Goal: Task Accomplishment & Management: Manage account settings

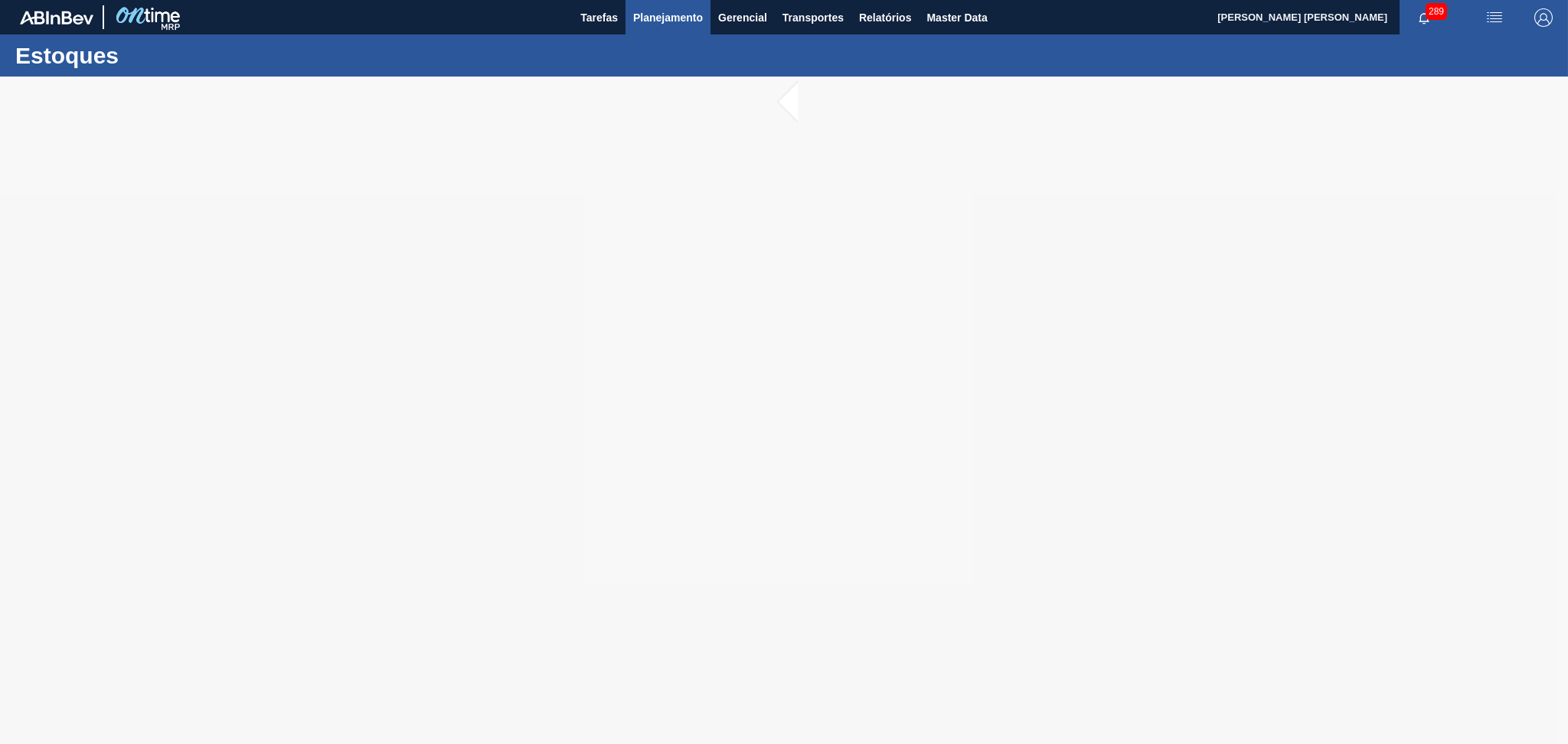
click at [654, 25] on span "Planejamento" at bounding box center [667, 18] width 70 height 19
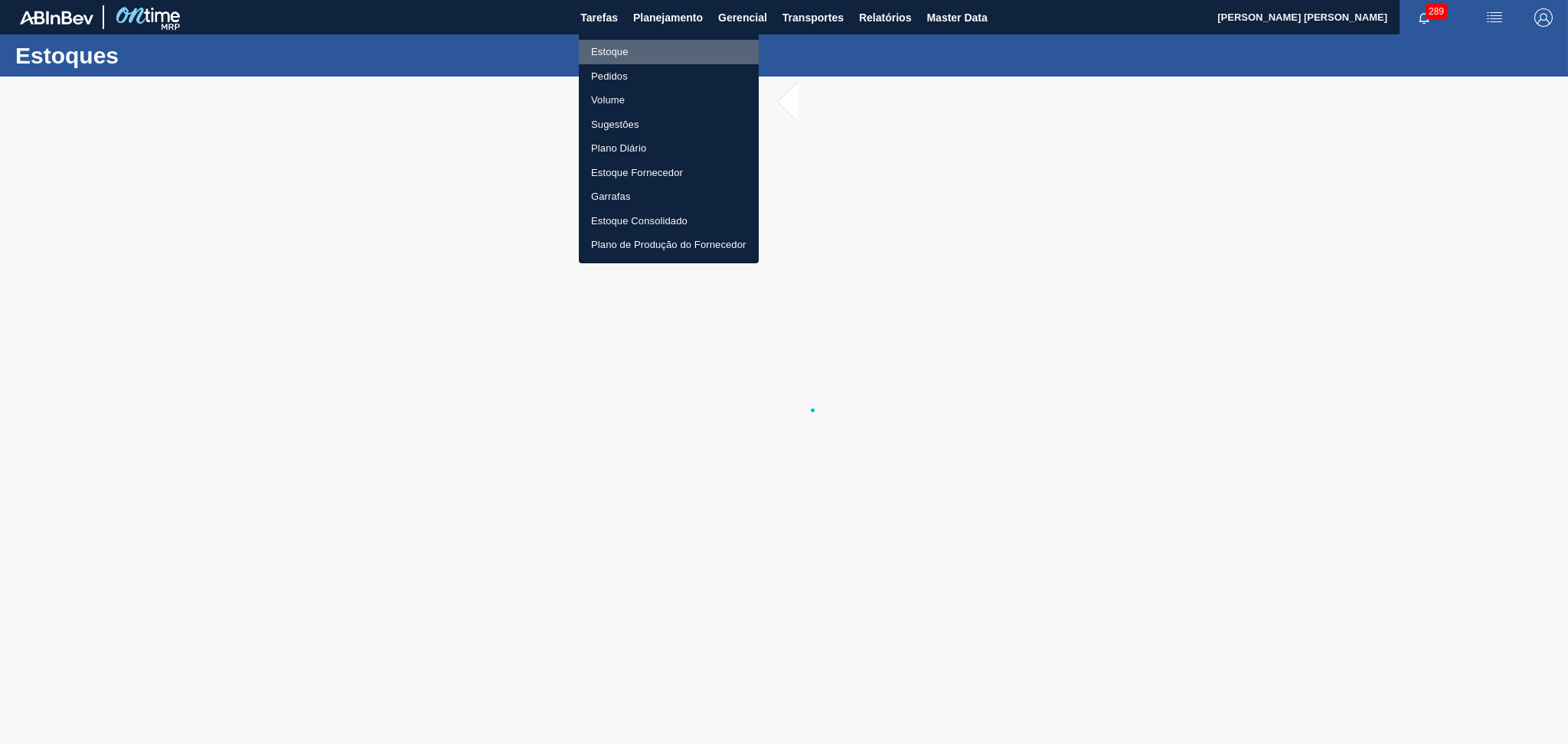
click at [634, 44] on li "Estoque" at bounding box center [669, 52] width 180 height 24
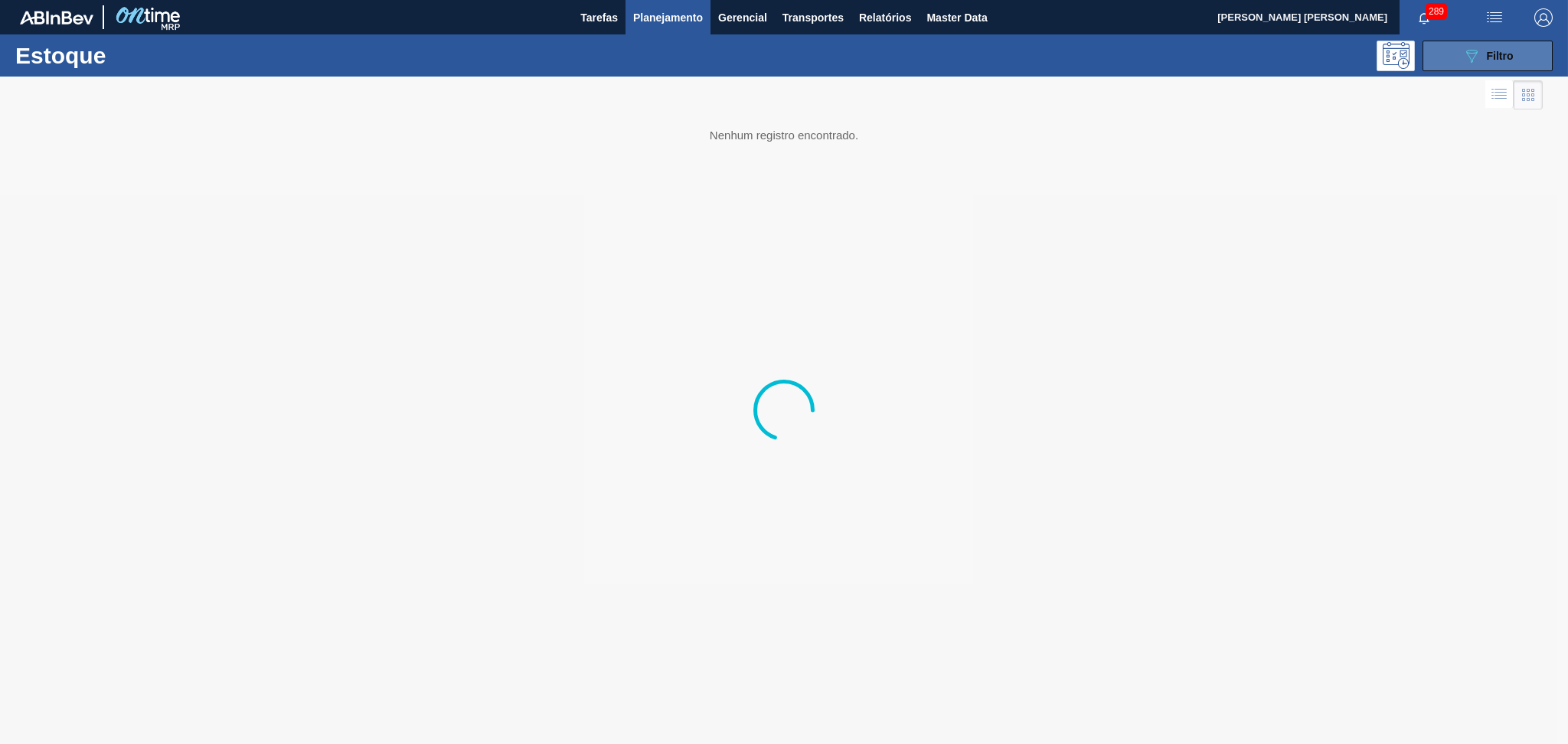
click at [1522, 44] on button "089F7B8B-B2A5-4AFE-B5C0-19BA573D28AC Filtro" at bounding box center [1487, 55] width 130 height 30
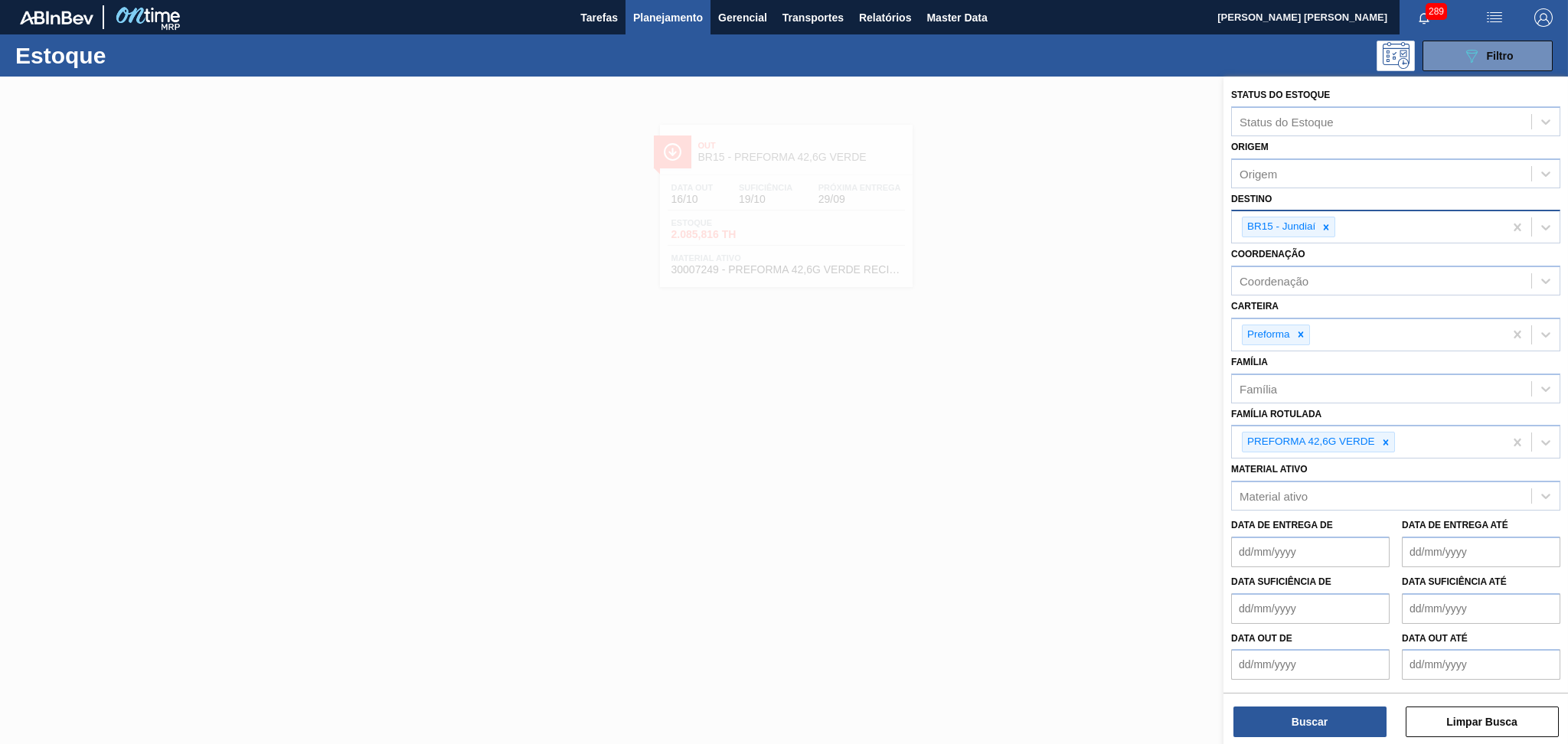
click at [1329, 239] on div "BR15 - Jundiaí" at bounding box center [1367, 227] width 271 height 31
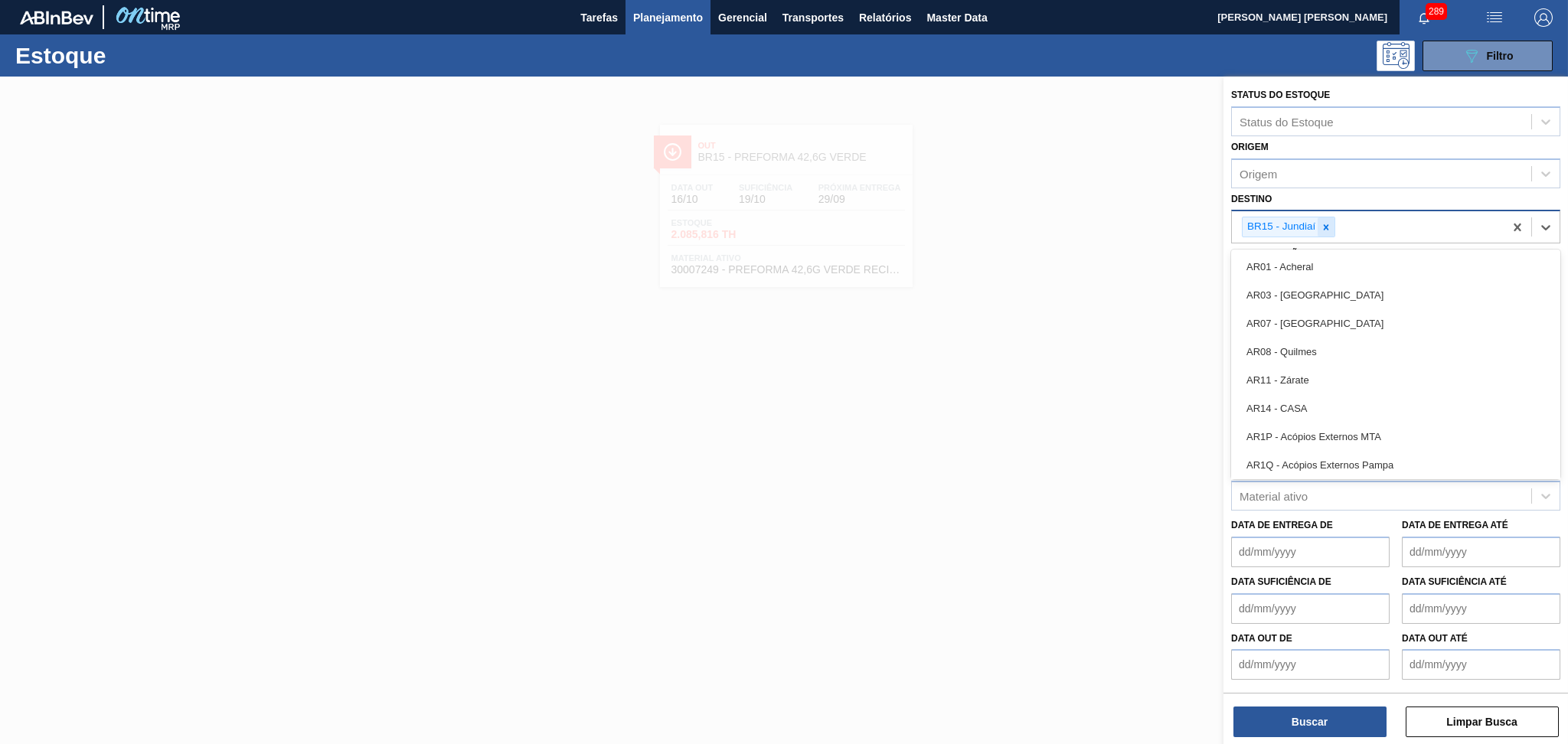
click at [1328, 226] on icon at bounding box center [1325, 226] width 5 height 5
type input "br15"
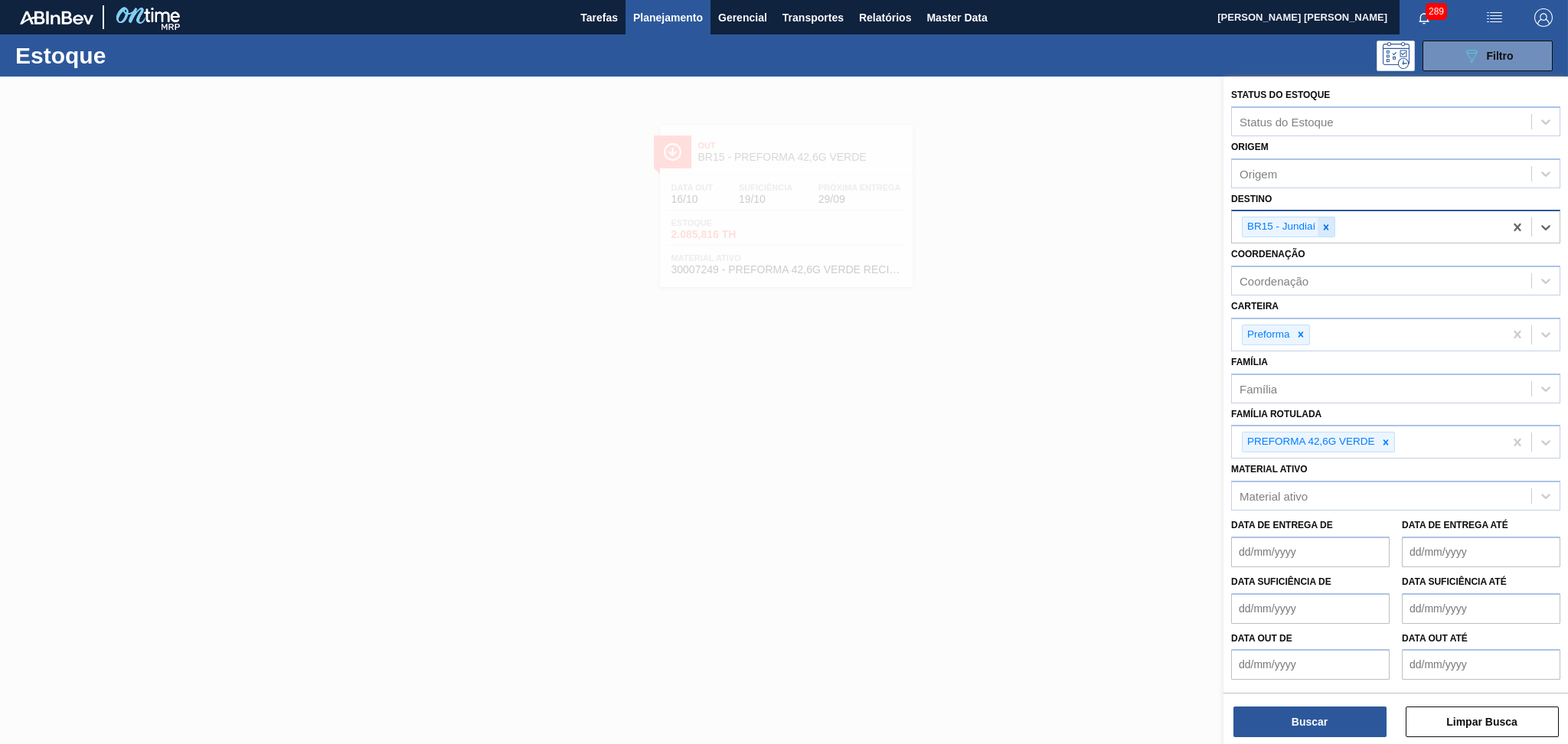
click at [1327, 234] on div at bounding box center [1325, 227] width 17 height 20
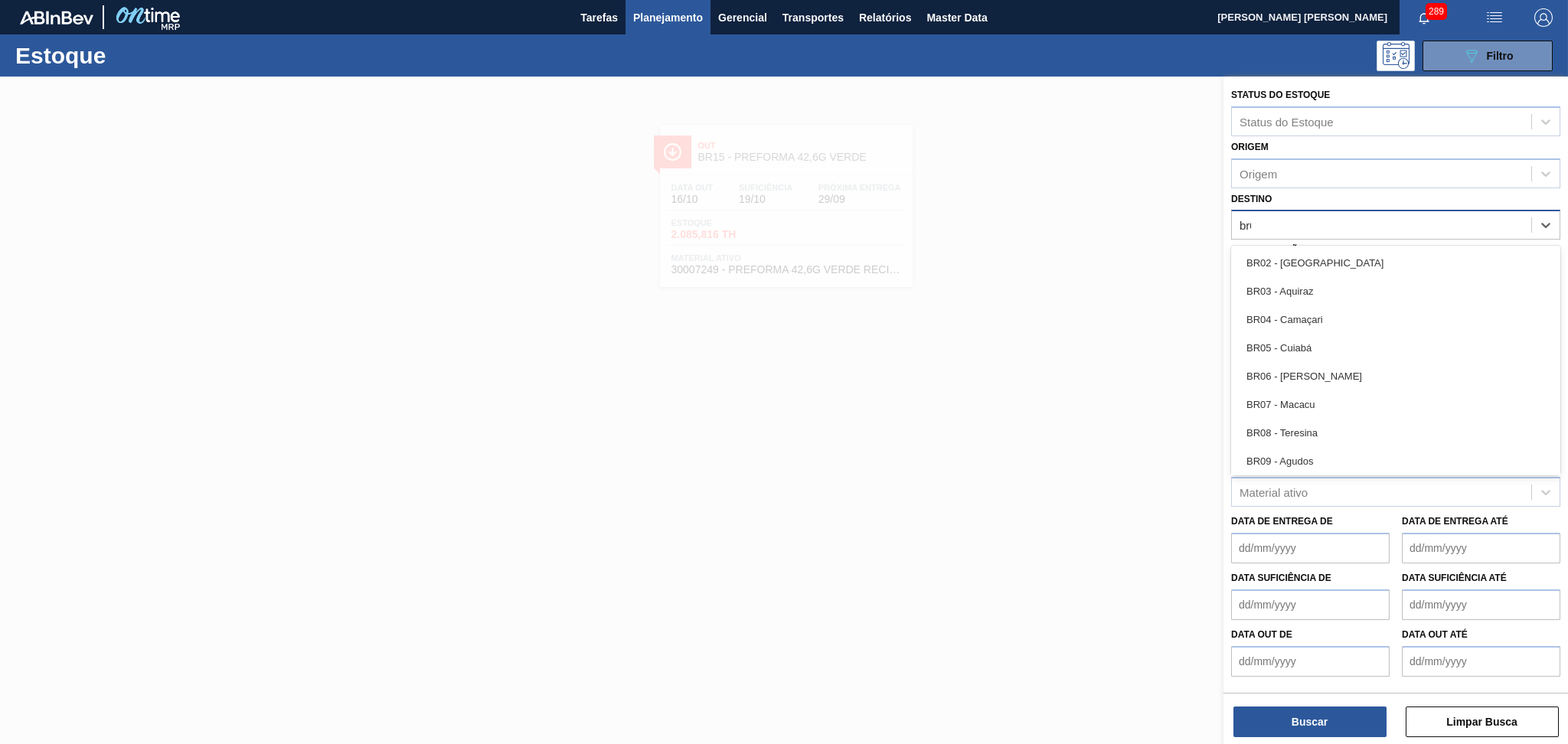
type input "br07"
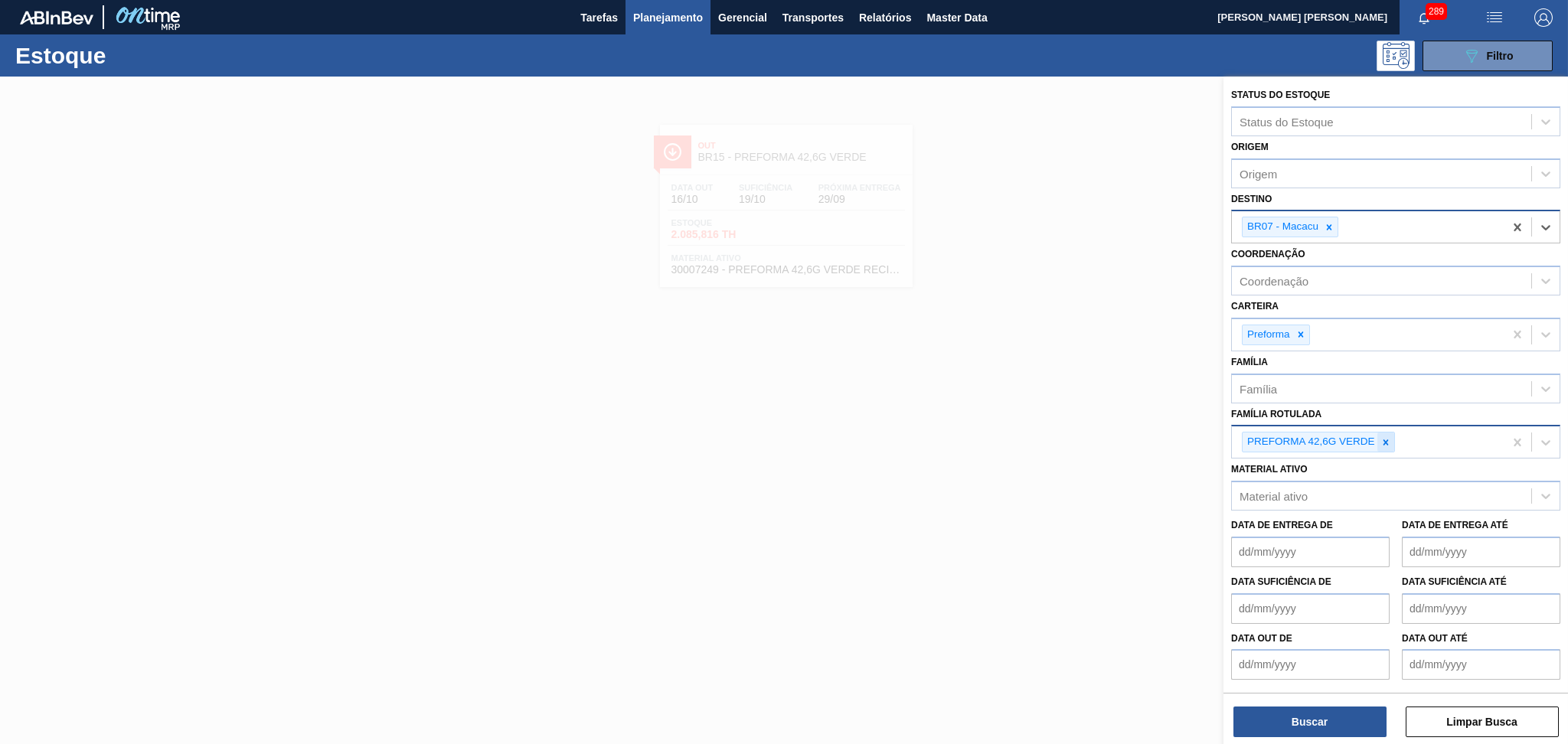
click at [1387, 440] on icon at bounding box center [1385, 442] width 5 height 5
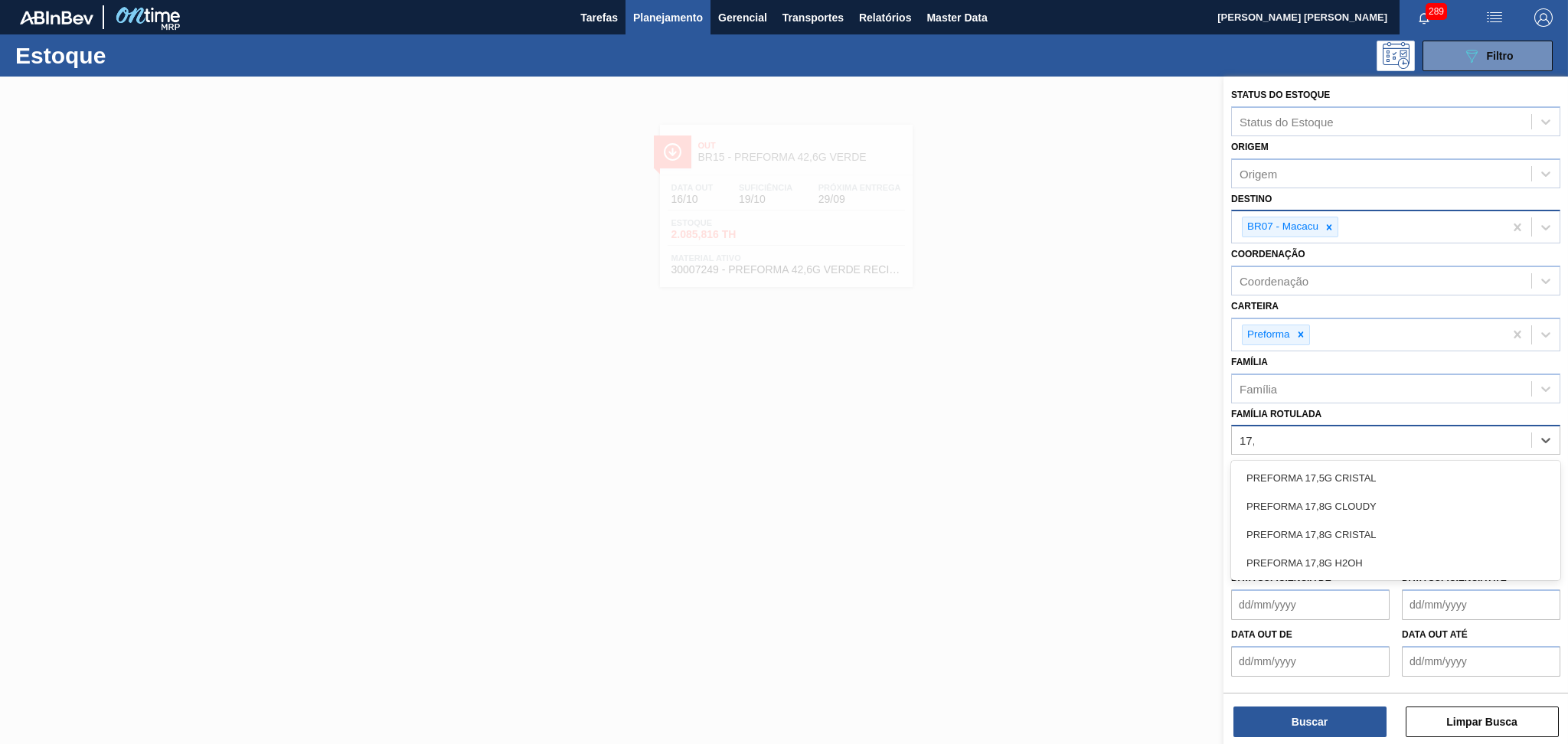
type Rotulada "17,8"
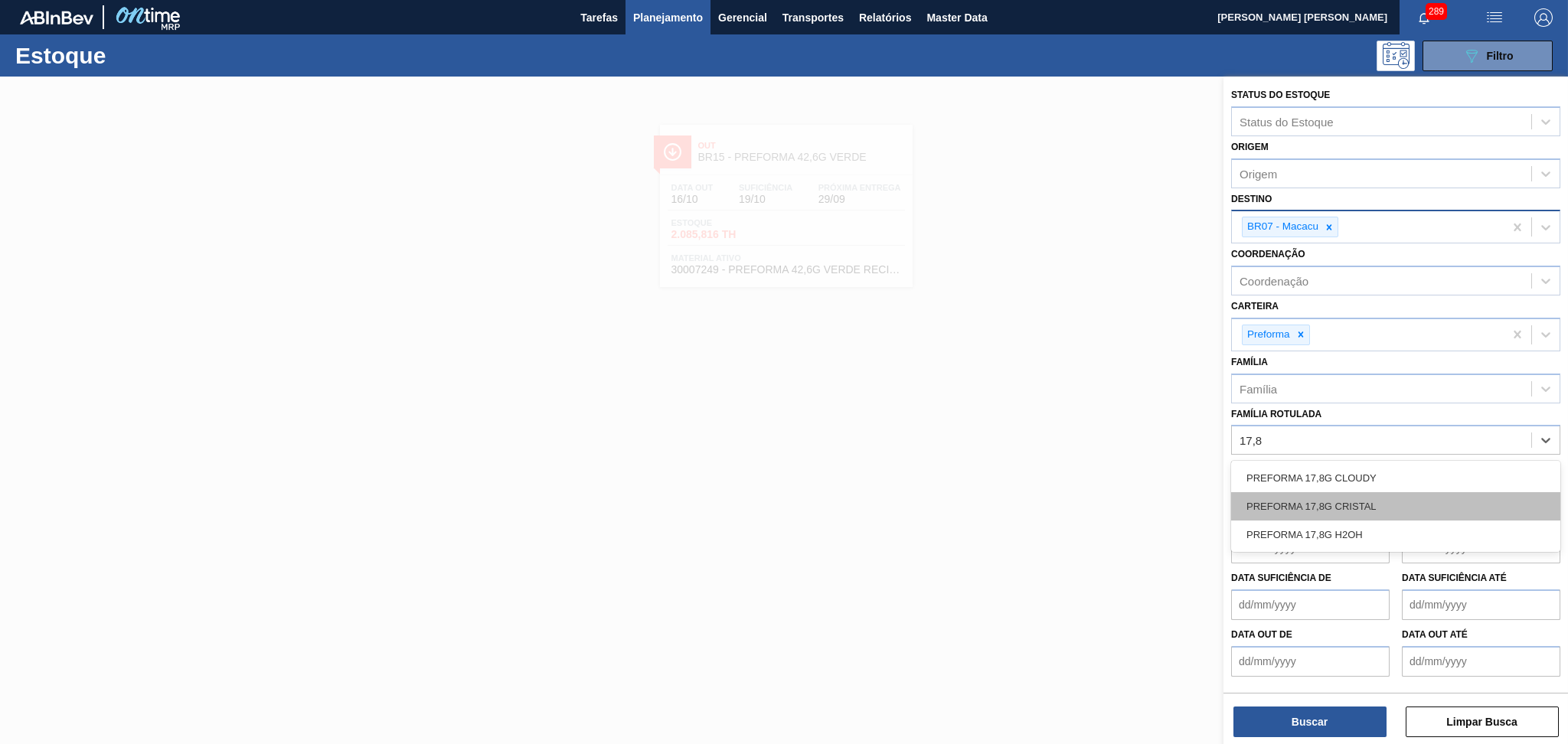
click at [1386, 492] on div "PREFORMA 17,8G CRISTAL" at bounding box center [1396, 506] width 329 height 28
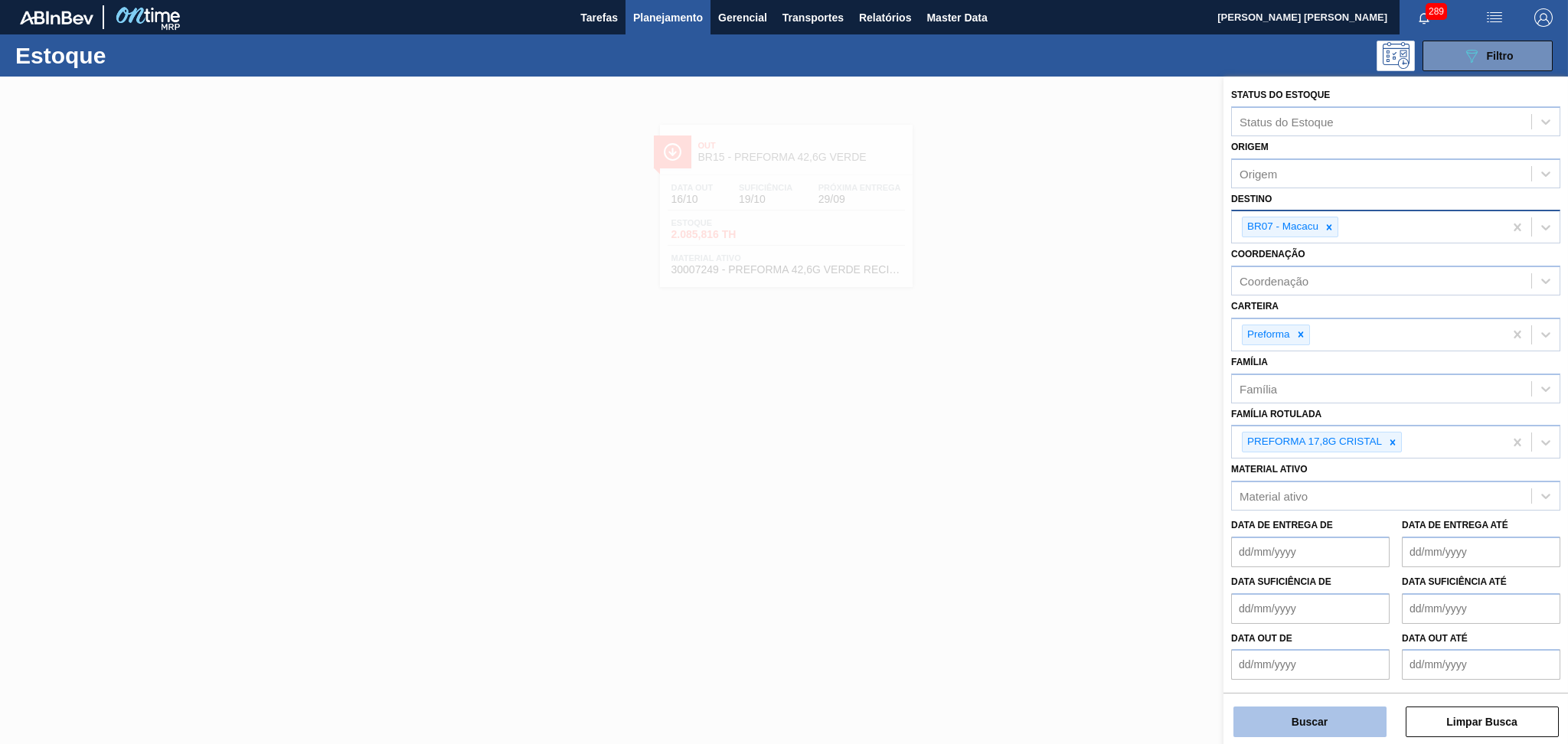
click at [1293, 713] on button "Buscar" at bounding box center [1309, 721] width 153 height 30
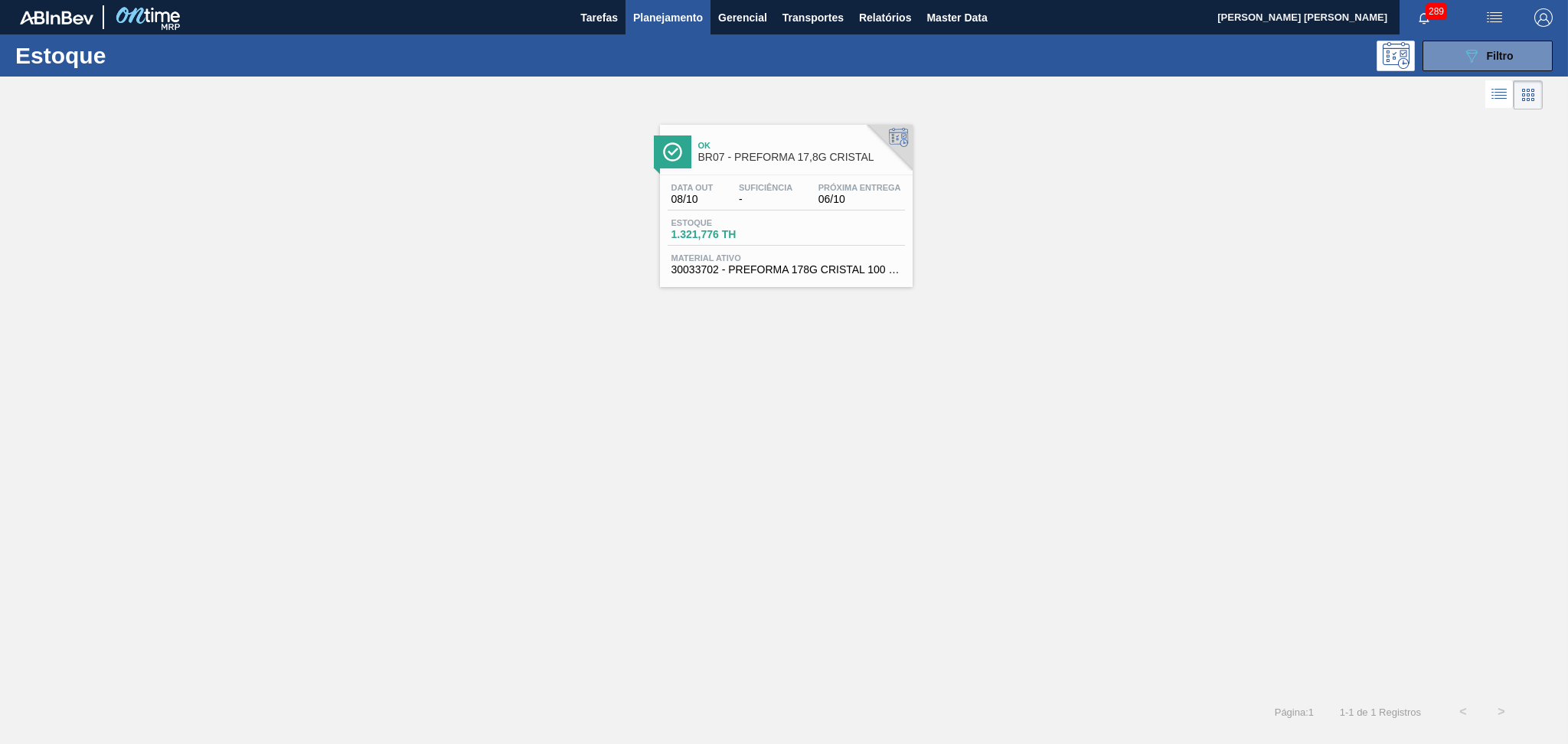
click at [747, 222] on span "Estoque" at bounding box center [724, 222] width 107 height 9
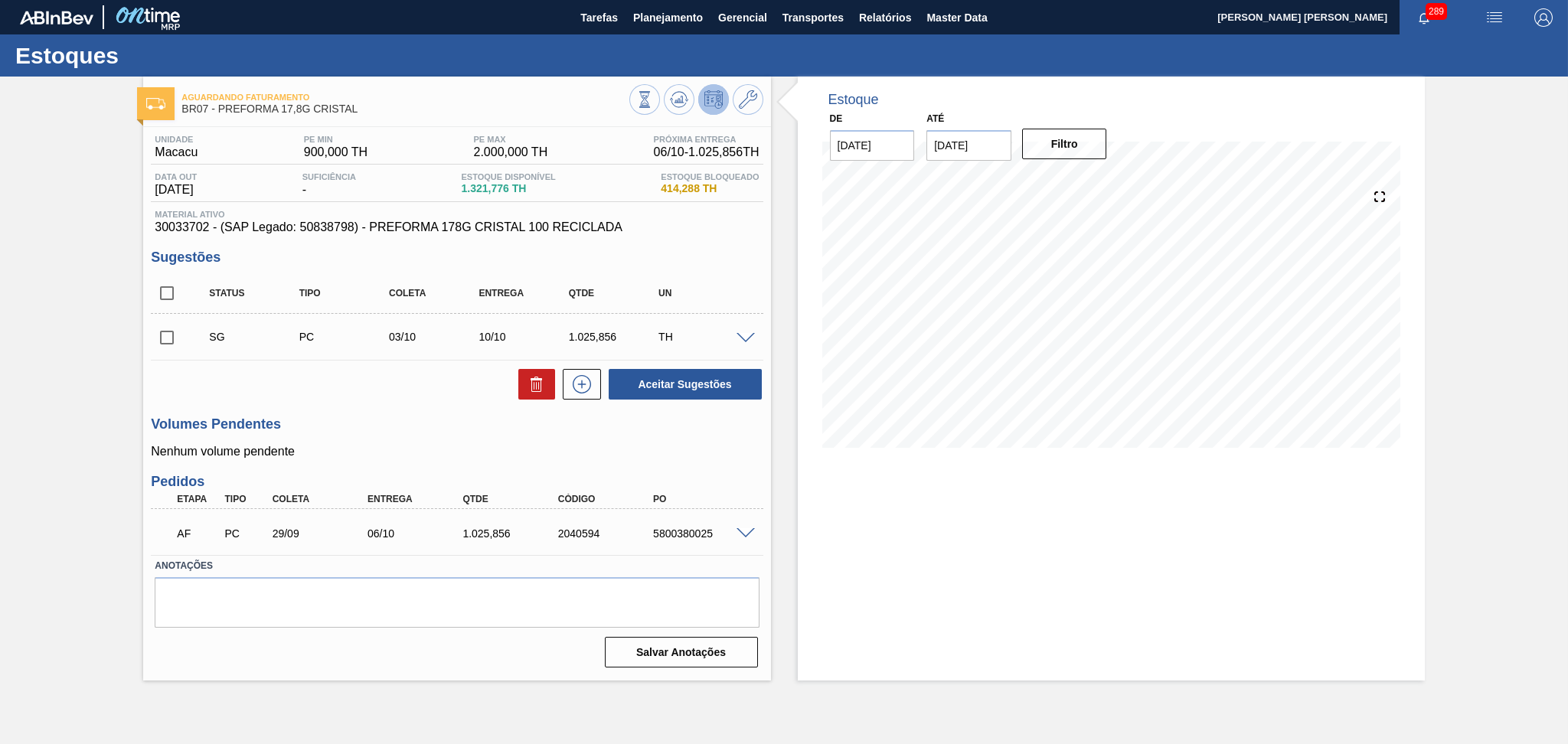
click at [677, 533] on div "5800380025" at bounding box center [702, 534] width 107 height 13
copy div "5800380025"
click at [683, 114] on button at bounding box center [679, 99] width 30 height 30
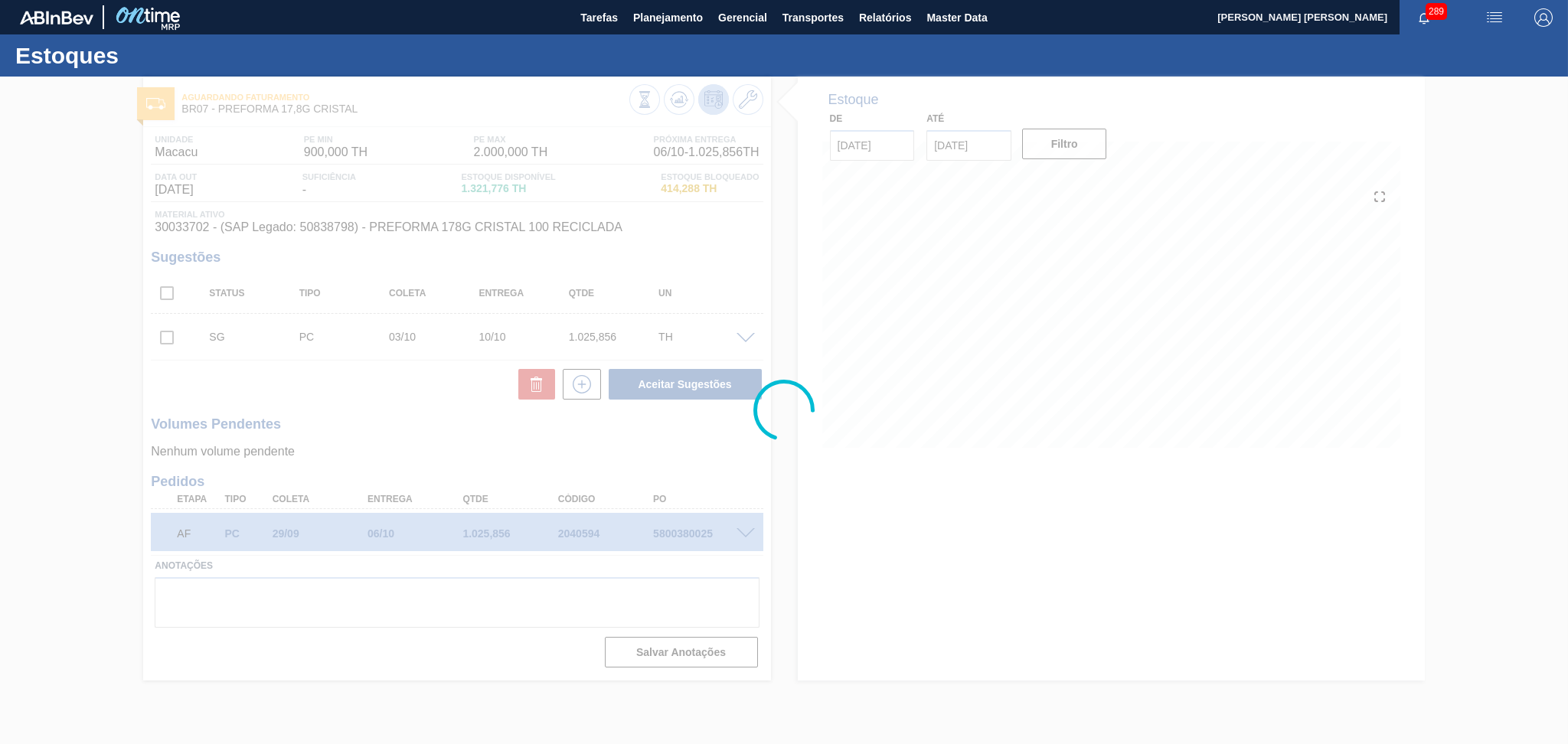
click at [482, 429] on div at bounding box center [784, 410] width 1568 height 668
click at [708, 442] on div at bounding box center [784, 410] width 1568 height 668
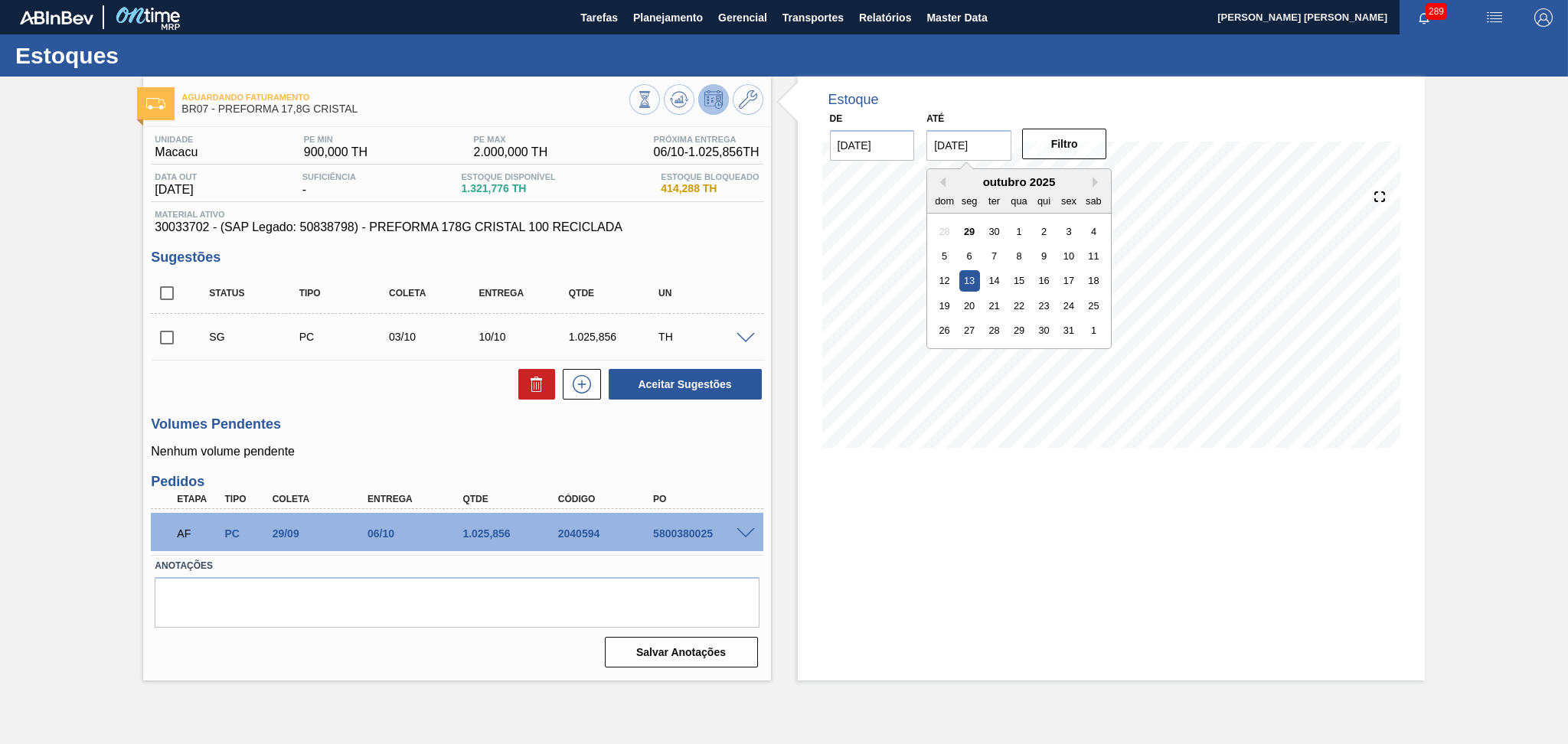
drag, startPoint x: 993, startPoint y: 142, endPoint x: 896, endPoint y: 116, distance: 100.4
click at [907, 124] on div "De 29/09/2025 Até 13/10/2025 Previous Month Next Month outubro 2025 dom seg ter…" at bounding box center [969, 134] width 307 height 53
type input "[DATE]"
click at [1085, 146] on button "Filtro" at bounding box center [1064, 143] width 85 height 30
click at [457, 402] on div "Unidade Macacu PE MIN 900,000 TH PE MAX 2.000,000 TH Próxima Entrega 06/10 - 1.…" at bounding box center [456, 399] width 627 height 545
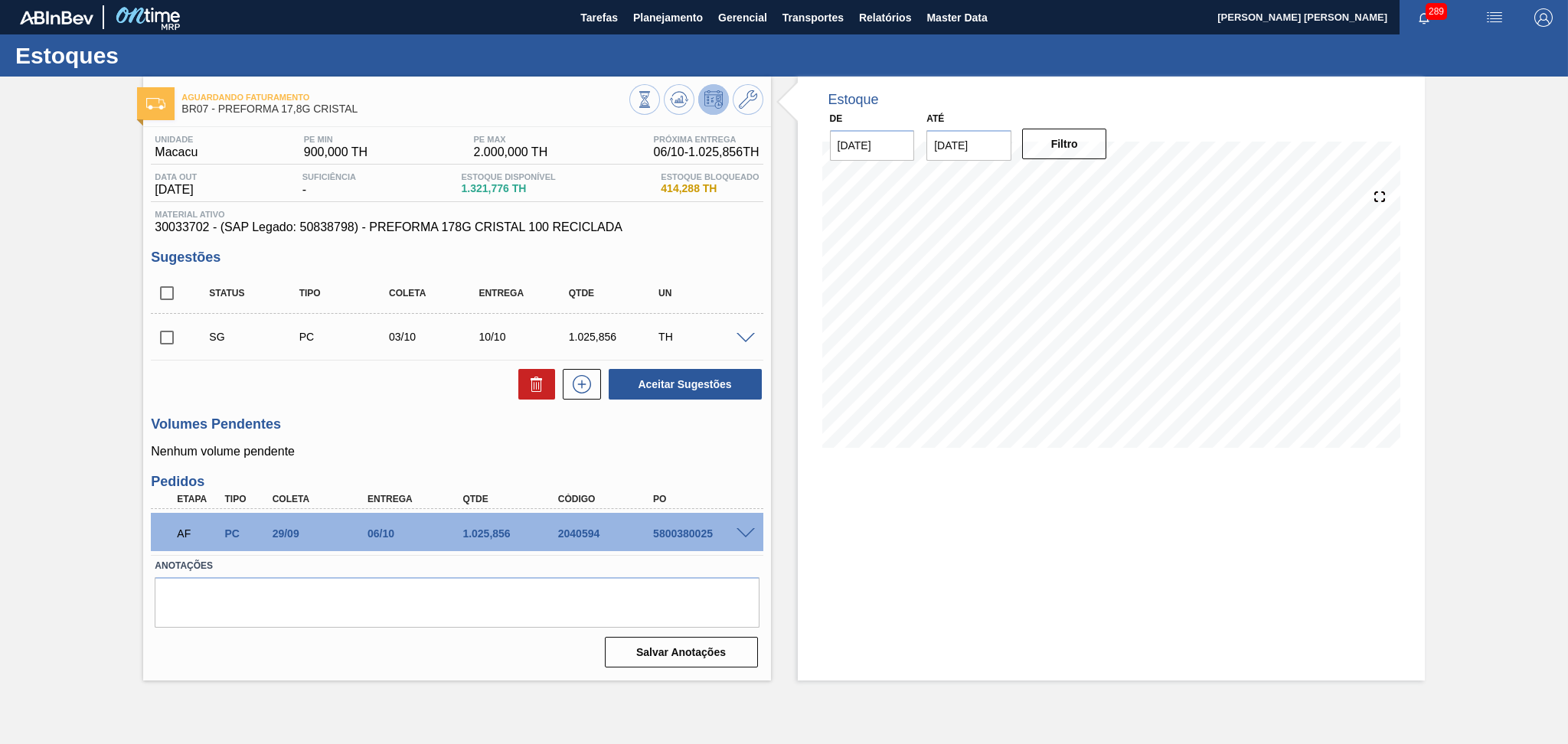
click at [682, 528] on div "5800380025" at bounding box center [702, 534] width 107 height 13
copy div "5800380025"
click at [286, 379] on div "Aceitar Sugestões" at bounding box center [456, 384] width 612 height 33
click at [696, 526] on div "AF PC 29/09 06/10 1.025,856 2040594 5800380025" at bounding box center [451, 532] width 571 height 30
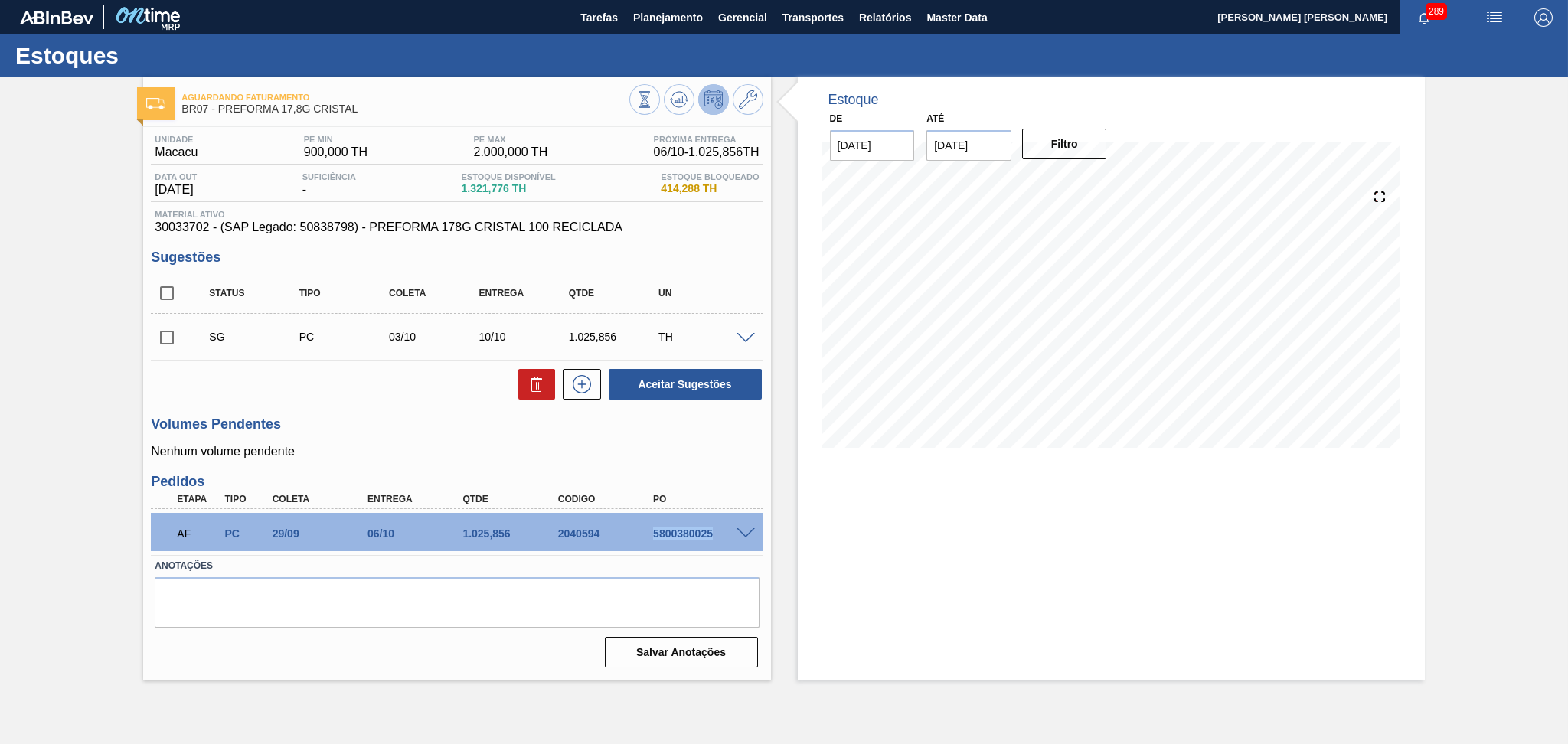
click at [696, 526] on div "AF PC 29/09 06/10 1.025,856 2040594 5800380025" at bounding box center [451, 532] width 571 height 30
copy div "5800380025"
click at [687, 530] on div "5800380025" at bounding box center [702, 534] width 107 height 13
click at [652, 27] on button "Planejamento" at bounding box center [668, 17] width 85 height 34
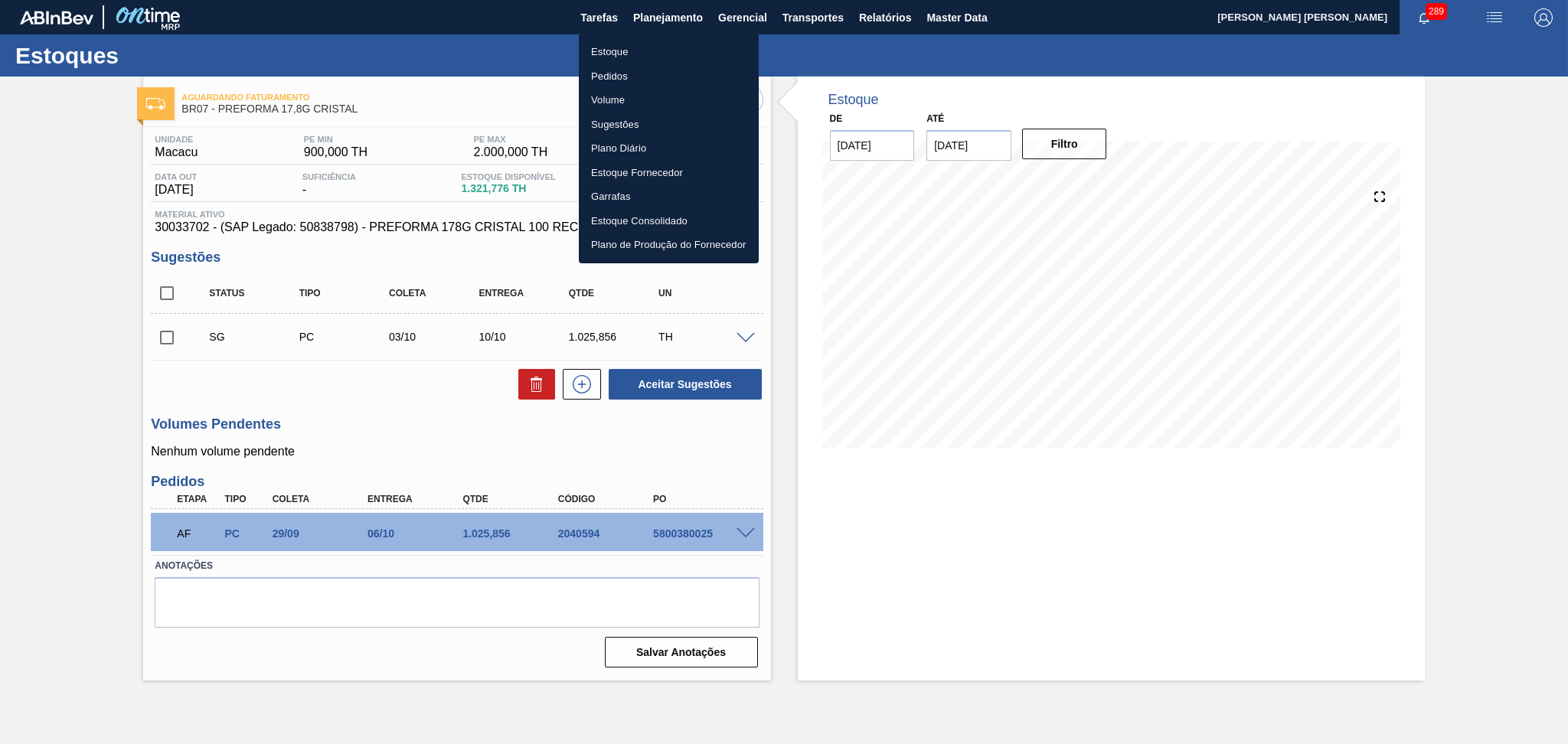
click at [698, 535] on div at bounding box center [784, 372] width 1568 height 744
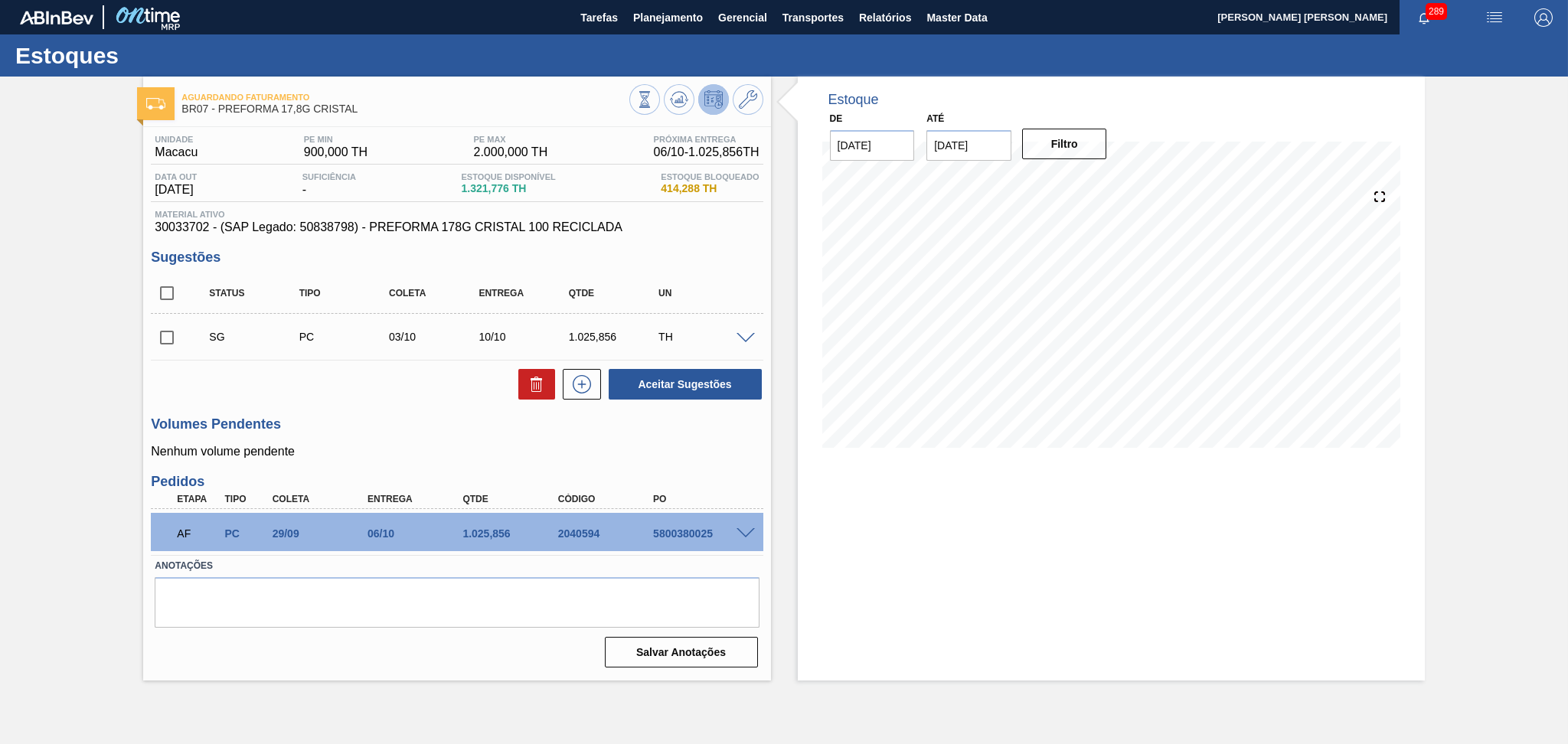
click at [698, 535] on div "Estoque Pedidos Volume Sugestões Plano Diário Estoque Fornecedor Garrafas Estoq…" at bounding box center [784, 372] width 1568 height 744
click at [698, 535] on div "5800380025" at bounding box center [702, 534] width 107 height 13
click at [698, 535] on div "5800380025" at bounding box center [702, 534] width 107 height 13
copy div "5800380025"
click at [438, 393] on div "Aceitar Sugestões" at bounding box center [456, 384] width 612 height 33
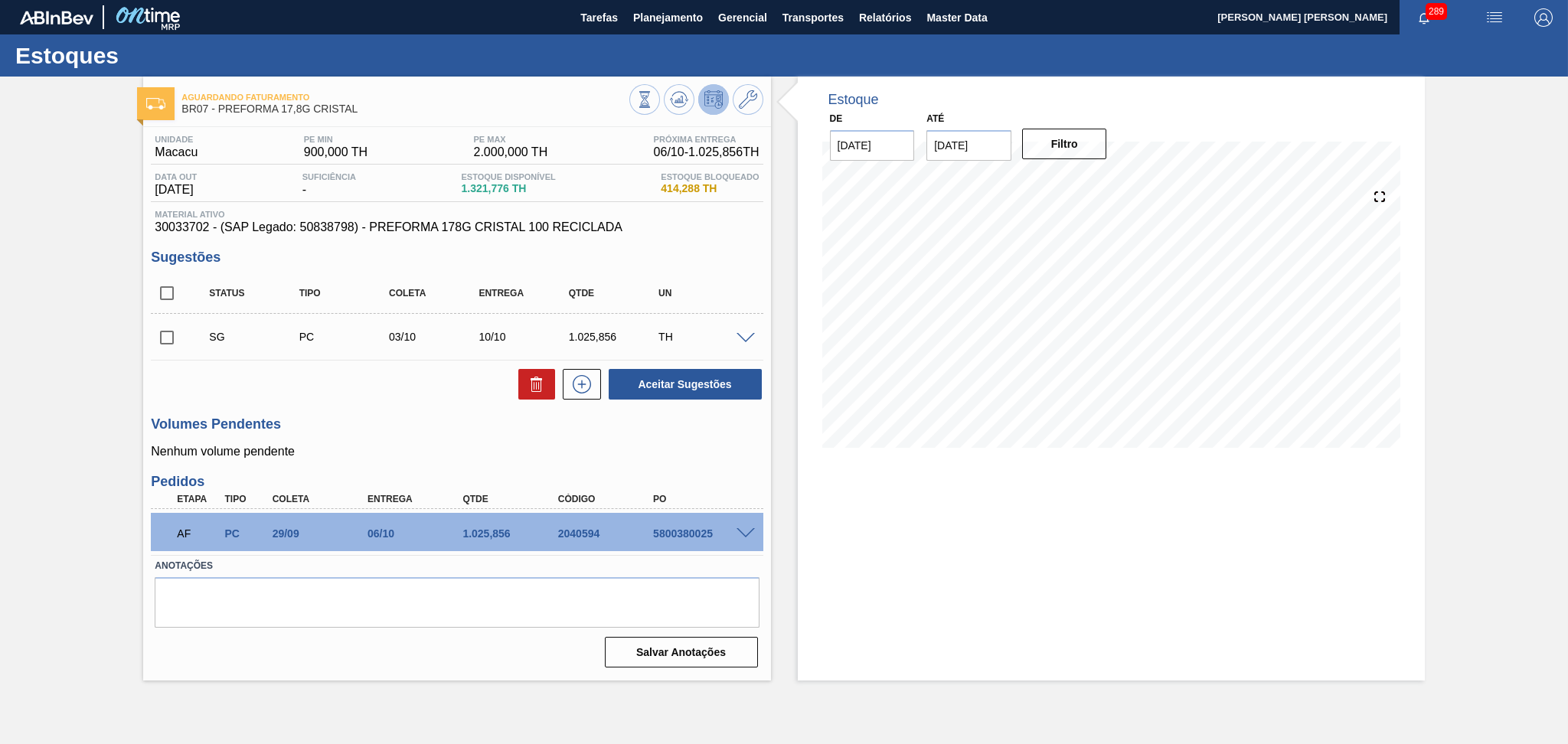
click at [350, 415] on div "Unidade Macacu PE MIN 900,000 TH PE MAX 2.000,000 TH Próxima Entrega 06/10 - 1.…" at bounding box center [456, 399] width 627 height 545
click at [410, 433] on div "Volumes Pendentes Nenhum volume pendente" at bounding box center [456, 437] width 612 height 42
click at [661, 20] on span "Planejamento" at bounding box center [667, 18] width 70 height 19
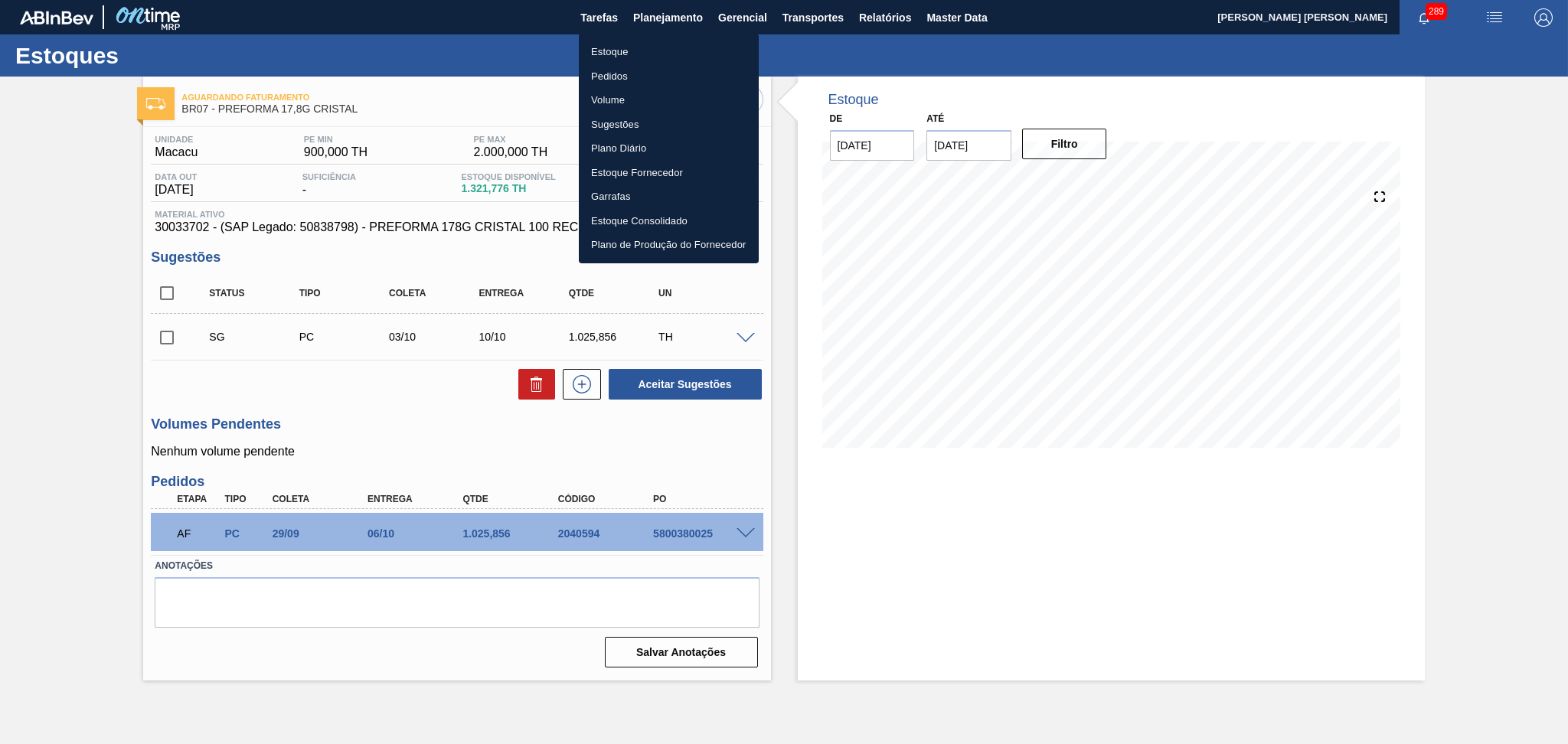
click at [621, 51] on li "Estoque" at bounding box center [669, 52] width 180 height 24
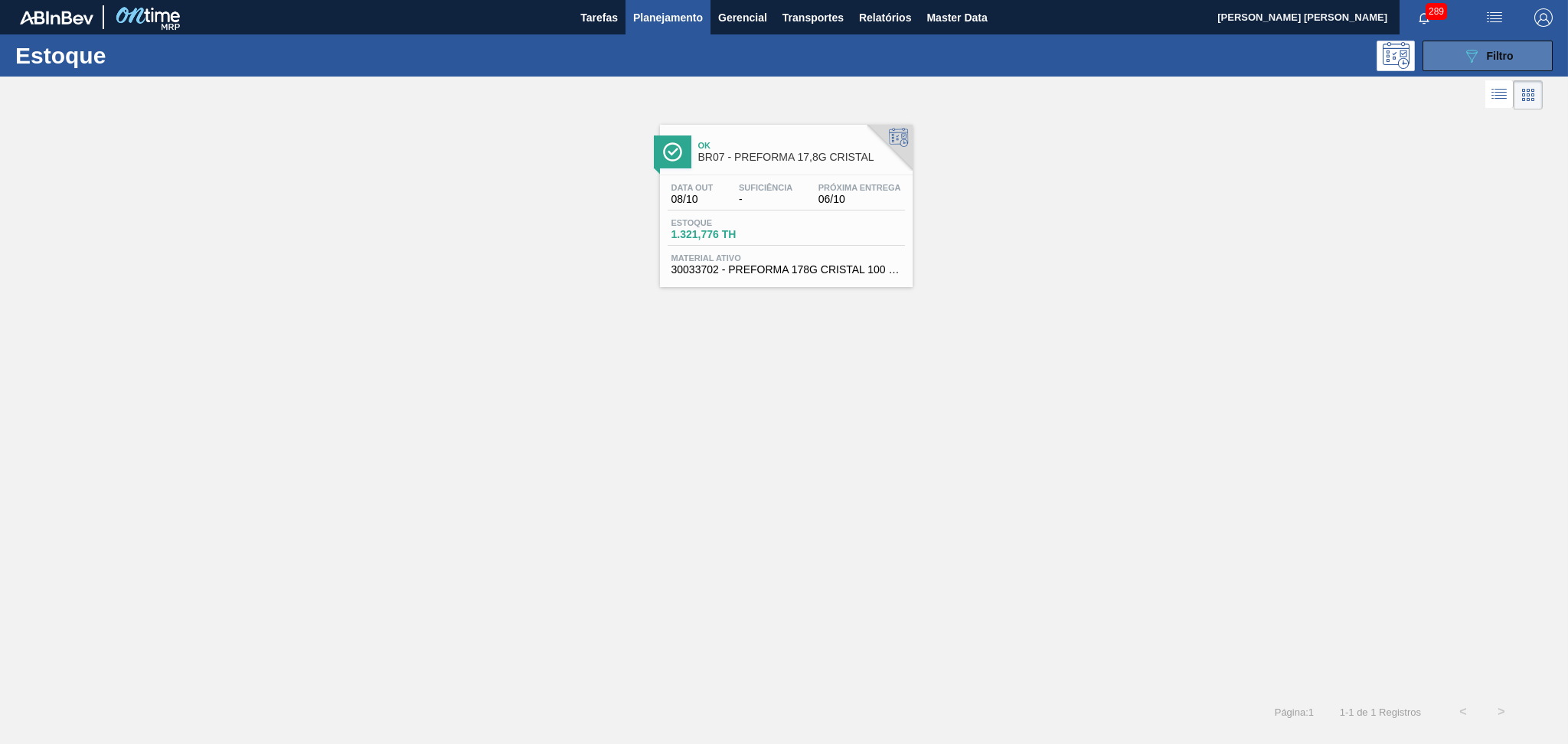
click at [1523, 46] on button "089F7B8B-B2A5-4AFE-B5C0-19BA573D28AC Filtro" at bounding box center [1487, 55] width 130 height 30
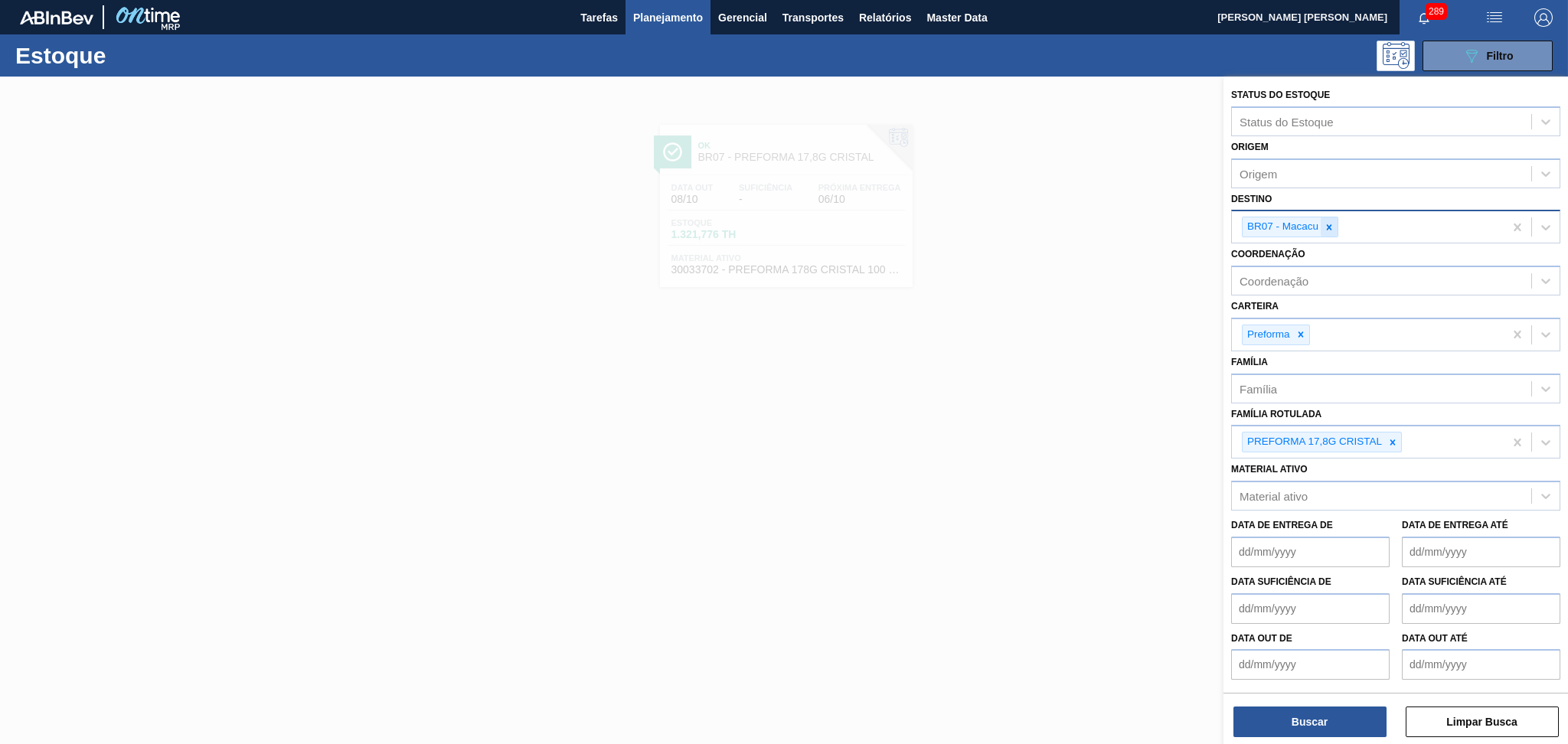
click at [1328, 229] on icon at bounding box center [1328, 227] width 11 height 11
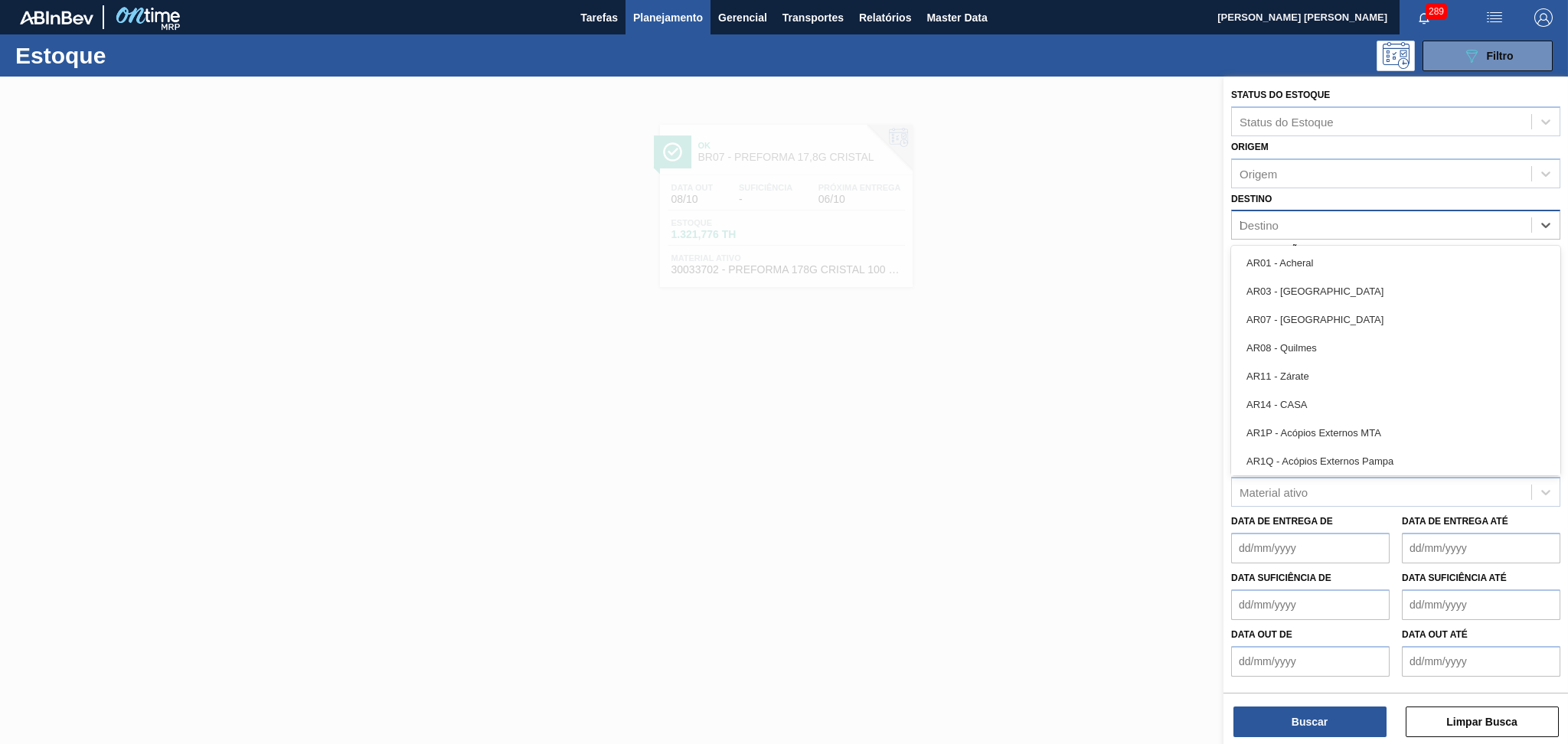
click at [1327, 229] on div "Destino b" at bounding box center [1382, 225] width 300 height 23
type input "br27"
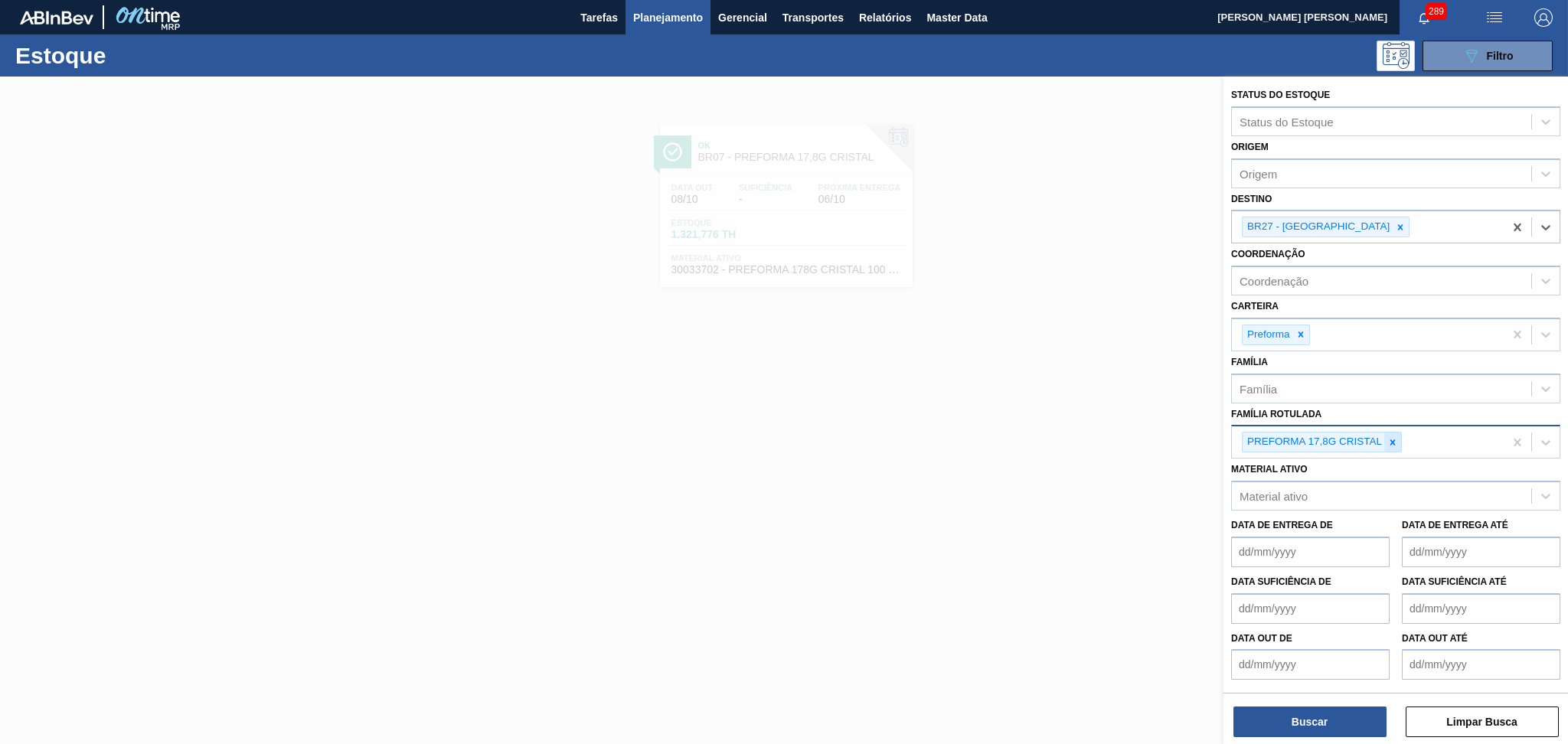
click at [1397, 437] on icon at bounding box center [1392, 442] width 11 height 11
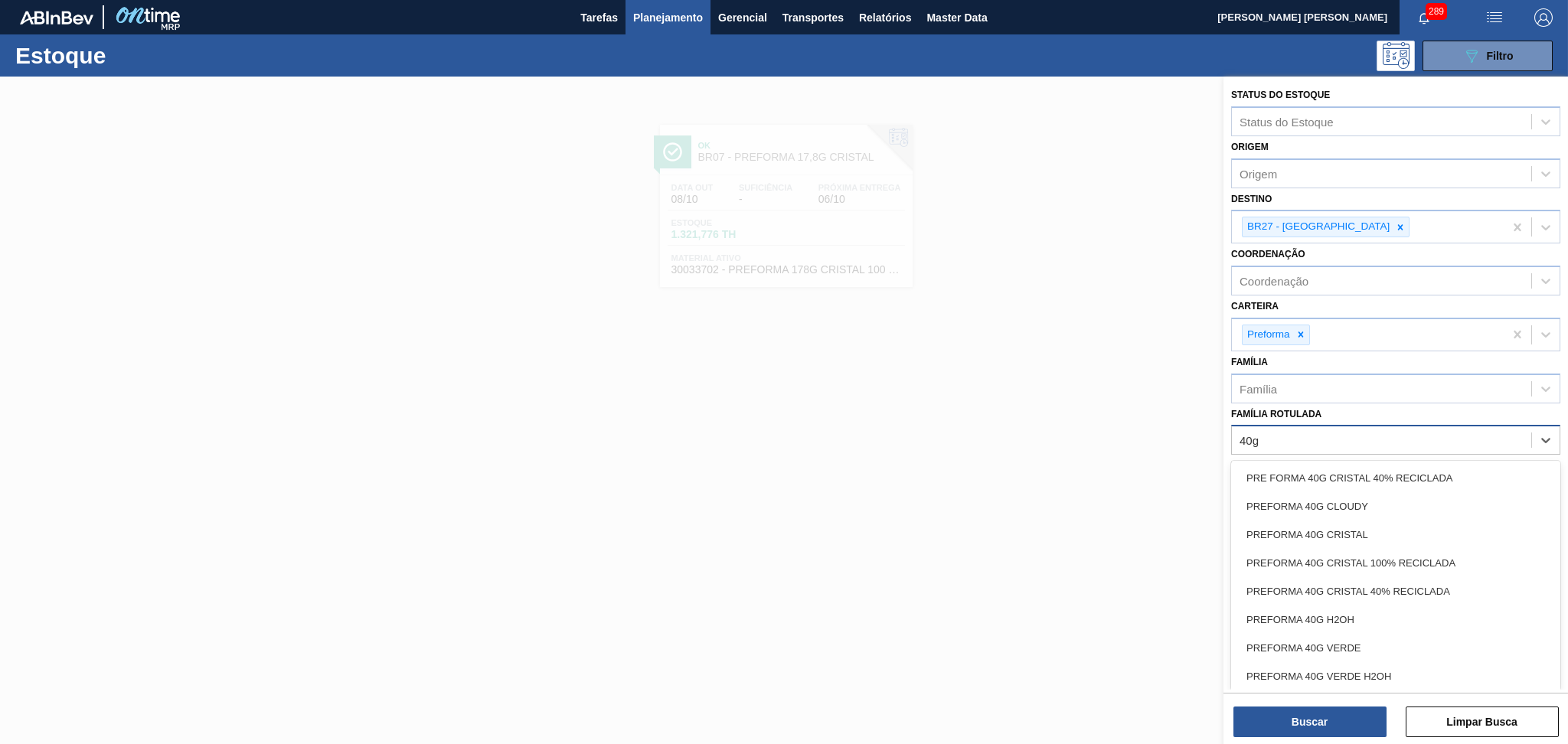
type Rotulada "40g c"
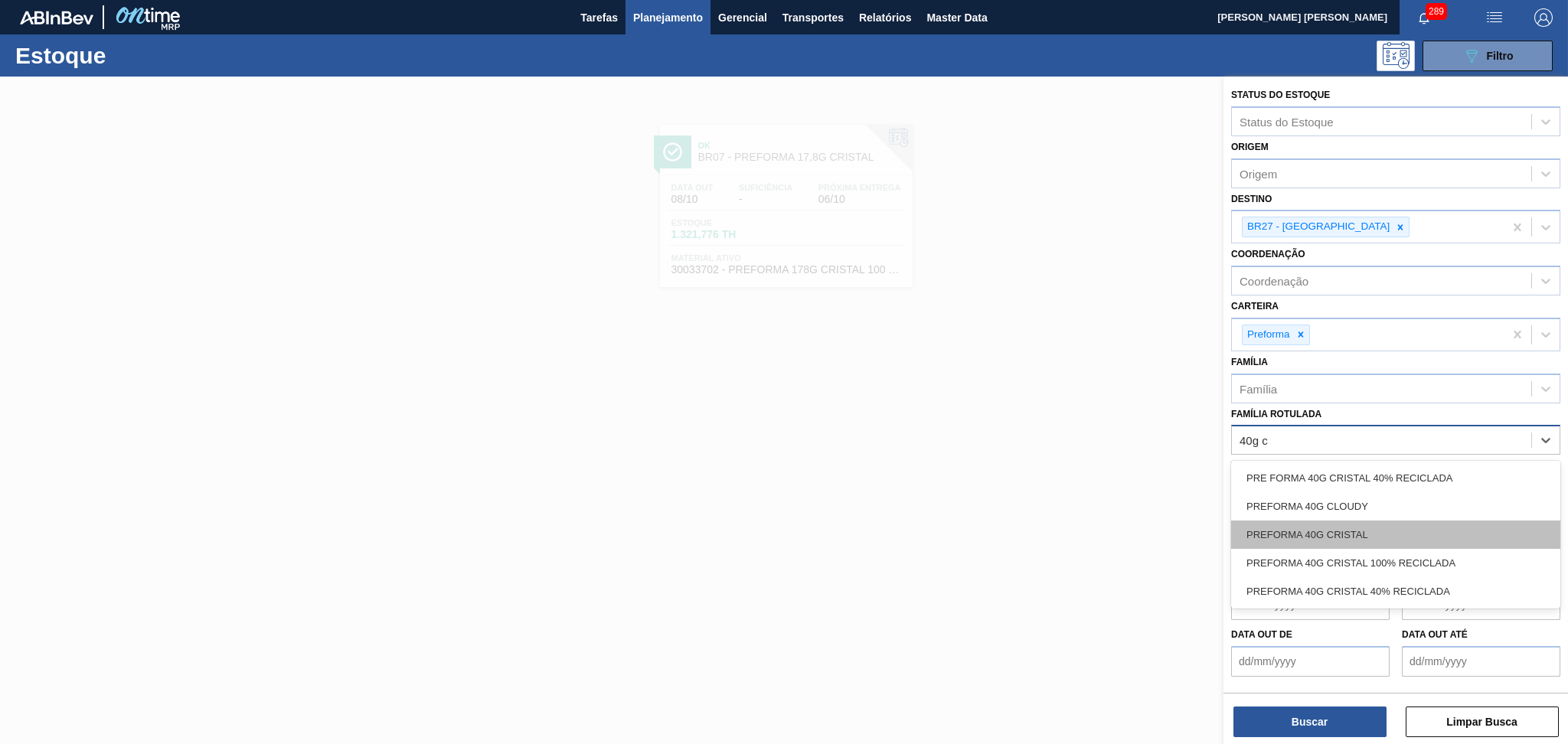
click at [1354, 535] on div "PREFORMA 40G CRISTAL" at bounding box center [1396, 535] width 329 height 28
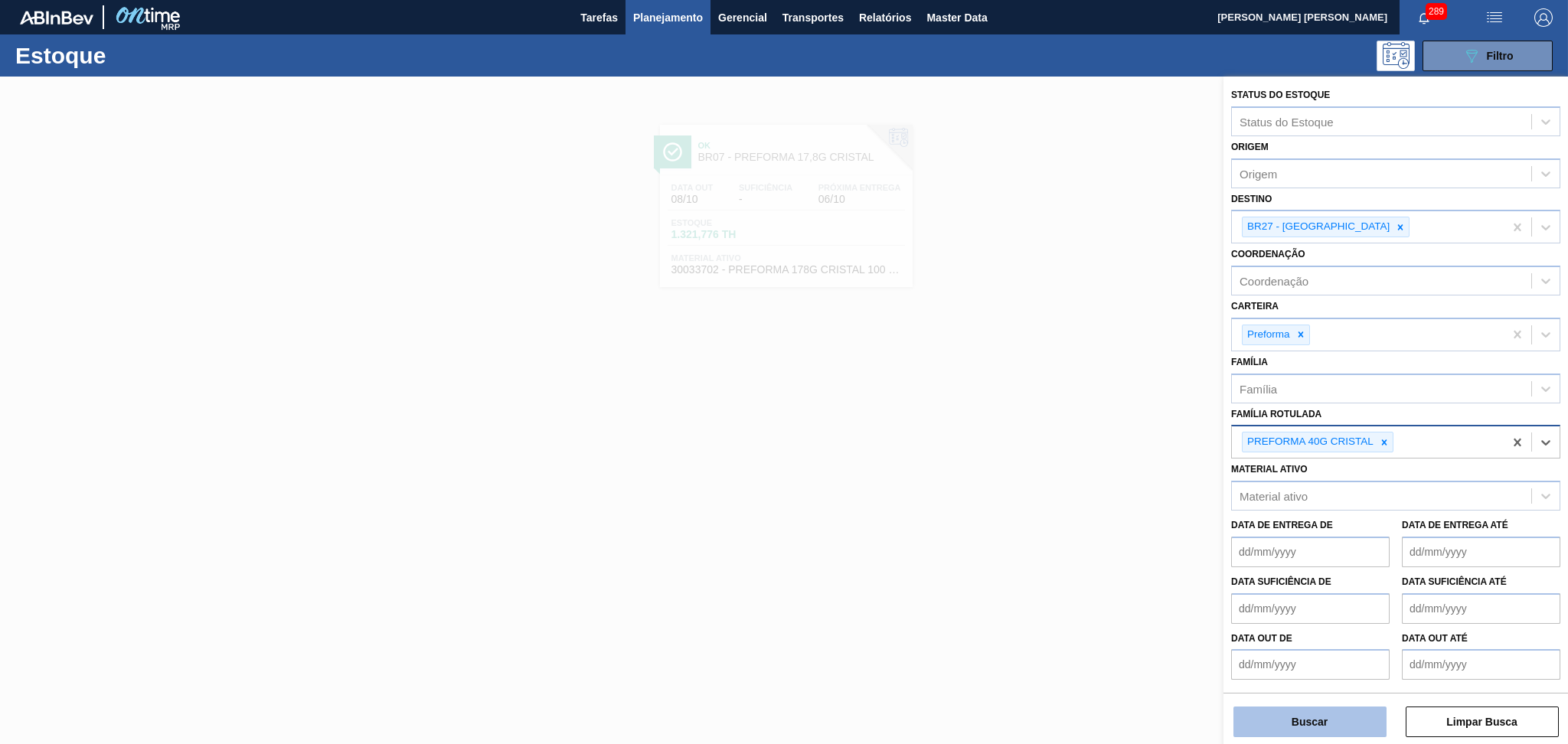
click at [1304, 715] on button "Buscar" at bounding box center [1309, 721] width 153 height 30
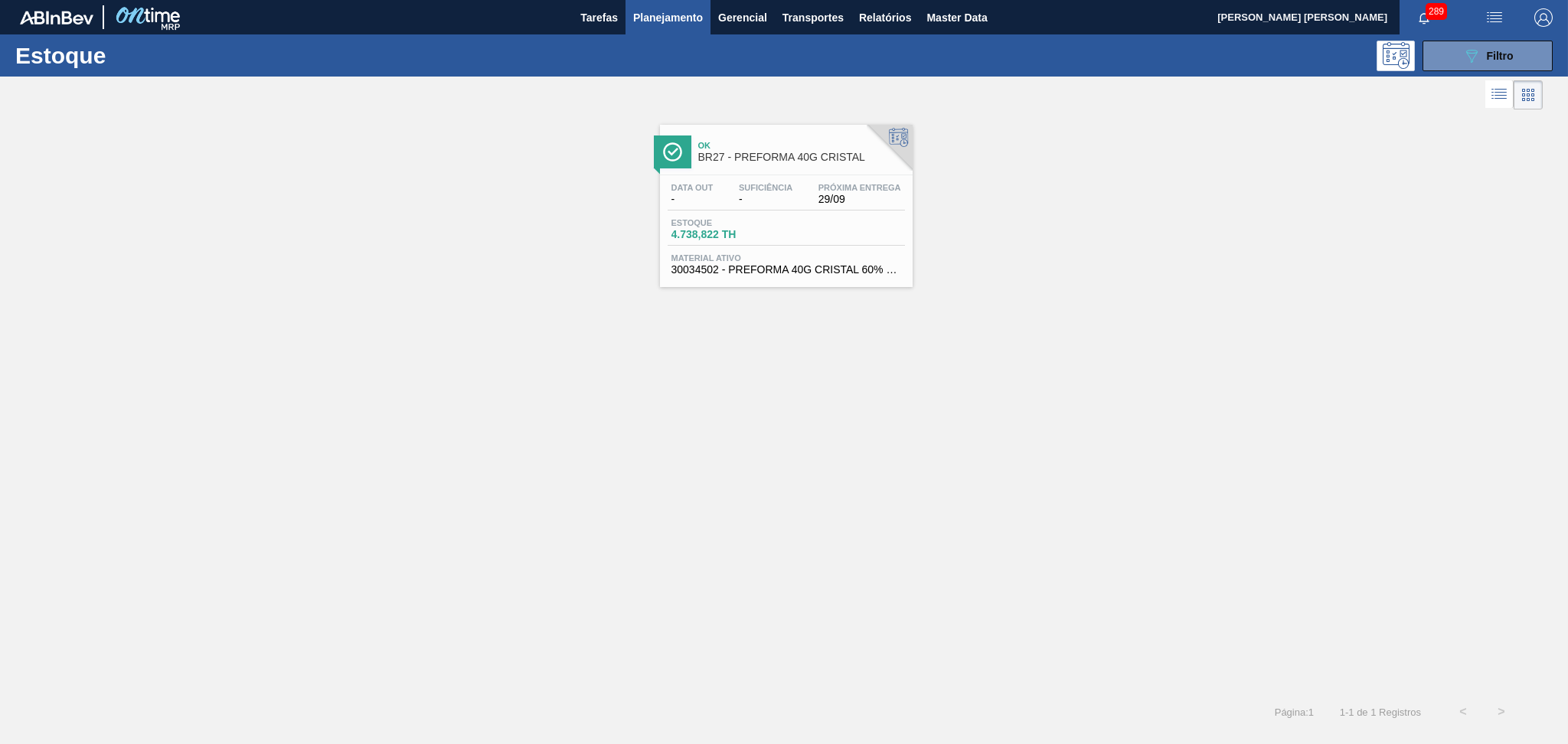
click at [814, 220] on div "Estoque 4.738,822 TH" at bounding box center [786, 232] width 237 height 27
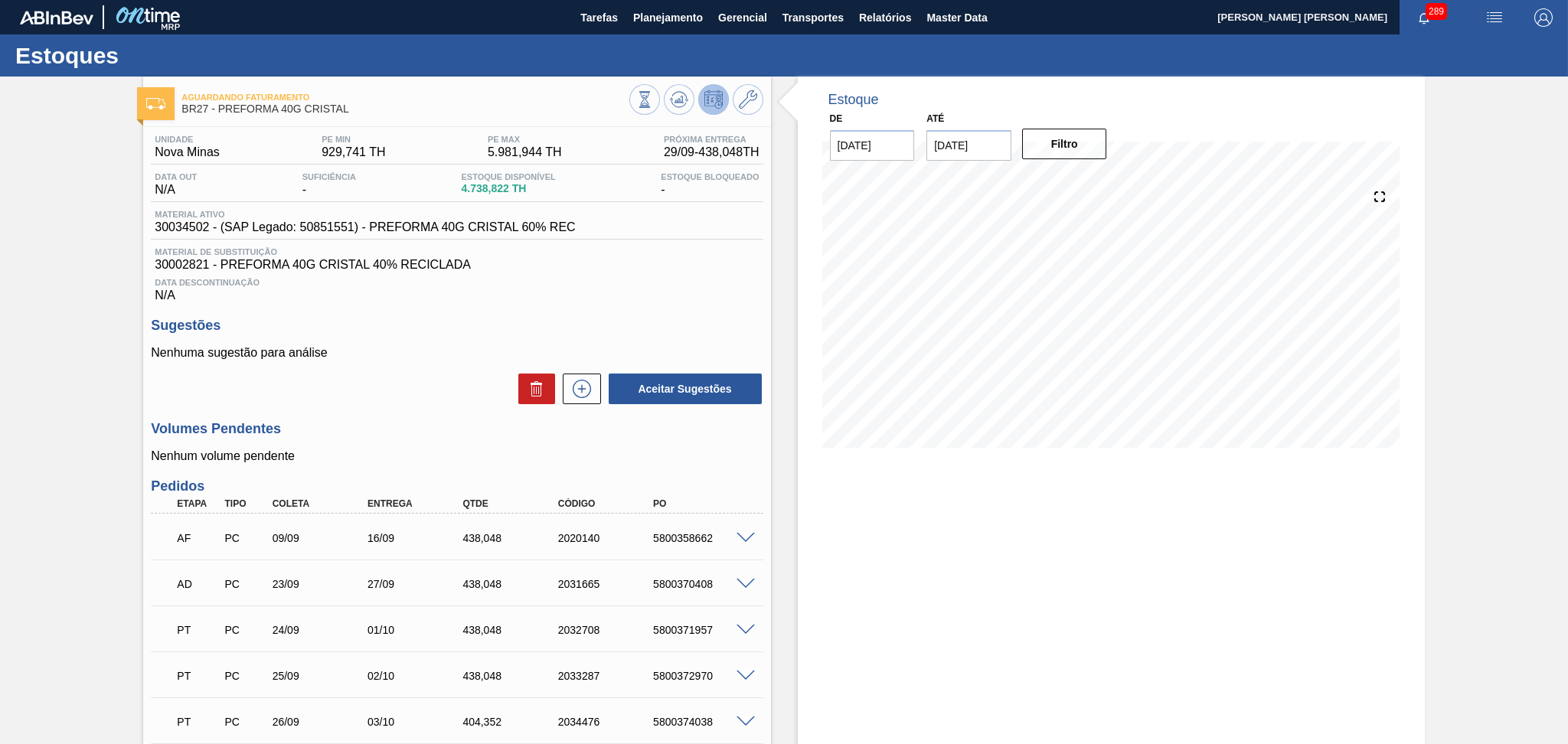
click at [375, 391] on div "Aceitar Sugestões" at bounding box center [456, 389] width 612 height 33
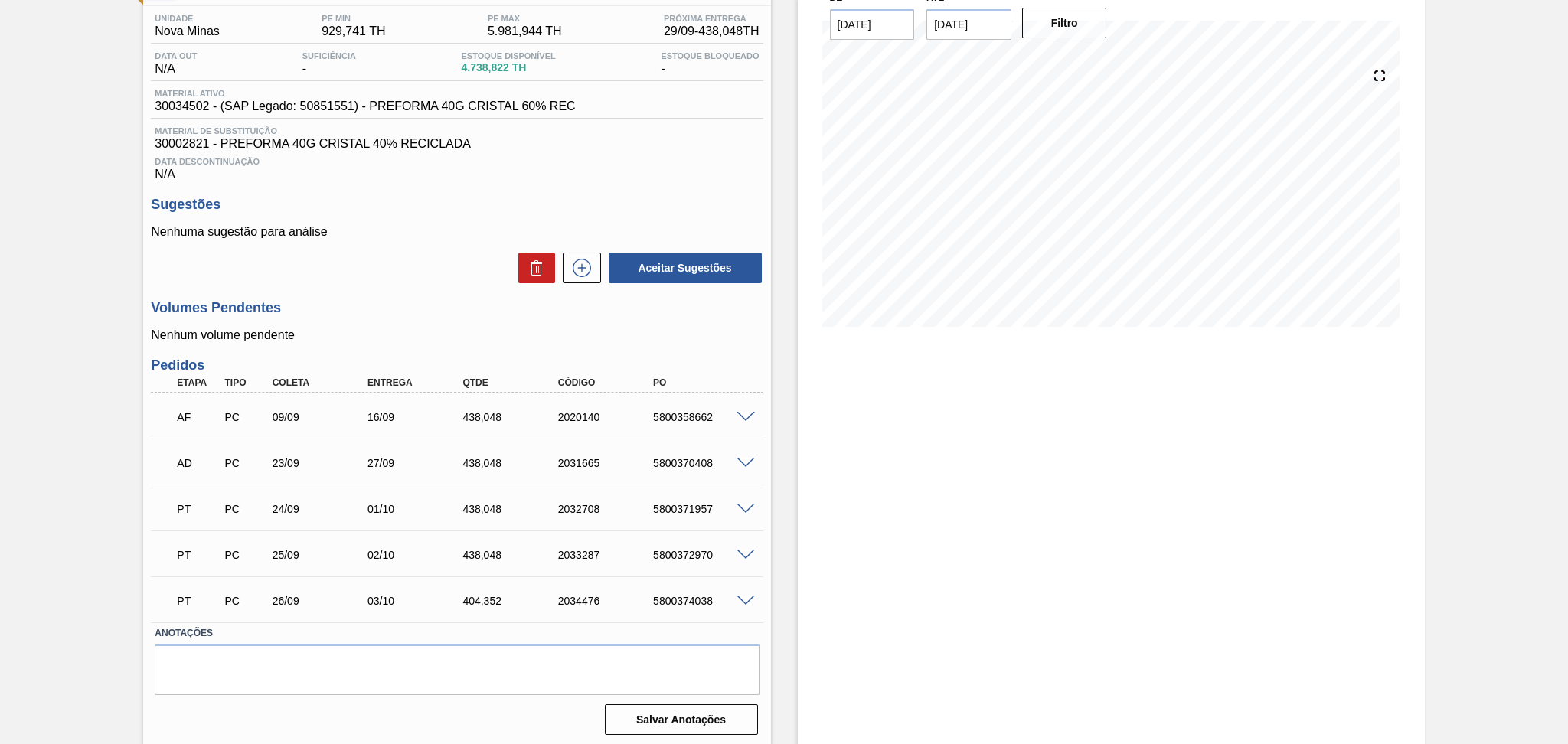
scroll to position [124, 0]
click at [352, 336] on p "Nenhum volume pendente" at bounding box center [456, 332] width 612 height 14
click at [747, 415] on span at bounding box center [745, 414] width 19 height 12
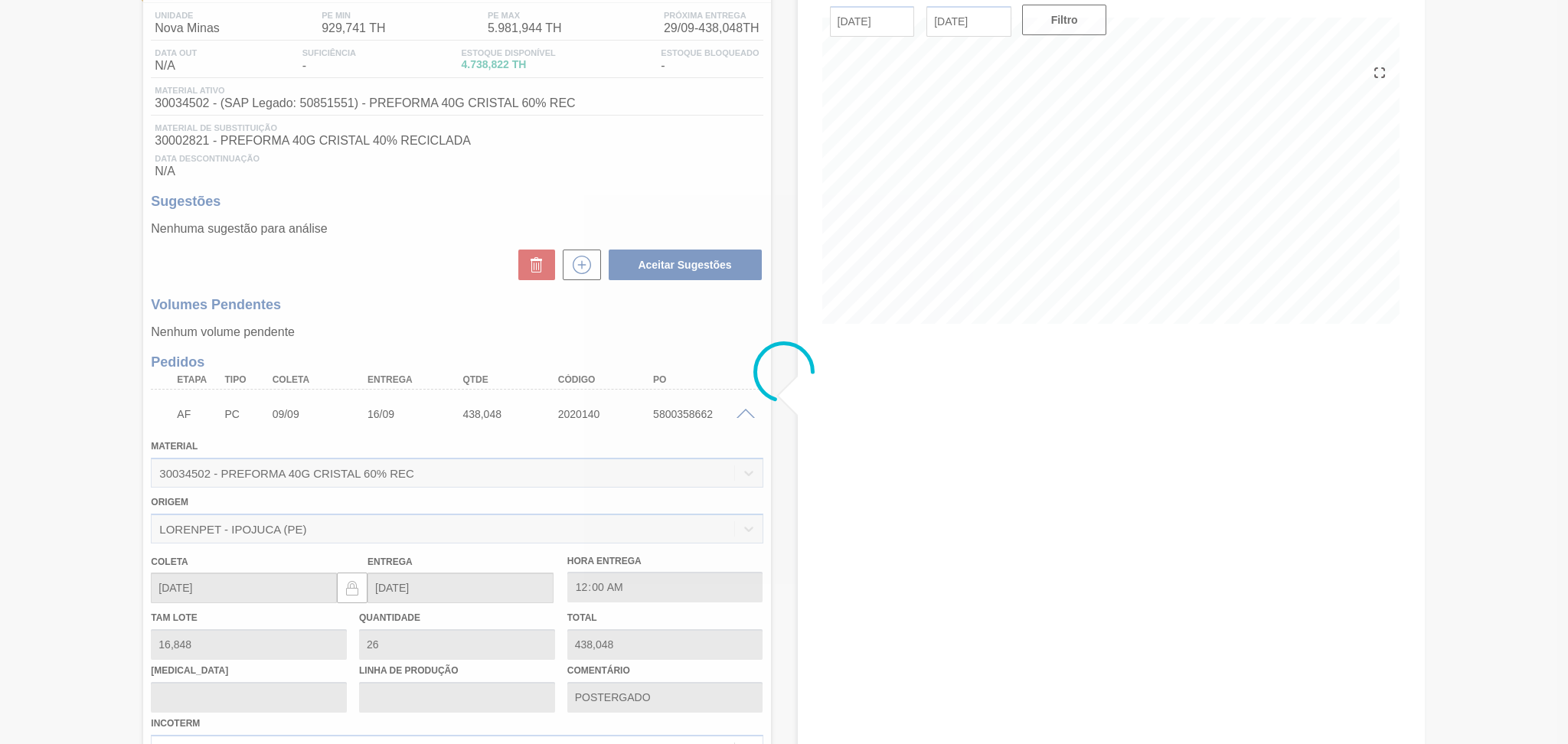
click at [745, 410] on div at bounding box center [784, 372] width 1568 height 744
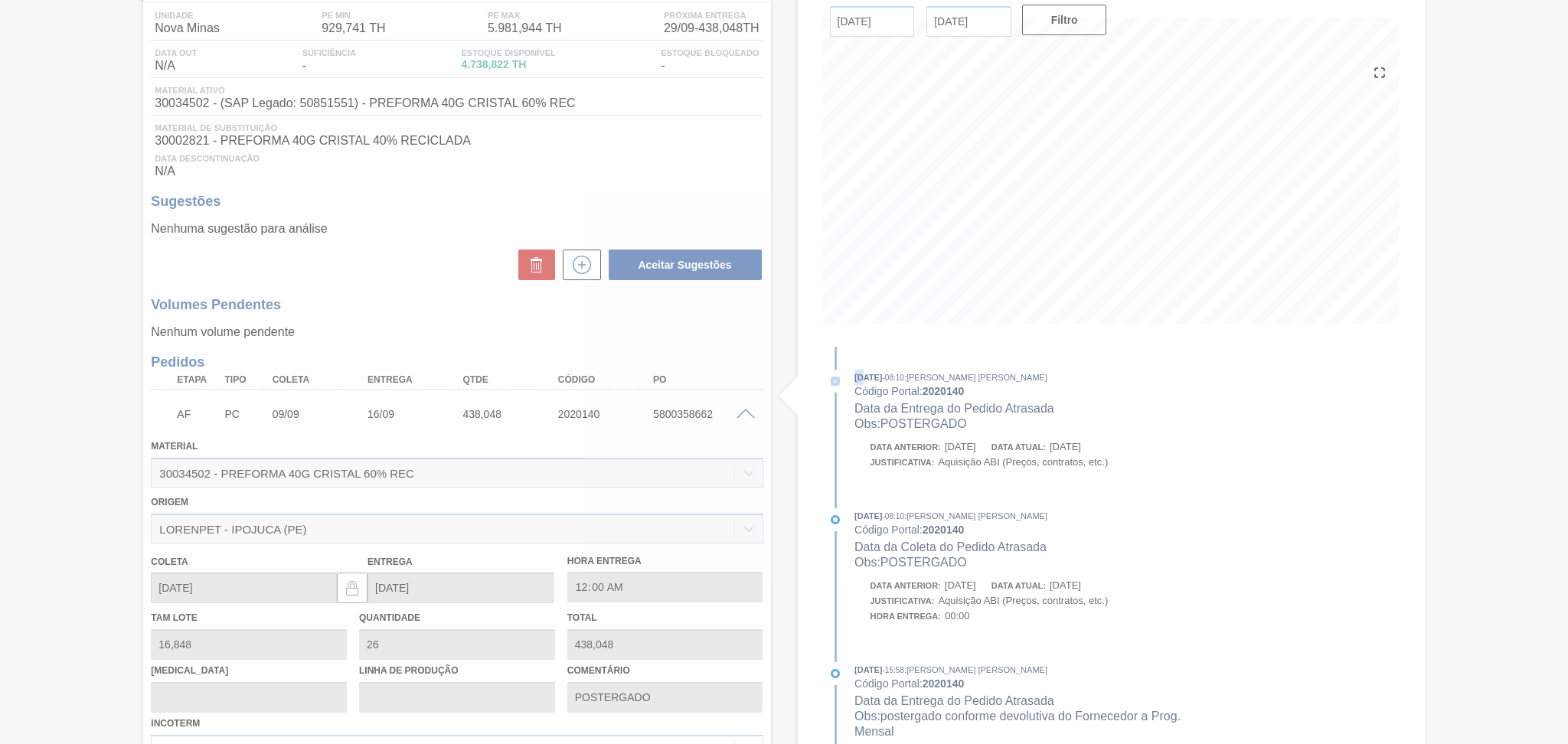
click at [745, 410] on div at bounding box center [784, 372] width 1568 height 744
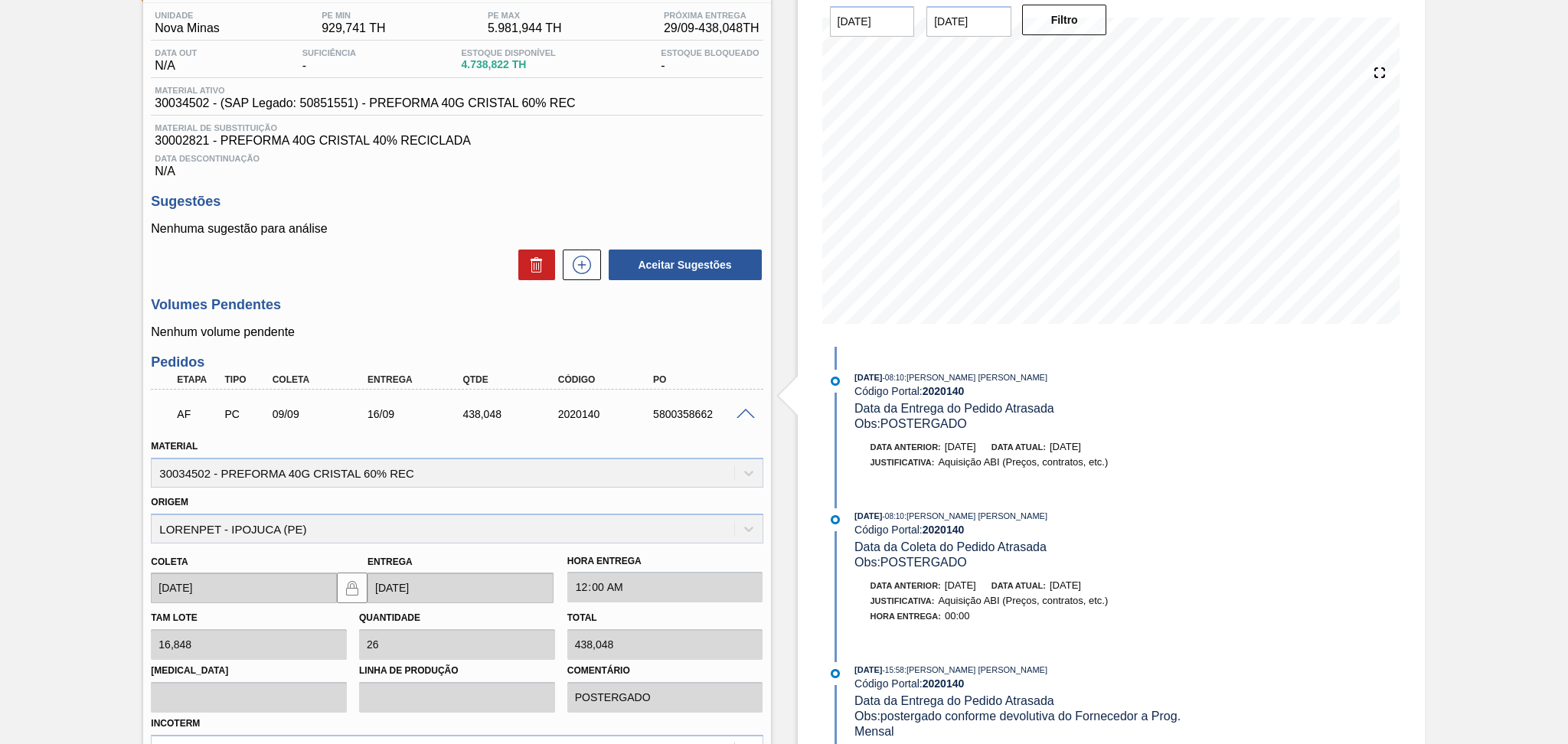
click at [748, 408] on span at bounding box center [745, 414] width 19 height 12
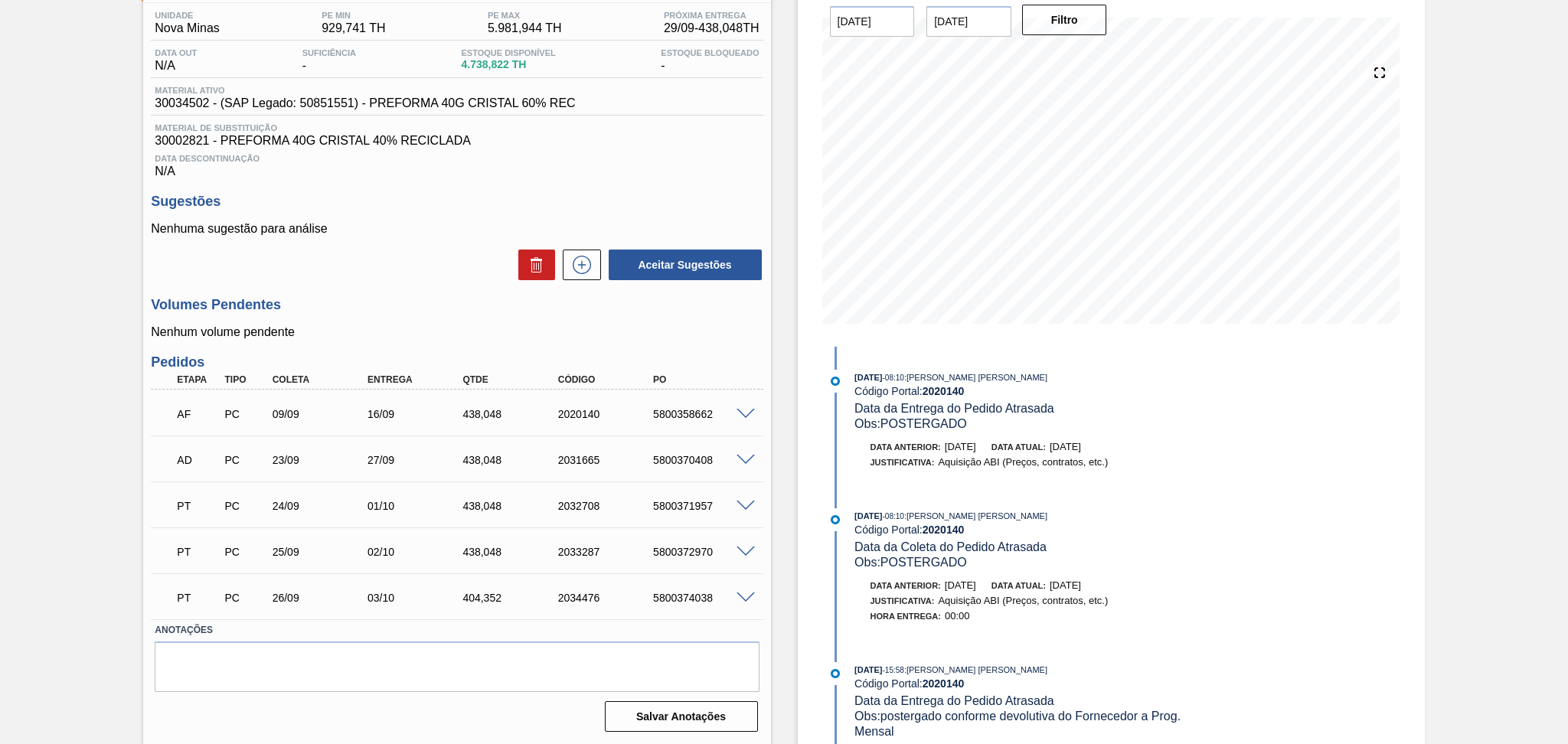
click at [808, 590] on div "Estoque De 29/09/2025 Até 30/10/2025 Filtro 09/09/2025 - 08:10 : Aline Aparecid…" at bounding box center [1111, 349] width 627 height 792
click at [744, 411] on span at bounding box center [745, 414] width 19 height 12
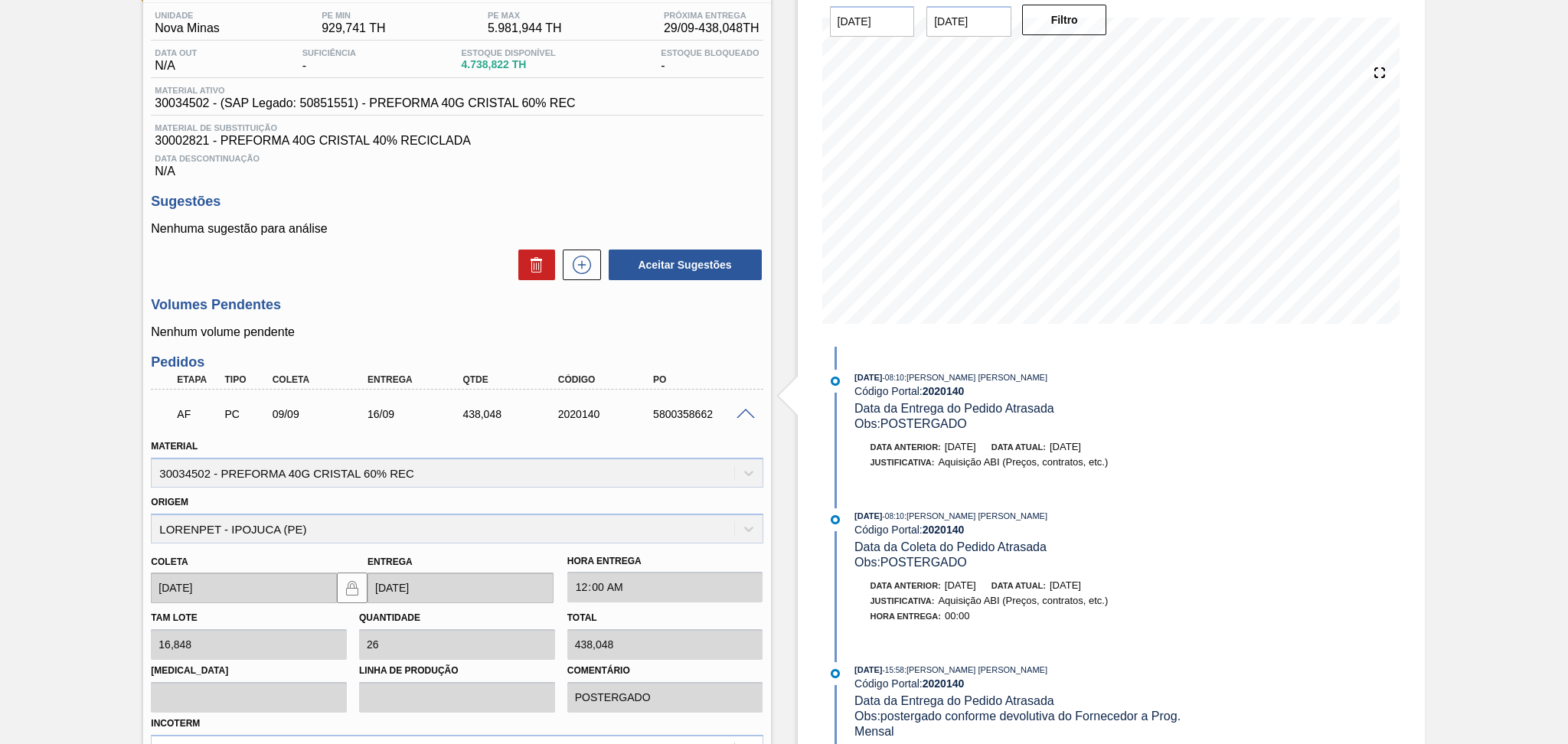
click at [745, 408] on span at bounding box center [745, 414] width 19 height 12
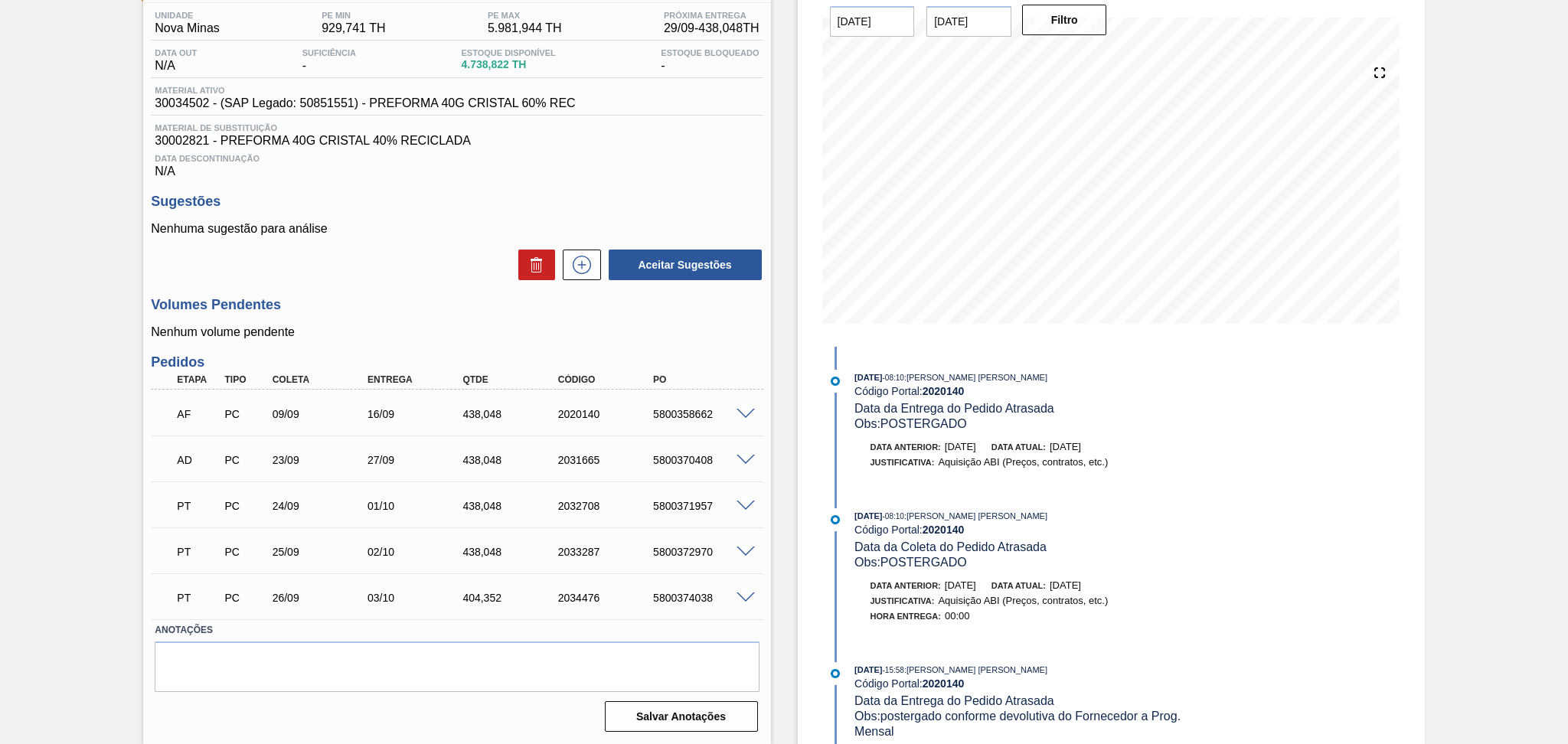
click at [691, 408] on div "5800358662" at bounding box center [702, 414] width 107 height 13
copy div "5800358662"
click at [416, 313] on div "Volumes Pendentes Nenhum volume pendente" at bounding box center [456, 317] width 612 height 42
click at [711, 413] on div "5800358662" at bounding box center [702, 414] width 107 height 13
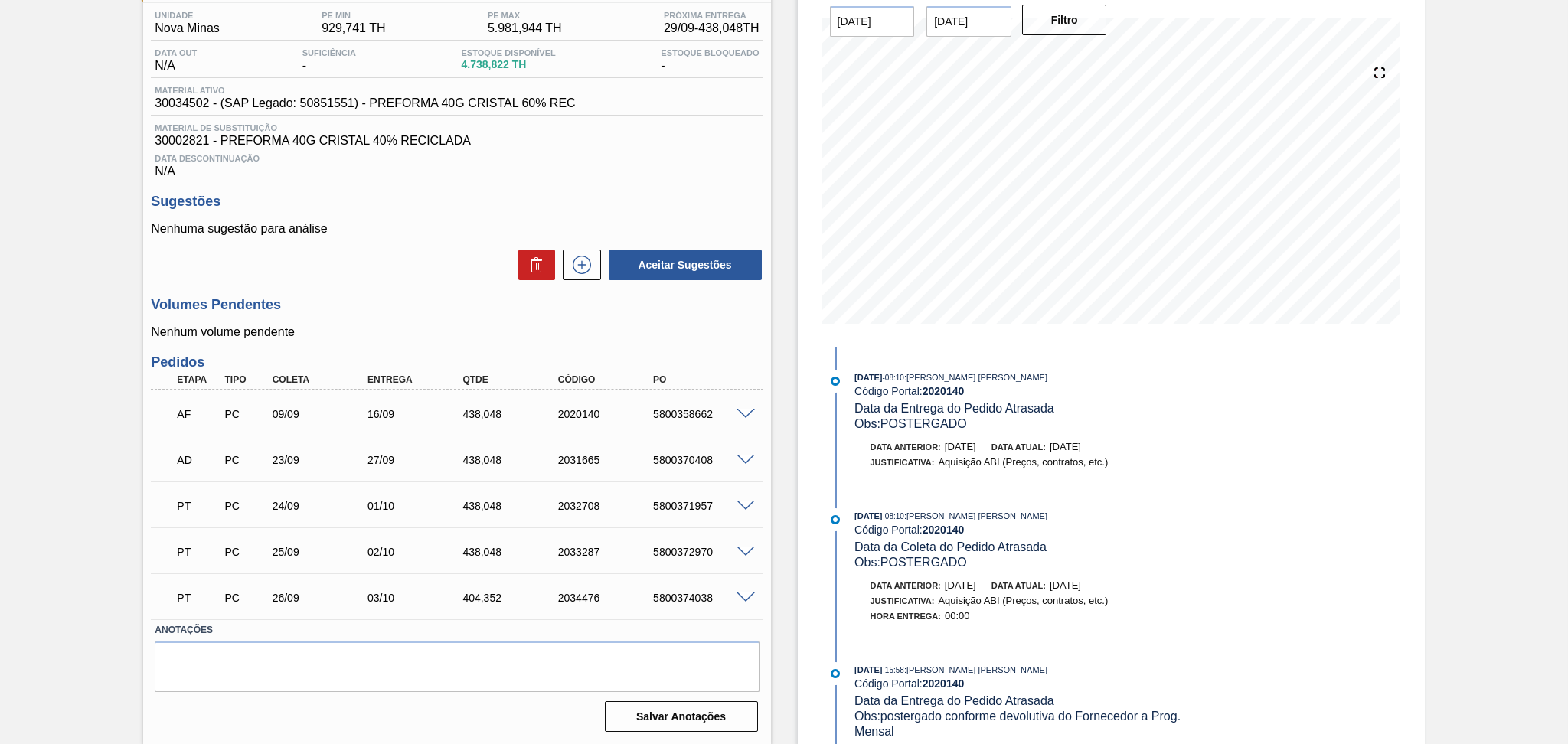
click at [704, 408] on div "5800358662" at bounding box center [702, 414] width 107 height 13
copy div "5800358662"
click at [741, 415] on span at bounding box center [745, 414] width 19 height 12
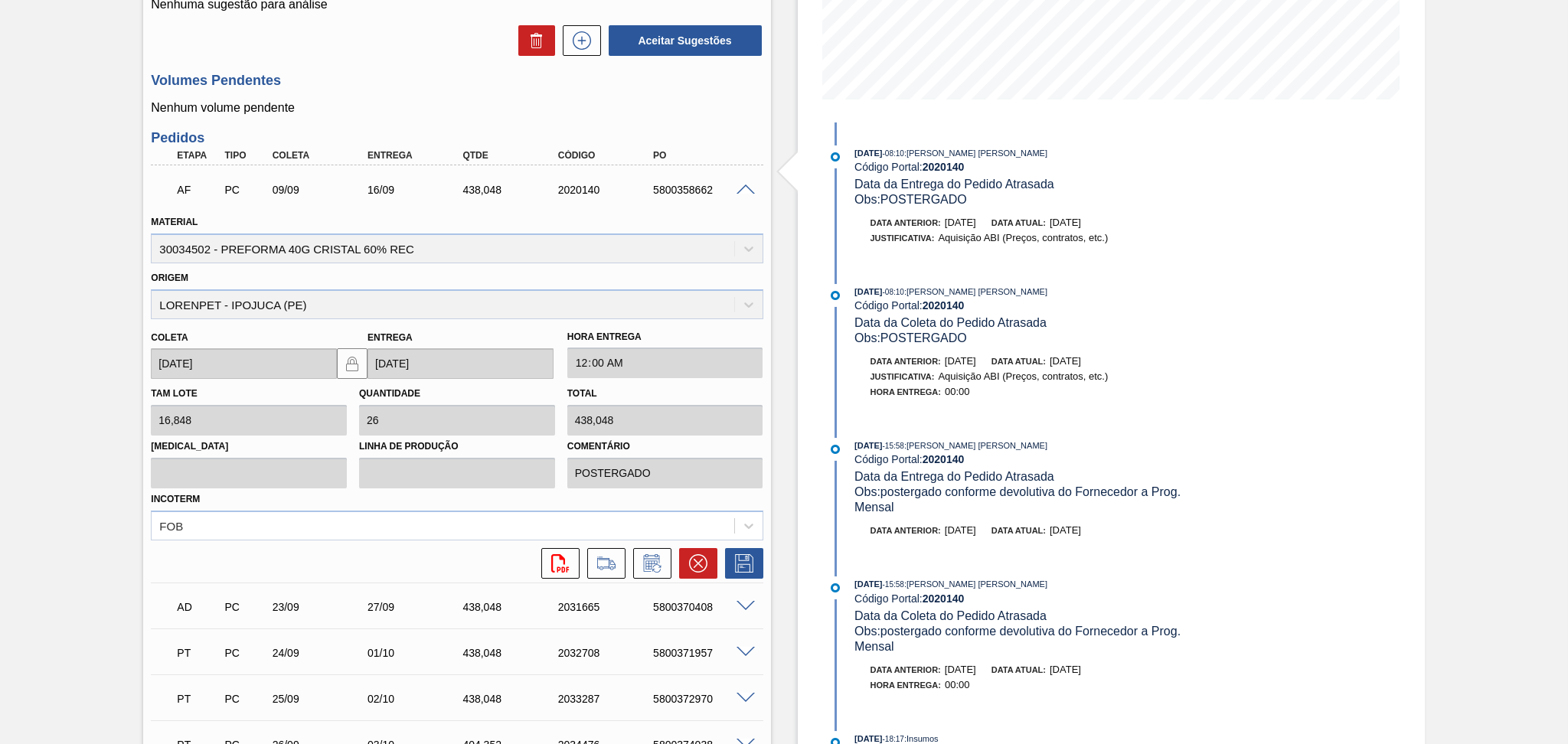
scroll to position [430, 0]
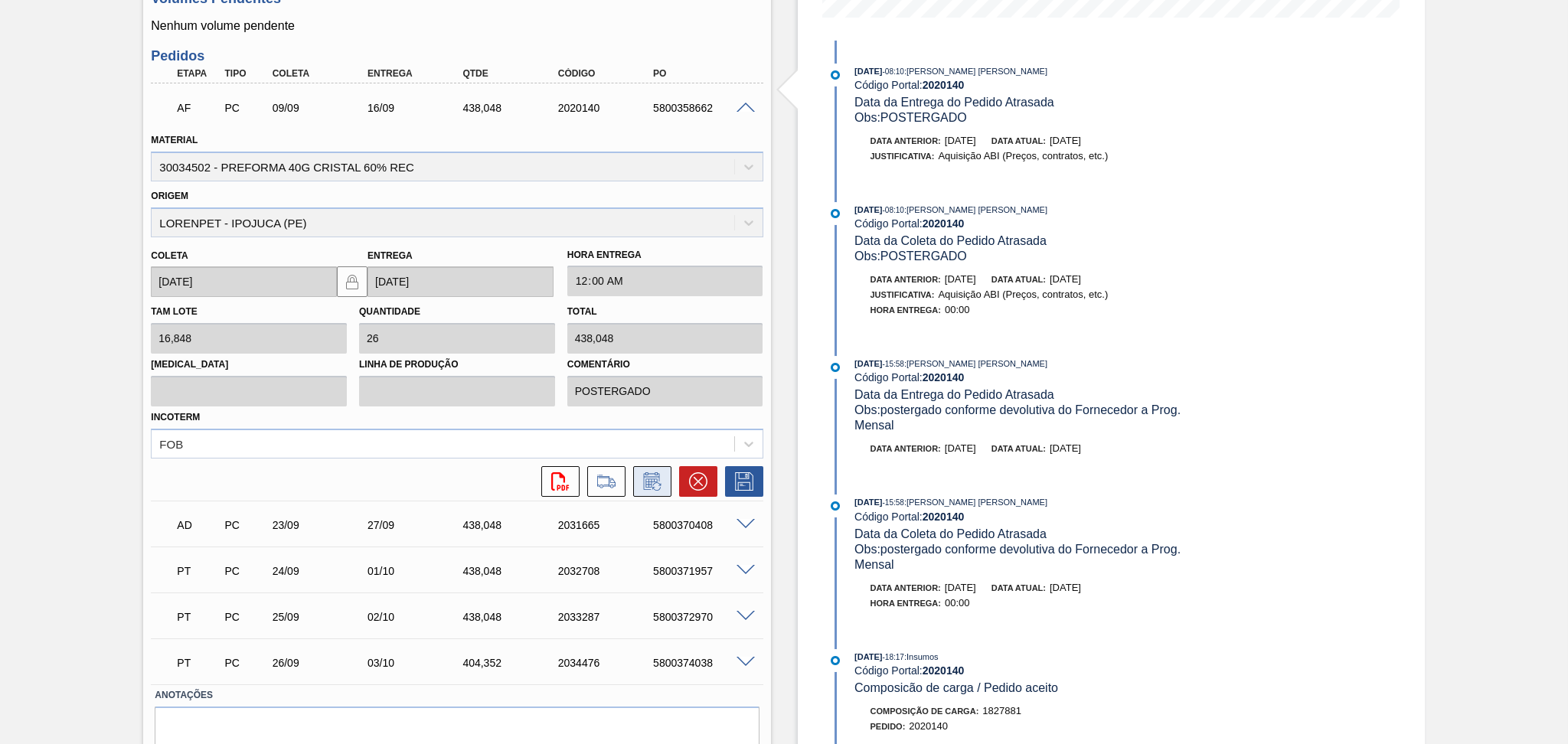
click at [653, 482] on icon at bounding box center [651, 481] width 24 height 19
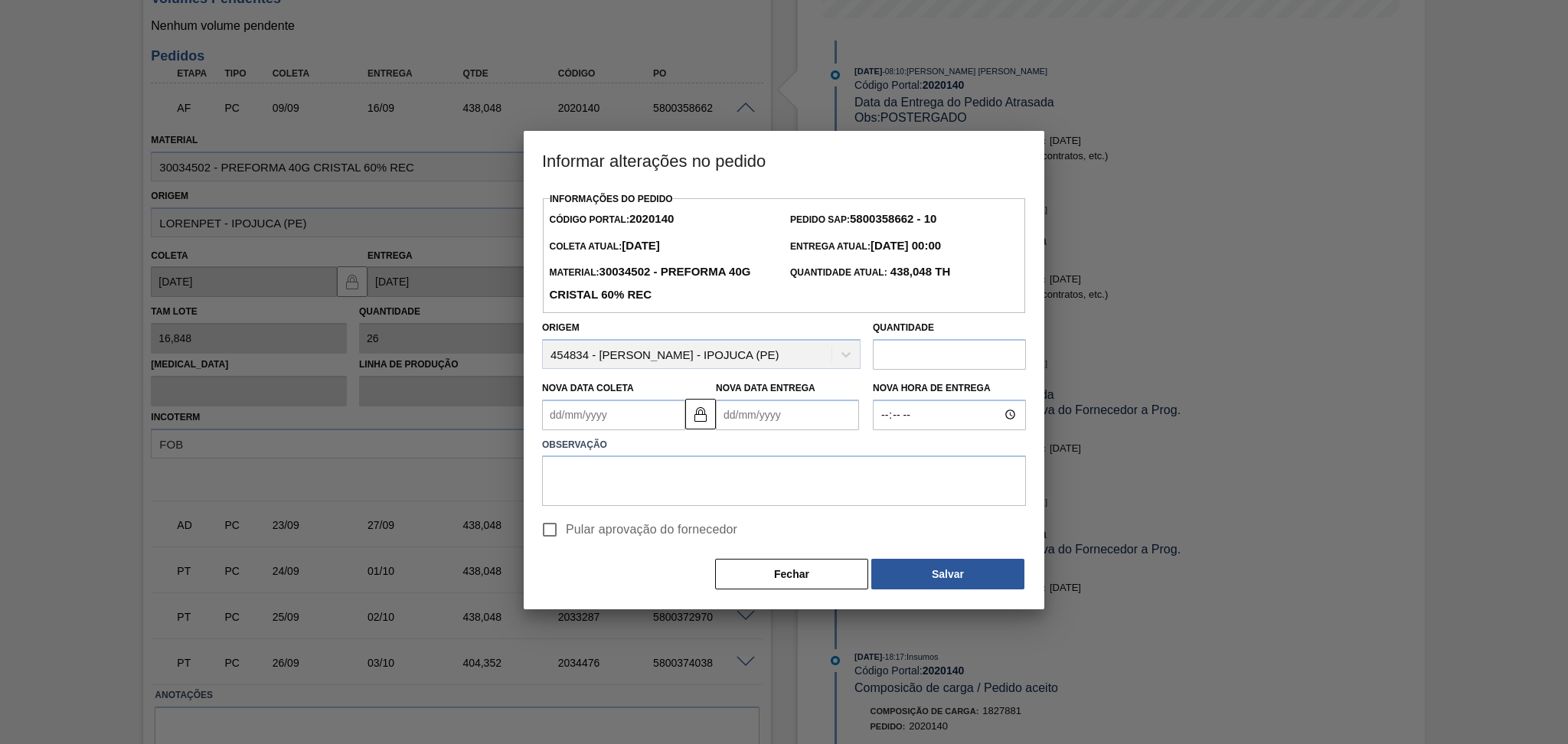
click at [592, 421] on Coleta2020140 "Nova Data Coleta" at bounding box center [613, 414] width 143 height 30
type Coleta2020140 "2"
type Entrega2020140 "09/09/2025"
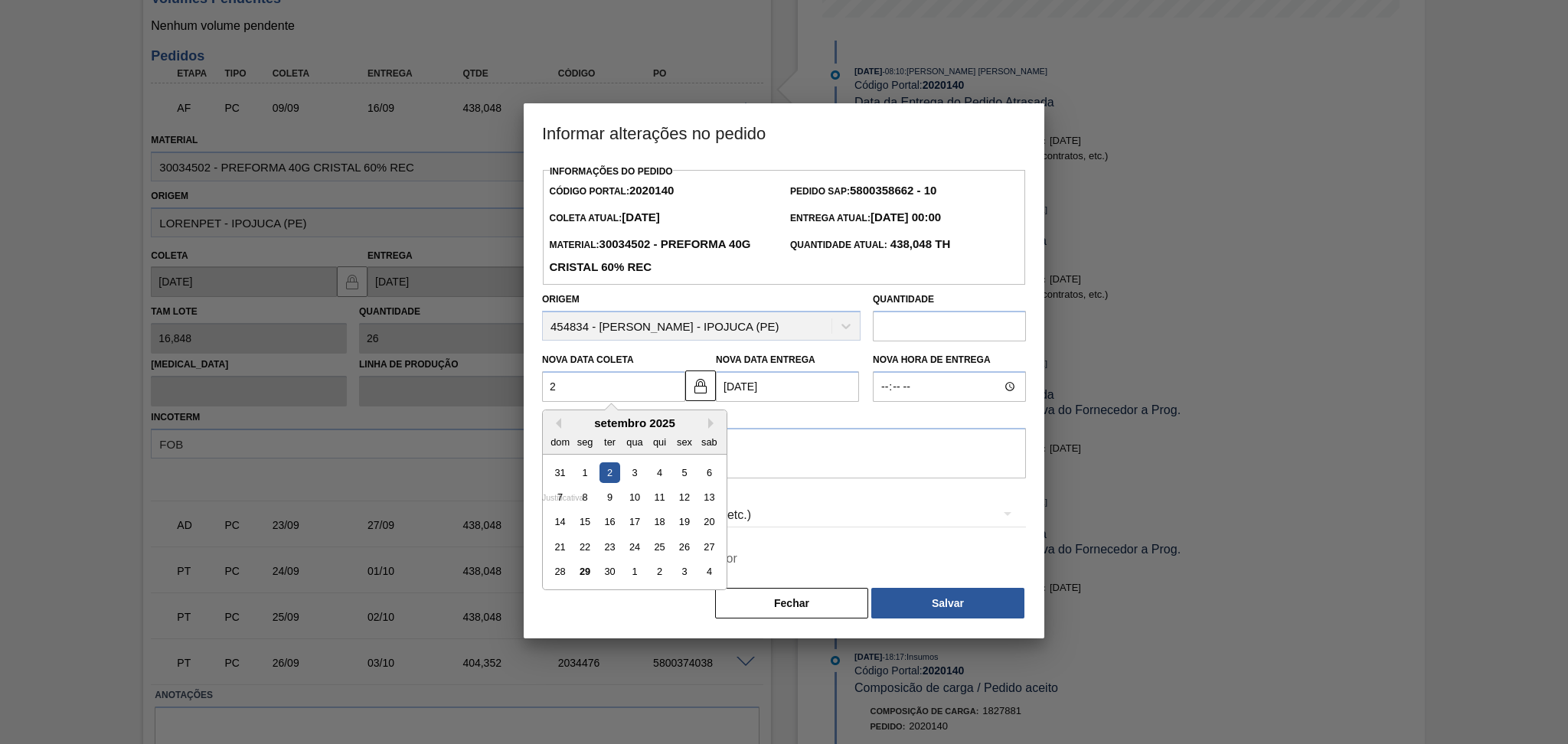
type Coleta2020140 "29"
type Entrega2020140 "[DATE]"
click at [582, 571] on div "29" at bounding box center [585, 572] width 21 height 21
type Coleta2020140 "[DATE]"
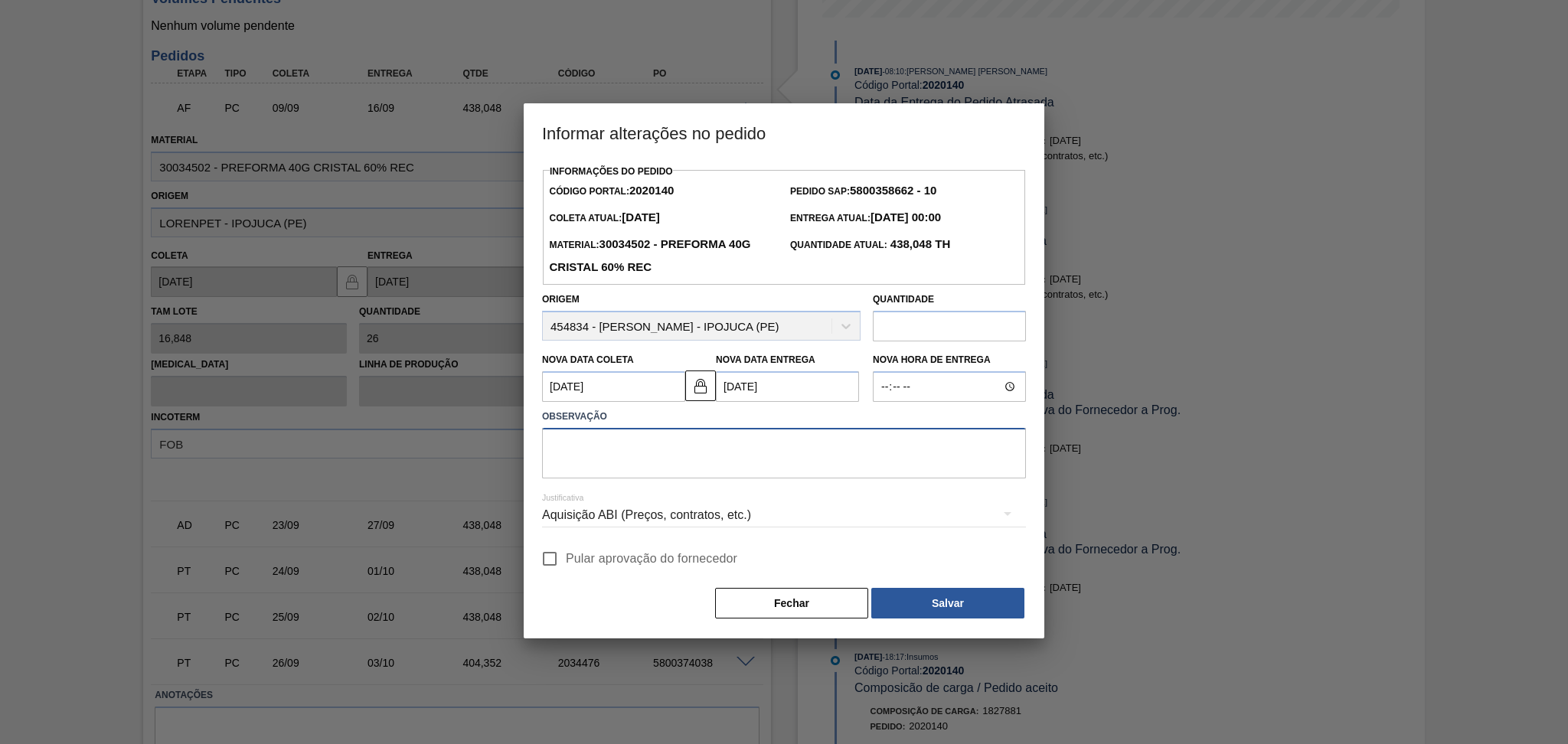
click at [679, 442] on textarea at bounding box center [784, 453] width 484 height 51
type textarea "p"
type textarea "furo reprogramado"
click at [570, 554] on span "Pular aprovação do fornecedor" at bounding box center [651, 558] width 171 height 19
click at [566, 554] on input "Pular aprovação do fornecedor" at bounding box center [549, 558] width 32 height 32
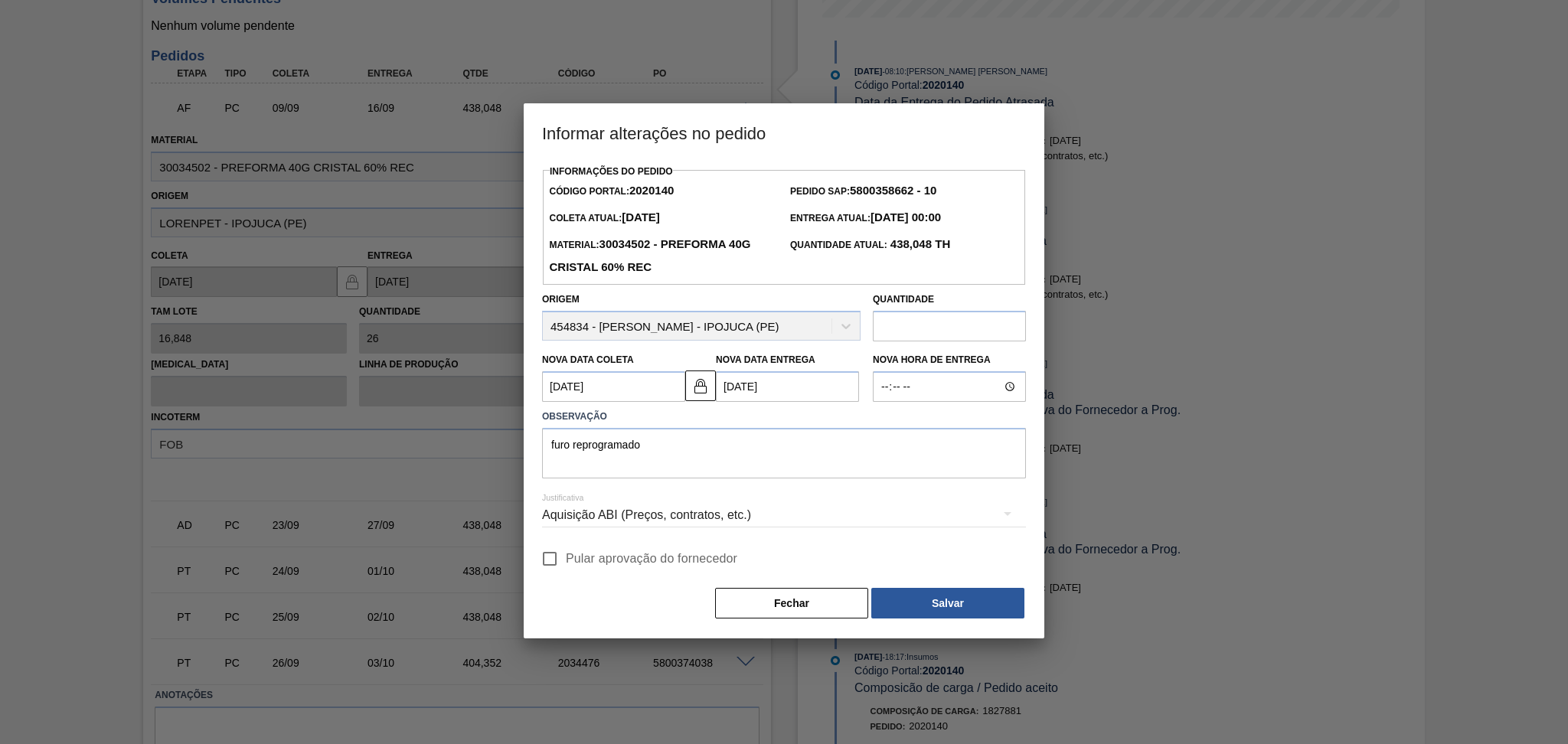
checkbox input "true"
click at [953, 609] on button "Salvar" at bounding box center [947, 602] width 153 height 30
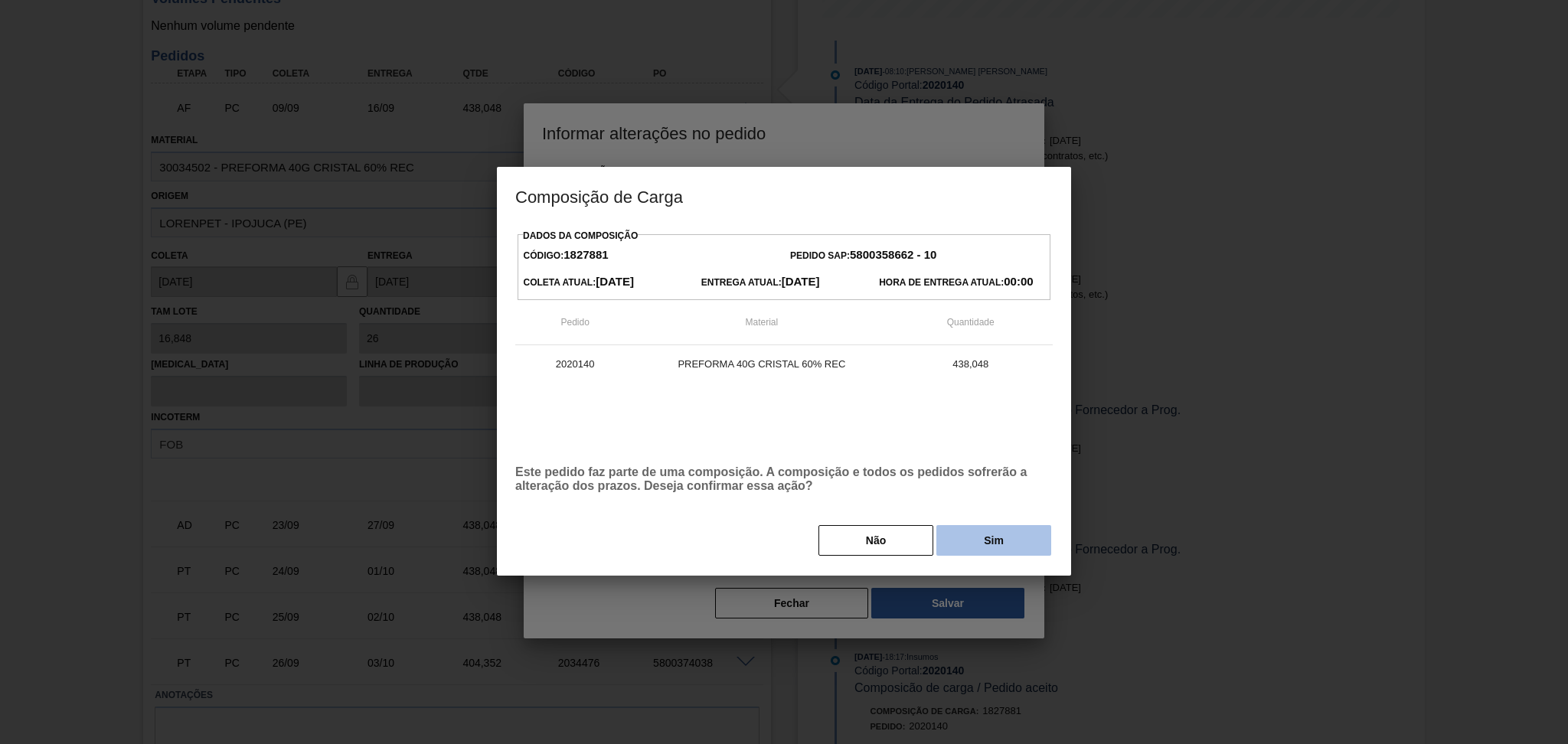
click at [982, 552] on button "Sim" at bounding box center [993, 539] width 115 height 30
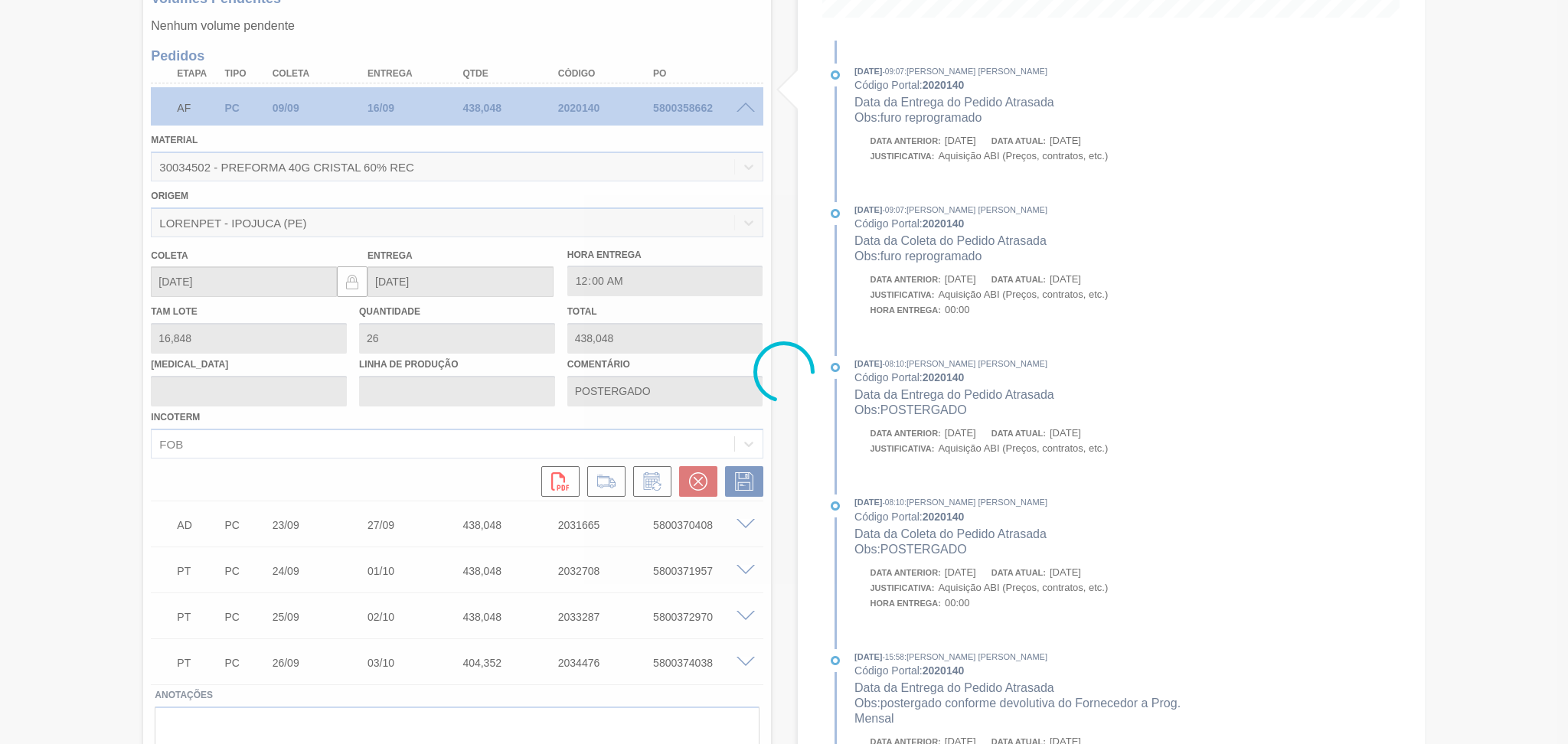
click at [750, 106] on div at bounding box center [784, 372] width 1568 height 744
click at [744, 110] on div at bounding box center [784, 372] width 1568 height 744
type input "furo reprogramado"
type input "[DATE]"
type input "06/10/2025"
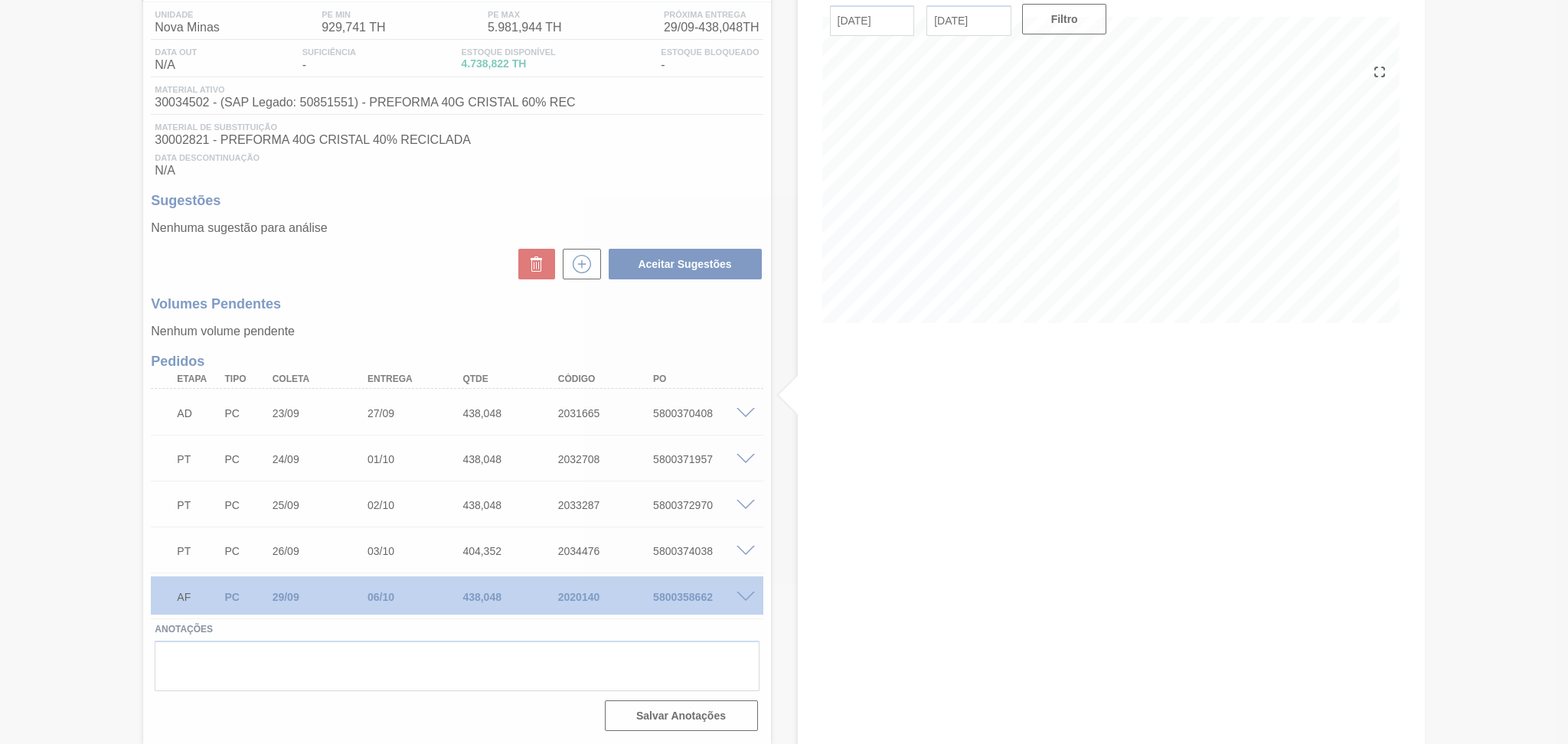
scroll to position [124, 0]
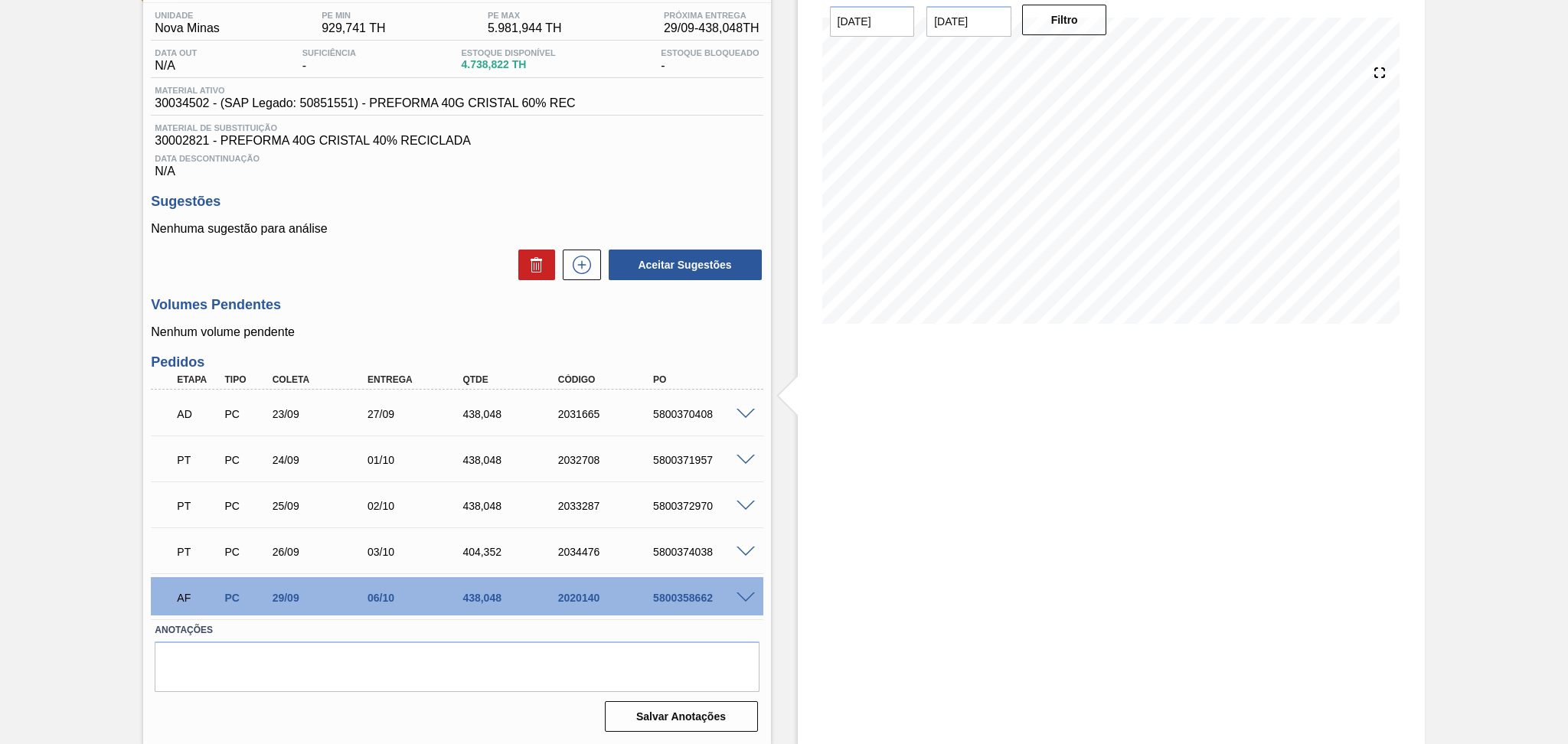
click at [386, 298] on h3 "Volumes Pendentes" at bounding box center [456, 304] width 612 height 16
click at [327, 301] on h3 "Volumes Pendentes" at bounding box center [456, 304] width 612 height 16
click at [691, 601] on div "5800358662" at bounding box center [702, 597] width 107 height 13
copy div "5800358662"
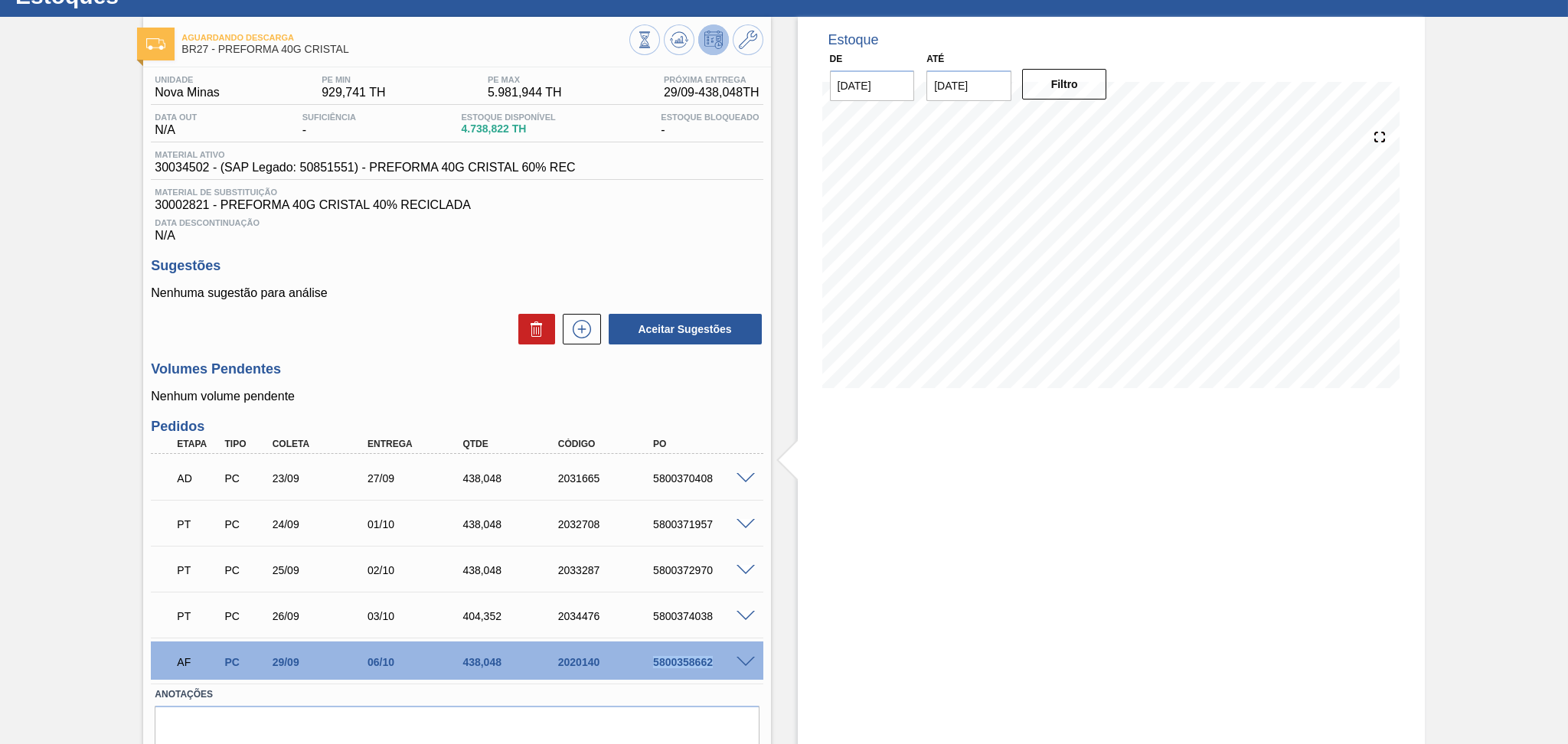
scroll to position [0, 0]
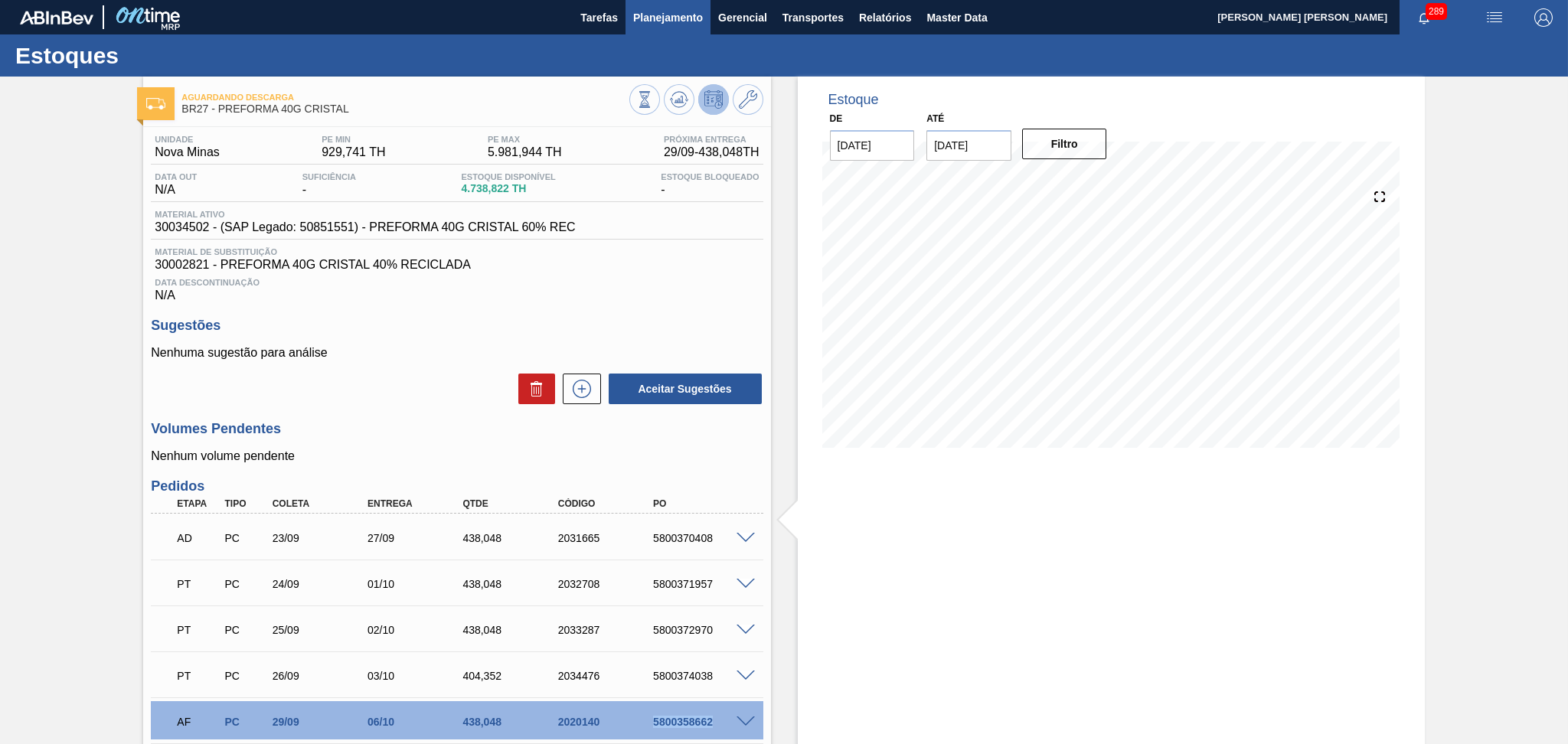
click at [685, 15] on span "Planejamento" at bounding box center [667, 18] width 70 height 19
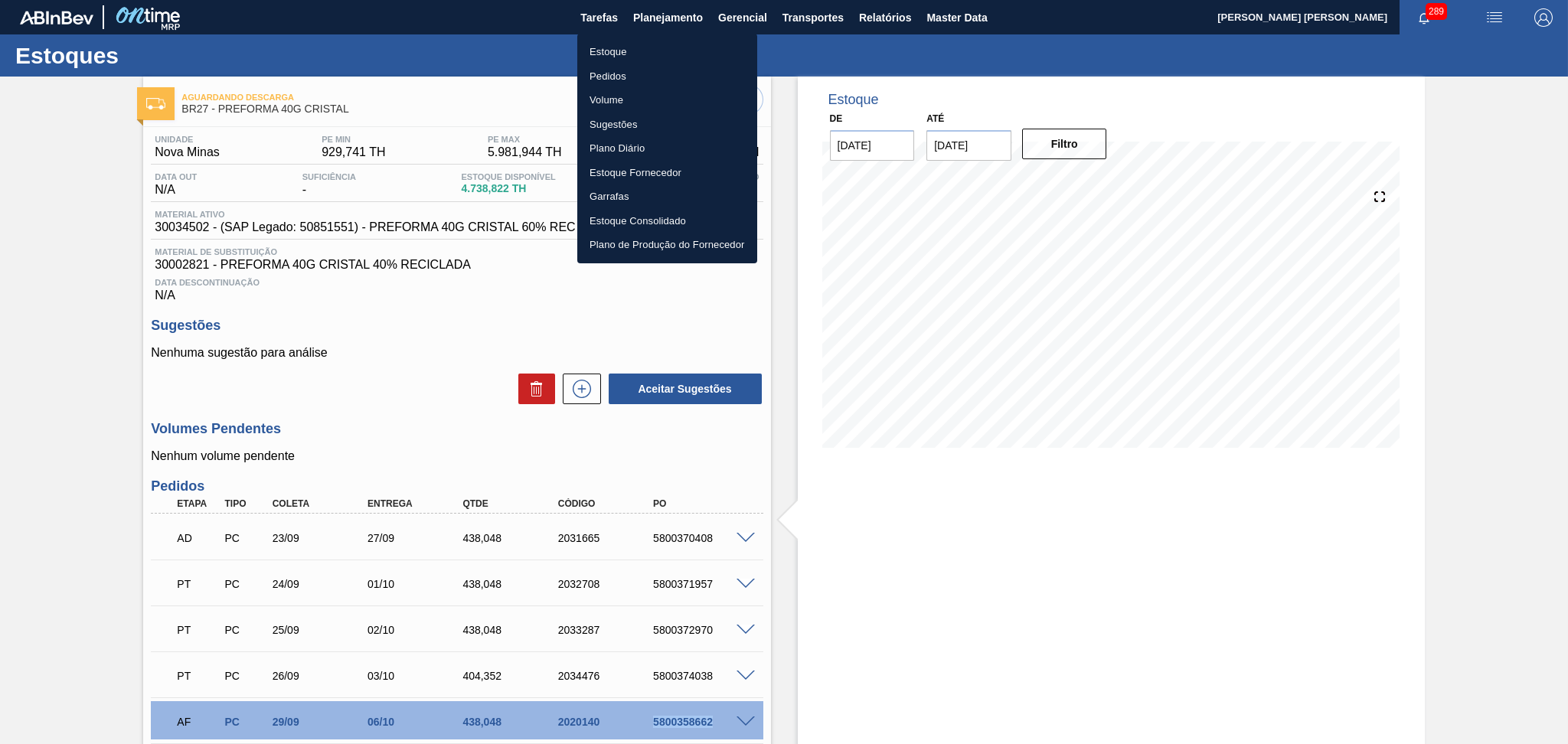
click at [636, 54] on li "Estoque" at bounding box center [667, 52] width 180 height 24
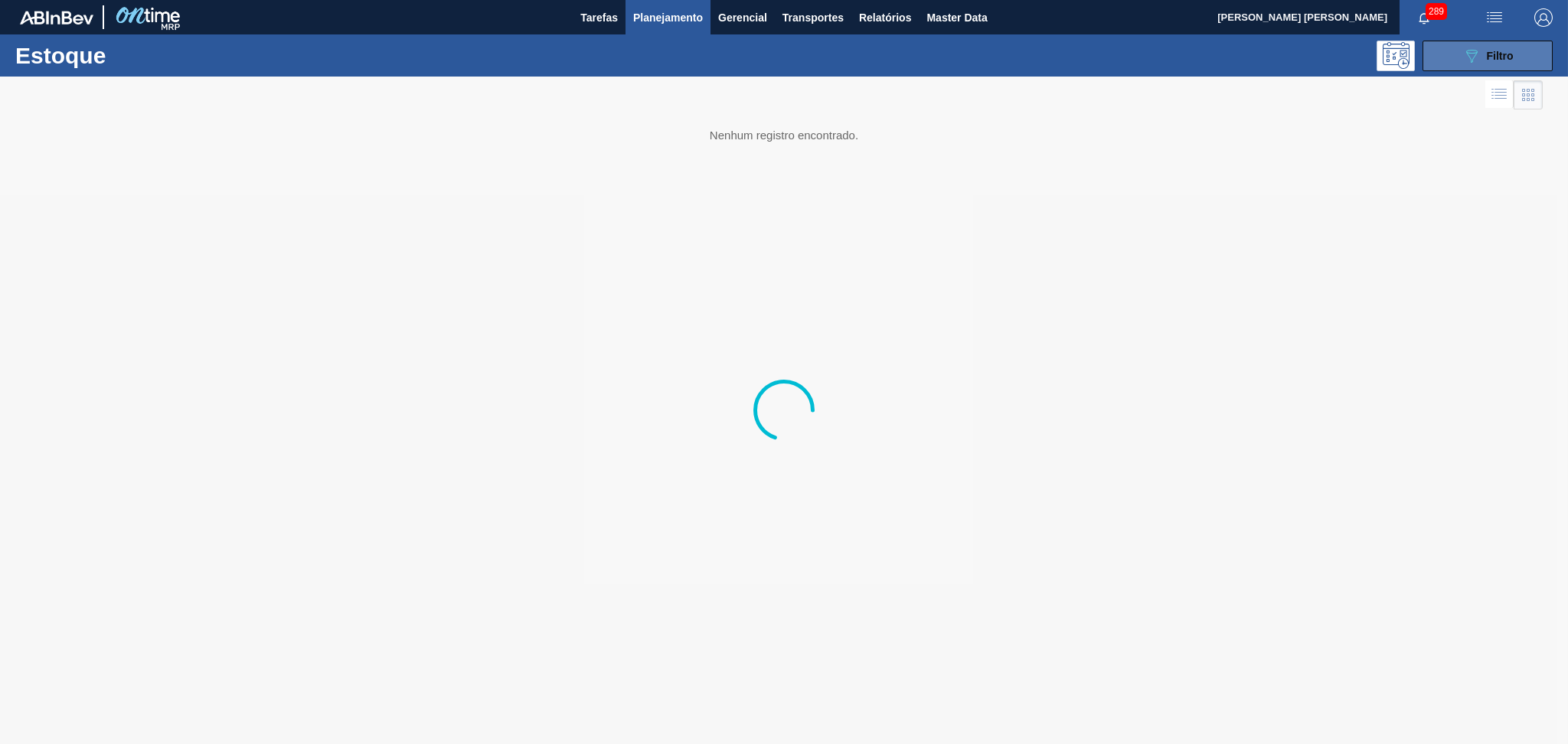
click at [1501, 66] on button "089F7B8B-B2A5-4AFE-B5C0-19BA573D28AC Filtro" at bounding box center [1487, 55] width 130 height 30
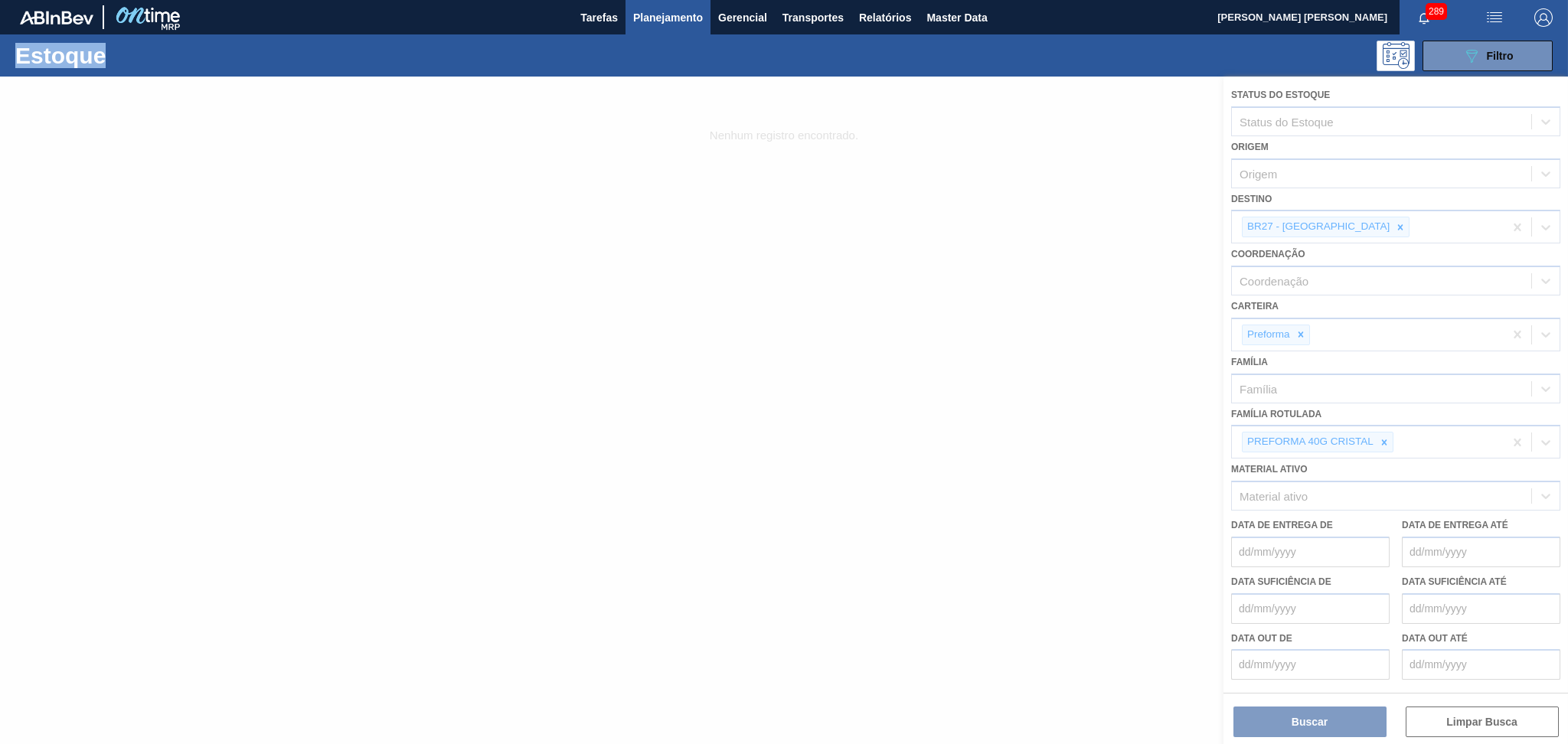
click at [1348, 225] on div at bounding box center [784, 410] width 1568 height 668
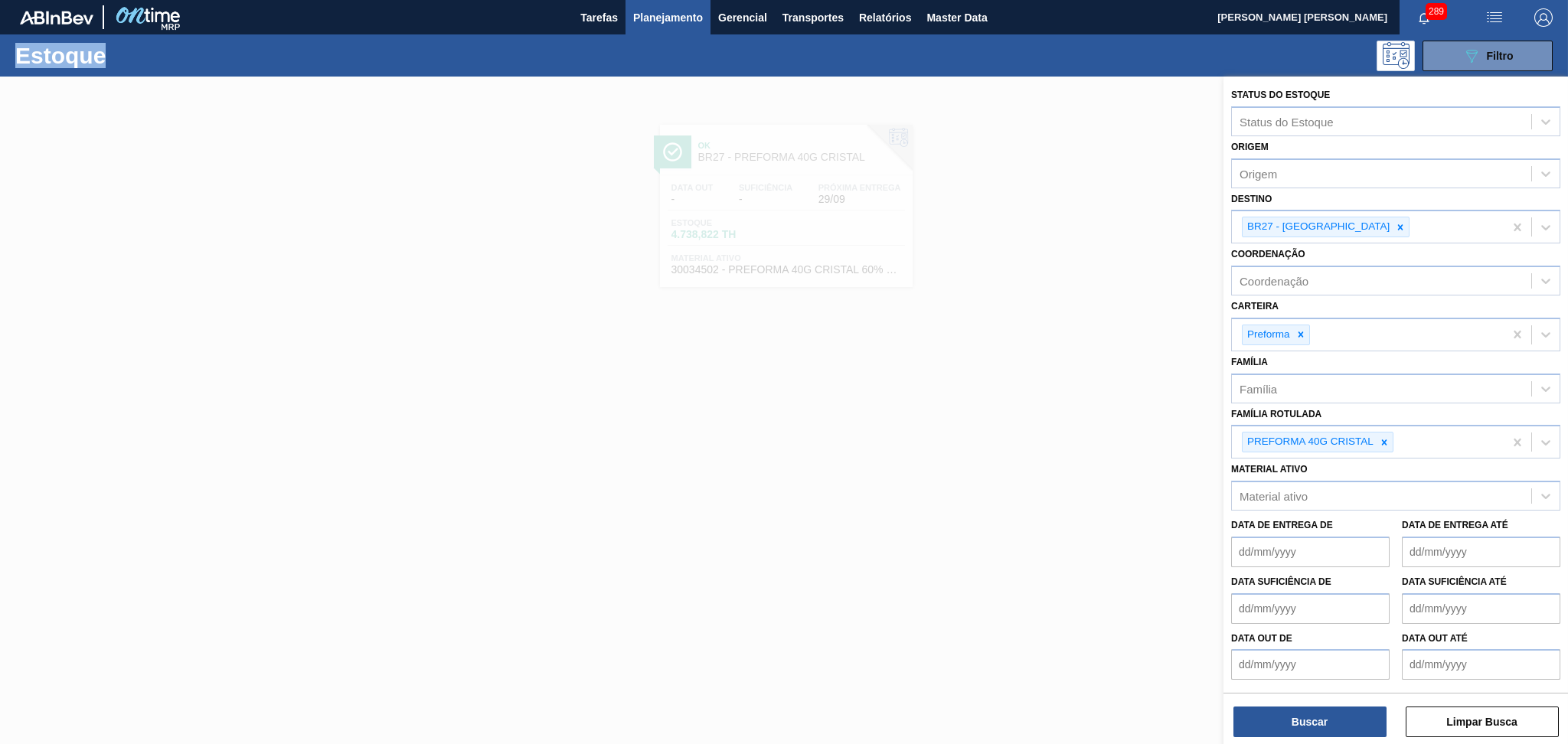
click at [1398, 225] on icon at bounding box center [1400, 226] width 5 height 5
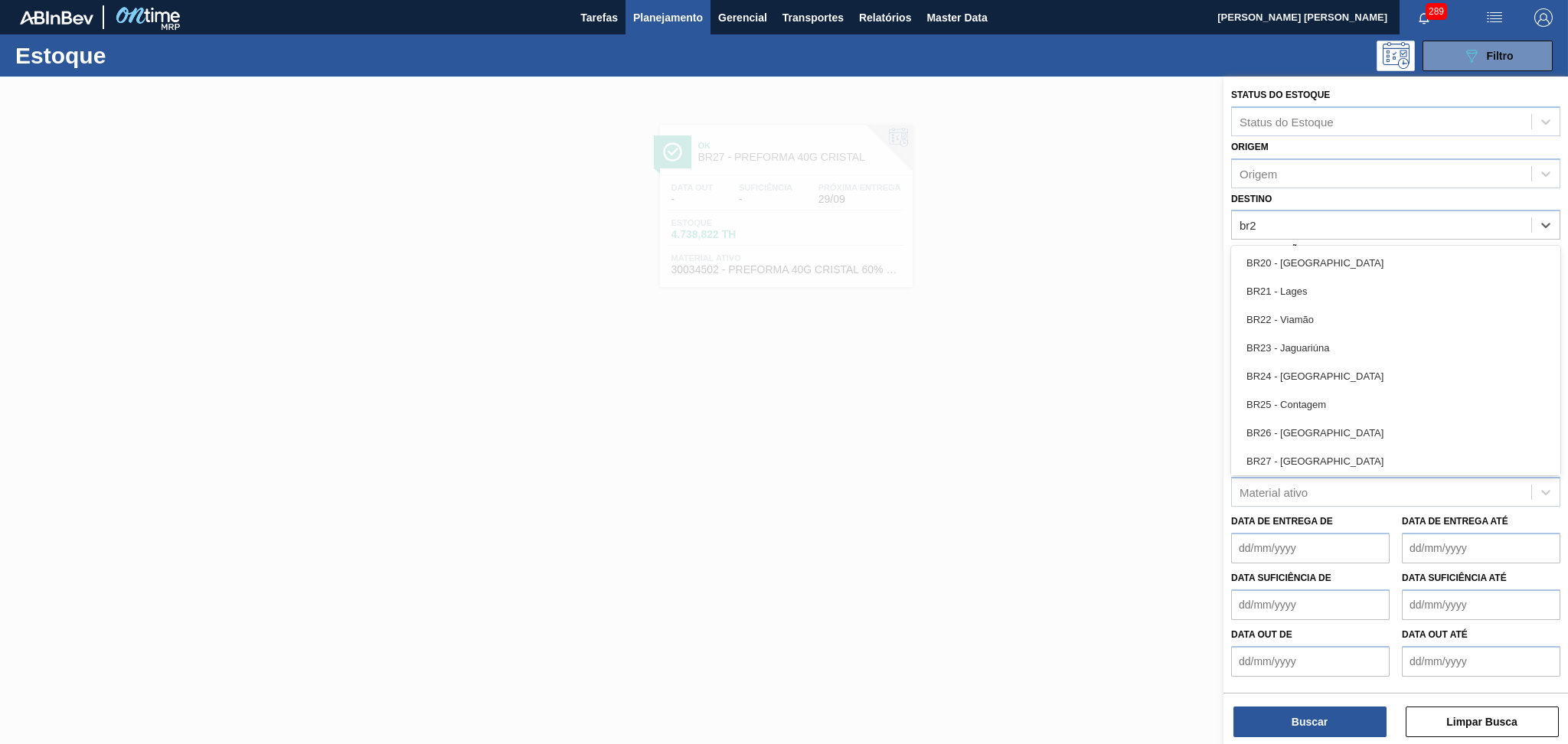
type input "br20"
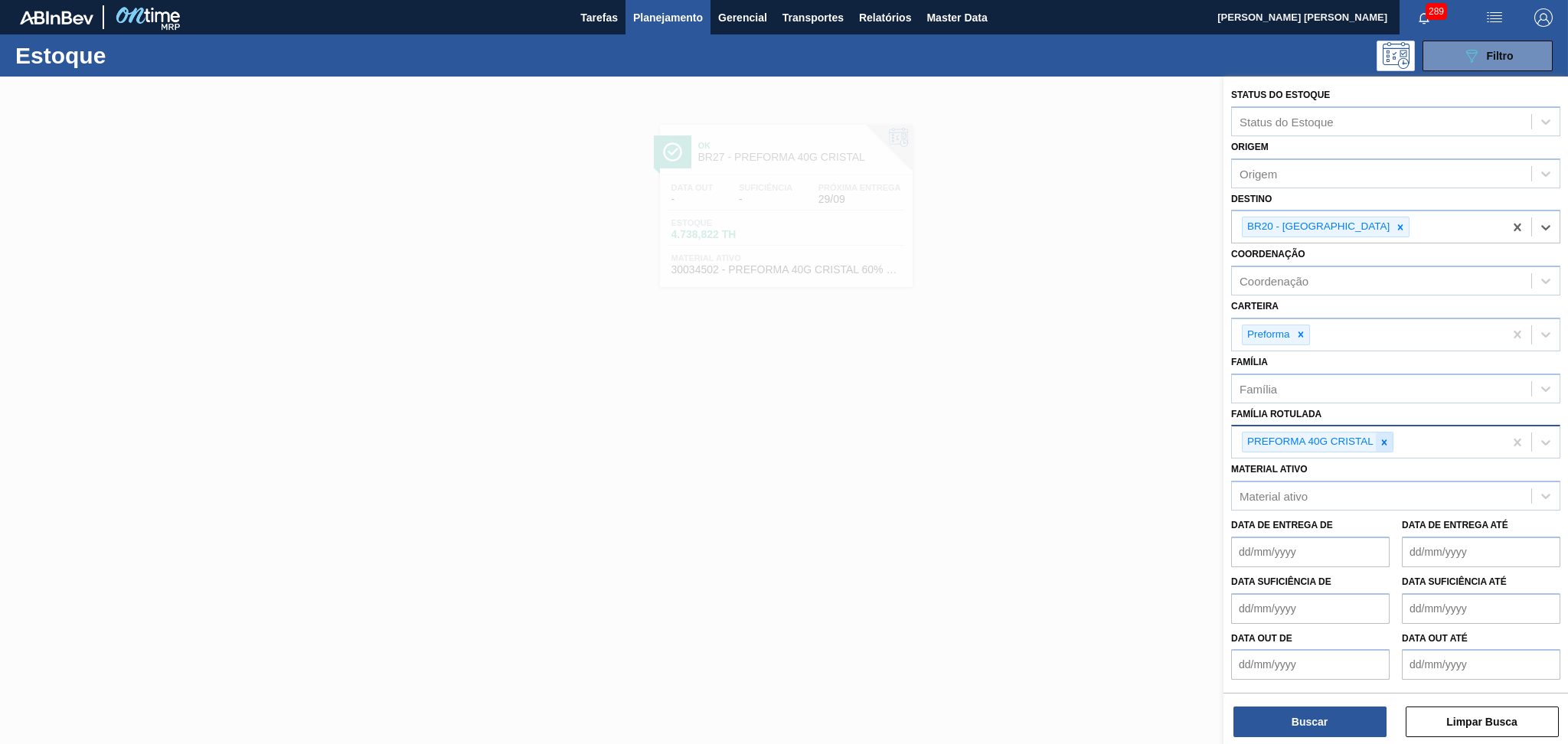
click at [1379, 442] on icon at bounding box center [1384, 442] width 11 height 11
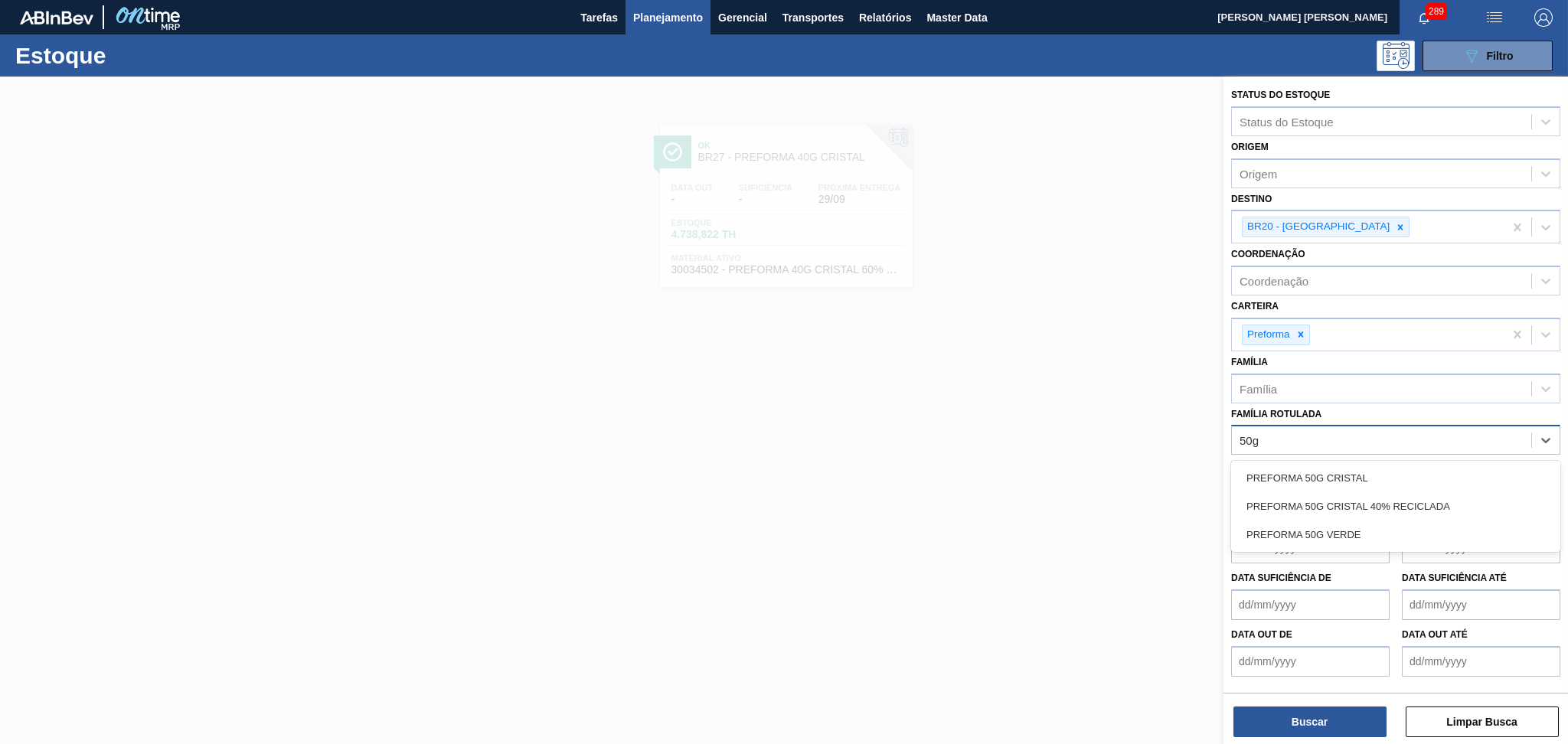
type Rotulada "50g c"
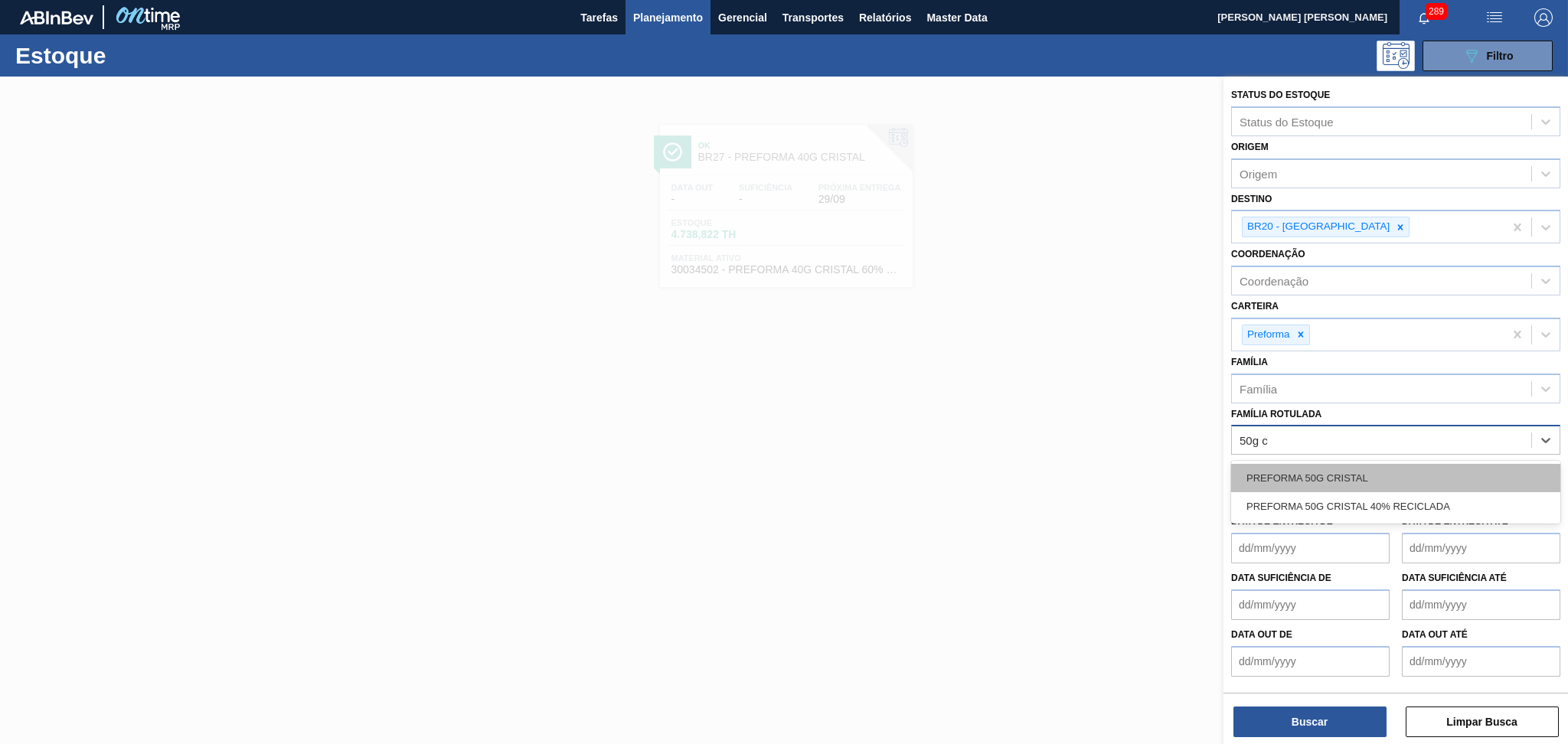
click at [1387, 466] on div "PREFORMA 50G CRISTAL" at bounding box center [1396, 478] width 329 height 28
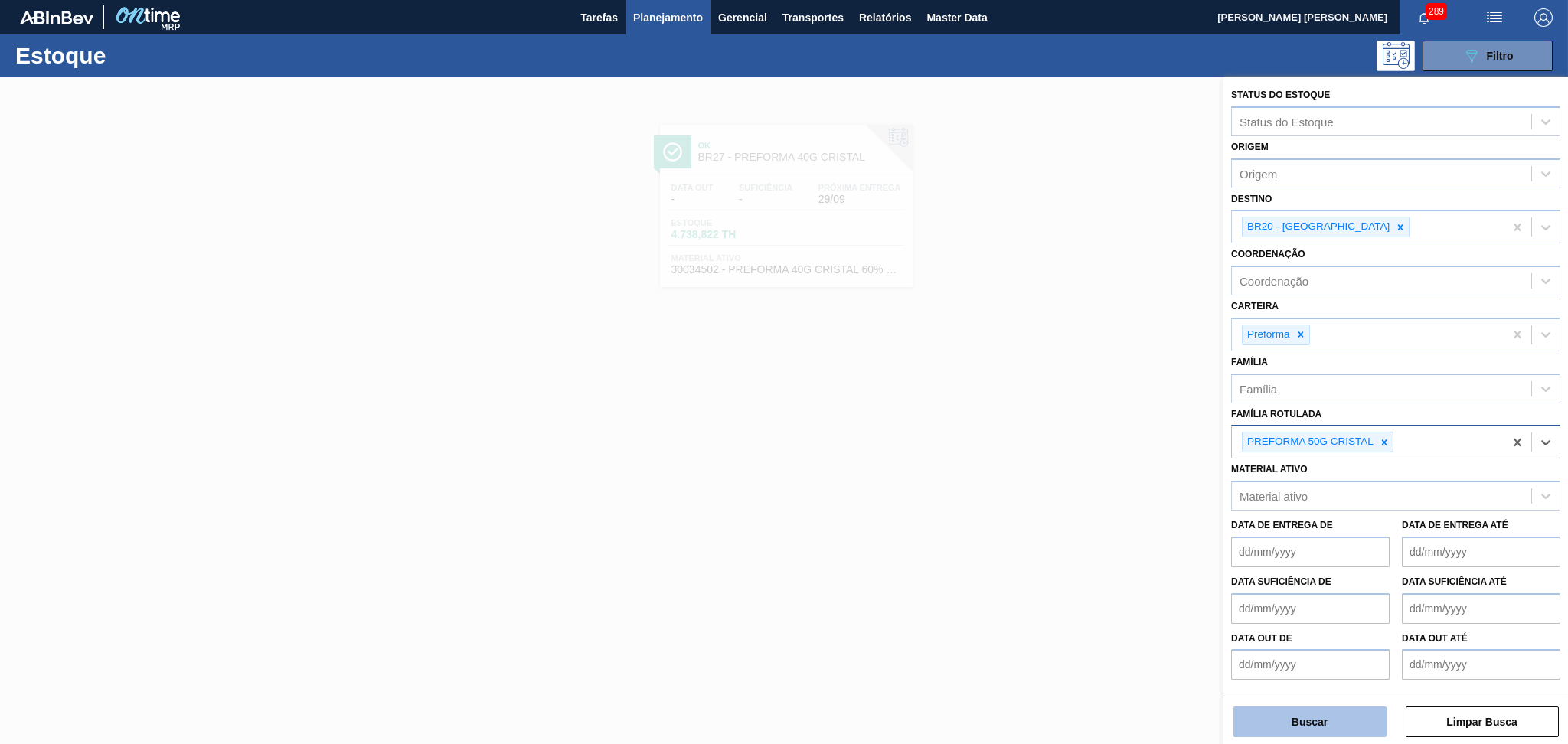
click at [1316, 726] on button "Buscar" at bounding box center [1309, 721] width 153 height 30
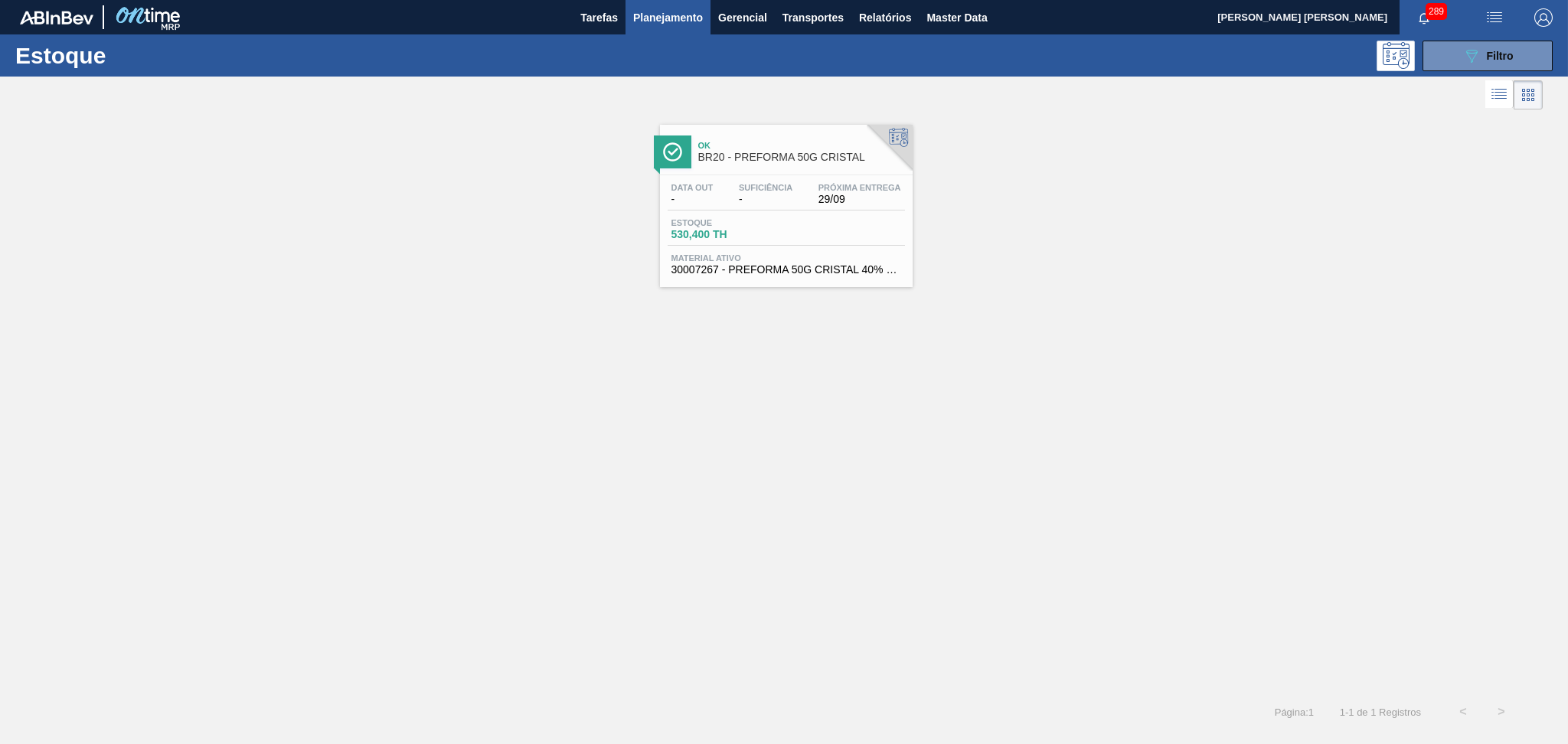
click at [760, 174] on div at bounding box center [785, 174] width 227 height 1
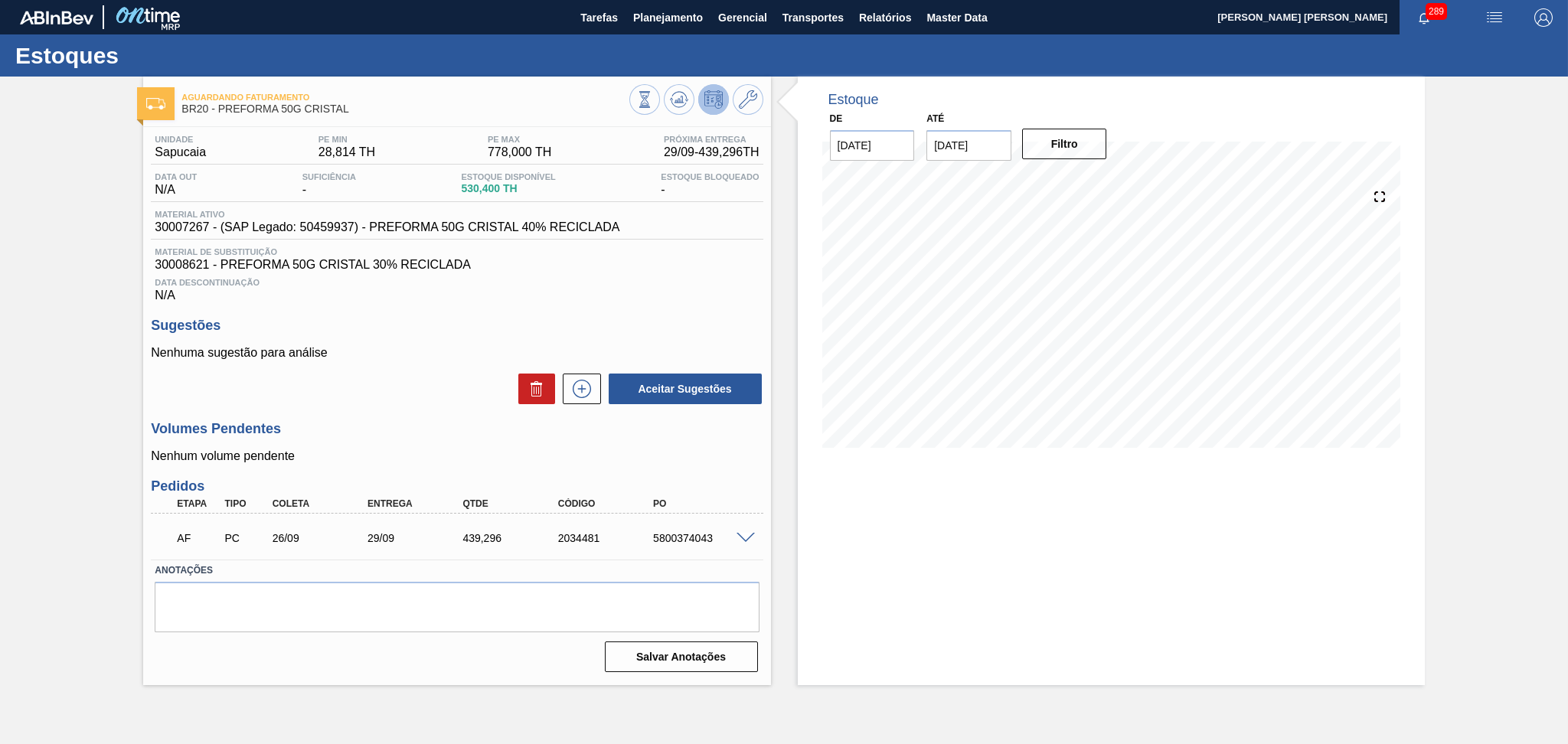
click at [381, 443] on div "Volumes Pendentes Nenhum volume pendente" at bounding box center [456, 442] width 612 height 42
click at [742, 536] on span at bounding box center [745, 538] width 19 height 12
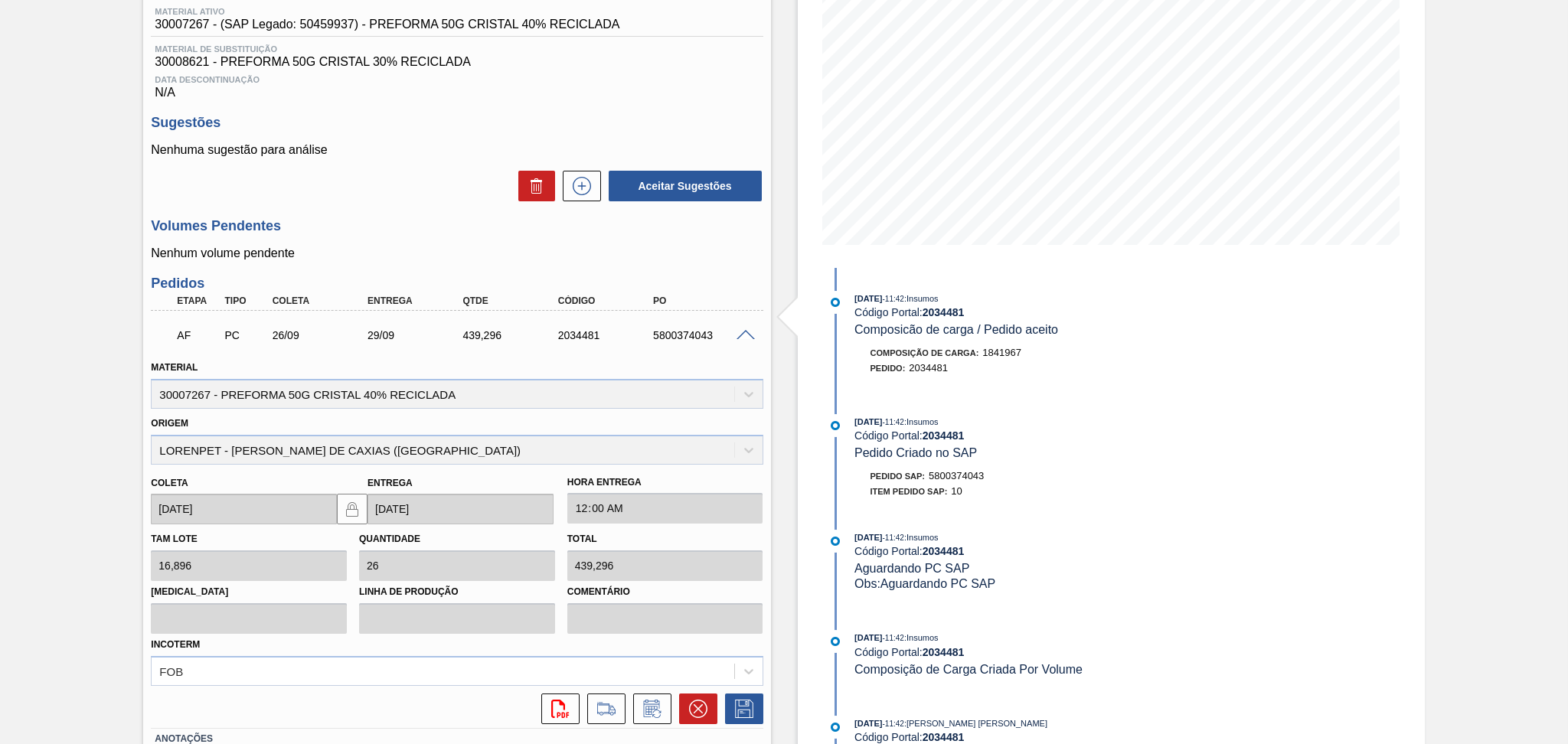
scroll to position [204, 0]
click at [653, 709] on icon at bounding box center [656, 713] width 9 height 9
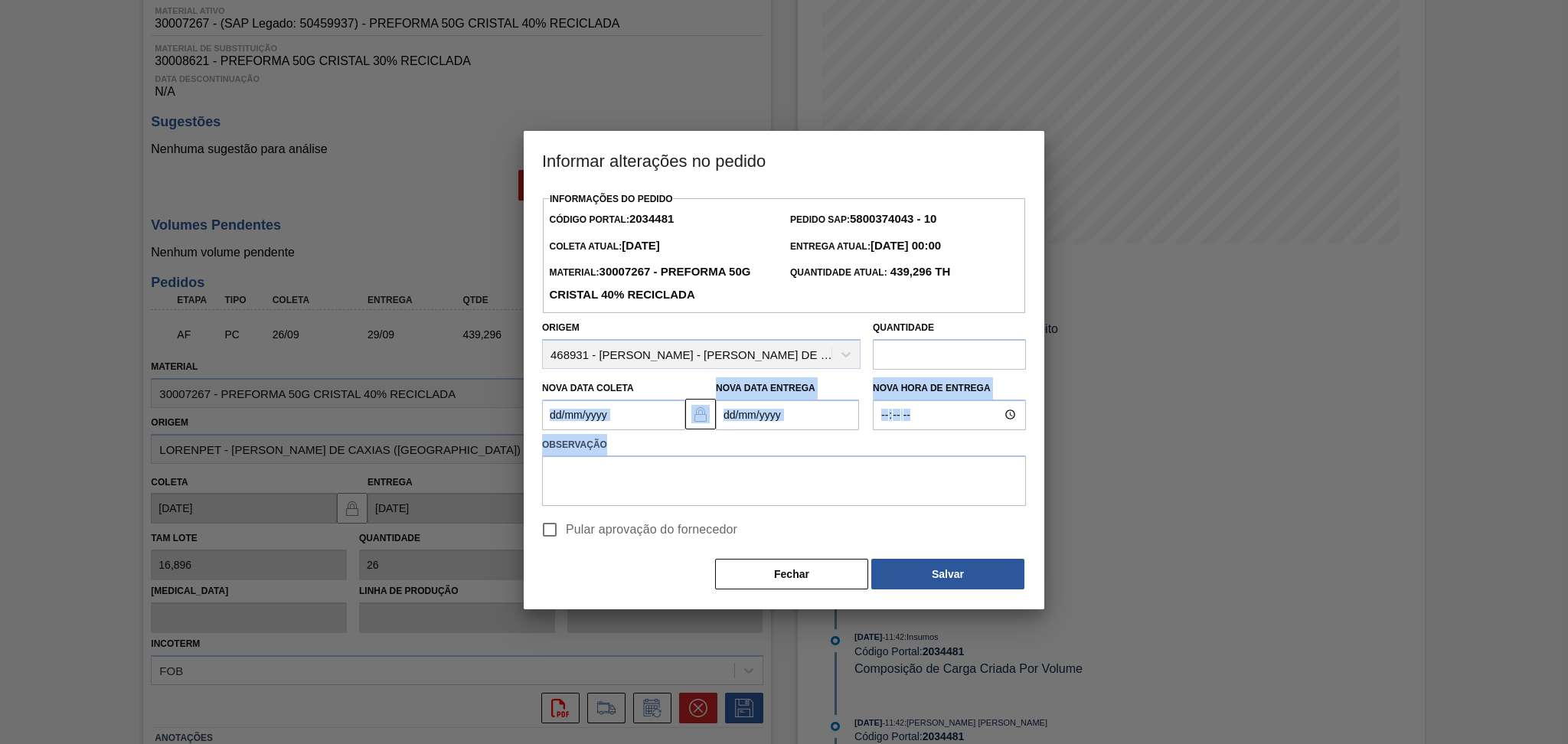
drag, startPoint x: 634, startPoint y: 433, endPoint x: 629, endPoint y: 426, distance: 8.6
click at [629, 426] on div "Informações do Pedido Código Portal: 2034481 Pedido SAP: 5800374043 - 10 Coleta…" at bounding box center [784, 389] width 484 height 402
click at [625, 415] on Coleta2034481 "Nova Data Coleta" at bounding box center [613, 414] width 143 height 30
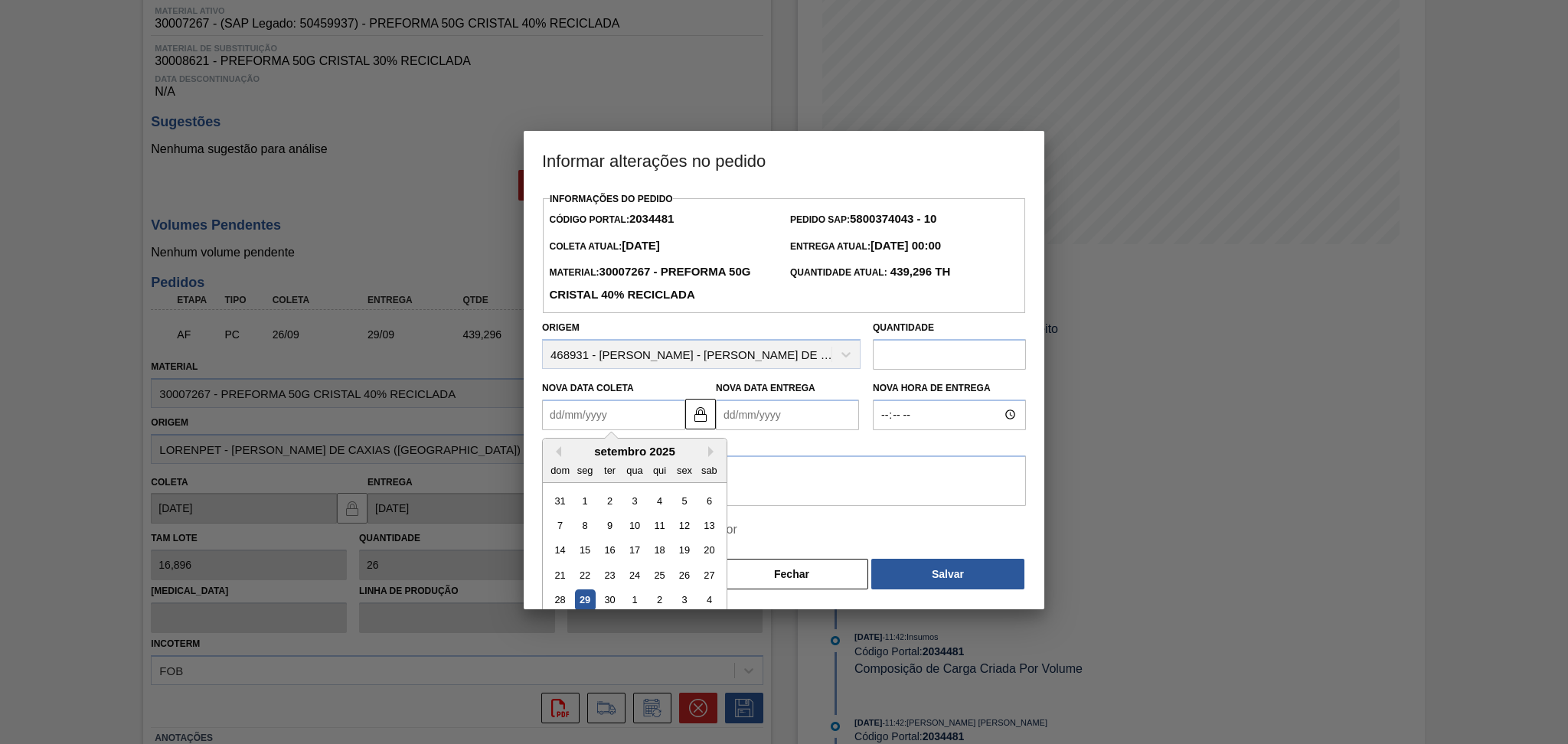
type Coleta2034481 "2"
type Entrega2034481 "05/09/2025"
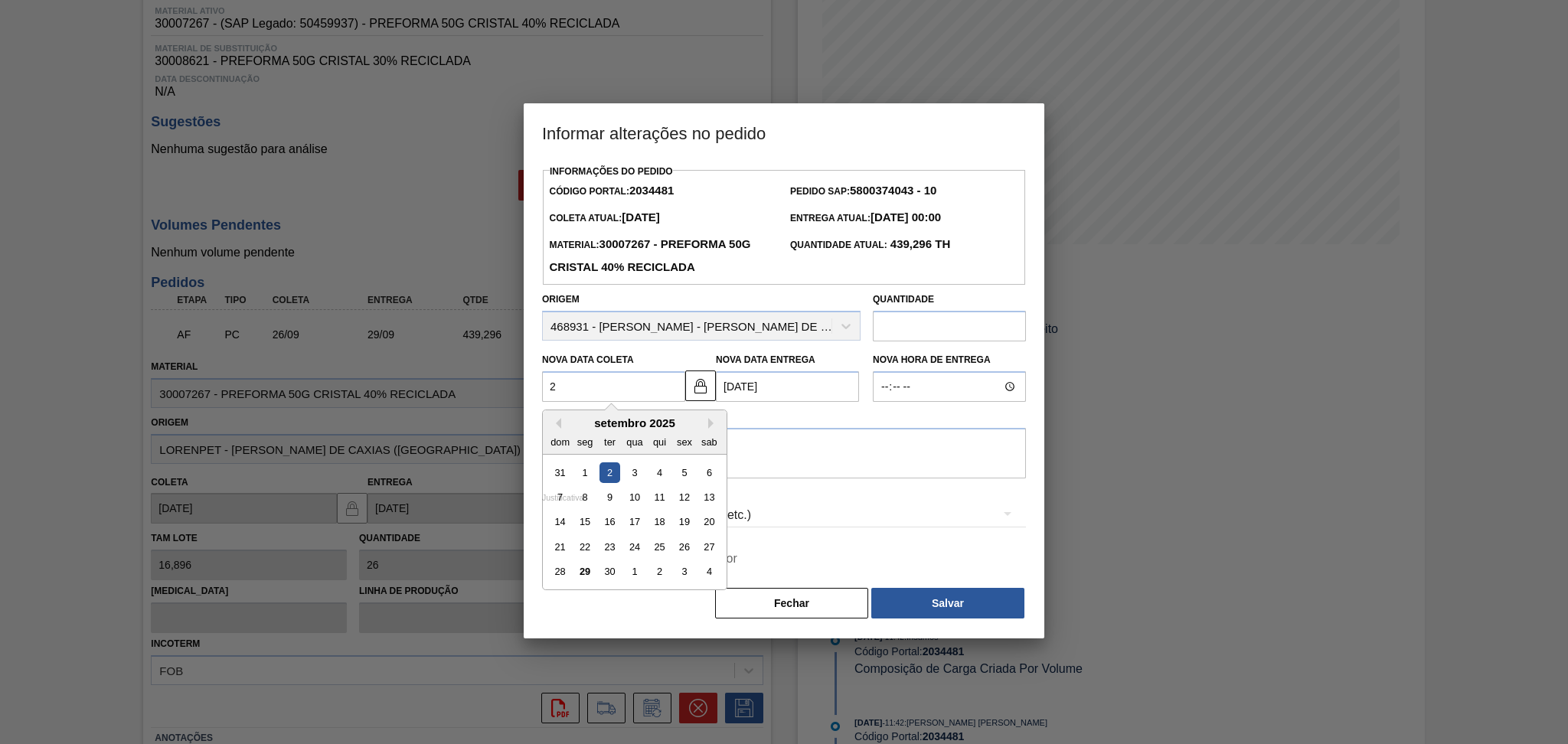
type Coleta2034481 "29"
type Entrega2034481 "02/10/2025"
click at [585, 580] on div "29" at bounding box center [585, 572] width 21 height 21
type Coleta2034481 "29/09/2025"
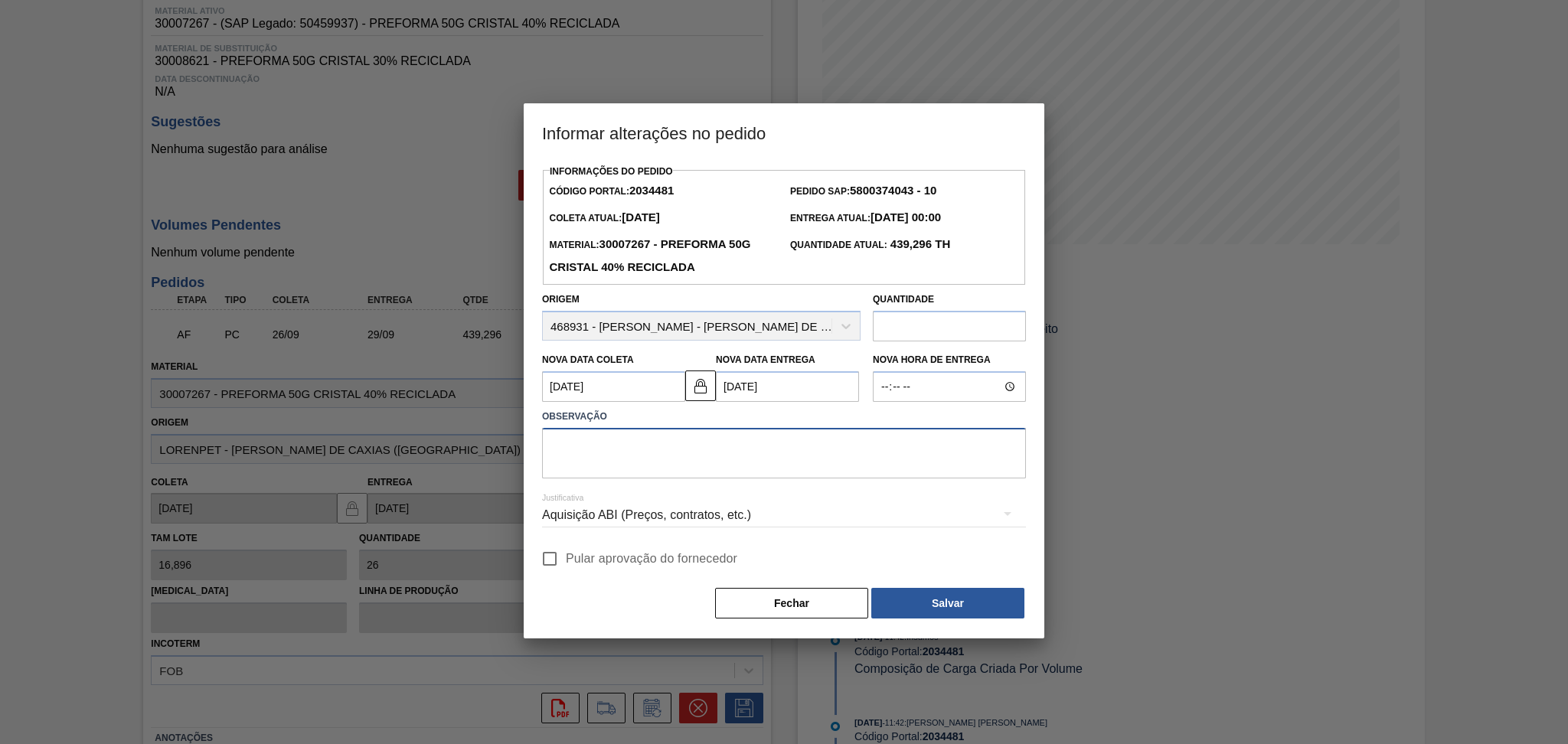
click at [695, 460] on textarea at bounding box center [784, 453] width 484 height 51
type textarea "f"
type textarea "reprogramado disponibilidade material no fornecedor"
click at [630, 566] on span "Pular aprovação do fornecedor" at bounding box center [651, 558] width 171 height 19
click at [566, 566] on input "Pular aprovação do fornecedor" at bounding box center [549, 558] width 32 height 32
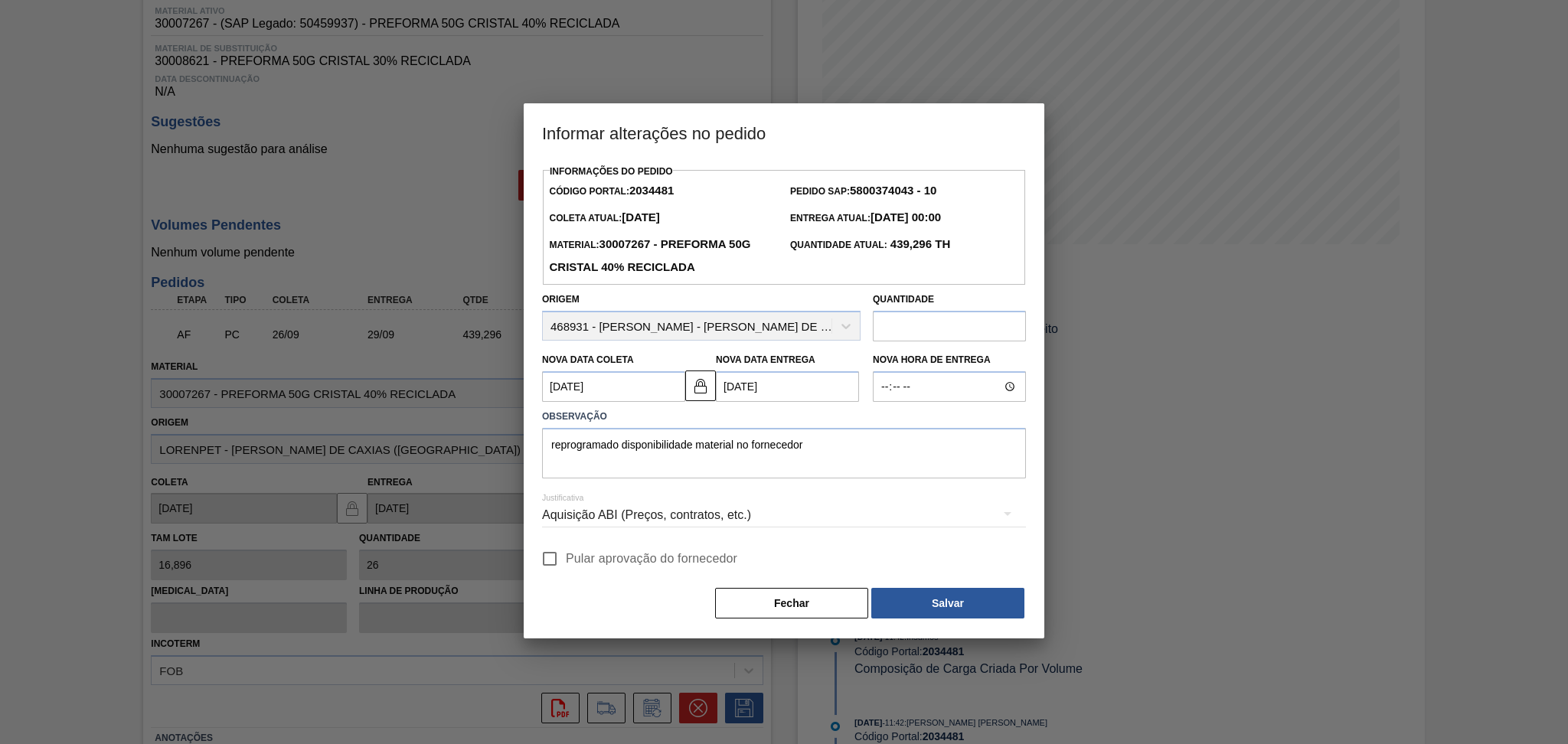
checkbox input "true"
click at [682, 519] on div "Aquisição ABI (Preços, contratos, etc.)" at bounding box center [784, 515] width 484 height 43
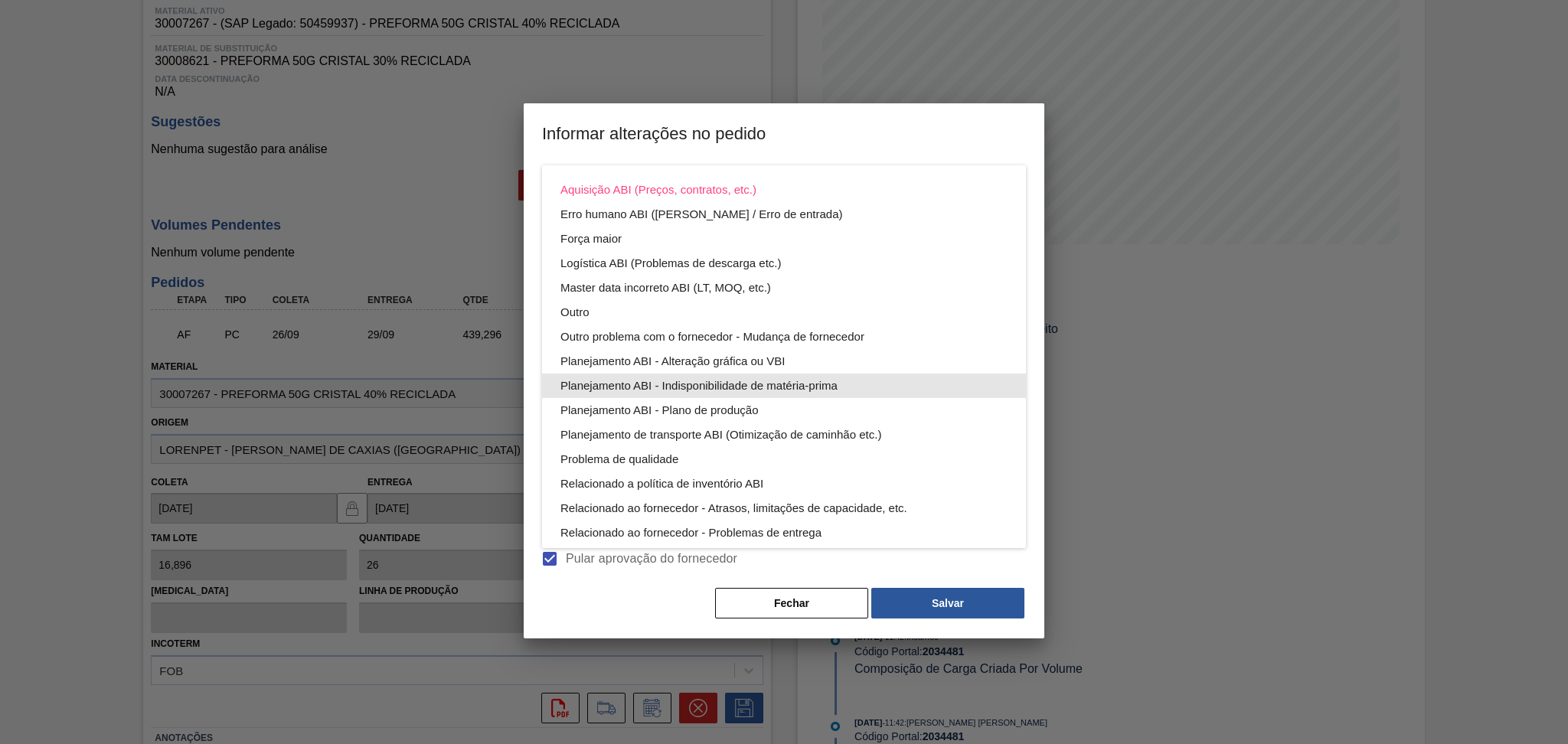
click at [811, 380] on div "Planejamento ABI - Indisponibilidade de matéria-prima" at bounding box center [784, 385] width 447 height 24
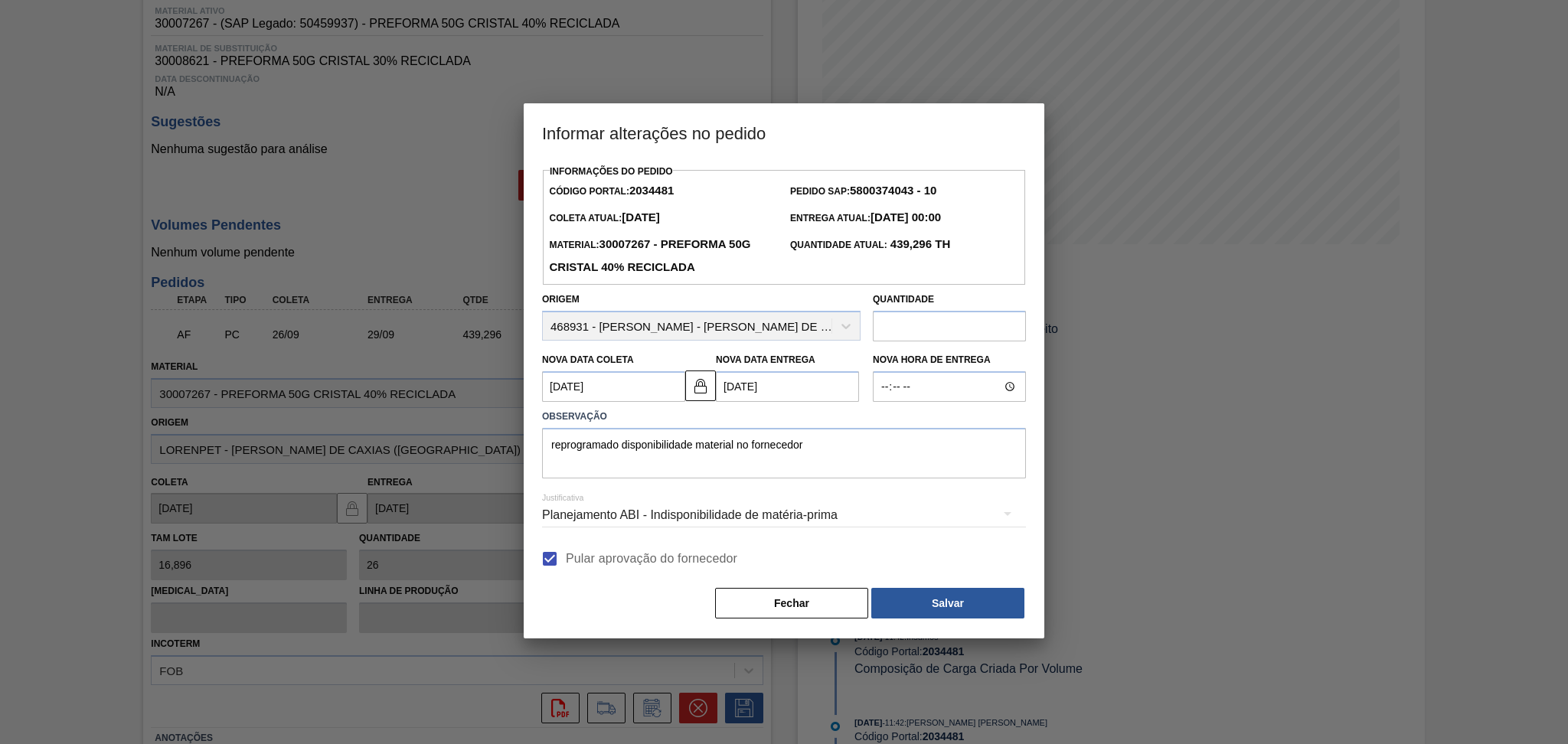
click at [870, 515] on div "Planejamento ABI - Indisponibilidade de matéria-prima" at bounding box center [784, 515] width 484 height 43
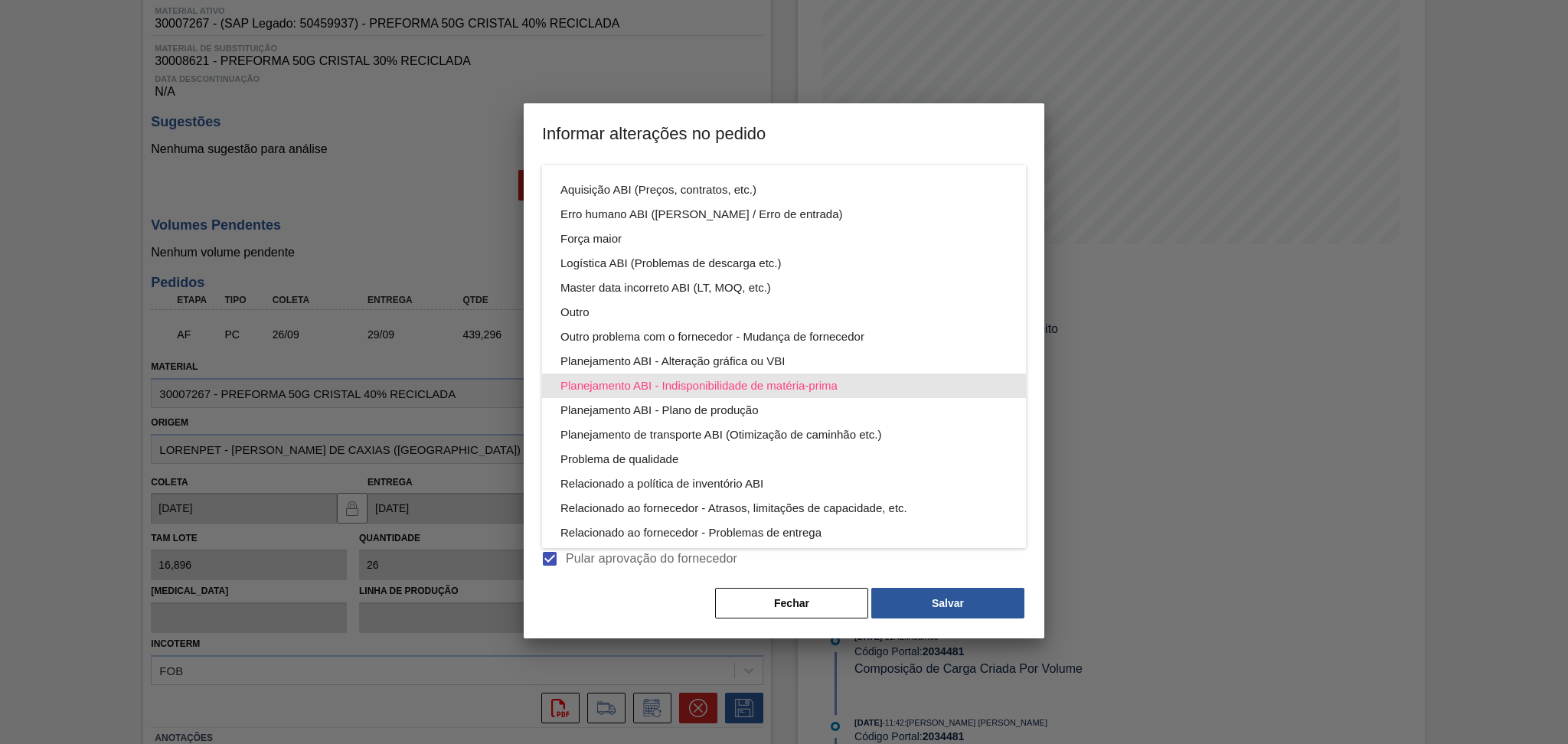
scroll to position [82, 0]
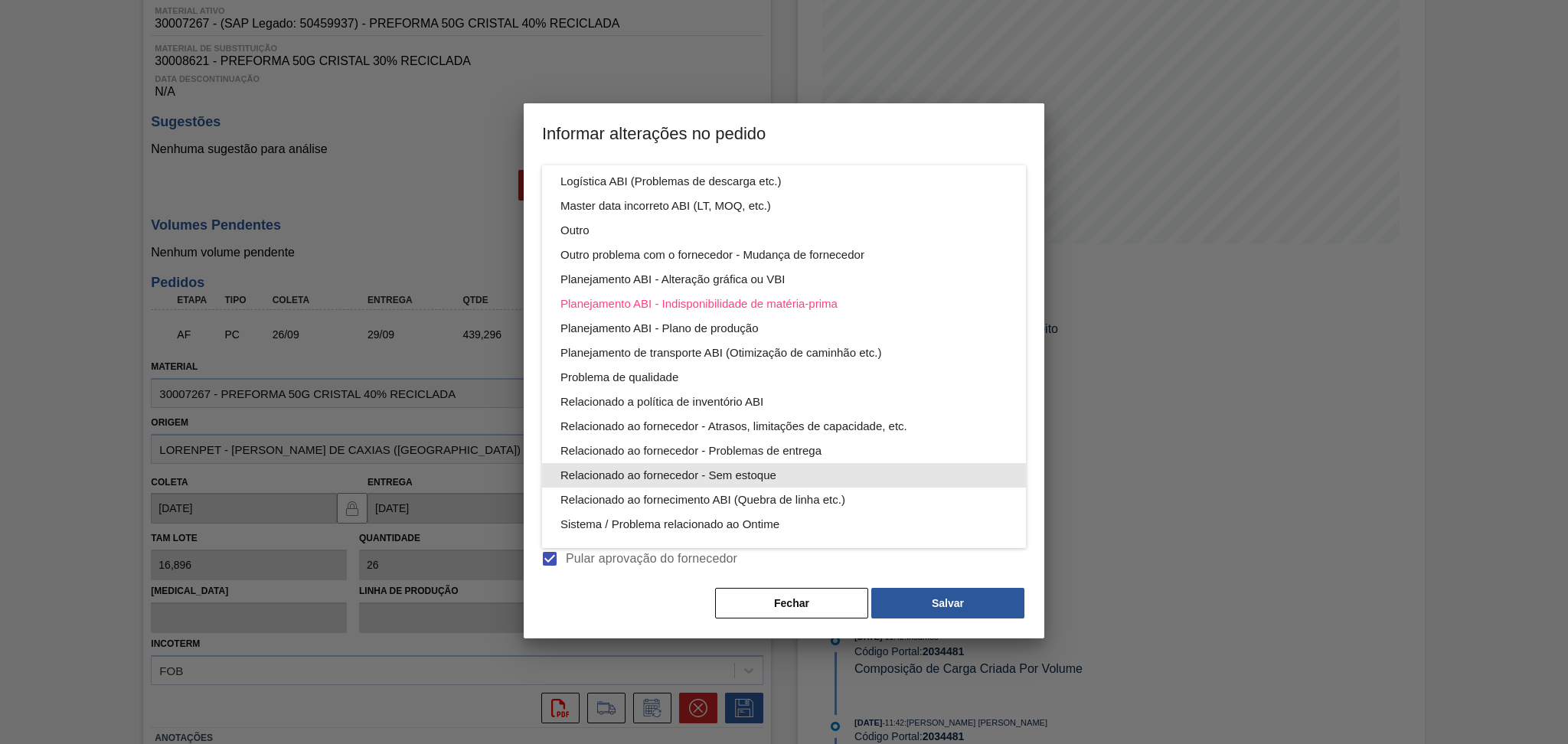
click at [720, 479] on div "Relacionado ao fornecedor - Sem estoque" at bounding box center [784, 475] width 447 height 24
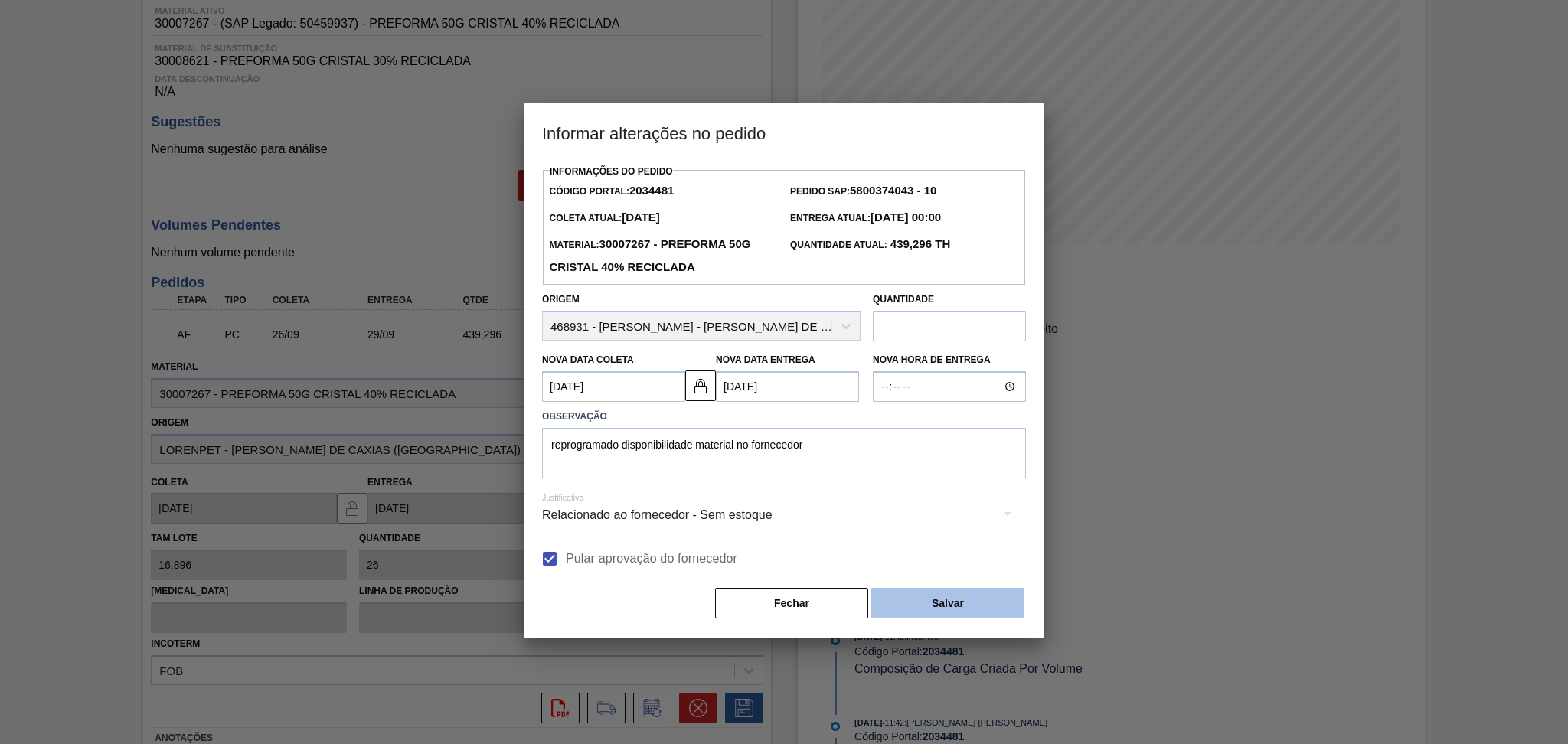
click at [910, 602] on button "Salvar" at bounding box center [947, 602] width 153 height 30
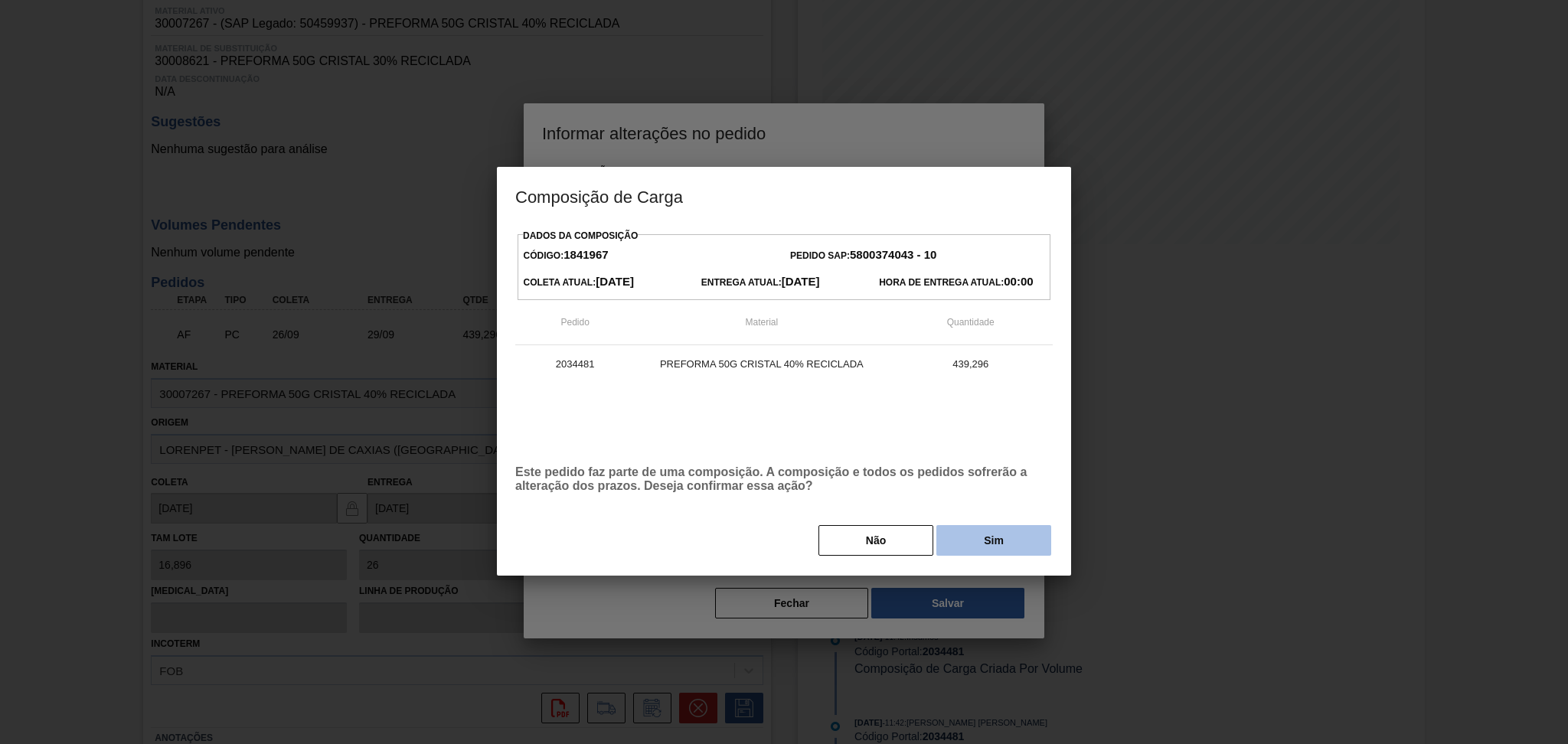
click at [1009, 539] on button "Sim" at bounding box center [993, 539] width 115 height 30
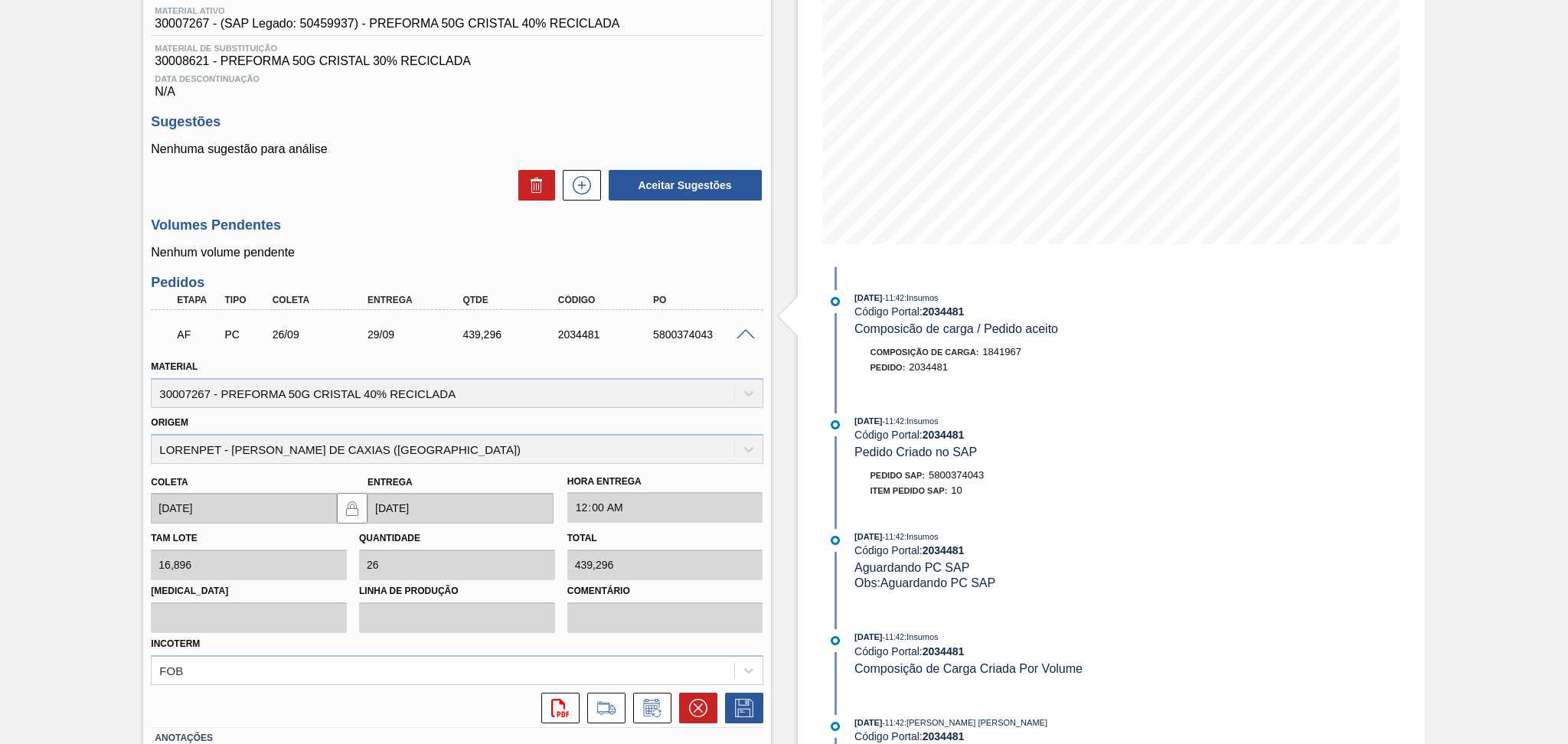
click at [451, 282] on div "Aguardando Faturamento BR20 - PREFORMA 50G CRISTAL Unidade Sapucaia PE MIN 28,8…" at bounding box center [784, 362] width 1568 height 979
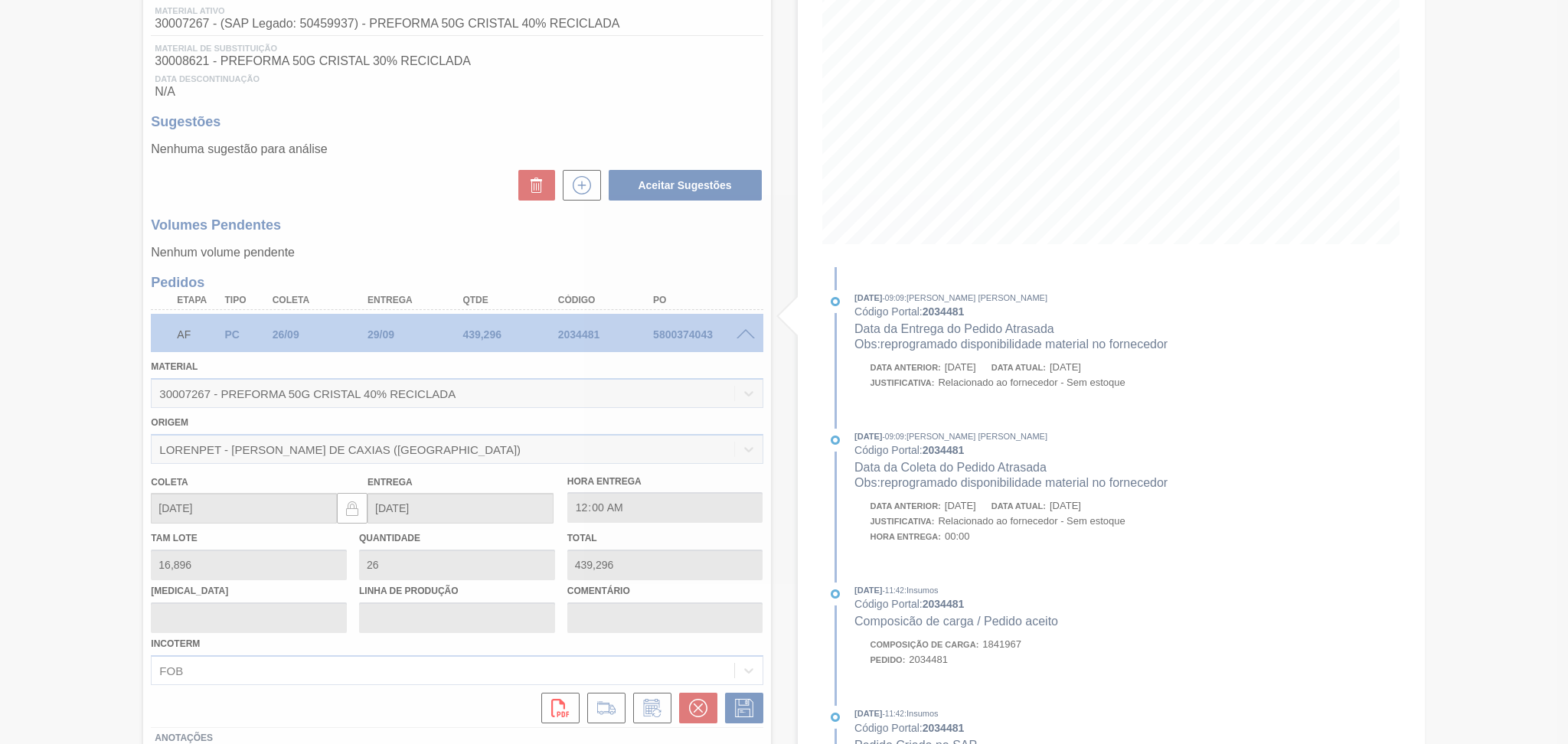
click at [365, 253] on div at bounding box center [784, 372] width 1568 height 744
type input "reprogramado disponibilidade material no fornecedor"
type input "29/09/2025"
type input "02/10/2025"
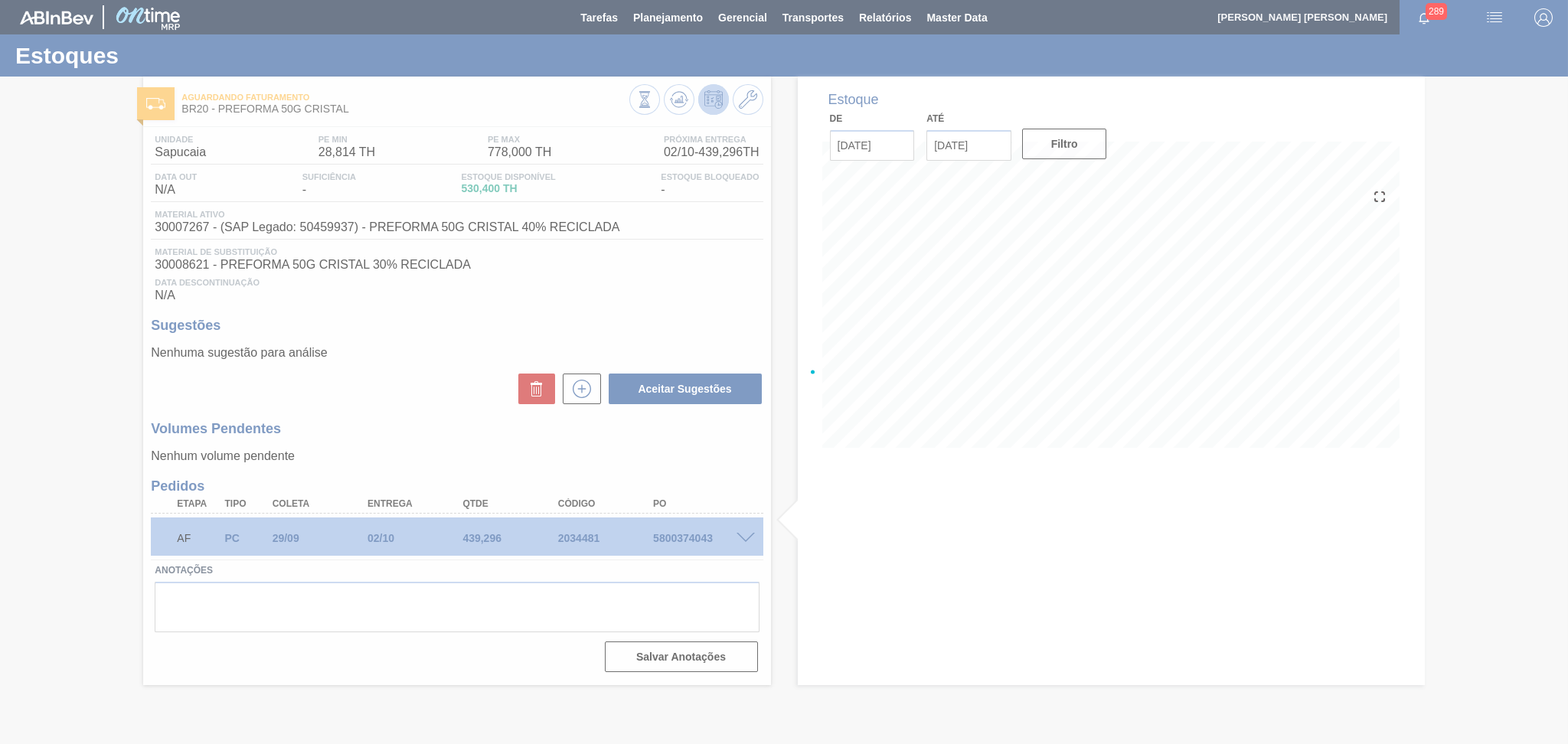
scroll to position [0, 0]
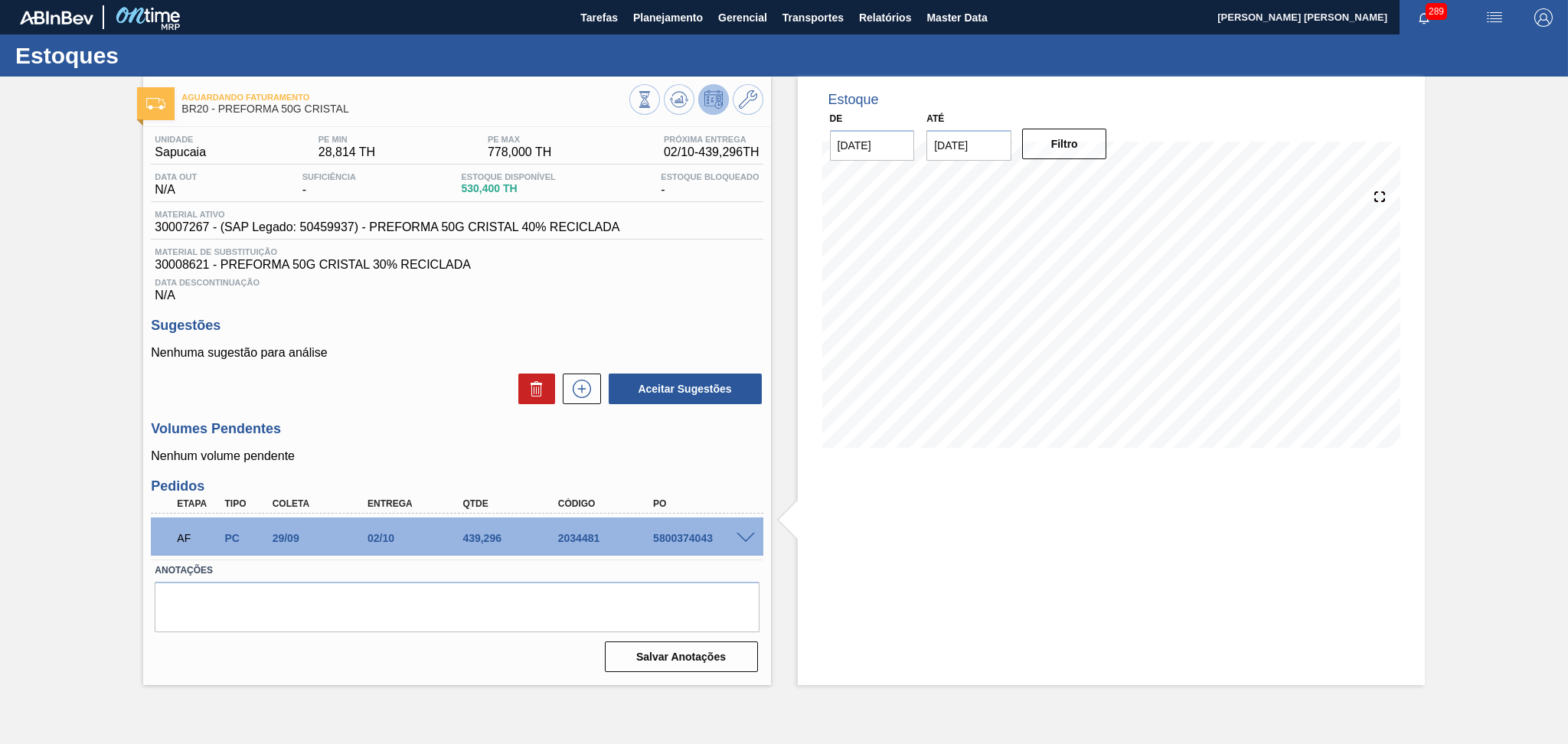
click at [408, 438] on div "Volumes Pendentes Nenhum volume pendente" at bounding box center [456, 442] width 612 height 42
click at [703, 530] on div "AF PC 29/09 02/10 439,296 2034481 5800374043" at bounding box center [451, 535] width 571 height 30
click at [702, 530] on div "AF PC 29/09 02/10 439,296 2034481 5800374043" at bounding box center [451, 535] width 571 height 30
click at [687, 531] on div "AF PC 29/09 02/10 439,296 2034481 5800374043" at bounding box center [451, 535] width 571 height 30
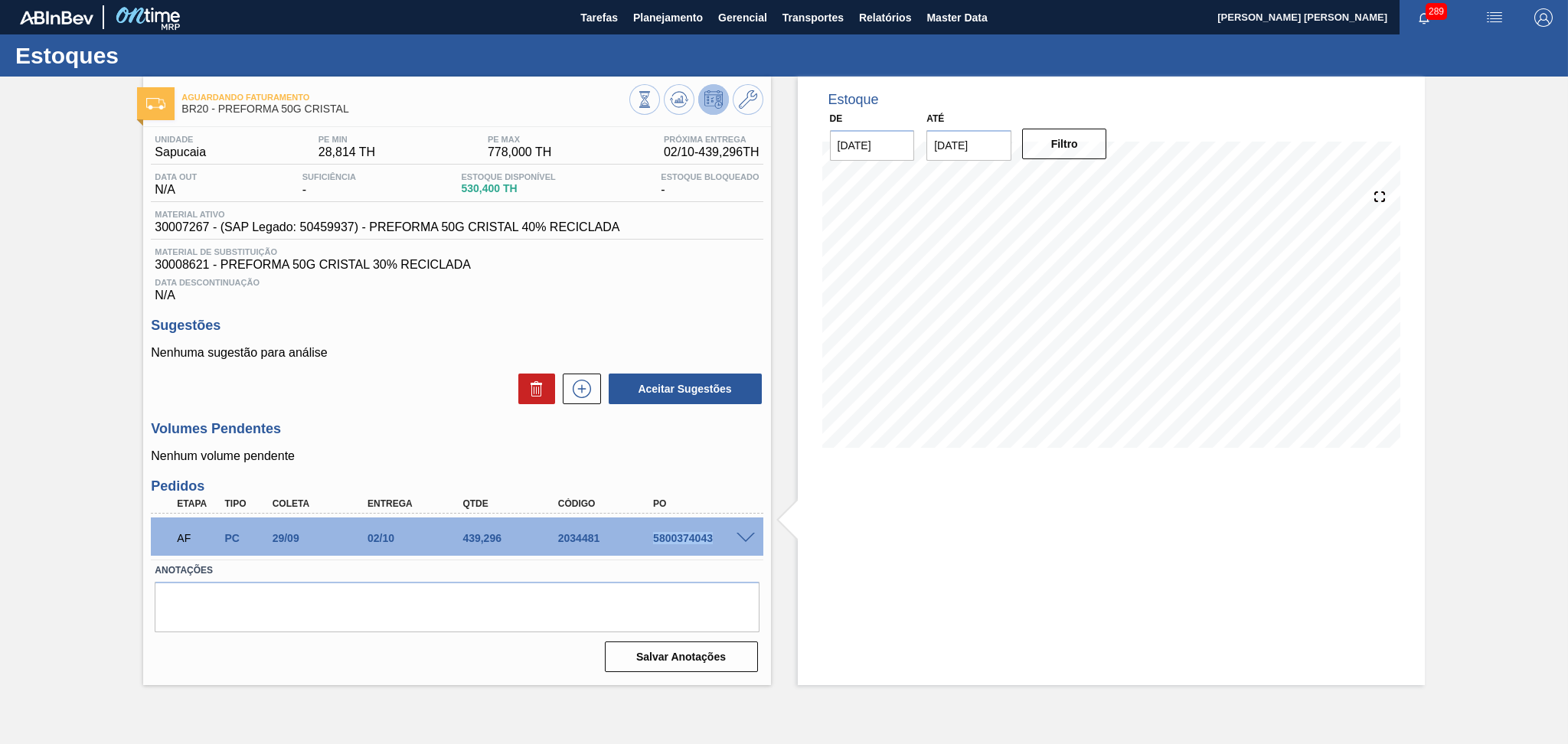
copy div "5800374043"
click at [535, 440] on div "Volumes Pendentes Nenhum volume pendente" at bounding box center [456, 442] width 612 height 42
click at [657, 10] on span "Planejamento" at bounding box center [667, 18] width 70 height 19
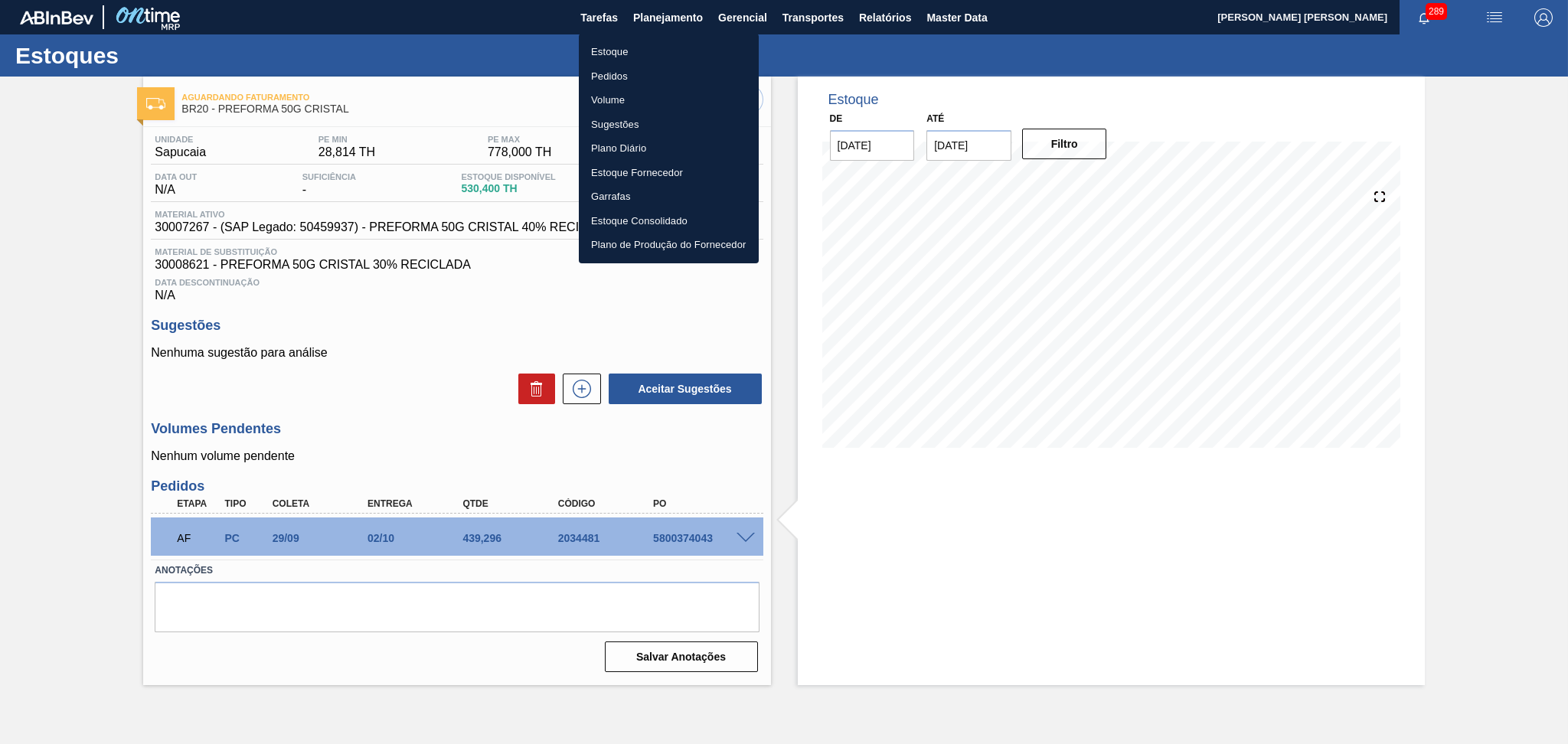
drag, startPoint x: 609, startPoint y: 44, endPoint x: 816, endPoint y: 63, distance: 207.9
click at [609, 44] on li "Estoque" at bounding box center [669, 52] width 180 height 24
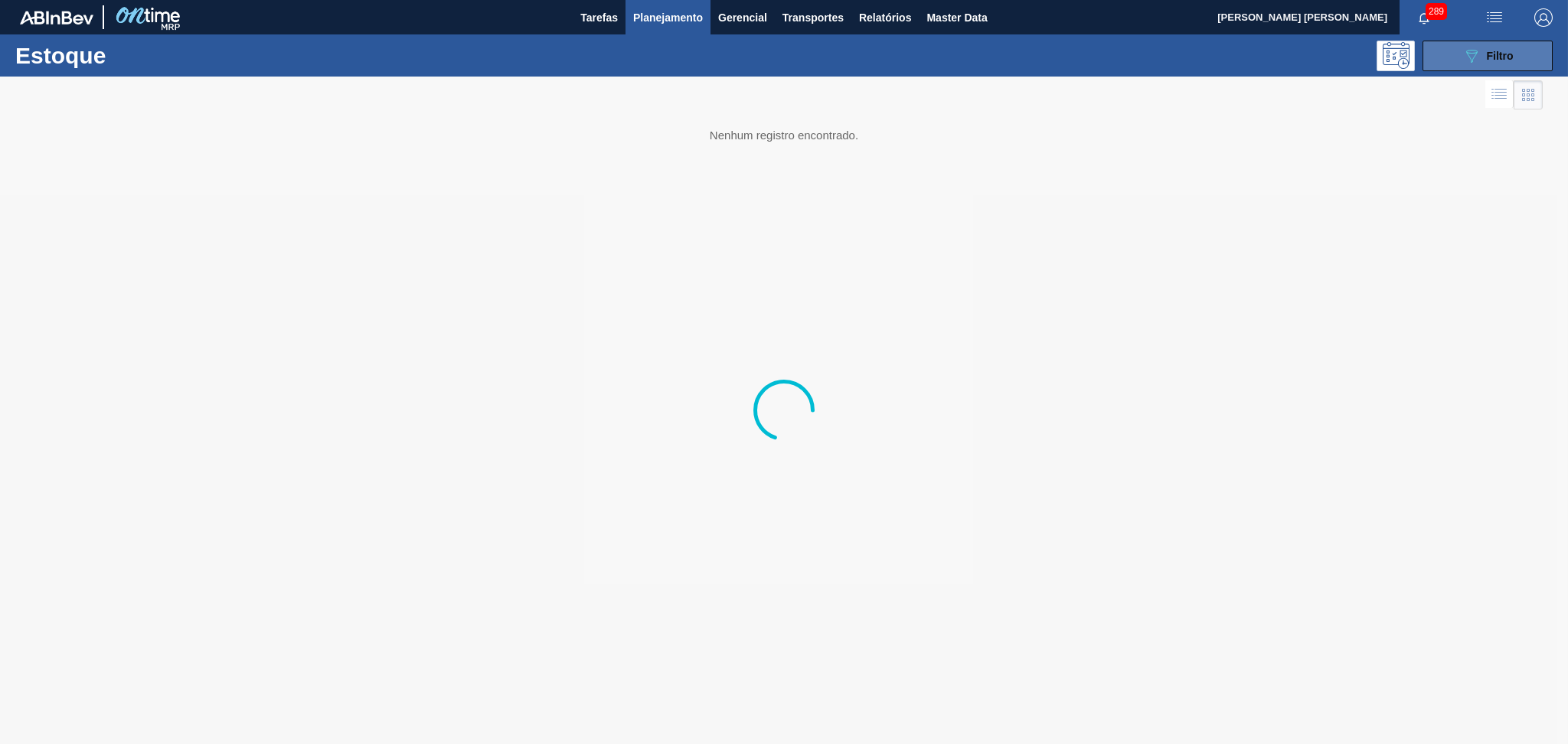
click at [1527, 63] on button "089F7B8B-B2A5-4AFE-B5C0-19BA573D28AC Filtro" at bounding box center [1487, 55] width 130 height 30
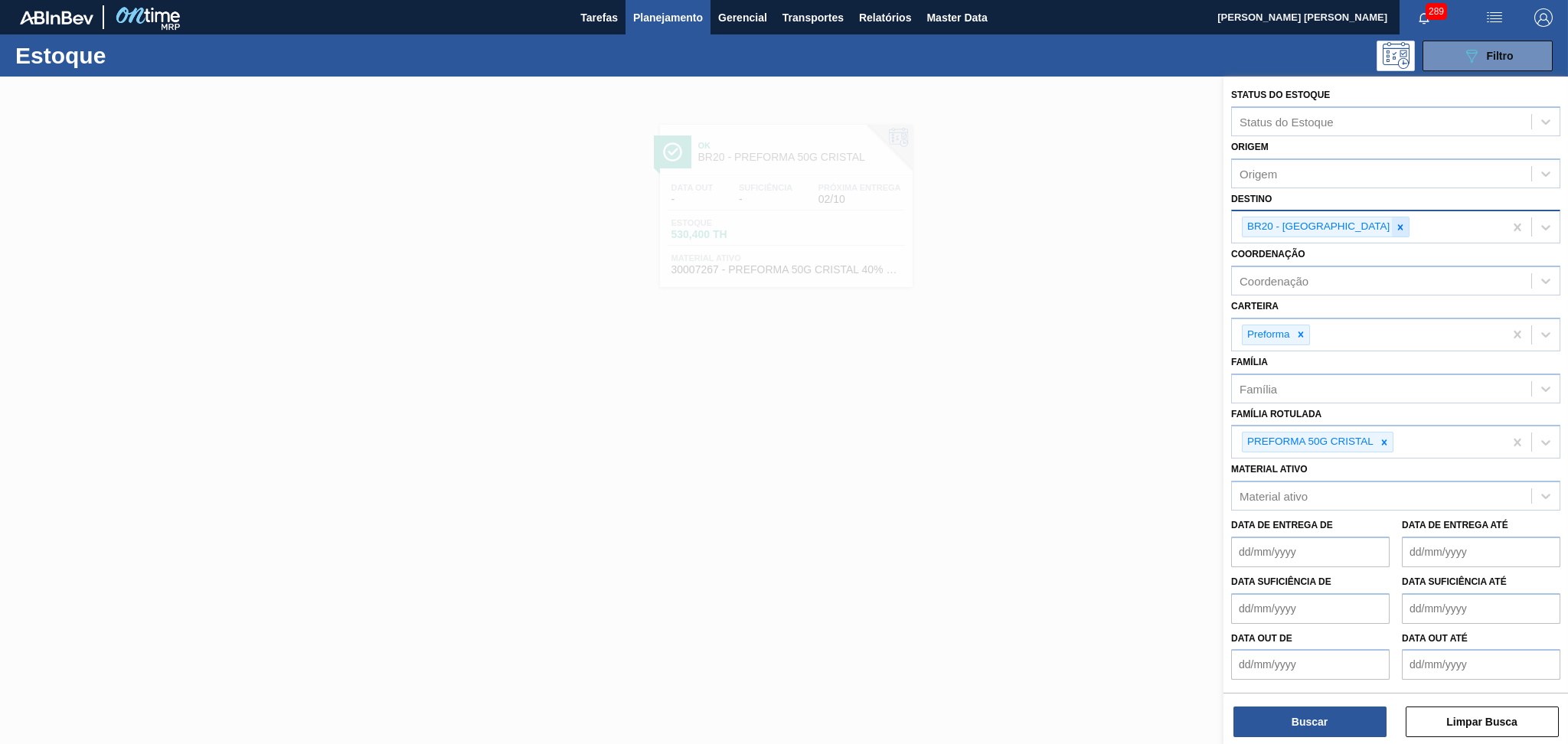
click at [1395, 222] on icon at bounding box center [1400, 227] width 11 height 11
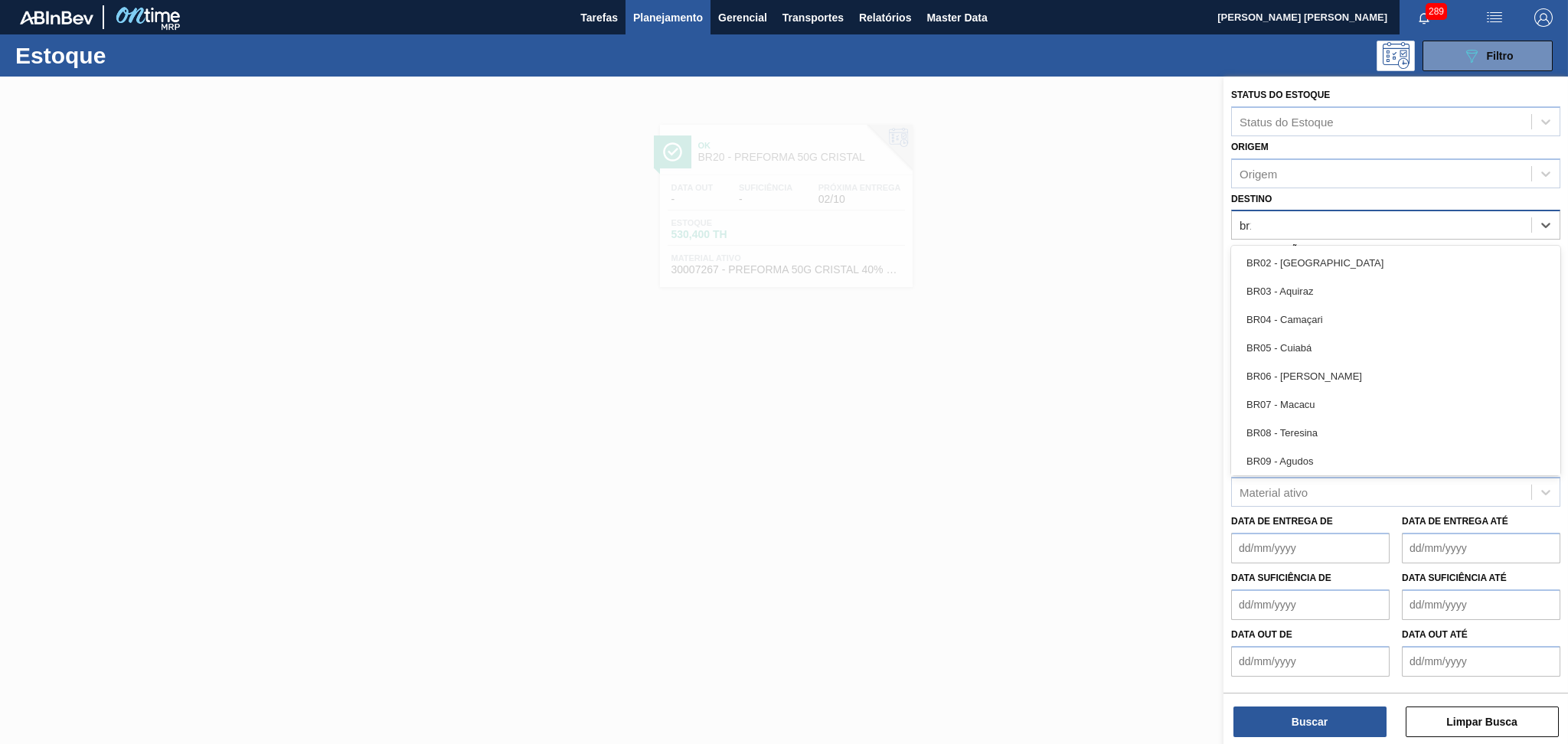
type input "br15"
click at [1323, 246] on div "BR15 - Jundiaí" at bounding box center [1396, 262] width 329 height 34
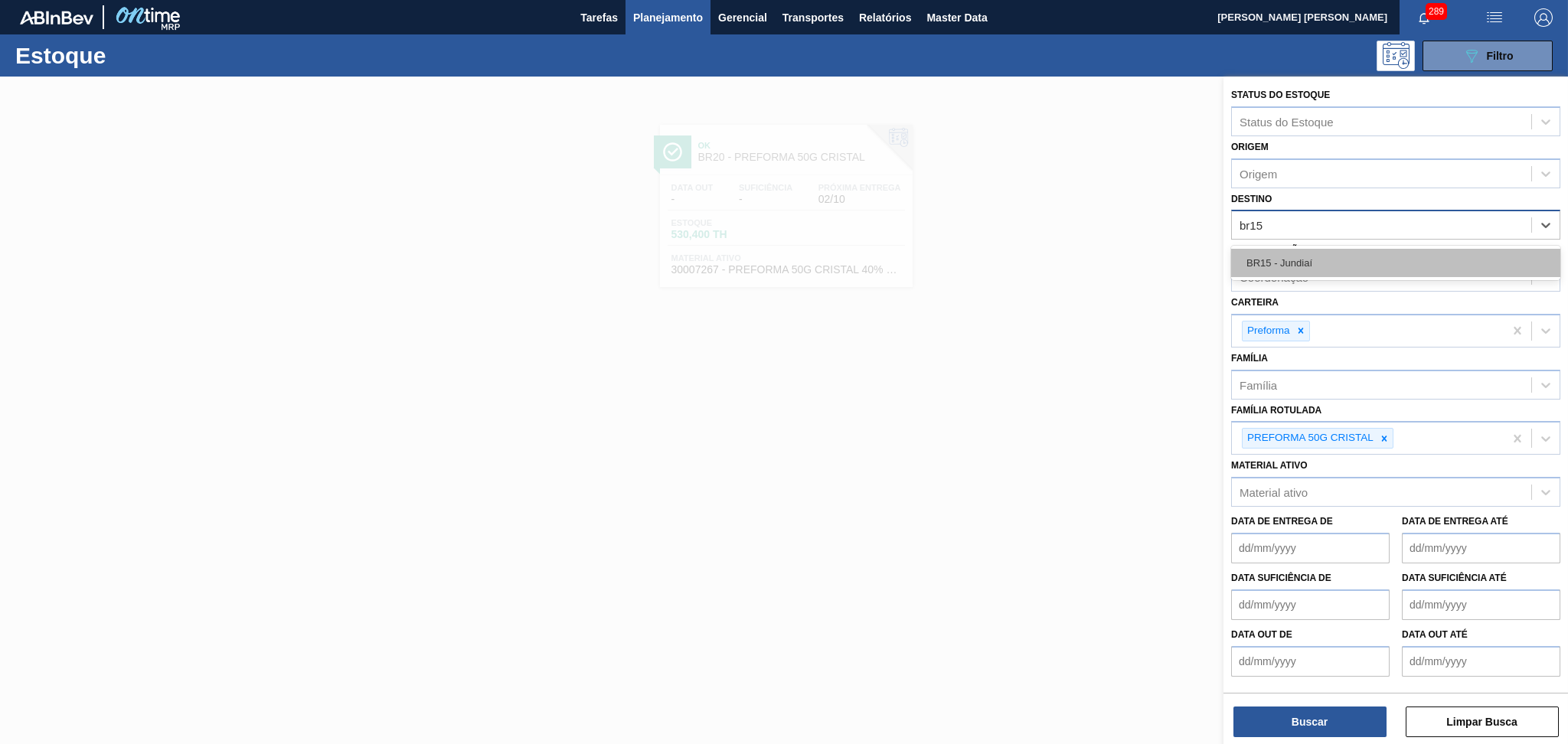
click at [1316, 262] on div "BR15 - Jundiaí" at bounding box center [1396, 262] width 329 height 28
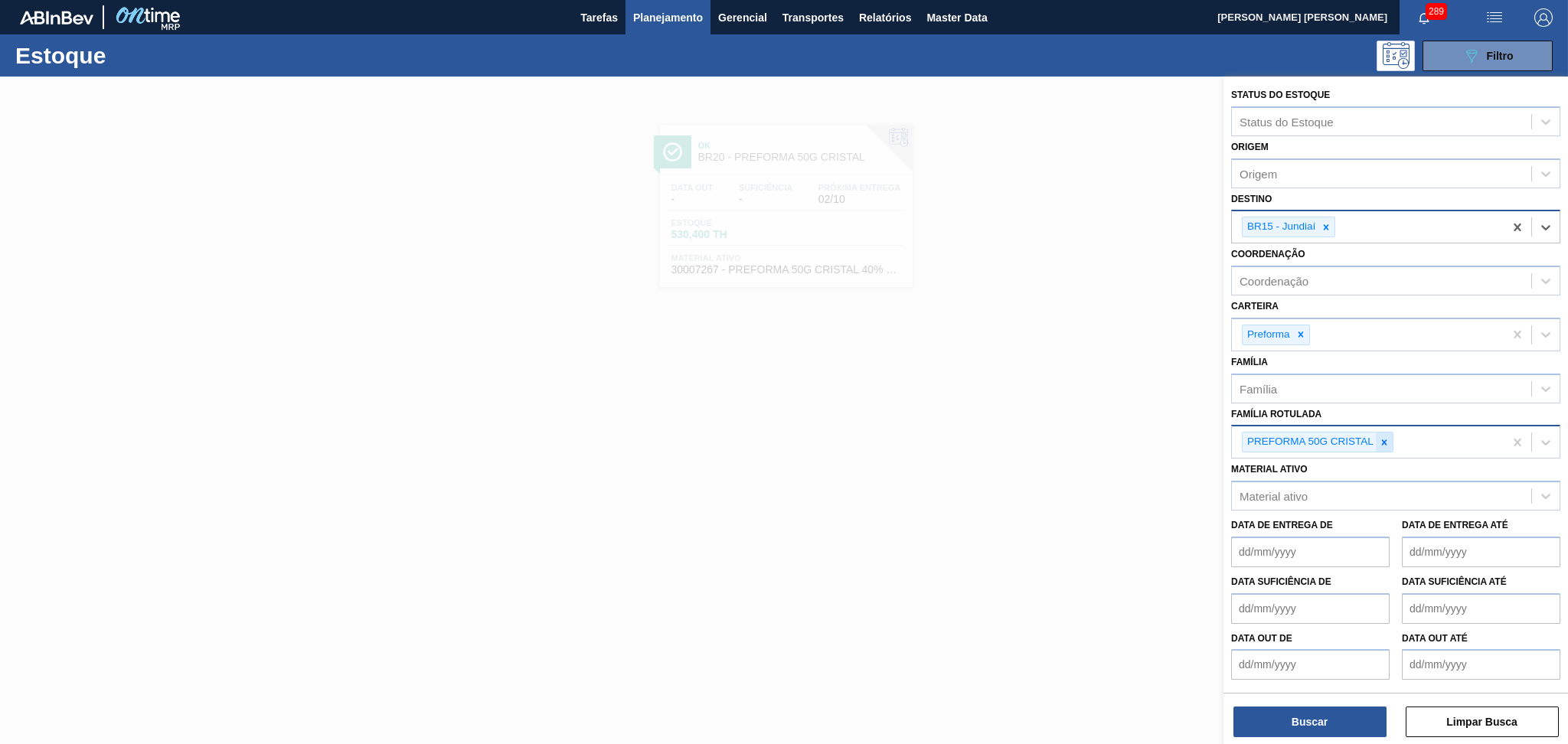
click at [1381, 437] on icon at bounding box center [1384, 442] width 11 height 11
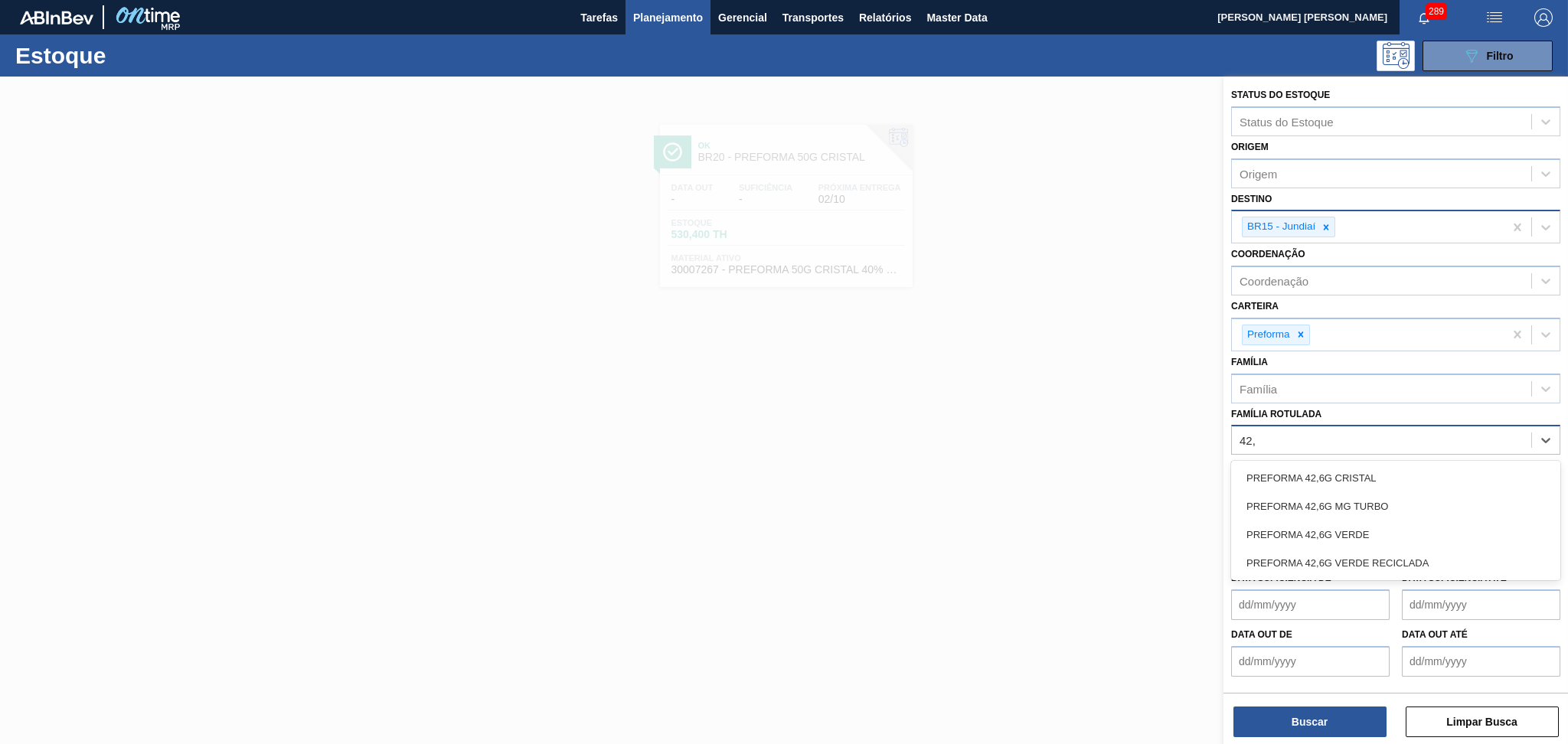
type Rotulada "42,6"
click at [1364, 521] on div "PREFORMA 42,6G VERDE" at bounding box center [1396, 535] width 329 height 28
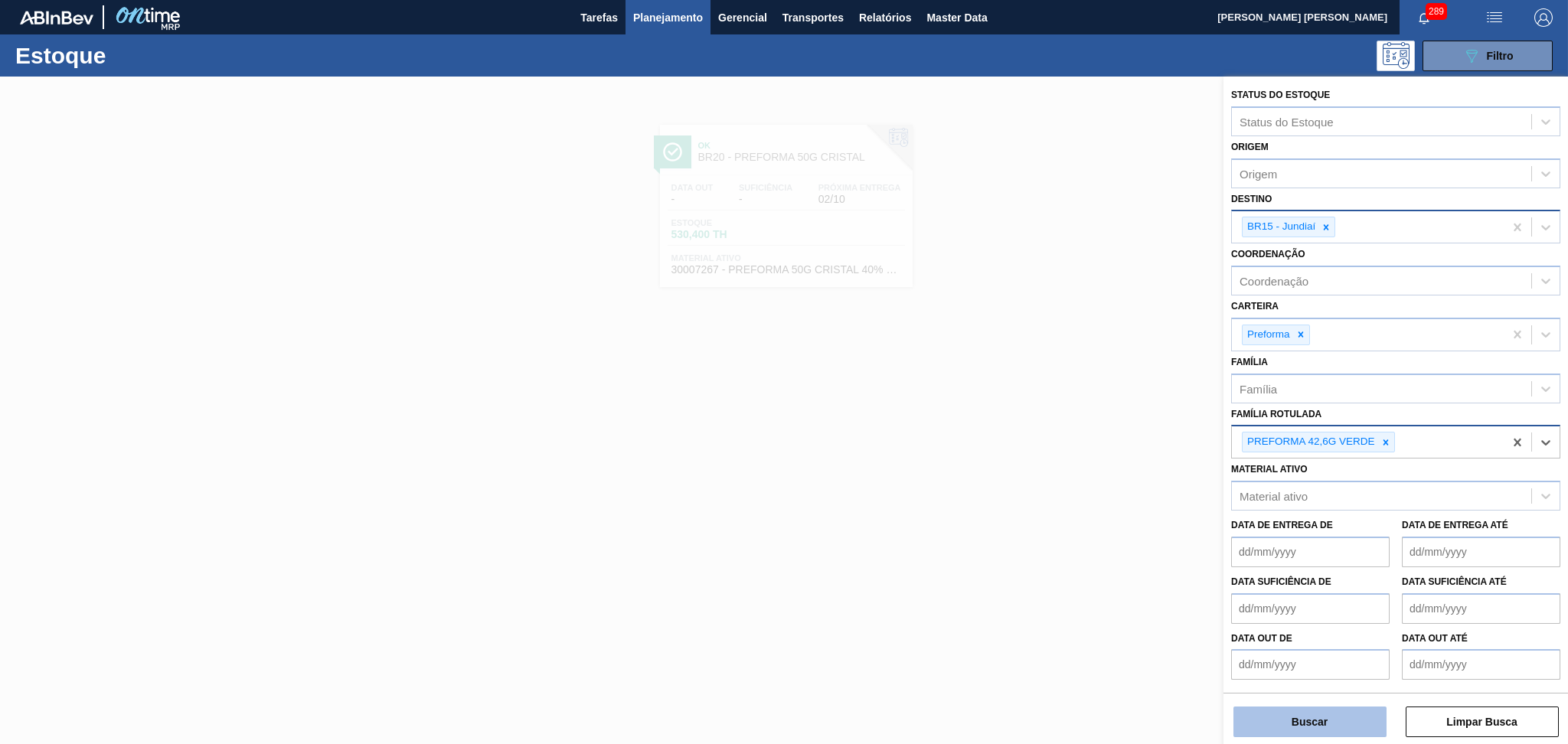
click at [1327, 721] on button "Buscar" at bounding box center [1309, 721] width 153 height 30
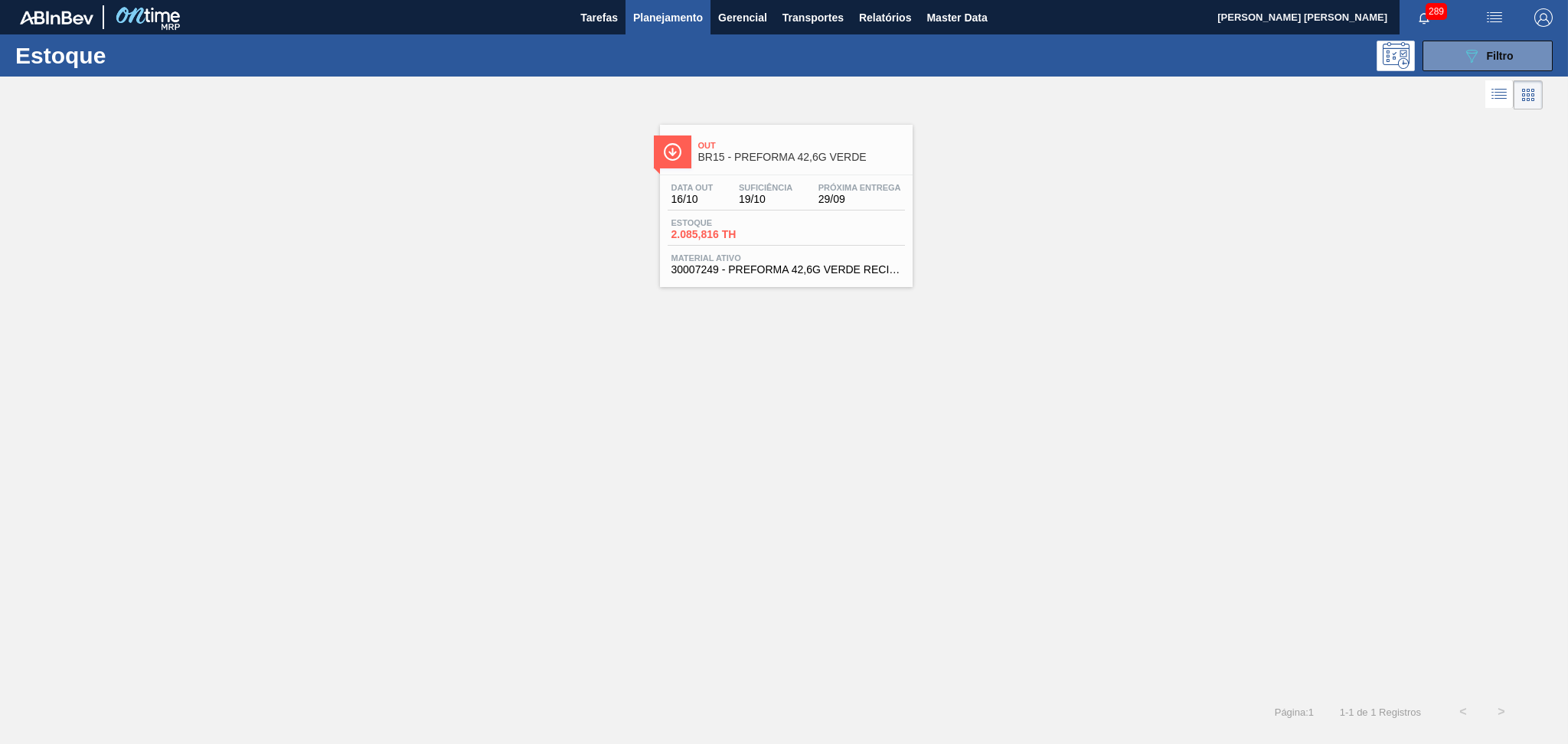
click at [811, 196] on div "Data out 16/10 Suficiência 19/10 Próxima Entrega 29/09" at bounding box center [786, 197] width 237 height 27
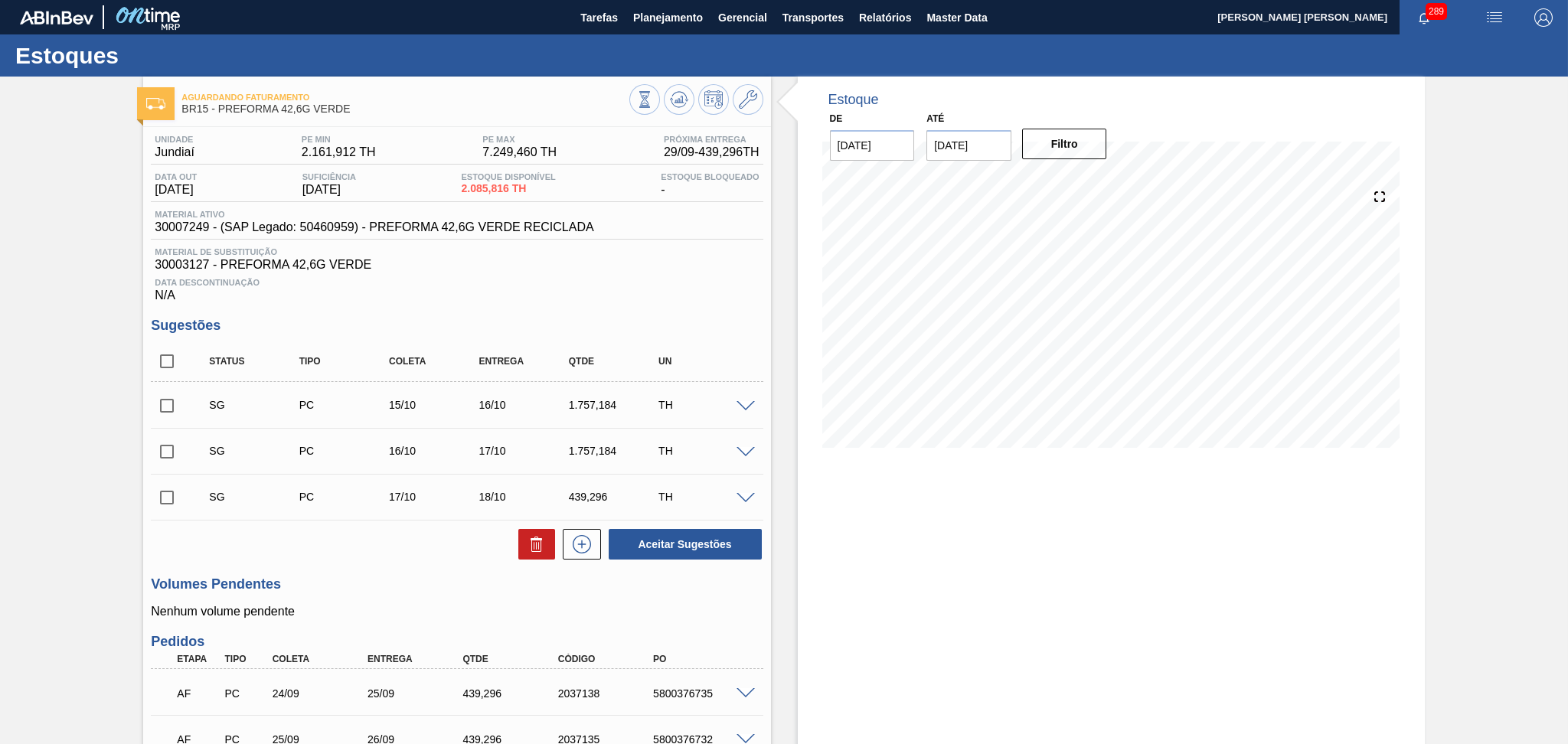
click at [685, 271] on span "30003127 - PREFORMA 42,6G VERDE" at bounding box center [456, 264] width 604 height 14
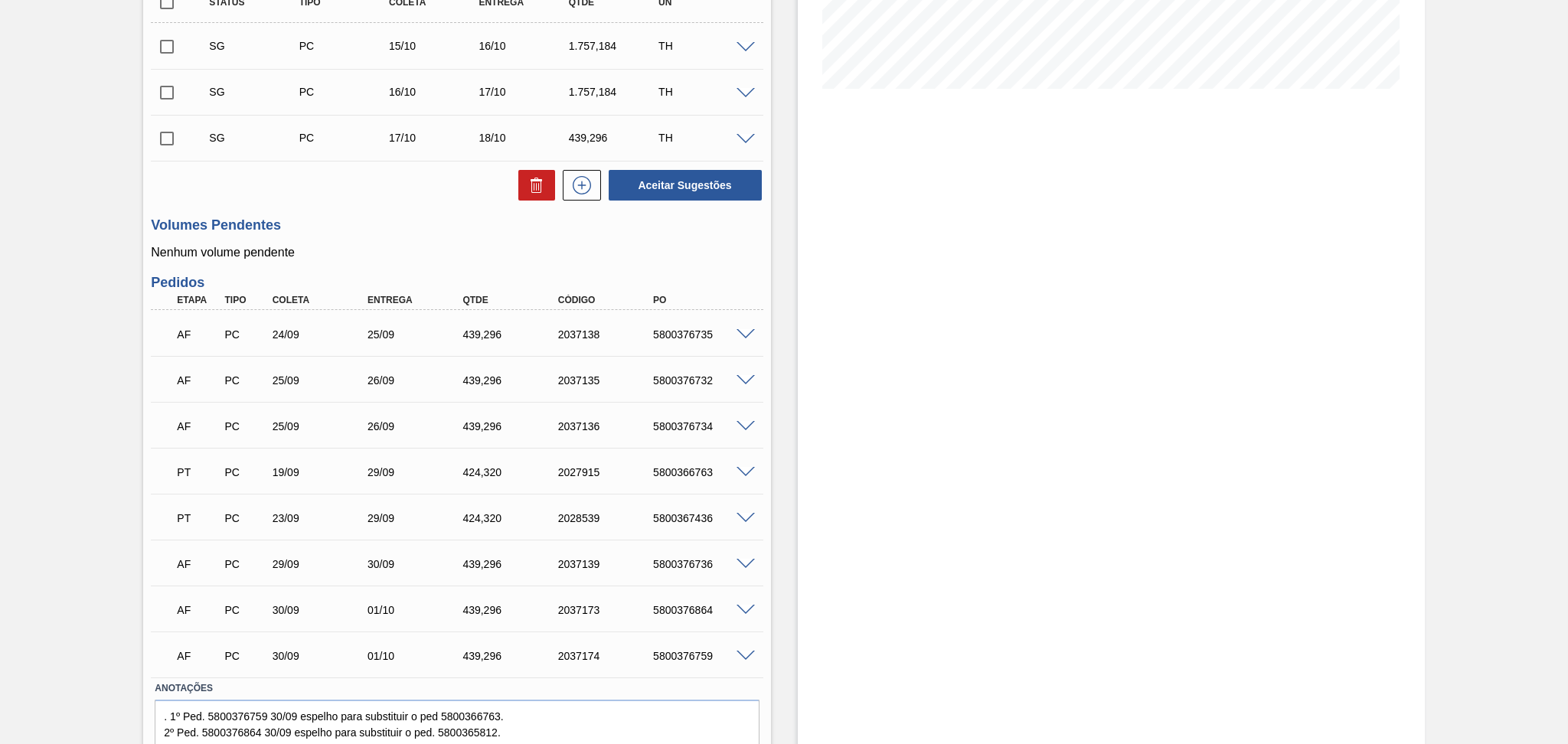
scroll to position [417, 0]
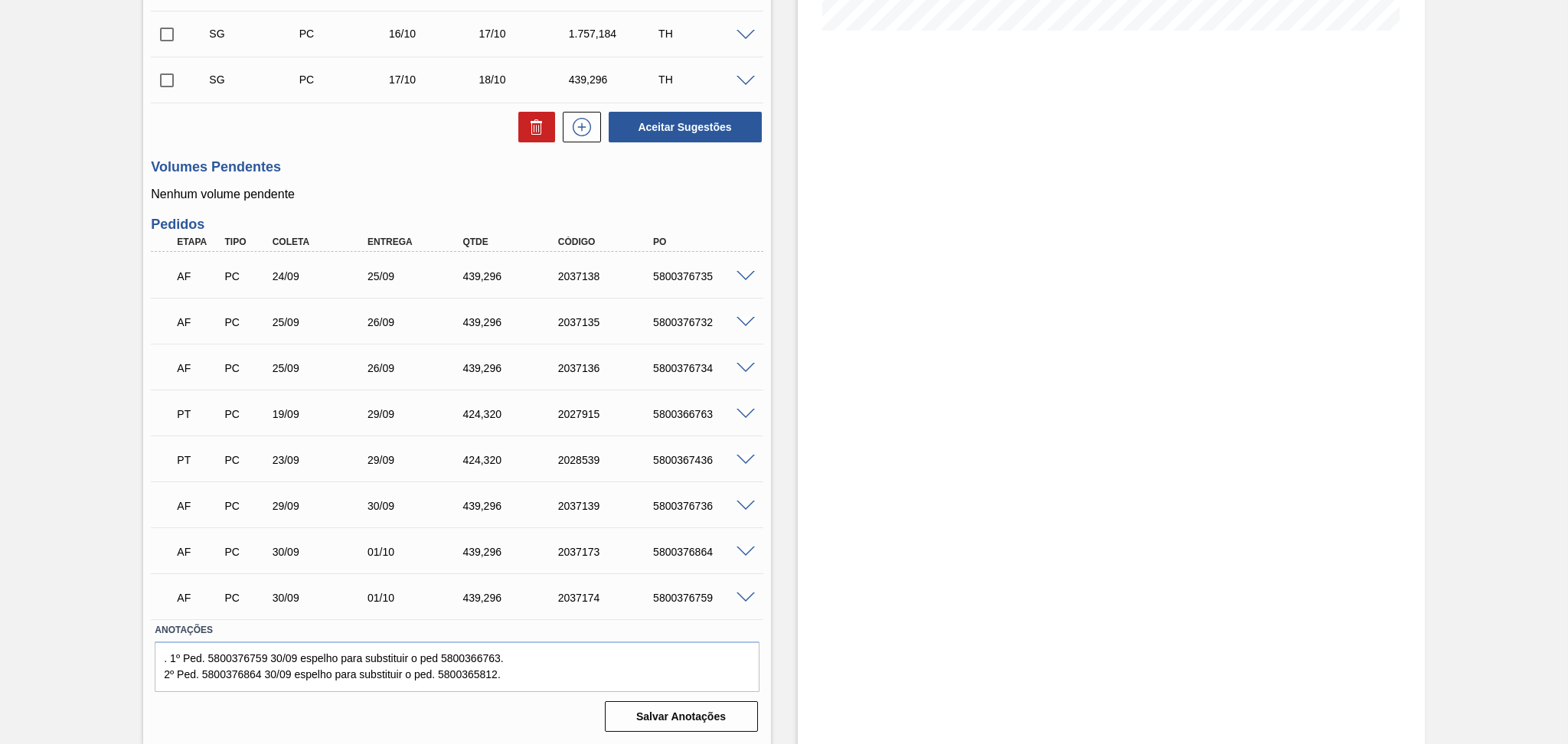
click at [399, 197] on p "Nenhum volume pendente" at bounding box center [456, 194] width 612 height 14
click at [569, 668] on textarea ". 1º Ped. 5800376759 30/09 espelho para substituir o ped 5800366763. 2º Ped. 58…" at bounding box center [456, 667] width 604 height 51
click at [390, 151] on div "Unidade Jundiaí PE MIN 2.161,912 TH PE MAX 7.249,460 TH Próxima Entrega 29/09 -…" at bounding box center [456, 223] width 627 height 1027
click at [373, 193] on p "Nenhum volume pendente" at bounding box center [456, 194] width 612 height 14
click at [304, 628] on label "Anotações" at bounding box center [456, 629] width 604 height 23
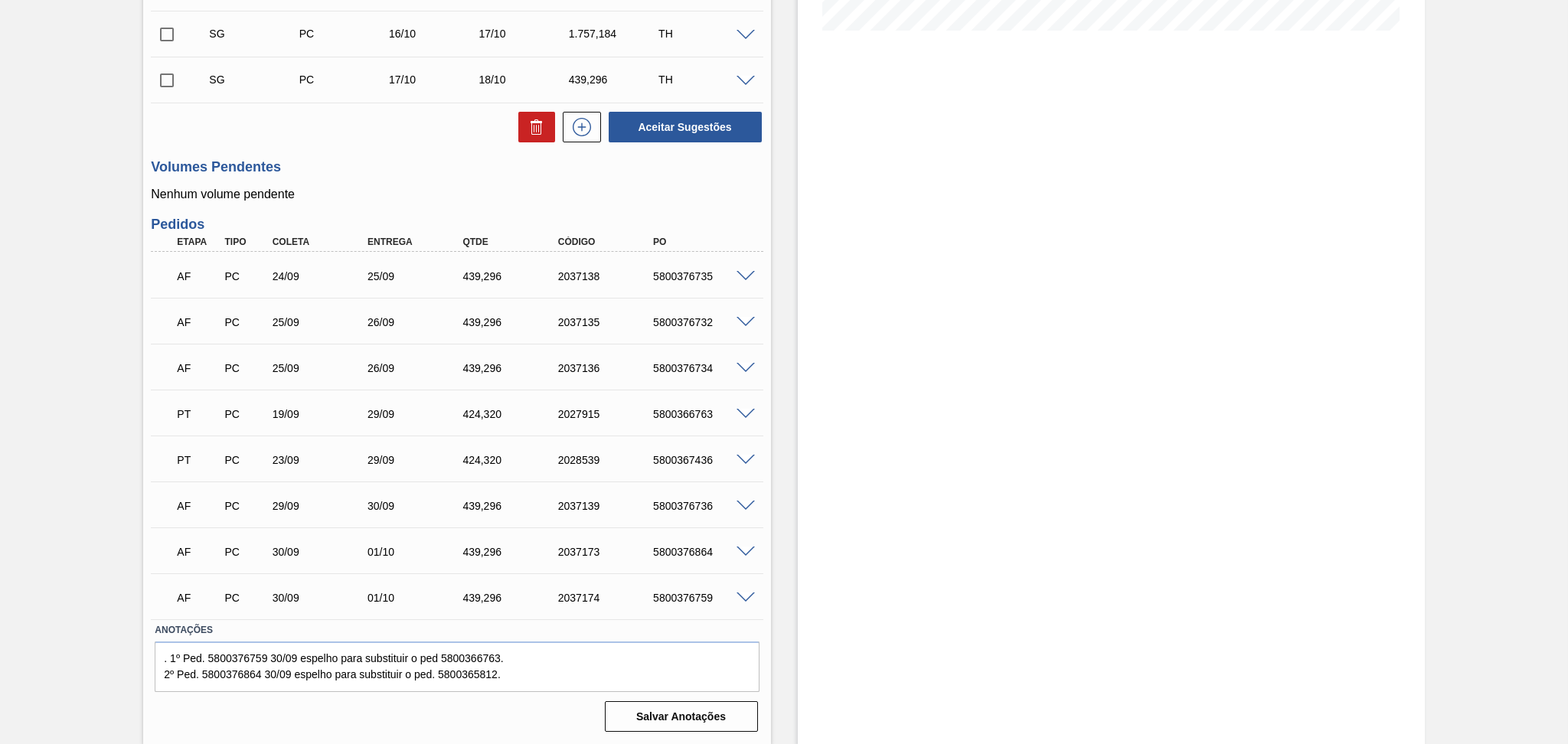
click at [800, 483] on div "Estoque De 29/09/2025 Até 30/10/2025 Filtro" at bounding box center [1111, 202] width 627 height 1085
click at [668, 506] on div "5800376736" at bounding box center [702, 505] width 107 height 13
copy div "5800376736"
click at [744, 272] on span at bounding box center [745, 277] width 19 height 12
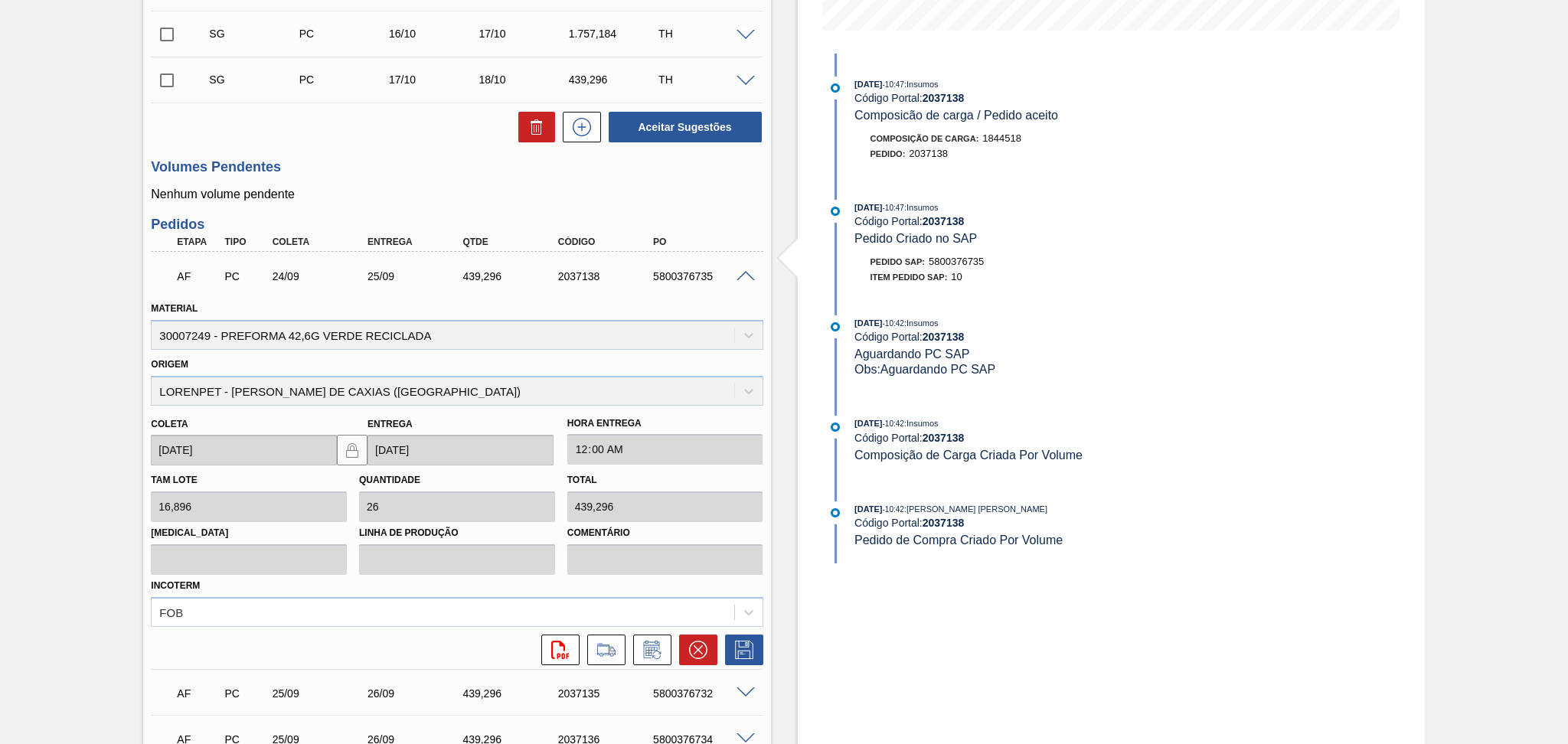
click at [741, 279] on span at bounding box center [745, 277] width 19 height 12
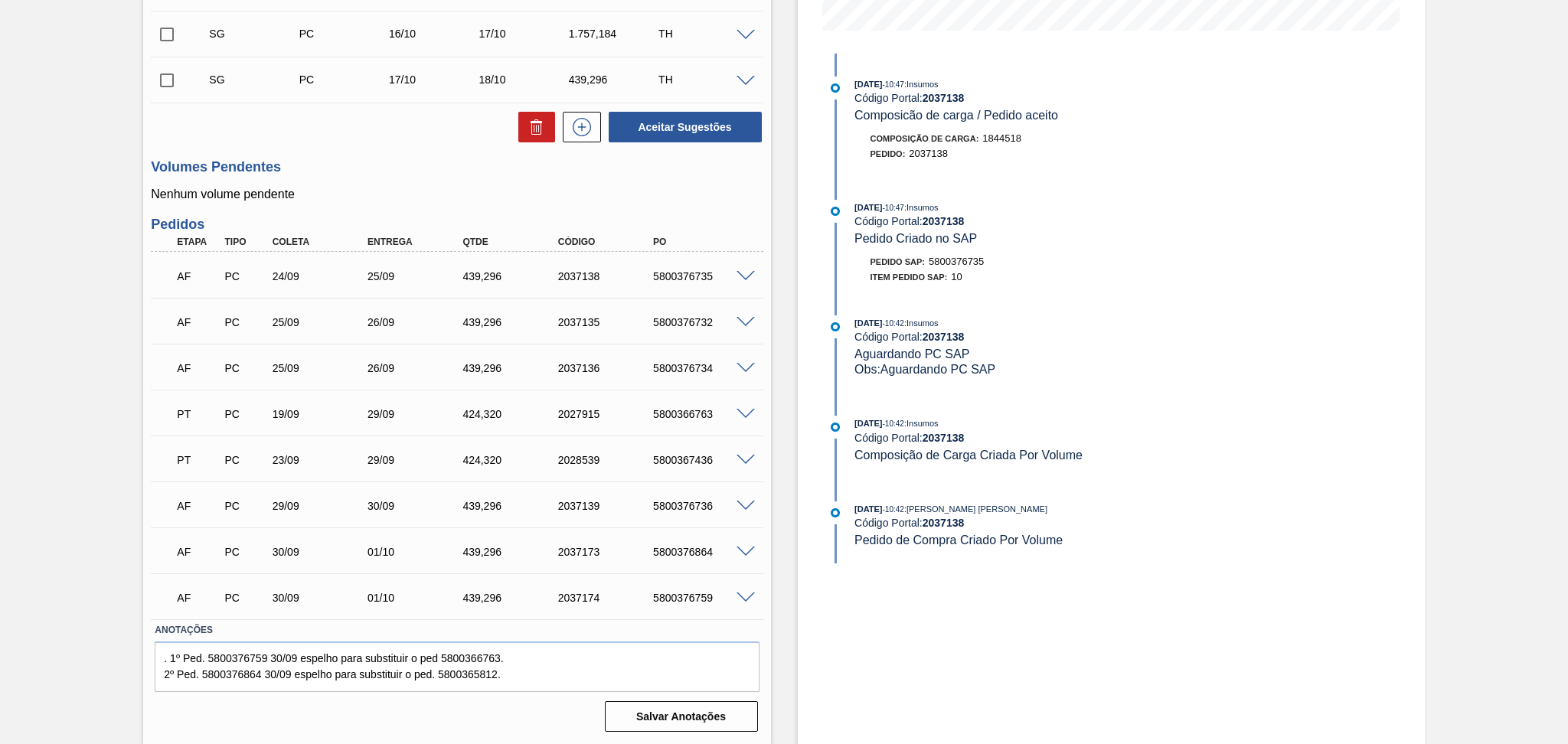
click at [744, 275] on span at bounding box center [745, 277] width 19 height 12
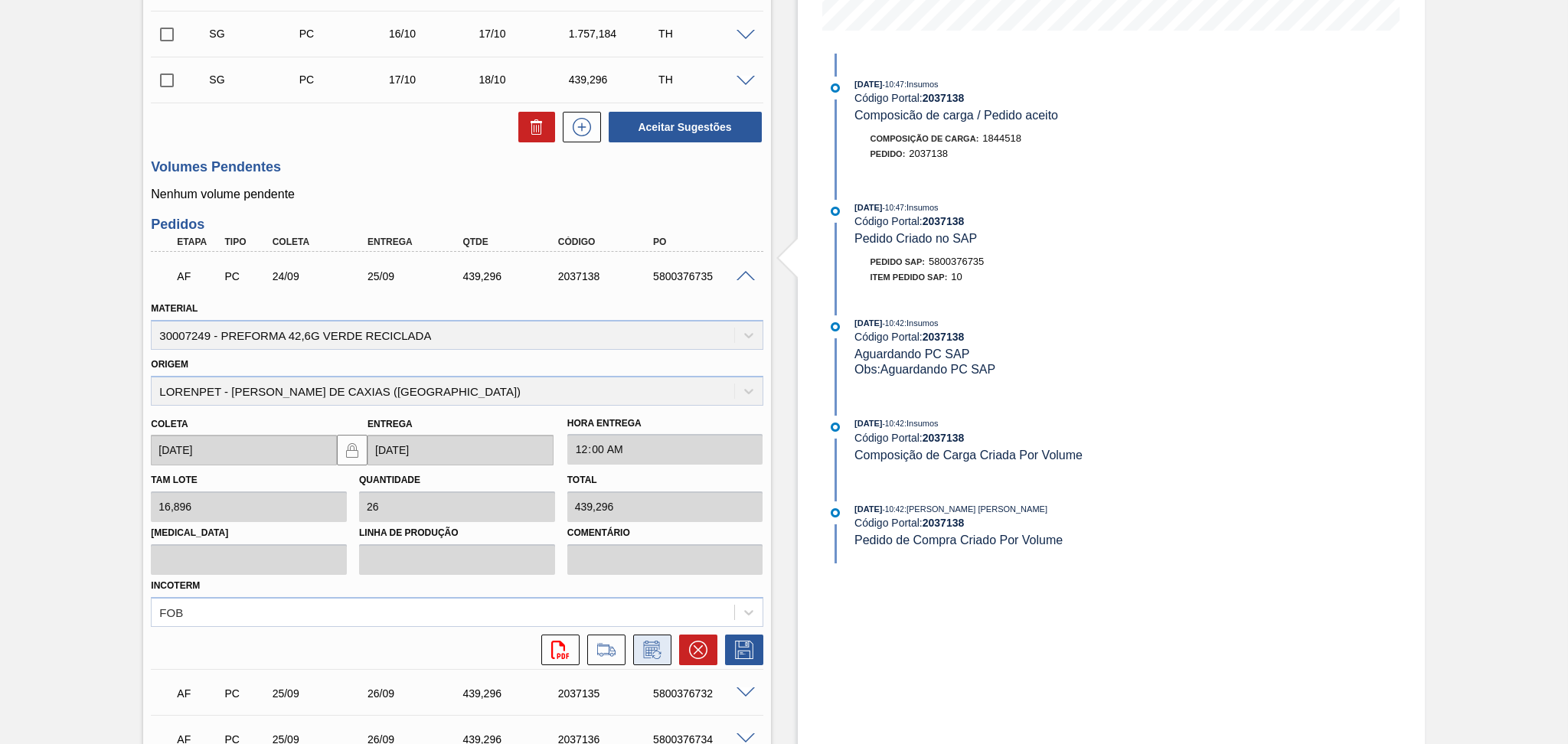
click at [657, 653] on icon at bounding box center [651, 649] width 24 height 19
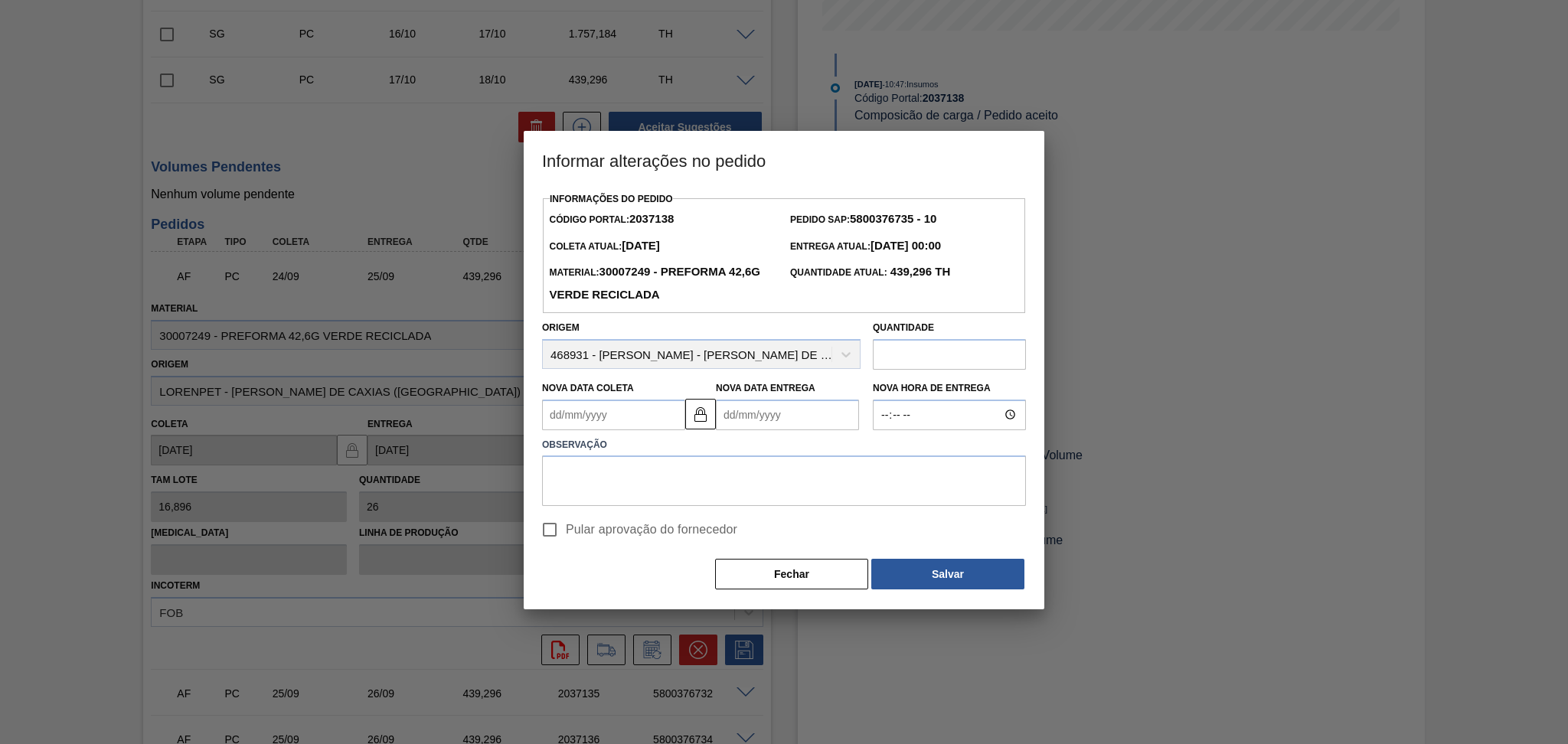
click at [643, 409] on Coleta2037138 "Nova Data Coleta" at bounding box center [613, 414] width 143 height 30
type Coleta2037138 "2"
type Entrega2037138 "03/09/2025"
type Coleta2037138 "29"
type Entrega2037138 "30/09/2025"
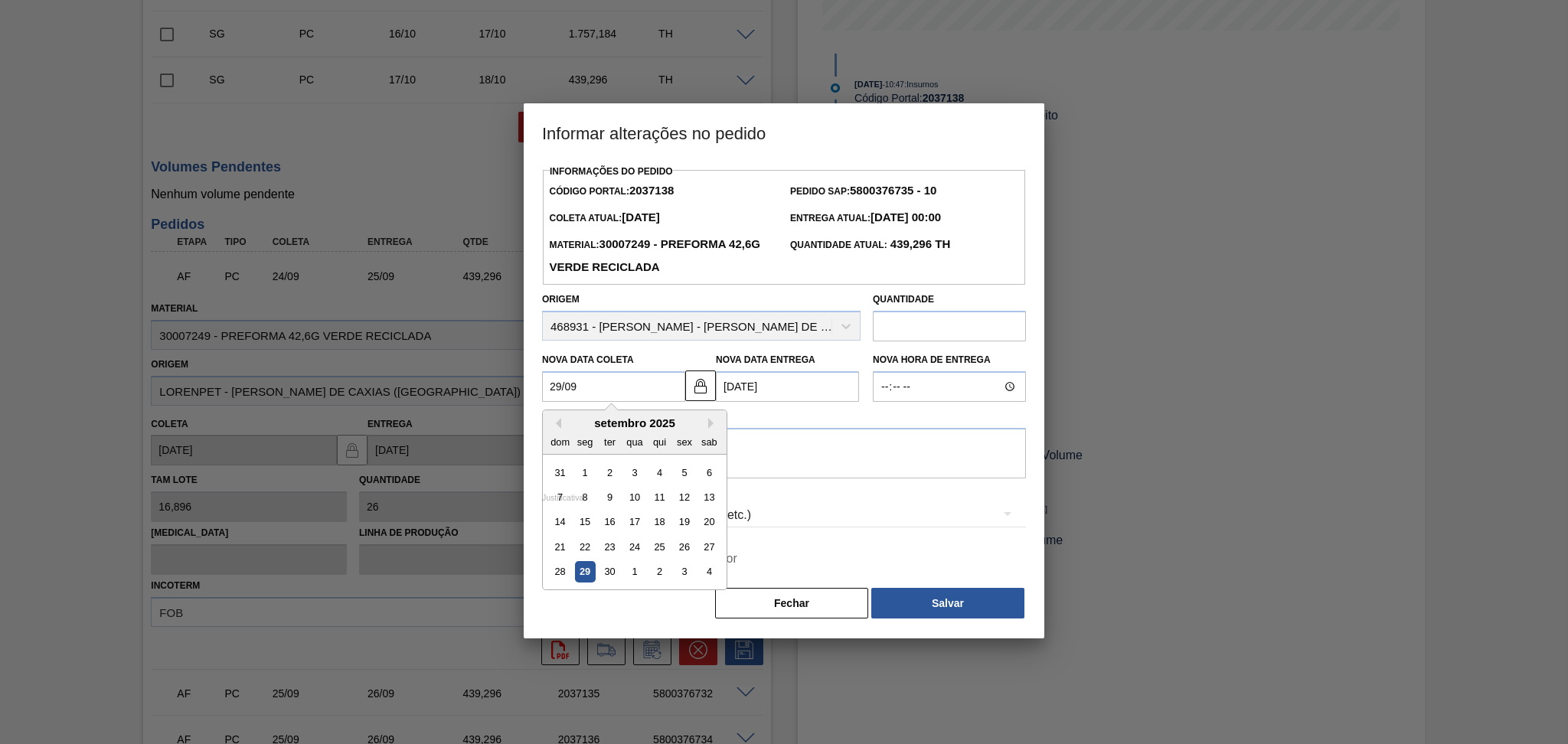
click at [591, 577] on div "29" at bounding box center [585, 572] width 21 height 21
type Coleta2037138 "29/09/2025"
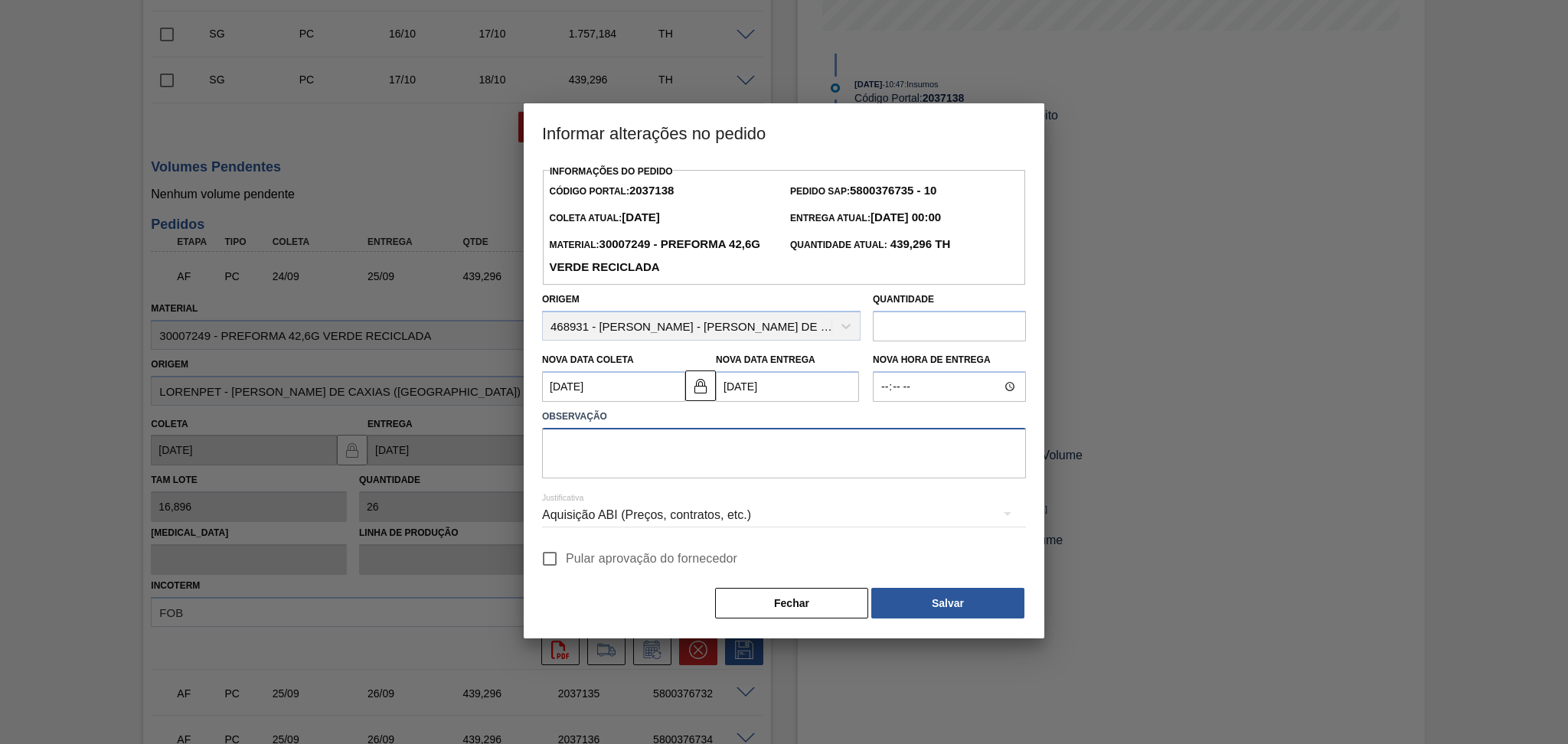
click at [619, 462] on textarea at bounding box center [784, 453] width 484 height 51
type textarea "furo reprogramado"
click at [596, 562] on span "Pular aprovação do fornecedor" at bounding box center [651, 558] width 171 height 19
click at [566, 562] on input "Pular aprovação do fornecedor" at bounding box center [549, 558] width 32 height 32
checkbox input "true"
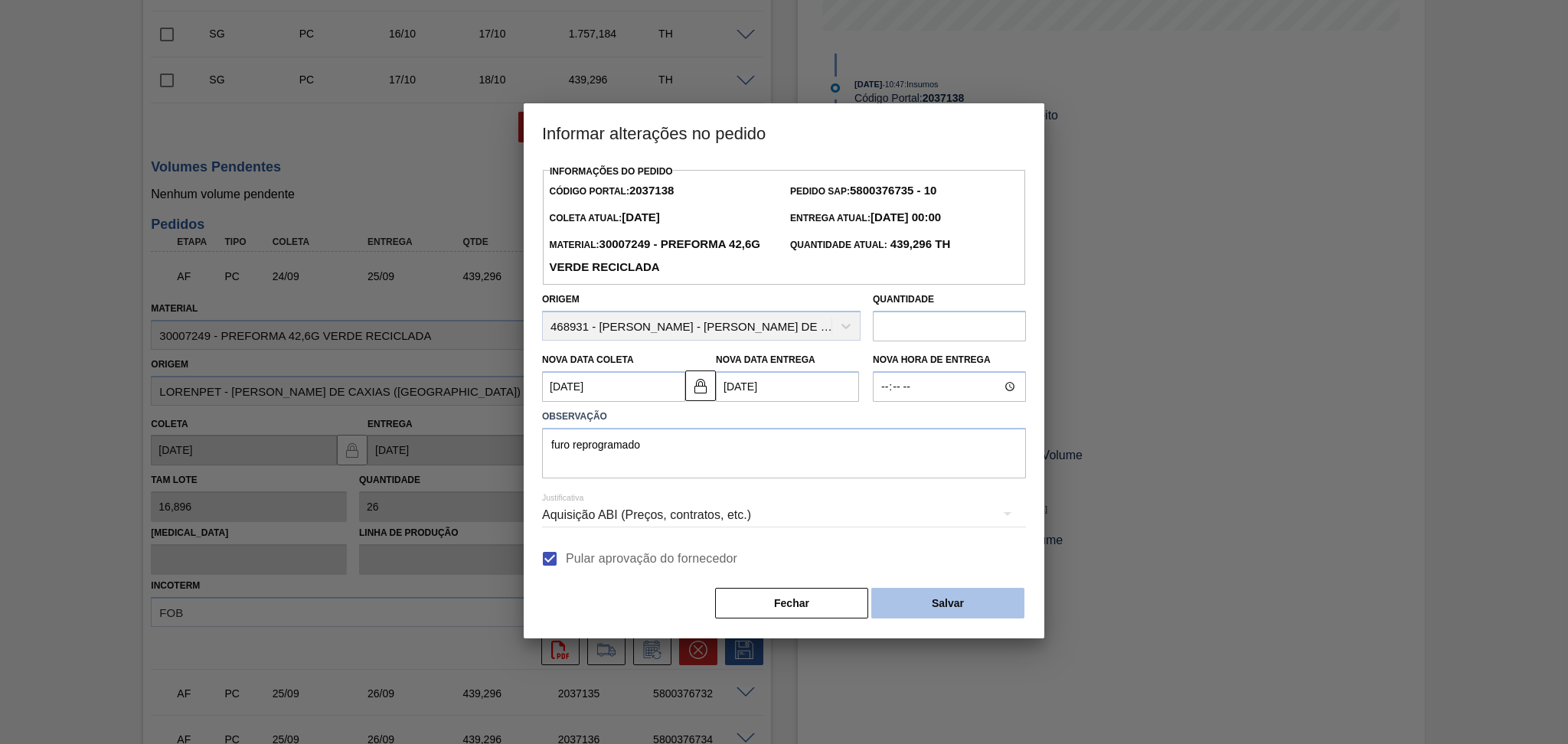
click at [997, 602] on button "Salvar" at bounding box center [947, 602] width 153 height 30
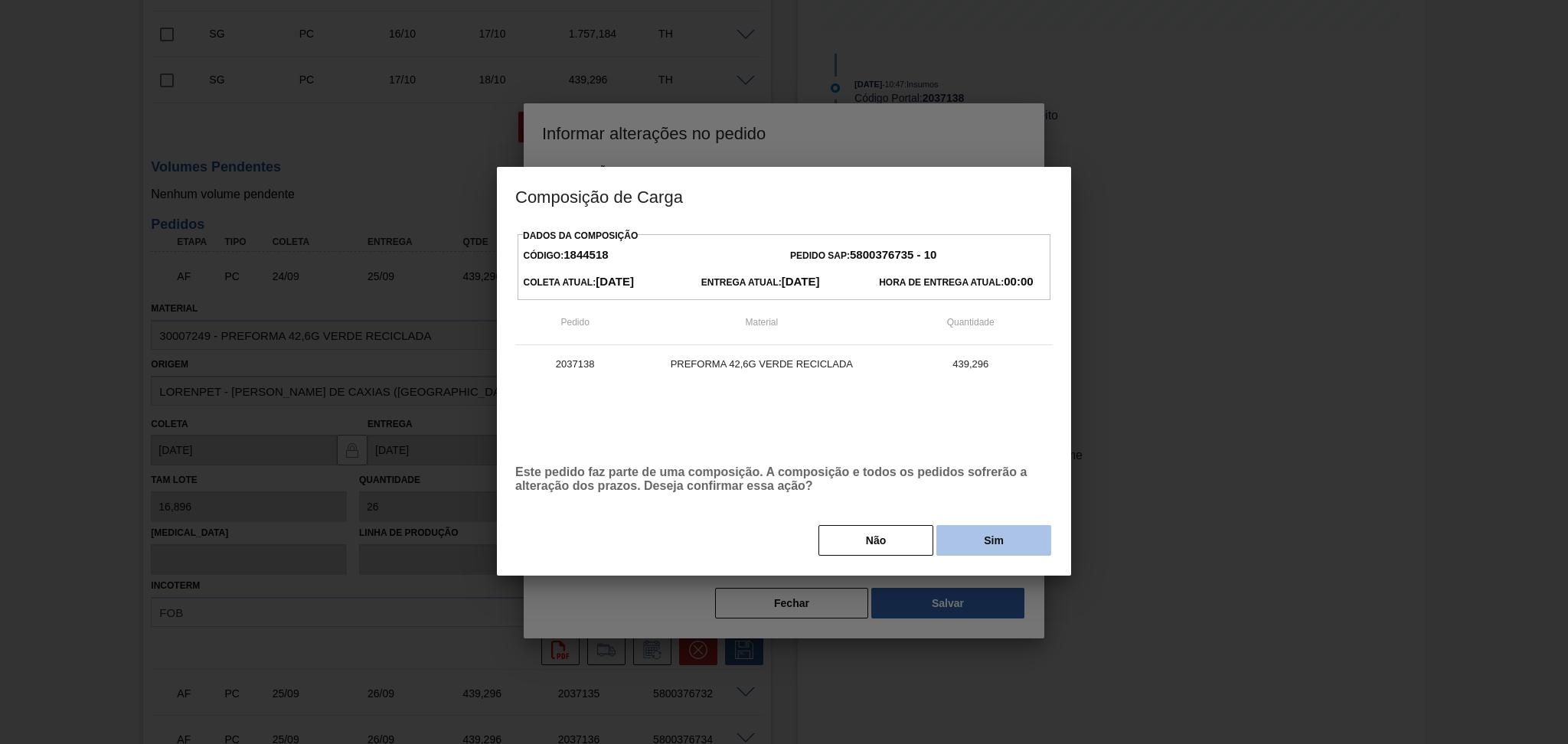
click at [959, 541] on button "Sim" at bounding box center [993, 539] width 115 height 30
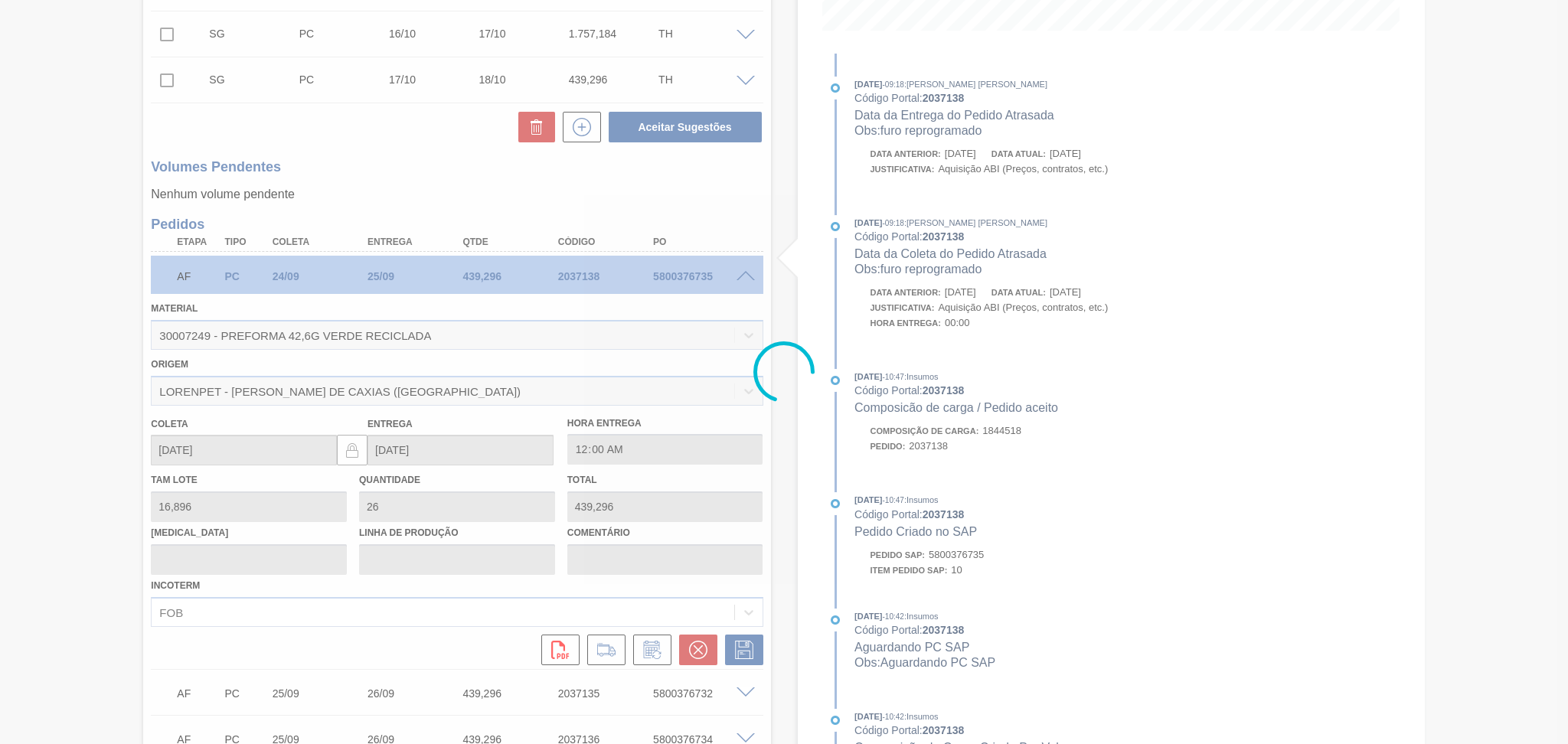
type input "furo reprogramado"
type input "29/09/2025"
type input "30/09/2025"
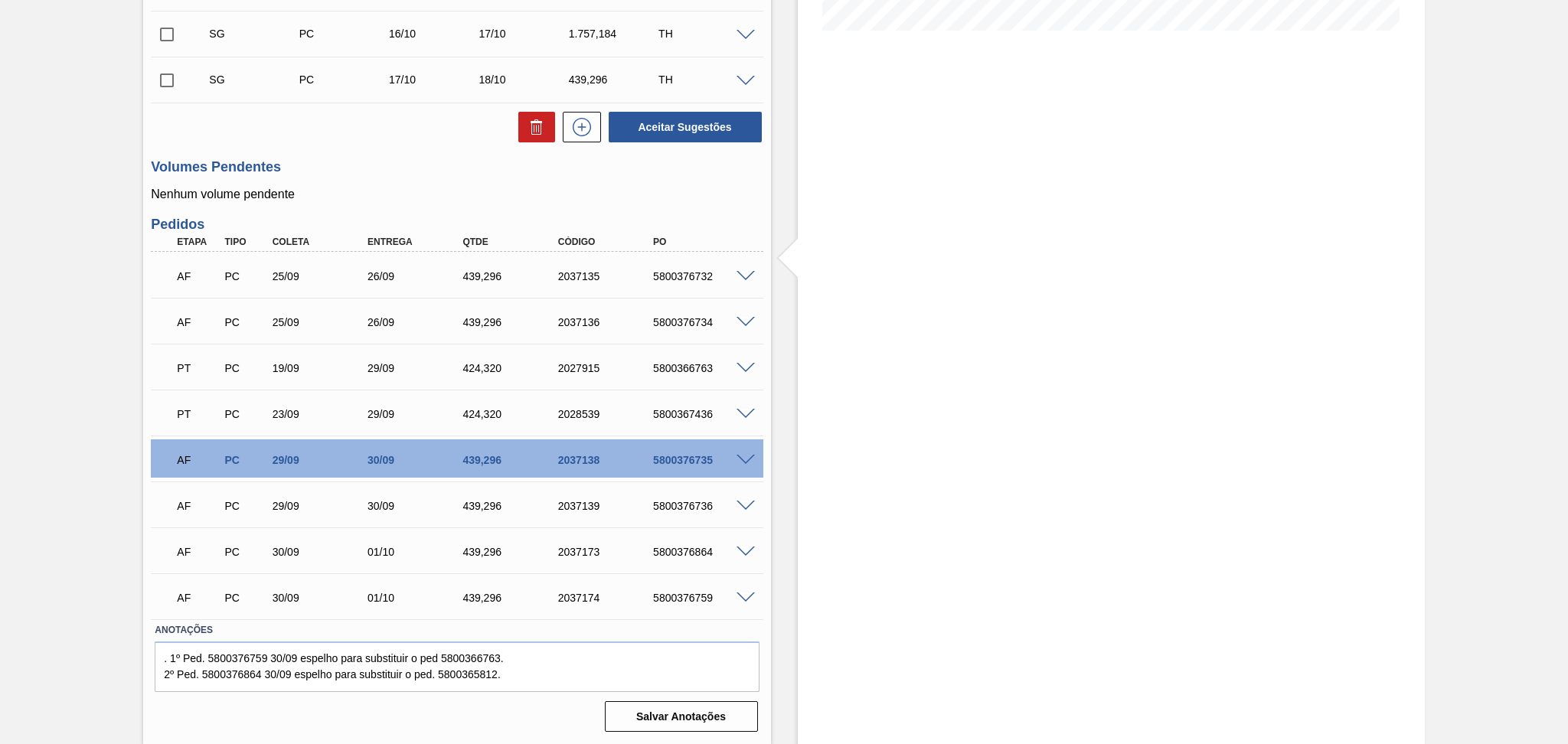
click at [741, 321] on span at bounding box center [745, 323] width 19 height 12
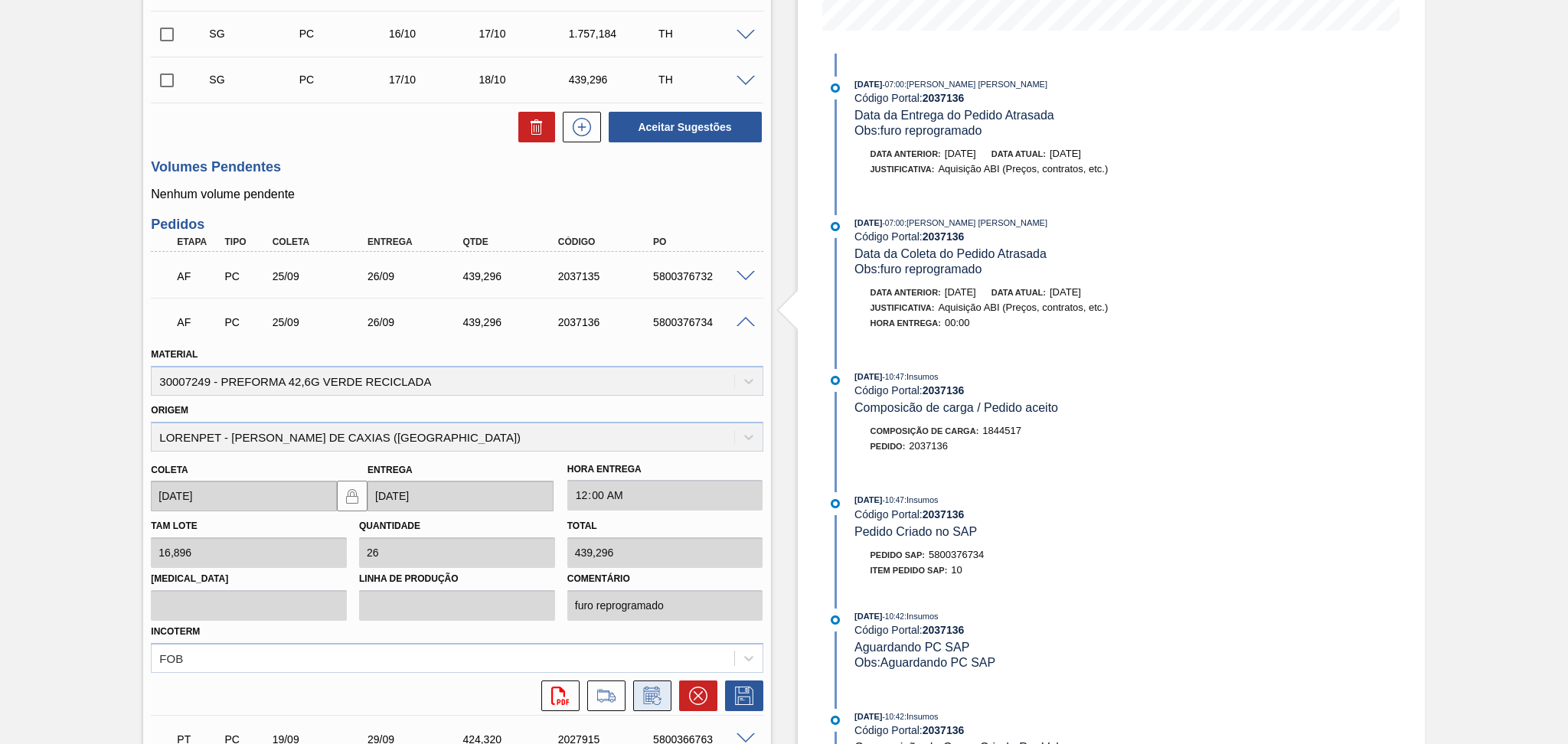
click at [654, 692] on icon at bounding box center [651, 696] width 12 height 9
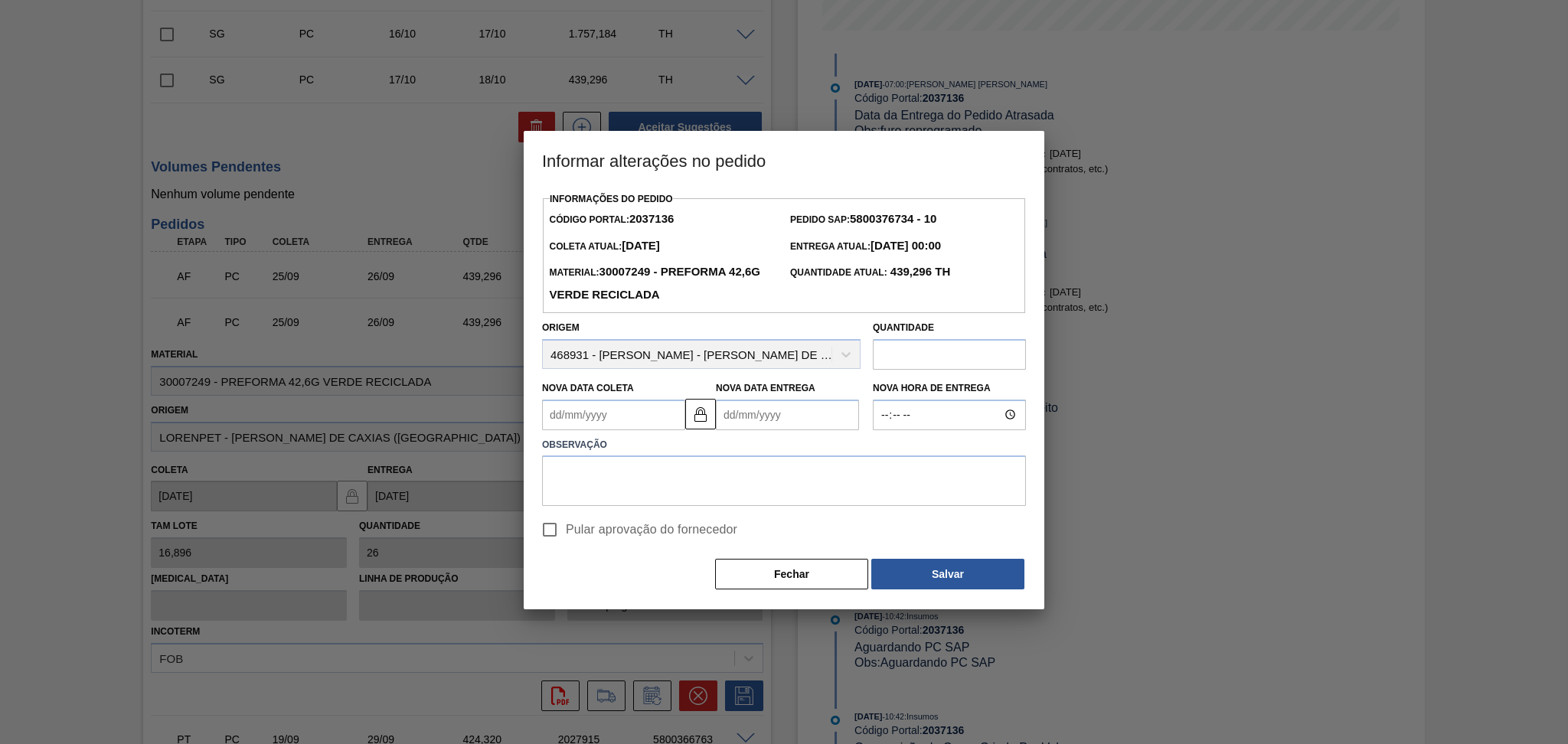
click at [611, 415] on Coleta2037136 "Nova Data Coleta" at bounding box center [613, 414] width 143 height 30
type Coleta2037136 "2"
type Entrega2037136 "03/09/2025"
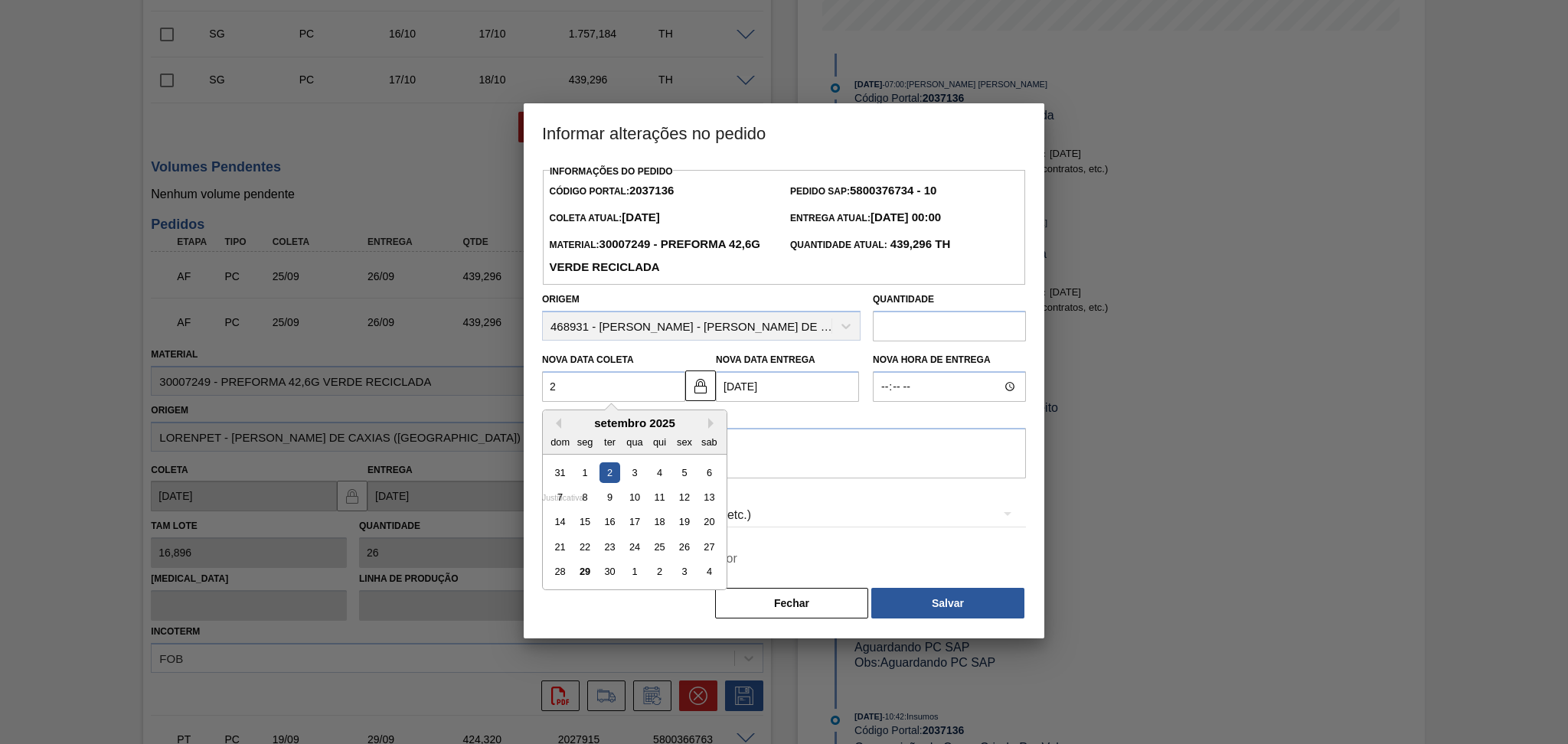
type Coleta2037136 "29"
type Entrega2037136 "30/09/2025"
click at [587, 578] on div "29" at bounding box center [585, 572] width 21 height 21
type Coleta2037136 "29/09/2025"
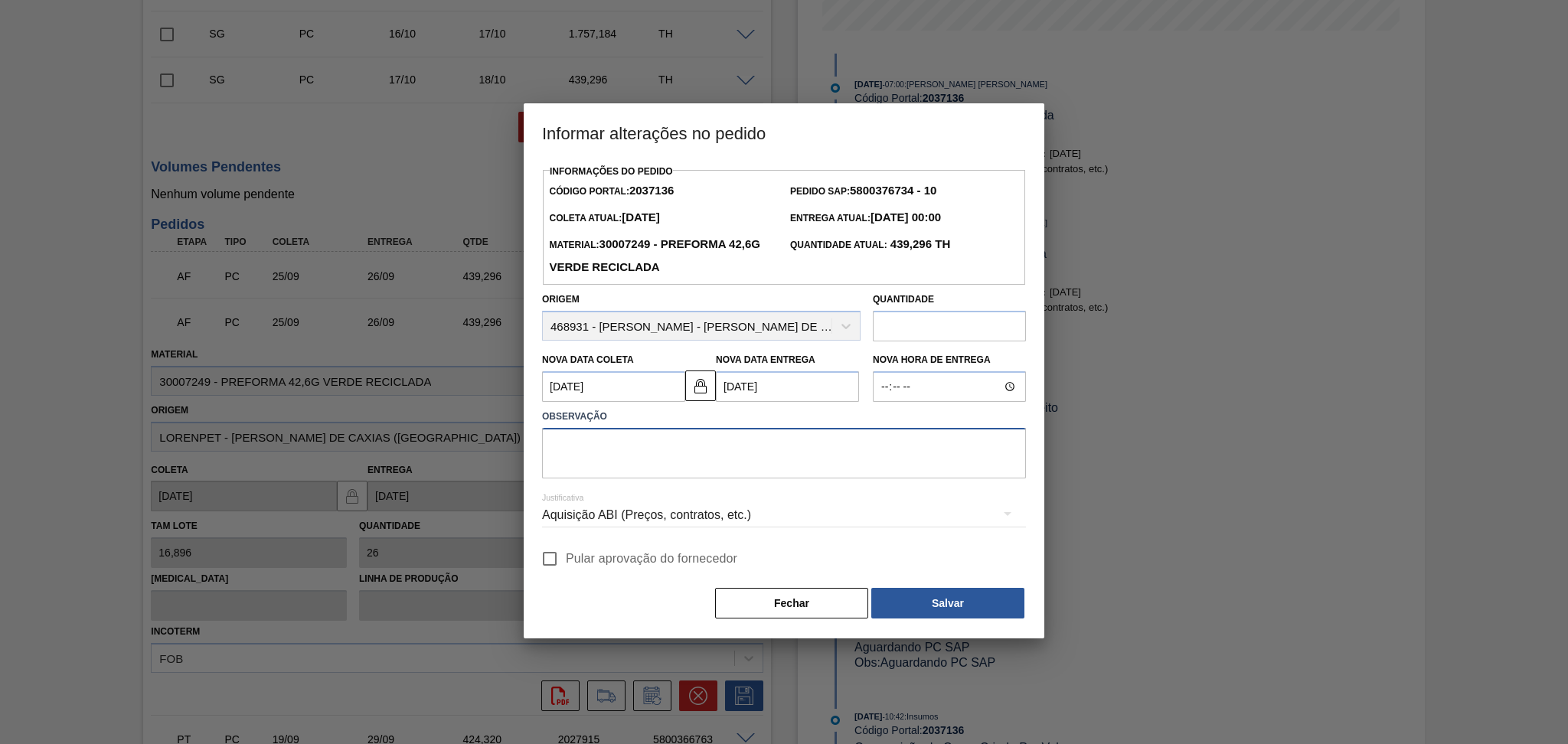
drag, startPoint x: 614, startPoint y: 467, endPoint x: 601, endPoint y: 464, distance: 13.3
click at [609, 466] on textarea at bounding box center [784, 453] width 484 height 51
type textarea "furo reprogramado"
click at [627, 551] on label "Pular aprovação do fornecedor" at bounding box center [636, 558] width 204 height 32
click at [566, 551] on input "Pular aprovação do fornecedor" at bounding box center [549, 558] width 32 height 32
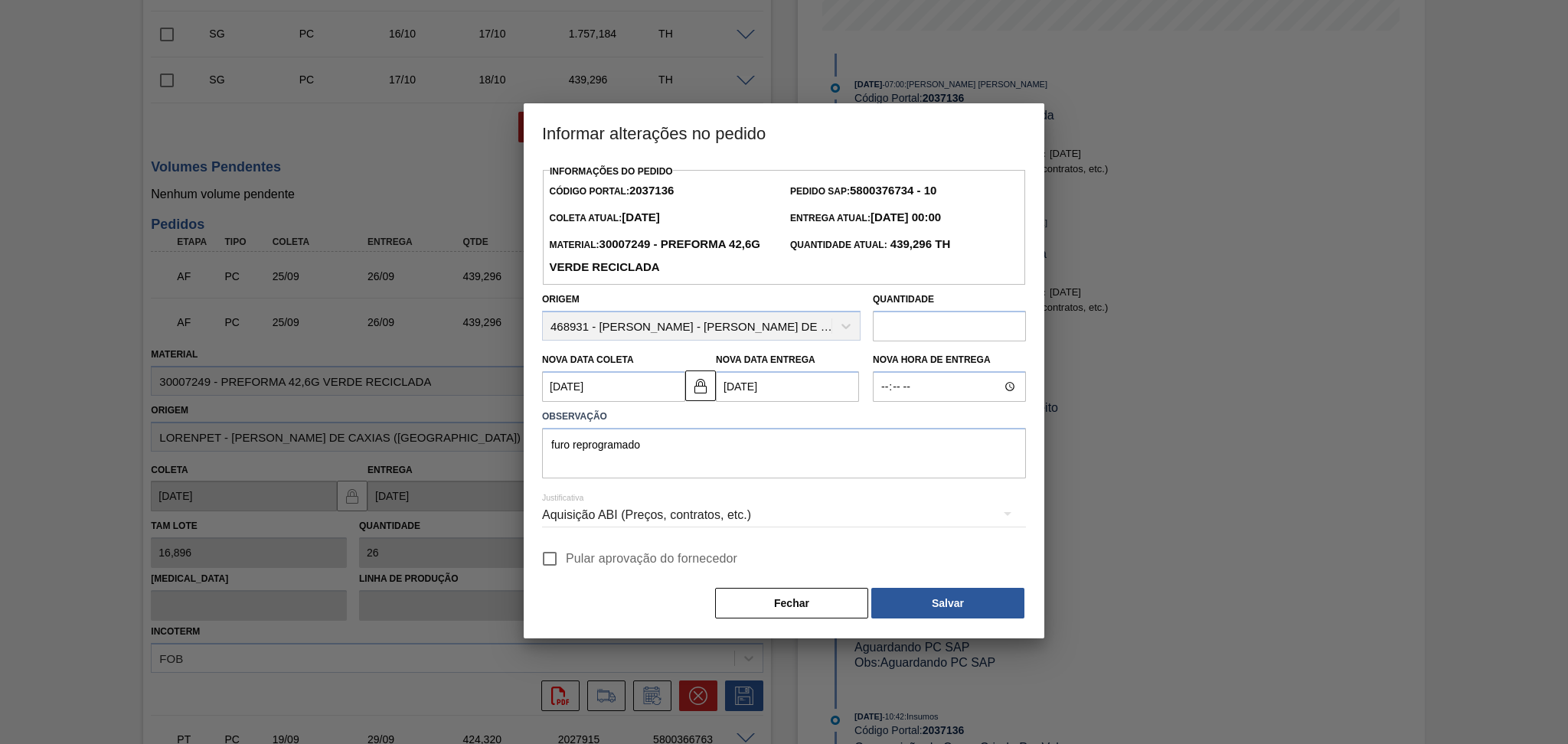
checkbox input "true"
click at [810, 525] on div "Aquisição ABI (Preços, contratos, etc.)" at bounding box center [784, 515] width 484 height 43
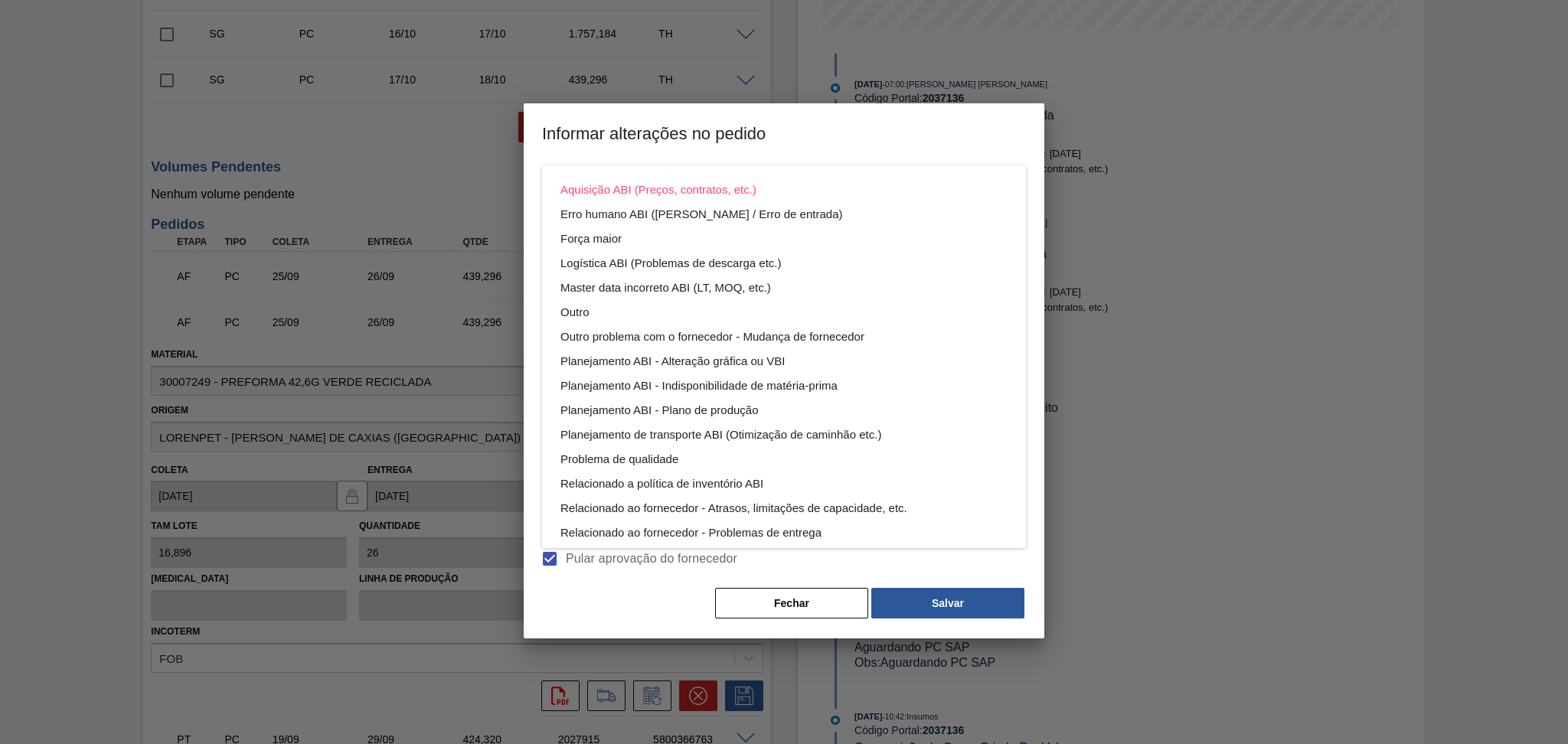
click at [891, 591] on div "Aquisição ABI (Preços, contratos, etc.) Erro humano ABI (Cálculo / Erro de entr…" at bounding box center [784, 372] width 1568 height 744
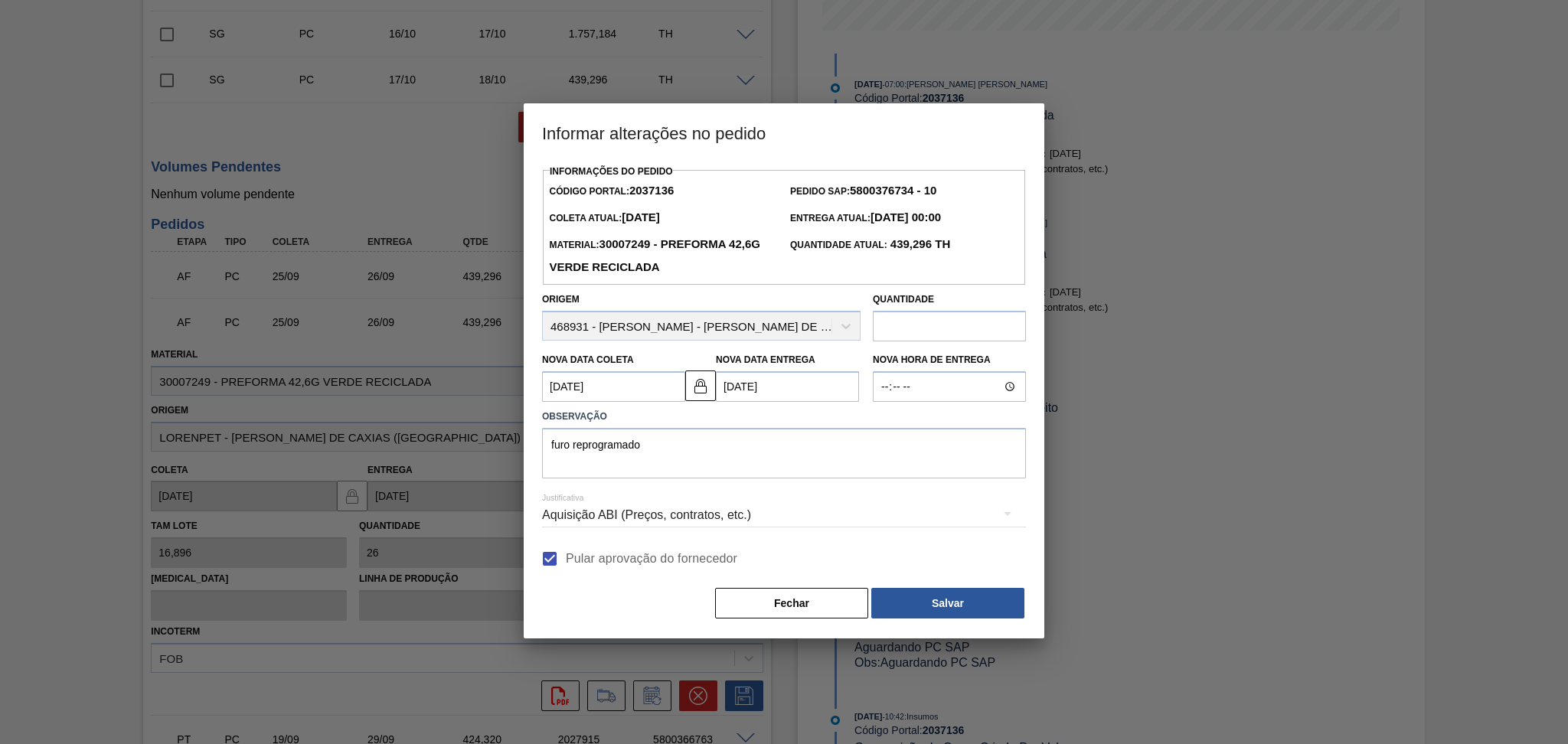
click at [901, 599] on div "Aquisição ABI (Preços, contratos, etc.) Erro humano ABI (Cálculo / Erro de entr…" at bounding box center [784, 372] width 1568 height 744
click at [901, 599] on button "Salvar" at bounding box center [947, 602] width 153 height 30
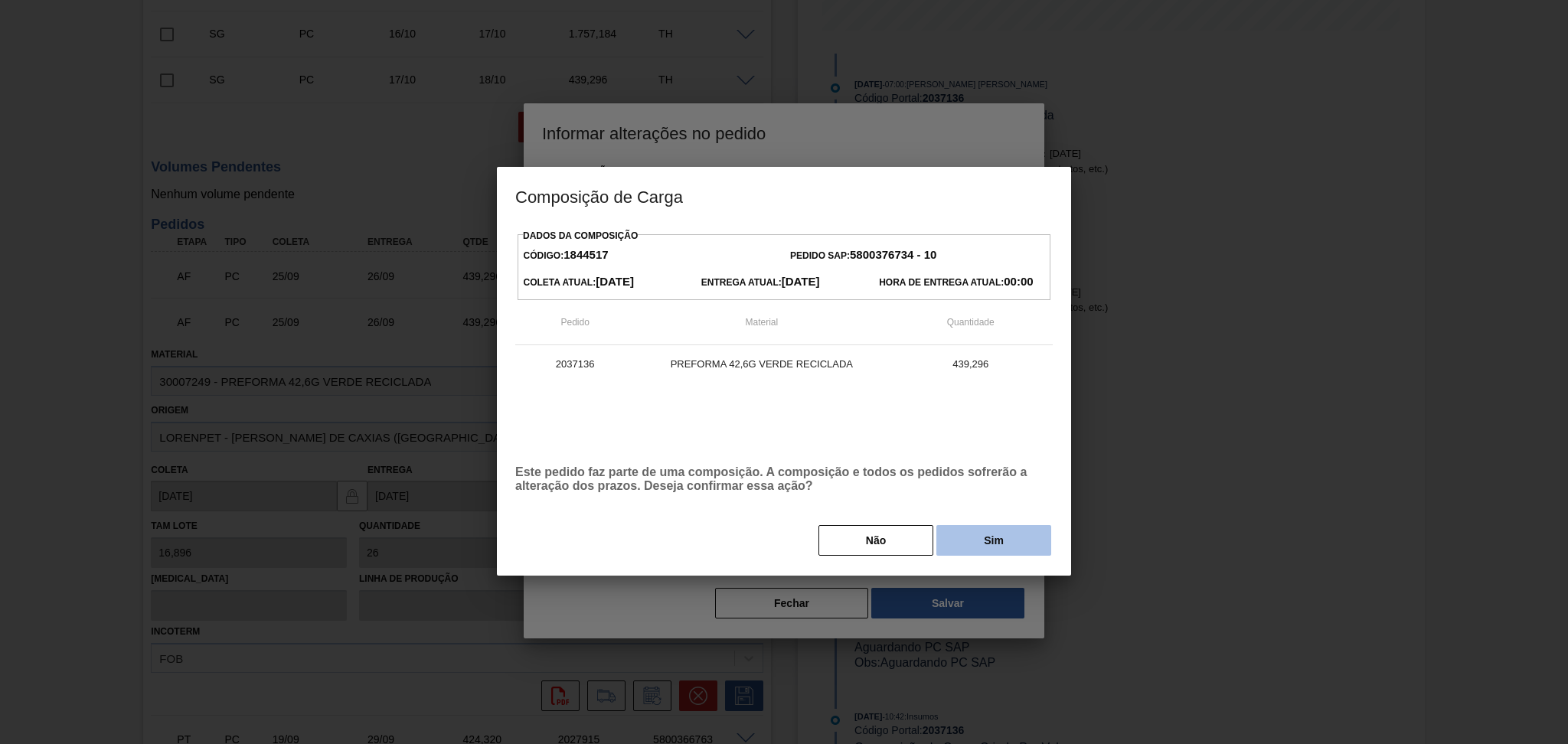
click at [976, 542] on button "Sim" at bounding box center [993, 539] width 115 height 30
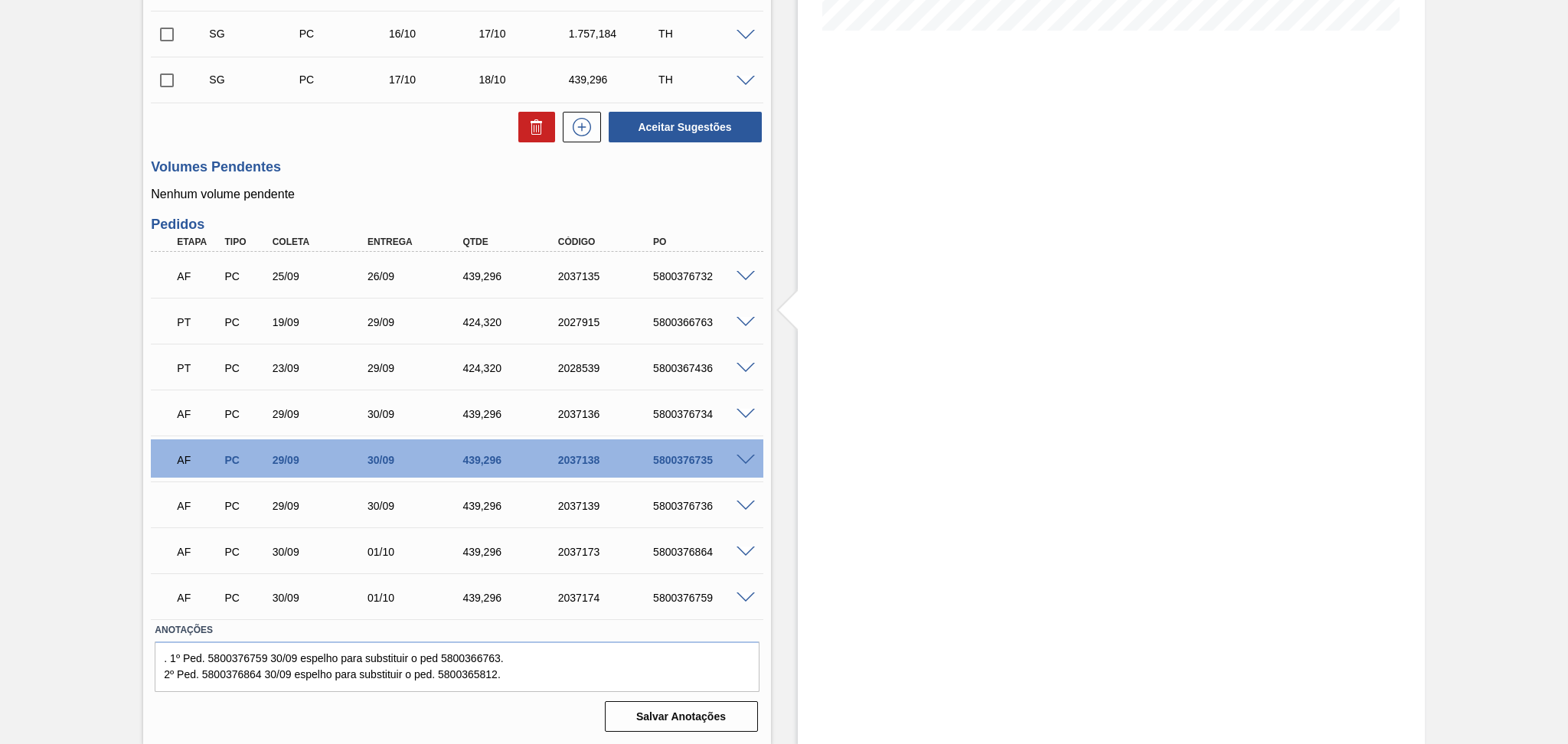
click at [692, 198] on p "Nenhum volume pendente" at bounding box center [456, 194] width 612 height 14
click at [349, 177] on div "Volumes Pendentes Nenhum volume pendente" at bounding box center [456, 180] width 612 height 42
click at [787, 386] on div "Estoque De 29/09/2025 Até 30/10/2025 Filtro" at bounding box center [1098, 202] width 654 height 1085
click at [678, 273] on div "5800376732" at bounding box center [702, 276] width 107 height 13
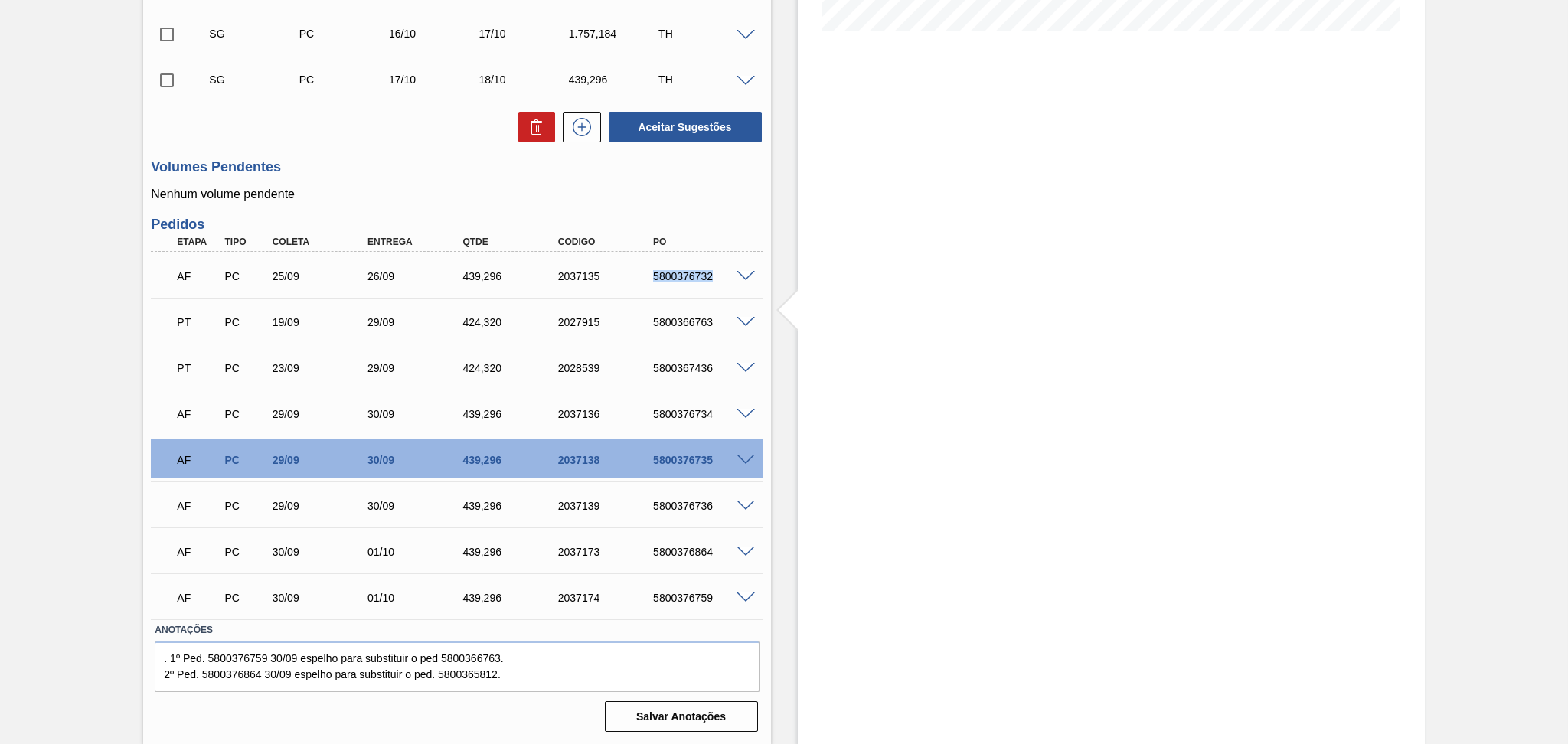
copy div "5800376732"
click at [376, 160] on h3 "Volumes Pendentes" at bounding box center [456, 167] width 612 height 16
click at [399, 163] on h3 "Volumes Pendentes" at bounding box center [456, 167] width 612 height 16
click at [395, 216] on h3 "Pedidos" at bounding box center [456, 224] width 612 height 16
drag, startPoint x: 282, startPoint y: 419, endPoint x: 288, endPoint y: 467, distance: 48.4
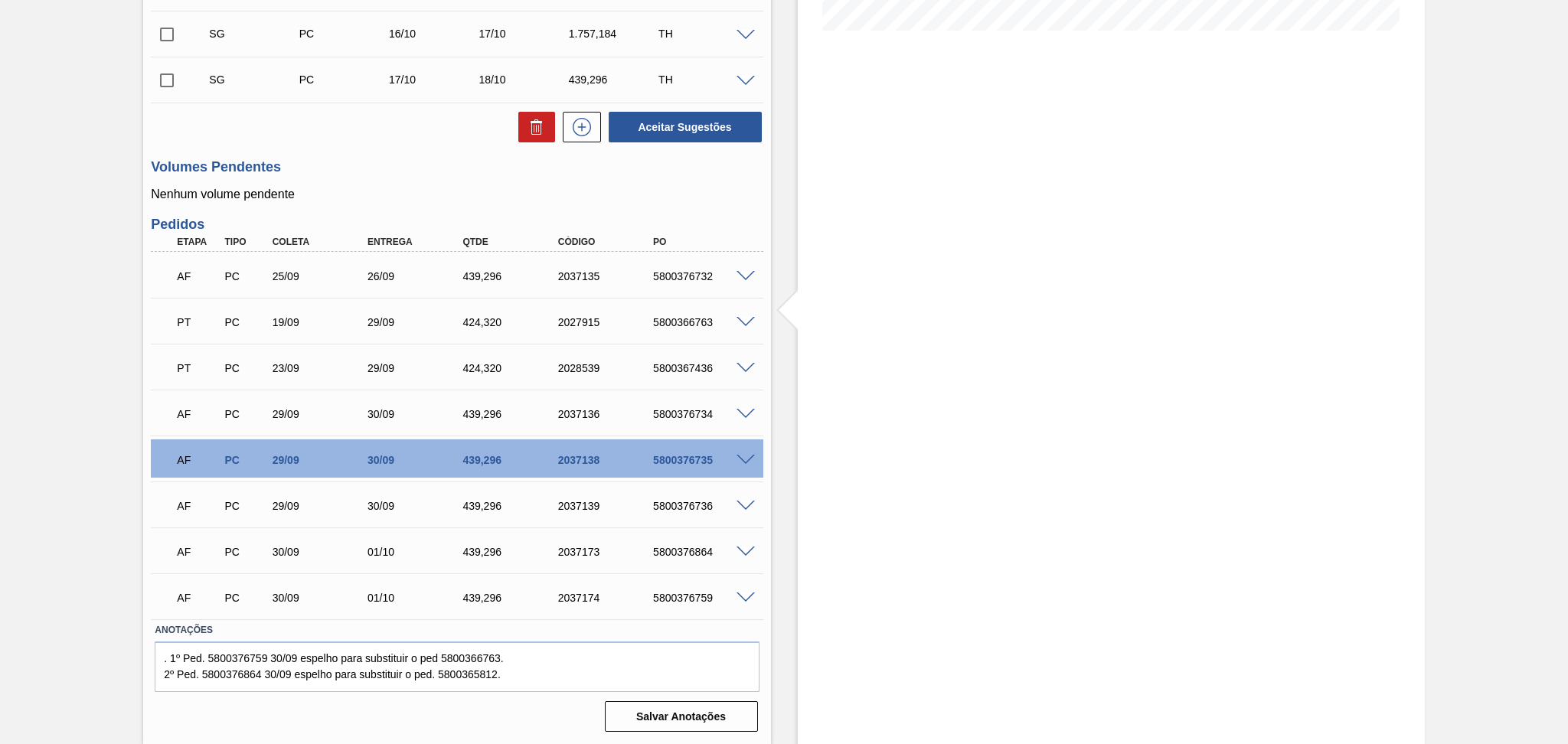
click at [284, 422] on div "AF PC 29/09 30/09 439,296 2037136 5800376734" at bounding box center [451, 412] width 571 height 30
click at [288, 471] on div "AF PC 29/09 30/09 439,296 2037138 5800376735" at bounding box center [451, 458] width 571 height 30
click at [290, 500] on div "29/09" at bounding box center [321, 505] width 107 height 13
click at [671, 233] on div "Etapa Tipo Coleta Entrega Qtde Código PO" at bounding box center [456, 243] width 612 height 20
click at [742, 275] on span at bounding box center [745, 277] width 19 height 12
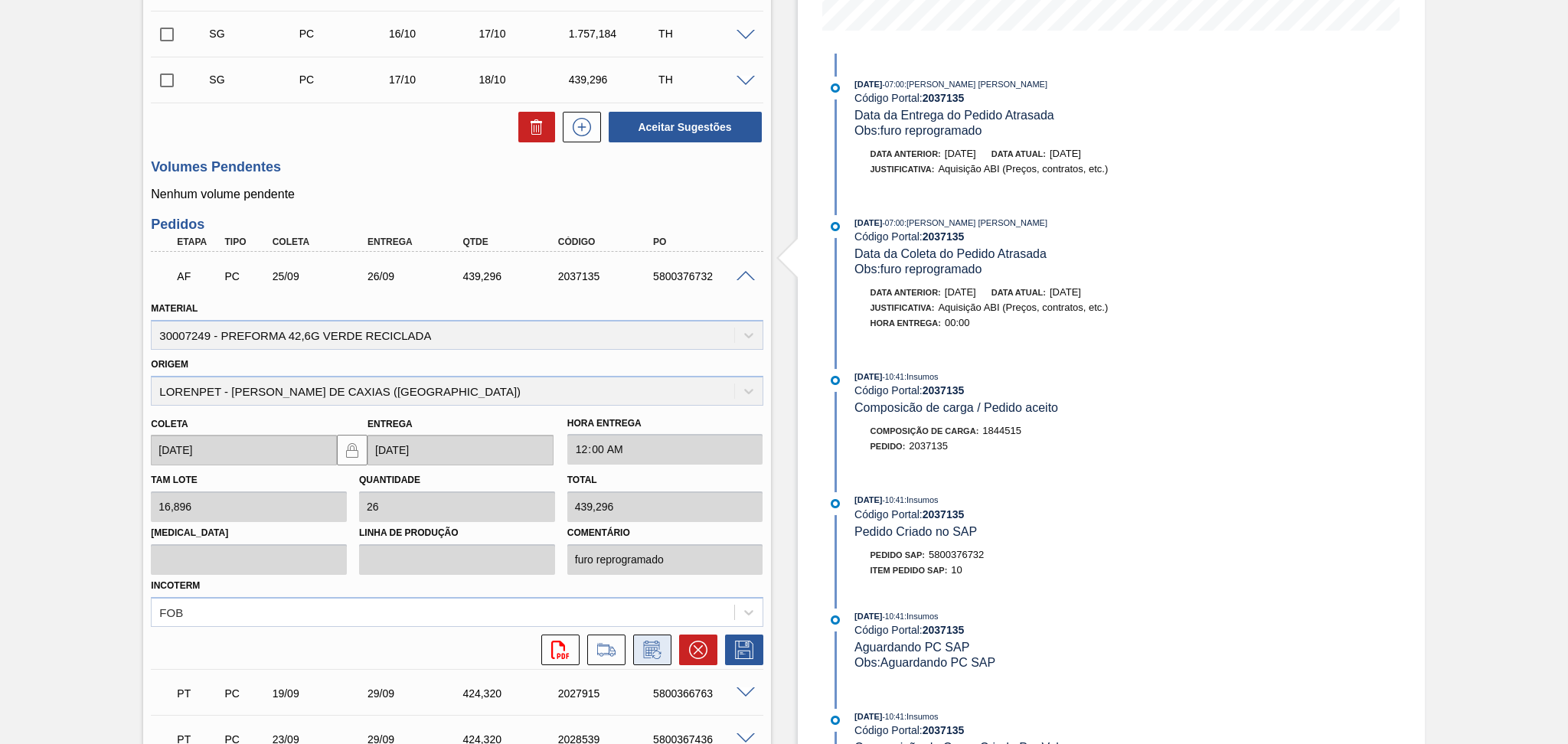
click at [654, 640] on icon at bounding box center [651, 649] width 16 height 18
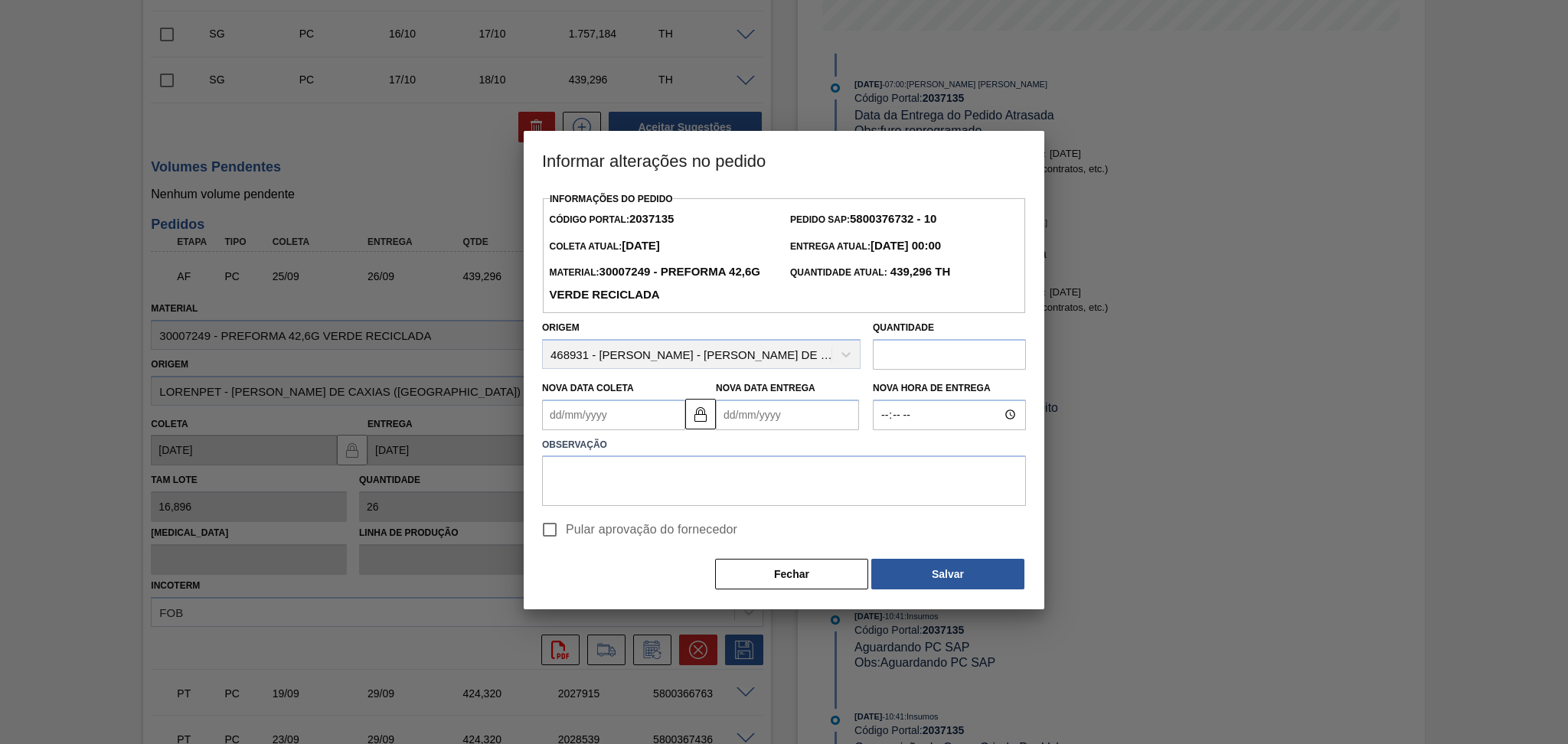
click at [565, 429] on Coleta2037135 "Nova Data Coleta" at bounding box center [613, 414] width 143 height 30
click at [615, 411] on Coleta2037135 "Nova Data Coleta" at bounding box center [613, 414] width 143 height 30
type Coleta2037135 "2"
type Entrega2037135 "03/09/2025"
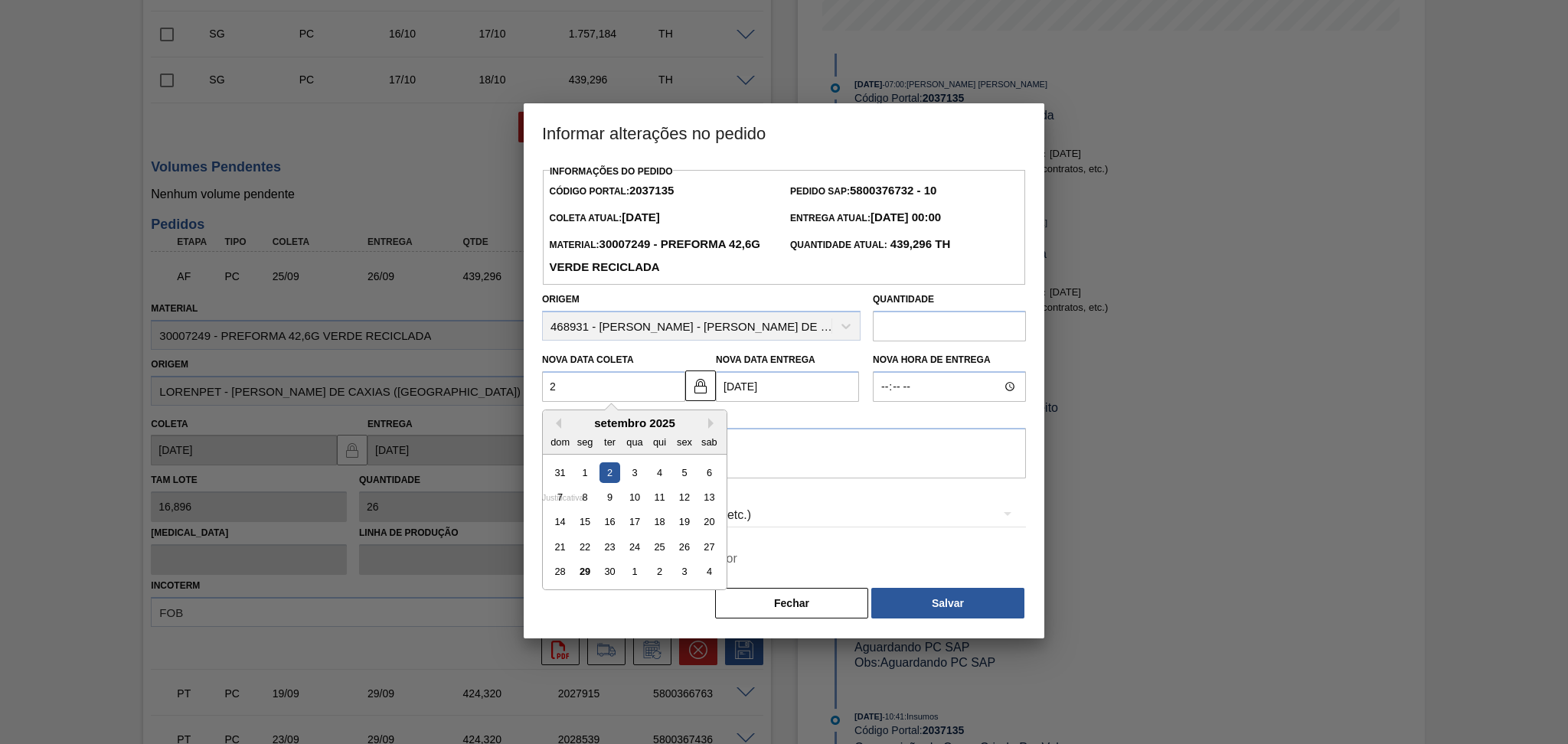
type Coleta2037135 "29"
type Entrega2037135 "30/09/2025"
click at [584, 578] on div "29" at bounding box center [585, 572] width 21 height 21
type Coleta2037135 "29/09/2025"
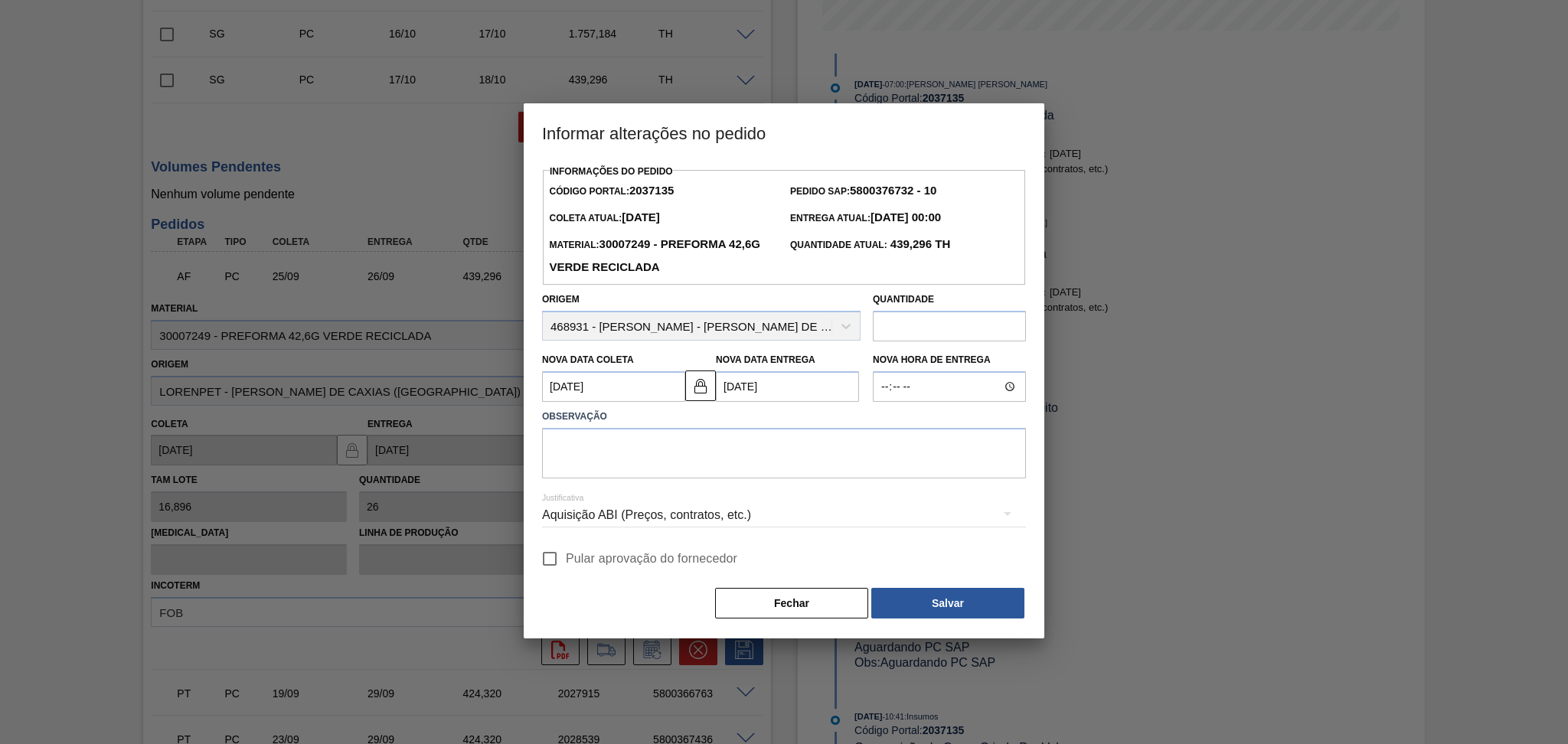
click at [678, 428] on label "Observação" at bounding box center [784, 416] width 484 height 23
click at [644, 453] on textarea at bounding box center [784, 453] width 484 height 51
click at [663, 556] on span "Pular aprovação do fornecedor" at bounding box center [651, 558] width 171 height 19
click at [566, 556] on input "Pular aprovação do fornecedor" at bounding box center [549, 558] width 32 height 32
checkbox input "true"
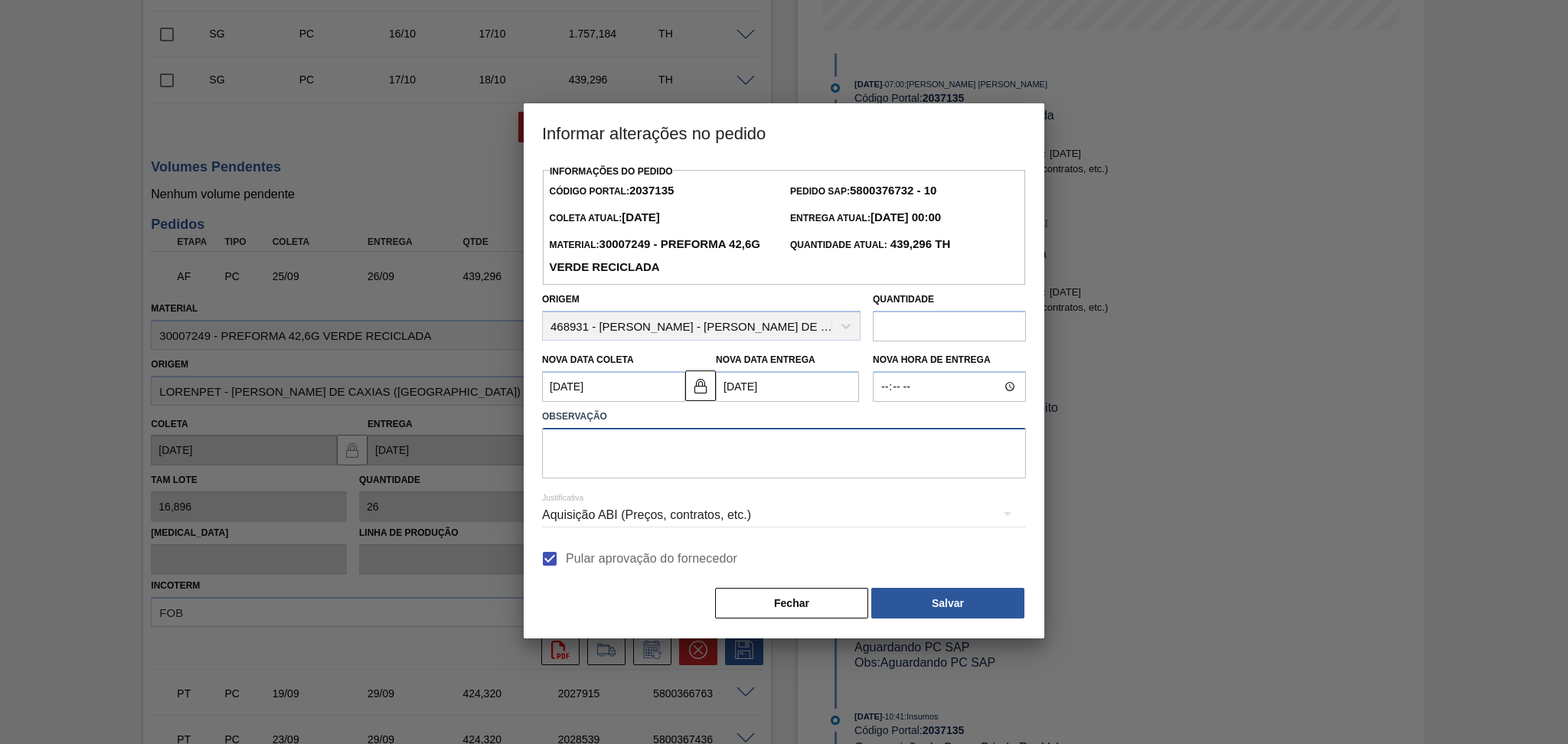
click at [713, 465] on textarea at bounding box center [784, 453] width 484 height 51
type textarea "p"
type textarea "furo postergado"
click at [946, 608] on button "Salvar" at bounding box center [947, 602] width 153 height 30
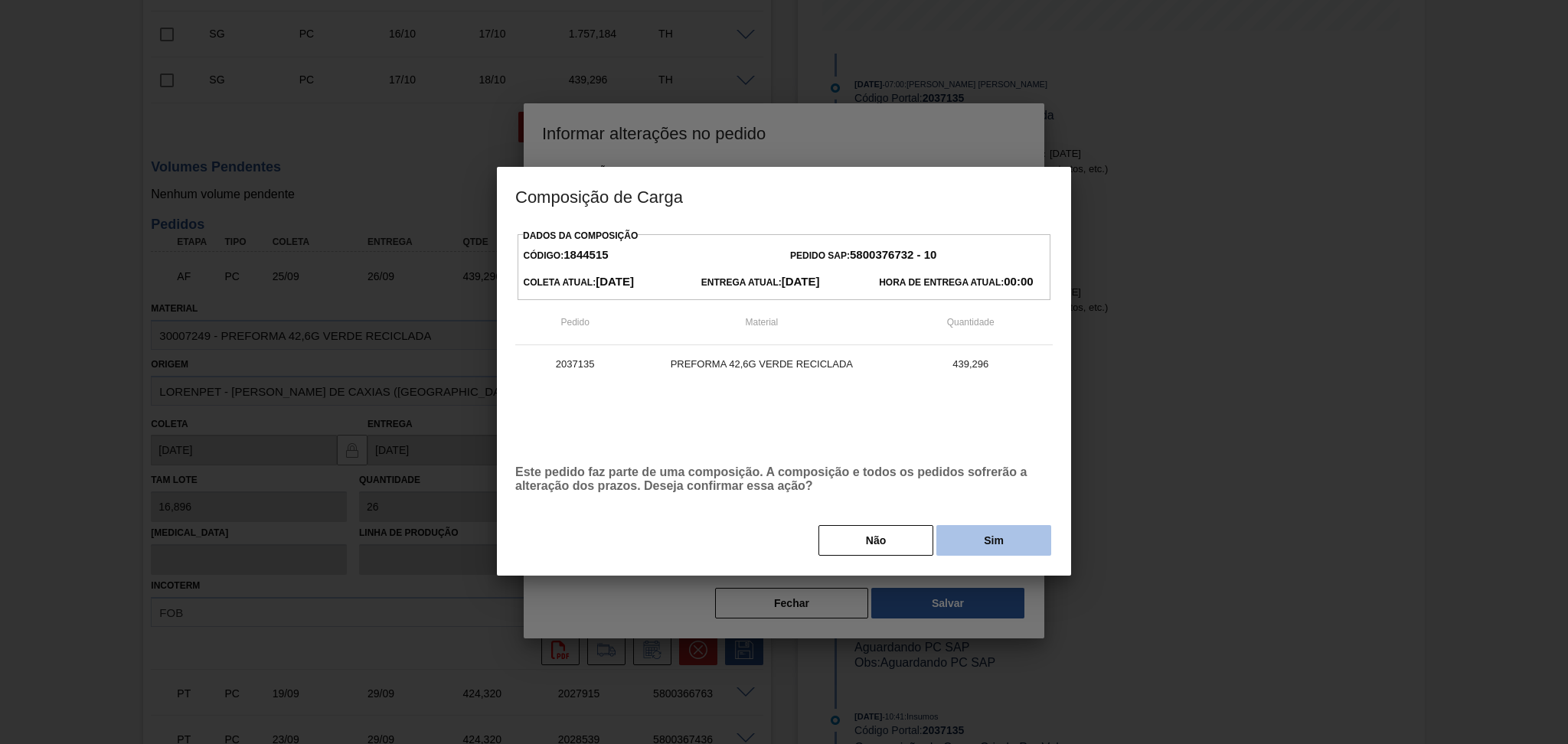
click at [994, 529] on button "Sim" at bounding box center [993, 539] width 115 height 30
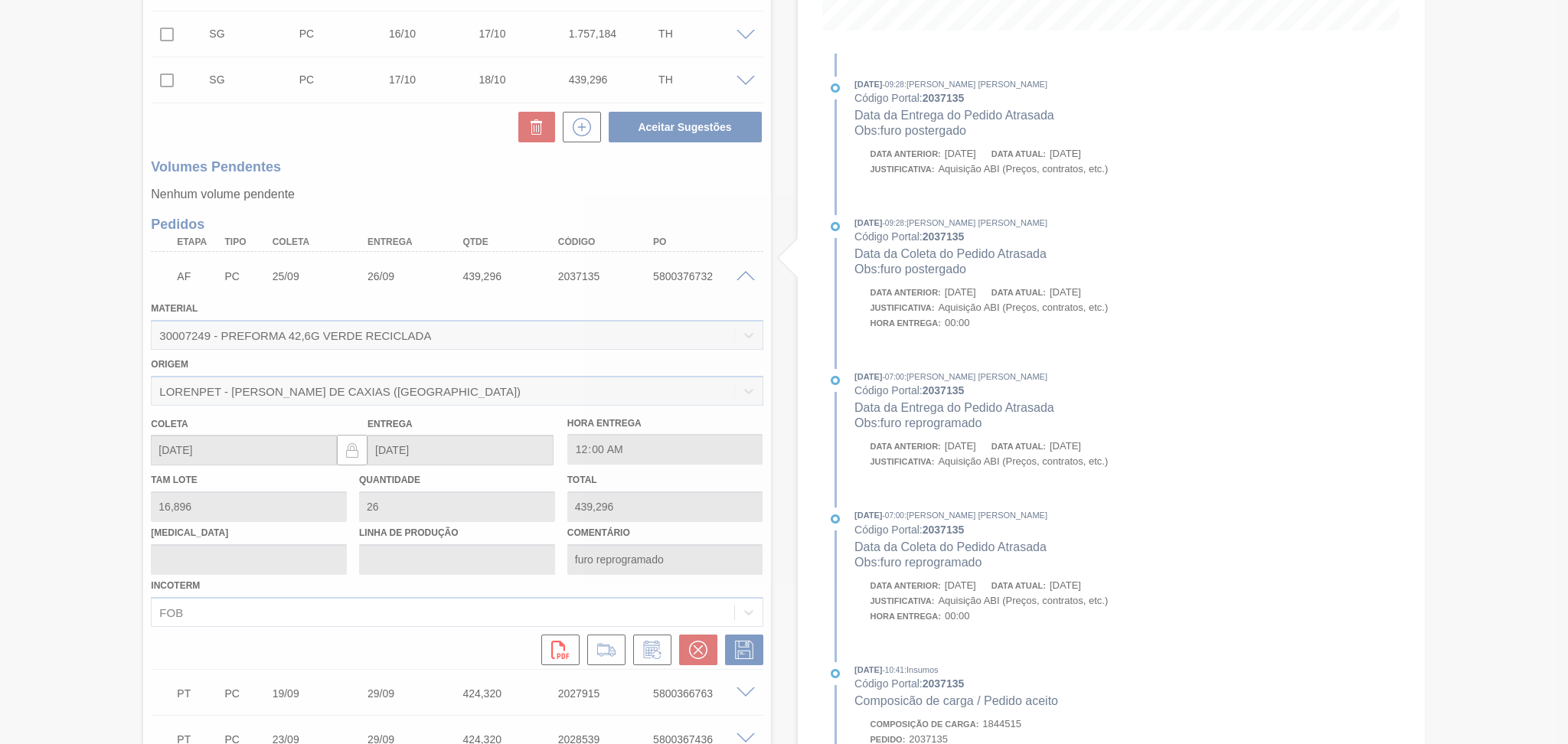
click at [71, 326] on div at bounding box center [784, 372] width 1568 height 744
type input "furo postergado"
type input "29/09/2025"
type input "30/09/2025"
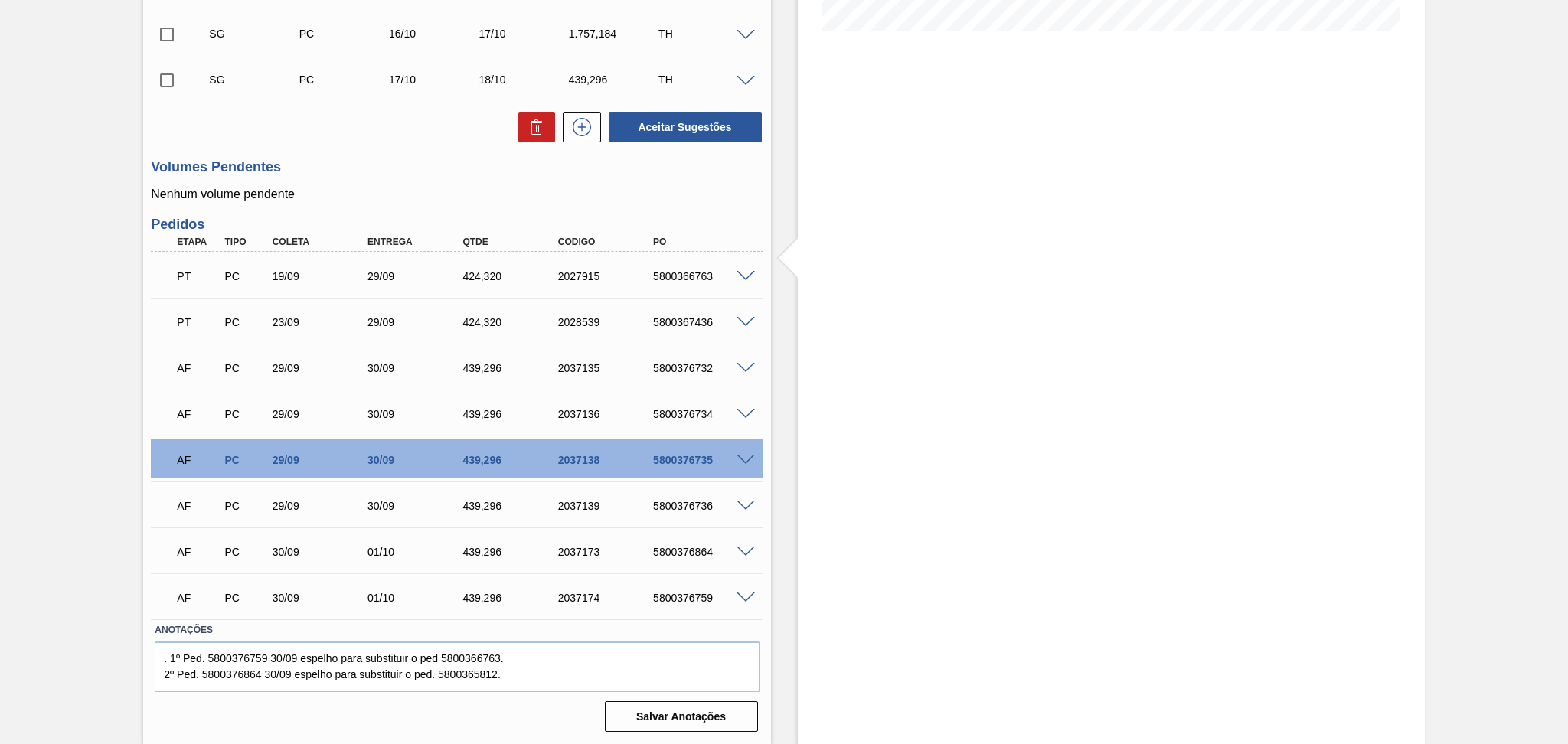
click at [282, 370] on div "29/09" at bounding box center [321, 368] width 107 height 13
click at [291, 366] on div "29/09" at bounding box center [321, 368] width 107 height 13
click at [288, 411] on div "29/09" at bounding box center [321, 414] width 107 height 13
click at [284, 443] on div "AF PC 29/09 30/09 439,296 2037138 5800376735" at bounding box center [451, 458] width 571 height 30
click at [286, 491] on div "AF PC 29/09 30/09 439,296 2037139 5800376736" at bounding box center [451, 503] width 571 height 30
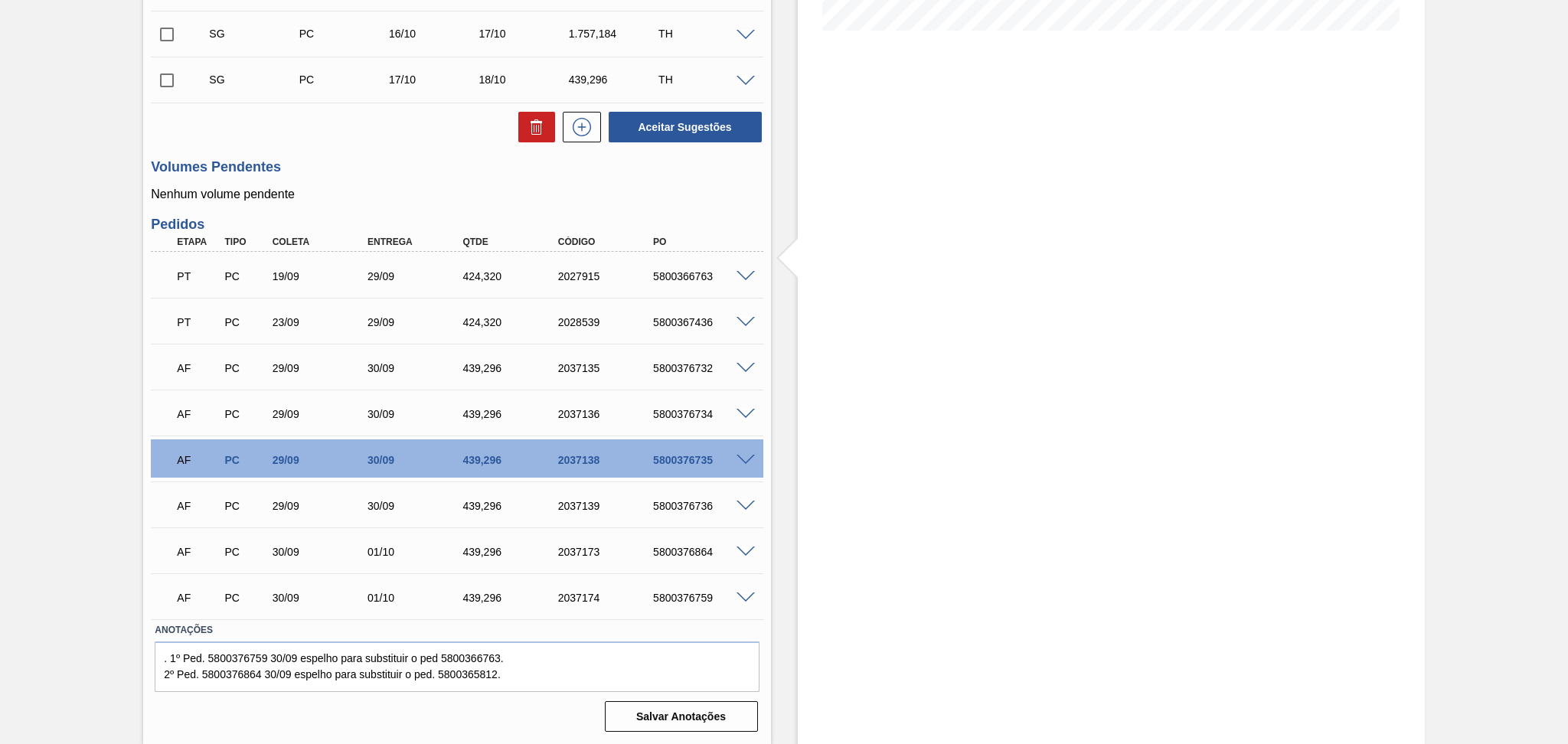
click at [408, 177] on div "Volumes Pendentes Nenhum volume pendente" at bounding box center [456, 180] width 612 height 42
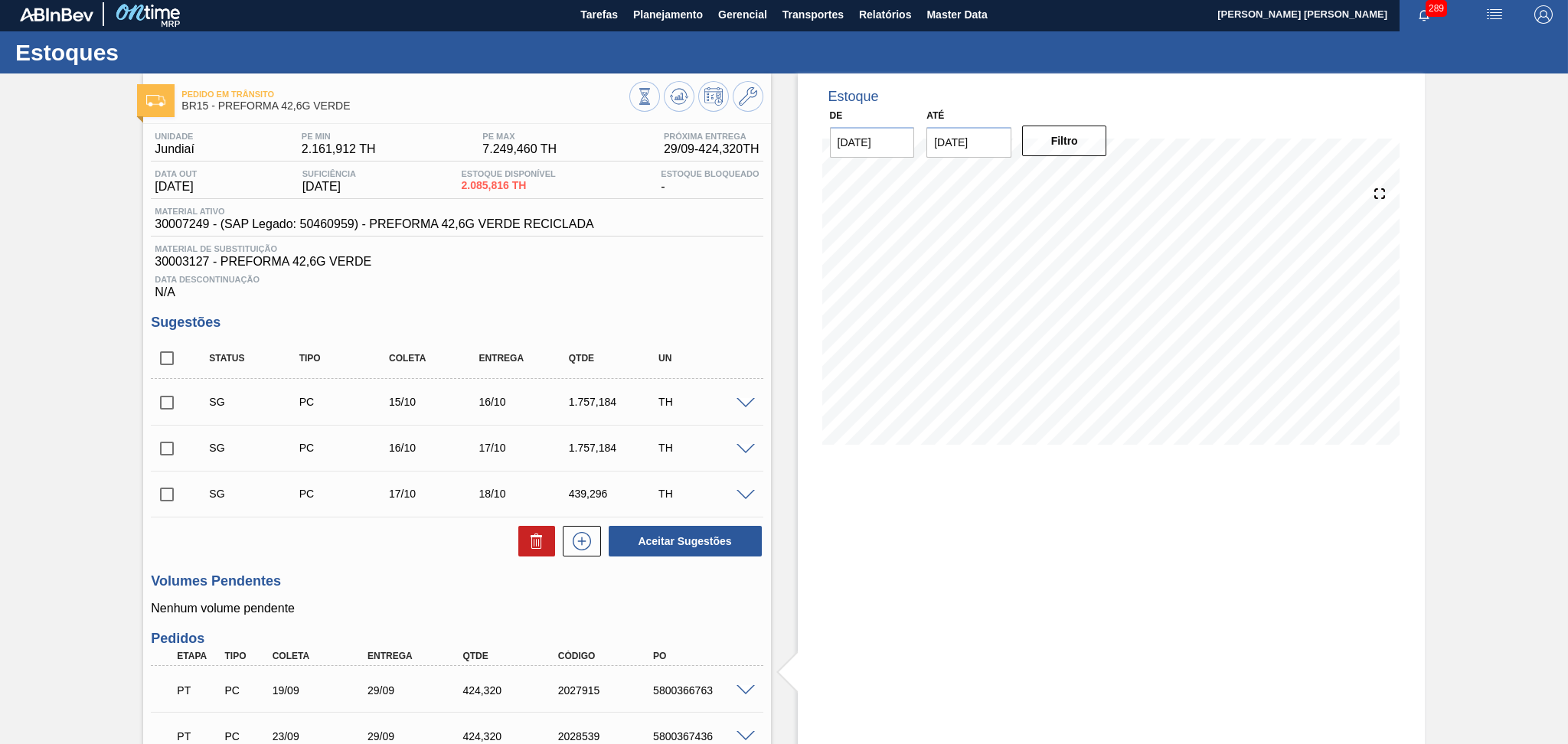
scroll to position [0, 0]
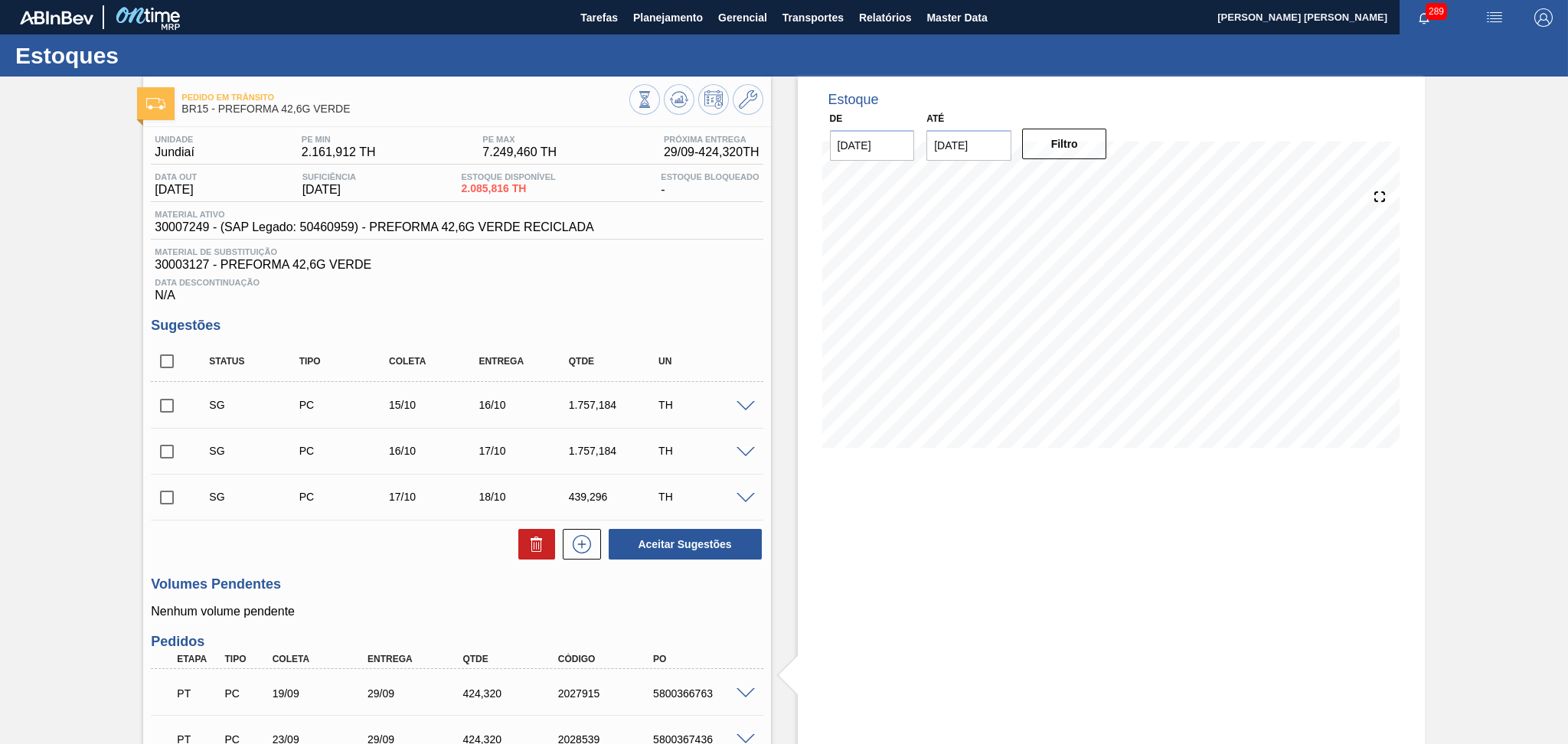
click at [690, 286] on span "Data Descontinuação" at bounding box center [456, 282] width 604 height 9
click at [686, 92] on icon at bounding box center [679, 99] width 19 height 19
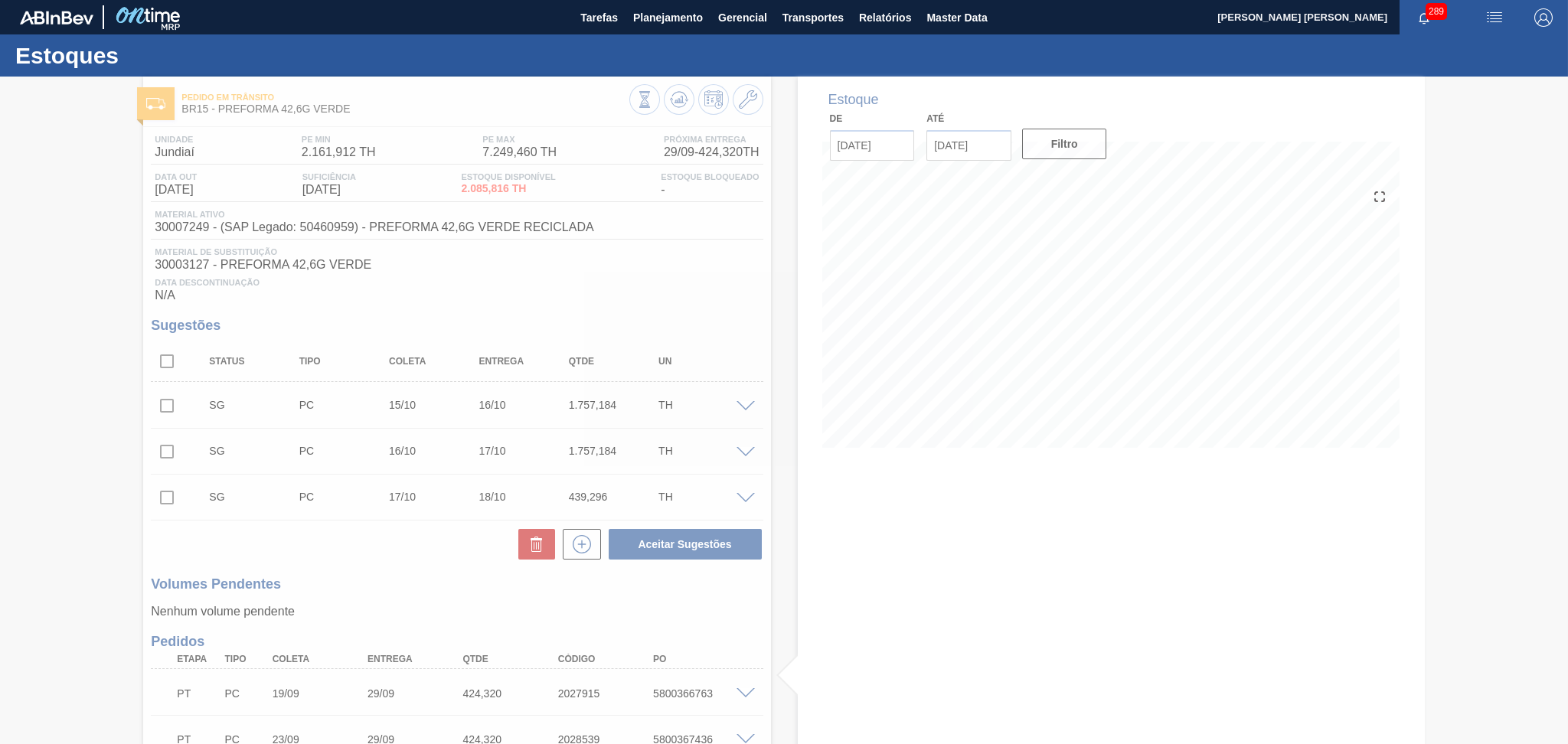
click at [670, 261] on div at bounding box center [784, 410] width 1568 height 668
click at [590, 253] on div at bounding box center [784, 410] width 1568 height 668
click at [580, 293] on div at bounding box center [784, 410] width 1568 height 668
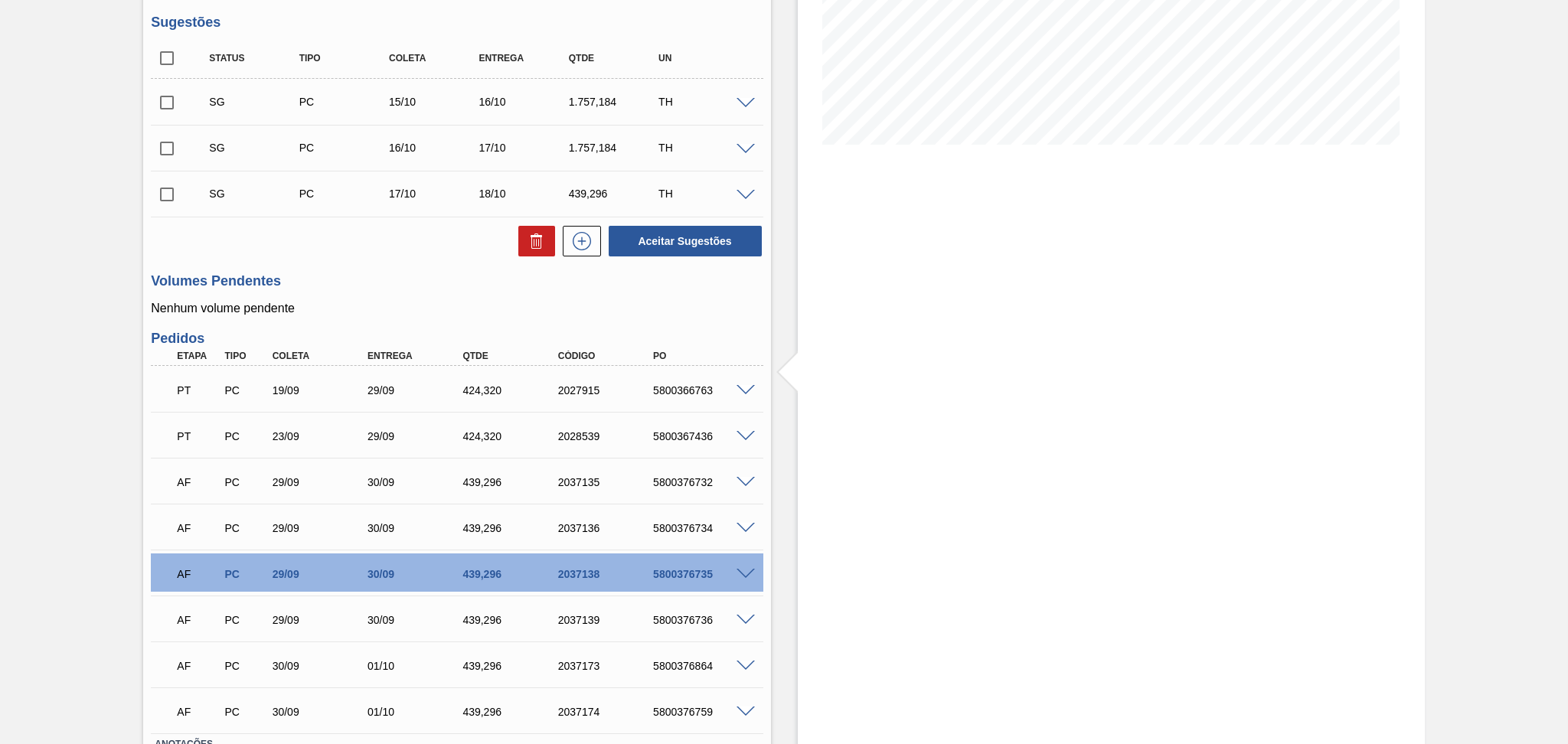
scroll to position [306, 0]
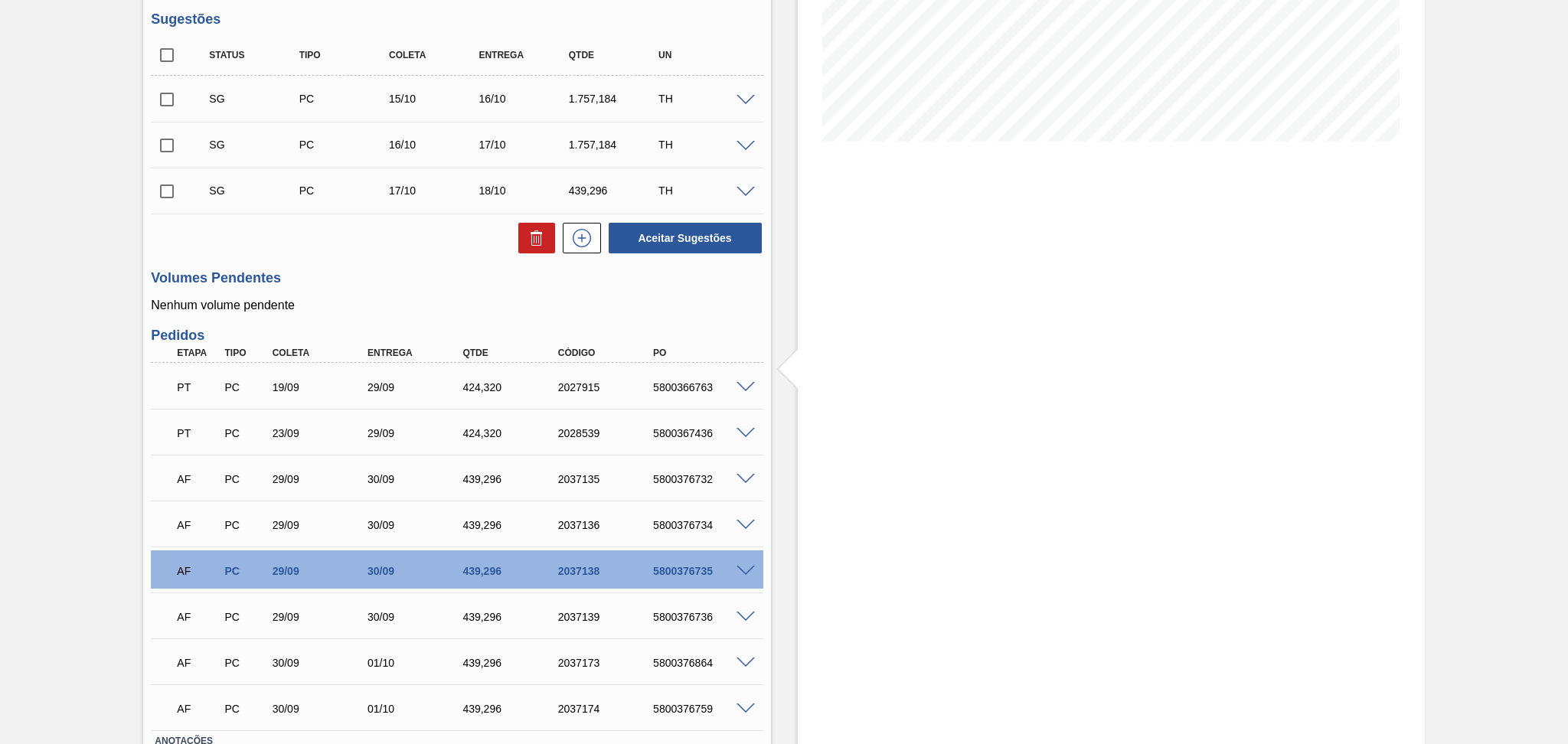
click at [384, 293] on div "Volumes Pendentes Nenhum volume pendente" at bounding box center [456, 291] width 612 height 42
click at [373, 284] on h3 "Volumes Pendentes" at bounding box center [456, 278] width 612 height 16
click at [420, 293] on div "Volumes Pendentes Nenhum volume pendente" at bounding box center [456, 291] width 612 height 42
click at [694, 487] on div "AF PC 29/09 30/09 439,296 2037135 5800376732" at bounding box center [451, 477] width 571 height 30
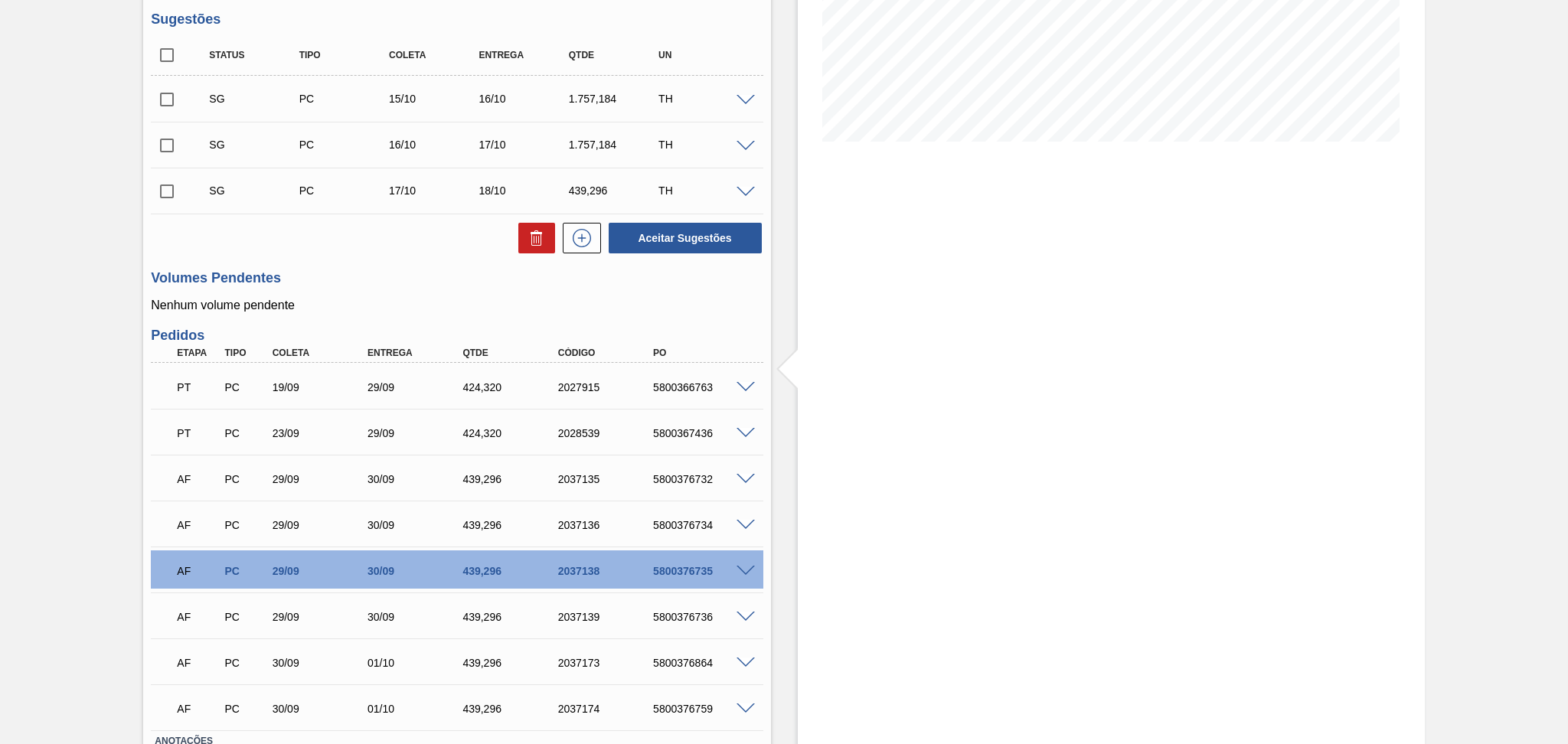
click at [397, 272] on h3 "Volumes Pendentes" at bounding box center [456, 278] width 612 height 16
click at [741, 479] on span at bounding box center [745, 480] width 19 height 12
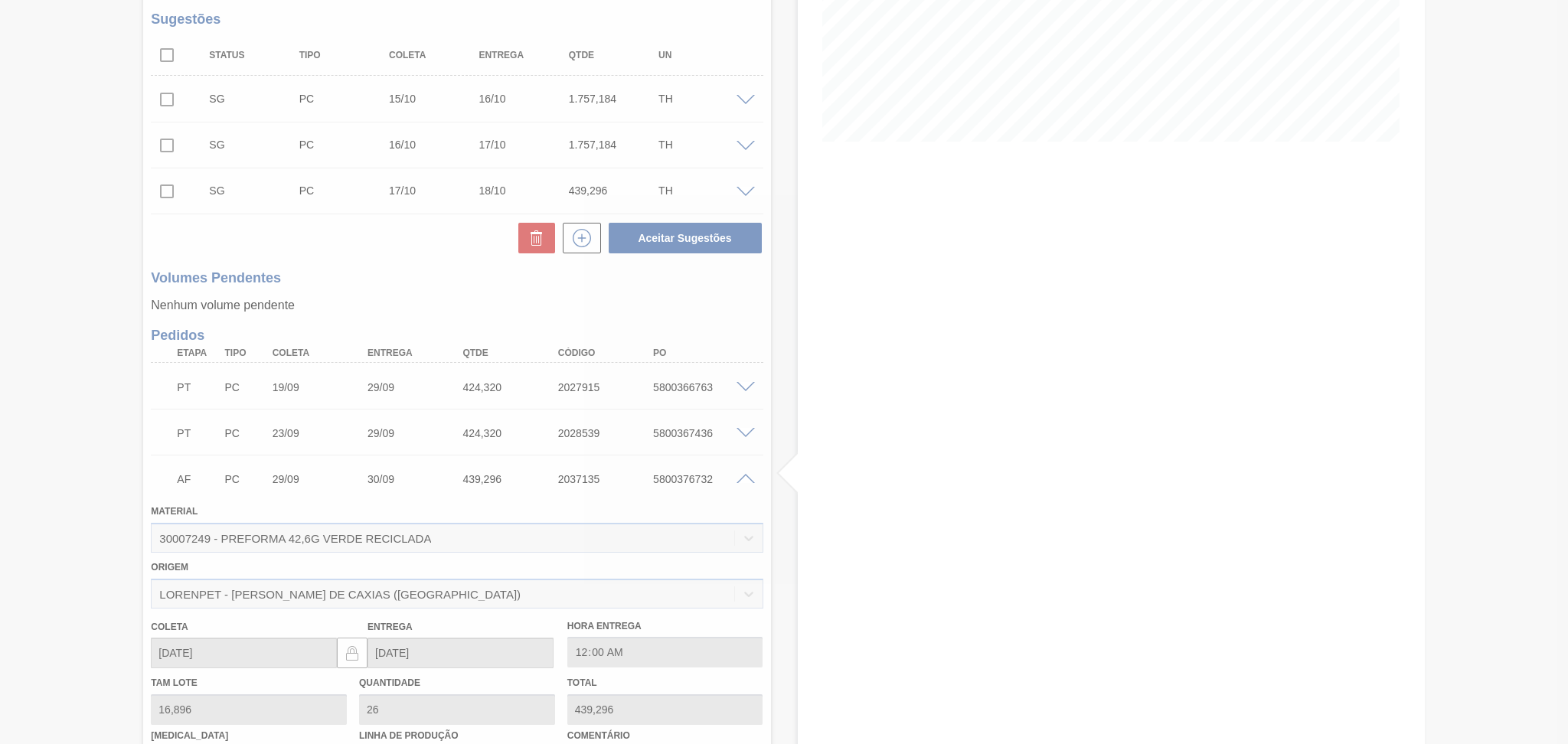
click at [747, 479] on div at bounding box center [784, 372] width 1568 height 744
click at [751, 481] on div at bounding box center [784, 372] width 1568 height 744
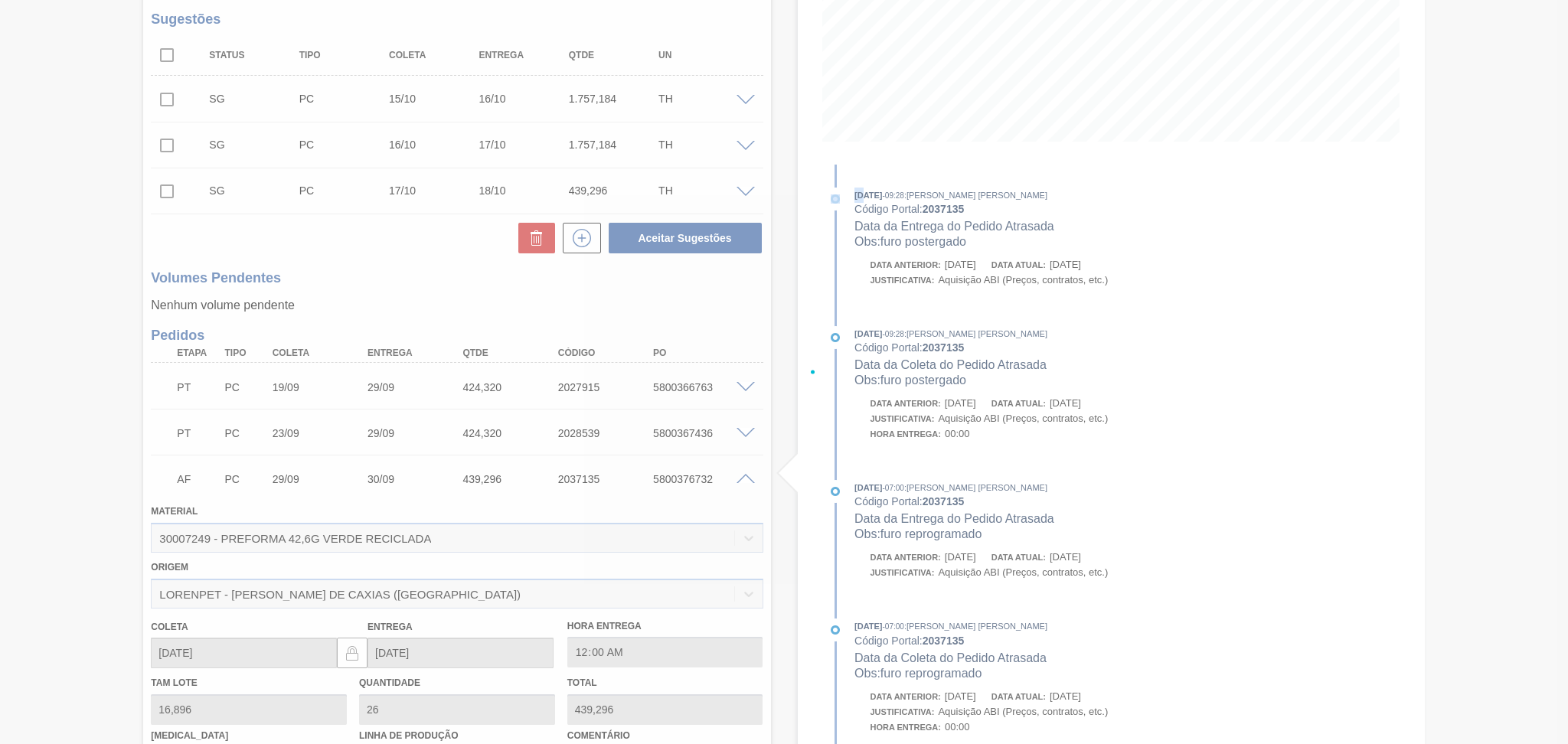
click at [751, 481] on div at bounding box center [784, 372] width 1568 height 744
click at [748, 481] on div at bounding box center [784, 372] width 1568 height 744
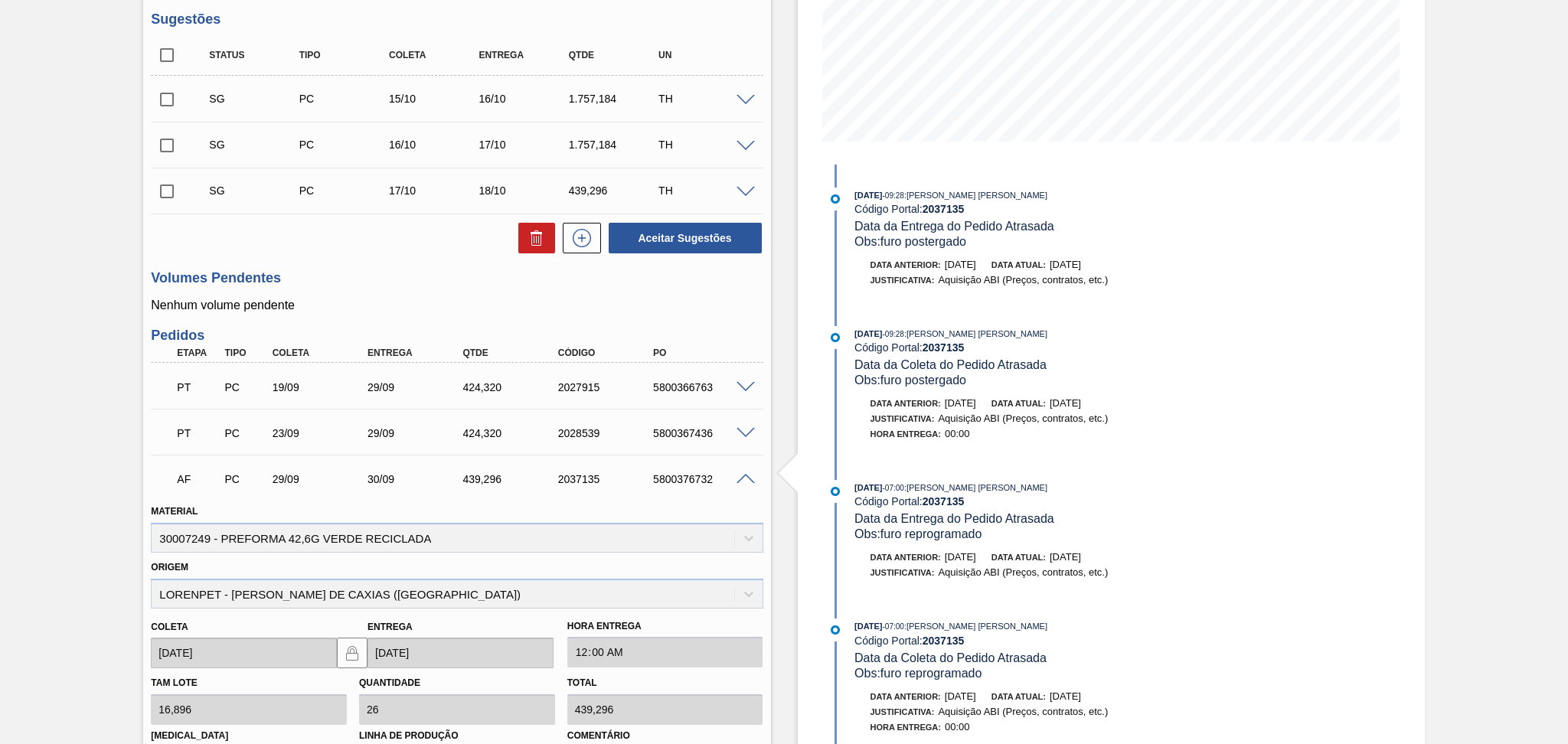
click at [745, 481] on span at bounding box center [745, 480] width 19 height 12
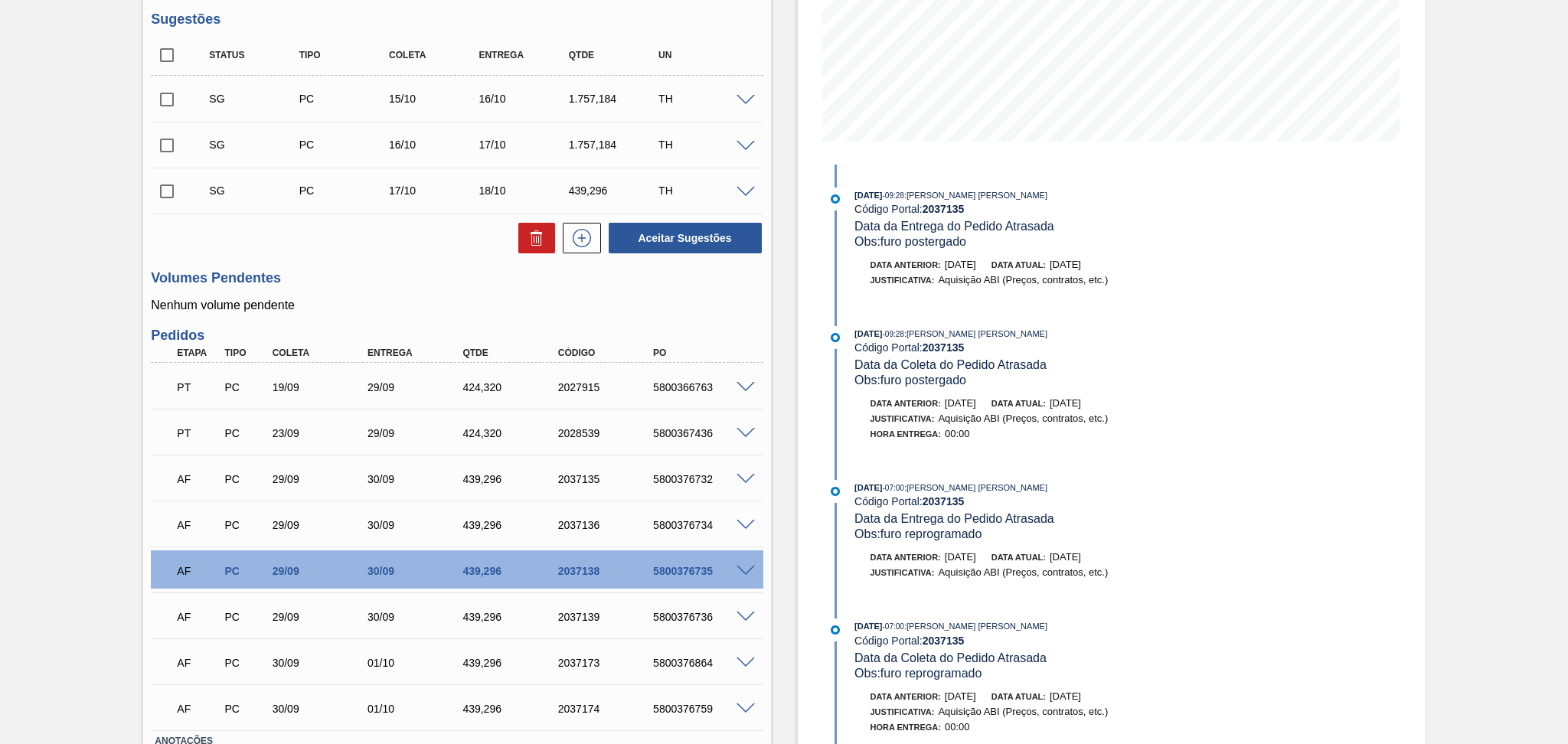
click at [691, 471] on div "AF PC 29/09 30/09 439,296 2037135 5800376732" at bounding box center [451, 477] width 571 height 30
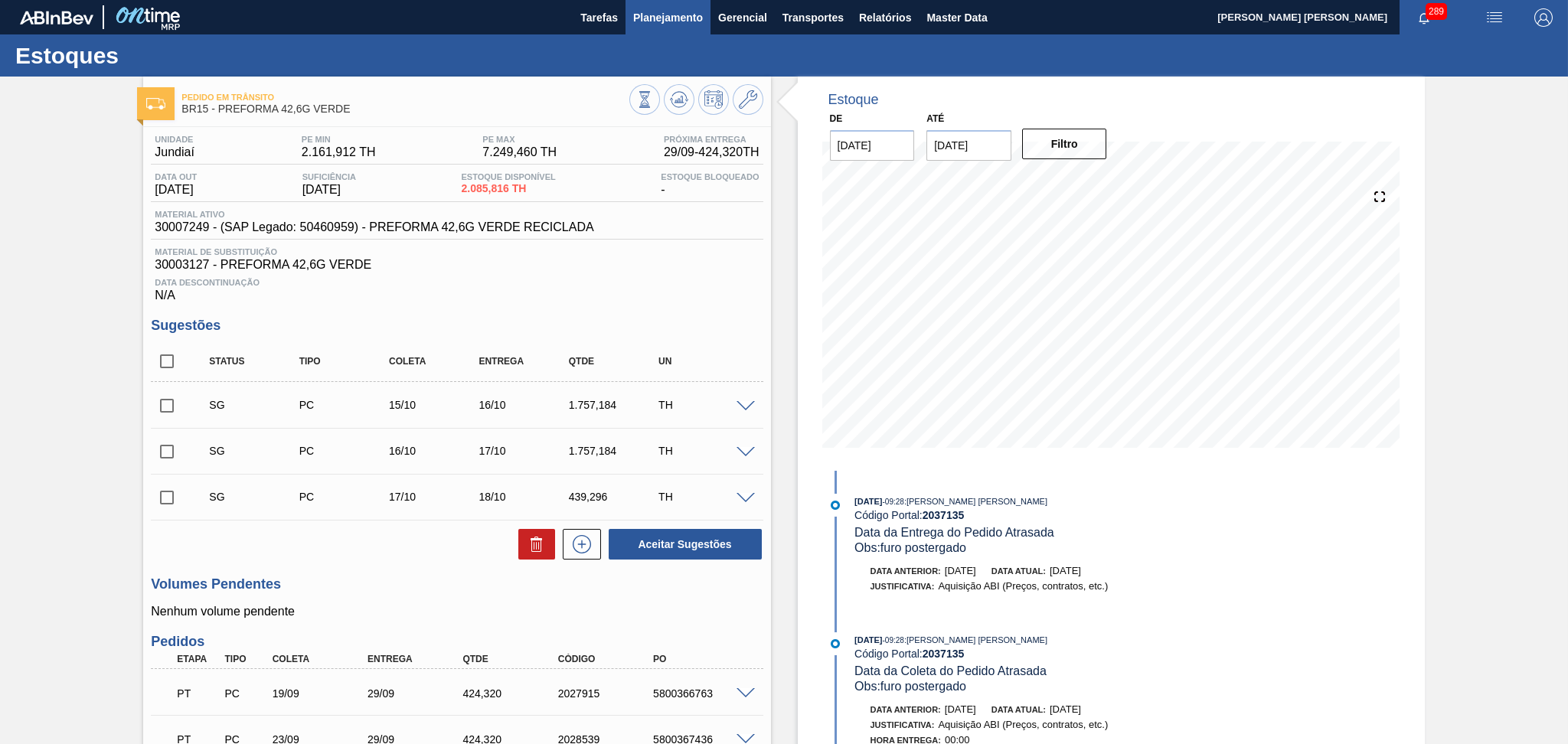
click at [670, 13] on span "Planejamento" at bounding box center [667, 18] width 70 height 19
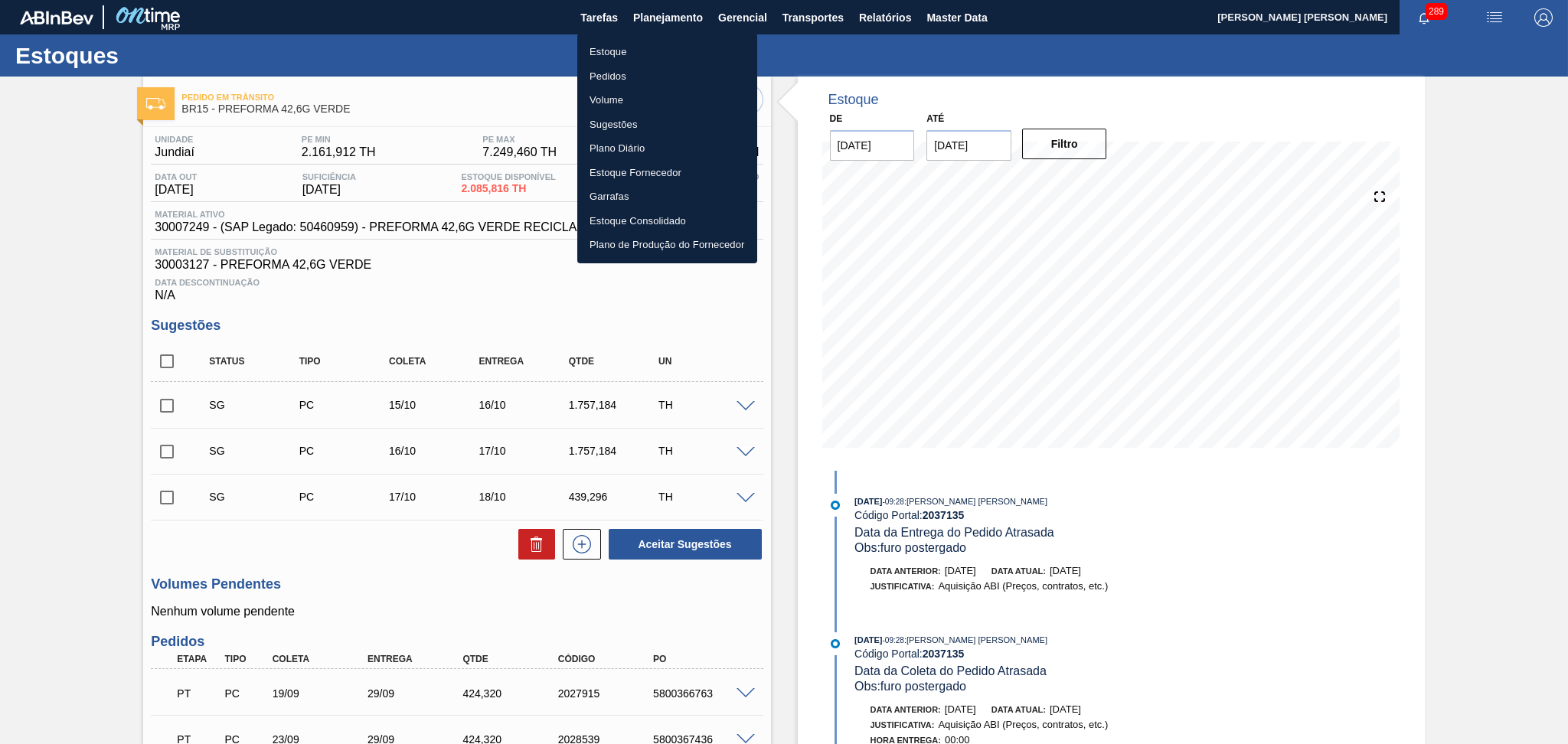
click at [602, 62] on li "Estoque" at bounding box center [667, 52] width 180 height 24
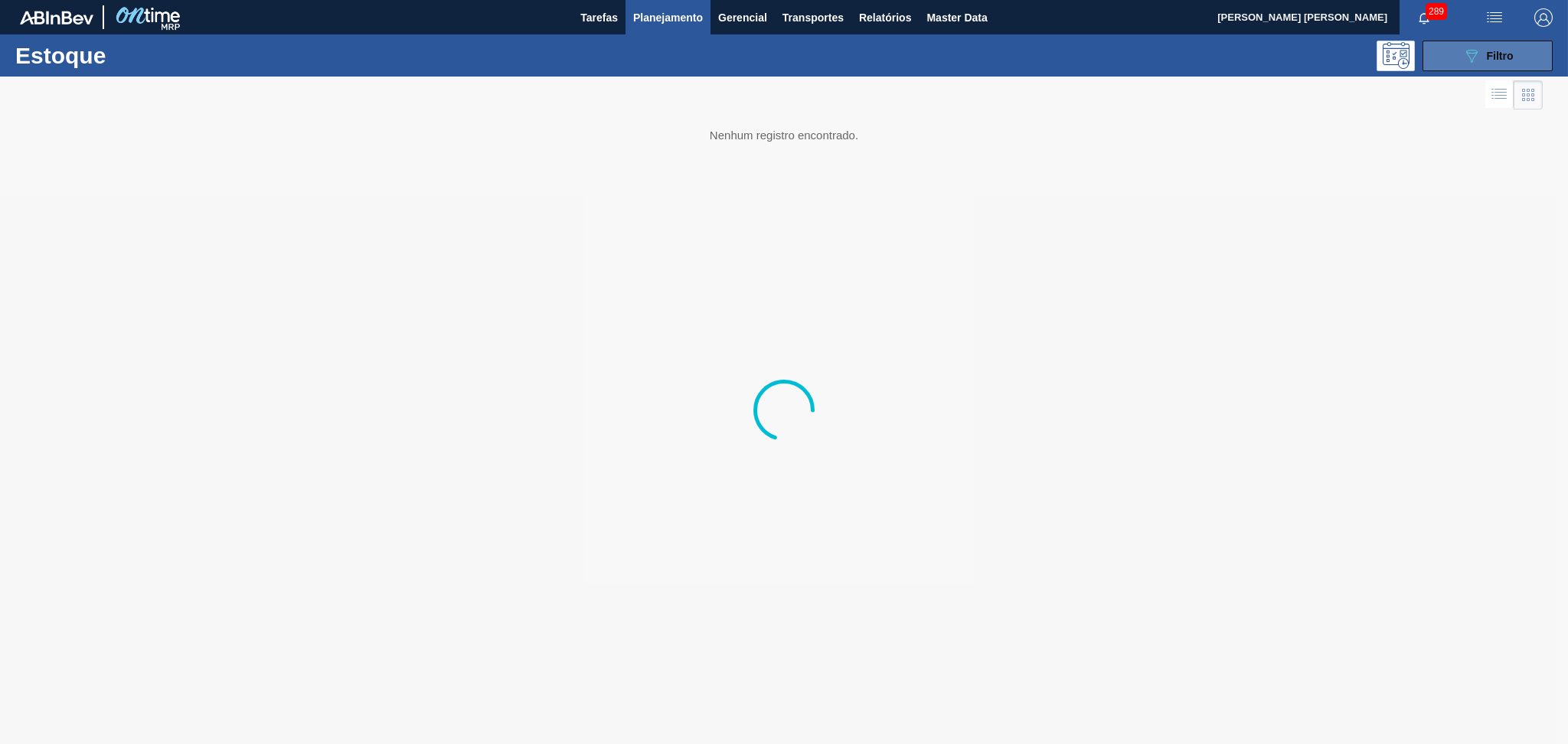
click at [1449, 64] on button "089F7B8B-B2A5-4AFE-B5C0-19BA573D28AC Filtro" at bounding box center [1487, 55] width 130 height 30
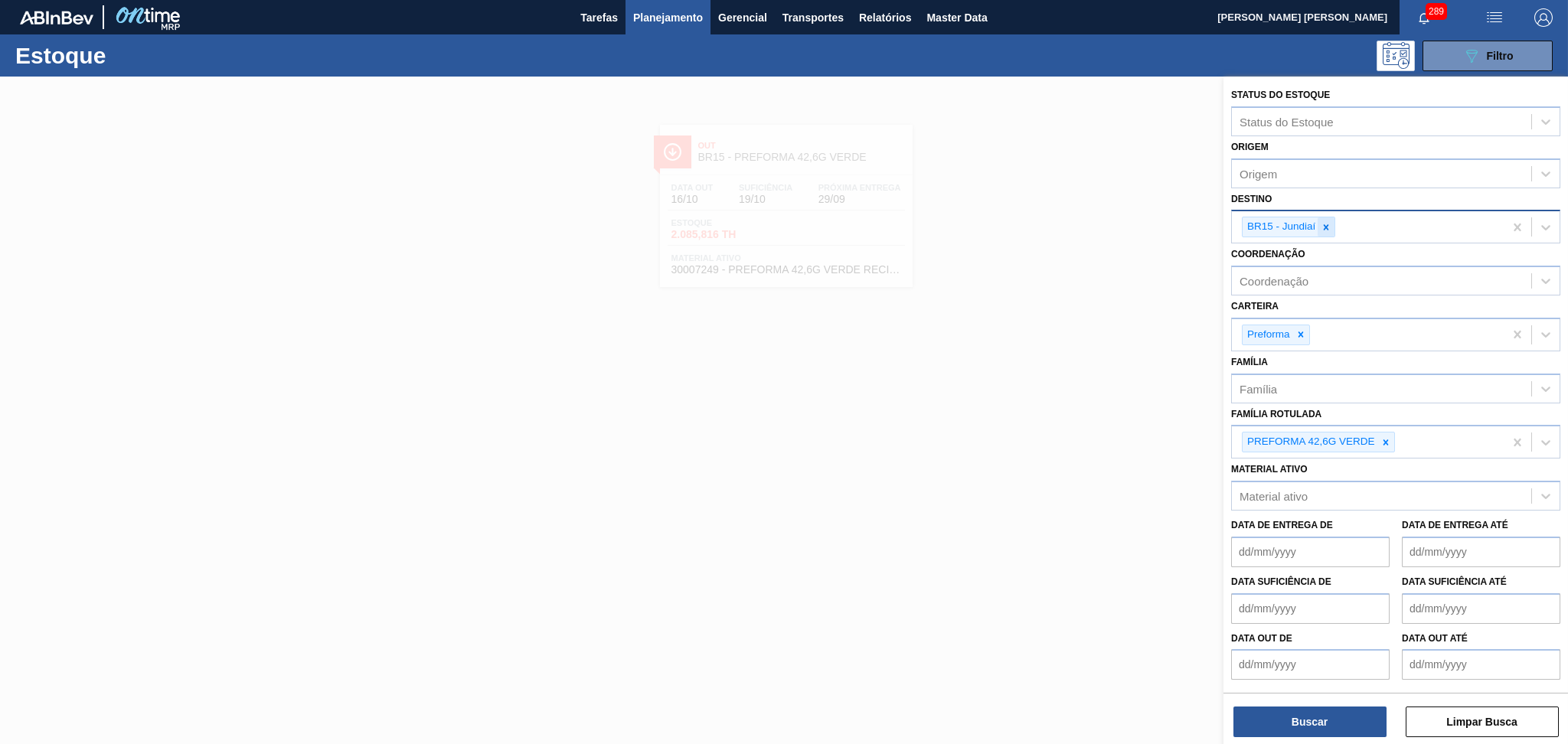
click at [1324, 229] on icon at bounding box center [1325, 227] width 11 height 11
type input "br18"
click at [1330, 253] on div "BR18 - Pernambuco" at bounding box center [1396, 266] width 329 height 28
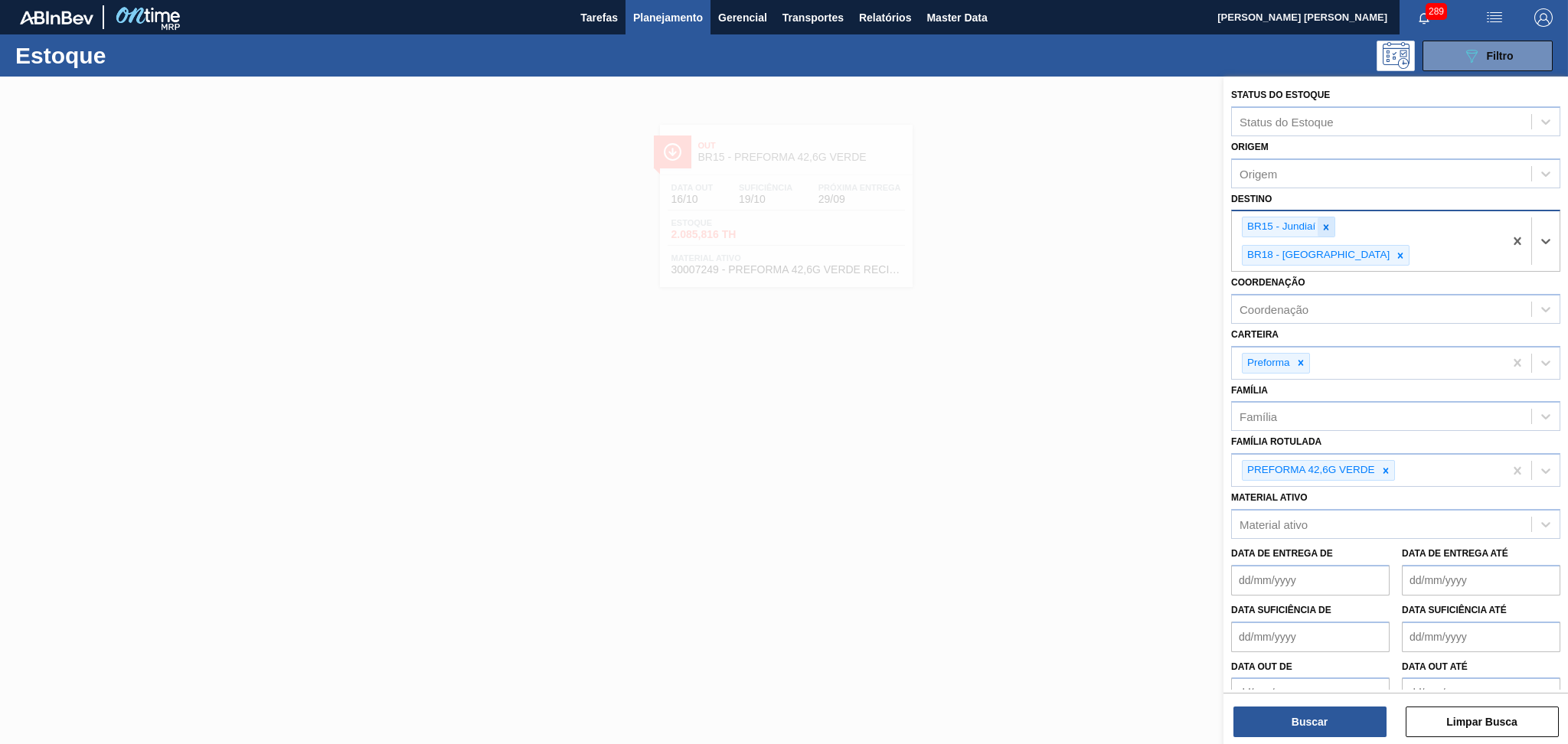
click at [1327, 229] on icon at bounding box center [1325, 227] width 11 height 11
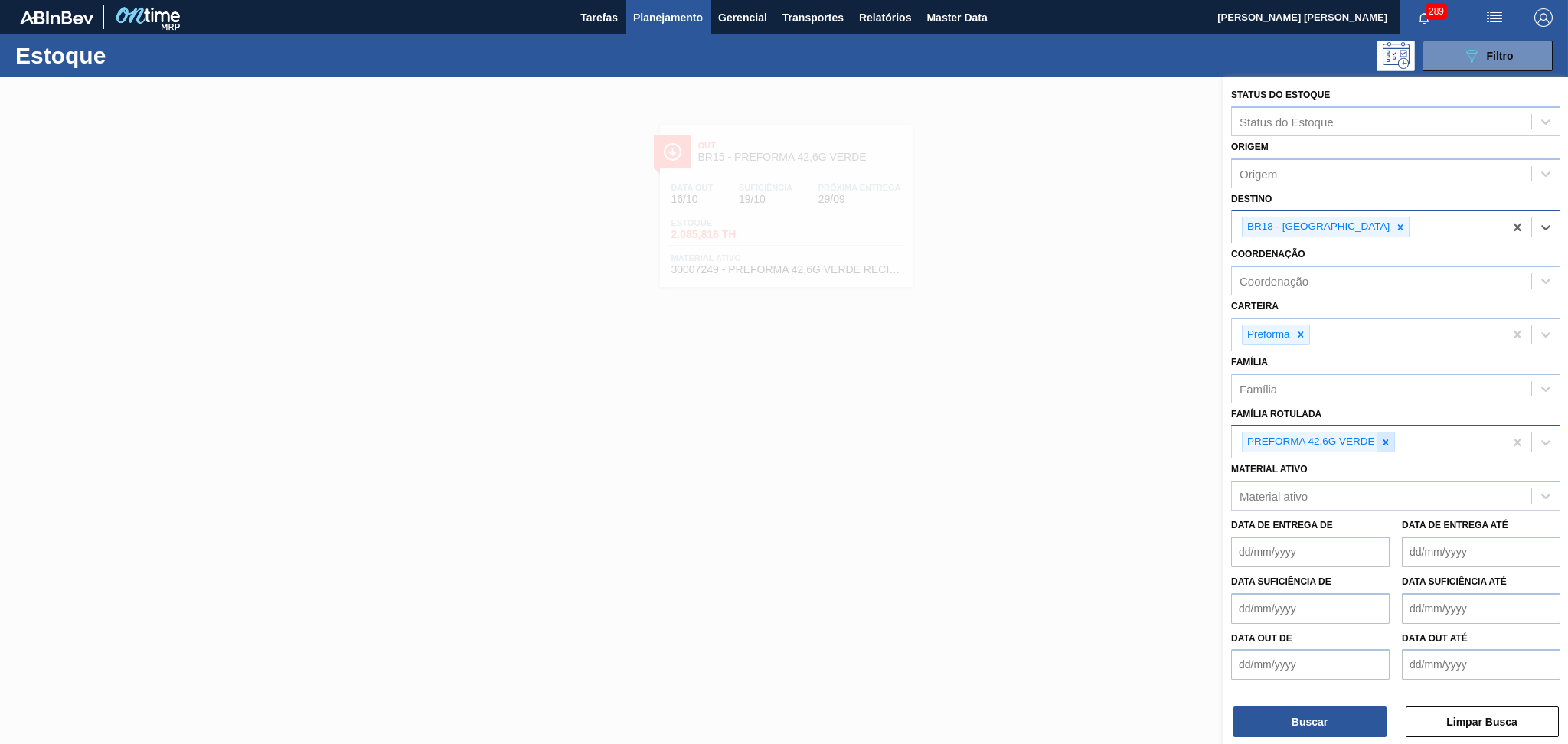
click at [1383, 439] on icon at bounding box center [1385, 442] width 11 height 11
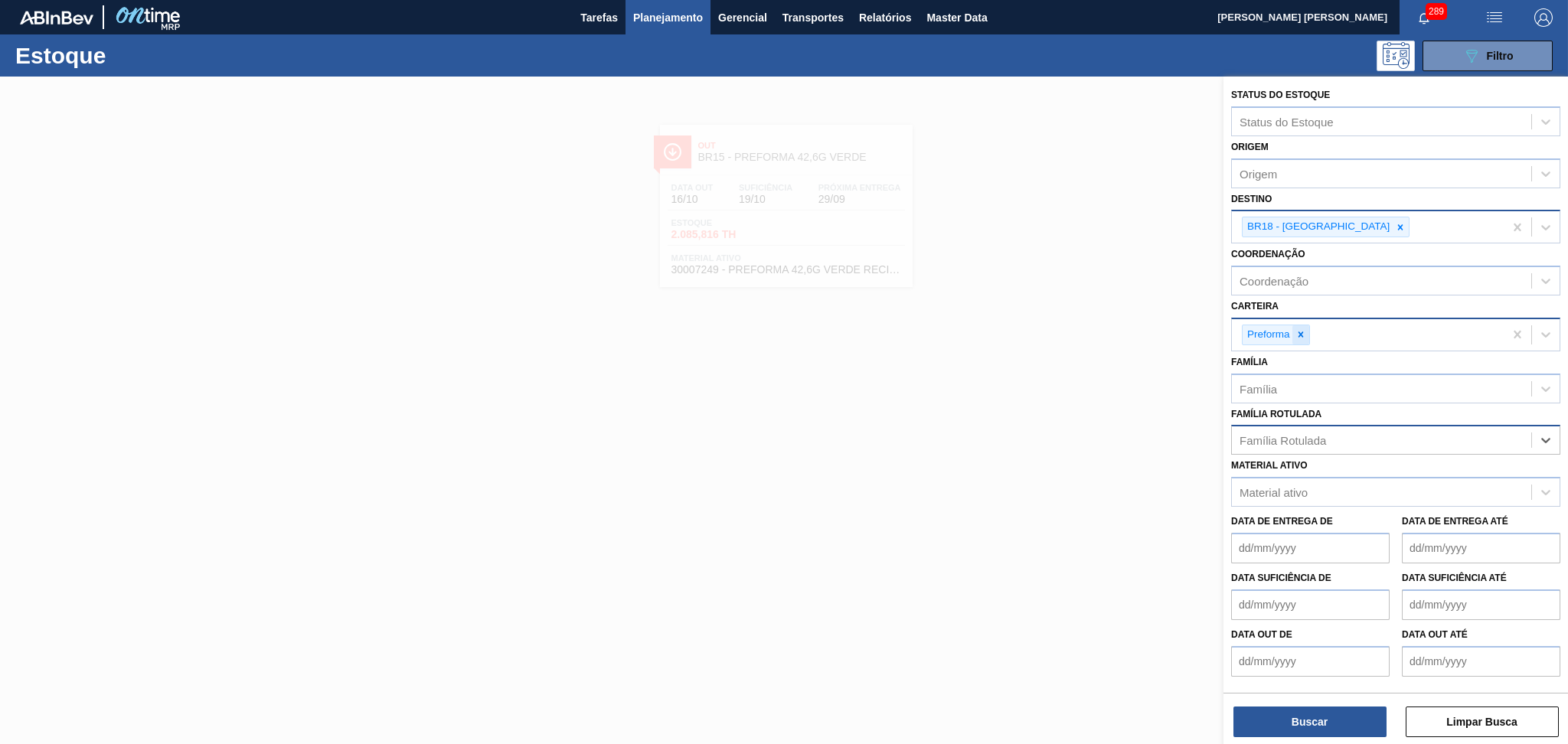
click at [1305, 332] on icon at bounding box center [1301, 334] width 11 height 11
type input "rolha"
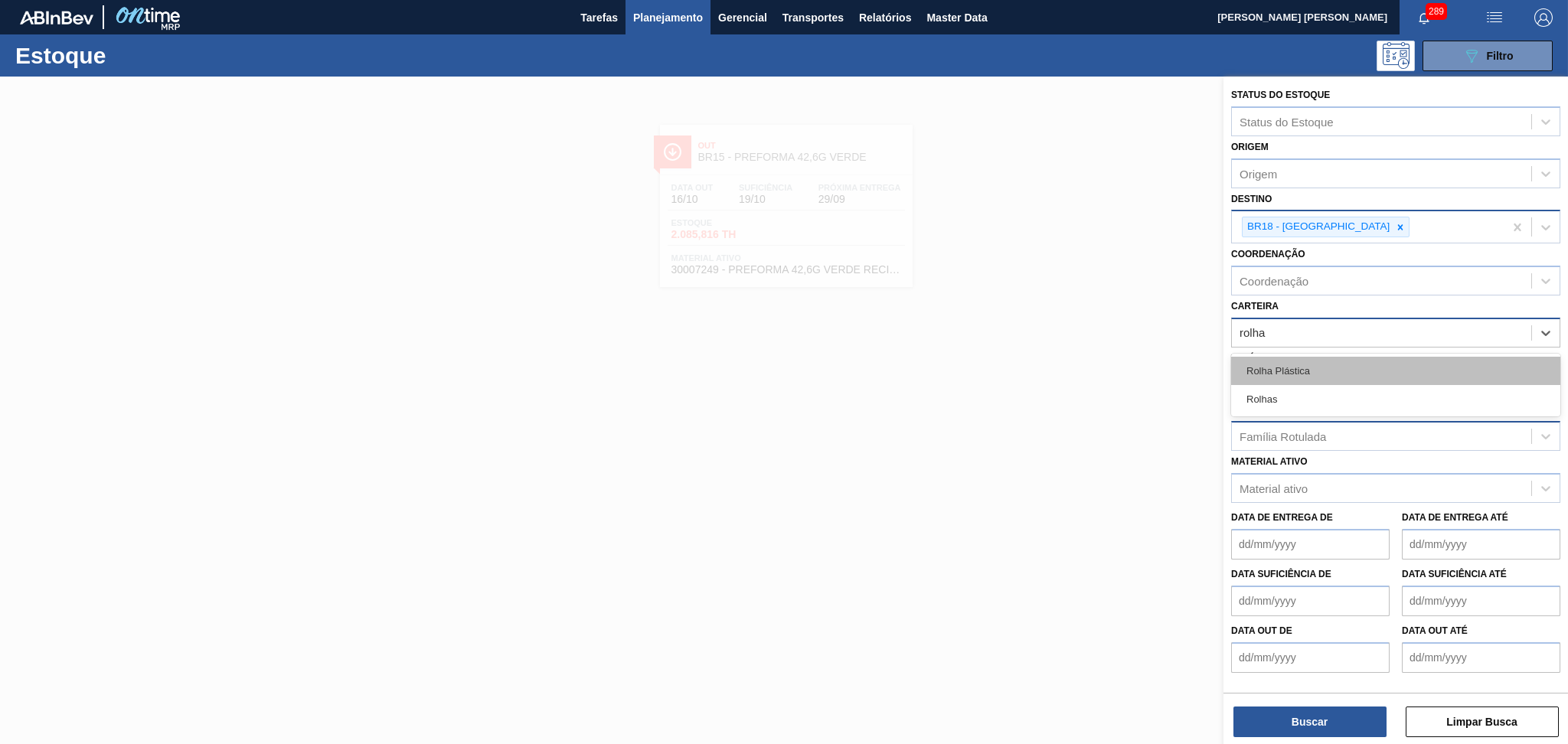
click at [1287, 371] on div "Rolha Plástica" at bounding box center [1396, 370] width 329 height 28
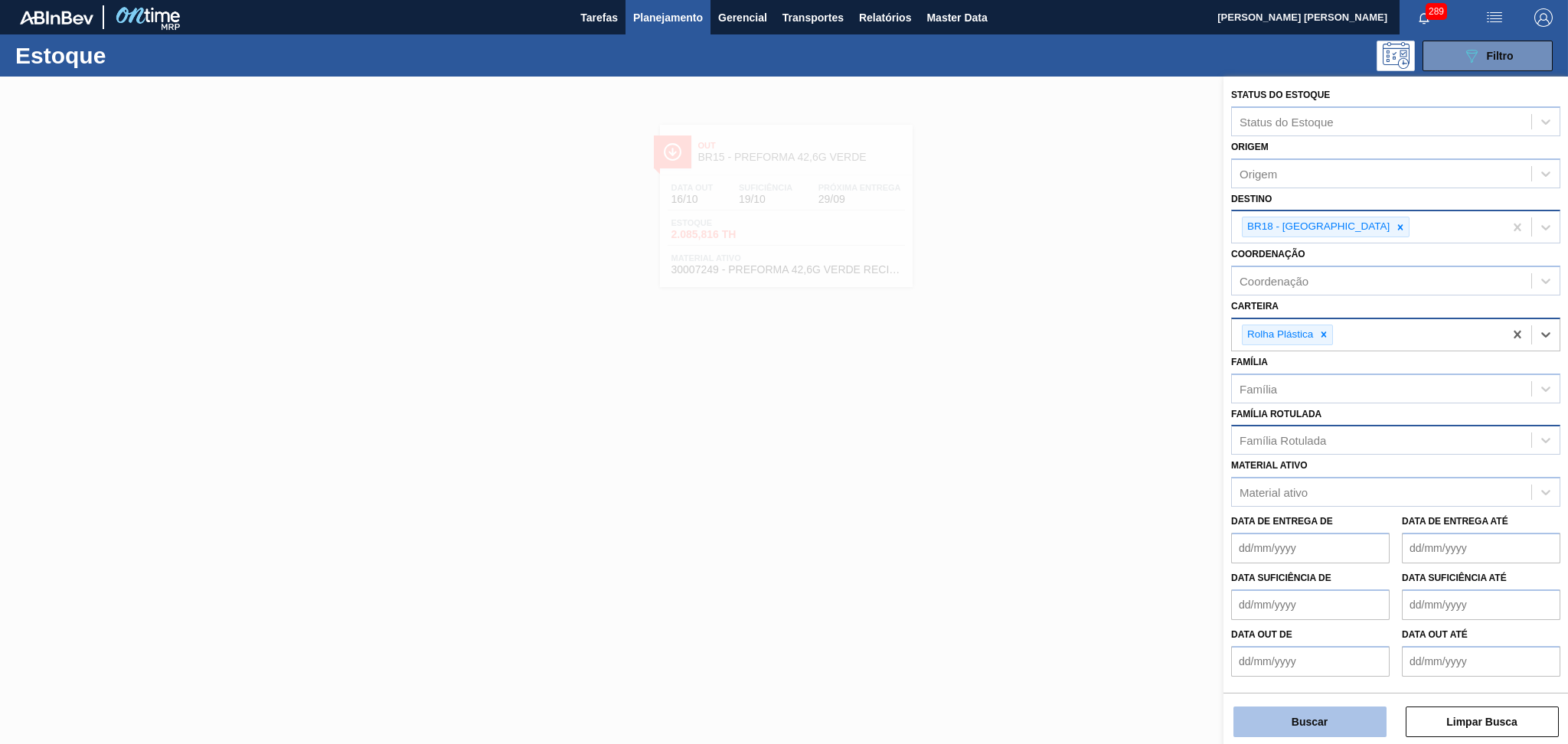
click at [1297, 717] on button "Buscar" at bounding box center [1309, 721] width 153 height 30
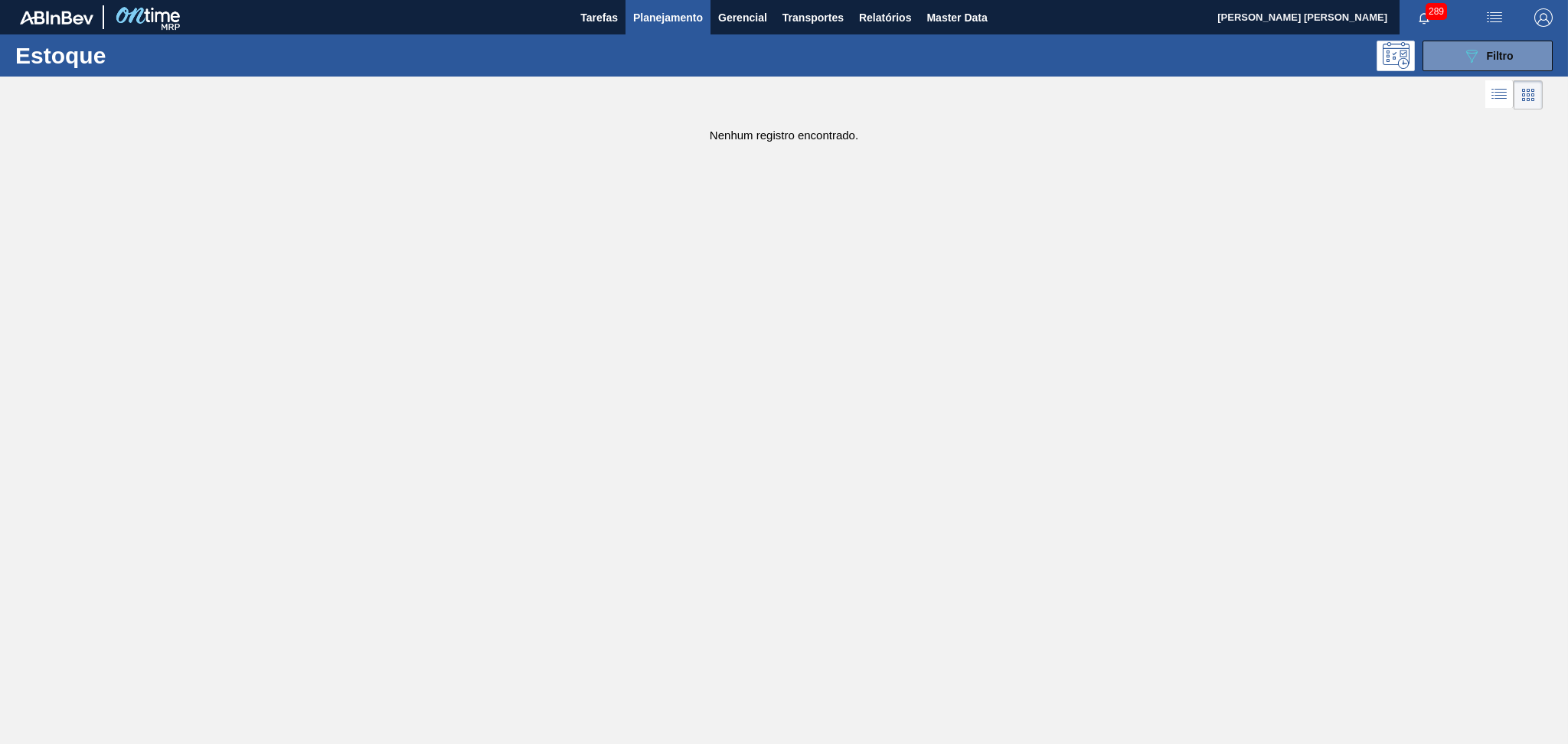
click at [1496, 76] on div at bounding box center [771, 95] width 1543 height 37
click at [1499, 62] on div "089F7B8B-B2A5-4AFE-B5C0-19BA573D28AC Filtro" at bounding box center [1488, 56] width 51 height 19
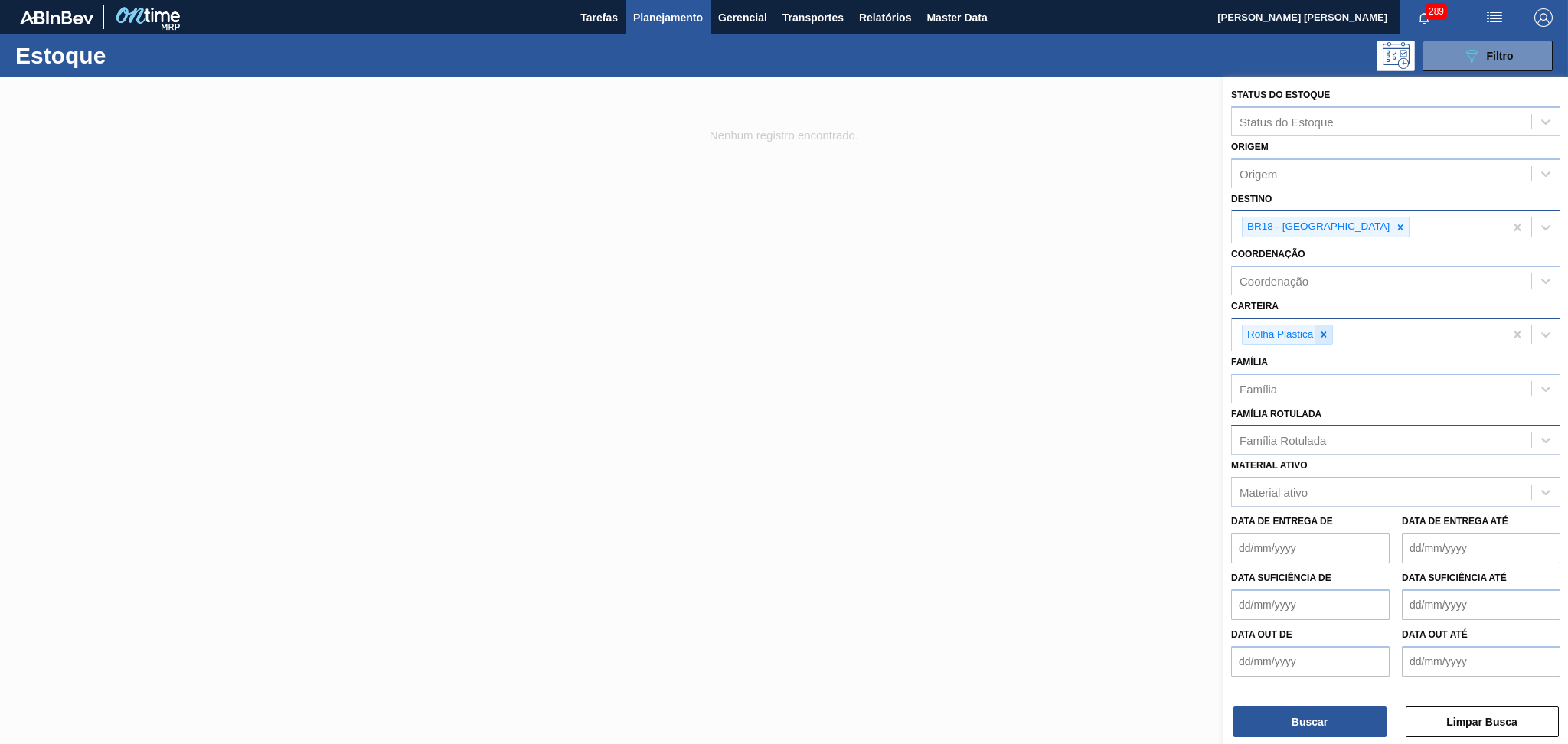
click at [1318, 336] on icon at bounding box center [1323, 334] width 11 height 11
click at [1268, 378] on div "Família" at bounding box center [1258, 384] width 37 height 13
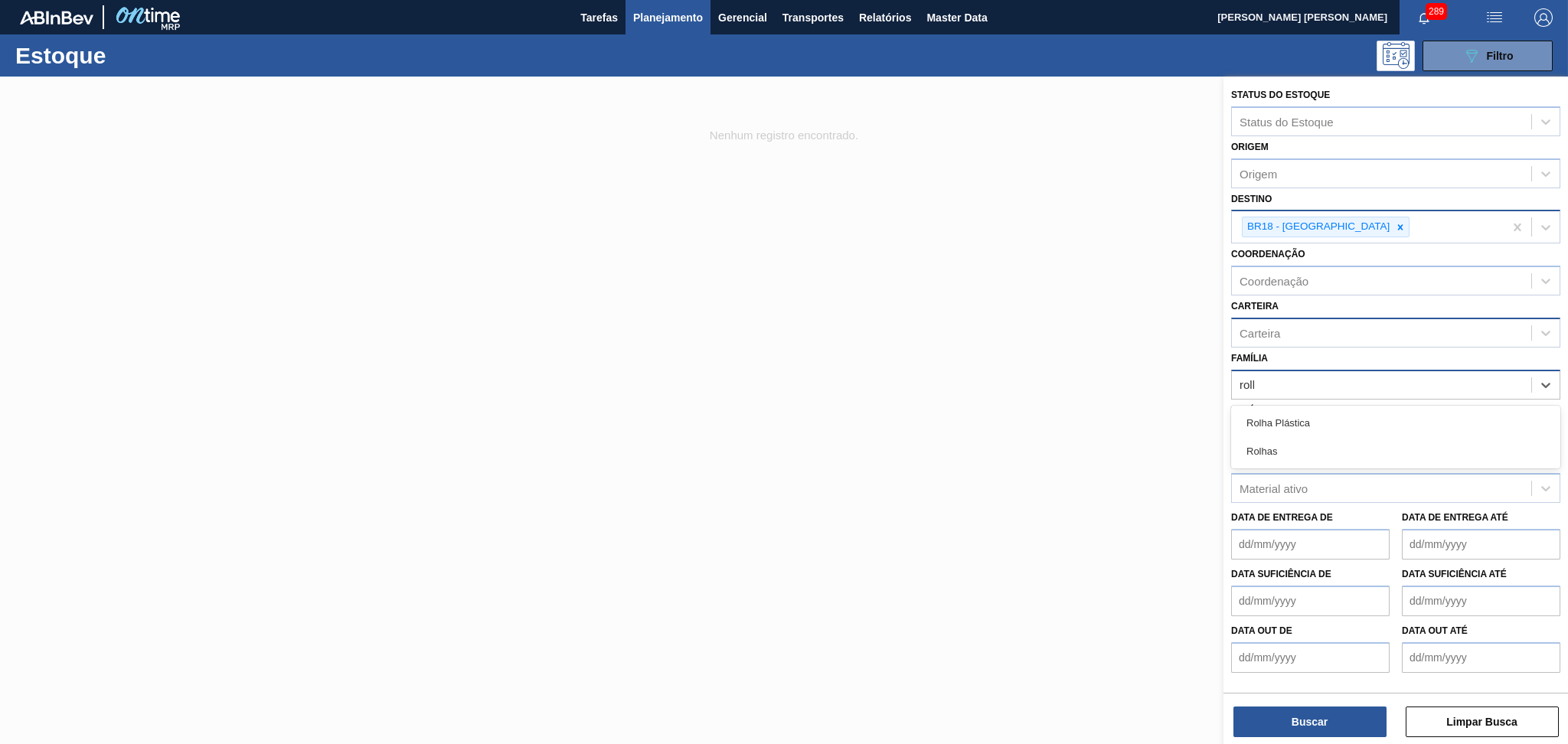
type input "rolha"
click at [1302, 424] on div "Rolha Plástica" at bounding box center [1396, 422] width 329 height 28
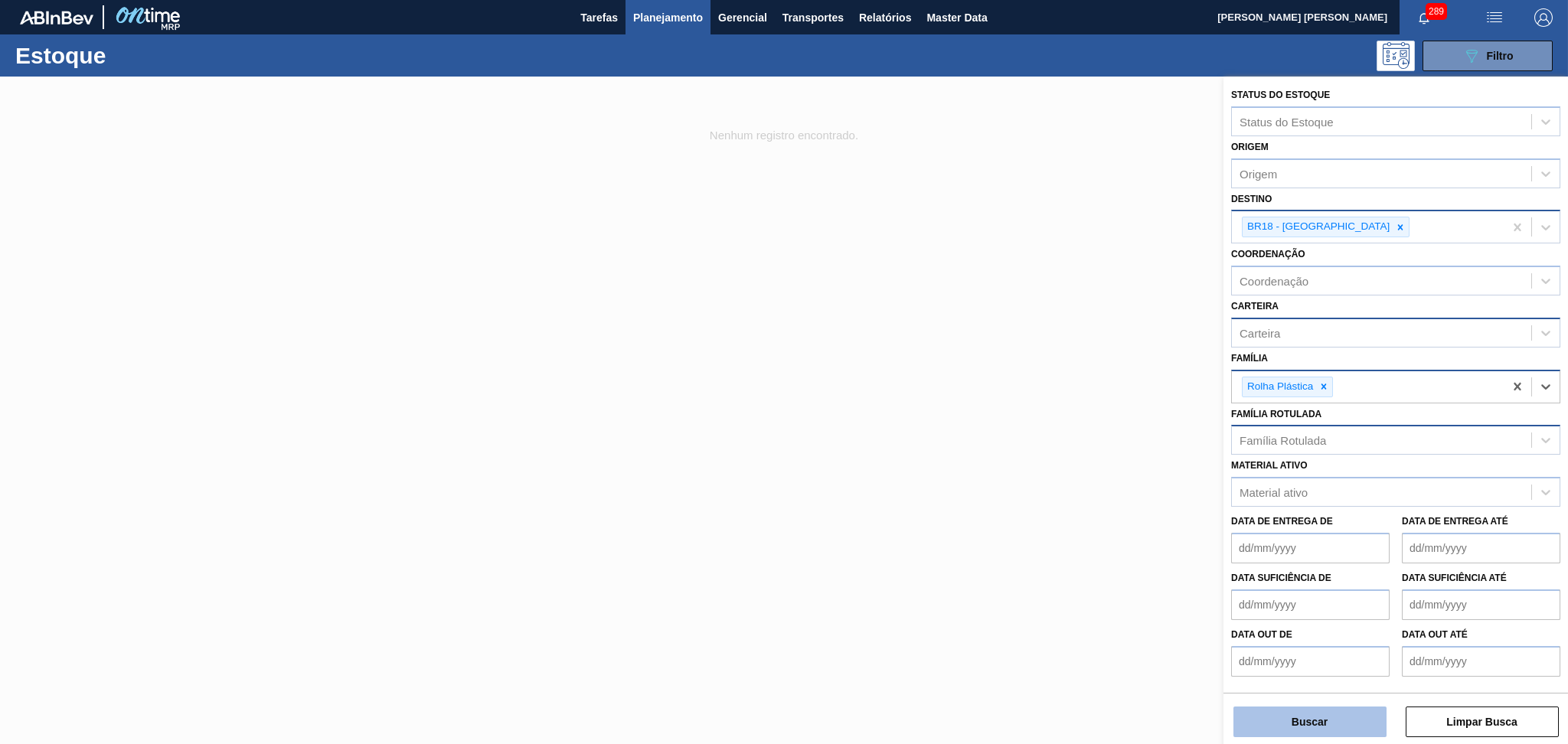
click at [1326, 720] on button "Buscar" at bounding box center [1309, 721] width 153 height 30
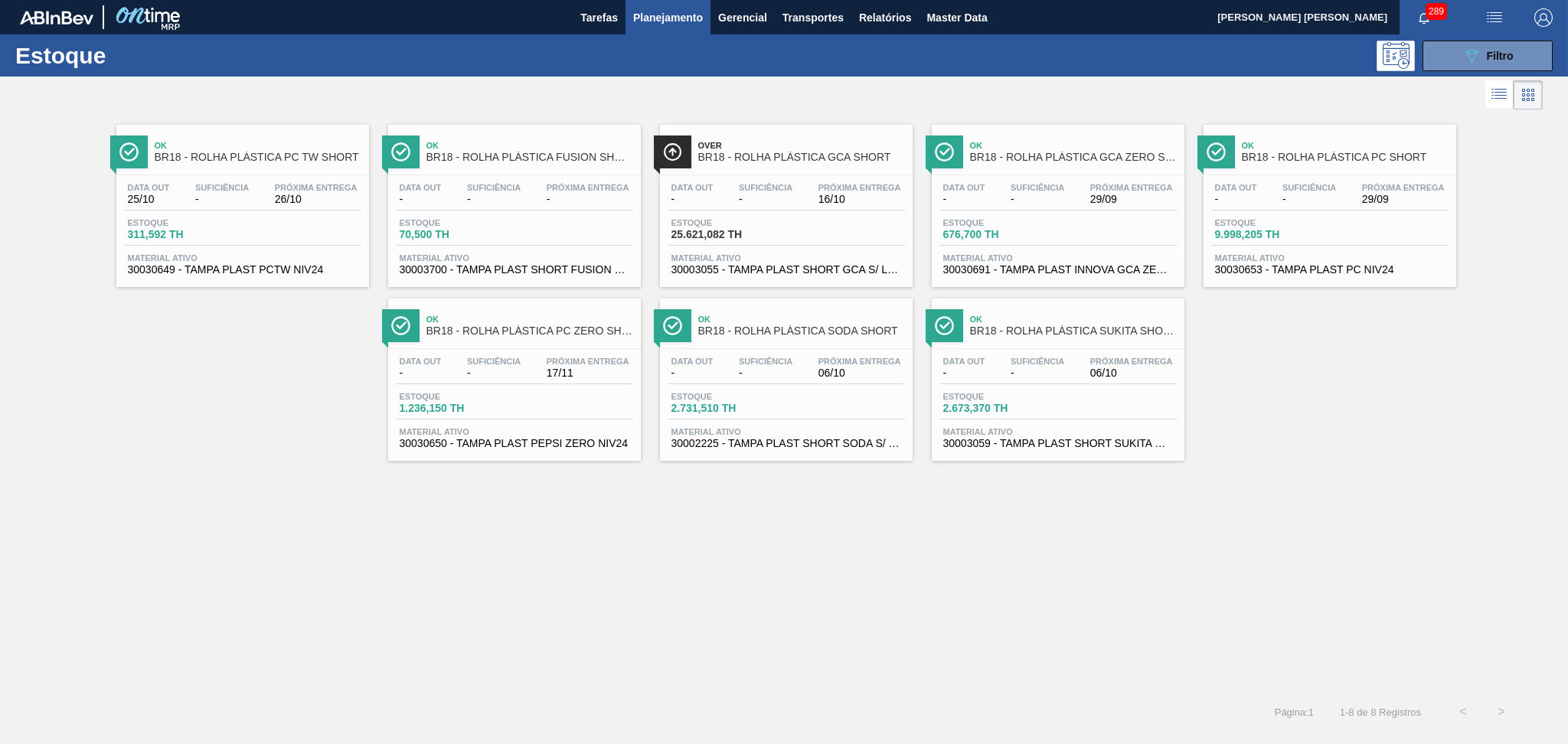
click at [389, 634] on div "Ok BR18 - ROLHA PLÁSTICA PC TW SHORT Data out 25/10 Suficiência - Próxima Entre…" at bounding box center [784, 403] width 1568 height 580
click at [766, 238] on span "25.621,082 TH" at bounding box center [724, 235] width 107 height 12
click at [313, 194] on span "26/10" at bounding box center [316, 200] width 82 height 12
click at [488, 203] on span "-" at bounding box center [494, 200] width 54 height 12
click at [1022, 194] on span "-" at bounding box center [1037, 200] width 54 height 12
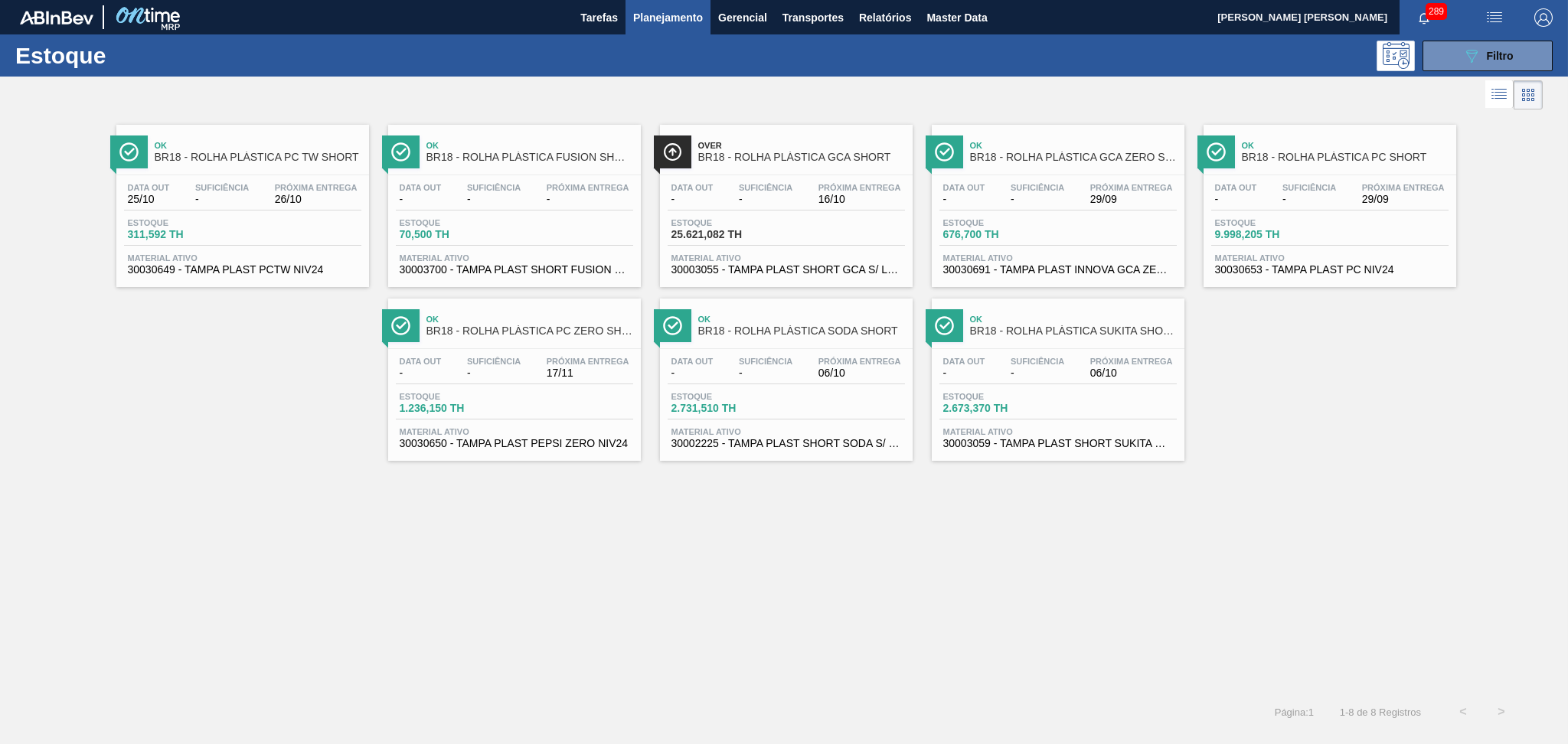
click at [1271, 196] on div "Data out - Suficiência - Próxima Entrega 29/09" at bounding box center [1330, 197] width 237 height 27
click at [569, 359] on span "Próxima Entrega" at bounding box center [588, 360] width 82 height 9
drag, startPoint x: 784, startPoint y: 353, endPoint x: 834, endPoint y: 357, distance: 50.2
click at [784, 353] on div "Data out - Suficiência - Próxima Entrega 06/10 Estoque 2.731,510 TH Material at…" at bounding box center [786, 400] width 253 height 104
click at [1115, 367] on span "06/10" at bounding box center [1131, 373] width 82 height 12
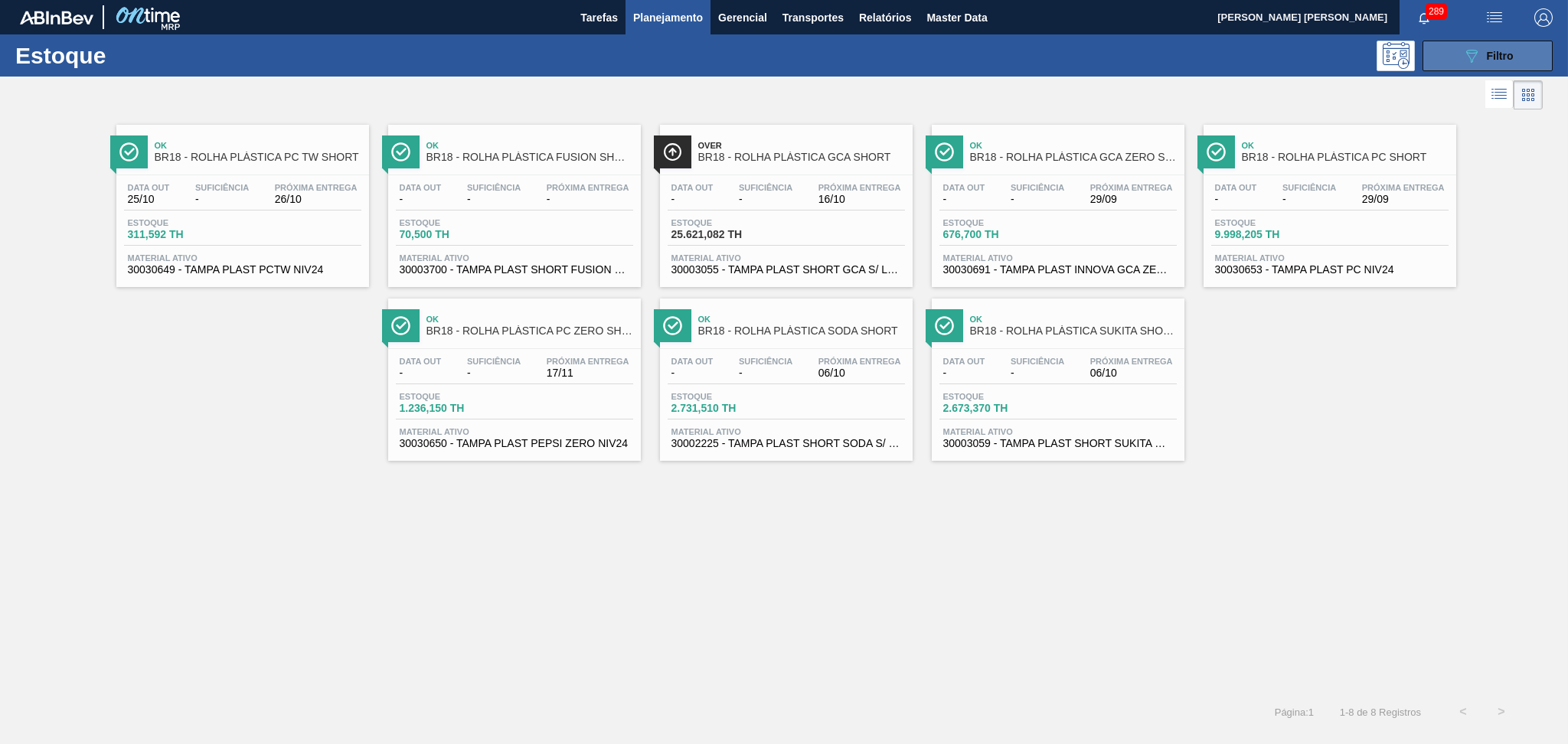
click at [1496, 61] on span "Filtro" at bounding box center [1499, 56] width 26 height 13
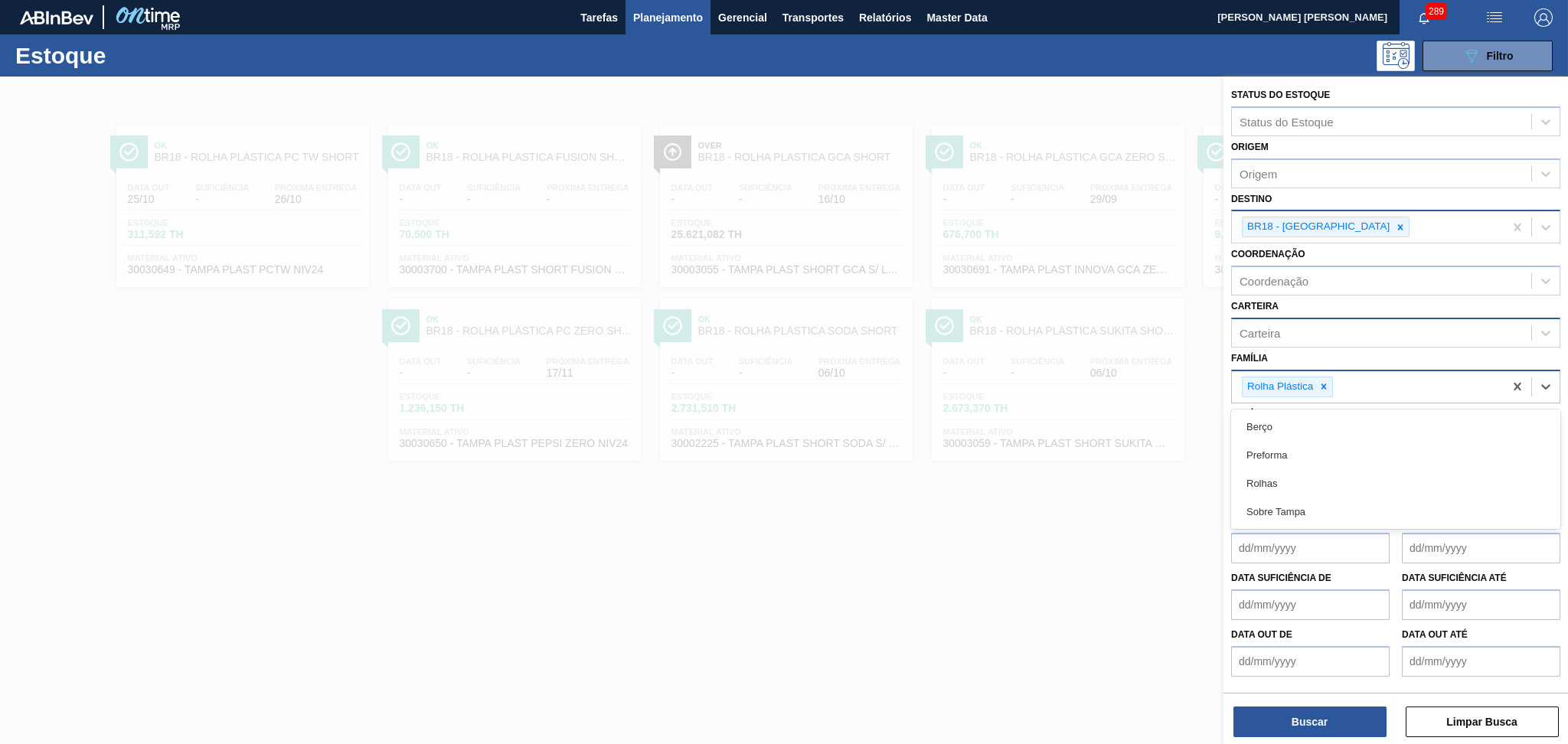
click at [1334, 384] on div "Rolha Plástica" at bounding box center [1367, 387] width 271 height 31
click at [1327, 381] on icon at bounding box center [1323, 386] width 11 height 11
click at [1315, 373] on div "Família" at bounding box center [1382, 384] width 300 height 23
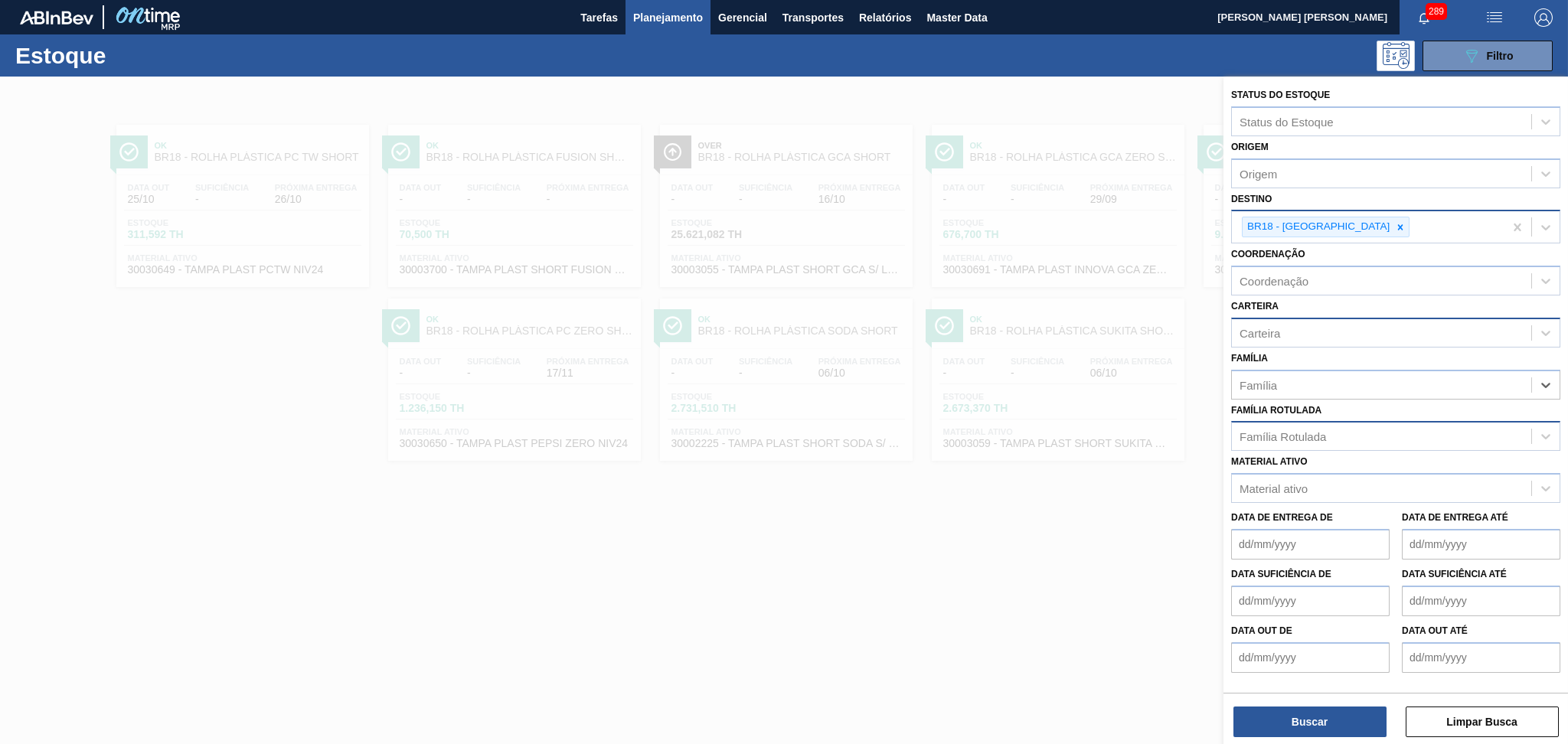
click at [1285, 433] on div "Família Rotulada" at bounding box center [1282, 436] width 86 height 13
type Rotulada "29,5"
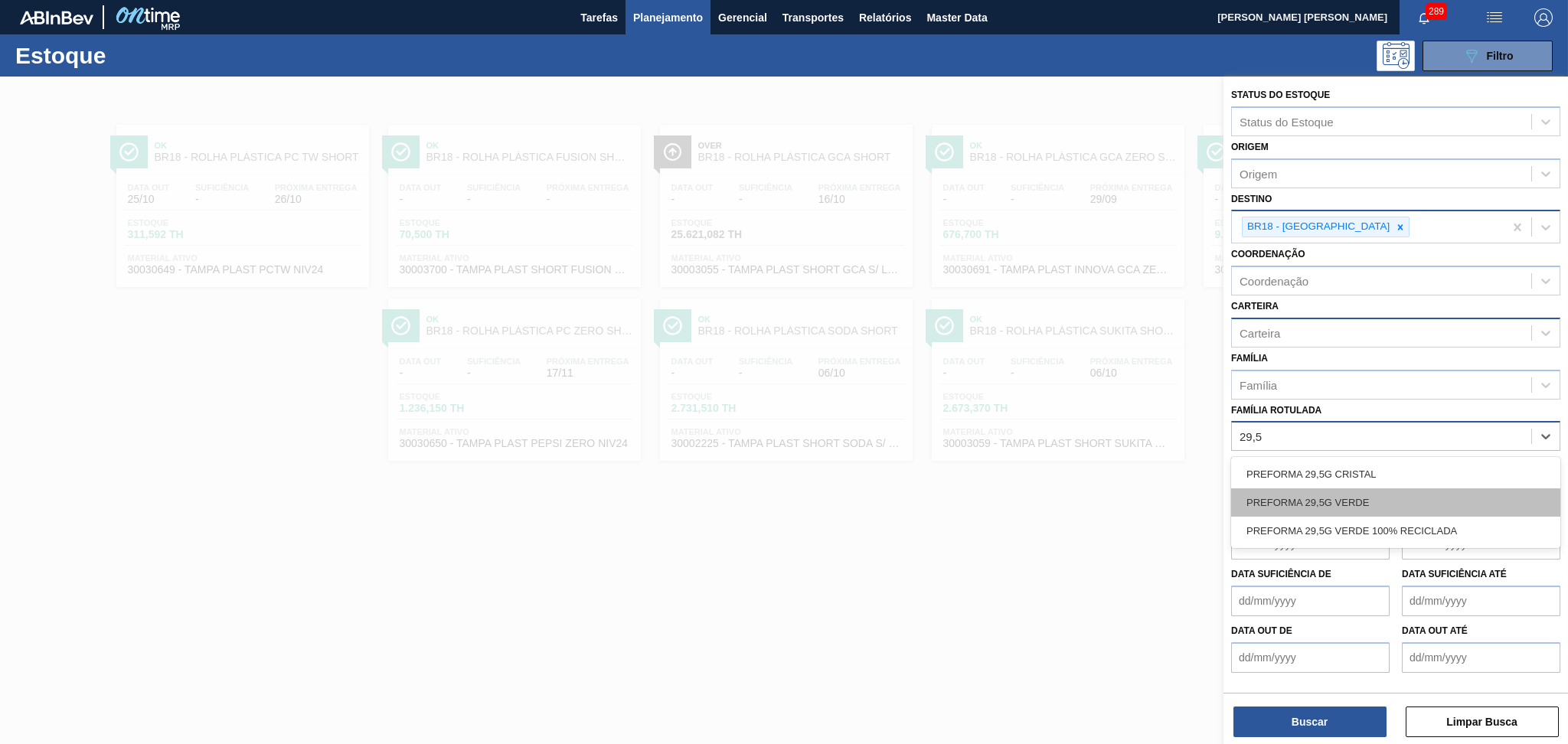
click at [1360, 500] on div "PREFORMA 29,5G VERDE" at bounding box center [1396, 502] width 329 height 28
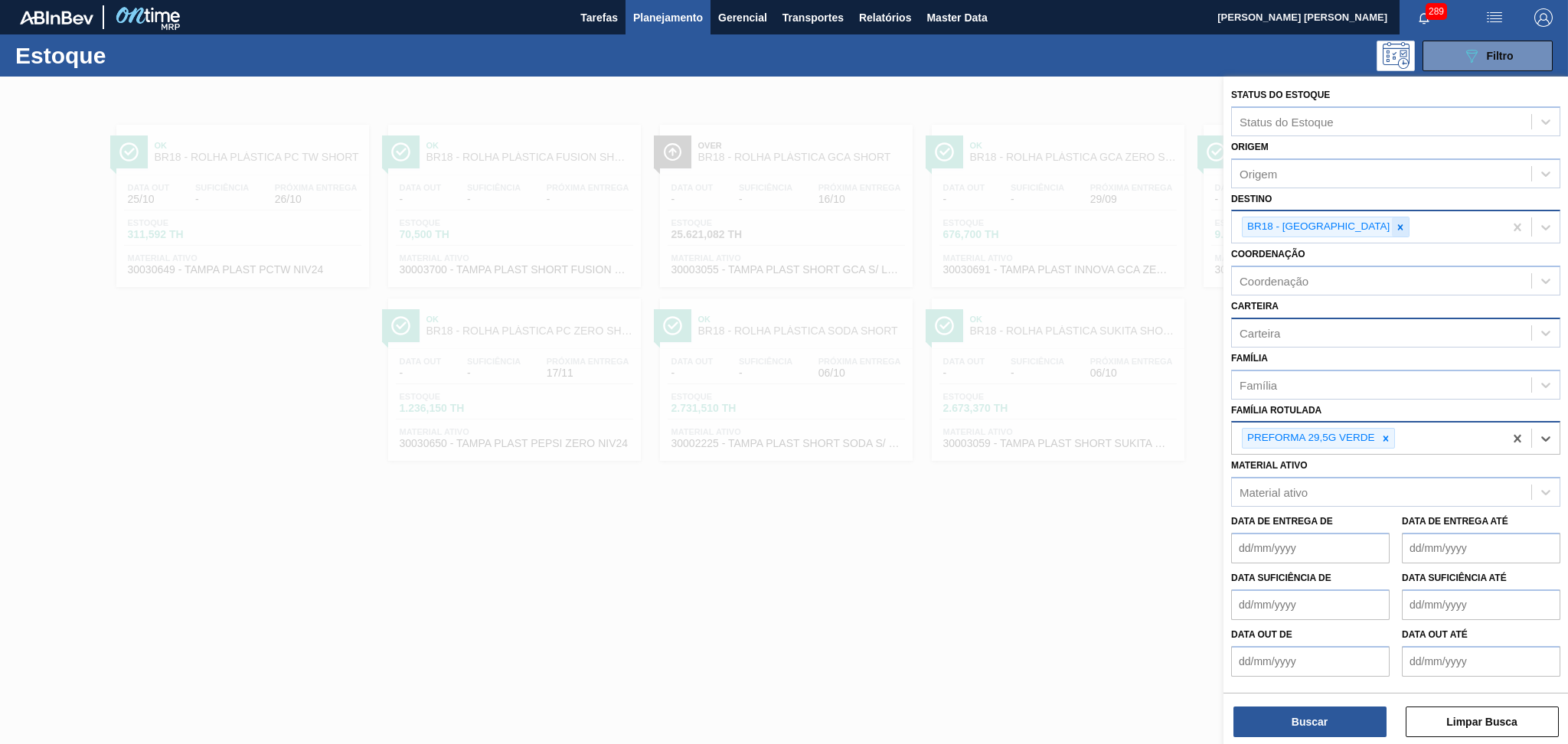
click at [1395, 223] on icon at bounding box center [1400, 227] width 11 height 11
click at [1275, 222] on div "Destino" at bounding box center [1259, 225] width 39 height 13
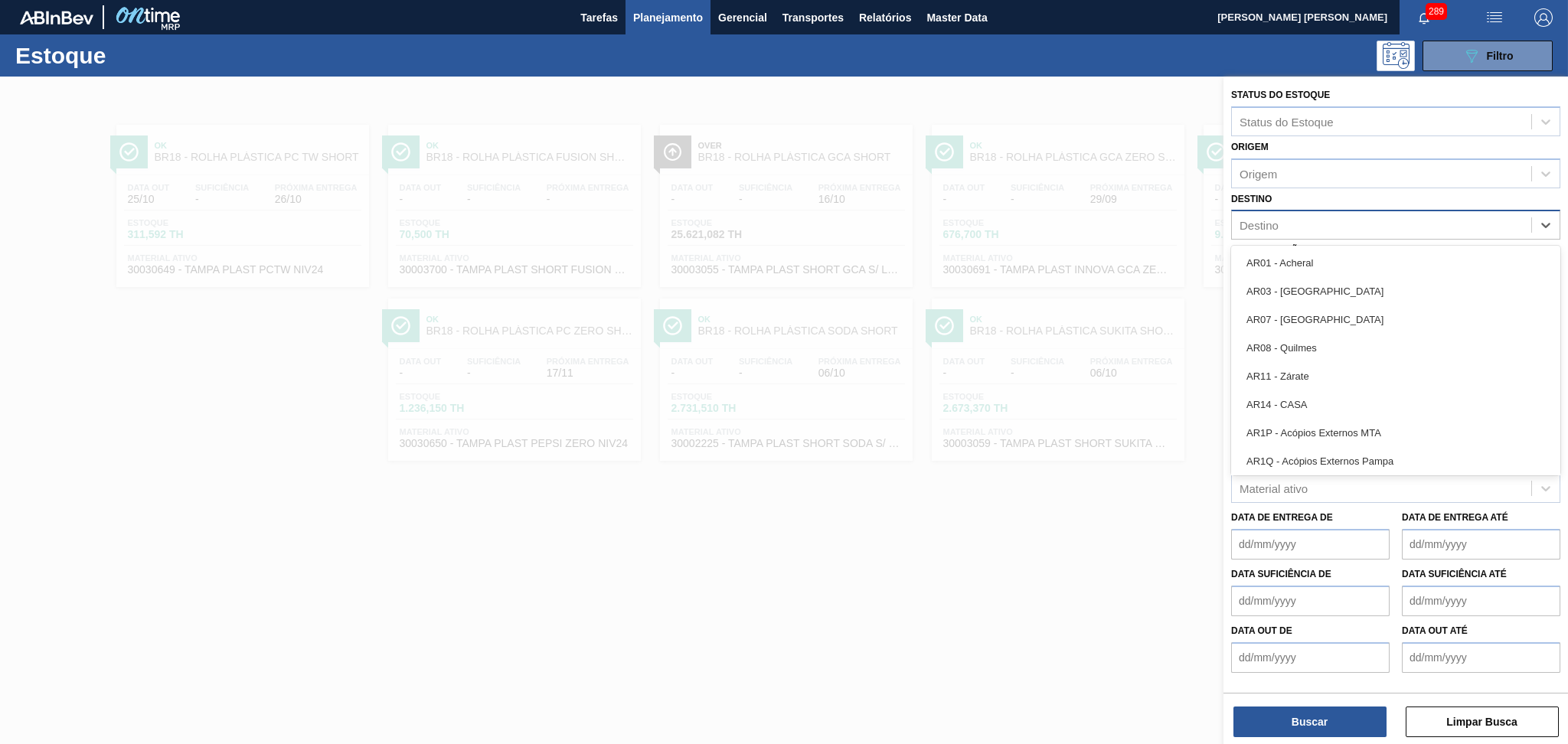
click at [1386, 215] on div "Destino" at bounding box center [1382, 225] width 300 height 23
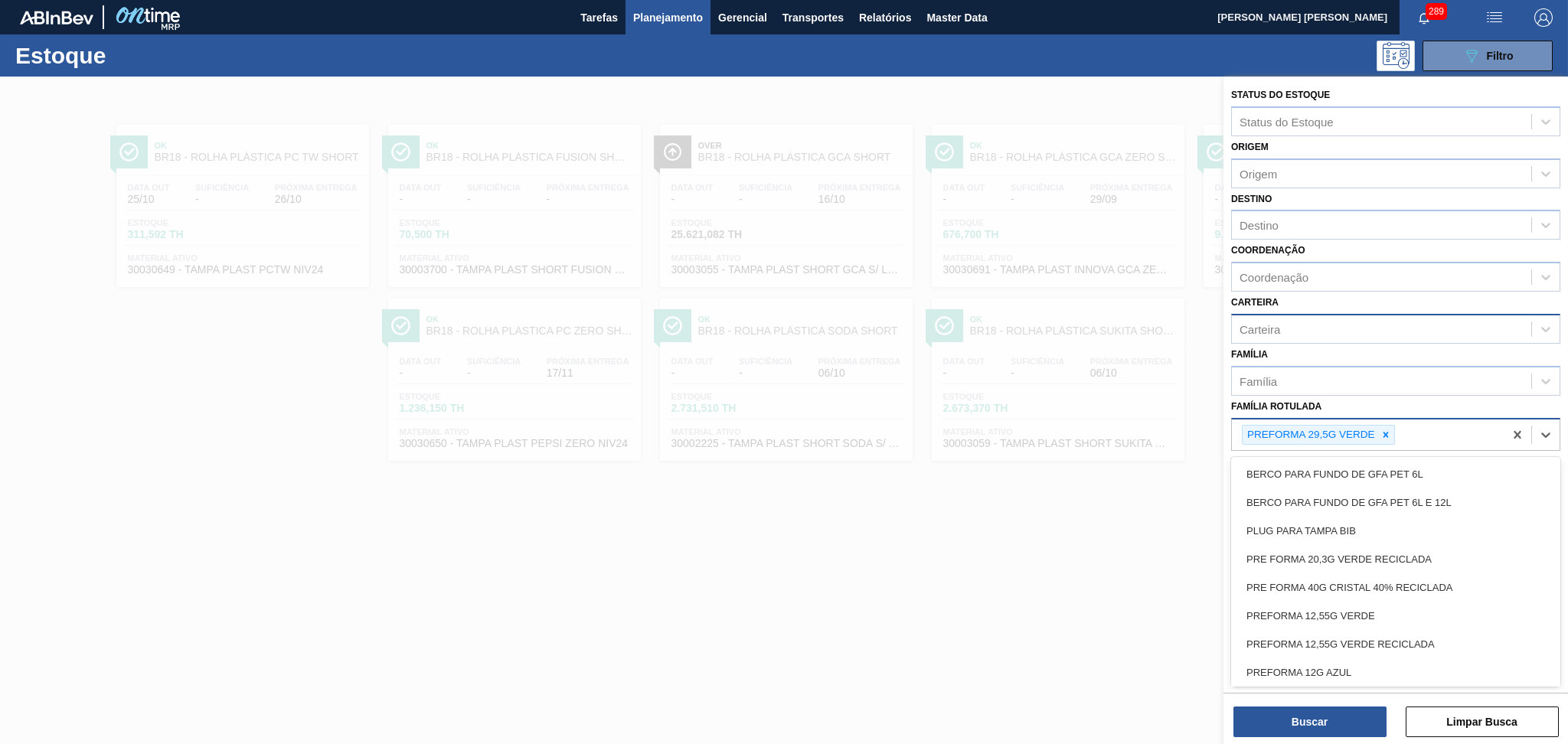
click at [1446, 433] on div "PREFORMA 29,5G VERDE" at bounding box center [1367, 435] width 271 height 31
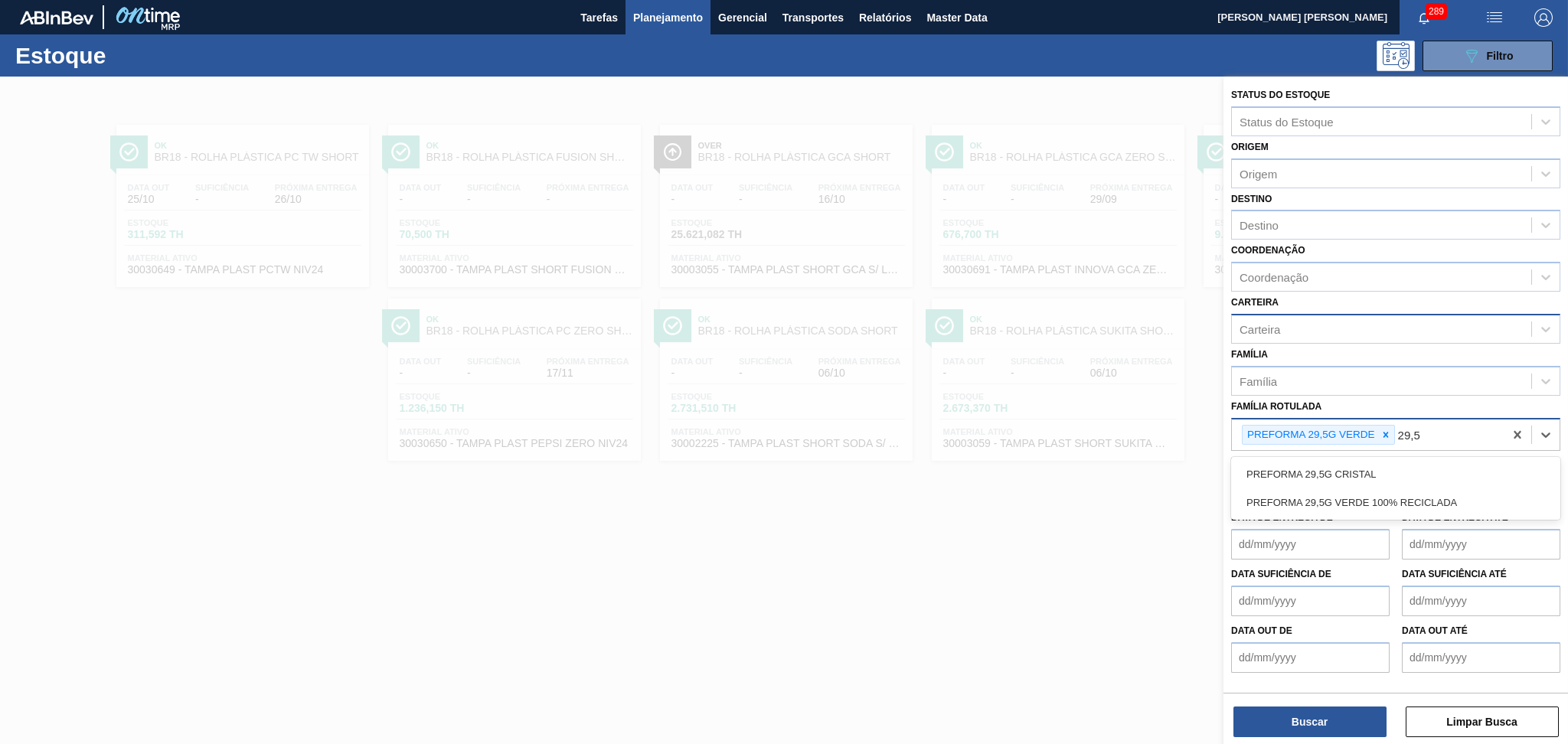
type Rotulada "29,5g"
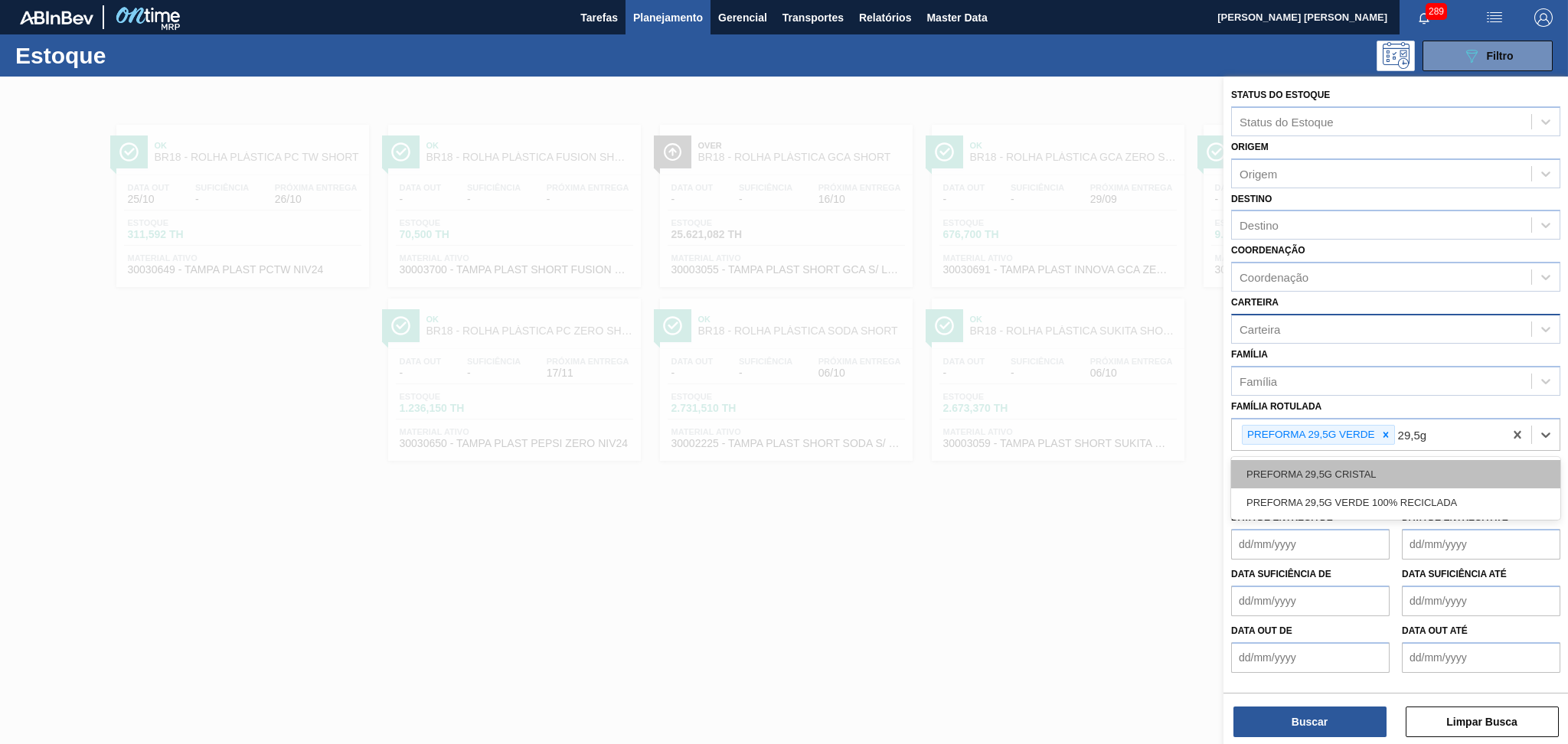
click at [1429, 461] on div "PREFORMA 29,5G CRISTAL" at bounding box center [1396, 474] width 329 height 28
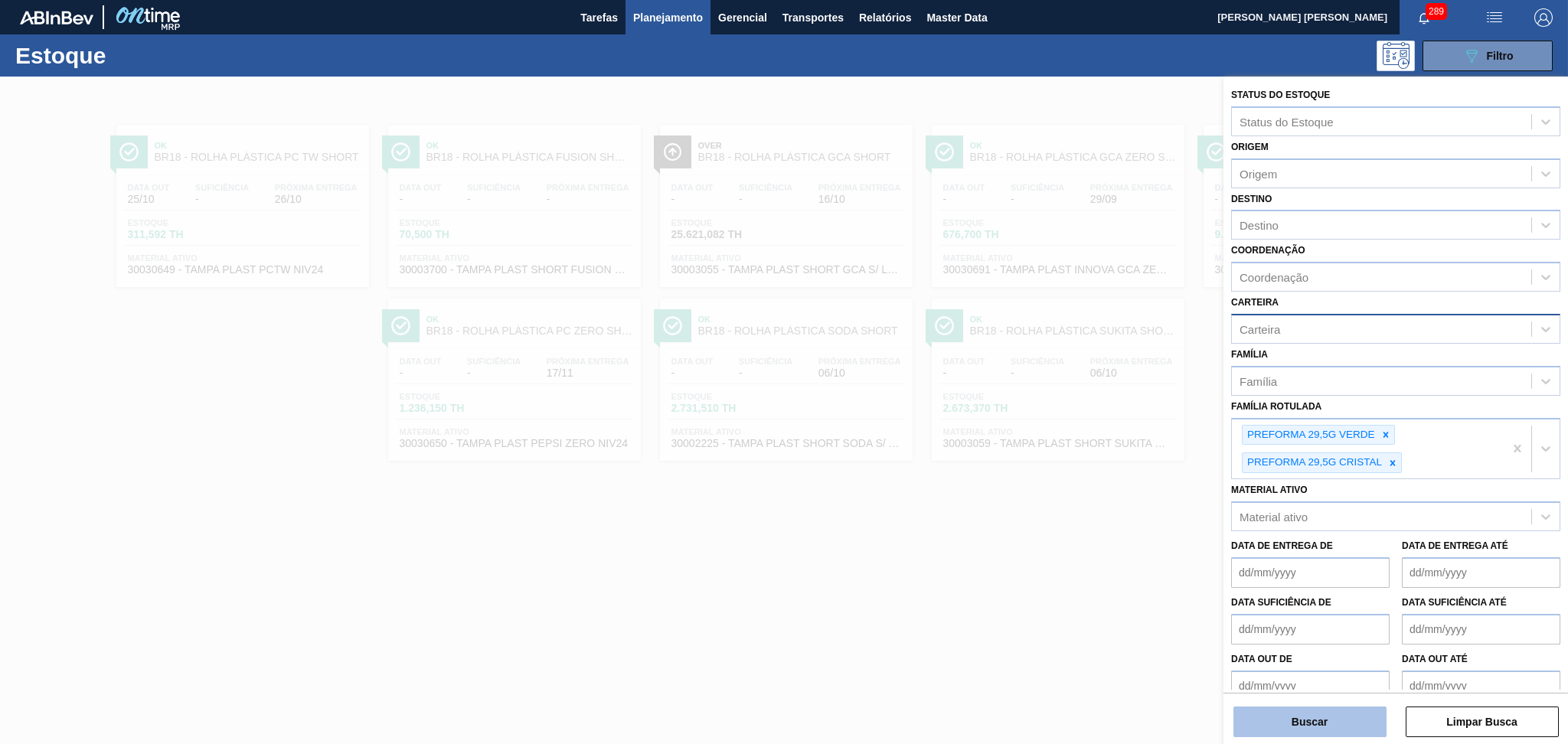
click at [1302, 716] on button "Buscar" at bounding box center [1309, 721] width 153 height 30
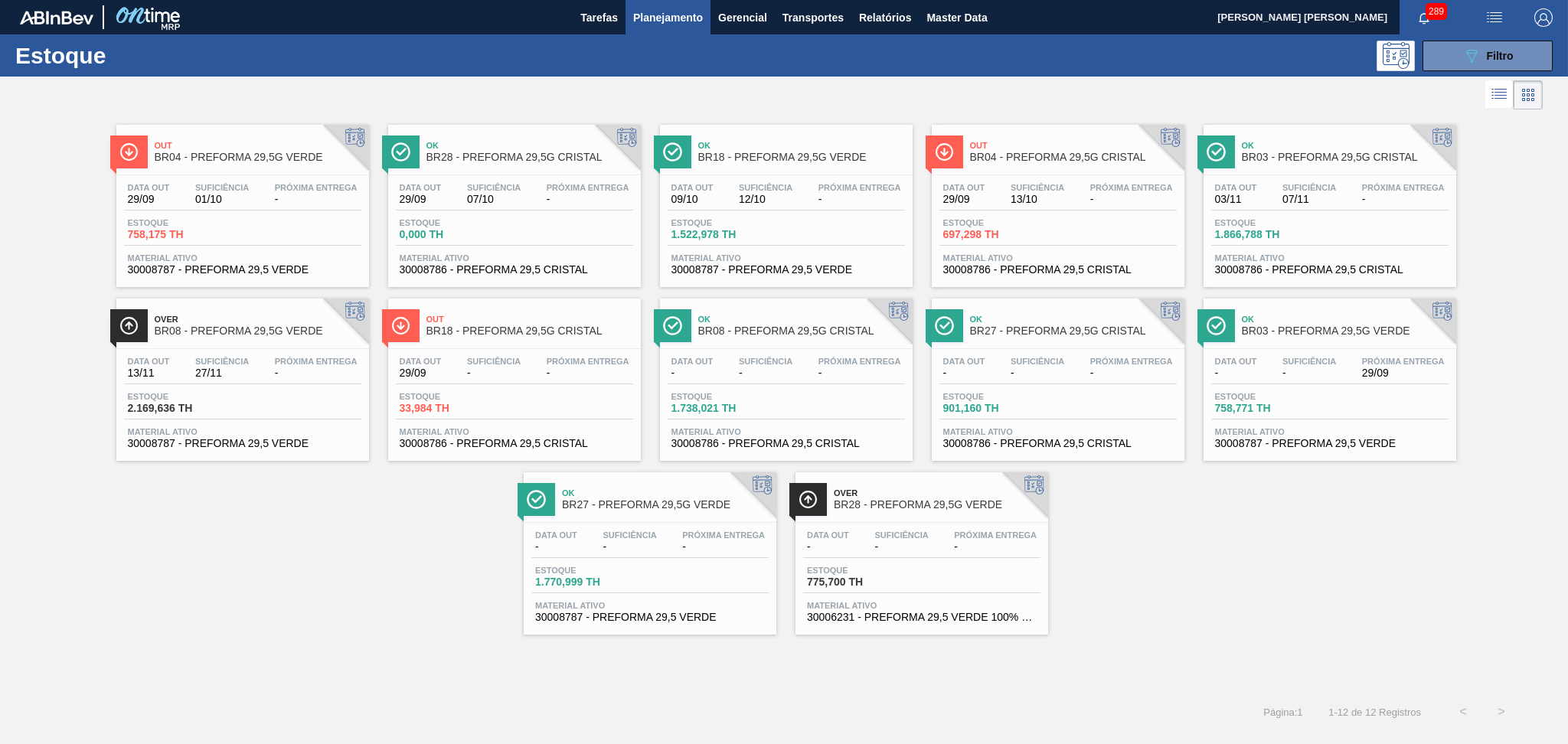
click at [207, 615] on div "Out BR04 - PREFORMA 29,5G VERDE Data out 29/09 Suficiência 01/10 Próxima Entreg…" at bounding box center [784, 374] width 1568 height 521
click at [1164, 629] on div "Out BR04 - PREFORMA 29,5G VERDE Data out 29/09 Suficiência 01/10 Próxima Entreg…" at bounding box center [784, 374] width 1568 height 521
click at [1150, 577] on div "Out BR04 - PREFORMA 29,5G VERDE Data out 29/09 Suficiência 01/10 Próxima Entreg…" at bounding box center [784, 374] width 1568 height 521
click at [1393, 380] on div "Data out - Suficiência - Próxima Entrega 29/09" at bounding box center [1330, 370] width 237 height 27
click at [1339, 222] on div "Estoque 1.866,788 TH" at bounding box center [1330, 232] width 237 height 27
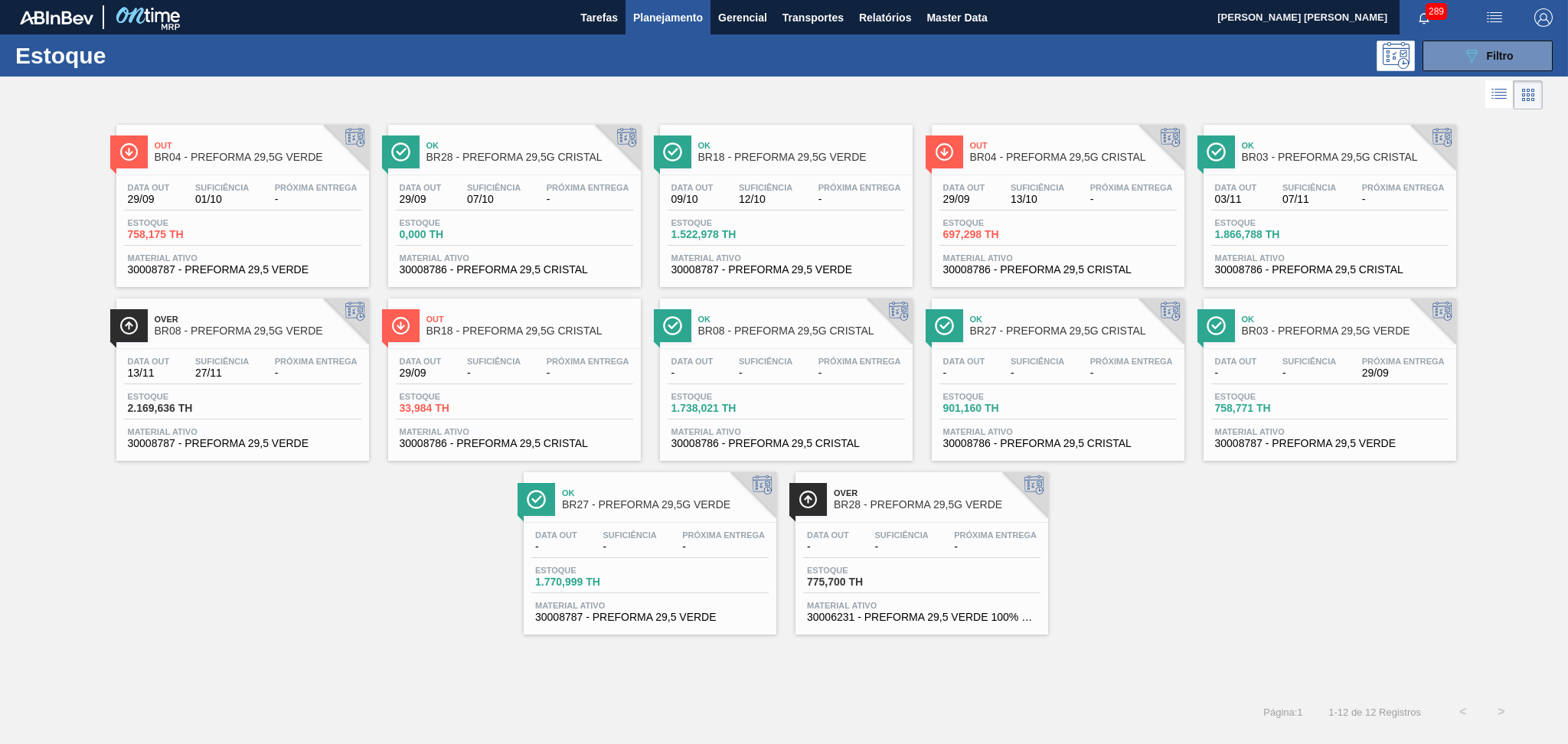
click at [229, 588] on div "Out BR04 - PREFORMA 29,5G VERDE Data out 29/09 Suficiência 01/10 Próxima Entreg…" at bounding box center [784, 374] width 1568 height 521
click at [1165, 589] on div "Out BR04 - PREFORMA 29,5G VERDE Data out 29/09 Suficiência 01/10 Próxima Entreg…" at bounding box center [784, 374] width 1568 height 521
click at [364, 661] on div "Out BR04 - PREFORMA 29,5G VERDE Data out 29/09 Suficiência 01/10 Próxima Entreg…" at bounding box center [784, 403] width 1568 height 580
click at [614, 531] on span "Suficiência" at bounding box center [629, 535] width 54 height 9
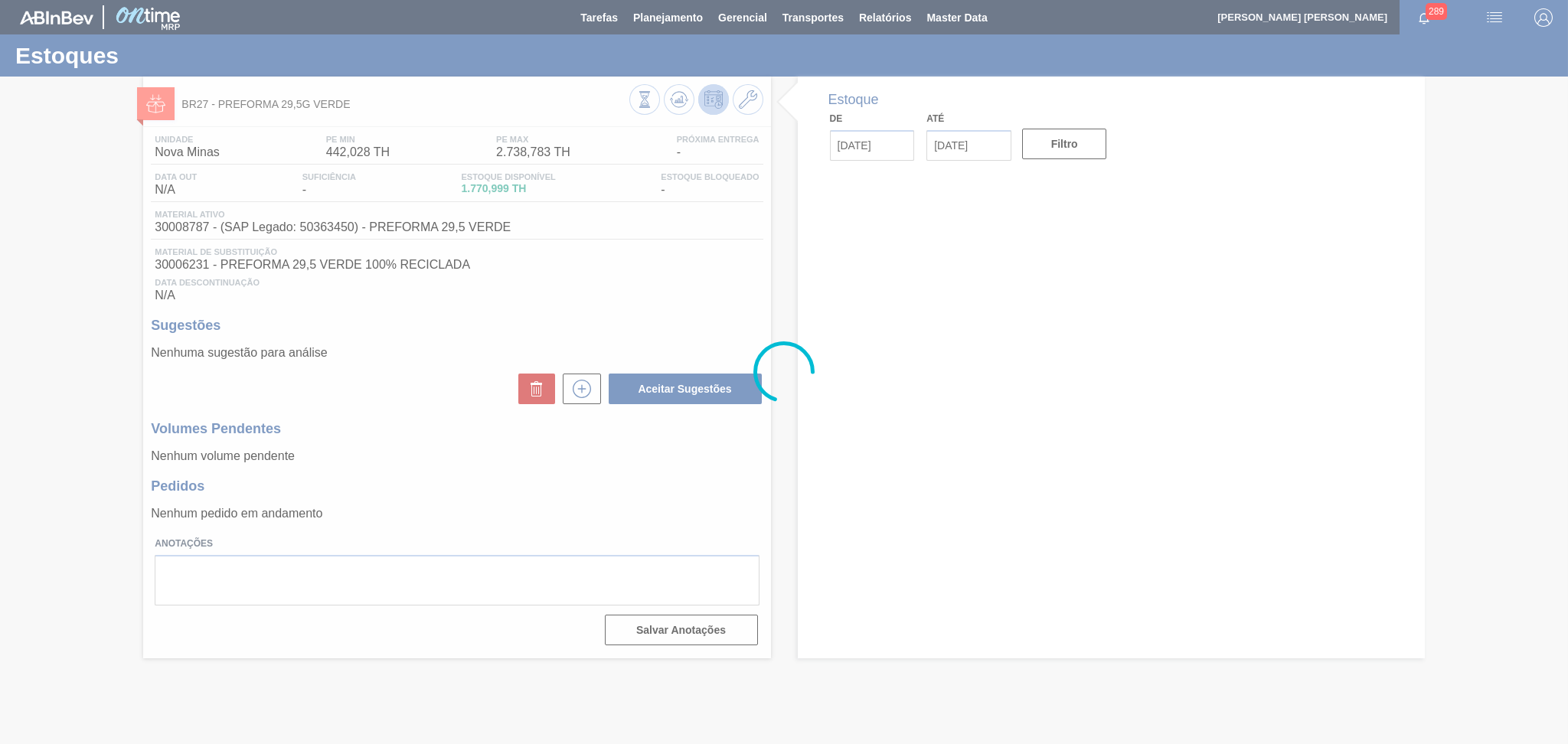
click at [499, 531] on div "Unidade Nova Minas PE MIN 442,028 TH PE MAX 2.738,783 TH Próxima Entrega - Data…" at bounding box center [456, 389] width 627 height 524
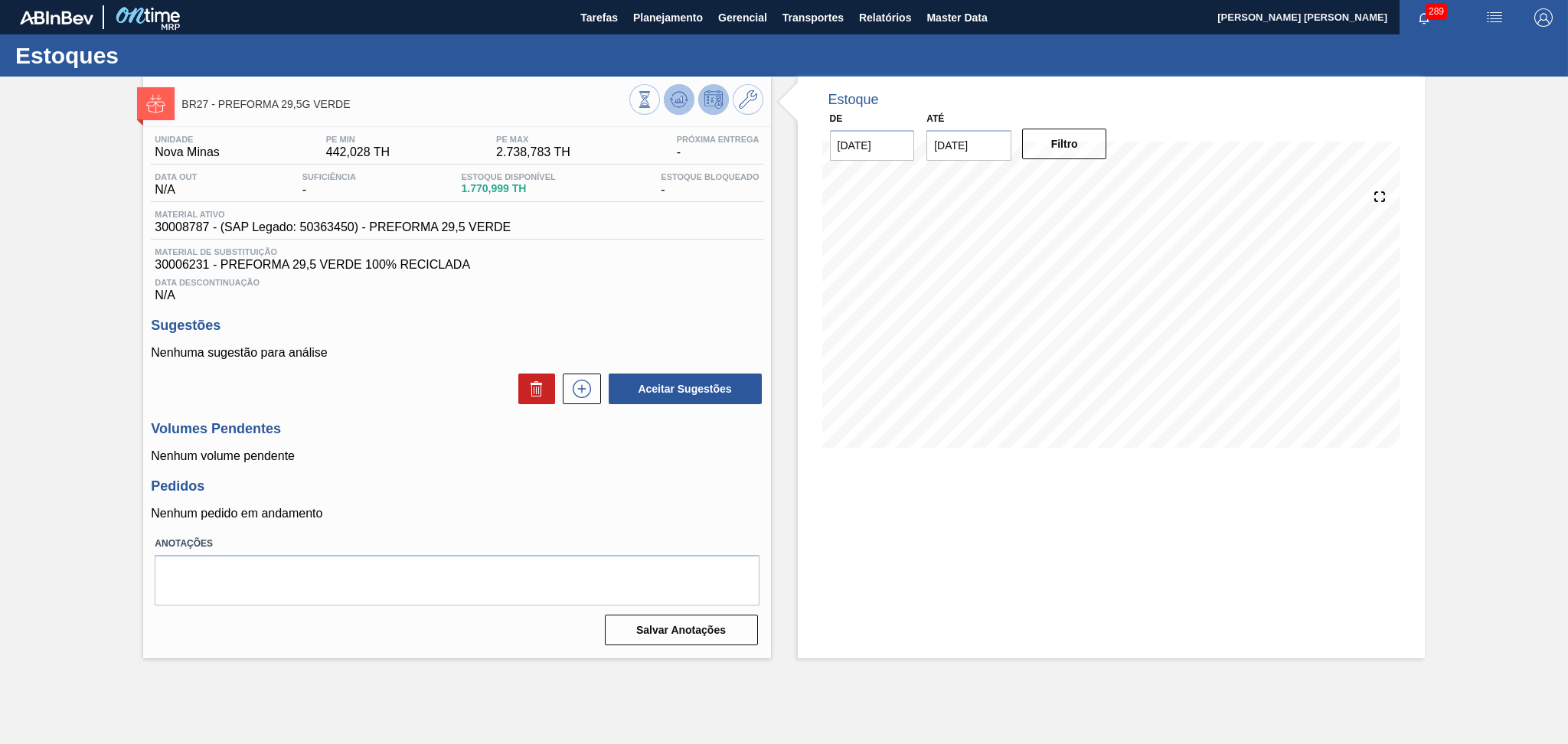
click at [679, 110] on button at bounding box center [679, 99] width 30 height 30
click at [473, 274] on div "Data Descontinuação N/A" at bounding box center [456, 286] width 612 height 30
click at [440, 446] on div "Volumes Pendentes Nenhum volume pendente" at bounding box center [456, 442] width 612 height 42
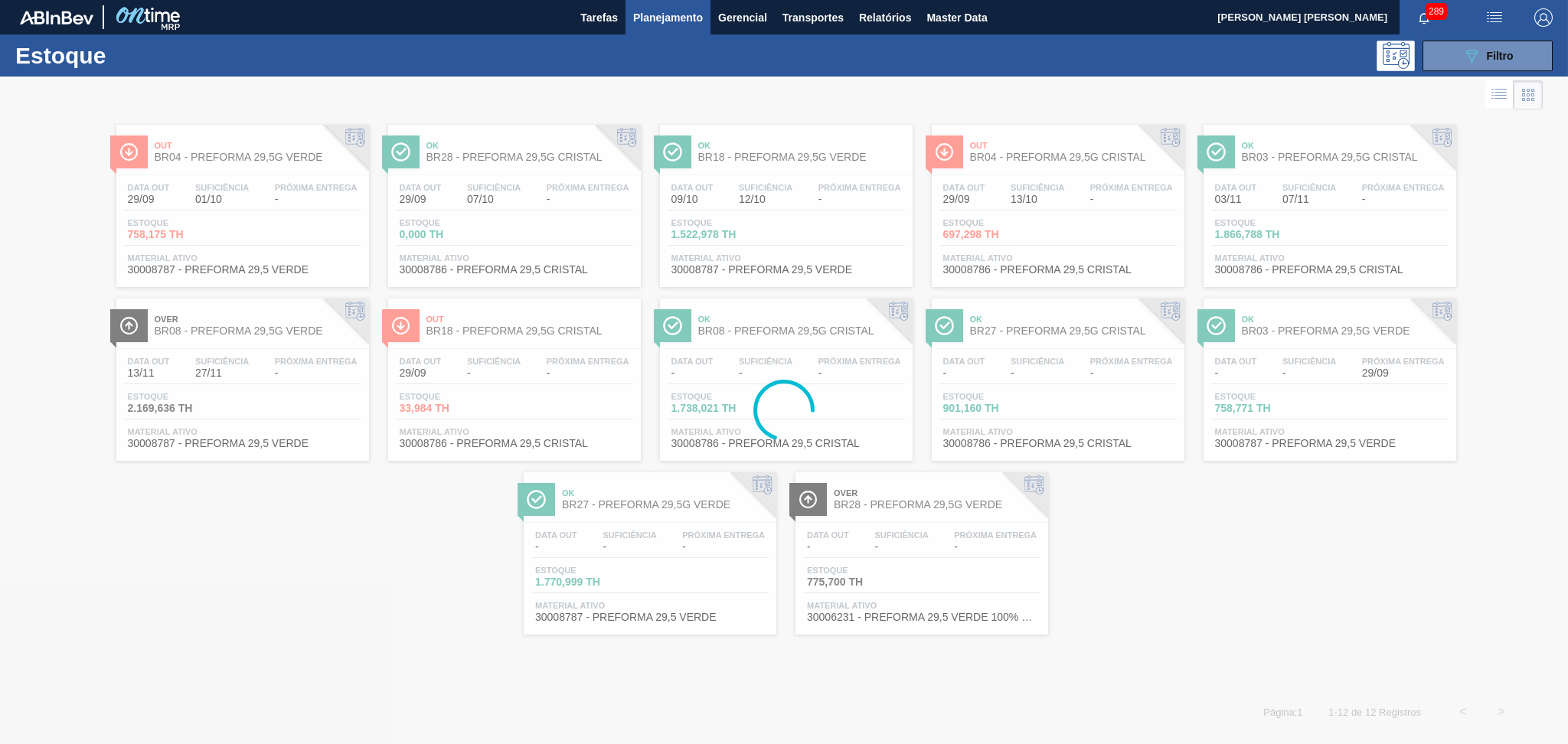
click at [843, 360] on div at bounding box center [784, 410] width 1568 height 668
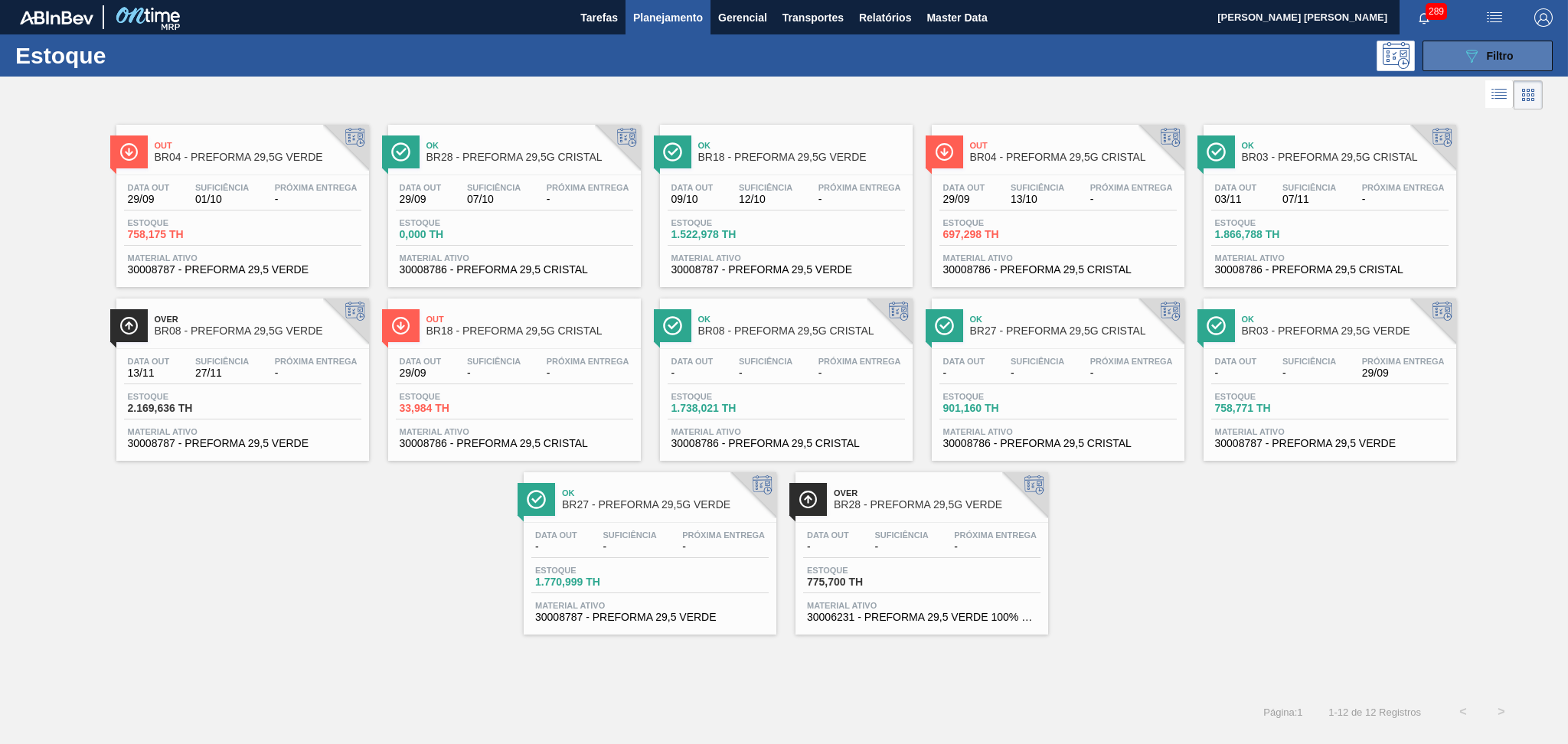
click at [1463, 59] on icon "089F7B8B-B2A5-4AFE-B5C0-19BA573D28AC" at bounding box center [1471, 56] width 19 height 19
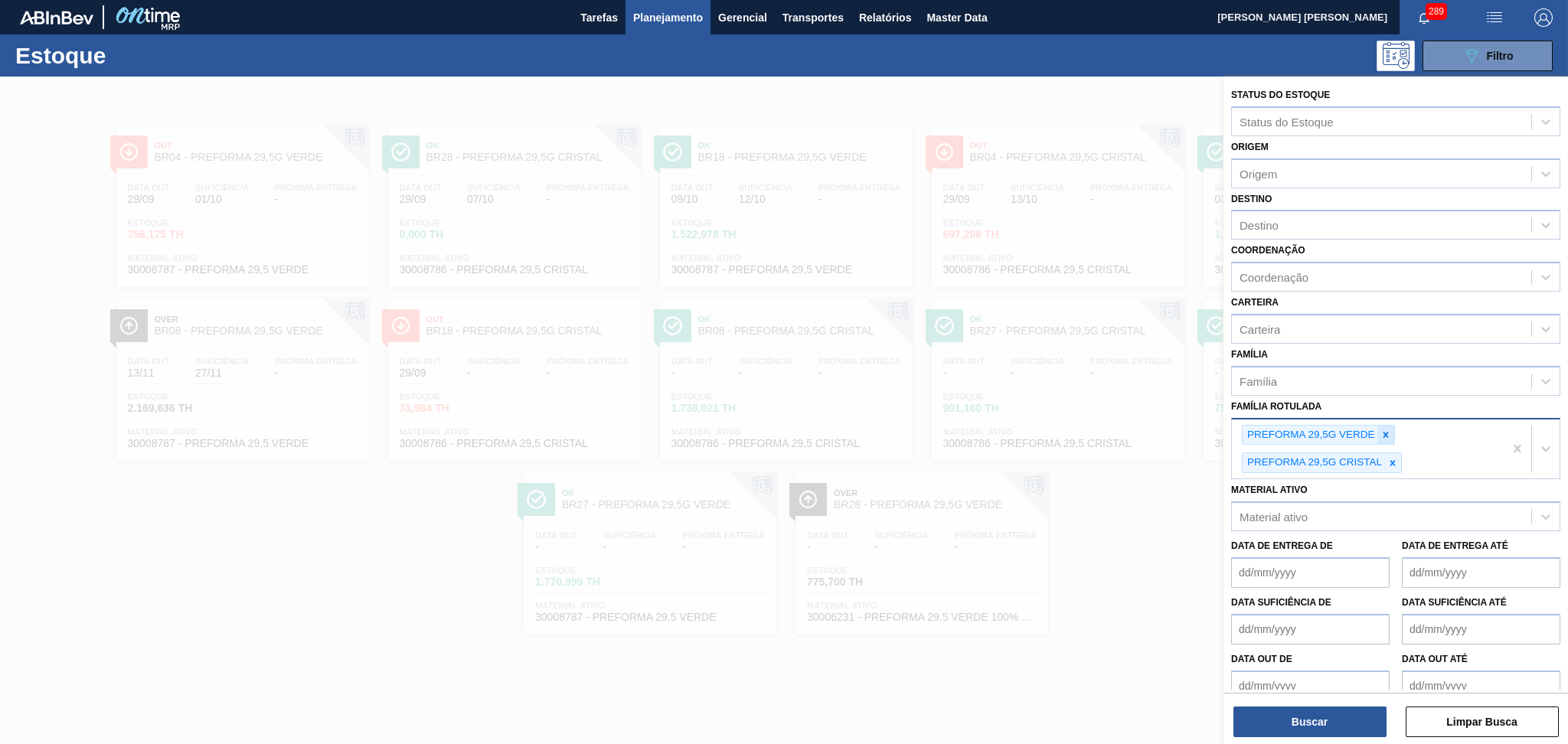
click at [1380, 429] on icon at bounding box center [1385, 434] width 11 height 11
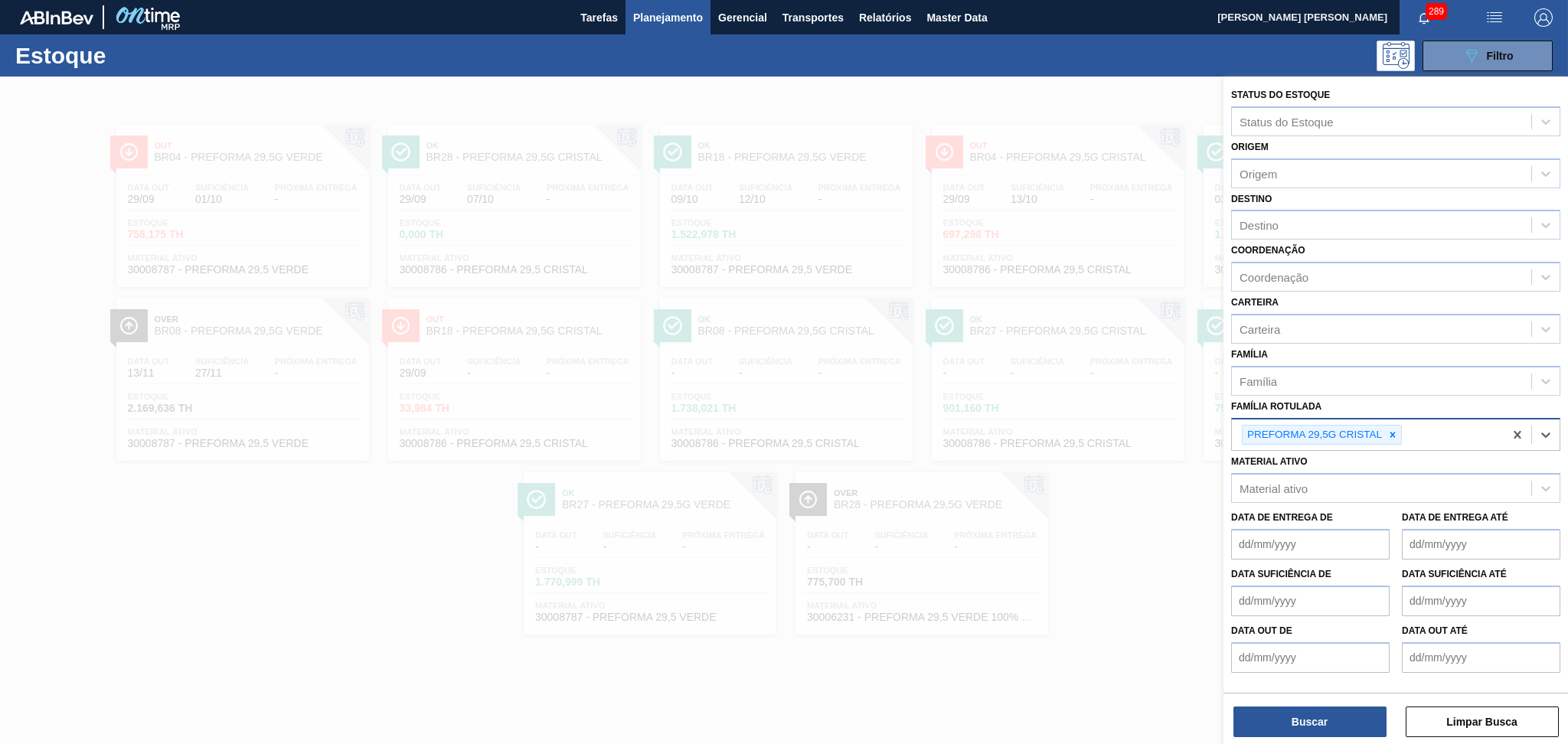
click at [1380, 428] on div "PREFORMA 29,5G CRISTAL" at bounding box center [1313, 436] width 142 height 20
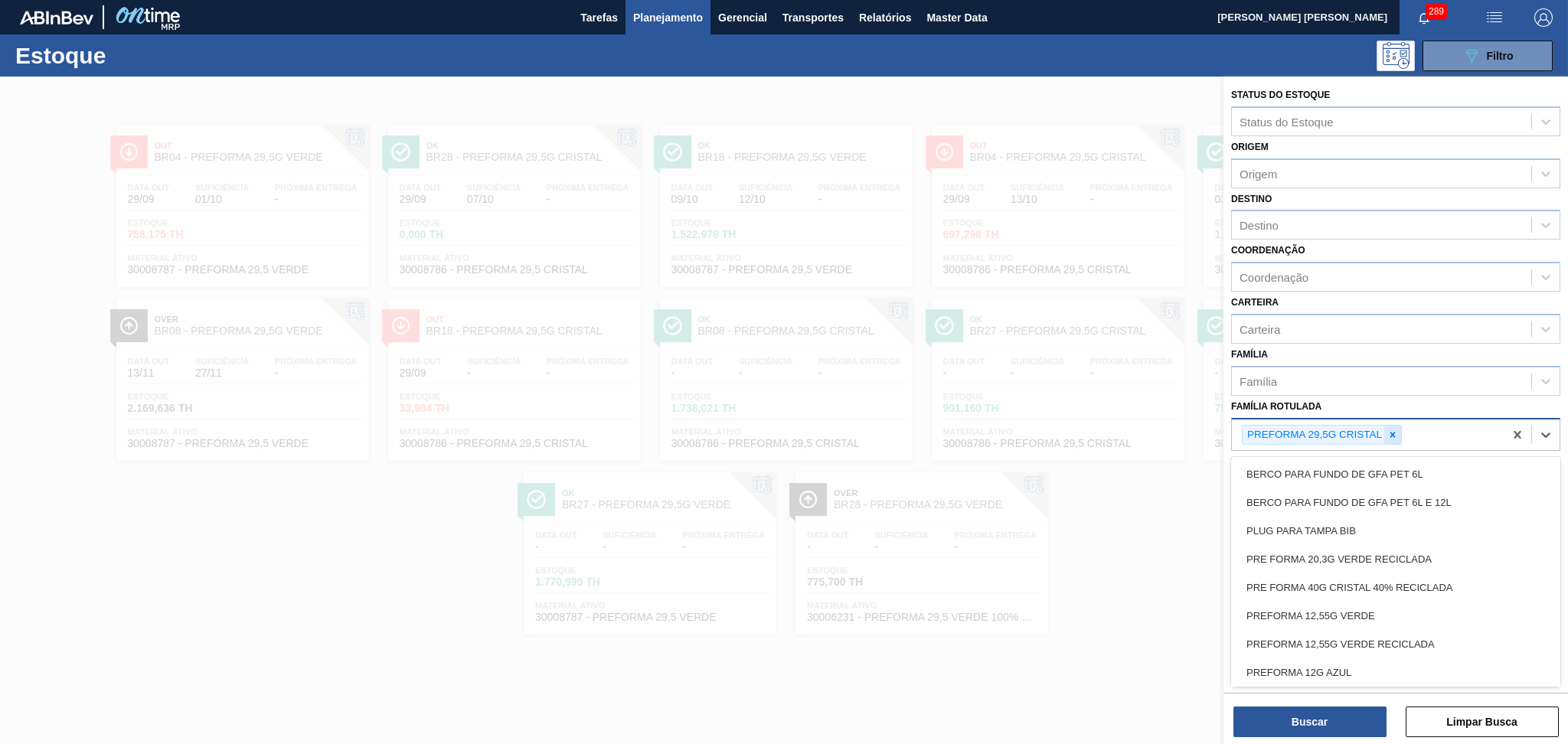
click at [1393, 432] on icon at bounding box center [1392, 434] width 5 height 5
click at [1303, 385] on div "Família" at bounding box center [1382, 381] width 300 height 23
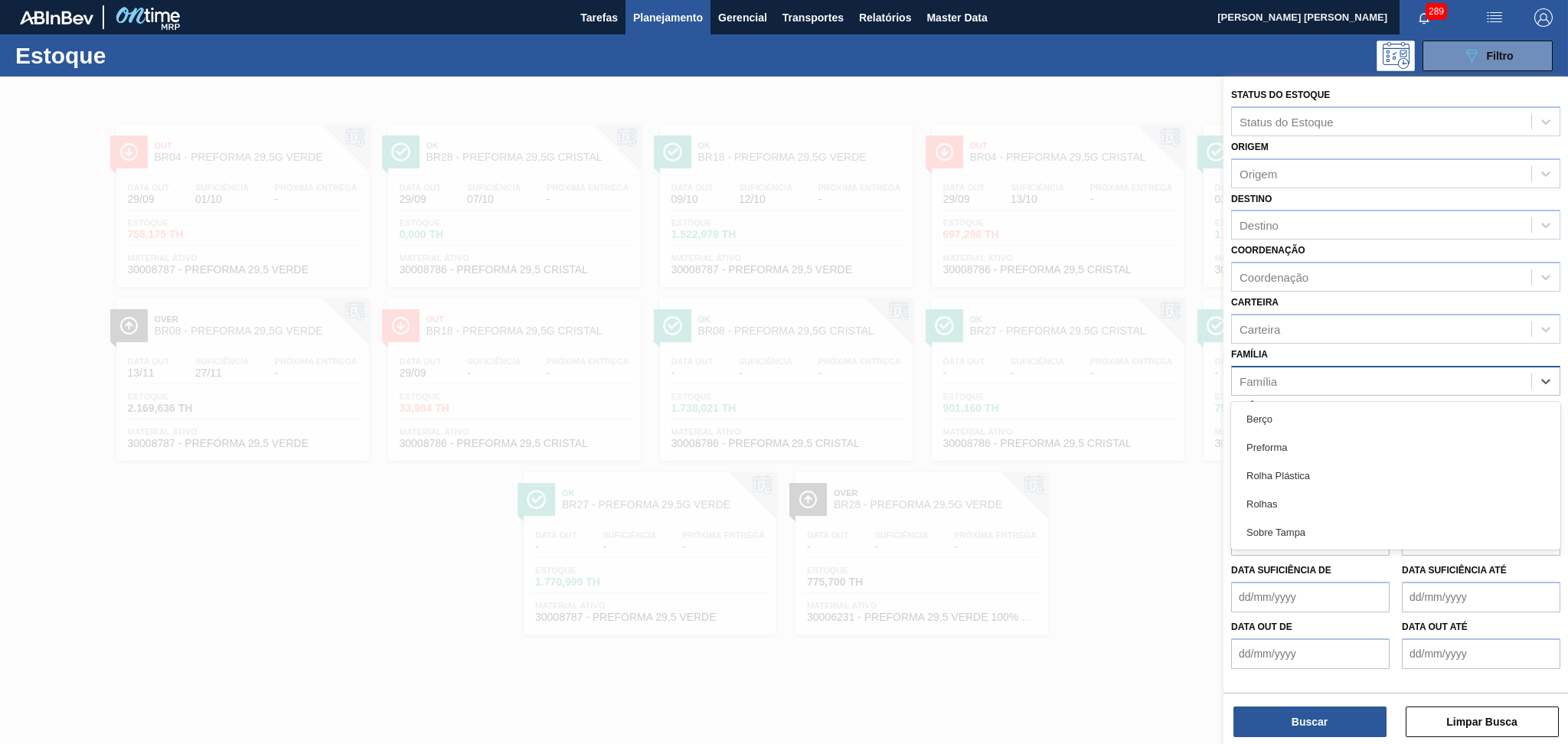
click at [1299, 379] on div "Família" at bounding box center [1382, 381] width 300 height 23
type input "rolha"
click at [1303, 404] on div "Rolha Plástica" at bounding box center [1396, 418] width 329 height 28
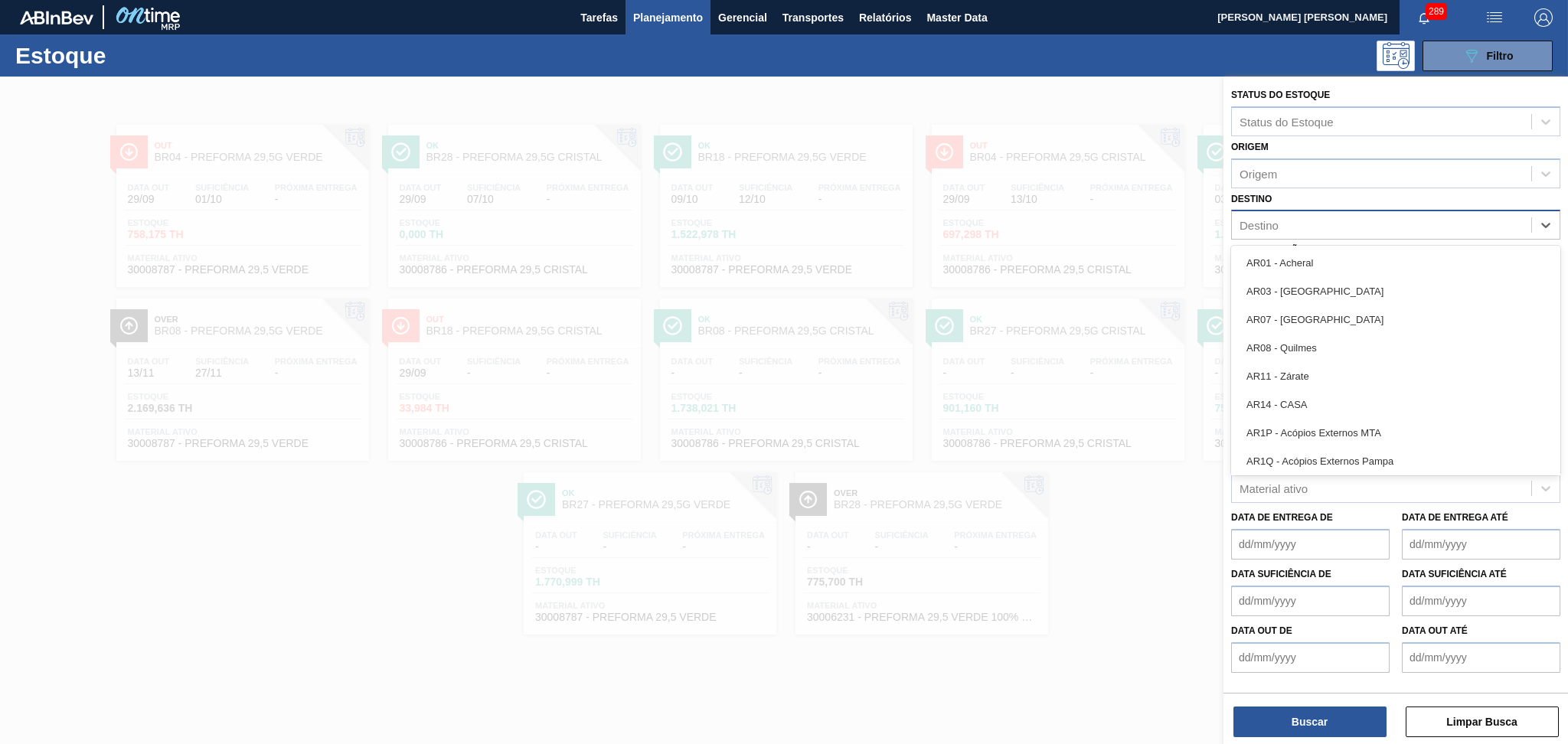
click at [1265, 209] on div "Destino" at bounding box center [1396, 224] width 329 height 29
type input "br18"
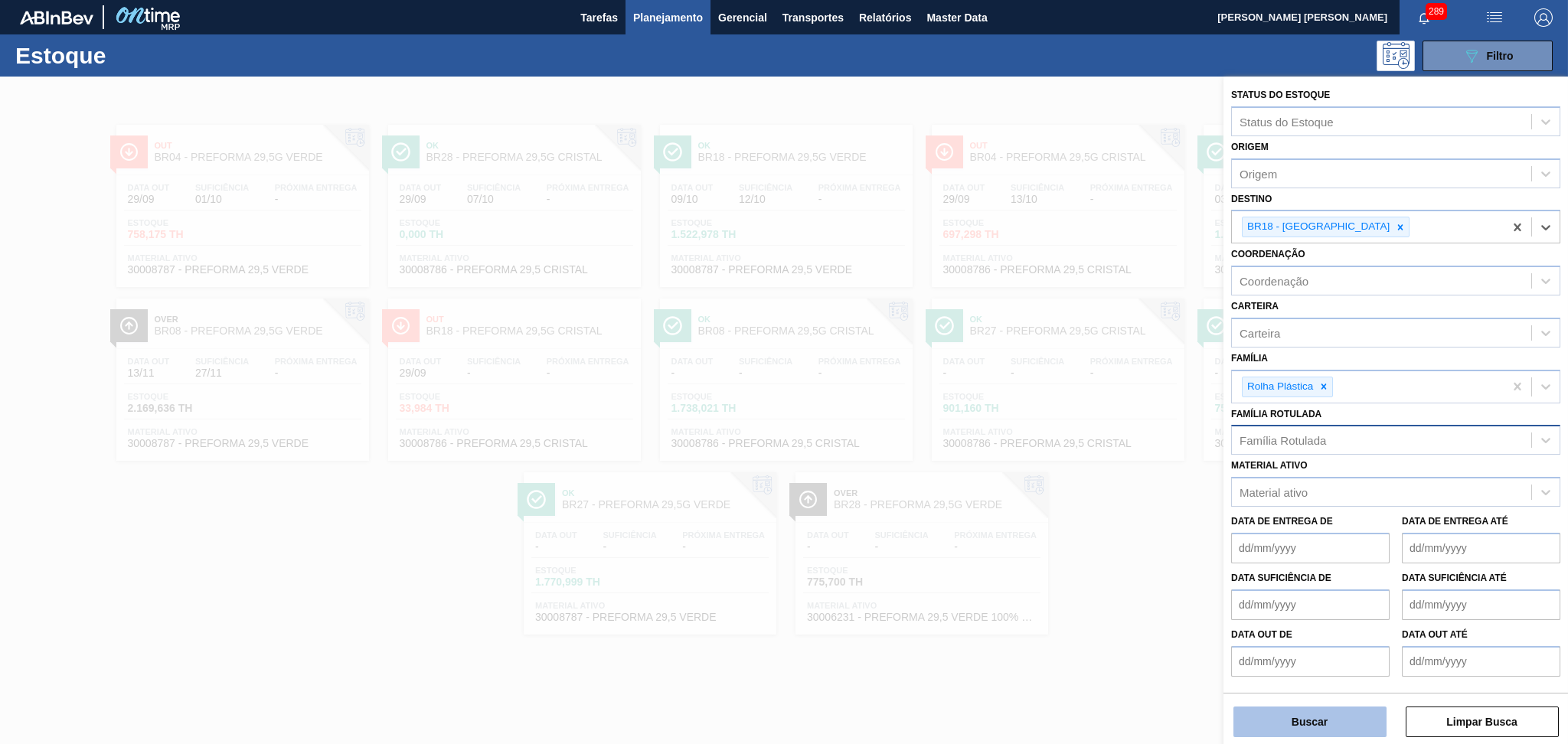
click at [1280, 723] on button "Buscar" at bounding box center [1309, 721] width 153 height 30
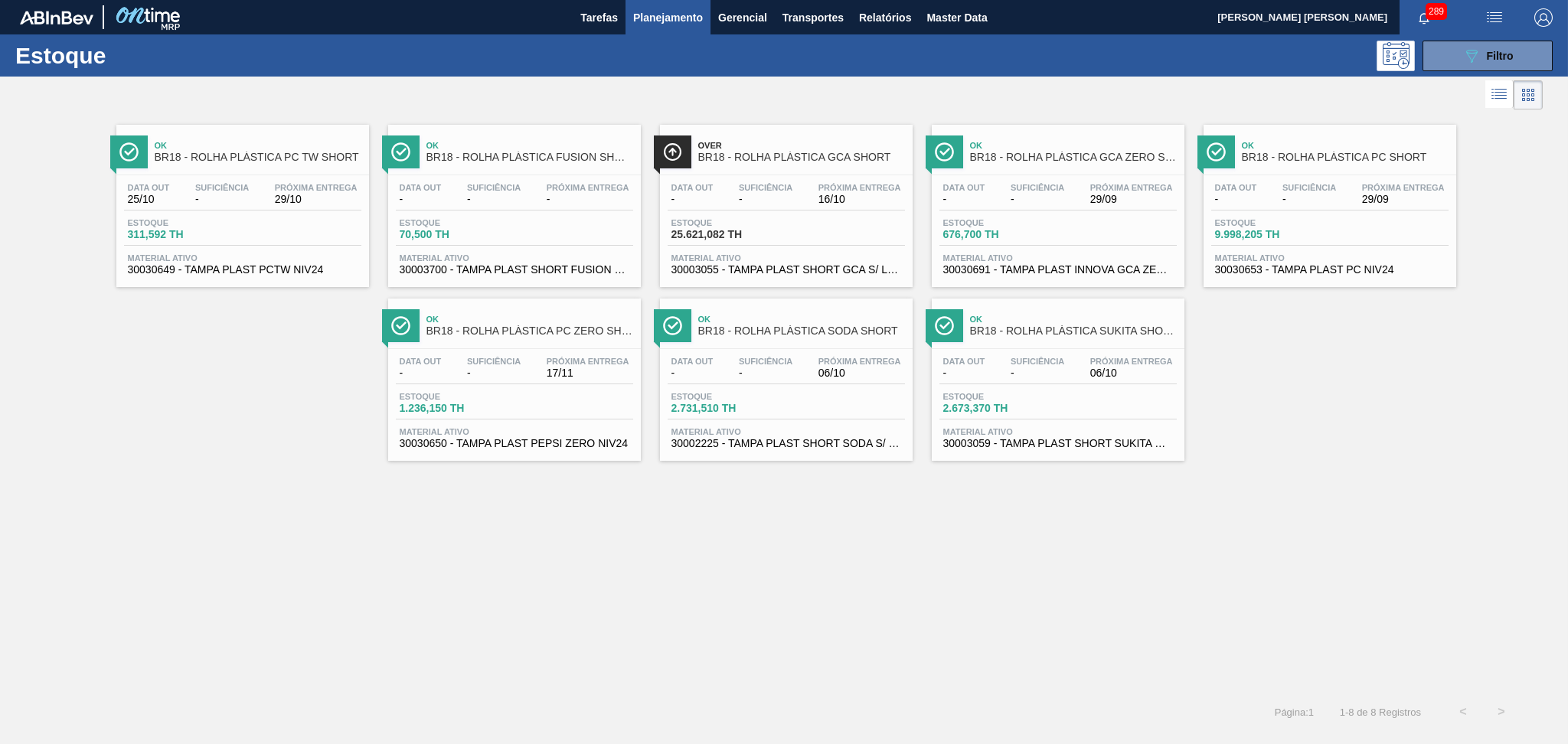
click at [328, 219] on div "Estoque 311,592 TH" at bounding box center [243, 232] width 237 height 27
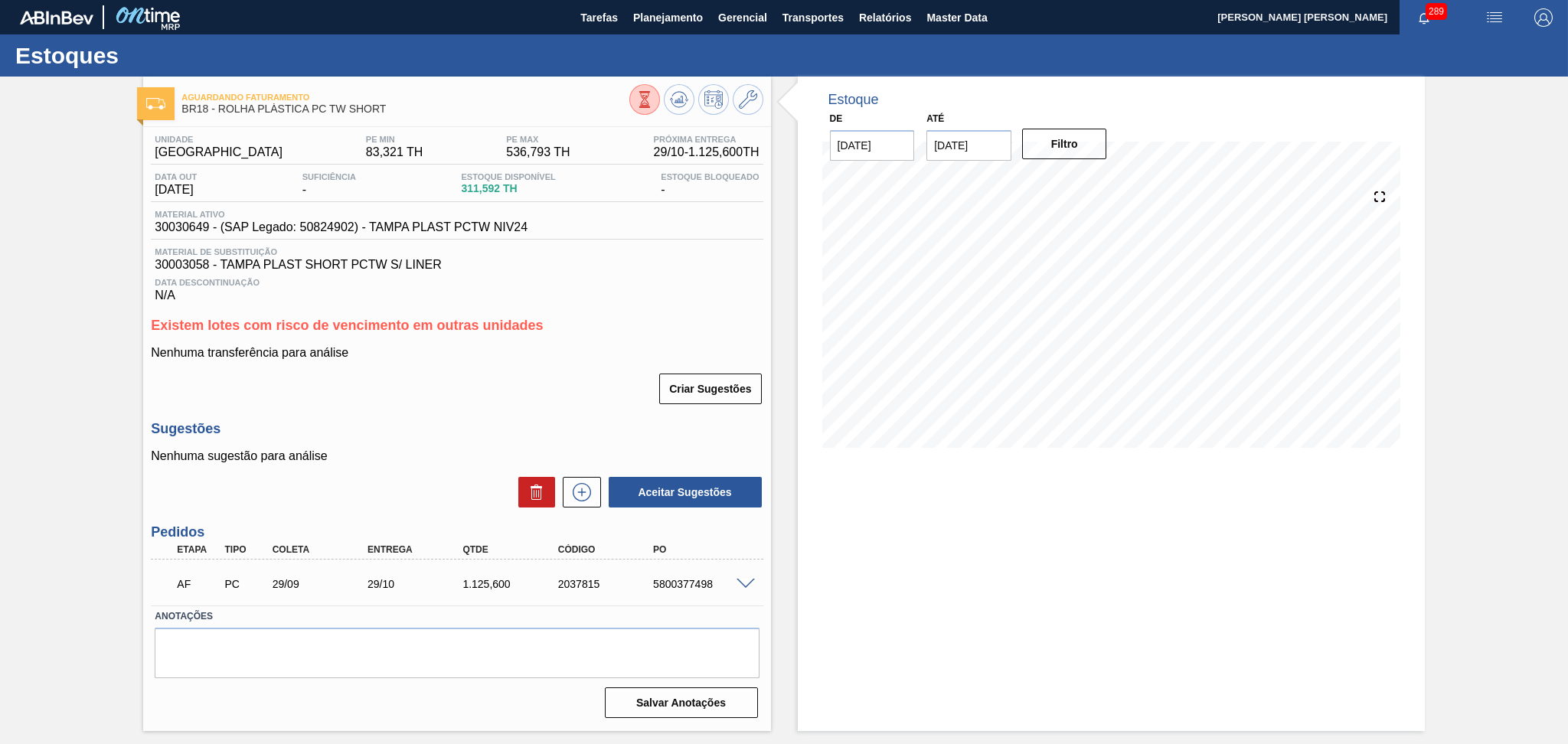
click at [467, 402] on div "Criar Sugestões" at bounding box center [456, 389] width 612 height 33
click at [587, 584] on div "2037815" at bounding box center [607, 583] width 107 height 13
click at [258, 671] on textarea at bounding box center [456, 653] width 604 height 51
type textarea "Prev. entrega 17/10."
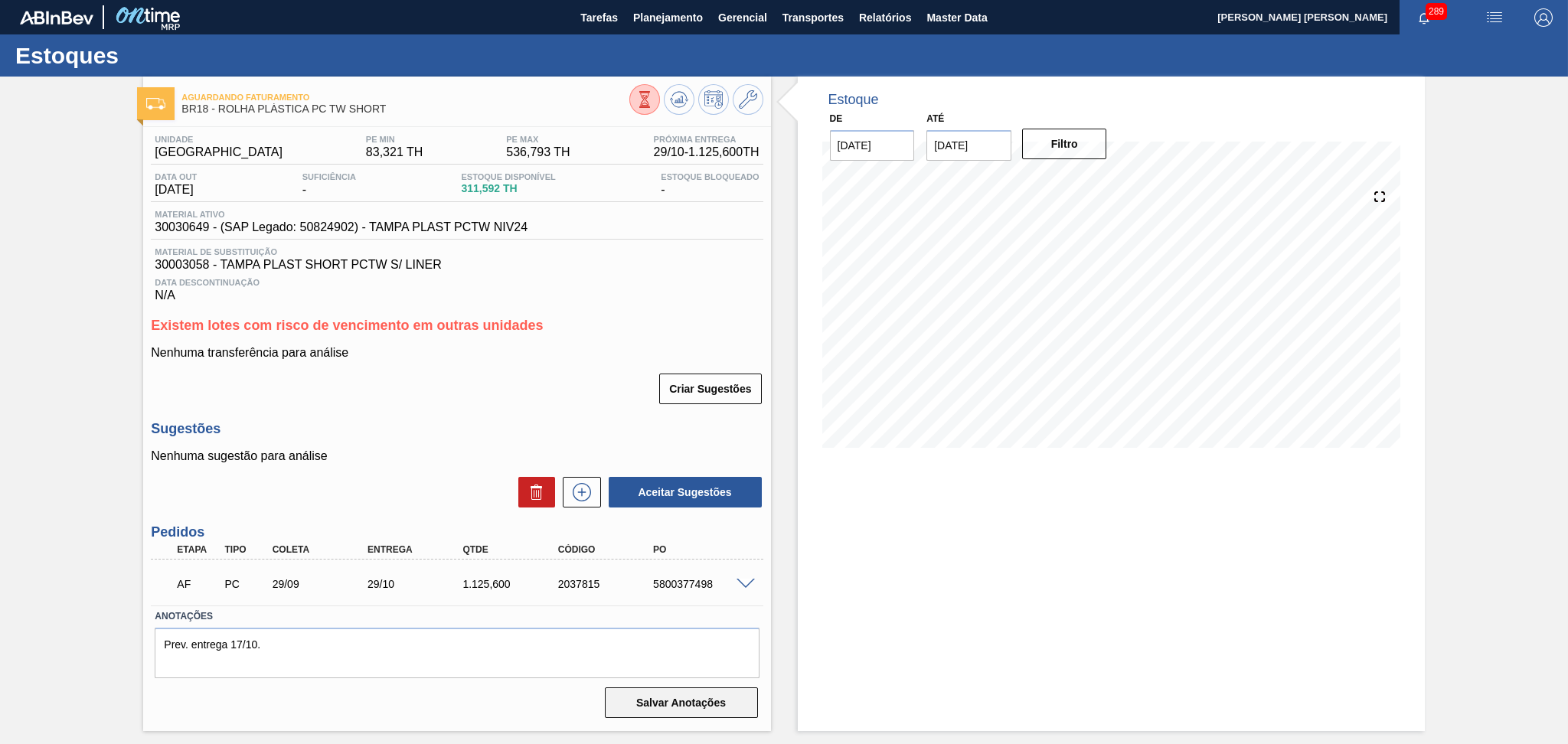
click at [669, 716] on button "Salvar Anotações" at bounding box center [681, 702] width 153 height 30
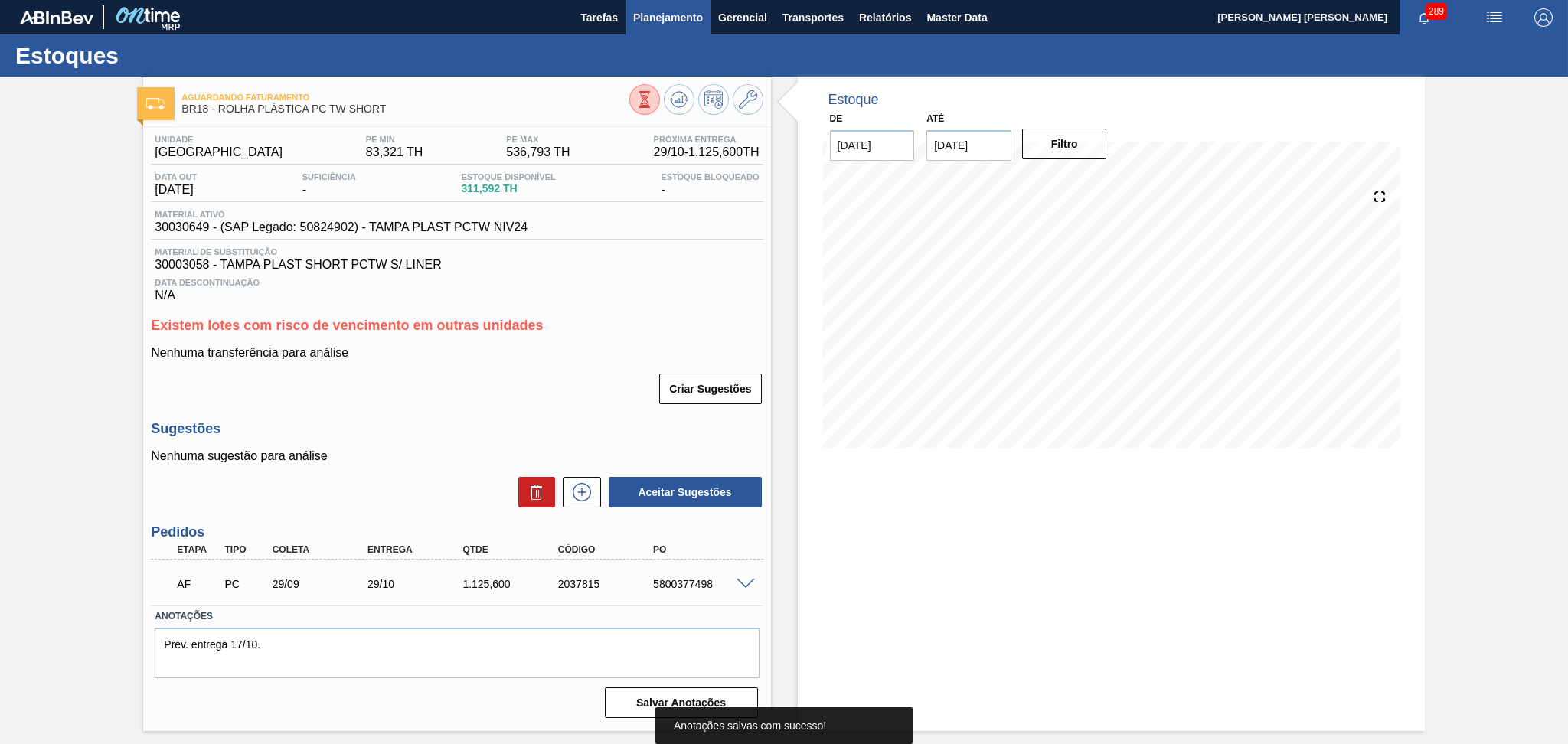
click at [650, 13] on span "Planejamento" at bounding box center [667, 18] width 70 height 19
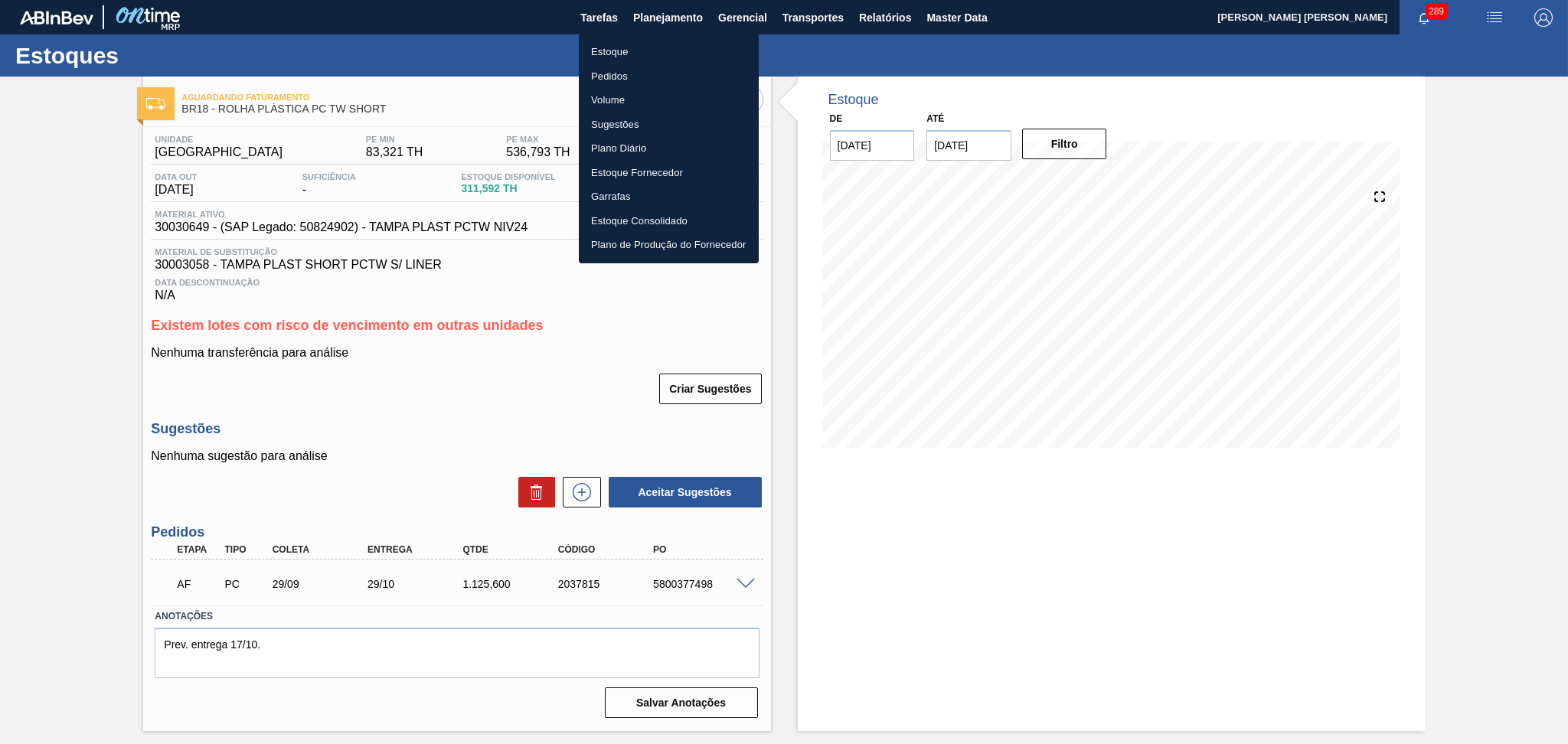
click at [627, 47] on li "Estoque" at bounding box center [669, 52] width 180 height 24
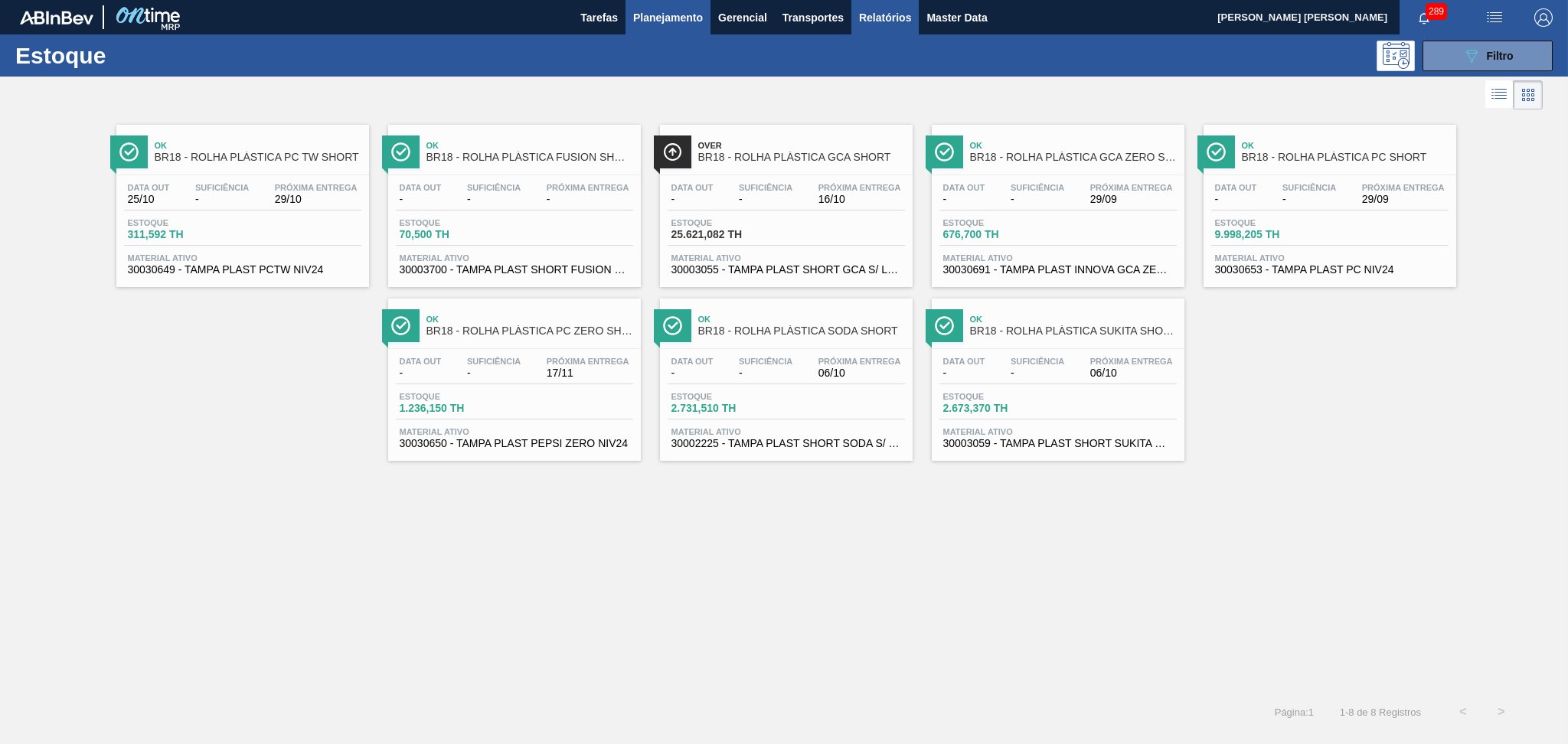
click at [884, 16] on span "Relatórios" at bounding box center [884, 18] width 52 height 19
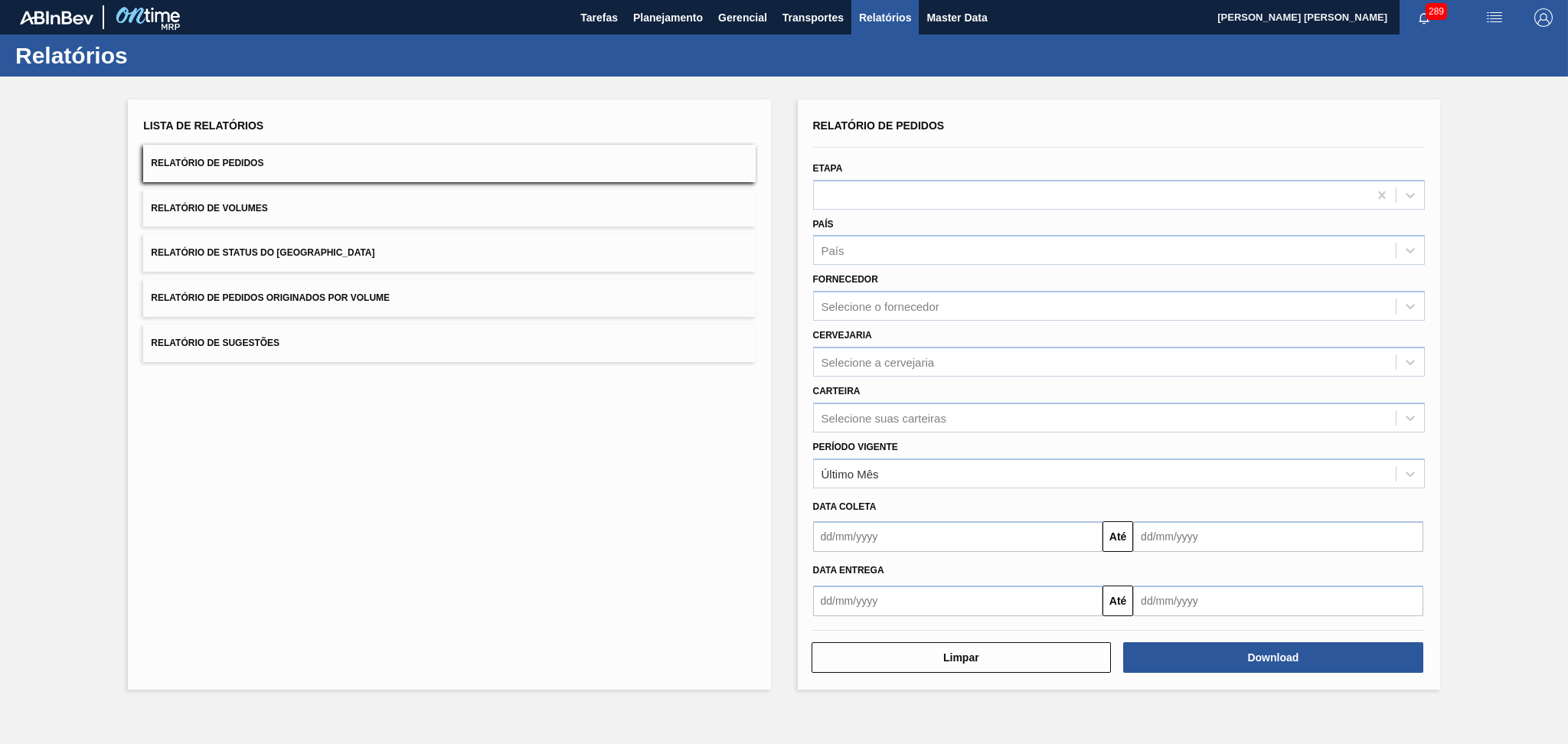
click at [252, 163] on span "Relatório de Pedidos" at bounding box center [207, 163] width 113 height 11
click at [913, 248] on div "País" at bounding box center [1105, 251] width 582 height 23
type input "br"
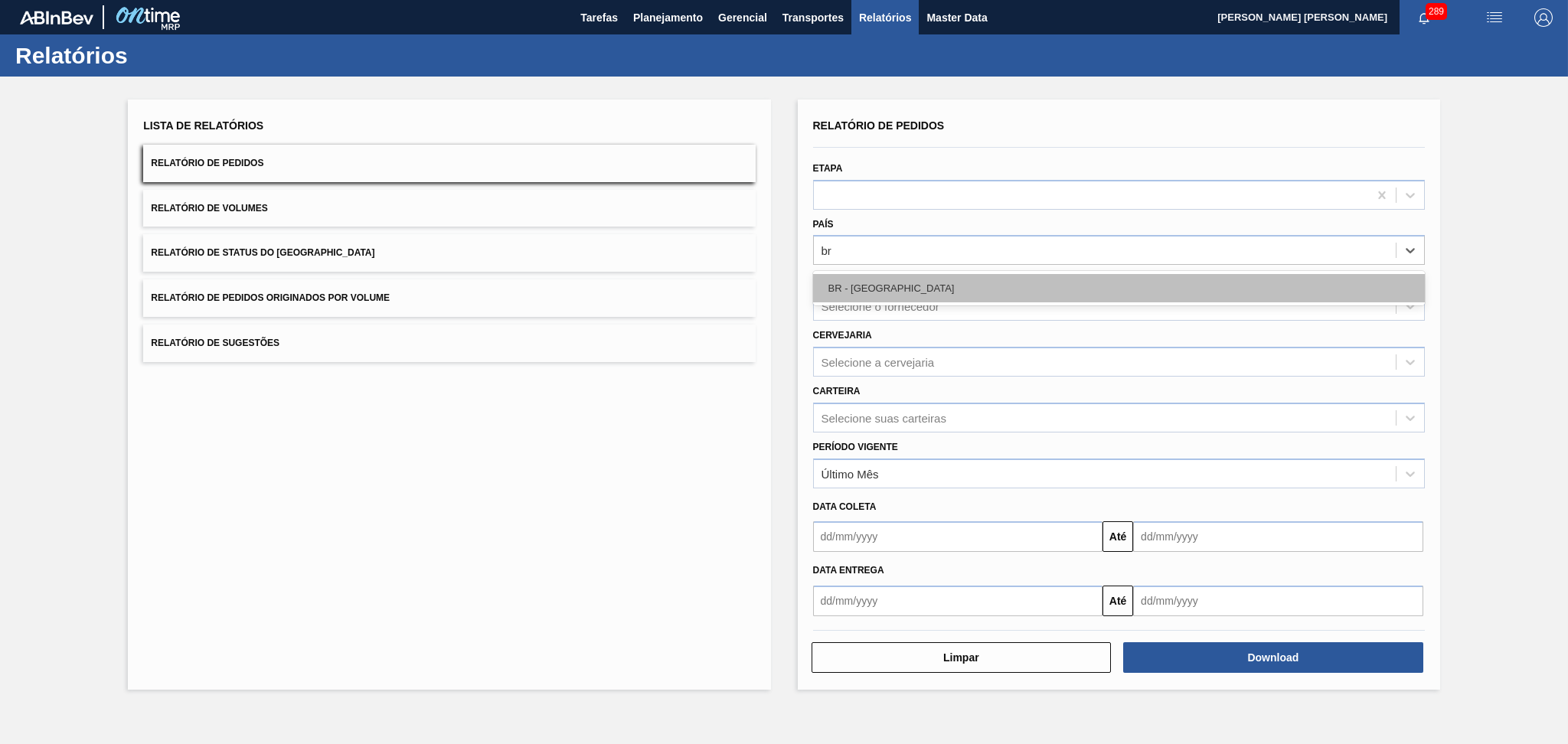
click at [852, 279] on div "BR - Brasil" at bounding box center [1118, 288] width 612 height 28
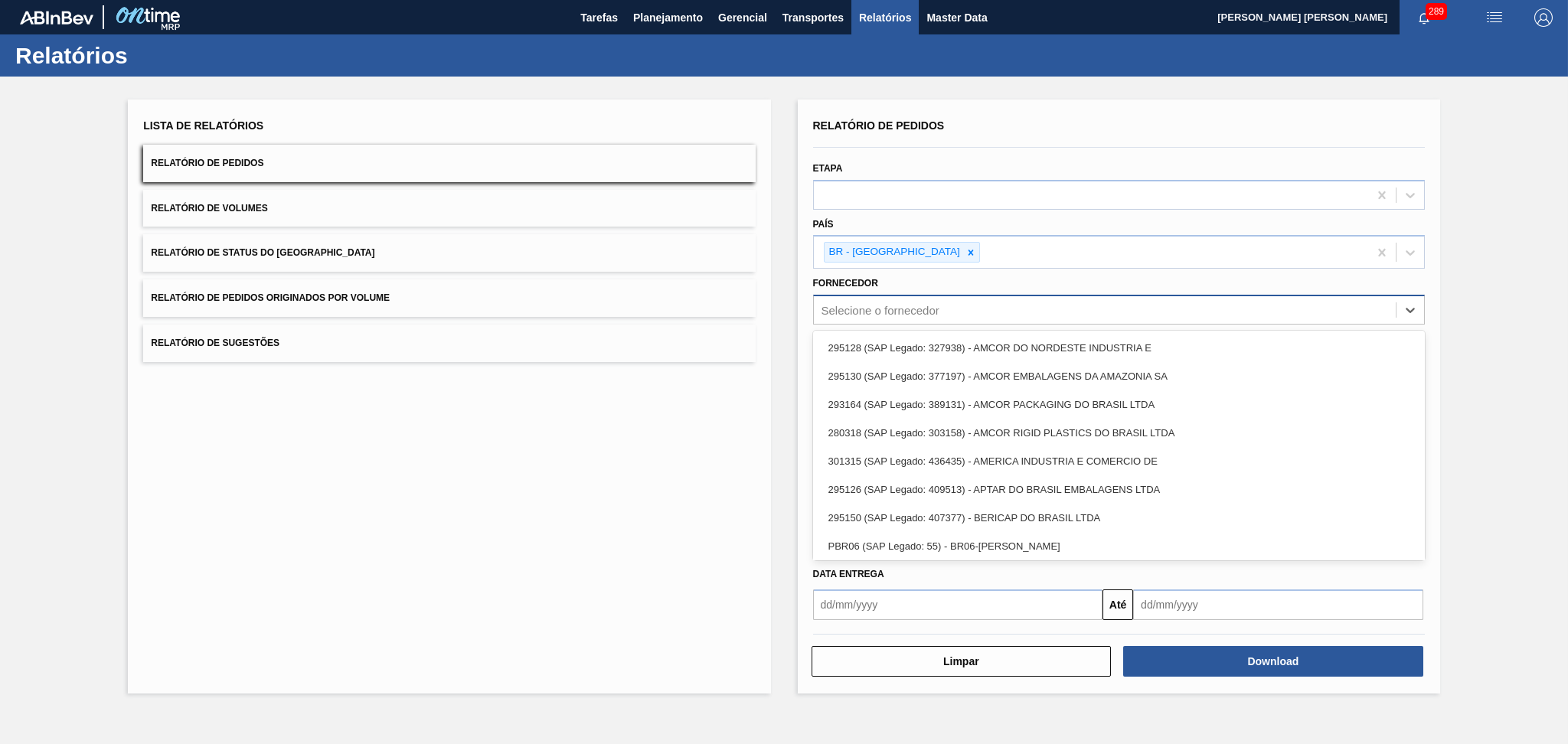
click at [864, 303] on div "Selecione o fornecedor" at bounding box center [880, 309] width 118 height 13
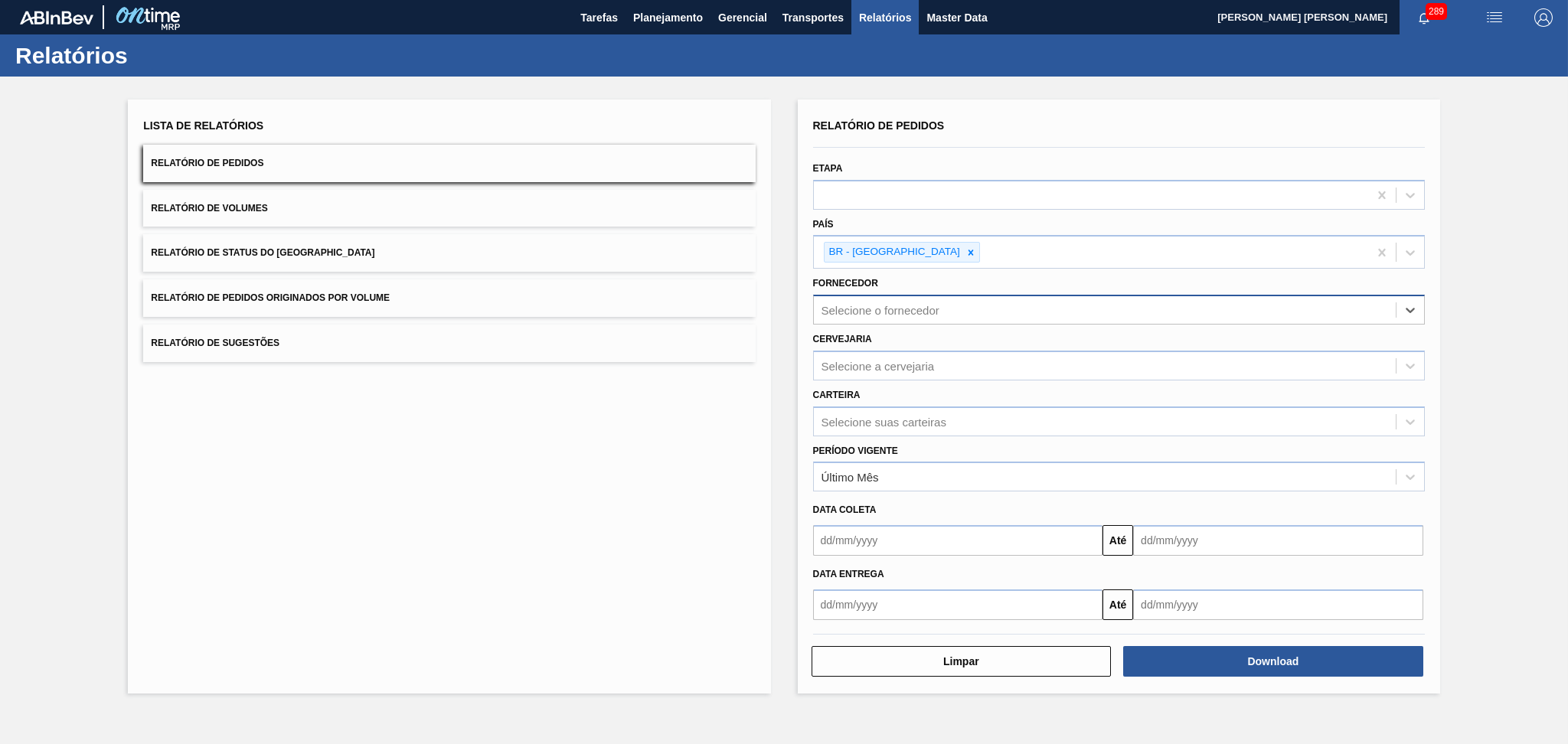
click at [864, 303] on div "Selecione o fornecedor" at bounding box center [880, 309] width 118 height 13
click at [846, 471] on div "Último Mês" at bounding box center [850, 477] width 58 height 13
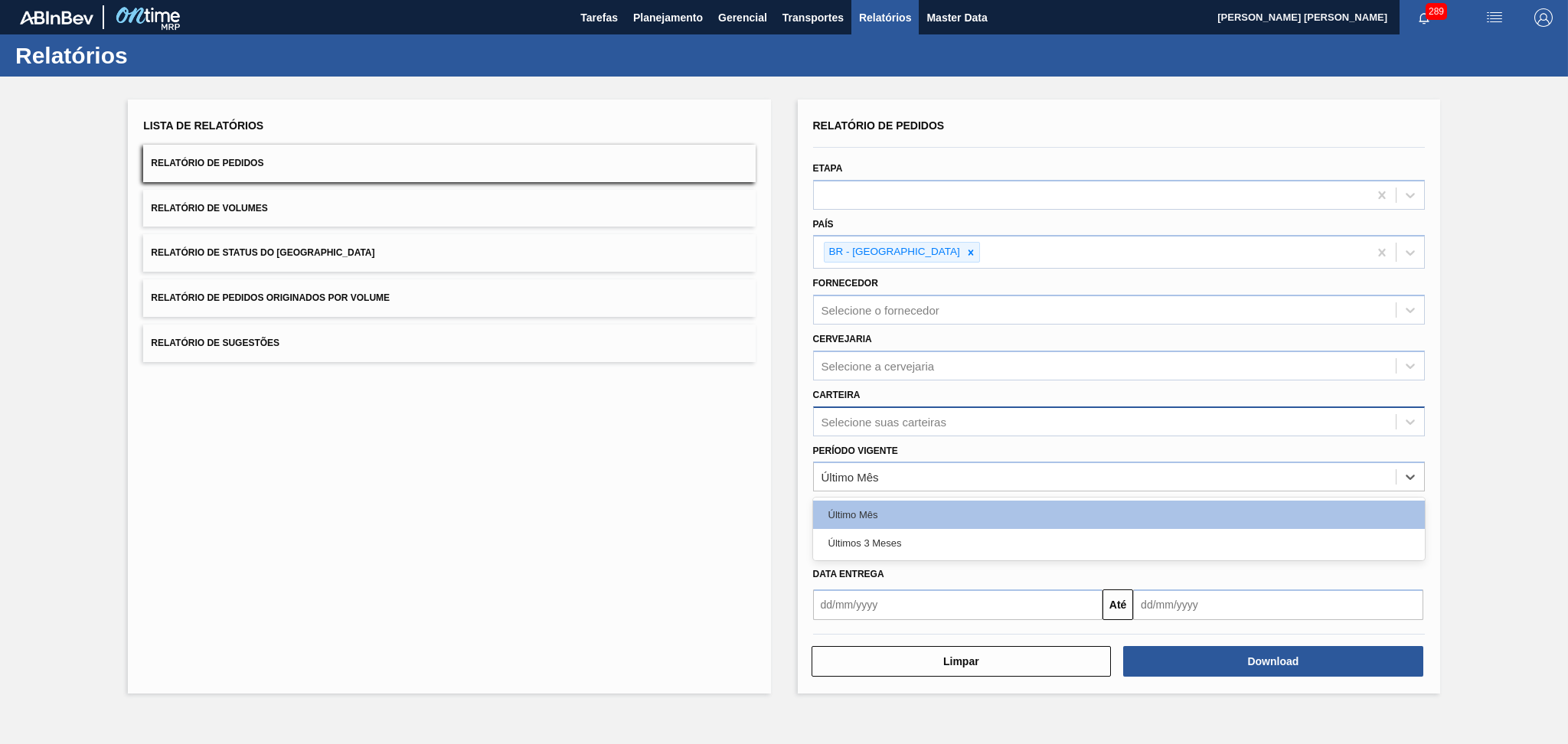
click at [876, 410] on div "Selecione suas carteiras" at bounding box center [1105, 421] width 582 height 23
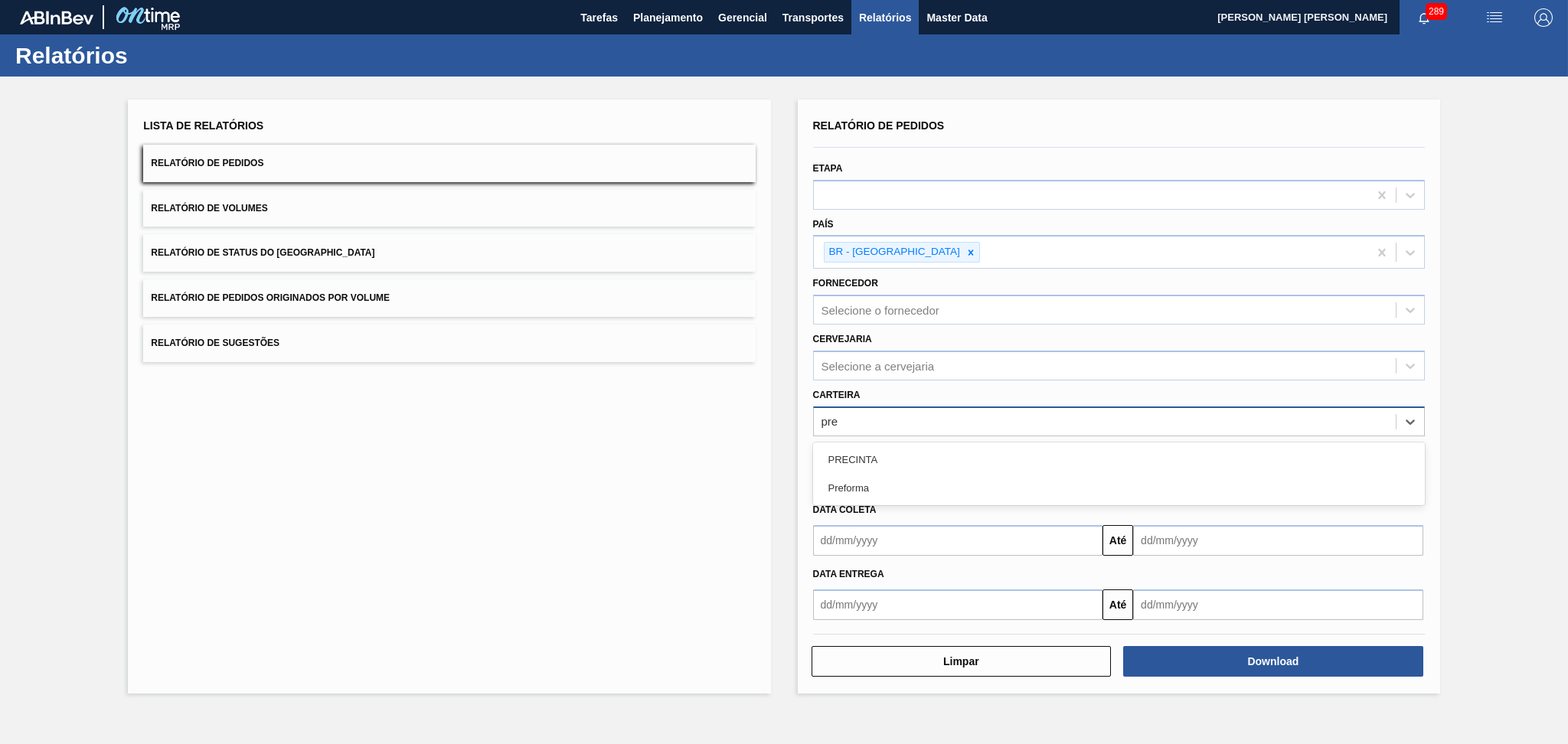
type input "pref"
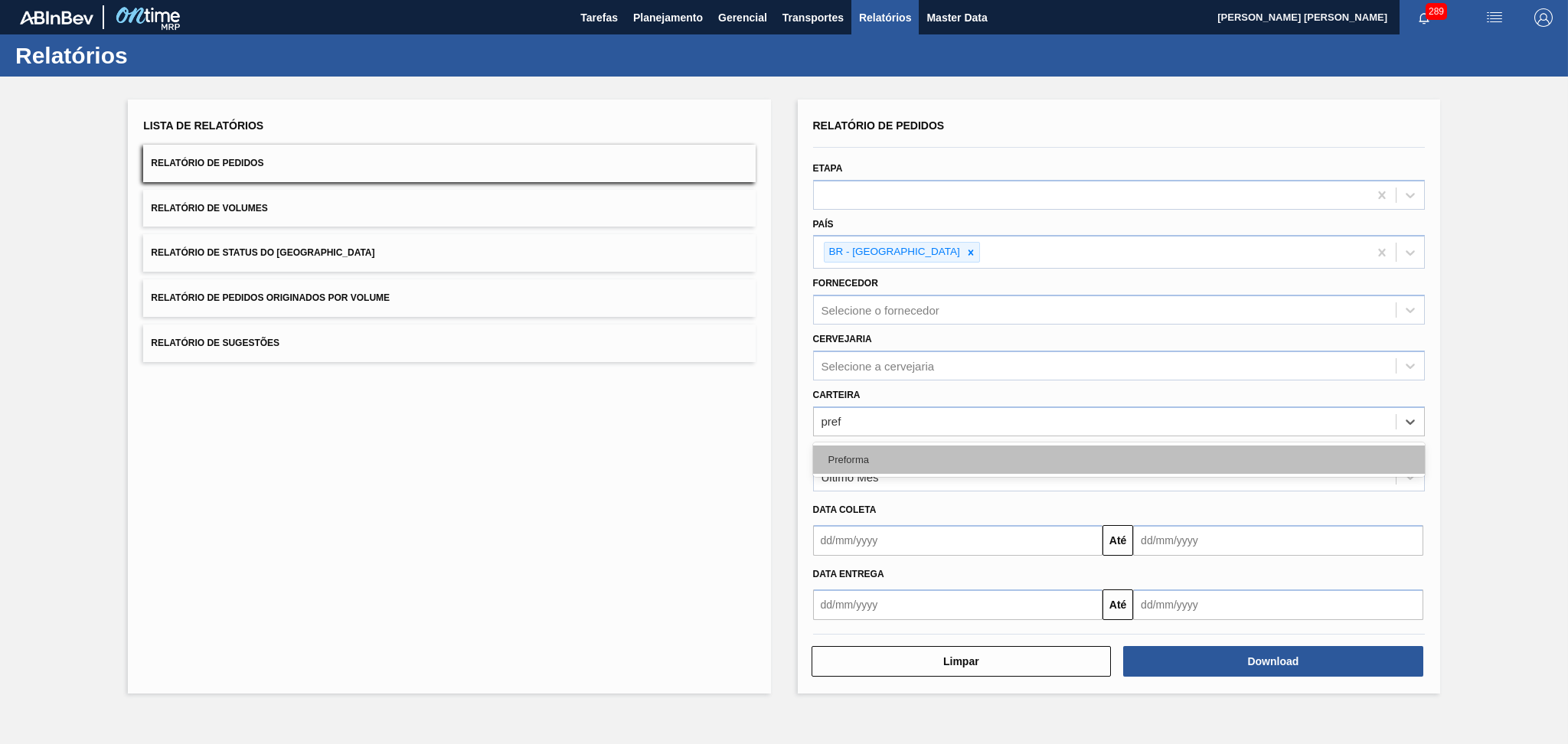
click at [859, 461] on div "Preforma" at bounding box center [1118, 459] width 612 height 28
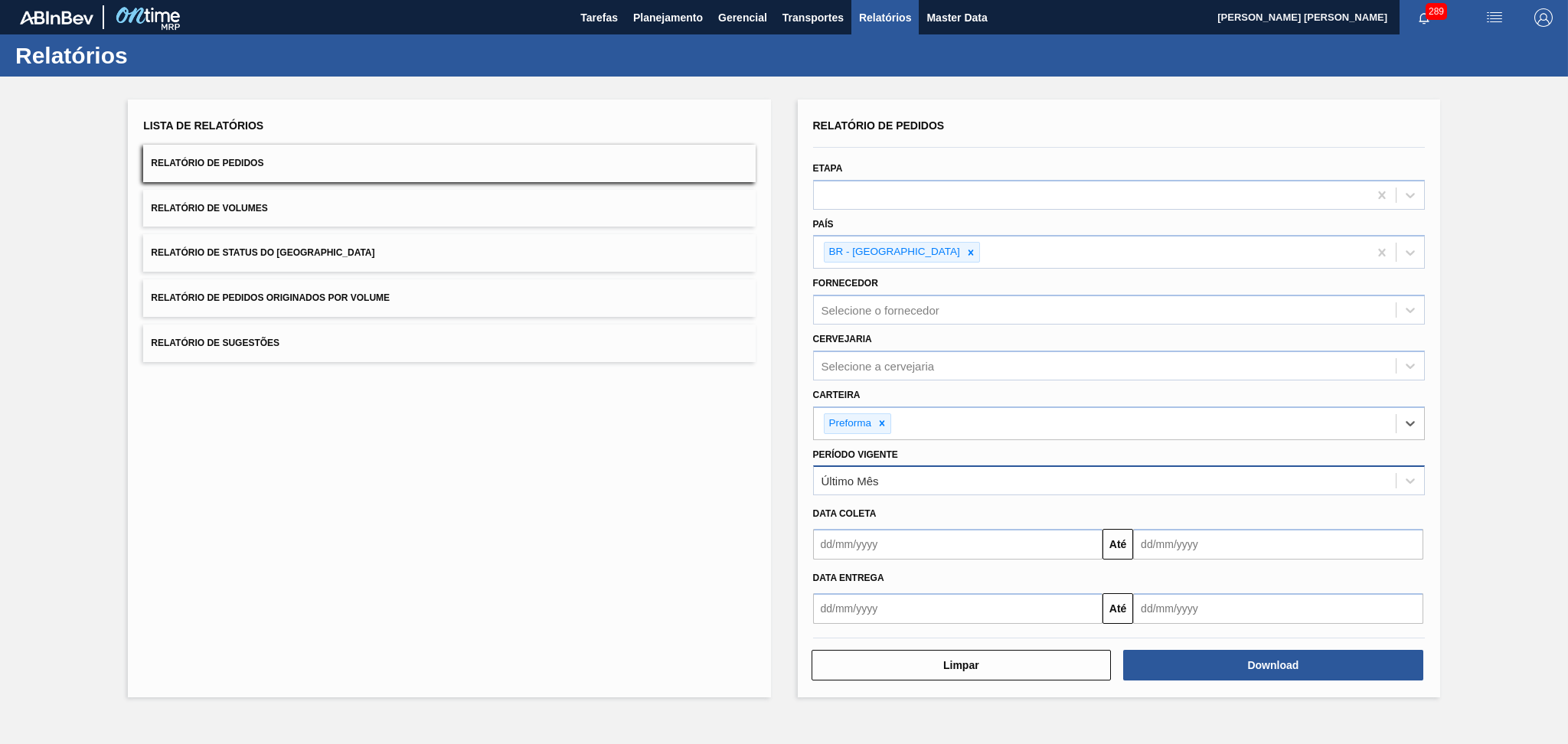
click at [854, 475] on div "Último Mês" at bounding box center [850, 481] width 58 height 13
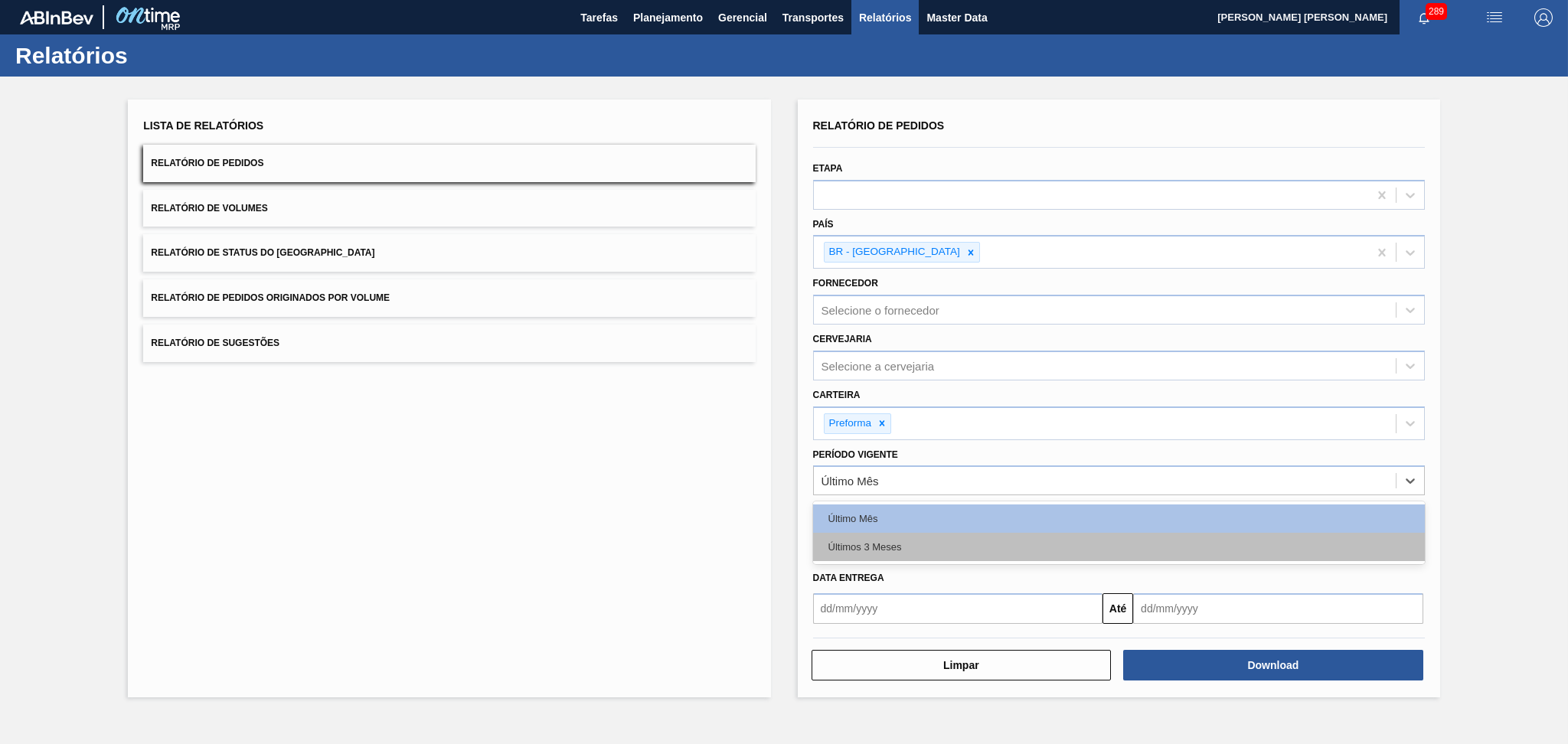
click at [882, 546] on div "Últimos 3 Meses" at bounding box center [1118, 546] width 612 height 28
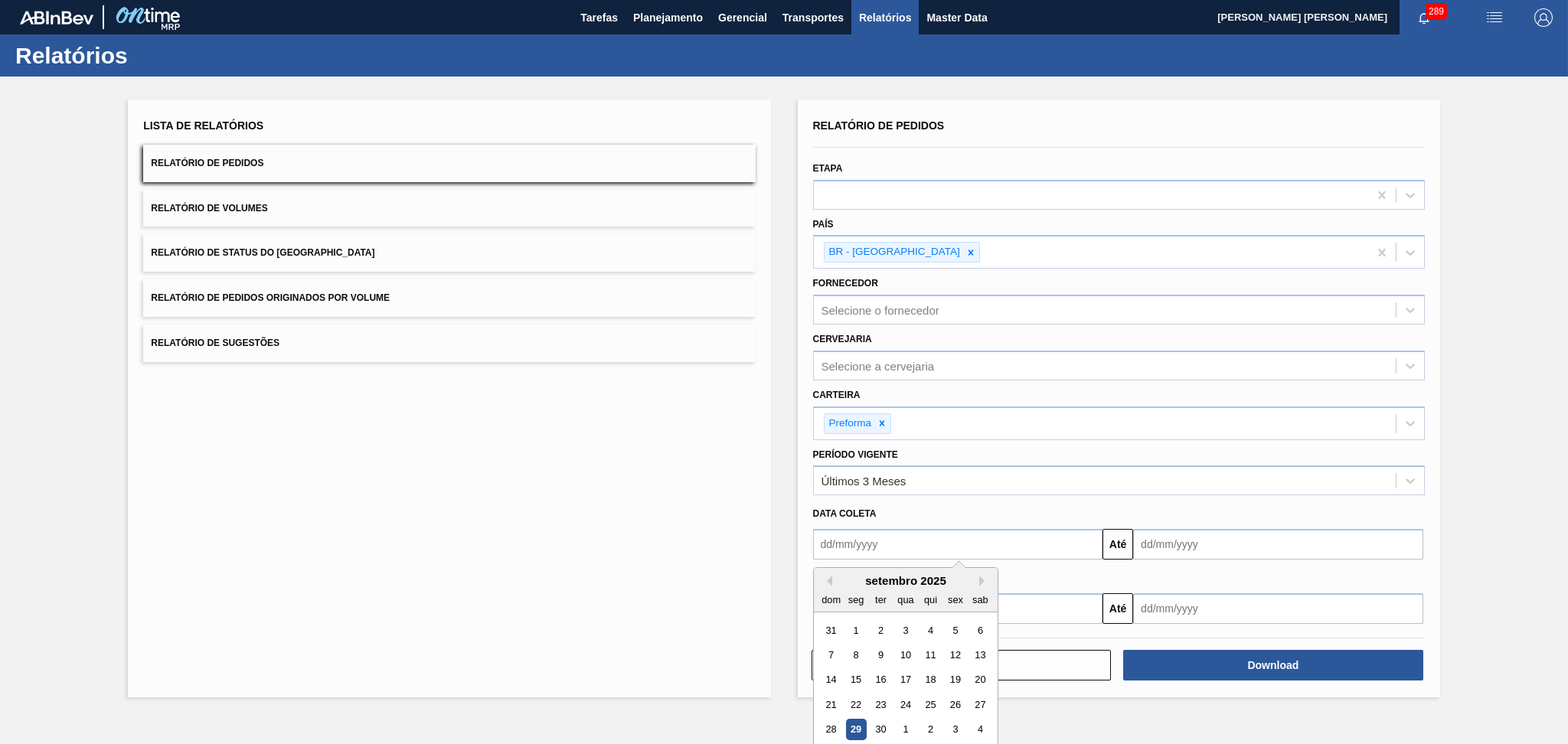
click at [887, 541] on input "text" at bounding box center [958, 543] width 290 height 30
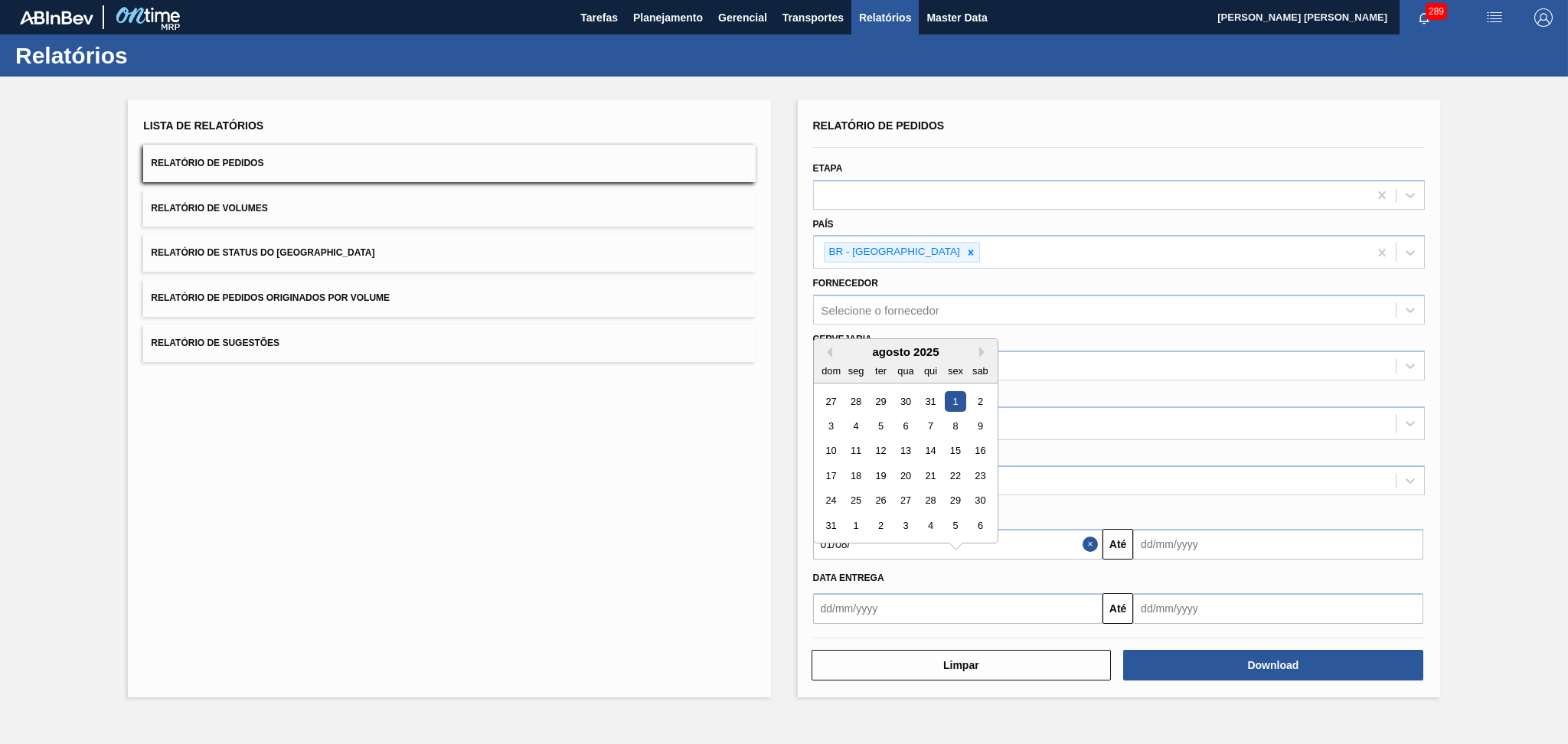
click at [952, 399] on div "1" at bounding box center [955, 400] width 21 height 21
type input "01/08/2025"
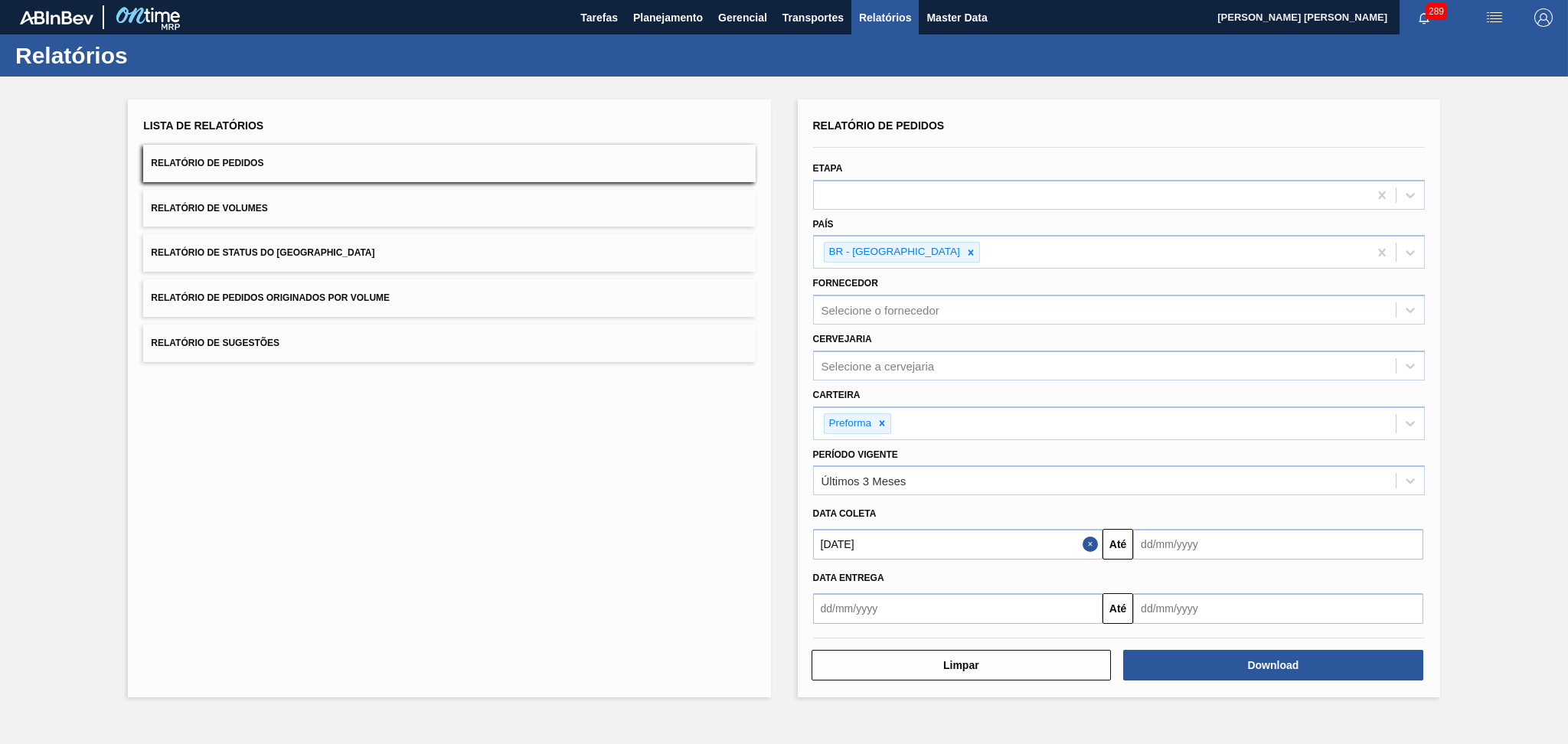
click at [1169, 539] on input "text" at bounding box center [1278, 543] width 290 height 30
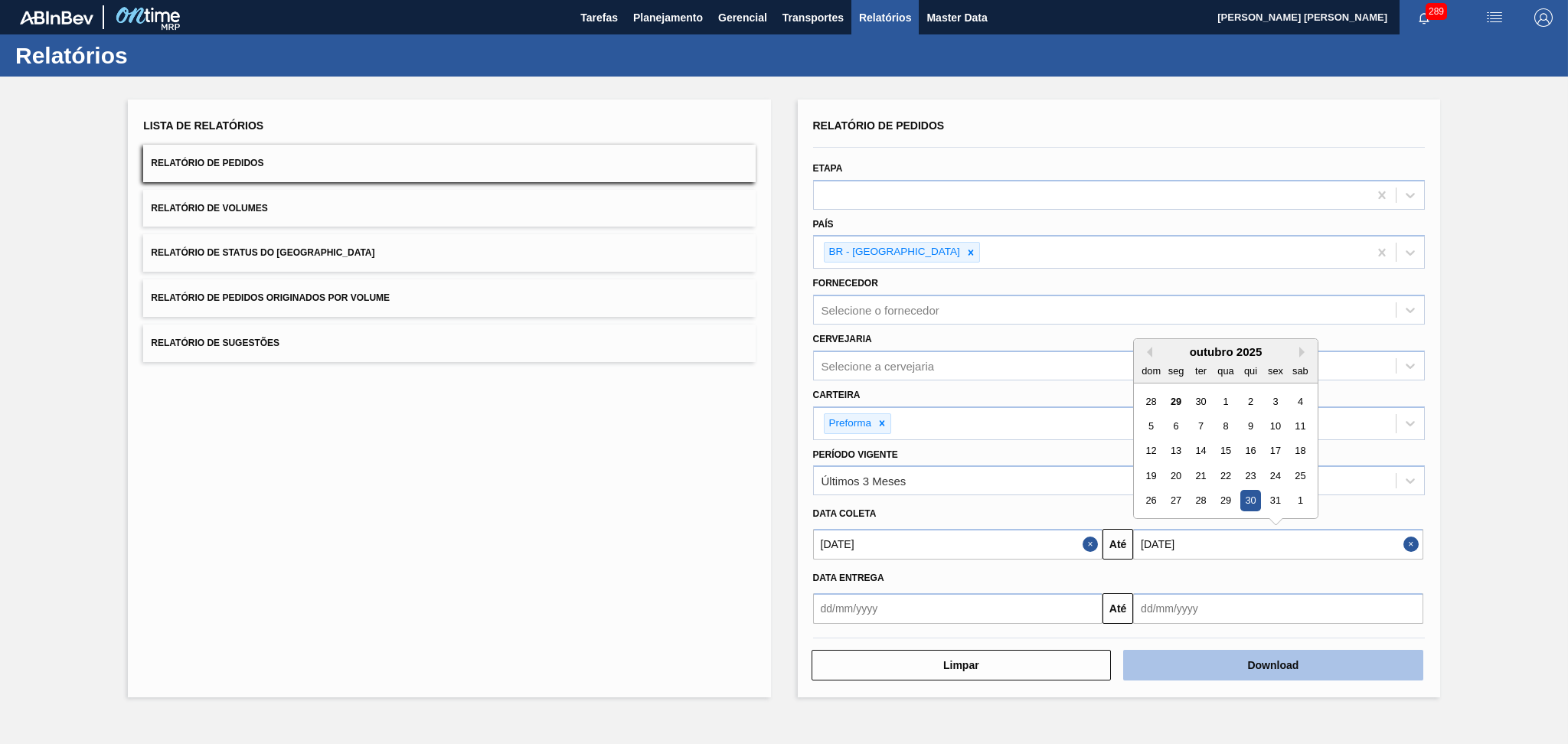
type input "30/10/2025"
click at [1250, 657] on button "Download" at bounding box center [1273, 665] width 300 height 30
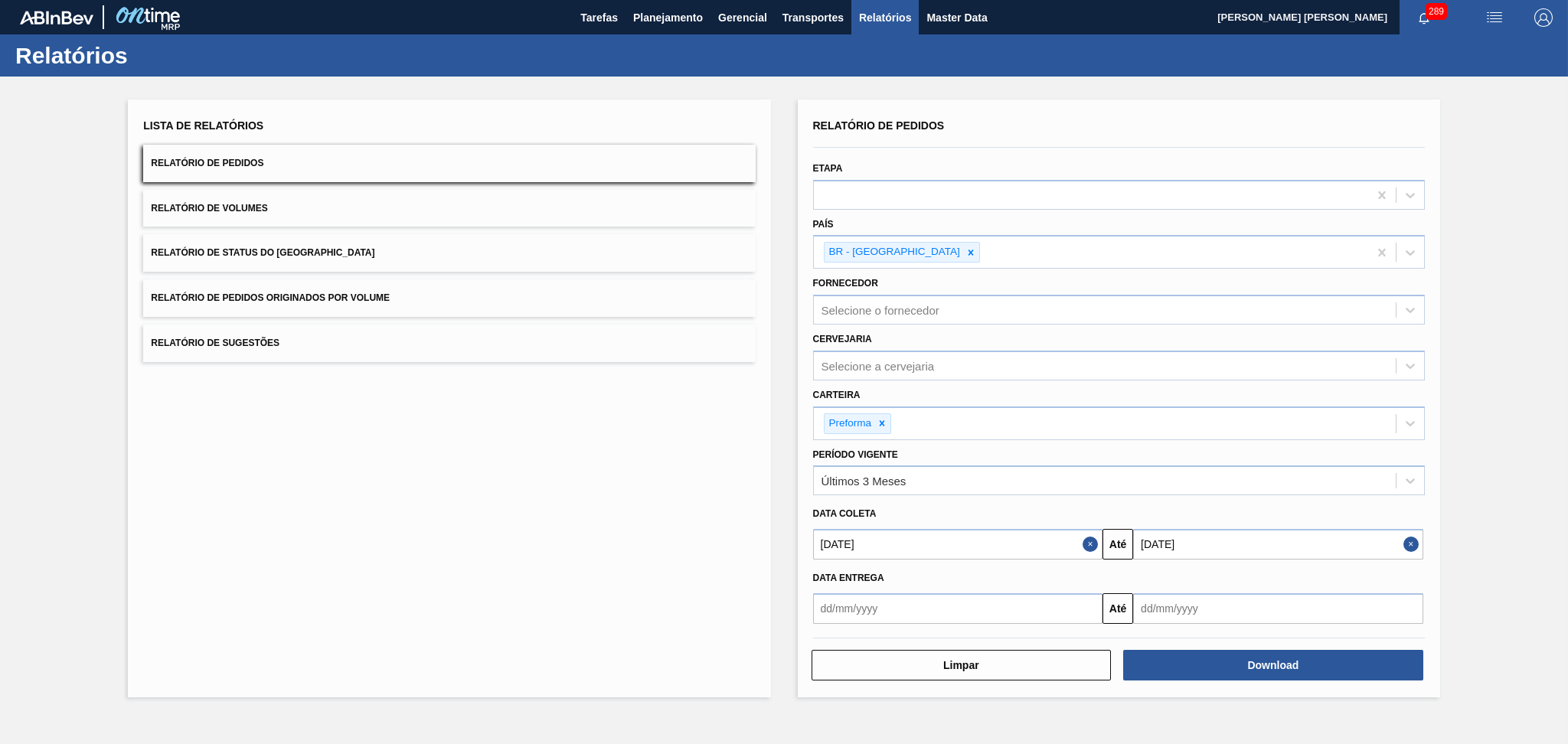
click at [228, 198] on button "Relatório de Volumes" at bounding box center [449, 209] width 612 height 37
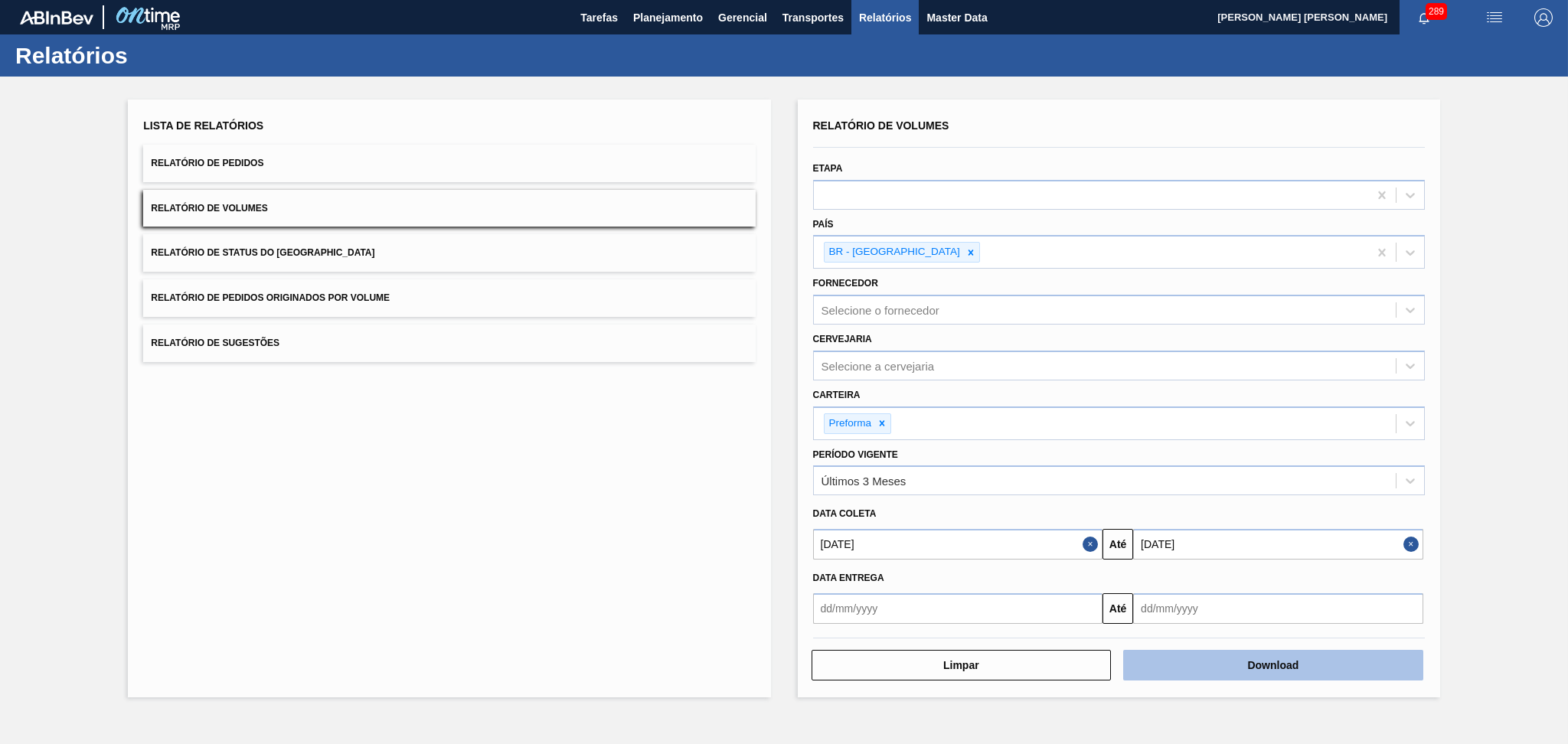
click at [1232, 668] on button "Download" at bounding box center [1273, 665] width 300 height 30
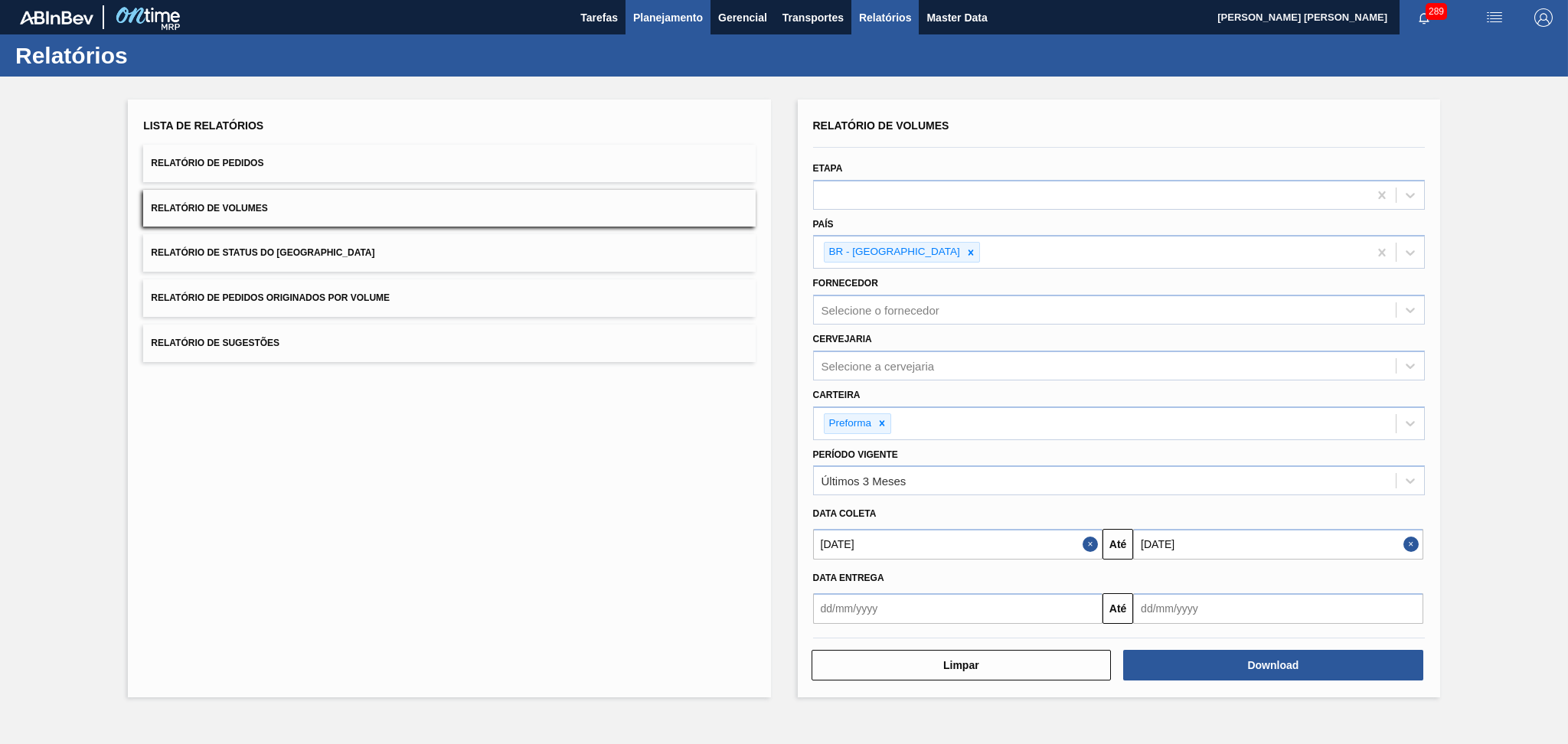
click at [694, 15] on span "Planejamento" at bounding box center [667, 18] width 70 height 19
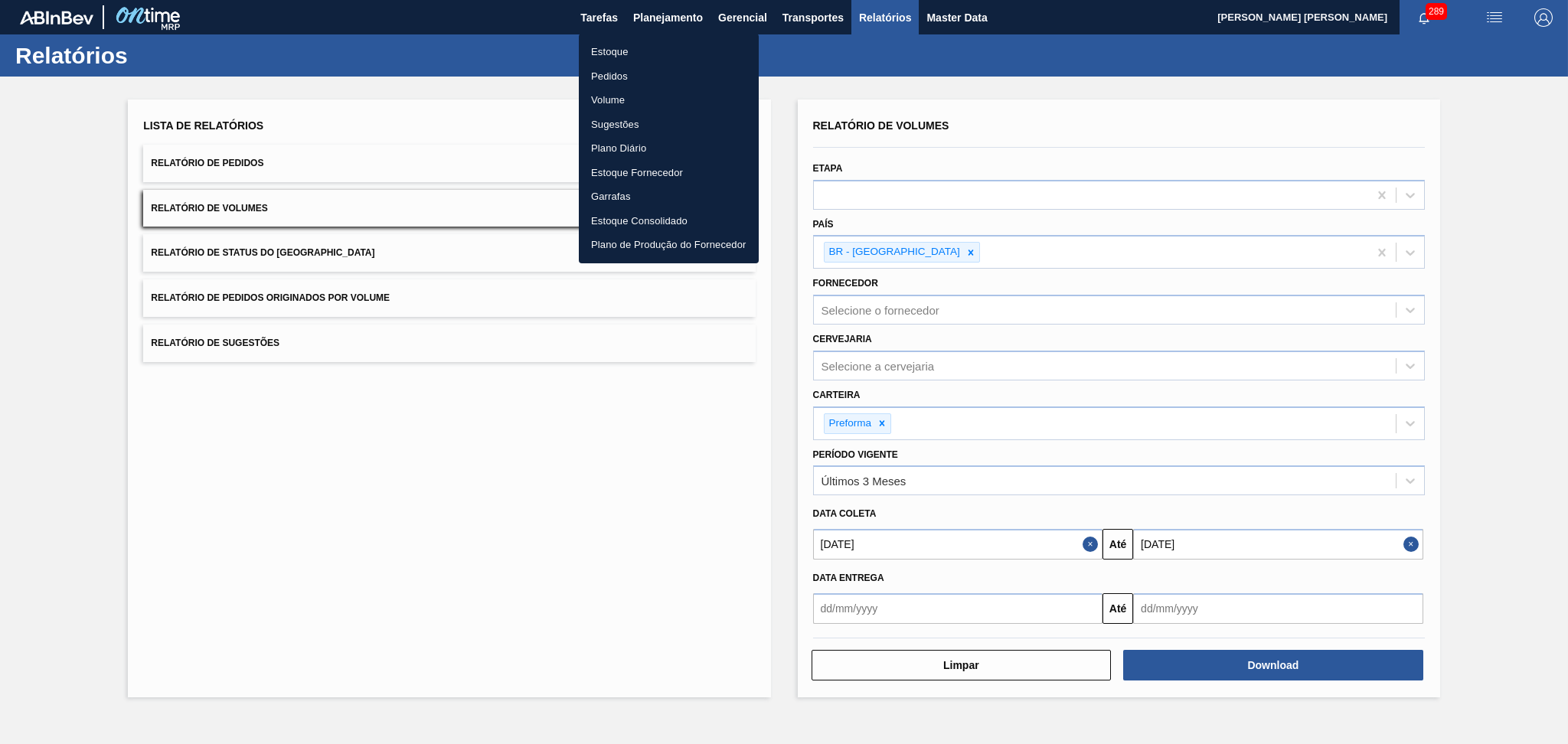
click at [618, 47] on li "Estoque" at bounding box center [669, 52] width 180 height 24
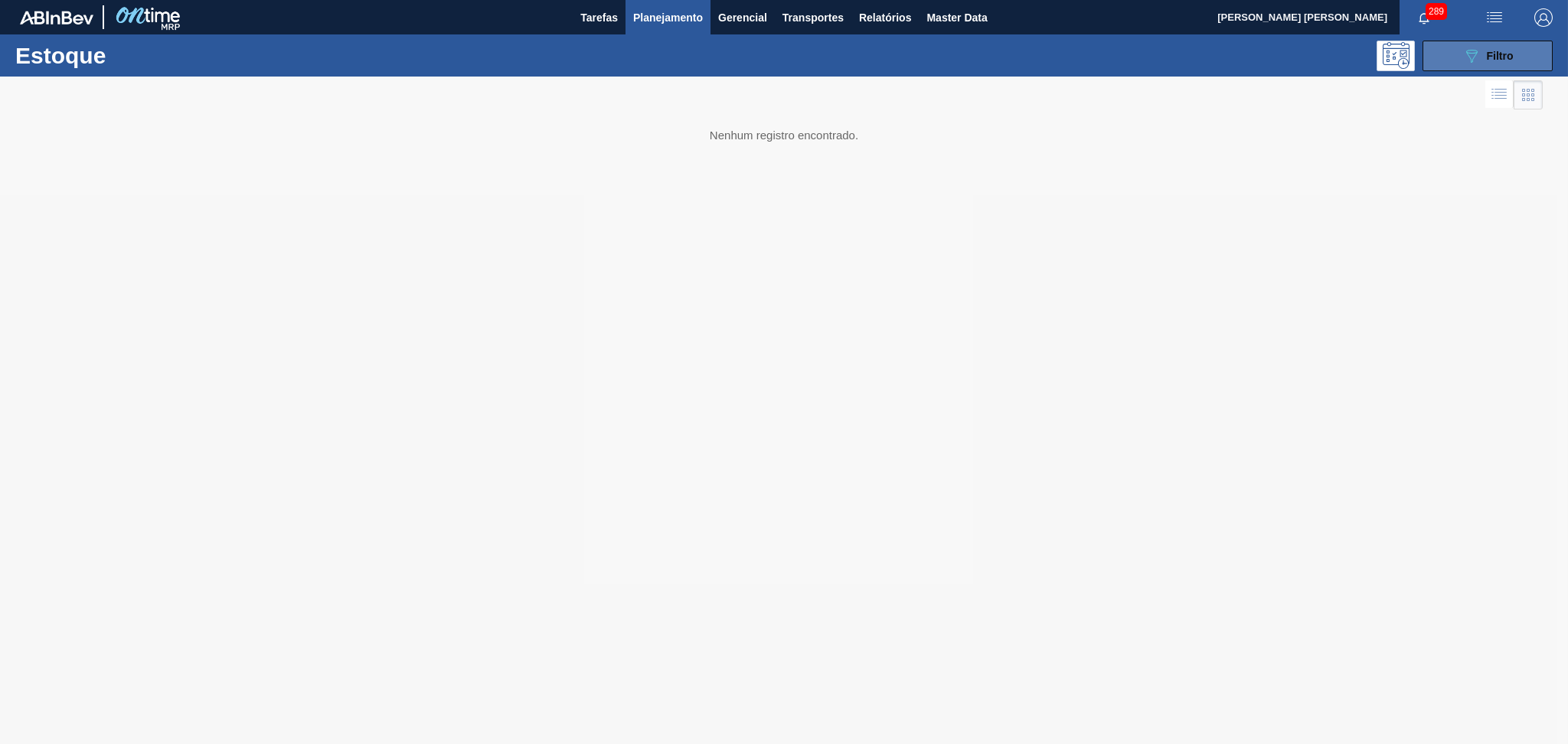
click at [1476, 62] on icon "089F7B8B-B2A5-4AFE-B5C0-19BA573D28AC" at bounding box center [1471, 56] width 19 height 19
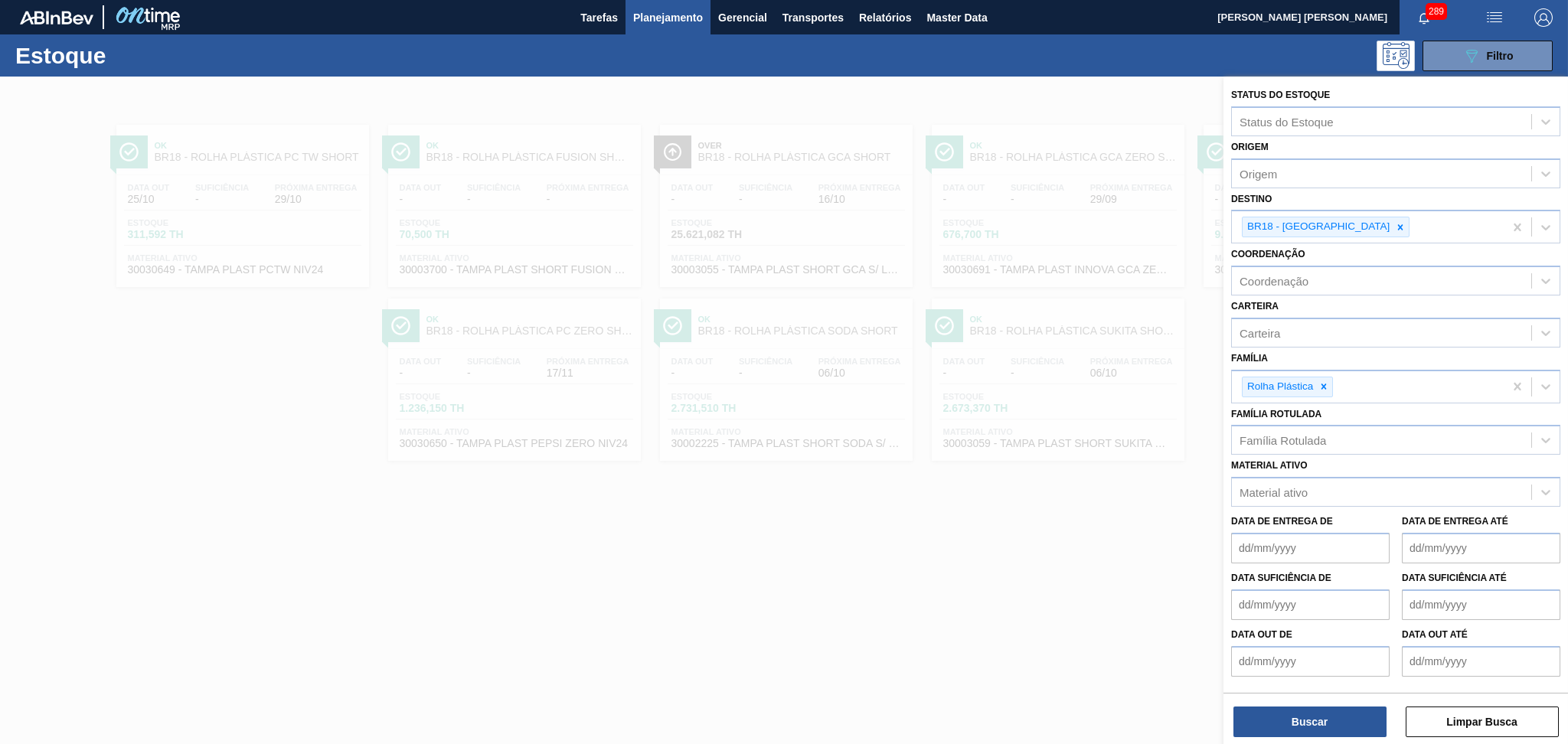
click at [1395, 228] on icon at bounding box center [1400, 227] width 11 height 11
click at [1354, 228] on div "BR18 - Pernambuco" at bounding box center [1367, 227] width 271 height 31
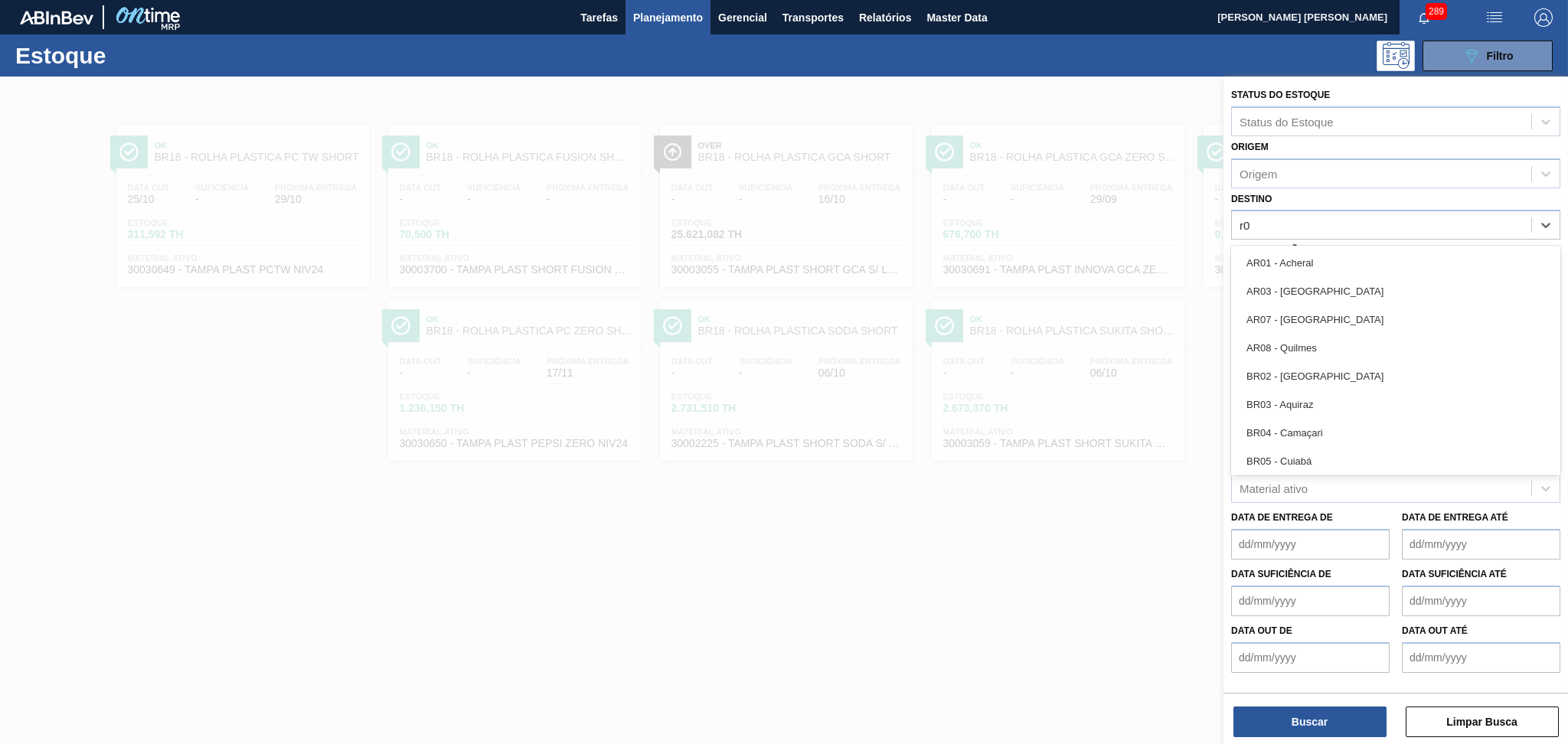
type input "r"
type input "br03"
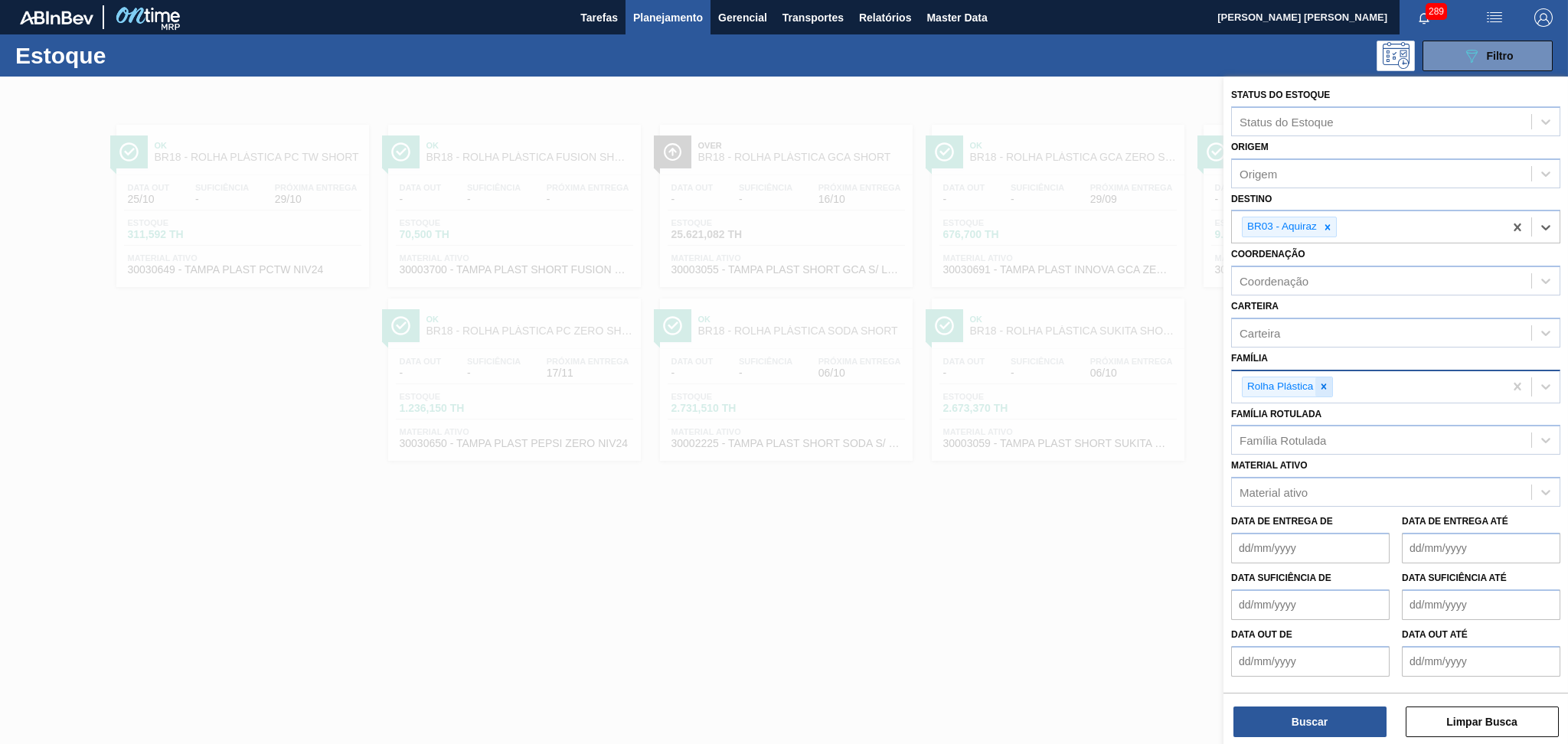
click at [1325, 384] on icon at bounding box center [1323, 386] width 5 height 5
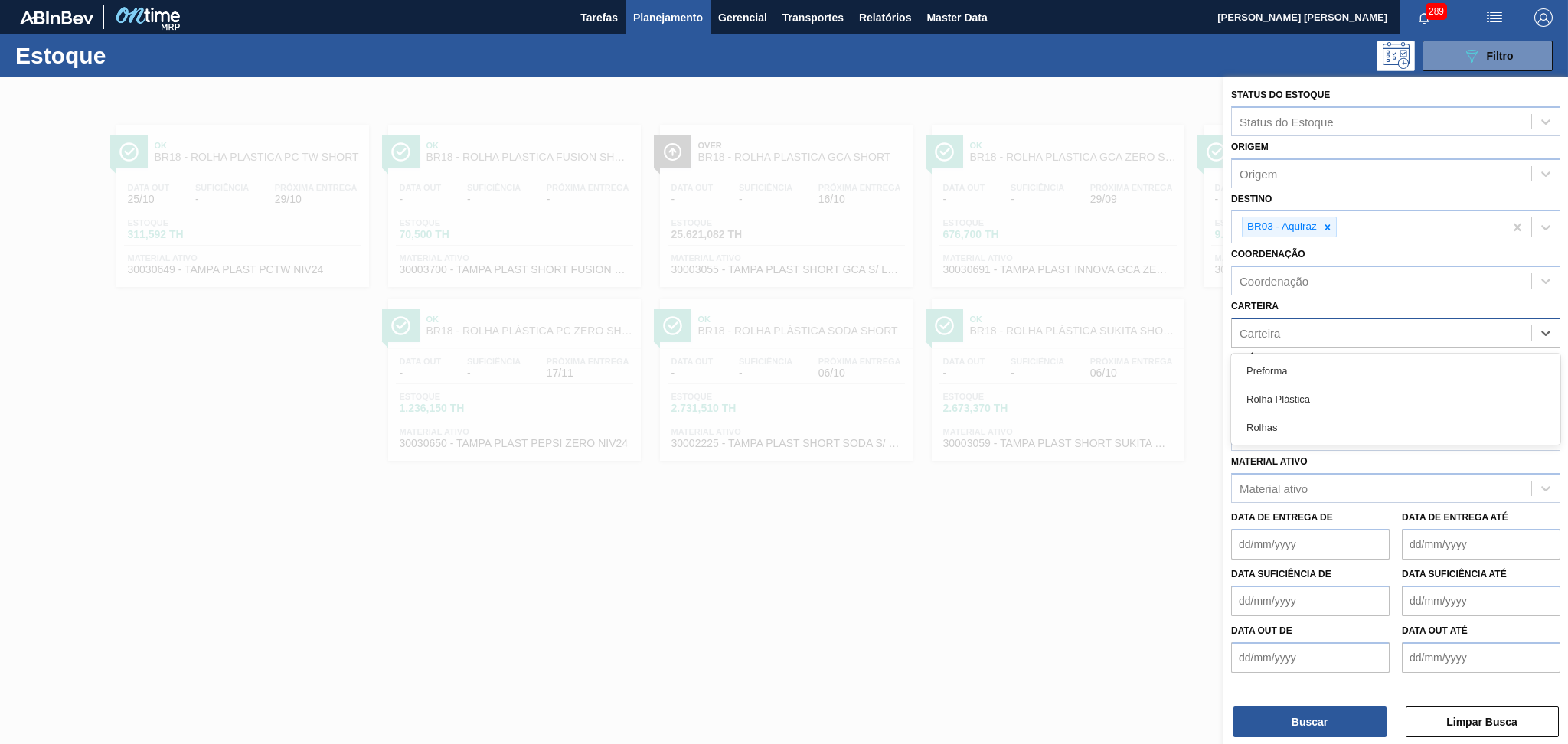
click at [1283, 331] on div "Carteira" at bounding box center [1382, 332] width 300 height 23
type input "pref"
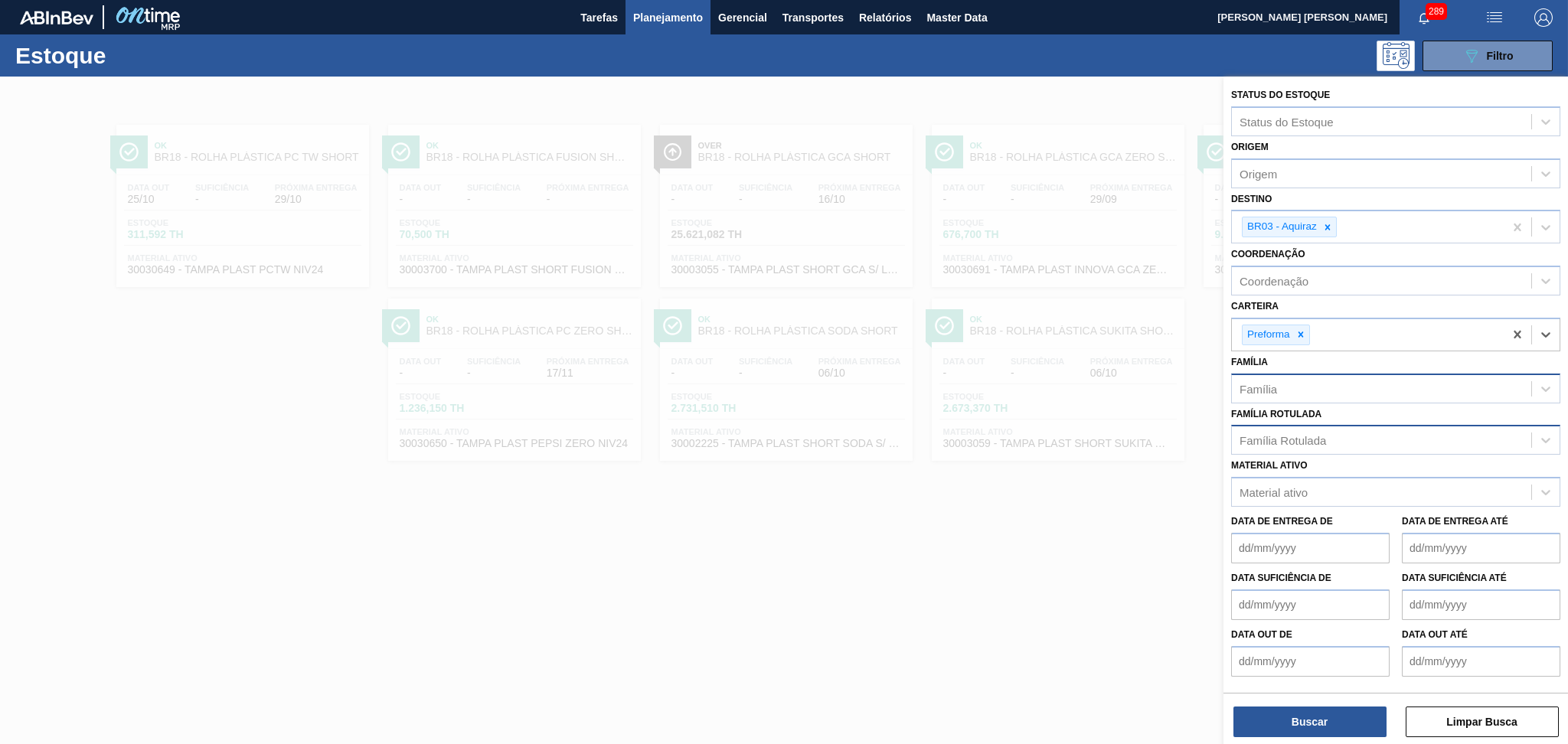
click at [1258, 439] on div "Família Rotulada" at bounding box center [1282, 440] width 86 height 13
type Rotulada "48g v"
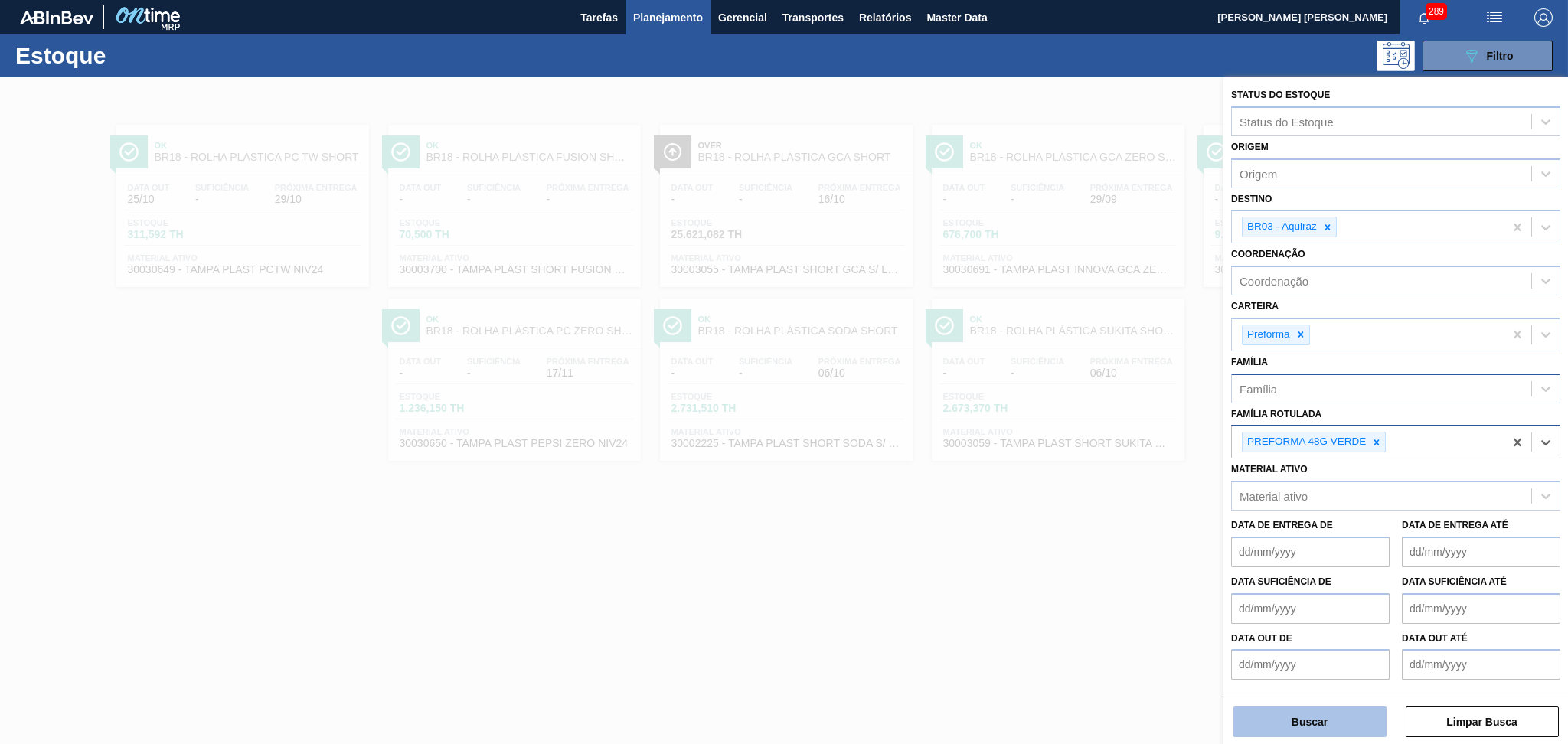
click at [1307, 715] on button "Buscar" at bounding box center [1309, 721] width 153 height 30
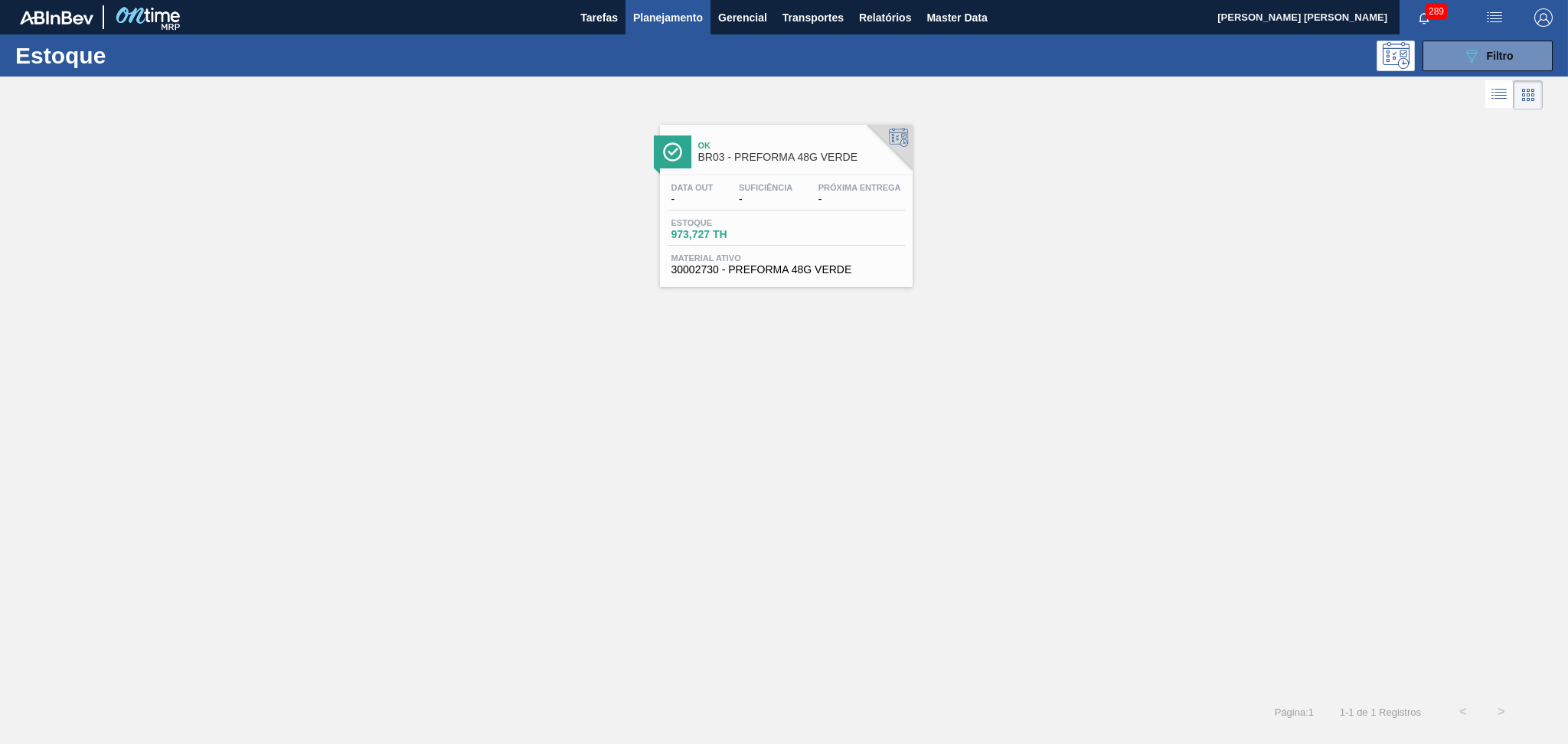
click at [757, 202] on span "-" at bounding box center [765, 200] width 54 height 12
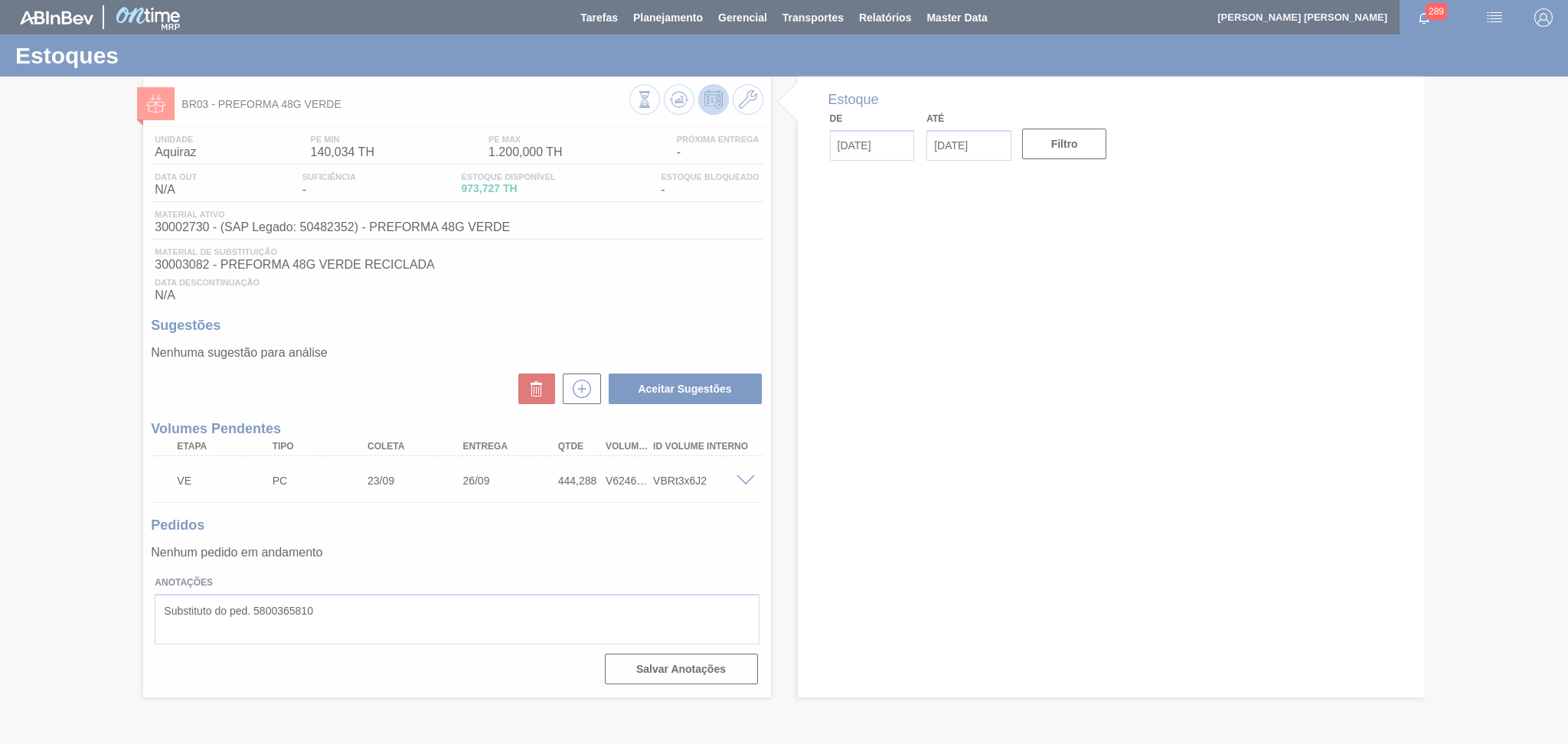
click at [351, 365] on div "Nenhuma sugestão para análise Aceitar Sugestões" at bounding box center [456, 375] width 612 height 60
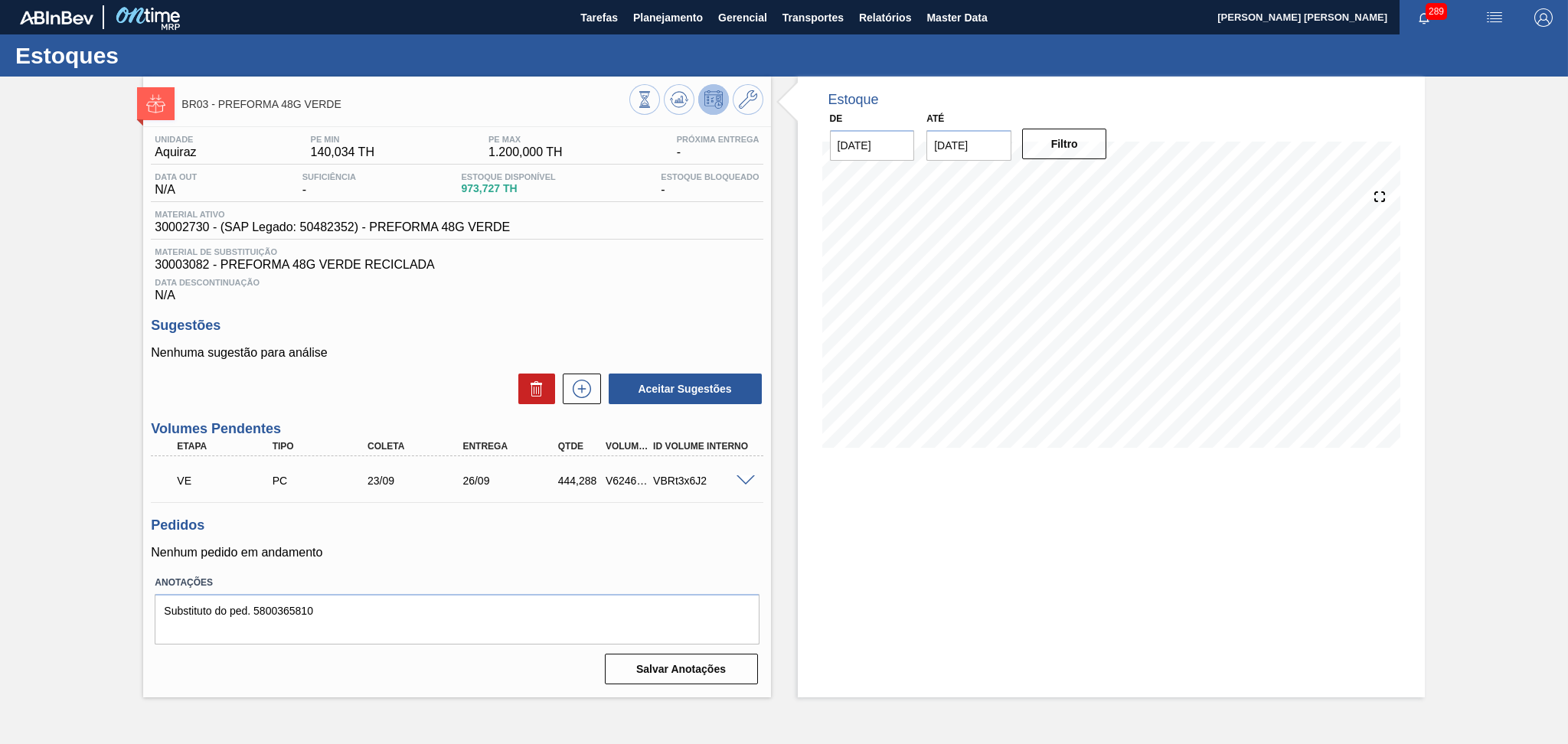
click at [740, 479] on span at bounding box center [745, 481] width 19 height 12
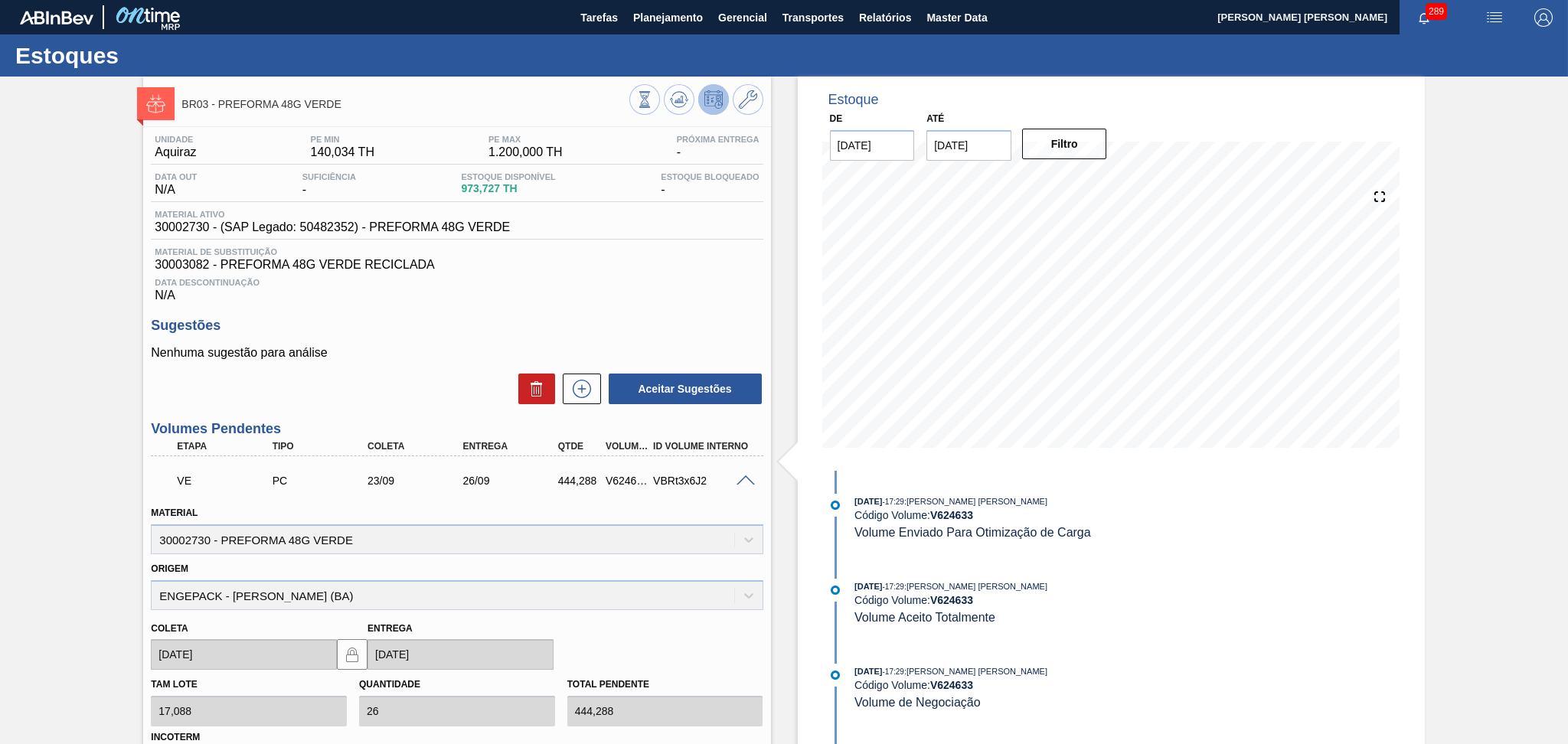
click at [492, 328] on h3 "Sugestões" at bounding box center [456, 325] width 612 height 16
click at [449, 294] on div "Data Descontinuação N/A" at bounding box center [456, 286] width 612 height 30
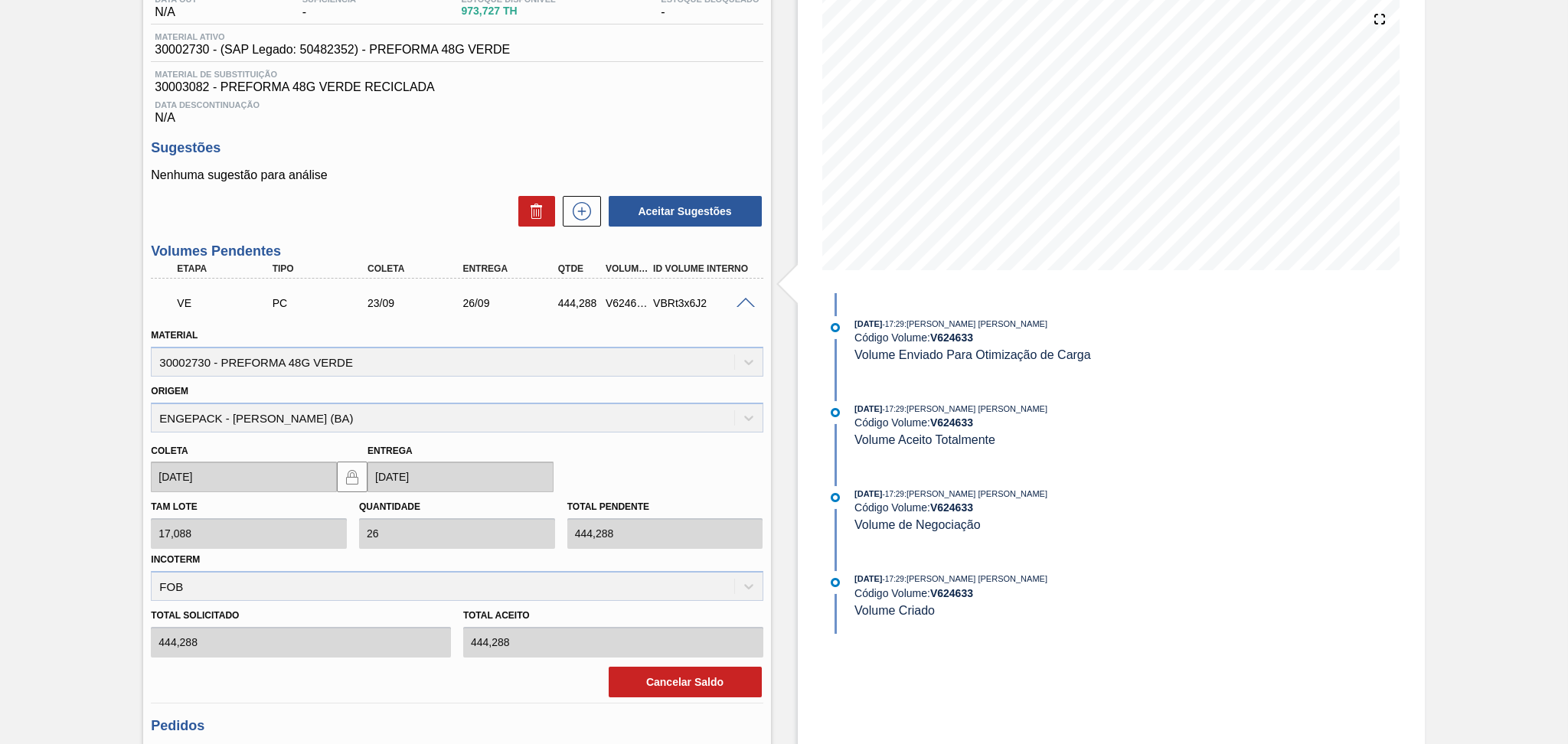
scroll to position [306, 0]
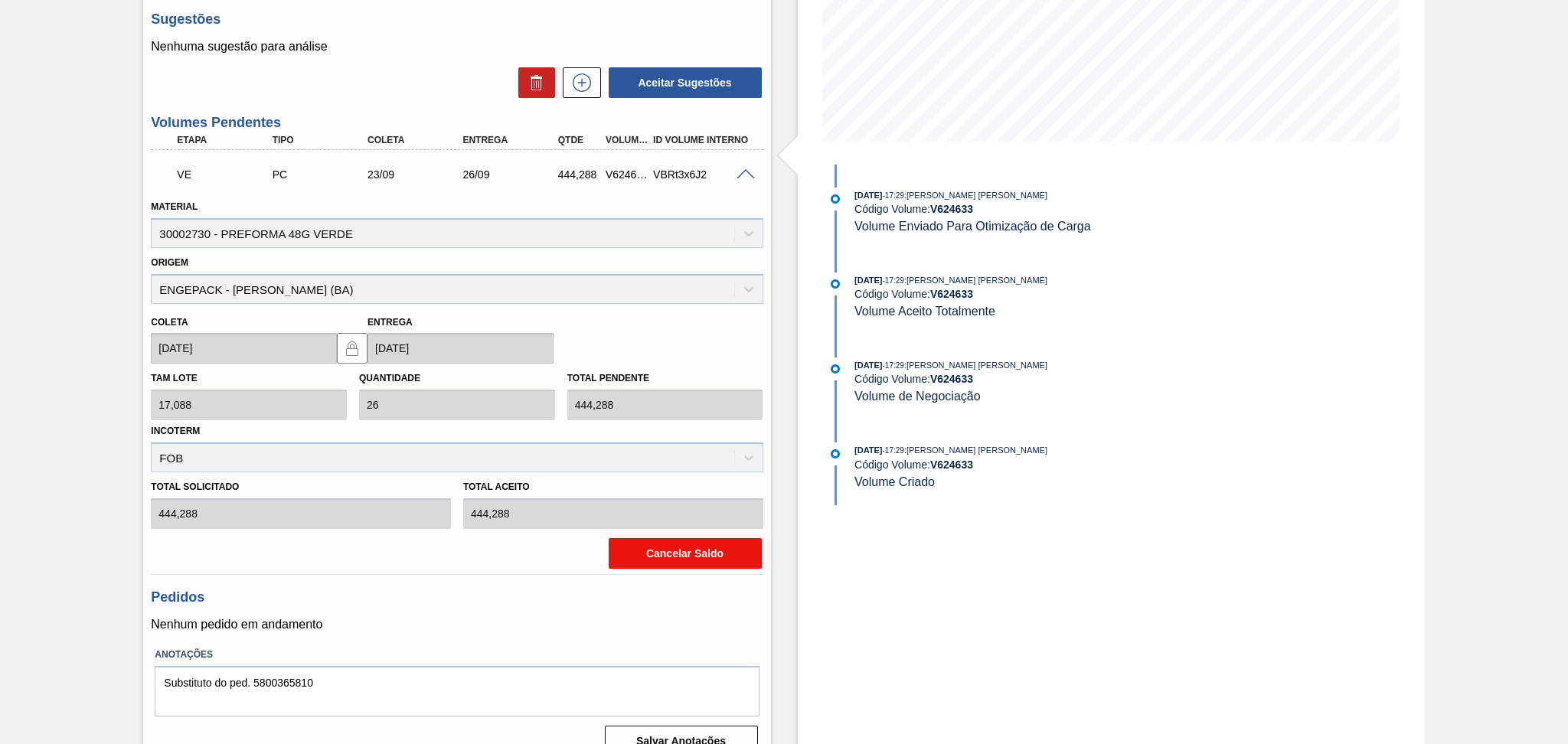
click at [677, 542] on button "Cancelar Saldo" at bounding box center [685, 552] width 153 height 30
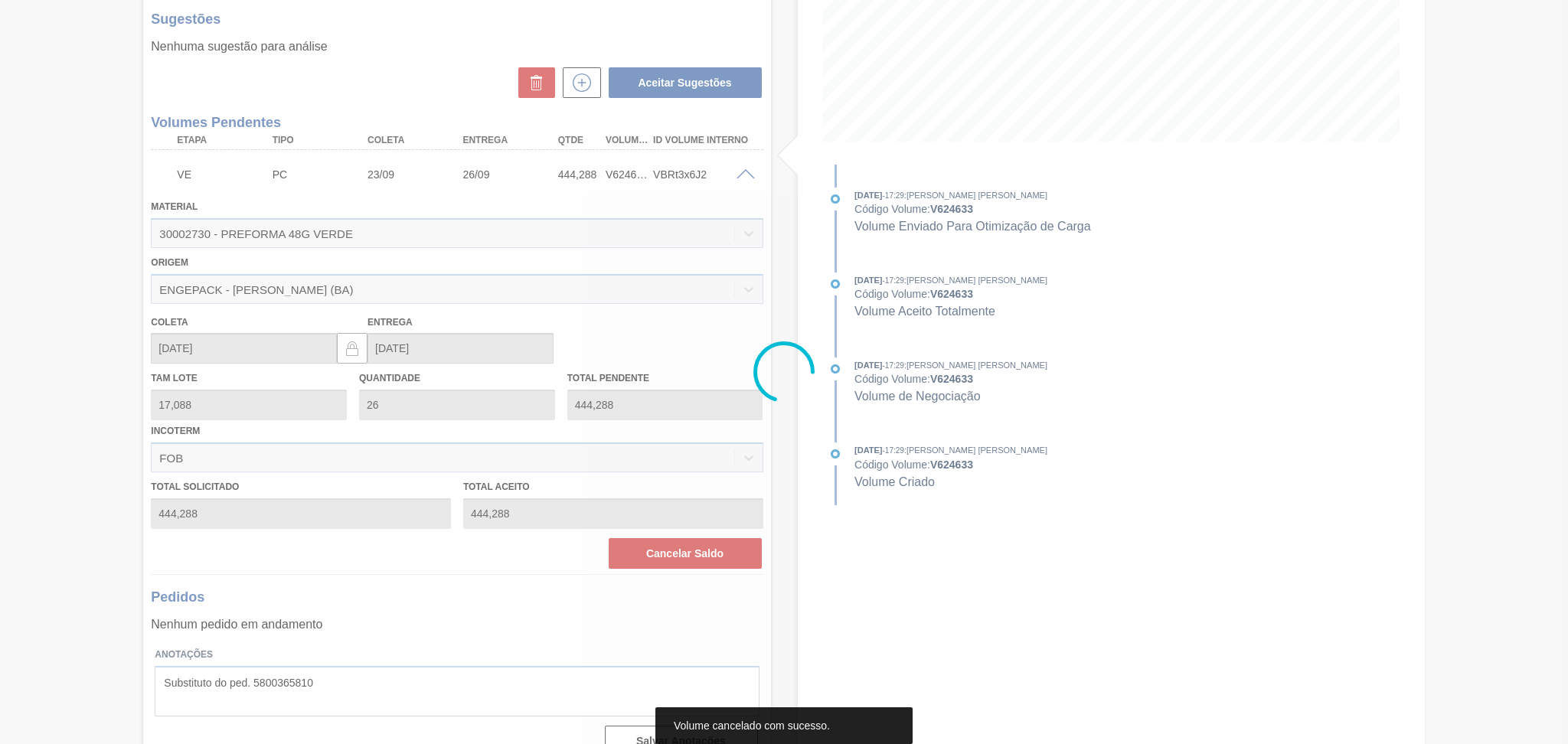
scroll to position [71, 0]
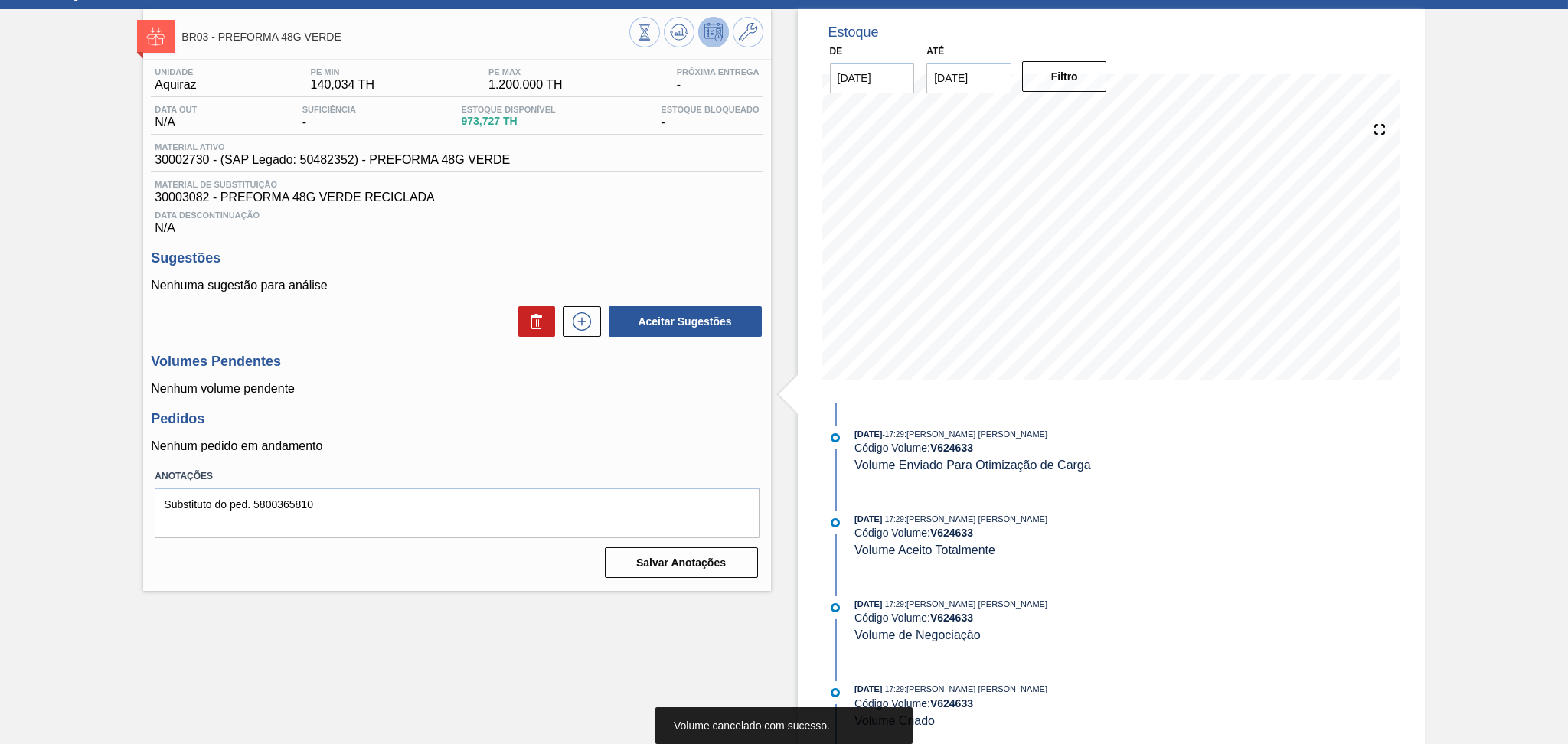
click at [381, 89] on div "Unidade Aquiraz PE MIN 140,034 TH PE MAX 1.200,000 TH Próxima Entrega -" at bounding box center [456, 82] width 612 height 29
click at [581, 312] on icon at bounding box center [582, 321] width 24 height 19
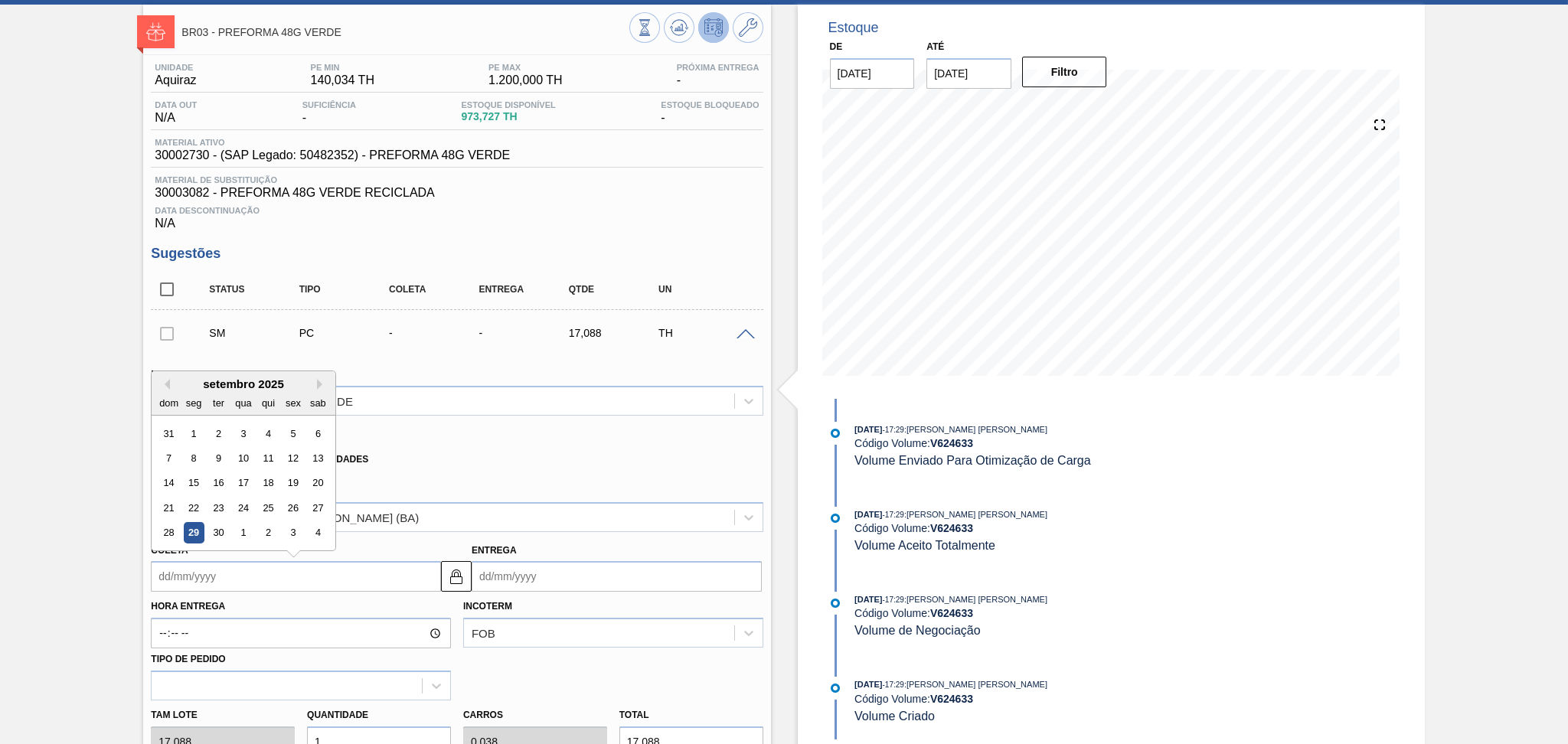
click at [226, 566] on input "Coleta" at bounding box center [296, 576] width 290 height 30
click at [194, 528] on div "29" at bounding box center [194, 533] width 21 height 21
type input "29/09/2025"
type input "02/10/2025"
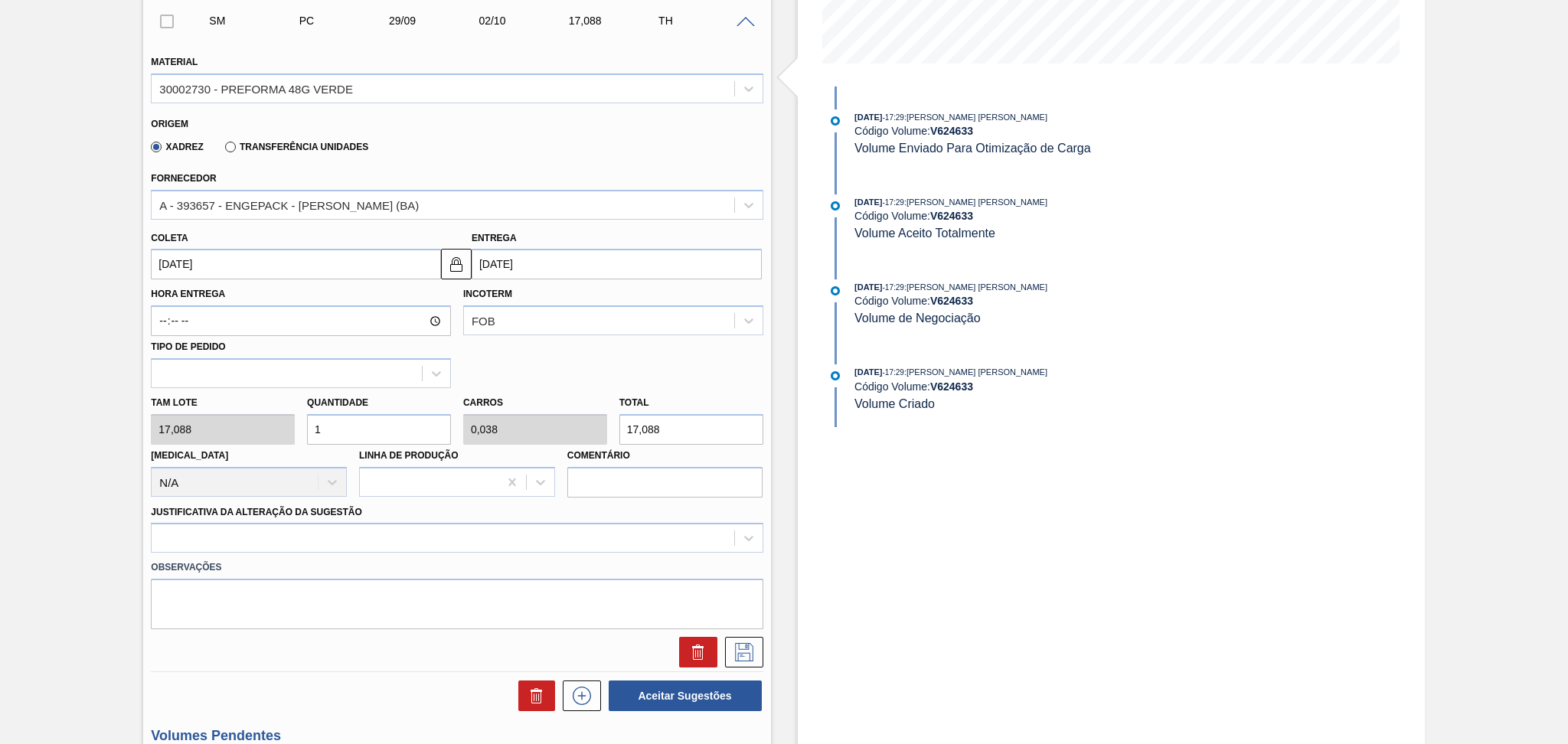
scroll to position [481, 0]
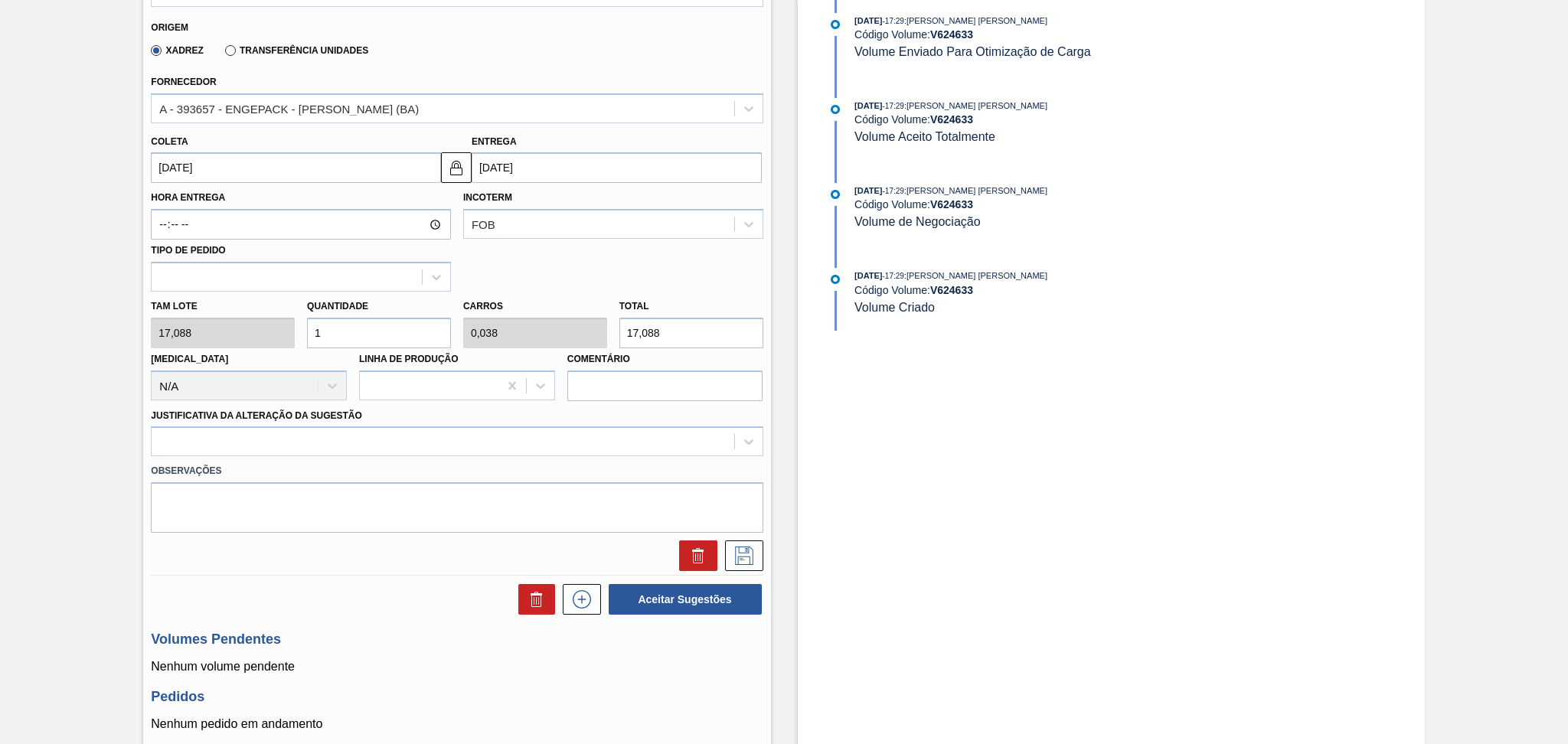
click at [273, 299] on div "Tam lote 17,088 Quantidade 1 Carros 0,038 Total 17,088 Doca N/A Linha de Produç…" at bounding box center [456, 347] width 624 height 110
type input "2"
type input "0,077"
type input "34,176"
type input "26"
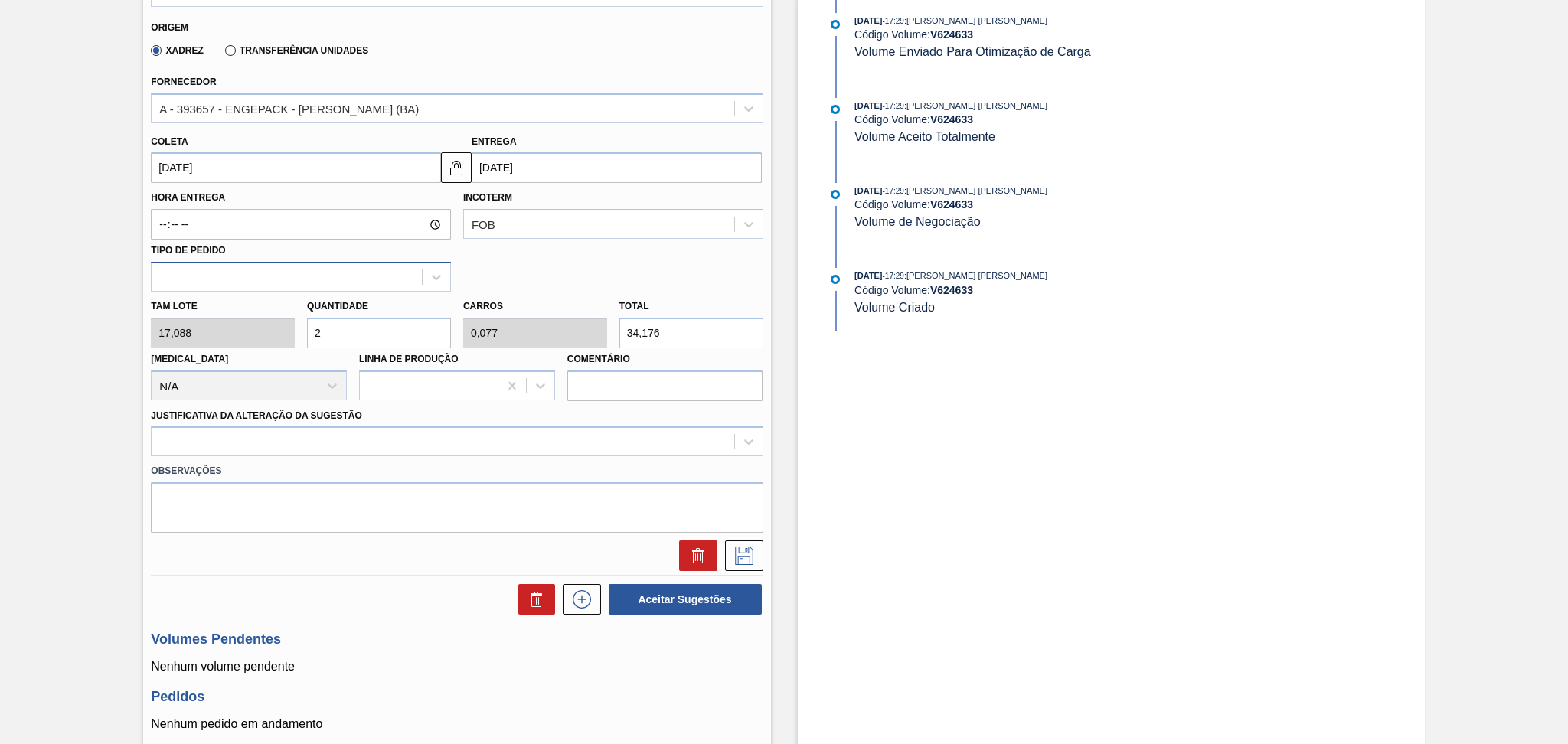
type input "1"
type input "444,288"
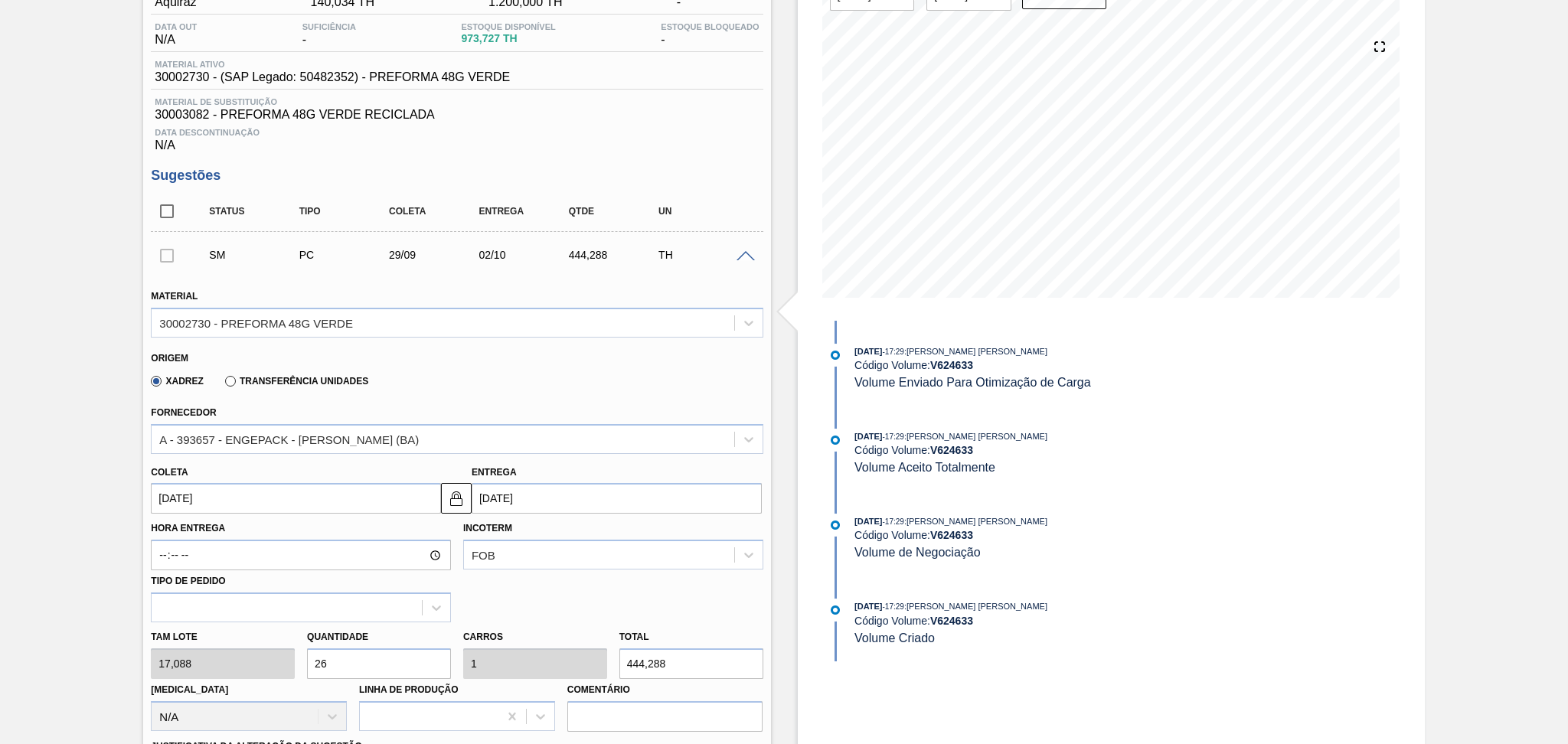
scroll to position [306, 0]
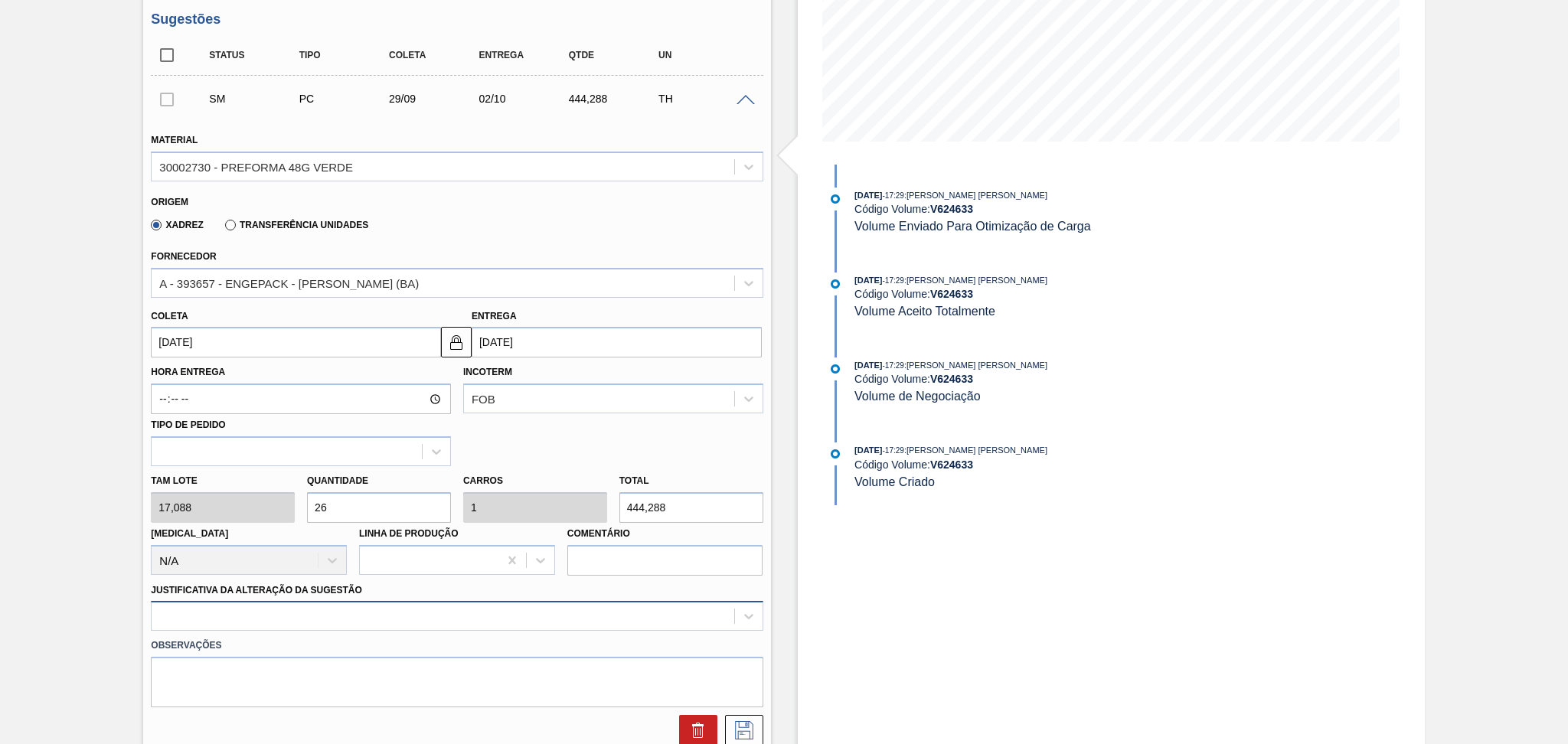
type input "26"
click at [247, 616] on div at bounding box center [456, 616] width 612 height 29
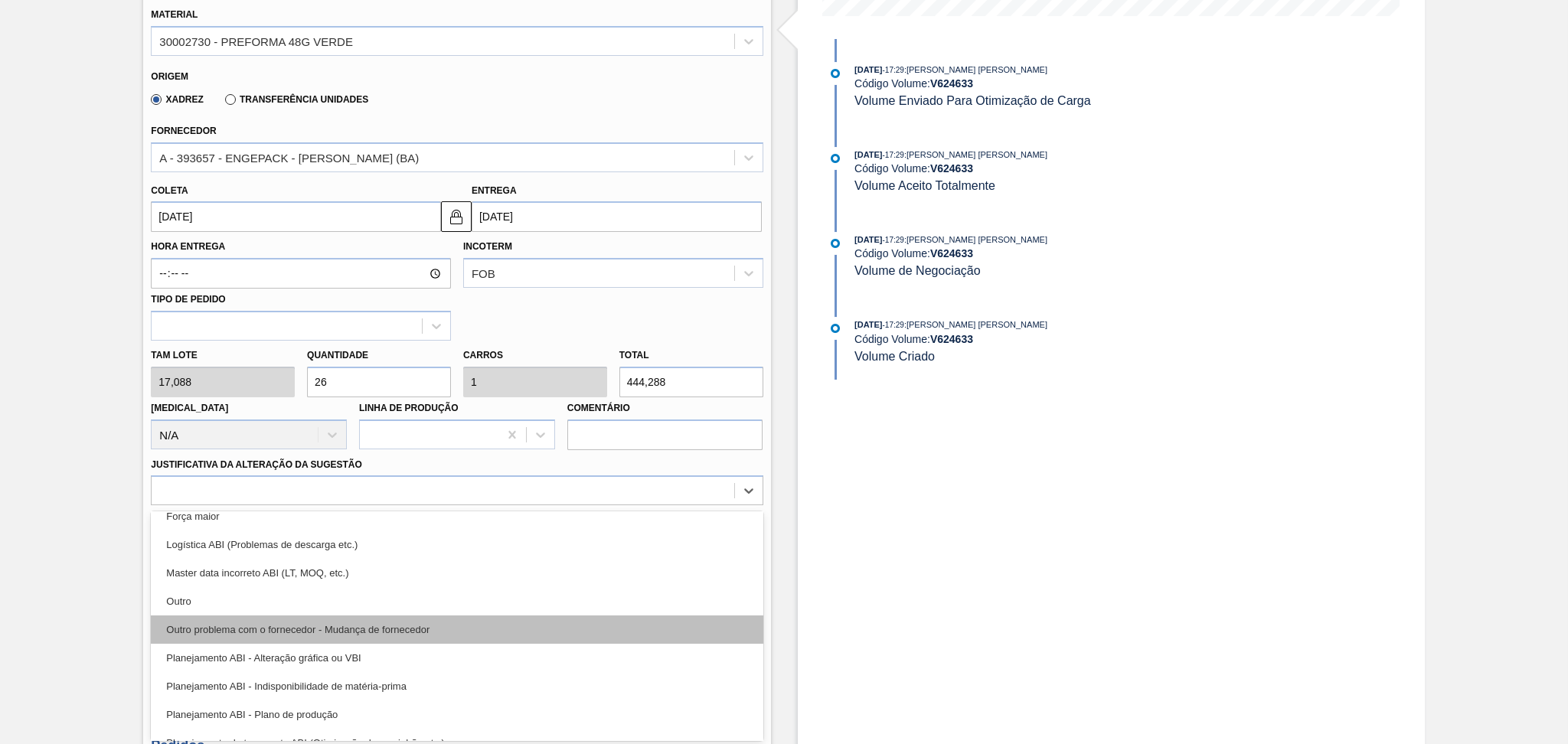
scroll to position [102, 0]
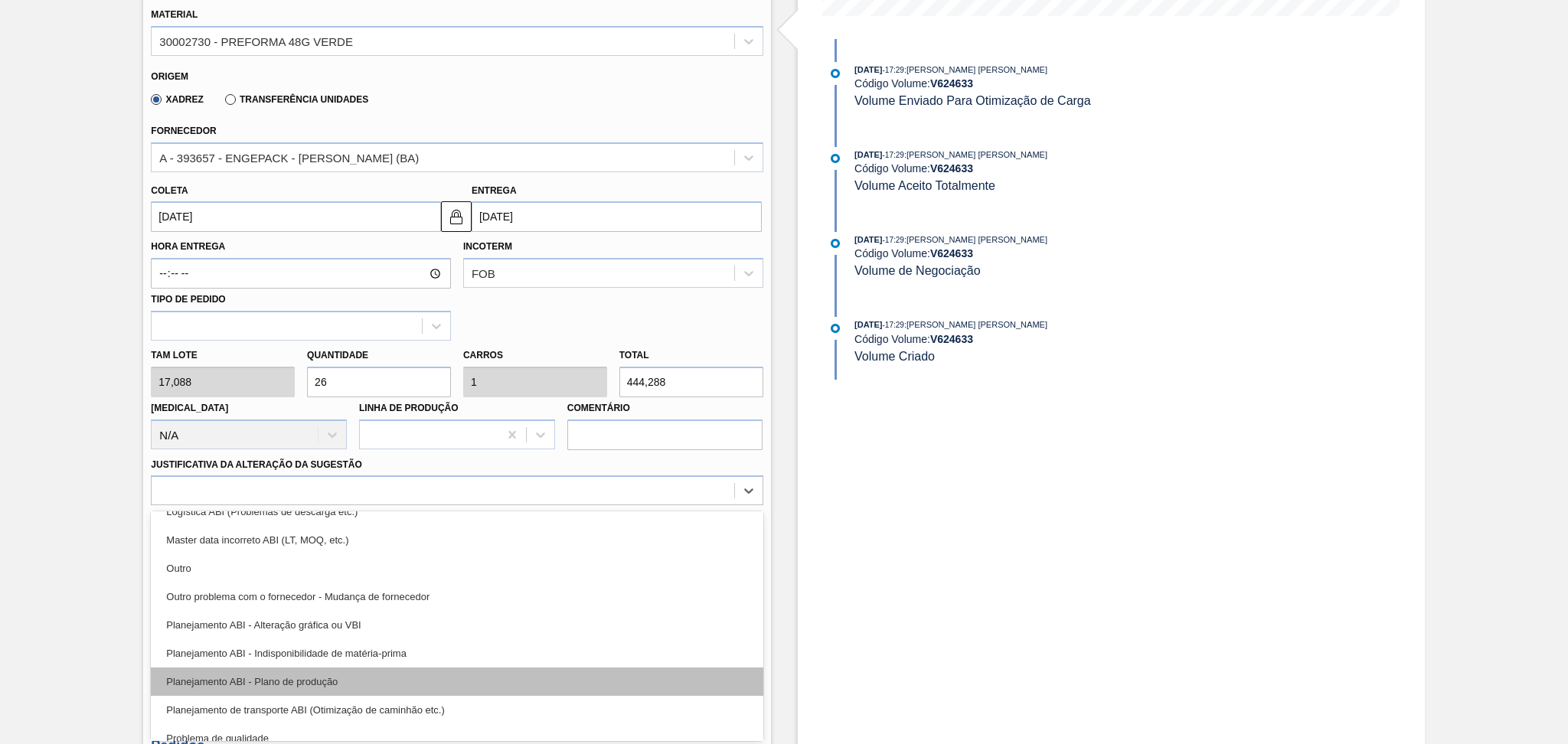
click at [321, 674] on div "Planejamento ABI - Plano de produção" at bounding box center [456, 681] width 612 height 28
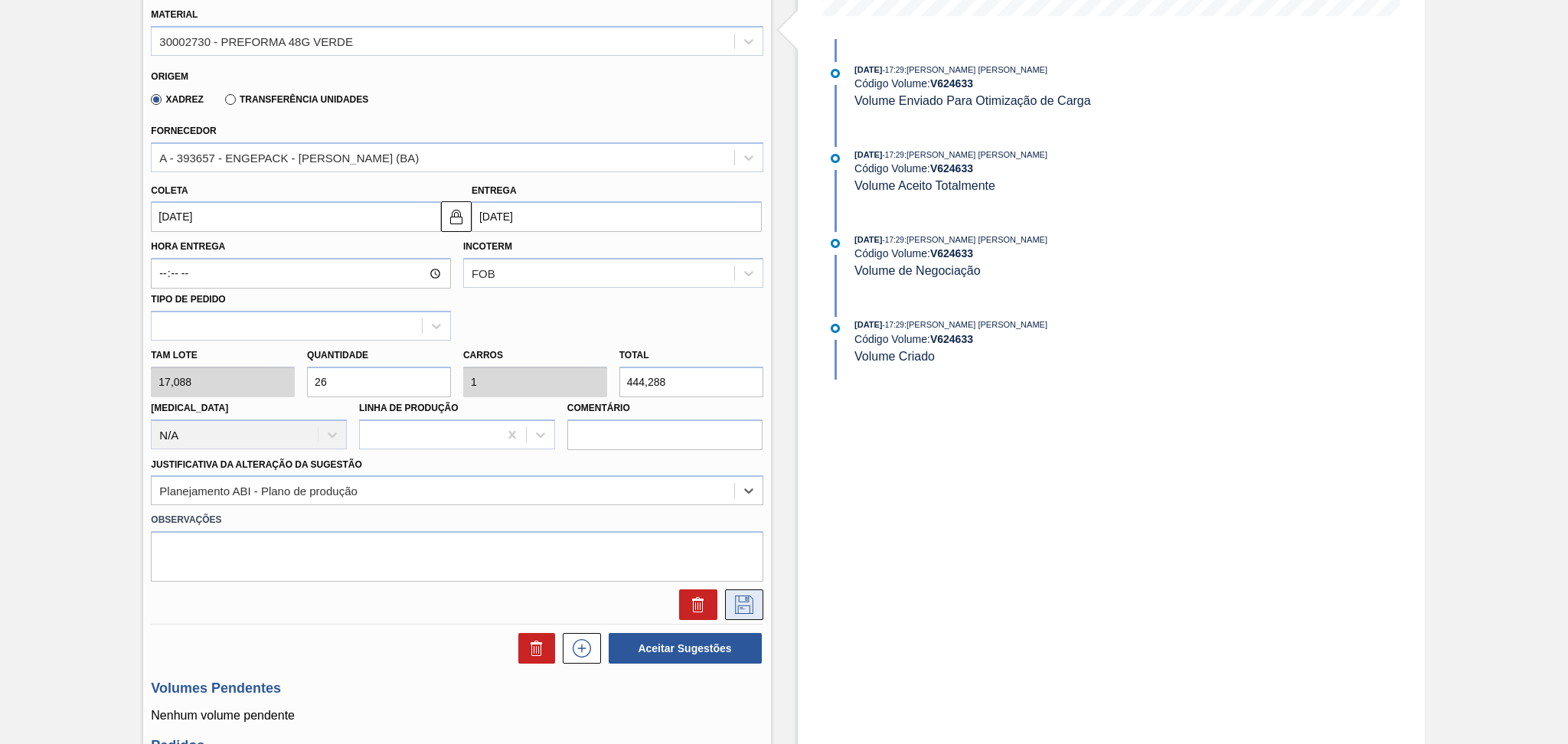
click at [748, 603] on icon at bounding box center [743, 604] width 19 height 19
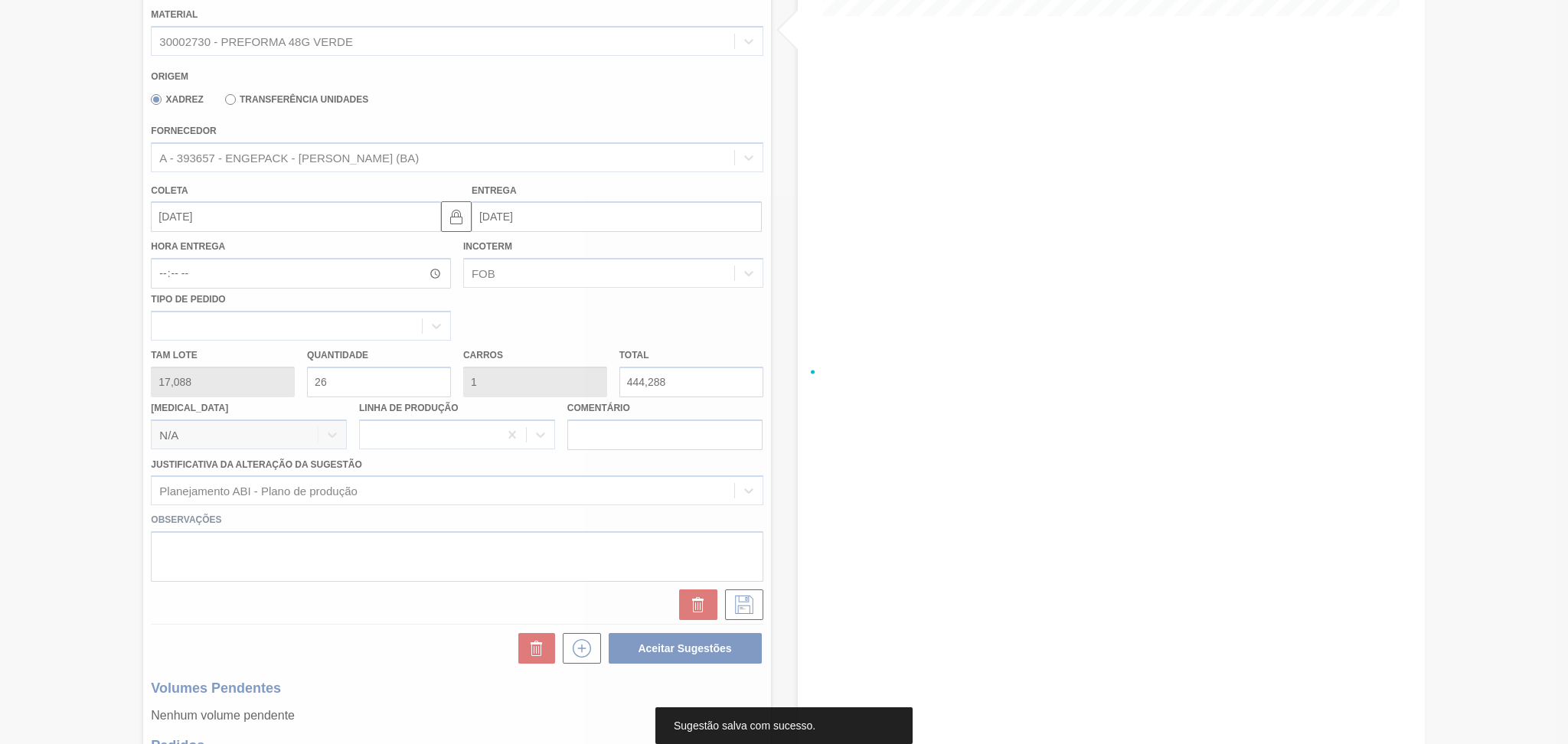
scroll to position [0, 0]
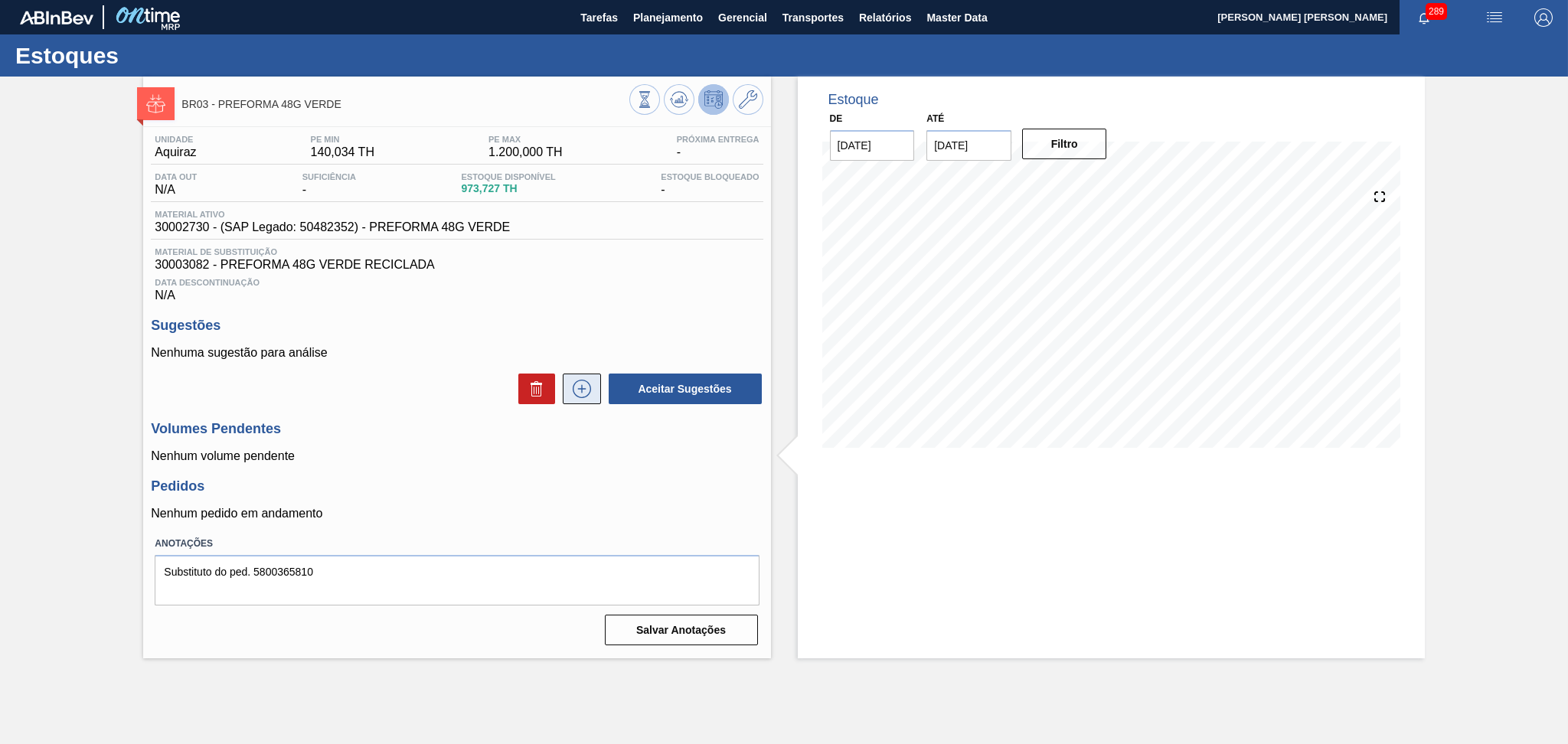
click at [578, 384] on icon at bounding box center [582, 389] width 24 height 19
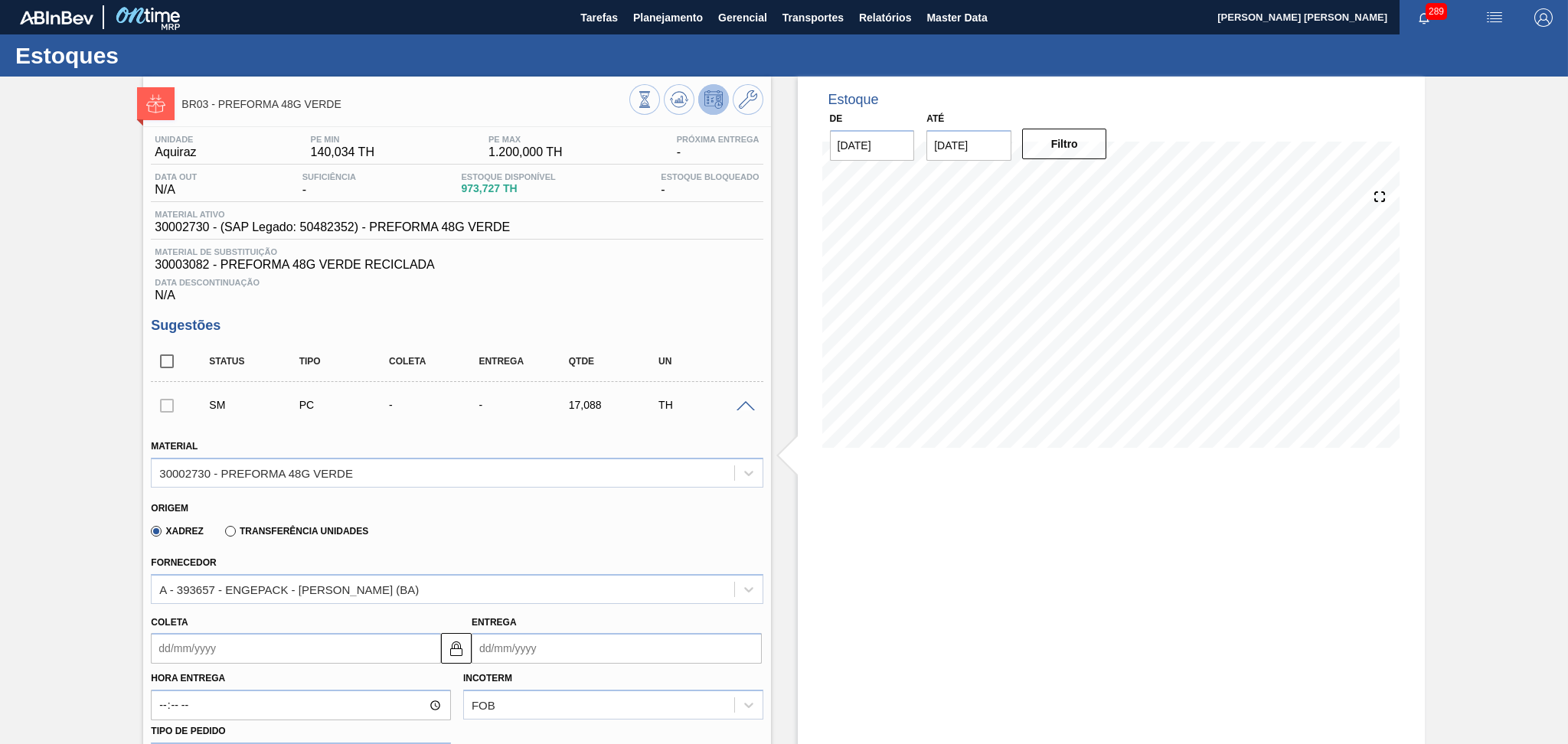
click at [247, 644] on input "Coleta" at bounding box center [296, 647] width 290 height 30
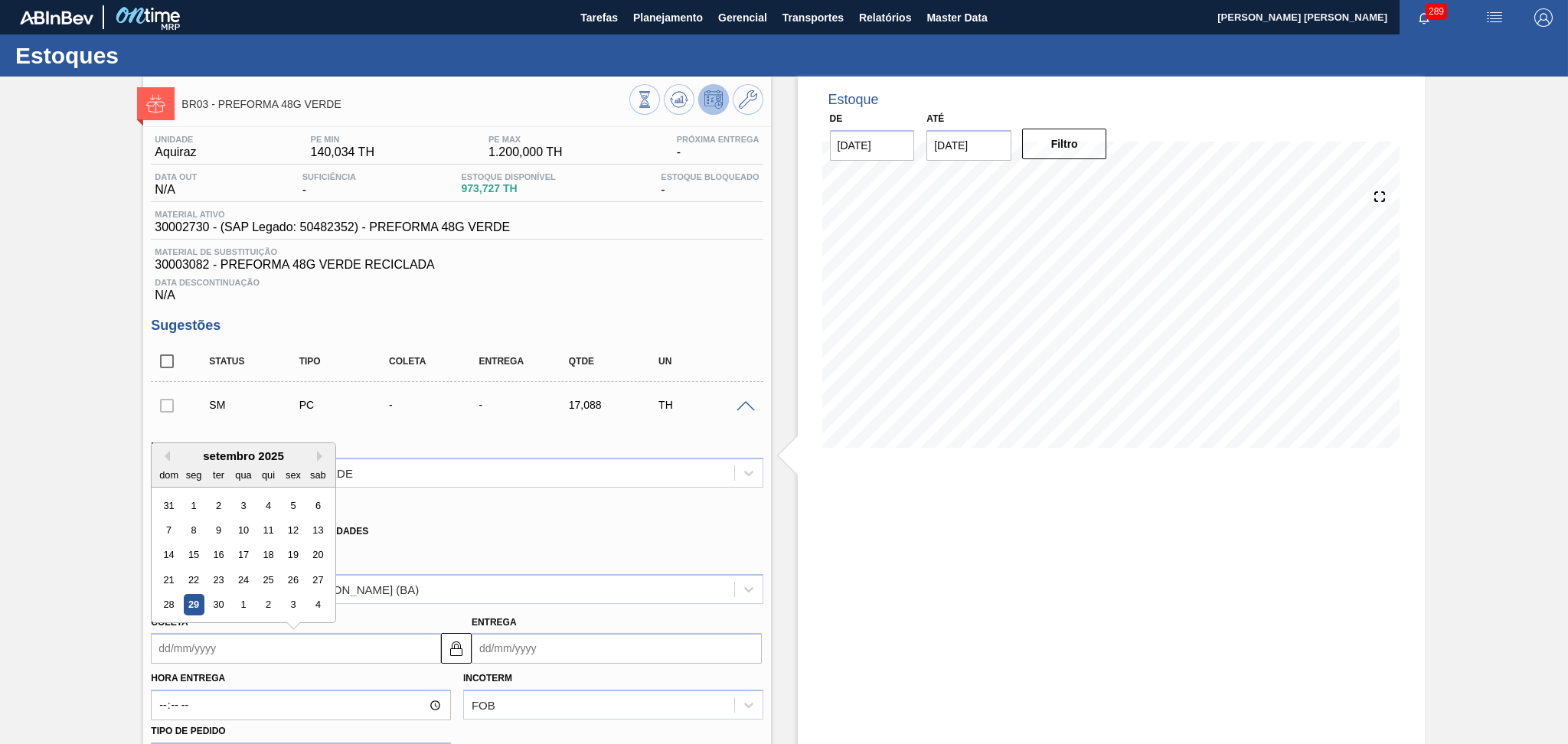
click at [192, 600] on div "29" at bounding box center [194, 604] width 21 height 21
type input "29/09/2025"
type input "02/10/2025"
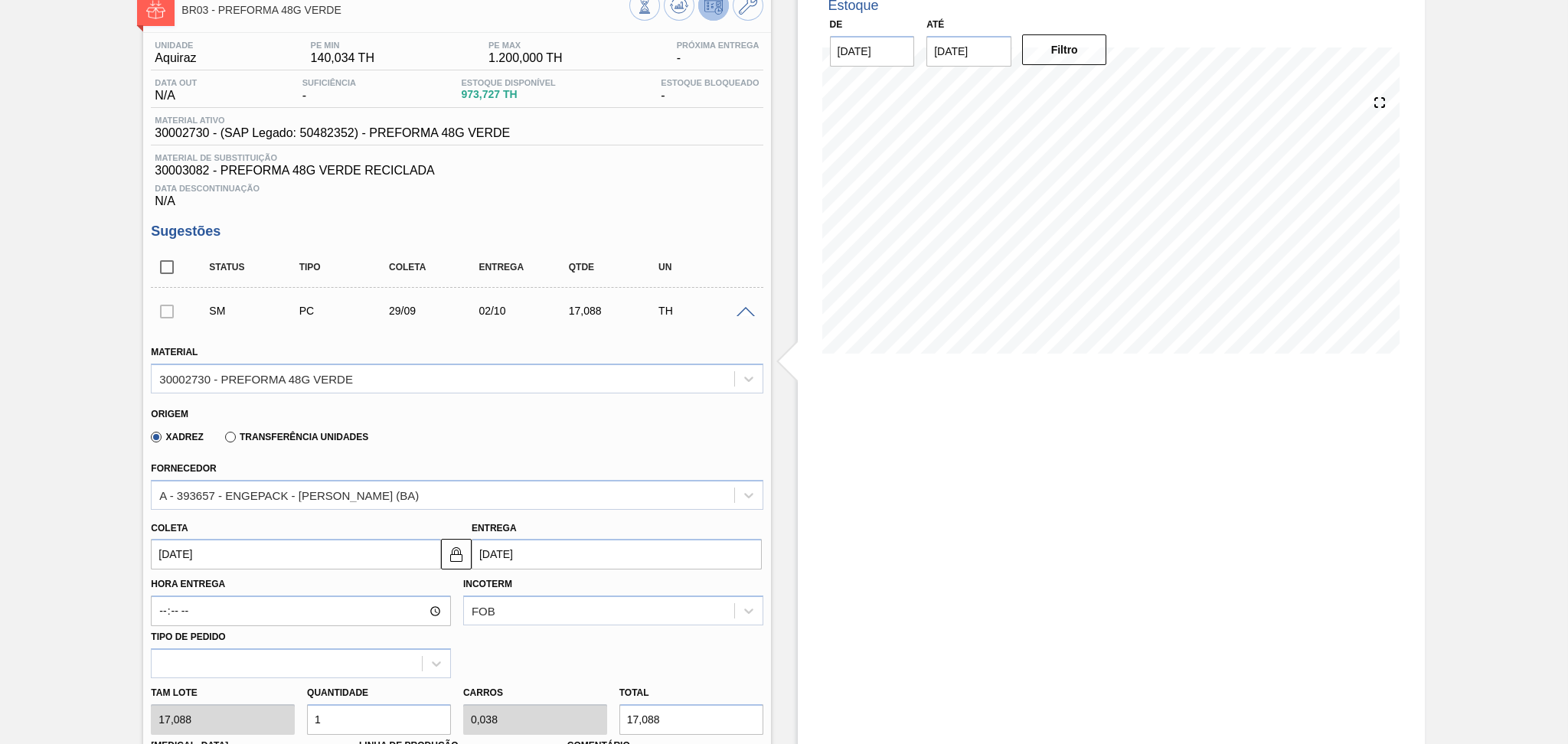
scroll to position [306, 0]
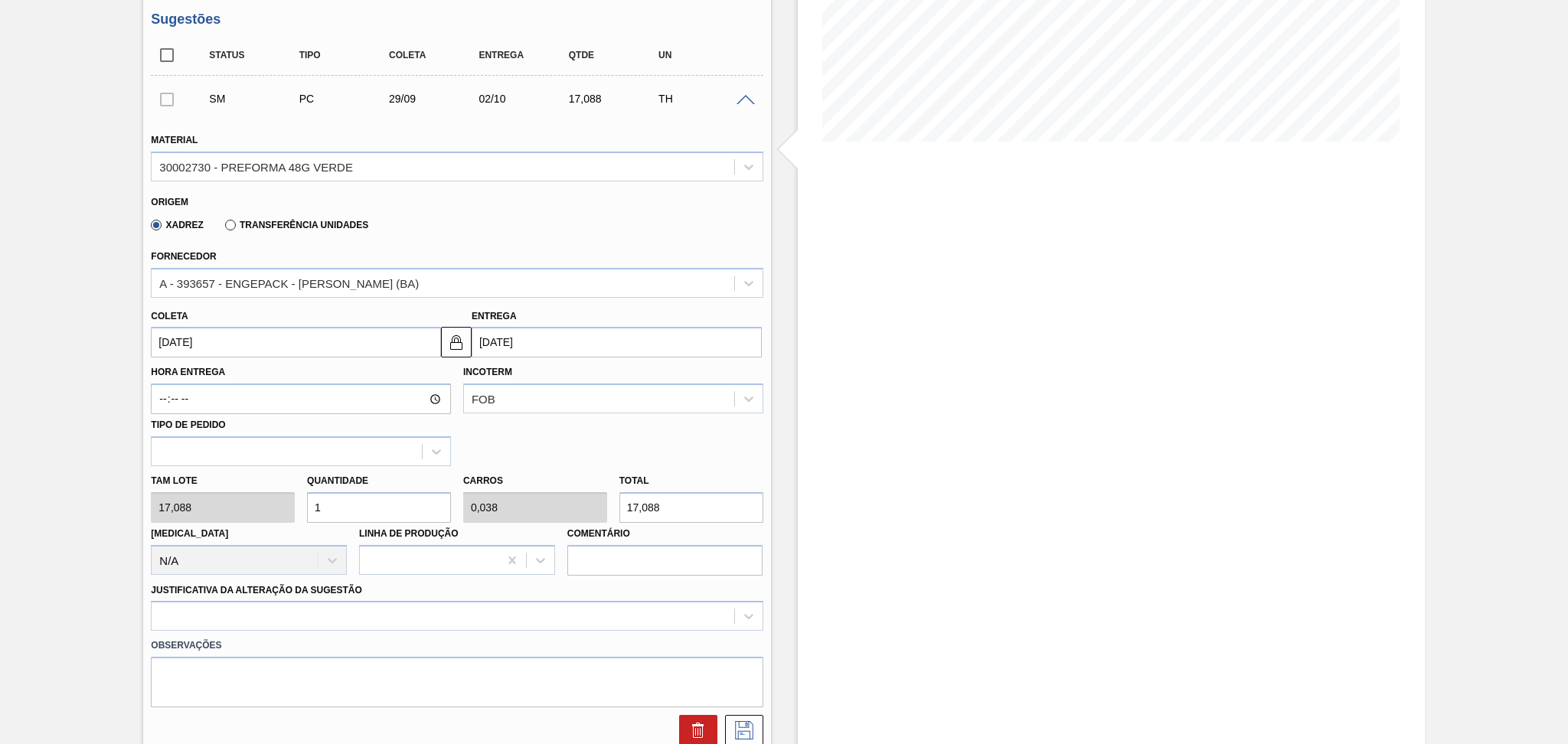
click at [275, 488] on div "Tam lote 17,088 Quantidade 1 Carros 0,038 Total 17,088 Doca N/A Linha de Produç…" at bounding box center [456, 521] width 624 height 110
type input "2"
type input "0,077"
type input "34,176"
type input "26"
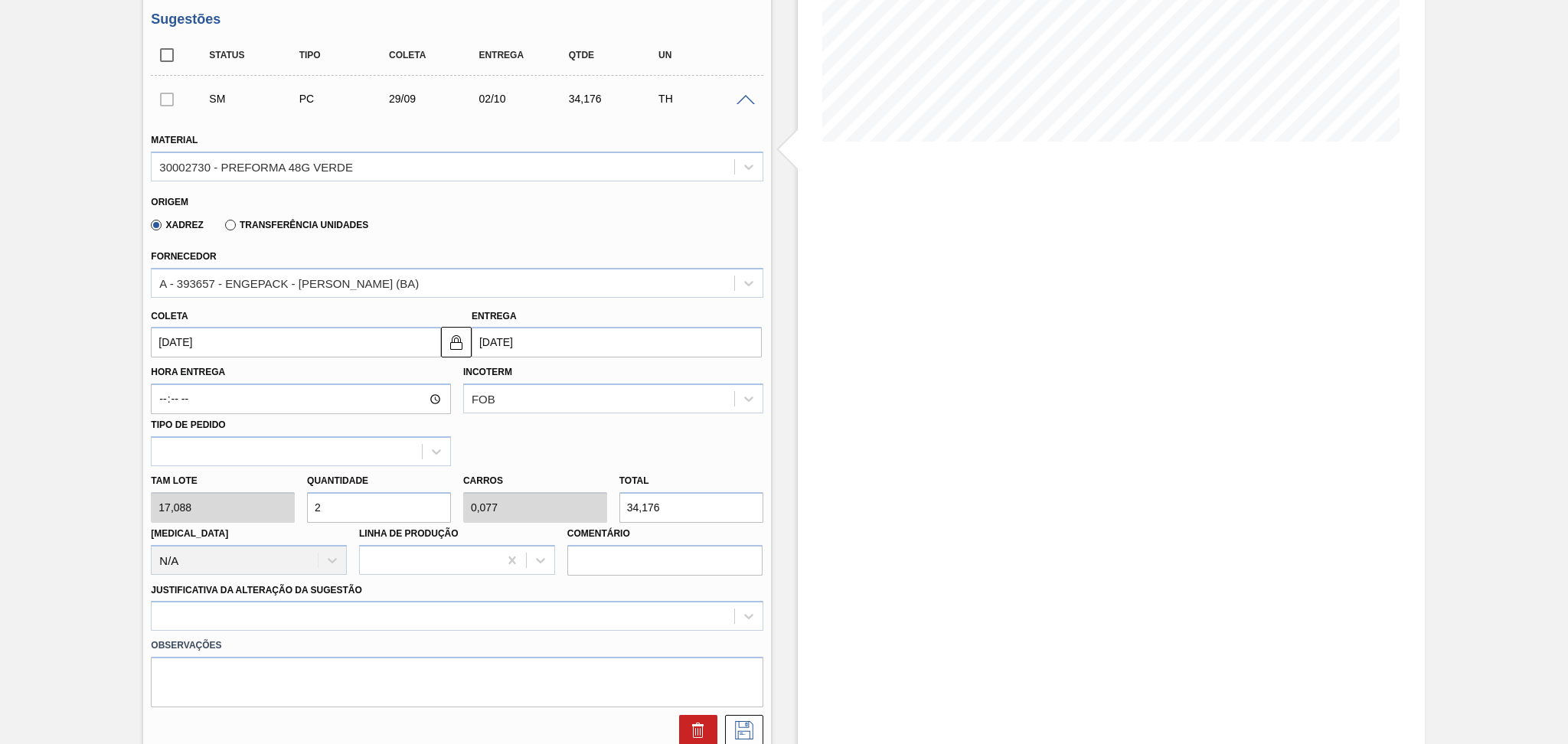
type input "1"
type input "444,288"
type input "26"
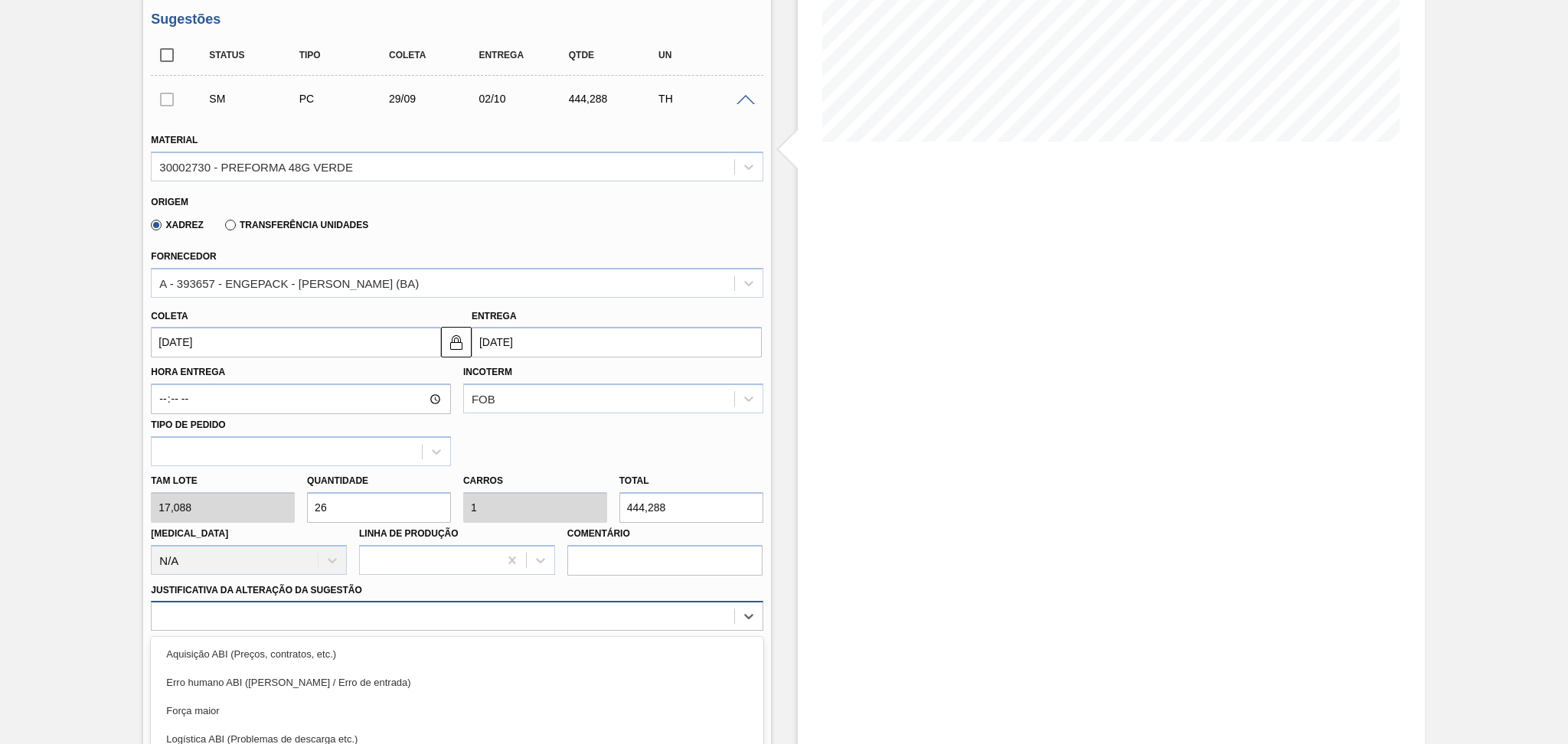
click at [356, 603] on div "option Logística ABI (Problemas de descarga etc.) focused, 4 of 18. 18 results …" at bounding box center [456, 616] width 612 height 29
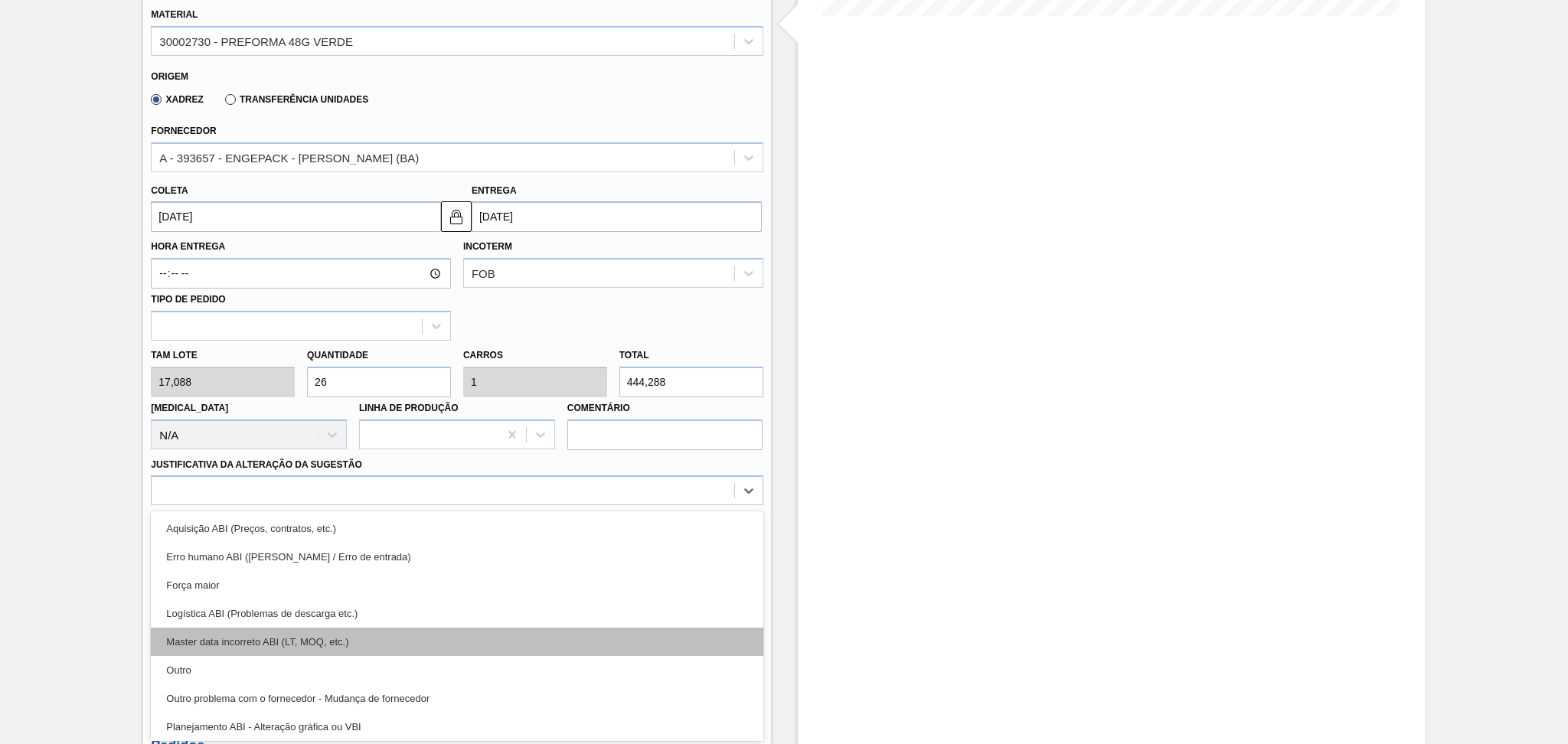
scroll to position [102, 0]
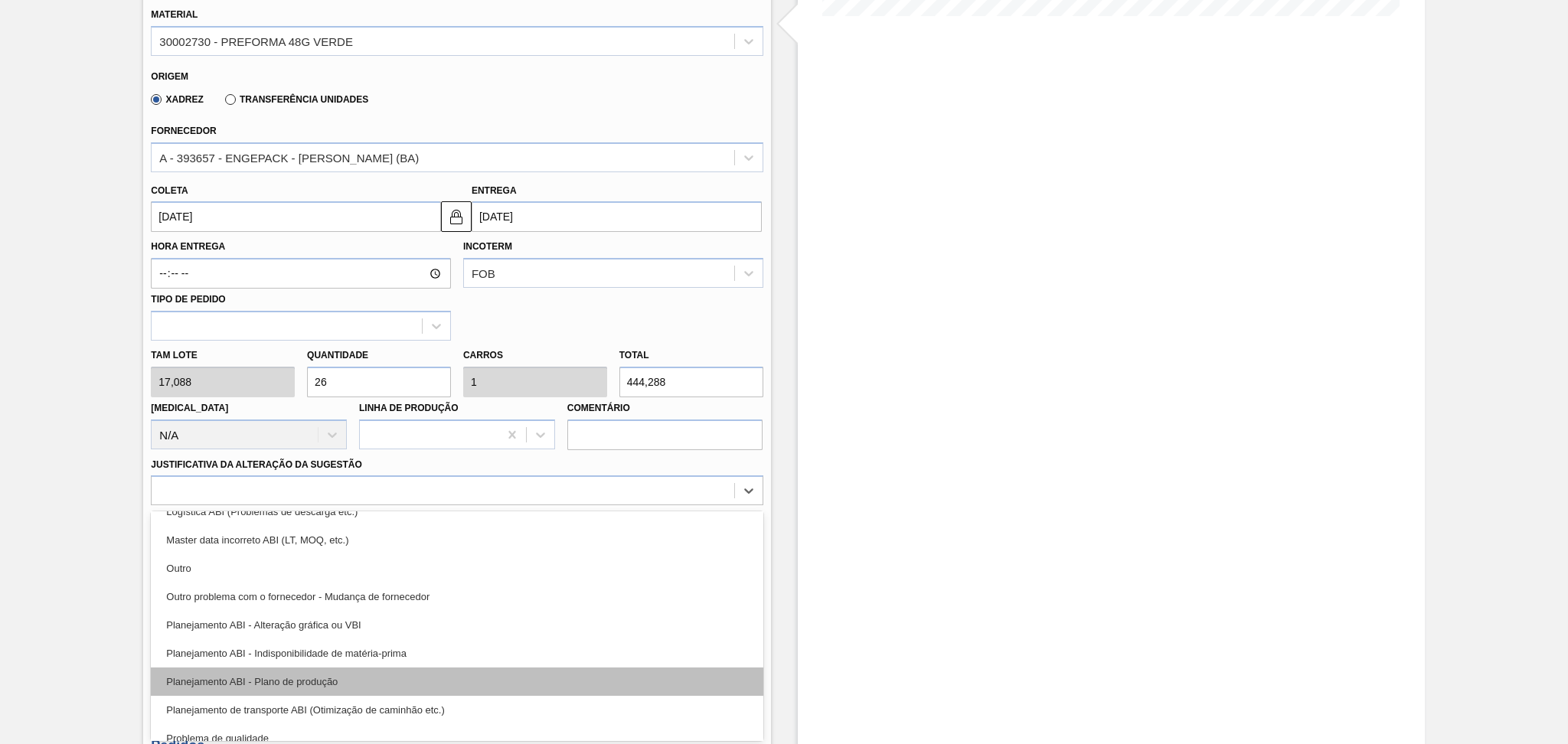
click at [329, 668] on div "Planejamento ABI - Plano de produção" at bounding box center [456, 681] width 612 height 28
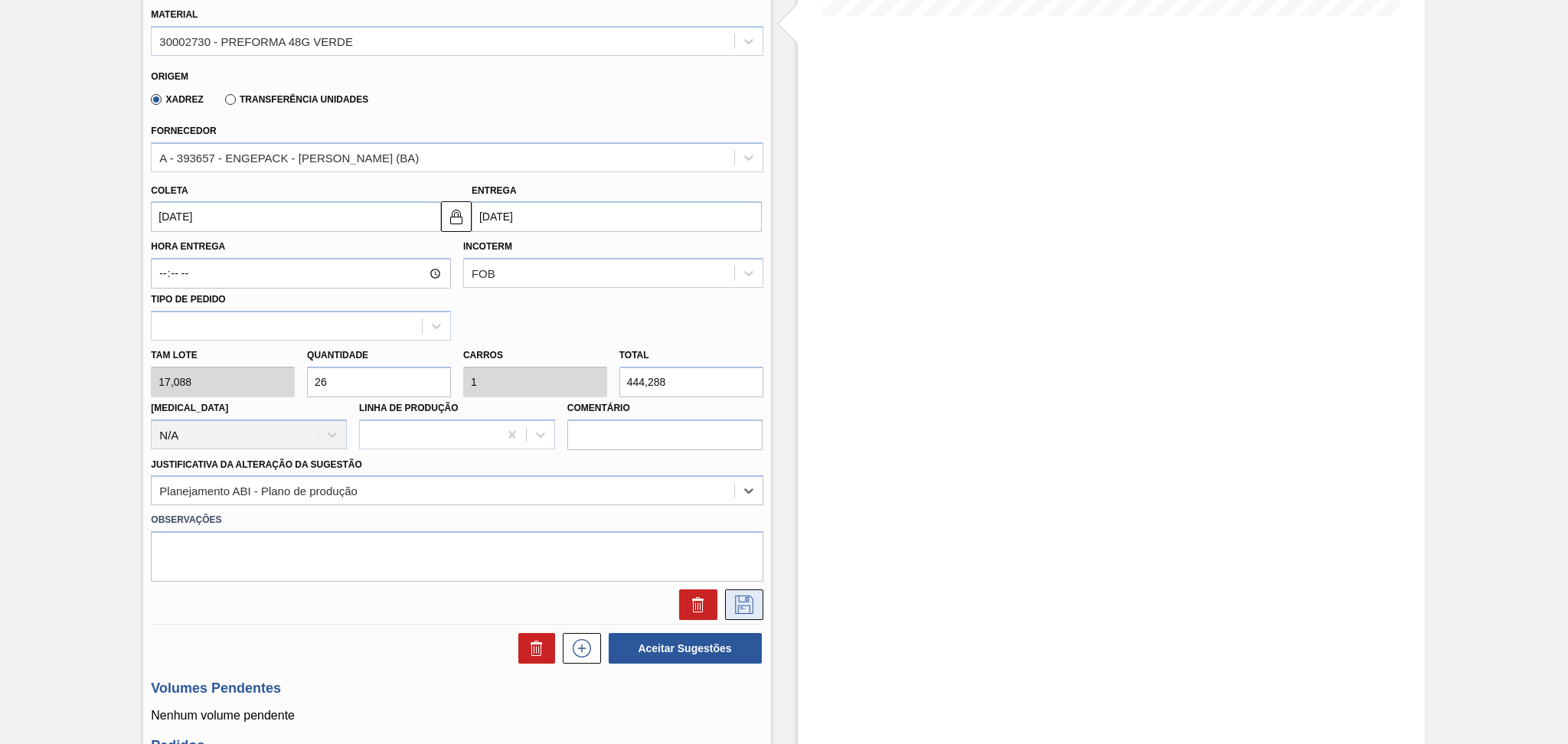
click at [755, 604] on button at bounding box center [743, 604] width 38 height 30
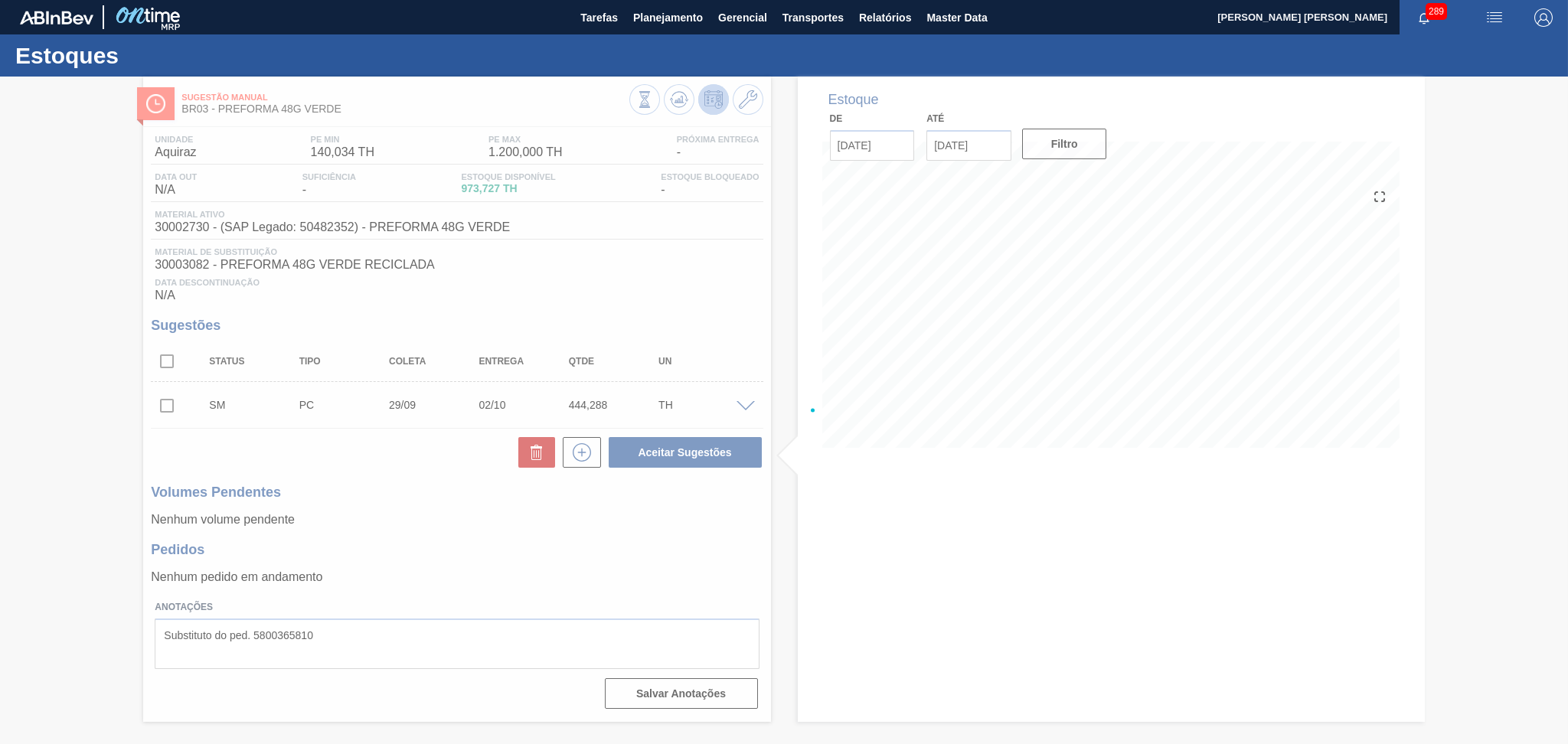
scroll to position [0, 0]
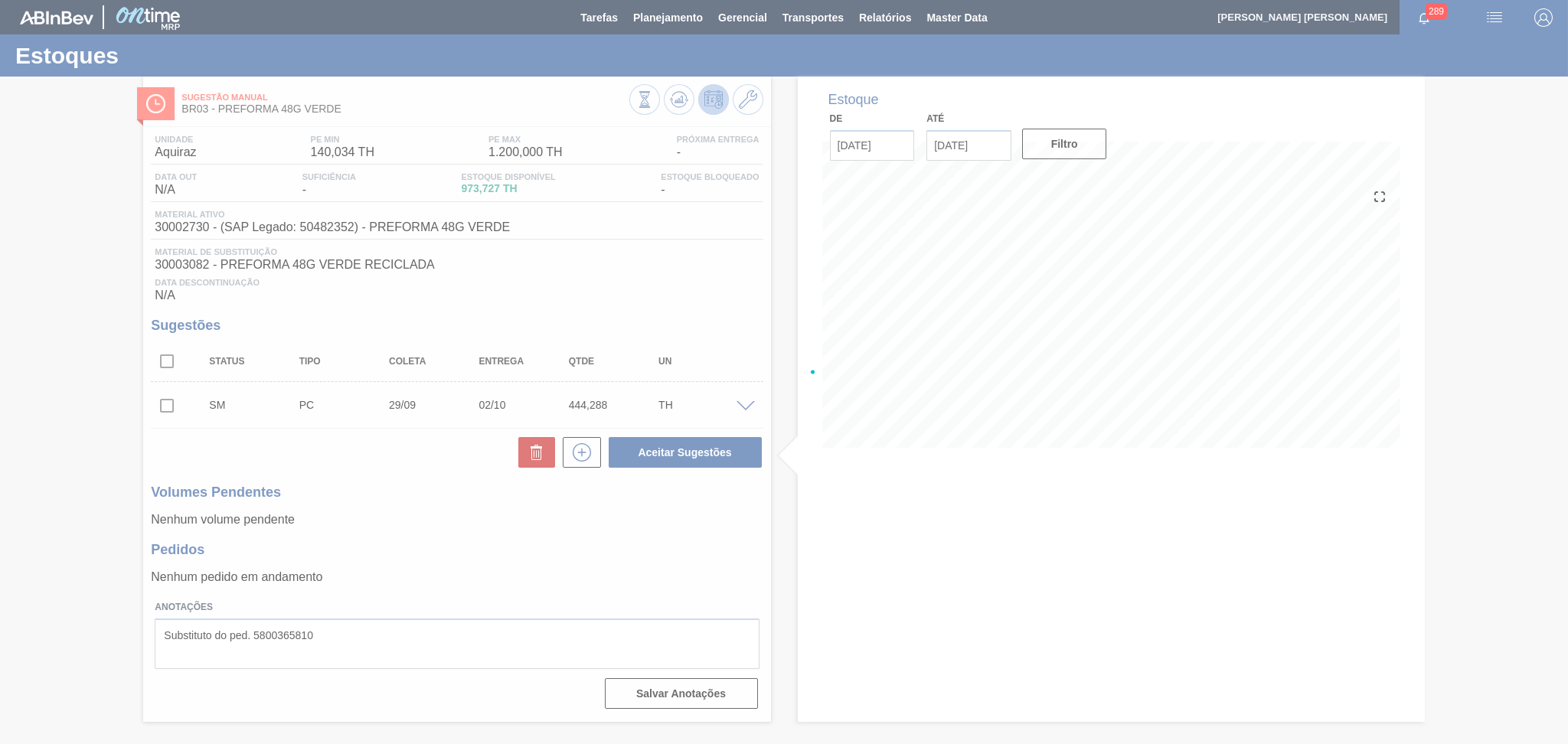
click at [179, 404] on div at bounding box center [784, 372] width 1568 height 744
click at [174, 404] on div at bounding box center [784, 372] width 1568 height 744
click at [167, 411] on div at bounding box center [784, 372] width 1568 height 744
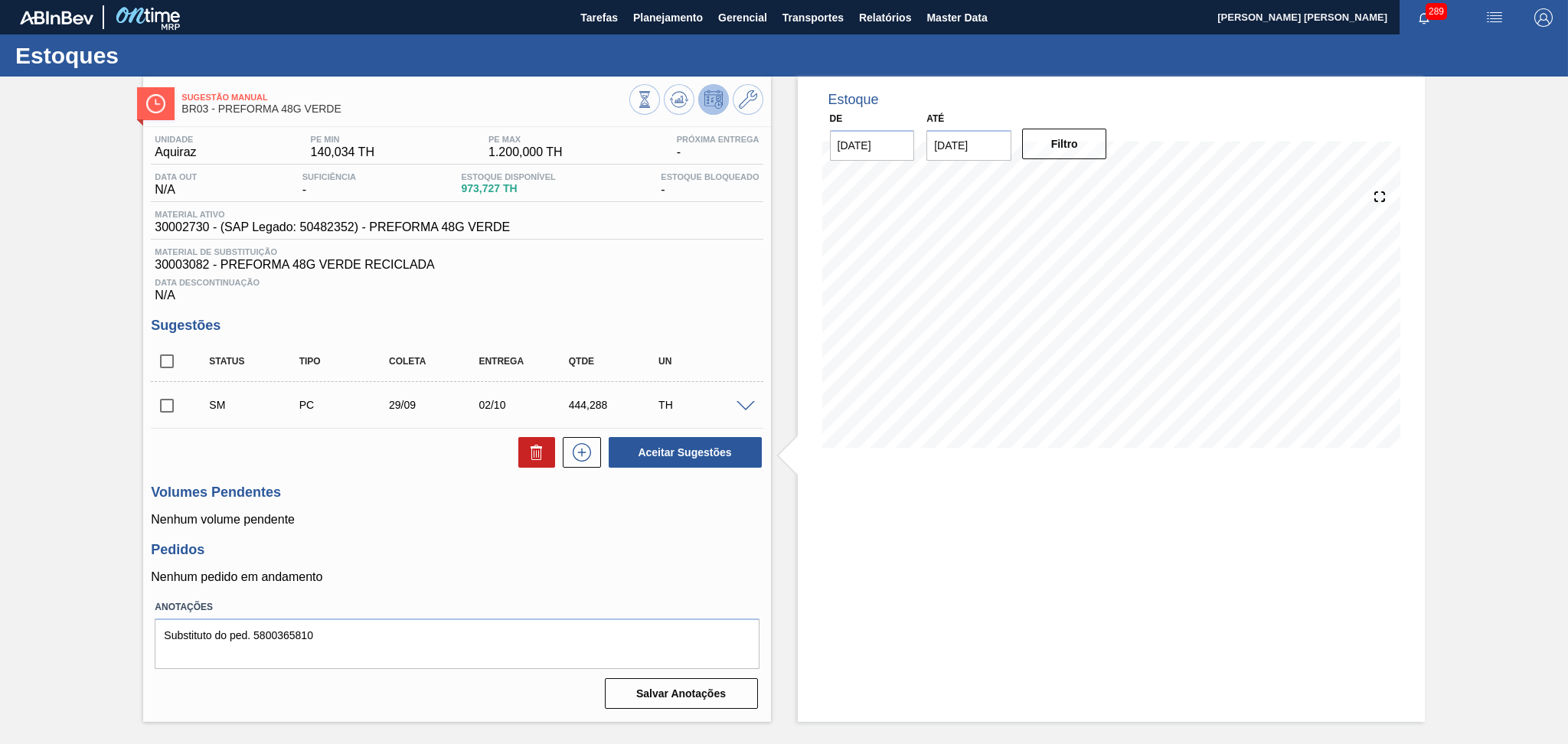
click at [249, 466] on div "Aceitar Sugestões" at bounding box center [456, 452] width 612 height 33
click at [161, 398] on input "checkbox" at bounding box center [166, 405] width 32 height 32
click at [668, 452] on button "Aceitar Sugestões" at bounding box center [685, 451] width 153 height 30
checkbox input "false"
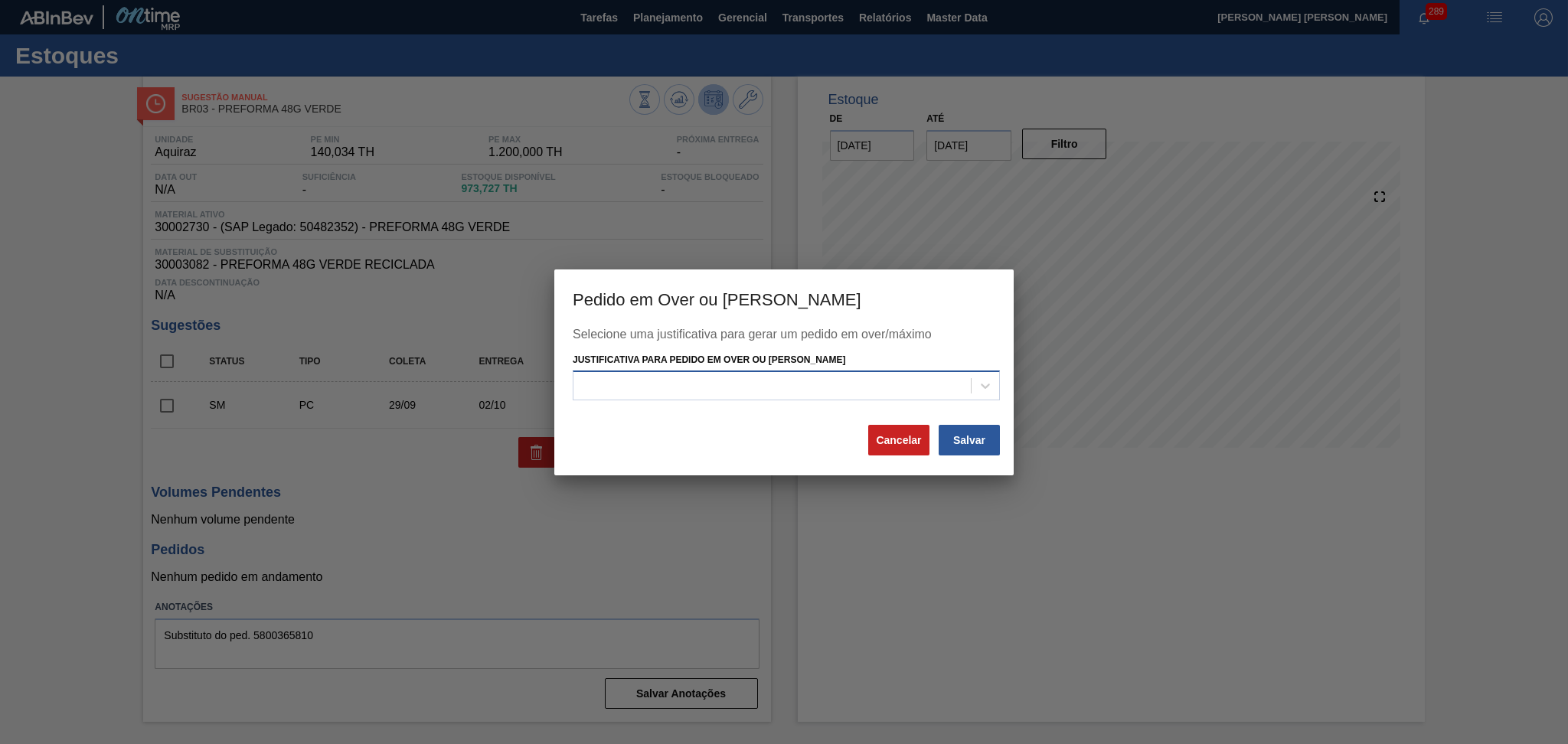
click at [799, 387] on div at bounding box center [772, 386] width 398 height 23
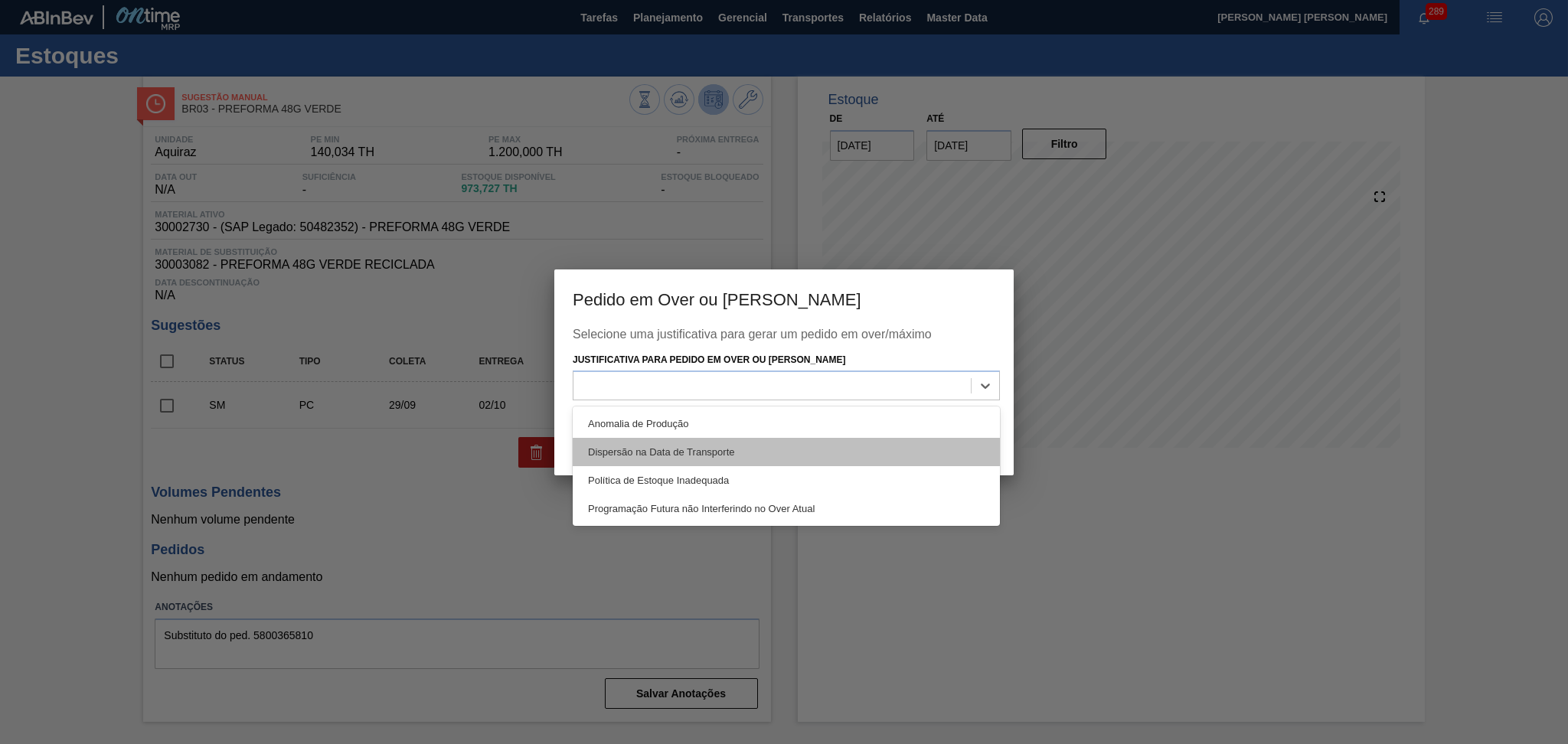
click at [757, 456] on div "Dispersão na Data de Transporte" at bounding box center [786, 451] width 427 height 28
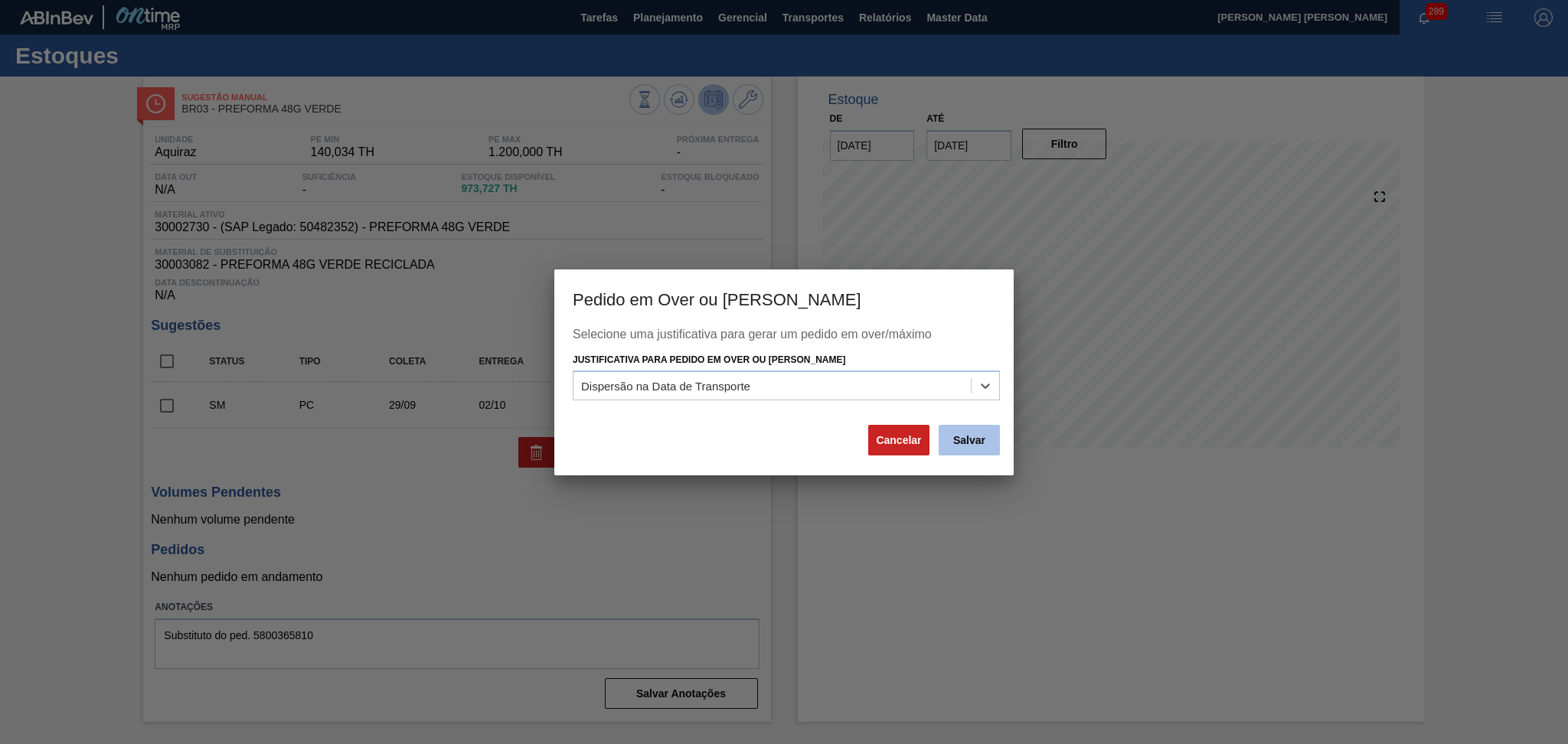
click at [993, 437] on button "Salvar" at bounding box center [969, 440] width 62 height 30
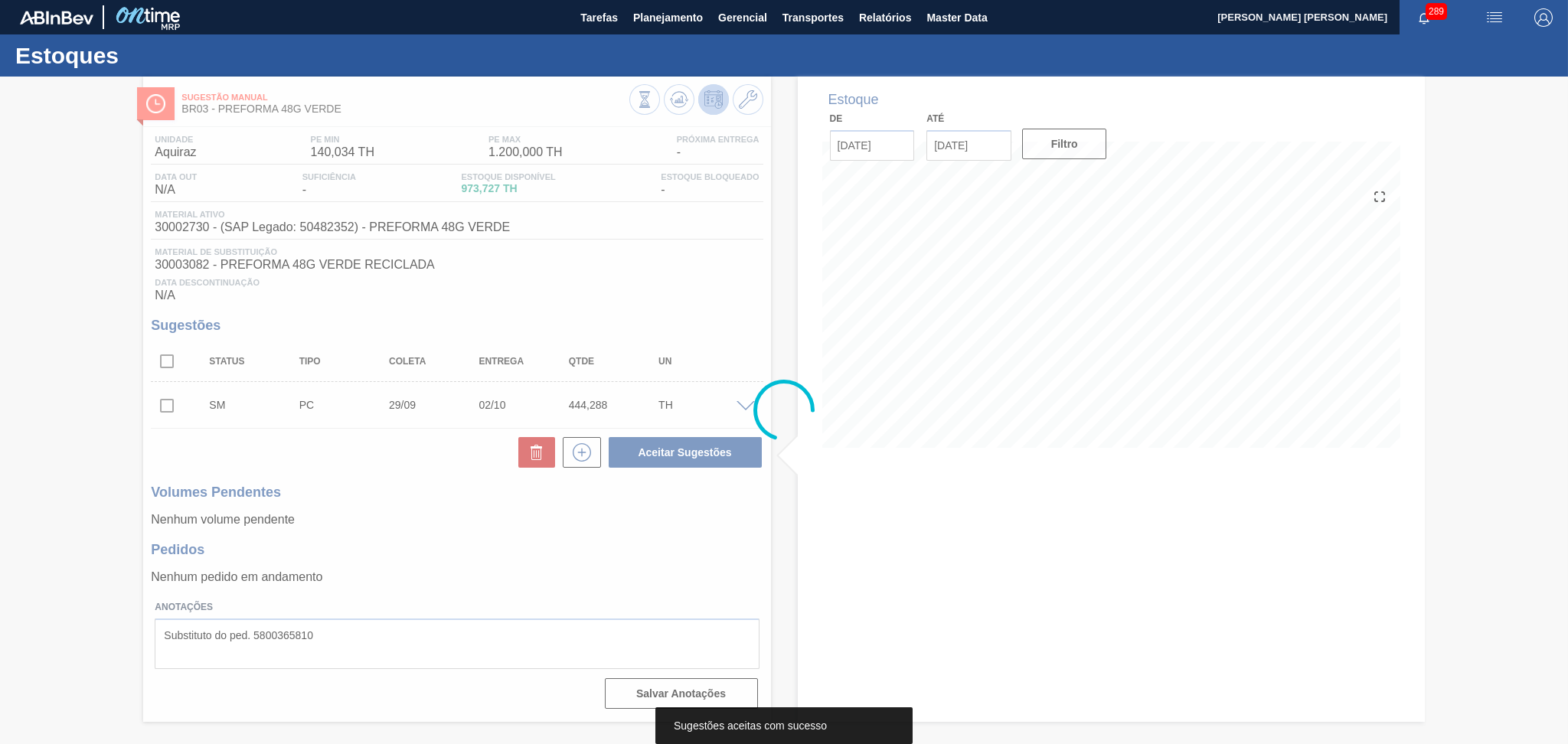
click at [862, 488] on div at bounding box center [784, 410] width 1568 height 668
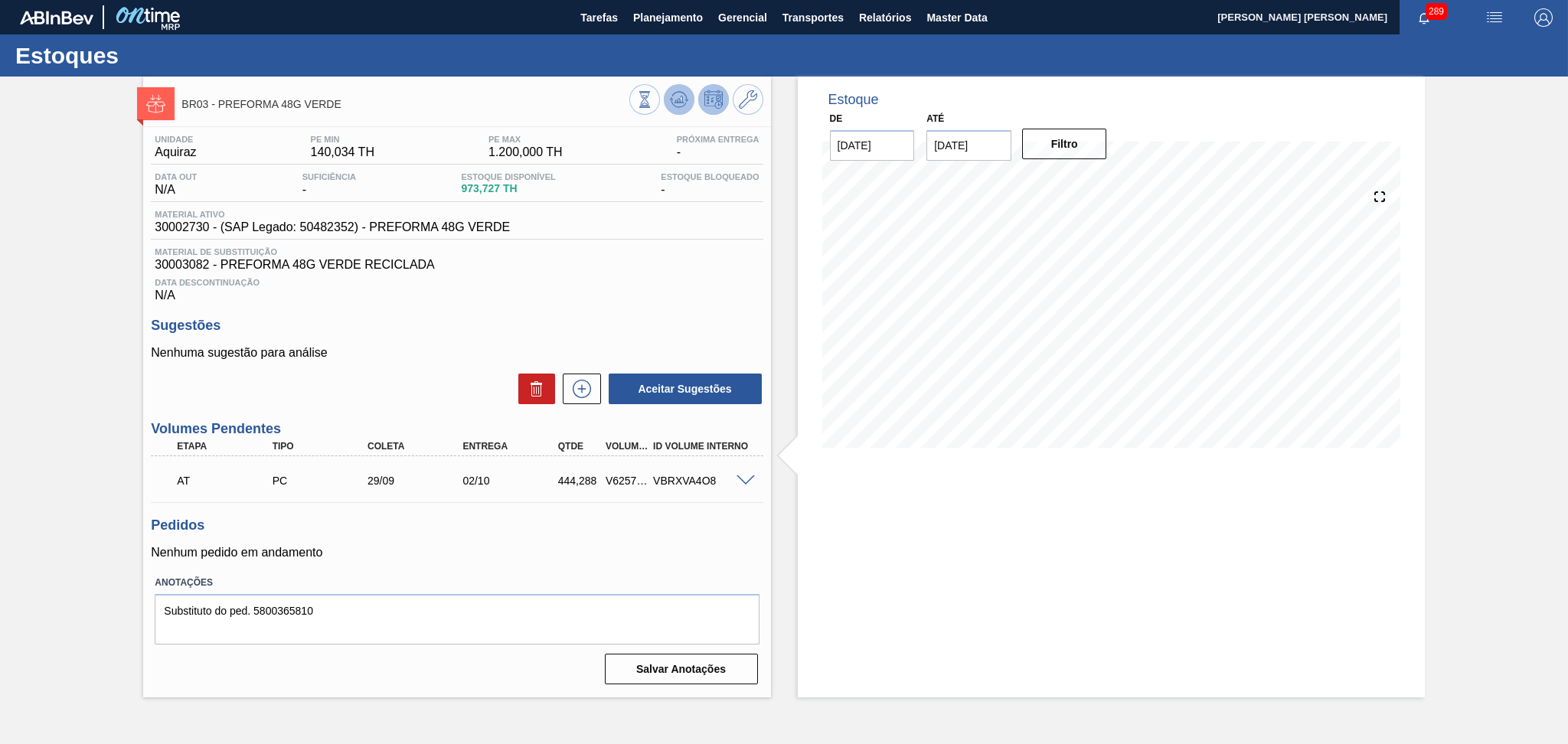
click at [671, 88] on button at bounding box center [679, 99] width 30 height 30
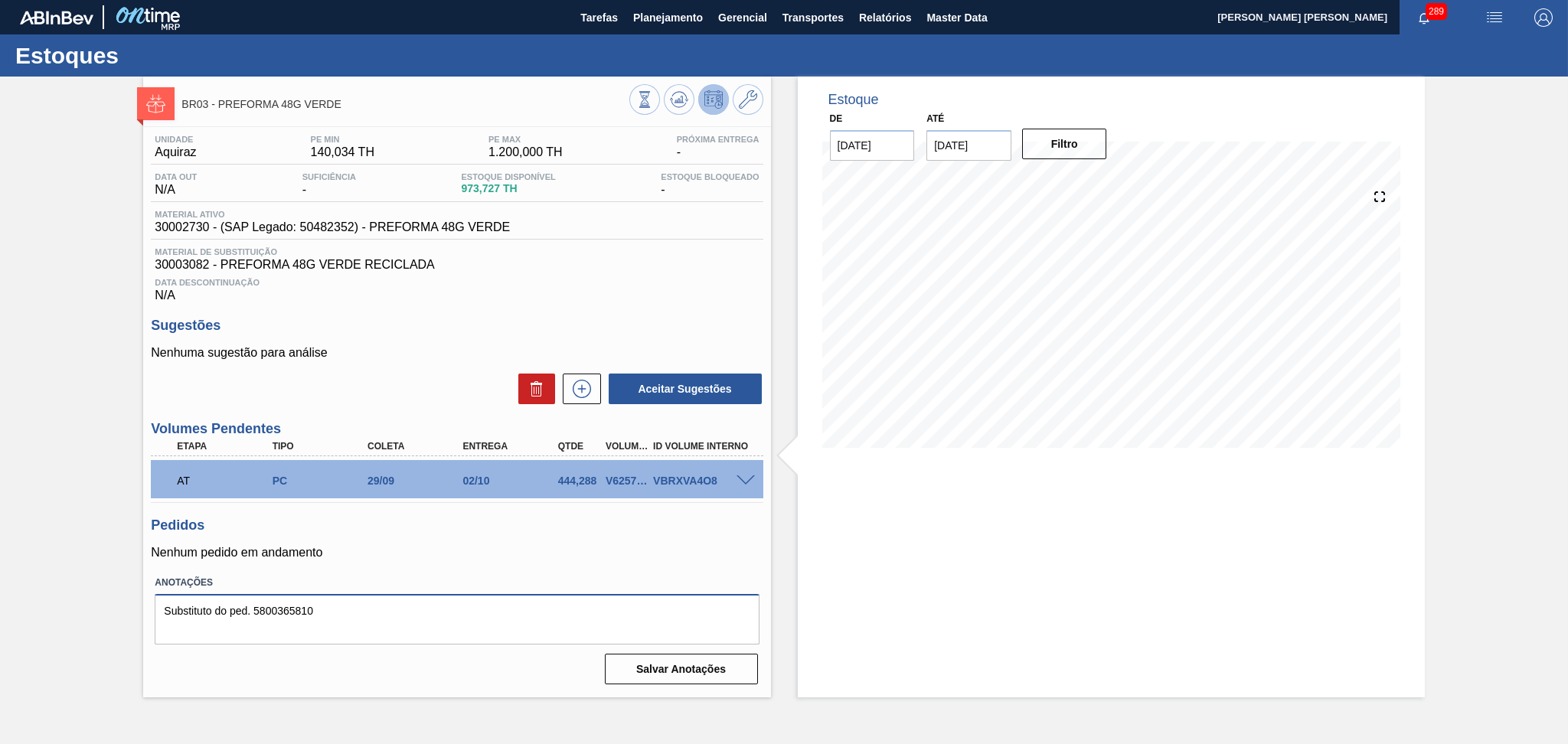
click at [356, 612] on textarea "Substituto do ped. 5800365810" at bounding box center [456, 620] width 604 height 51
click at [613, 528] on h3 "Pedidos" at bounding box center [456, 525] width 612 height 16
click at [190, 233] on span "30002730 - (SAP Legado: 50482352) - PREFORMA 48G VERDE" at bounding box center [332, 227] width 356 height 14
click at [189, 232] on span "30002730 - (SAP Legado: 50482352) - PREFORMA 48G VERDE" at bounding box center [332, 227] width 356 height 14
click at [412, 355] on p "Nenhuma sugestão para análise" at bounding box center [456, 352] width 612 height 14
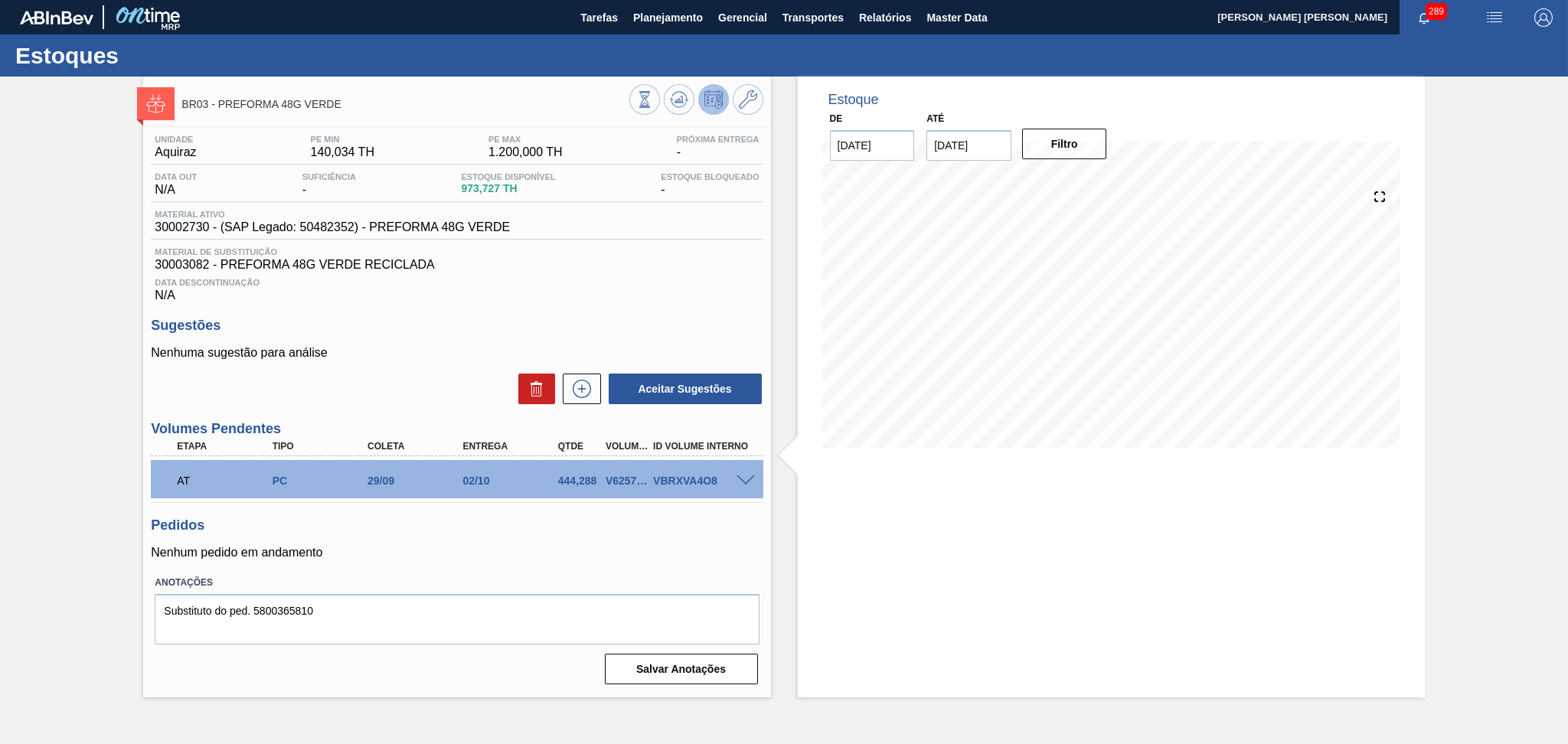
click at [412, 355] on p "Nenhuma sugestão para análise" at bounding box center [456, 352] width 612 height 14
click at [521, 539] on div "Pedidos Nenhum pedido em andamento" at bounding box center [456, 537] width 612 height 42
click at [748, 103] on icon at bounding box center [747, 99] width 19 height 19
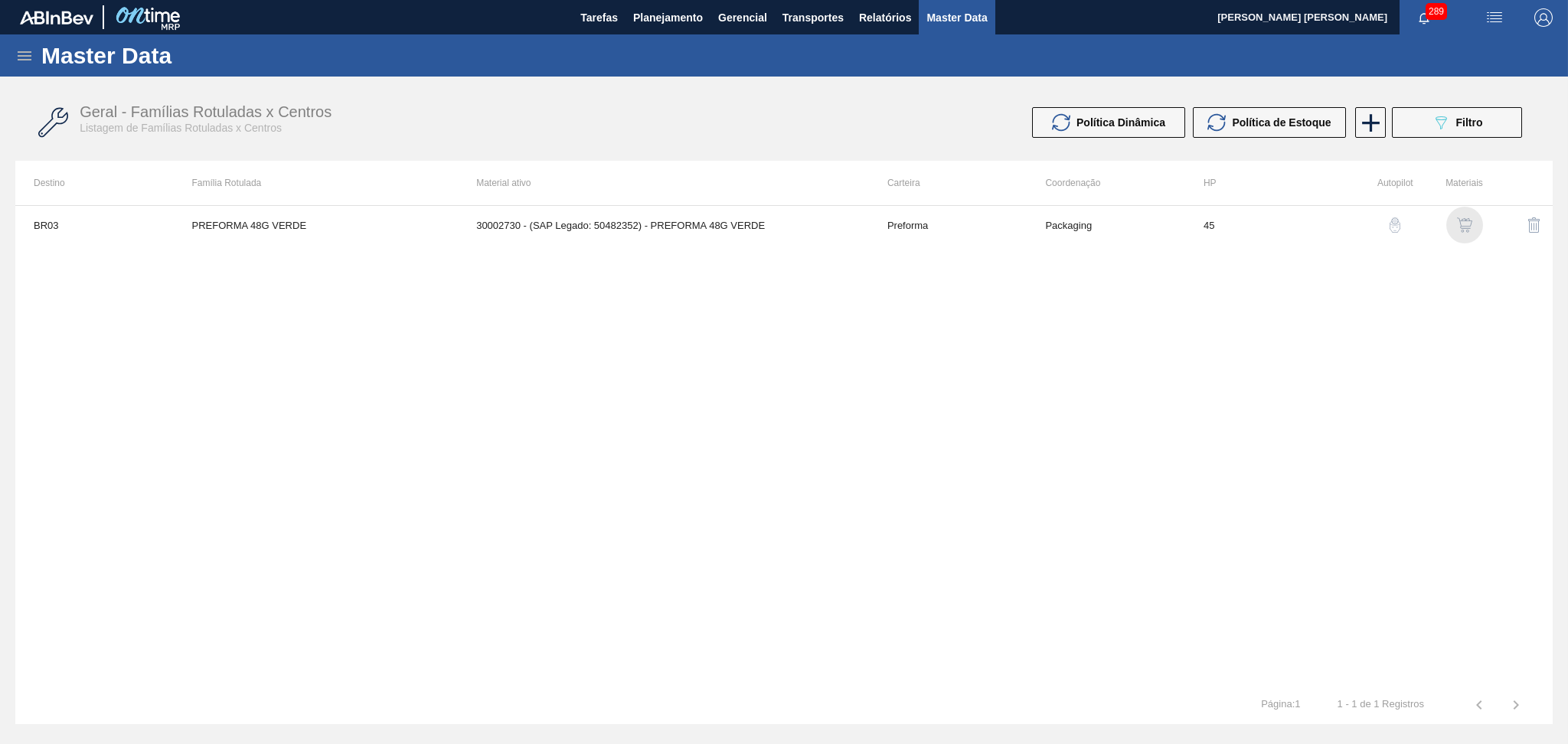
click at [1467, 225] on img "button" at bounding box center [1464, 225] width 16 height 16
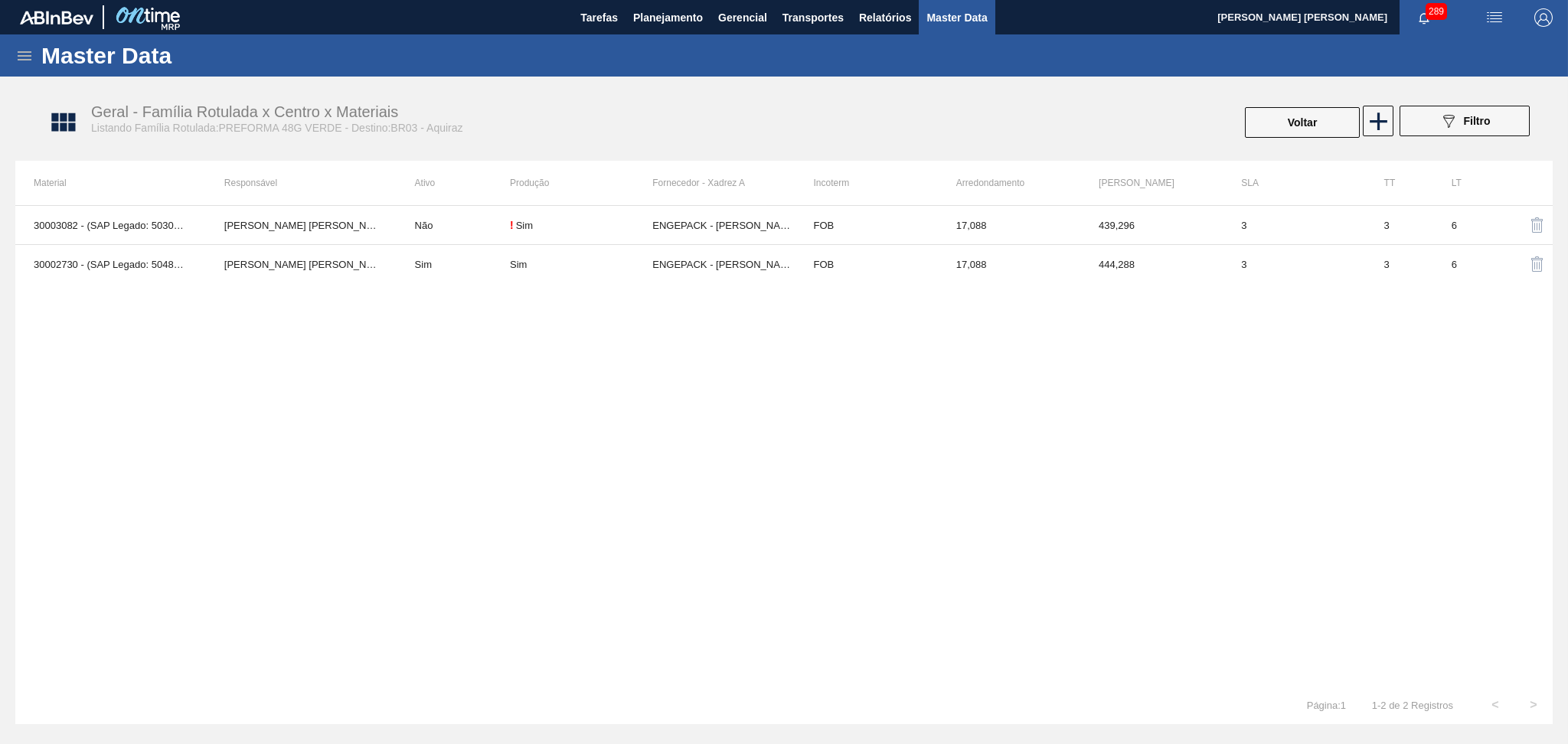
click at [614, 420] on div "30003082 - (SAP Legado: 50303300) - PREFORMA 48G VERDE RECICLADA Aline Aparecid…" at bounding box center [784, 444] width 1538 height 481
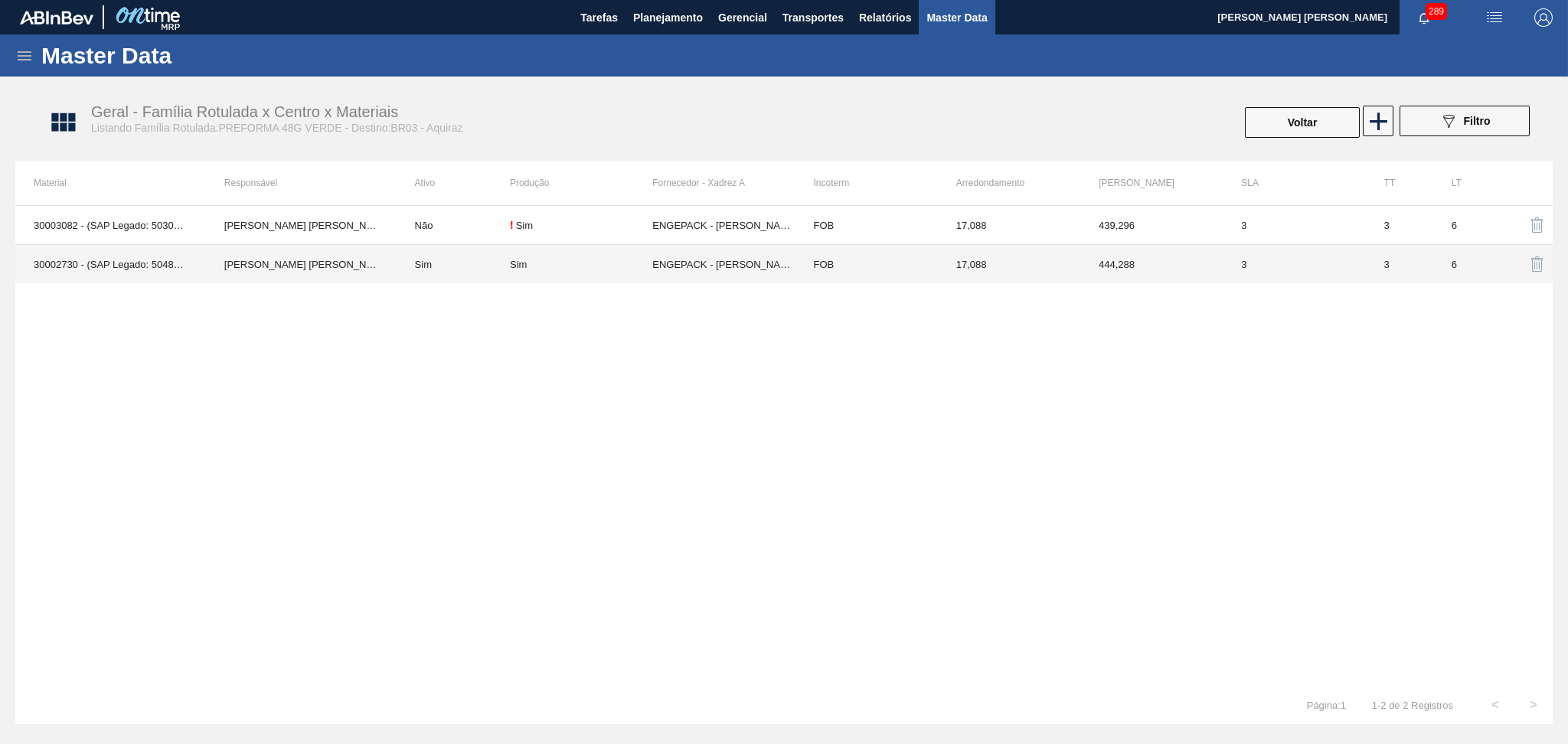
click at [699, 268] on td "ENGEPACK - SIMÕES FILHO (BA)" at bounding box center [723, 264] width 142 height 39
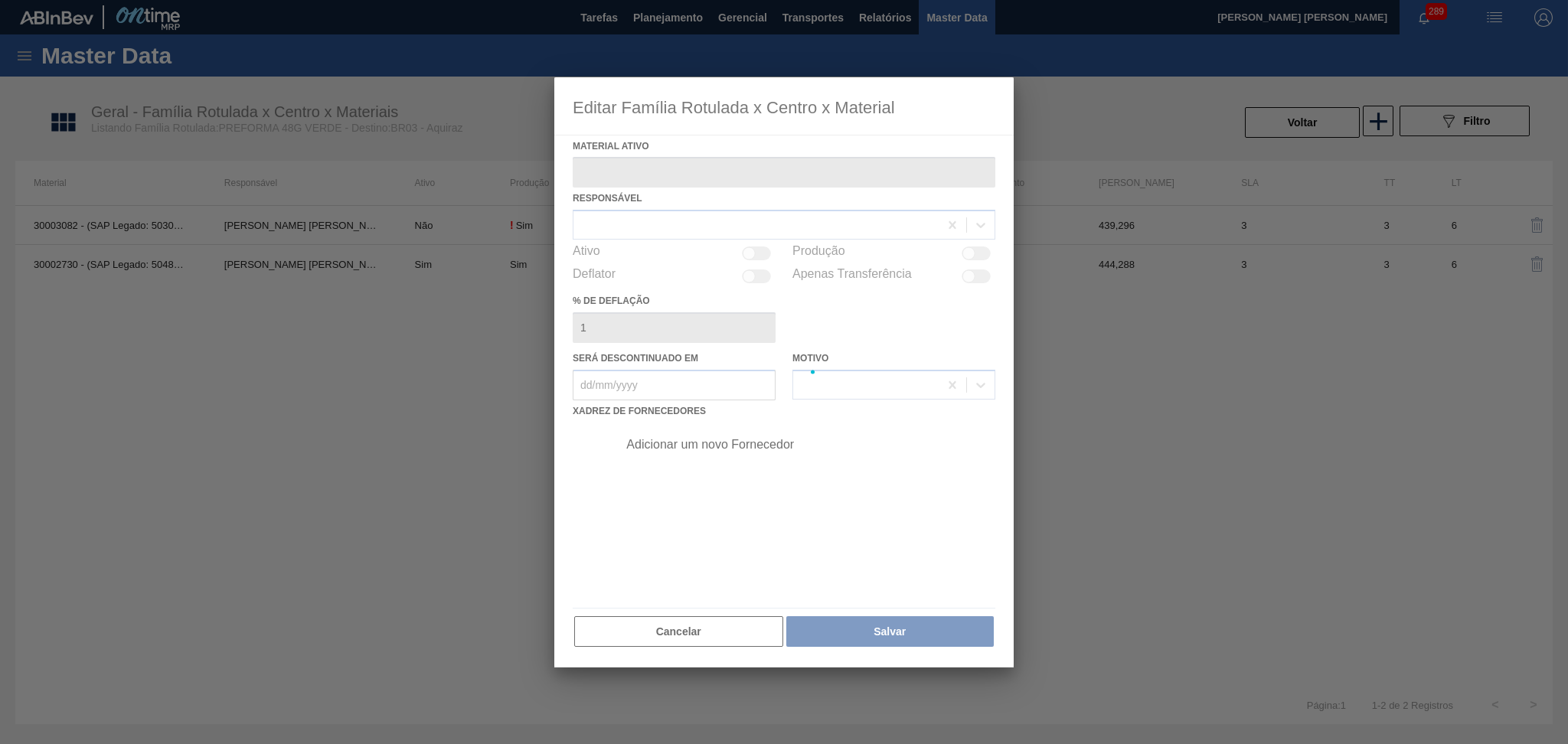
type ativo "30002730 - (SAP Legado: 50482352) - PREFORMA 48G VERDE"
checkbox input "true"
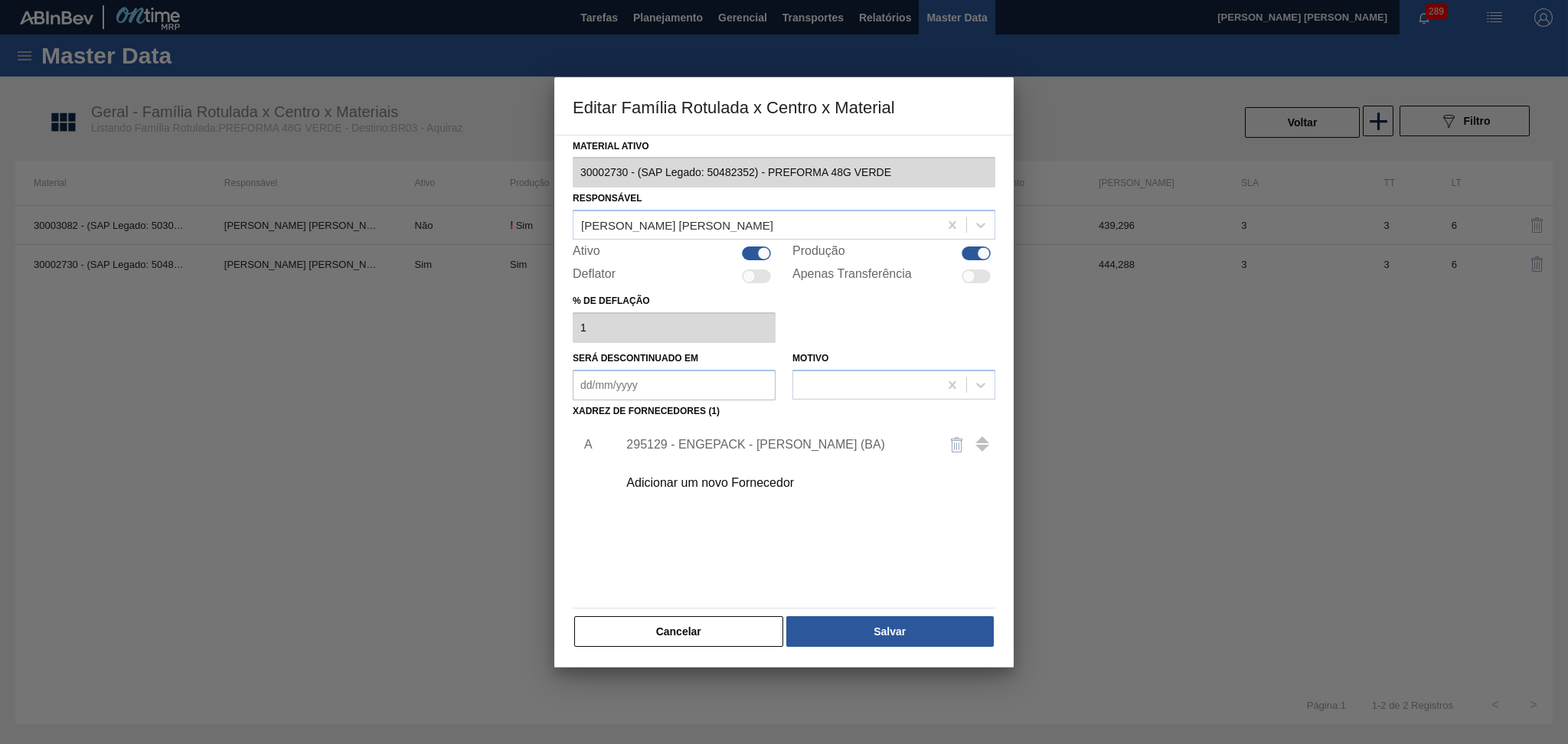
click at [766, 443] on div "295129 - ENGEPACK - SIMÕES FILHO (BA)" at bounding box center [776, 444] width 300 height 14
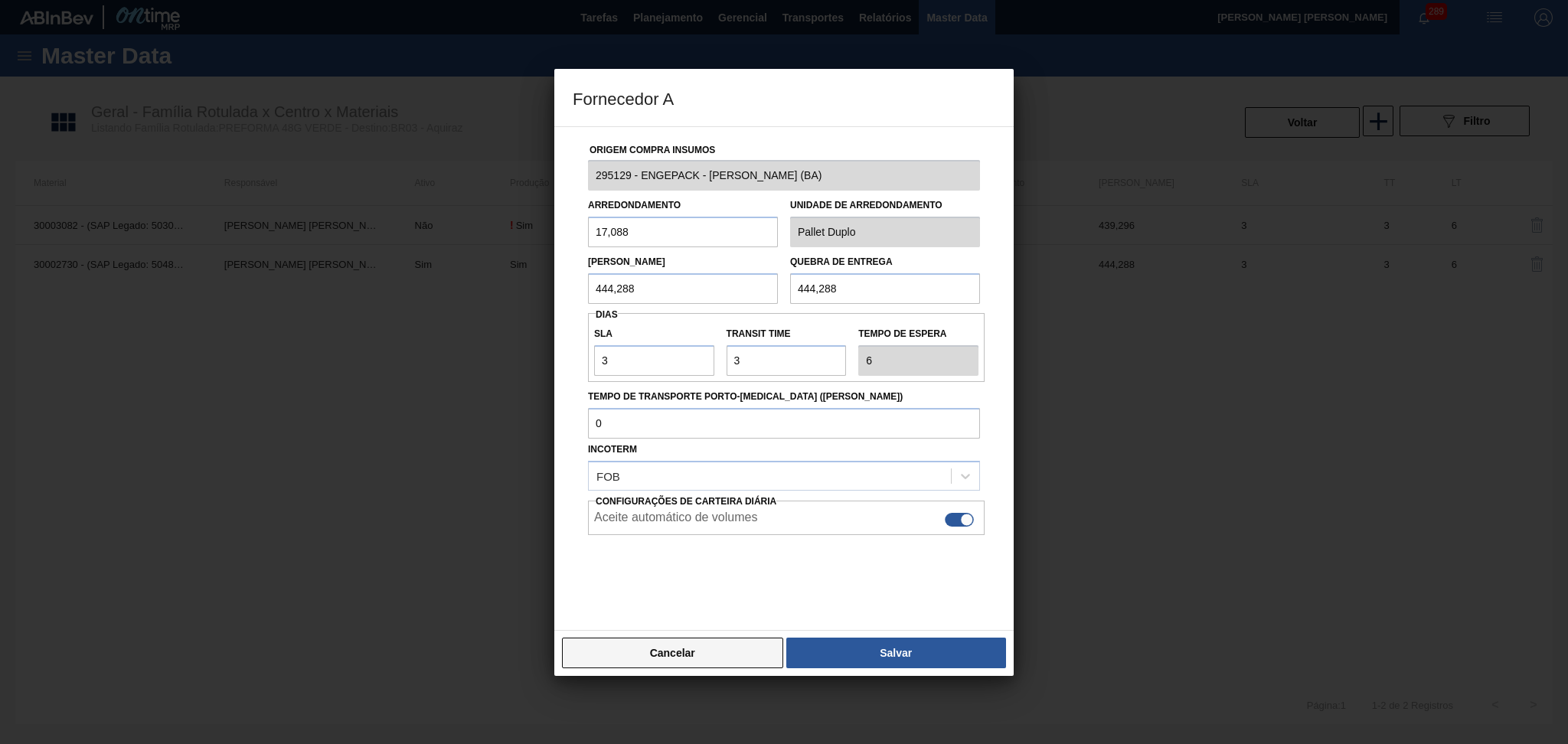
click at [714, 647] on button "Cancelar" at bounding box center [673, 652] width 221 height 30
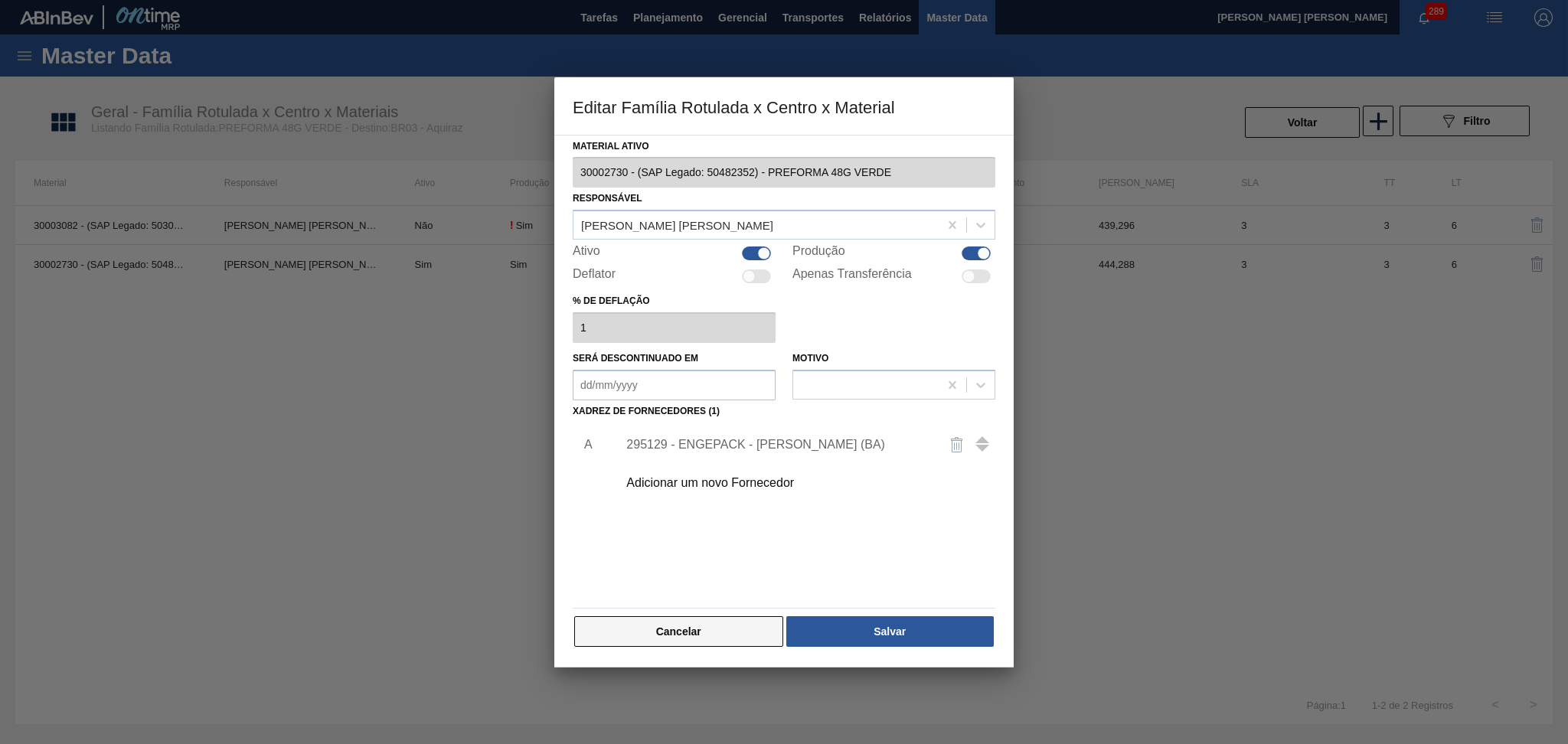
click at [692, 636] on button "Cancelar" at bounding box center [678, 630] width 209 height 30
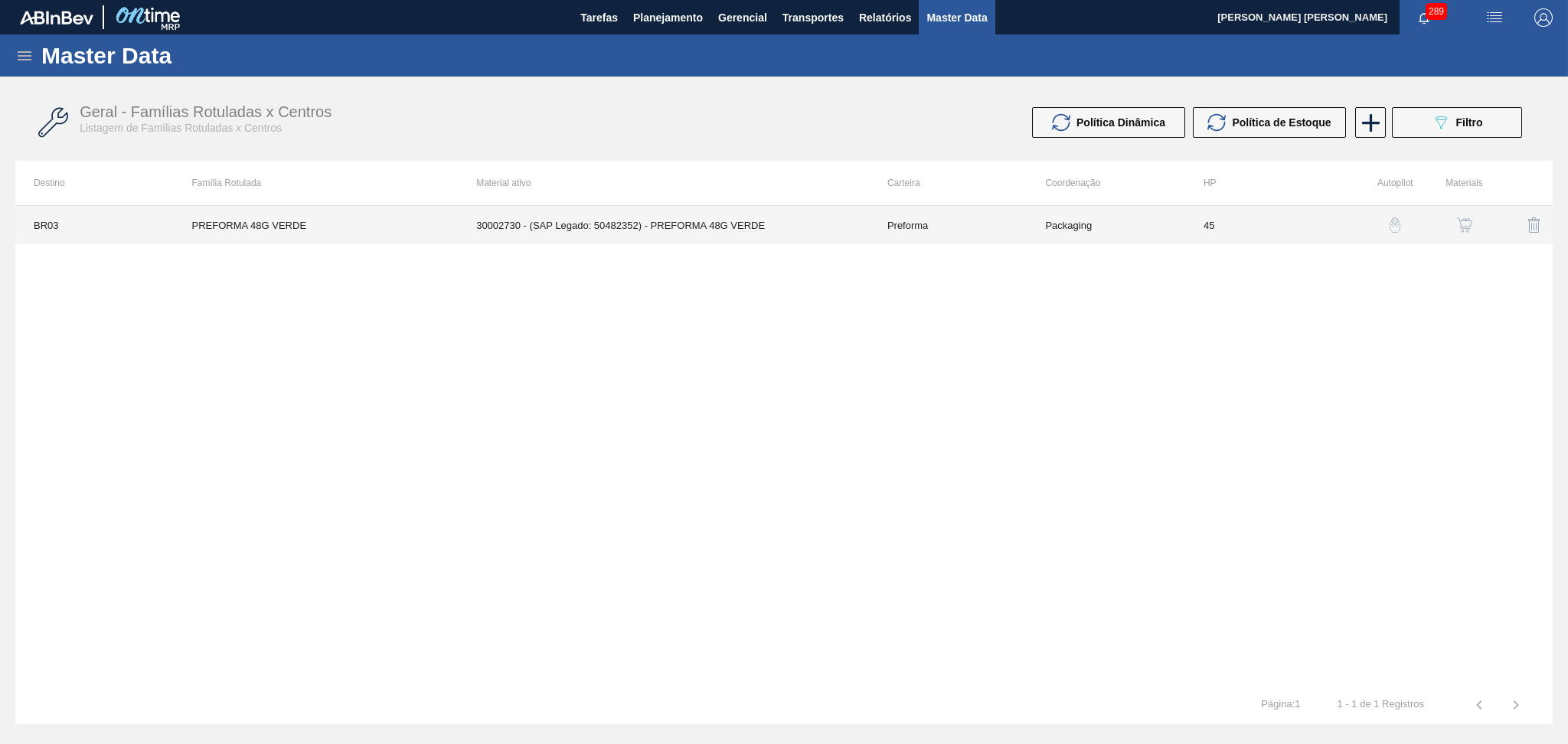
click at [505, 232] on td "30002730 - (SAP Legado: 50482352) - PREFORMA 48G VERDE" at bounding box center [663, 224] width 411 height 38
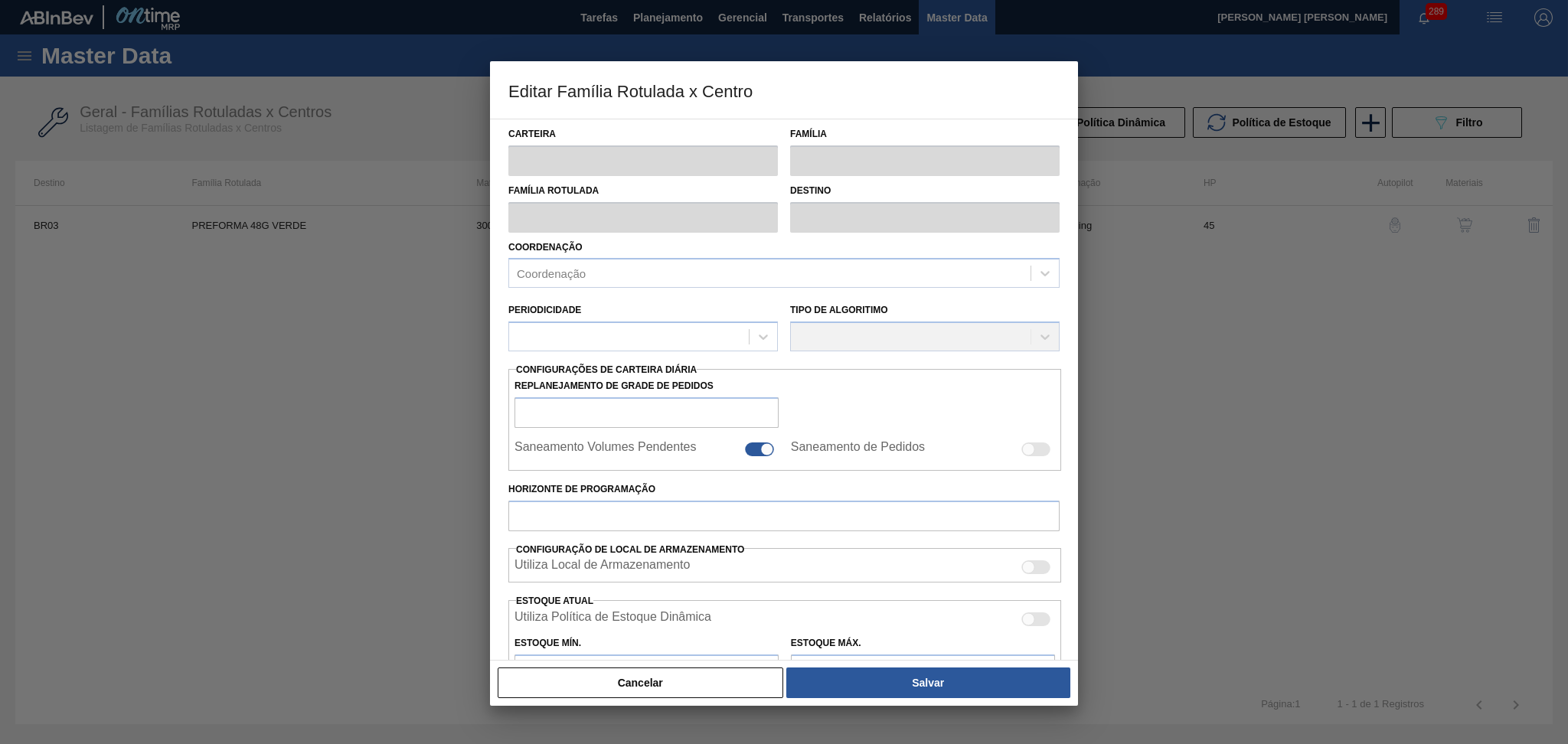
type input "Preforma"
type input "PREFORMA 48G VERDE"
type input "BR03 - Aquiraz"
type input "0"
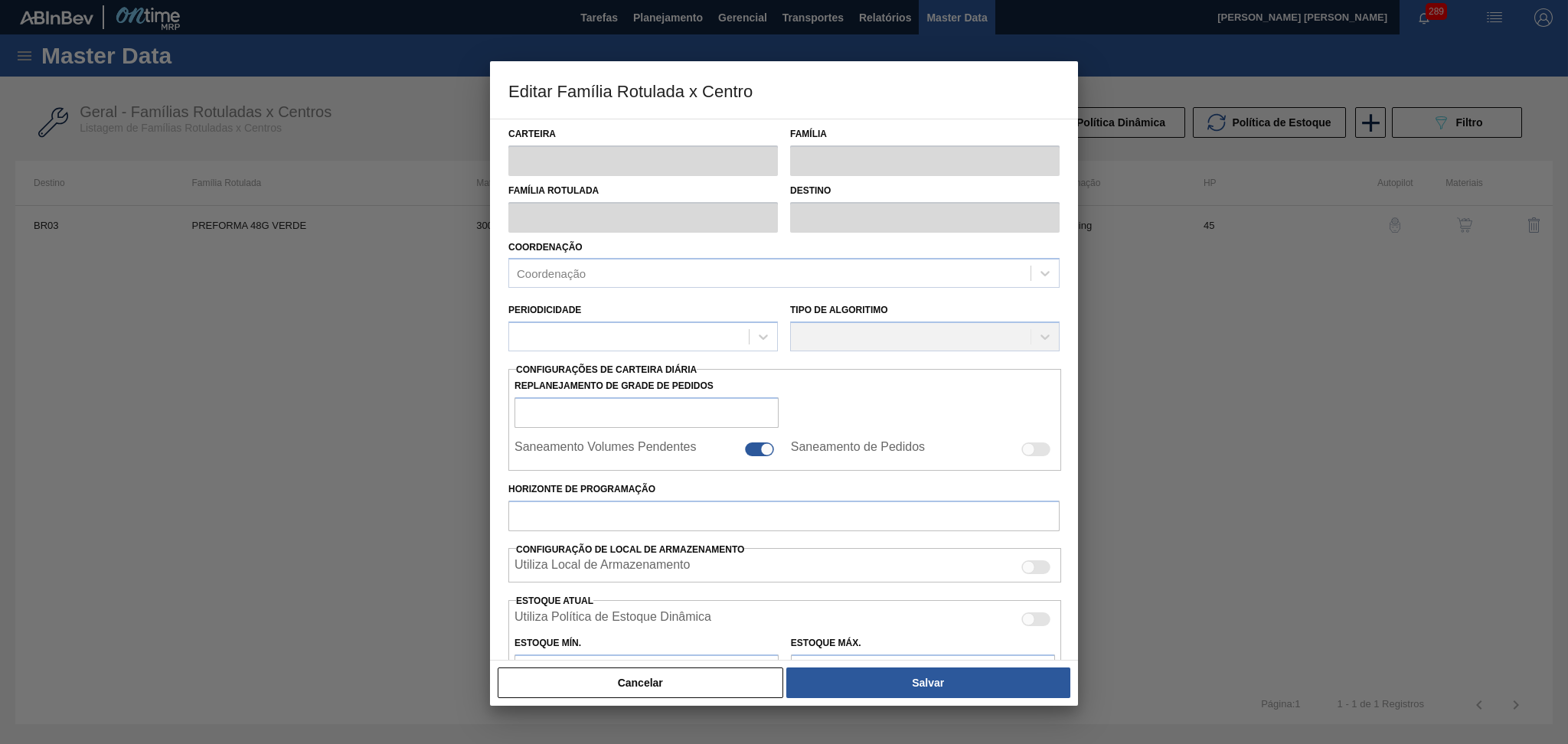
checkbox input "false"
type input "45"
type input "140,034"
type input "1.200"
type input "50"
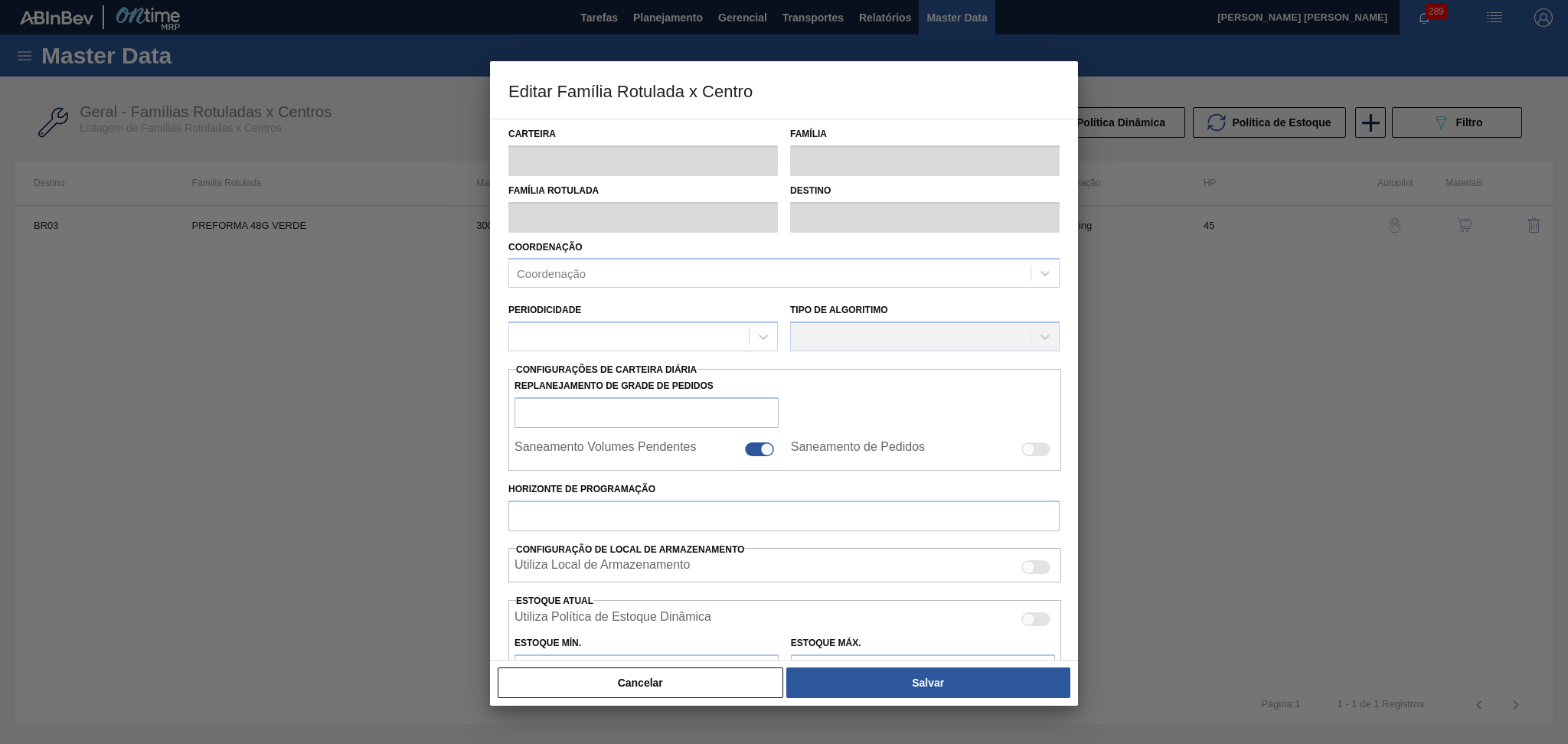
type input "670,016"
checkbox input "true"
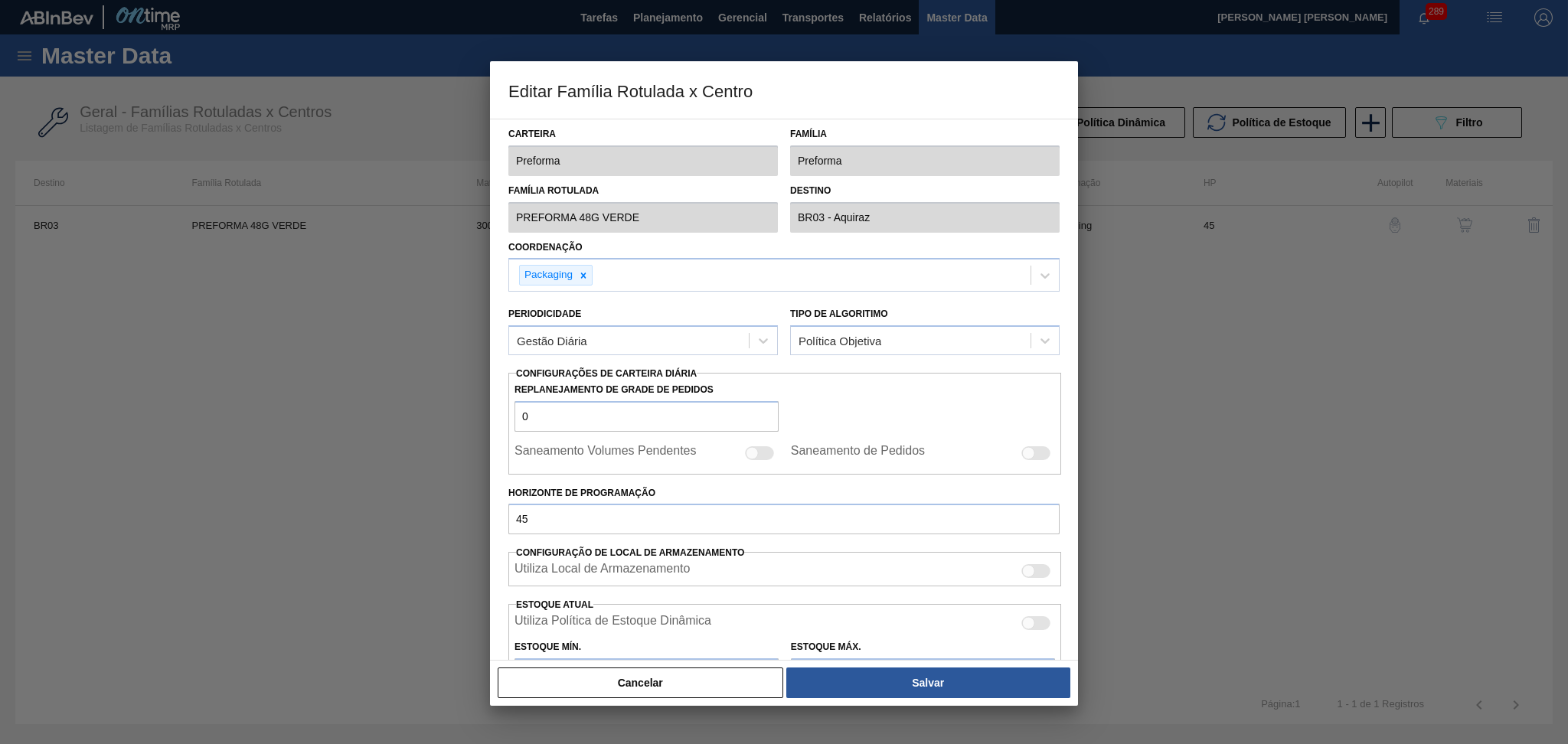
scroll to position [303, 0]
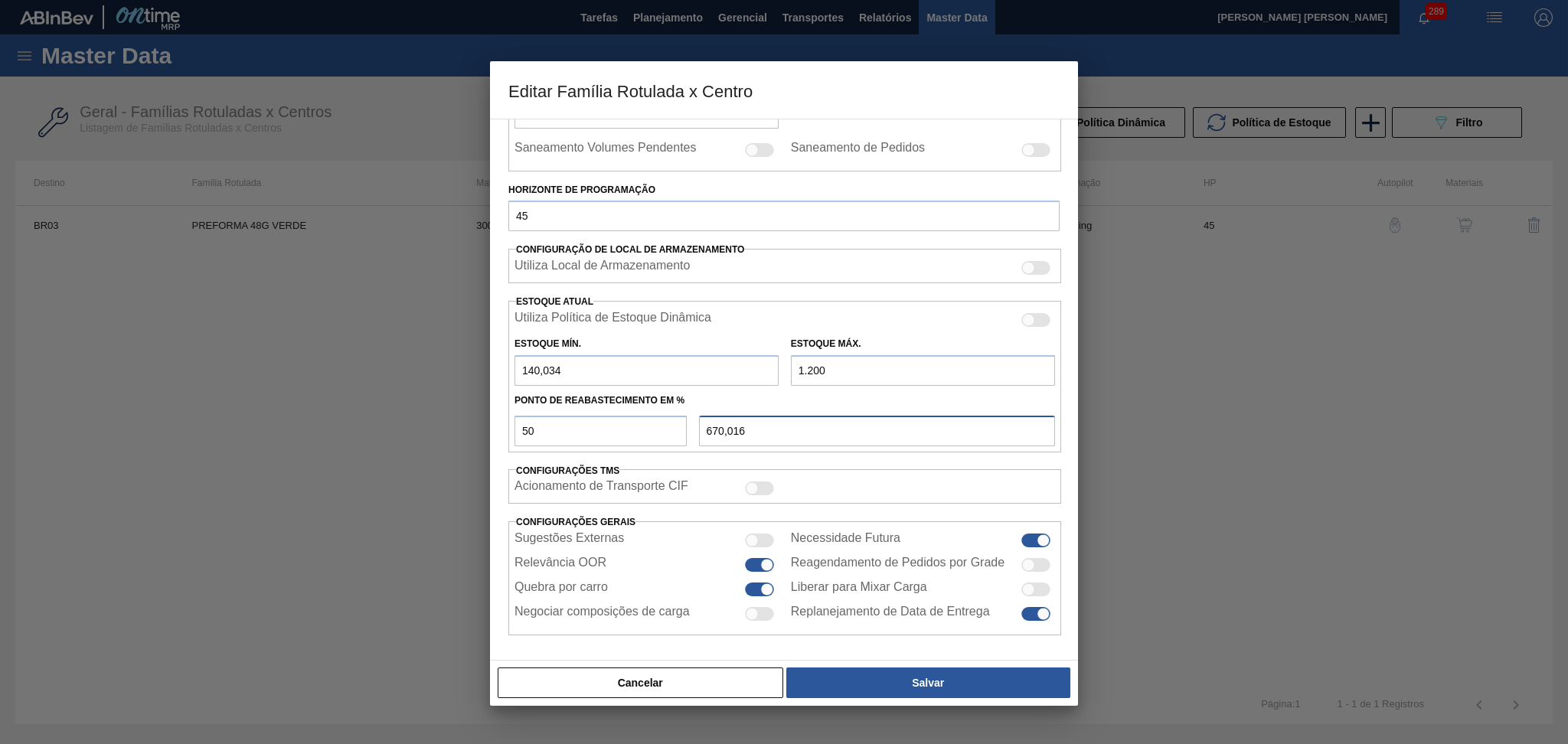
click at [762, 431] on input "670,016" at bounding box center [877, 430] width 356 height 30
drag, startPoint x: 879, startPoint y: 352, endPoint x: 728, endPoint y: 356, distance: 151.1
click at [731, 356] on div "Estoque Mín. 140,034 Estoque Máx. 1.200" at bounding box center [784, 357] width 552 height 57
drag, startPoint x: 860, startPoint y: 374, endPoint x: 535, endPoint y: 385, distance: 325.2
click at [535, 385] on div "Utiliza Política de Estoque Dinâmica Estoque Mín. 140,034 Estoque Máx. 1.200 Po…" at bounding box center [784, 376] width 552 height 152
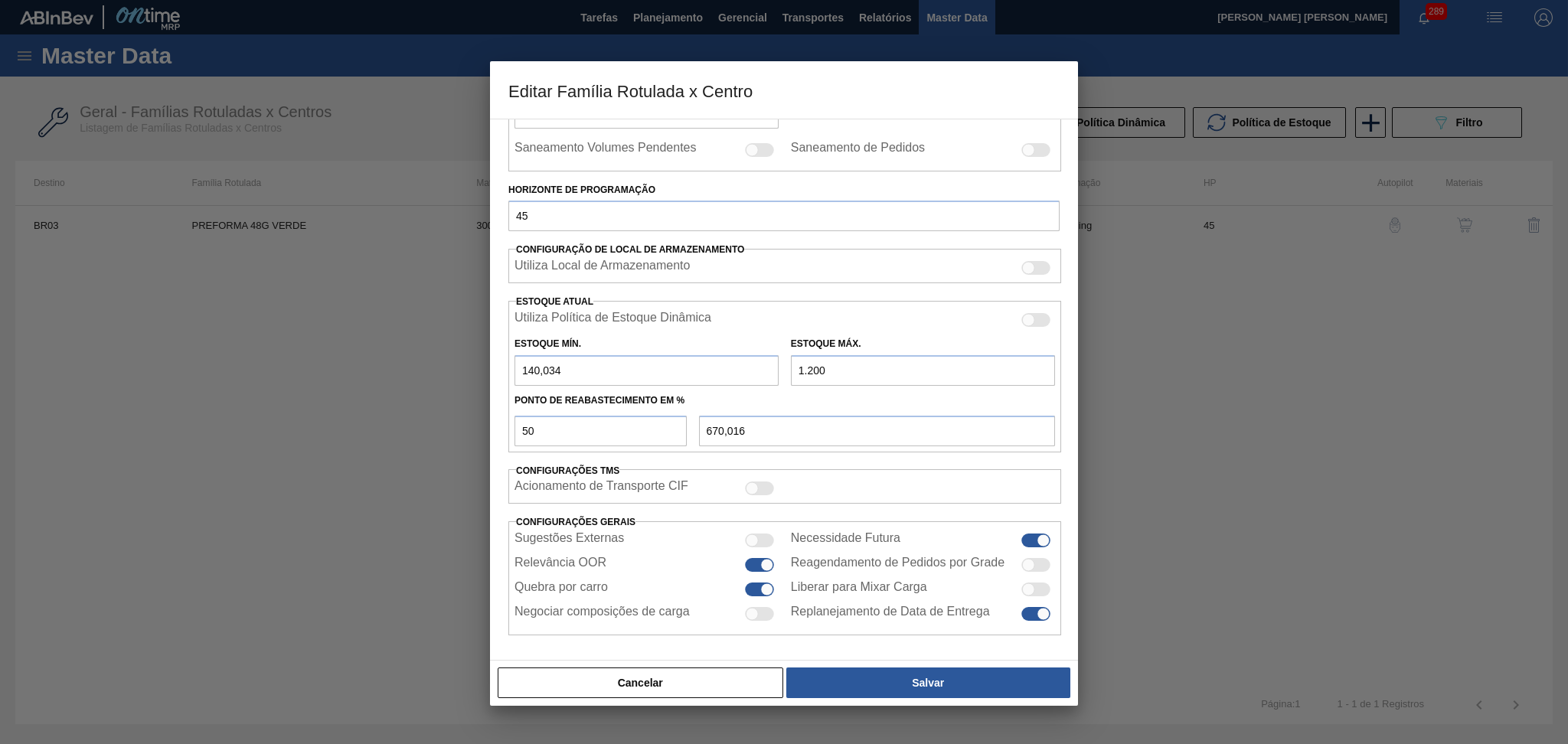
type input "1"
type input "70,517"
type input "14"
type input "77,017"
type input "142"
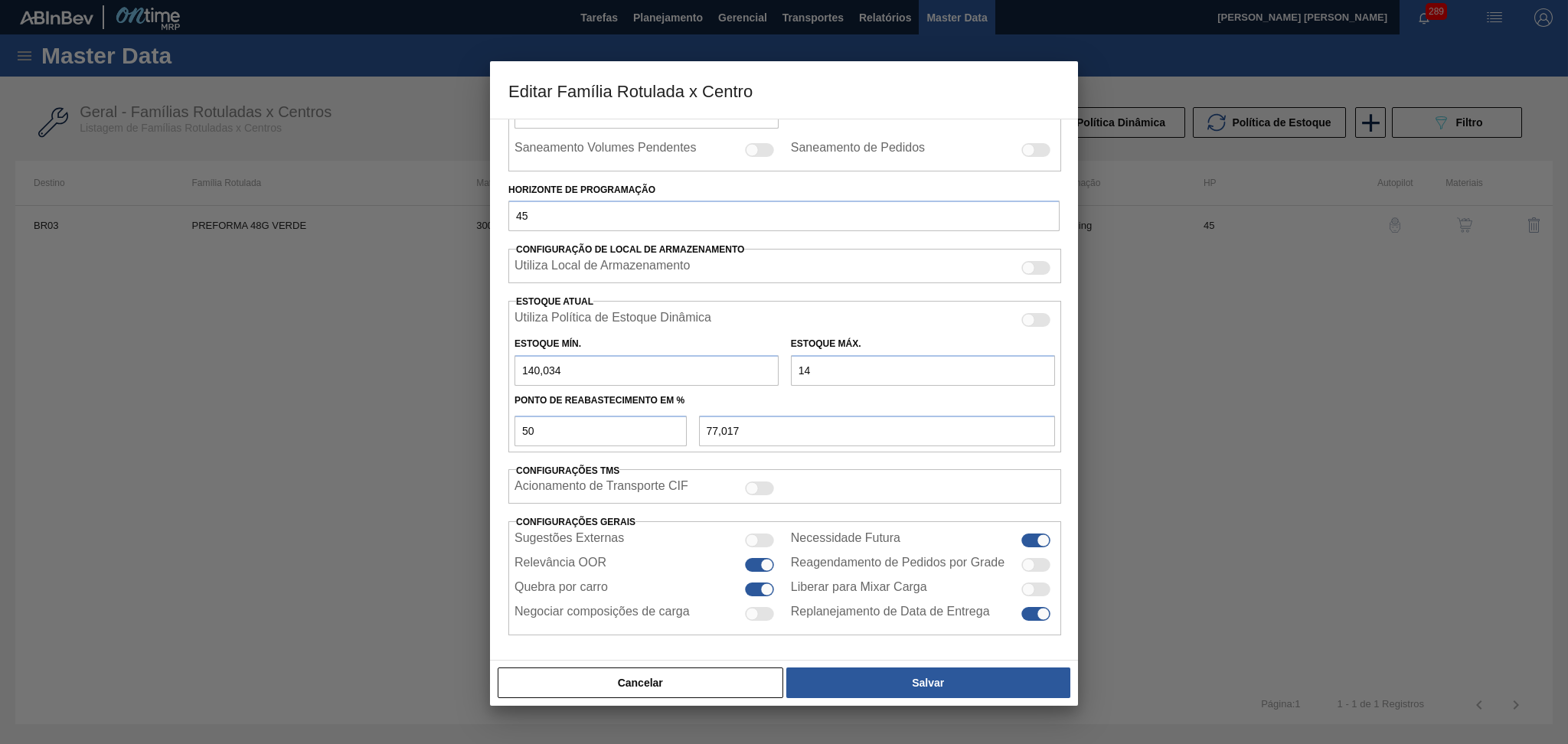
type input "141,017"
type input "1.420"
type input "780,017"
type input "1.420"
click at [907, 682] on button "Salvar" at bounding box center [928, 682] width 284 height 30
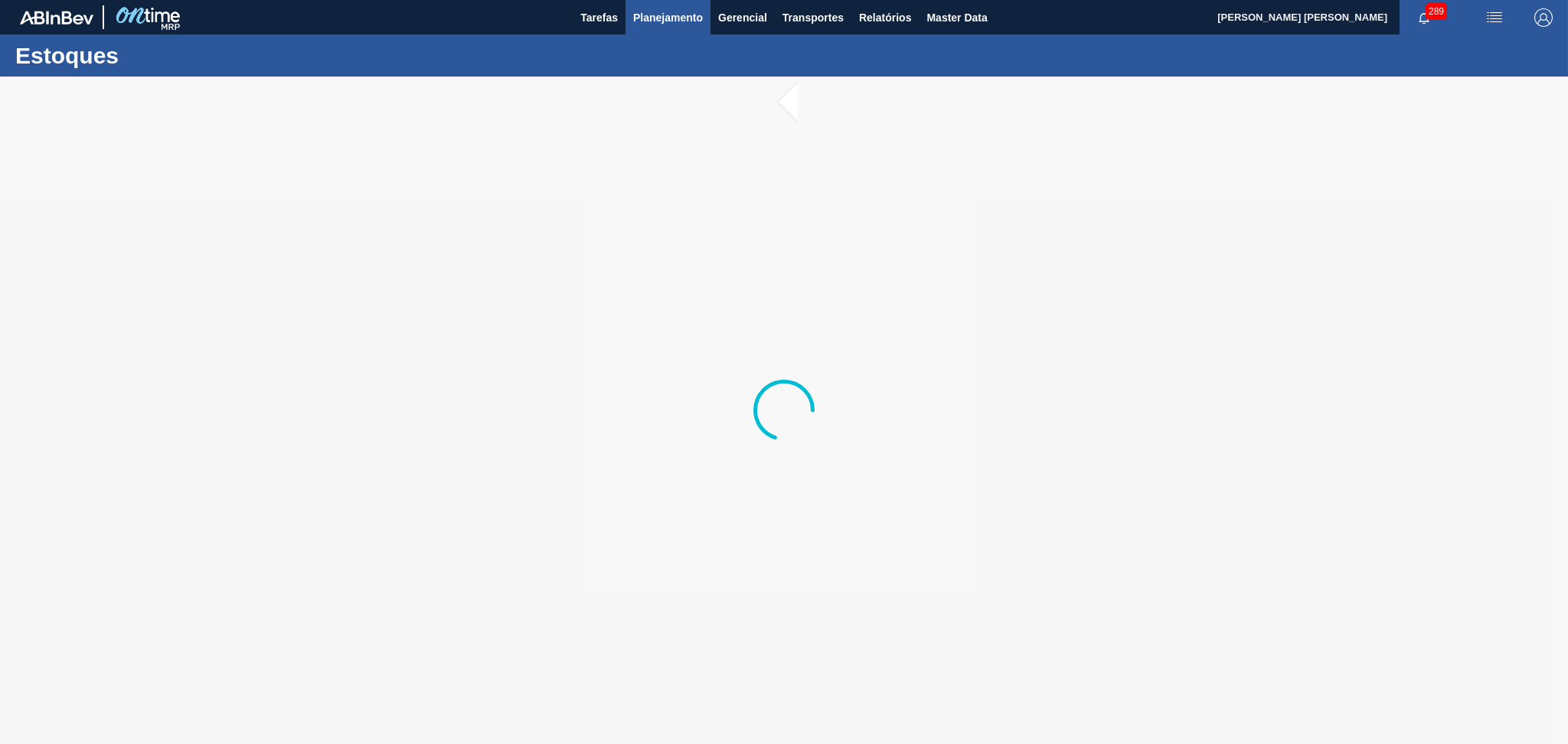
click at [659, 23] on span "Planejamento" at bounding box center [667, 18] width 70 height 19
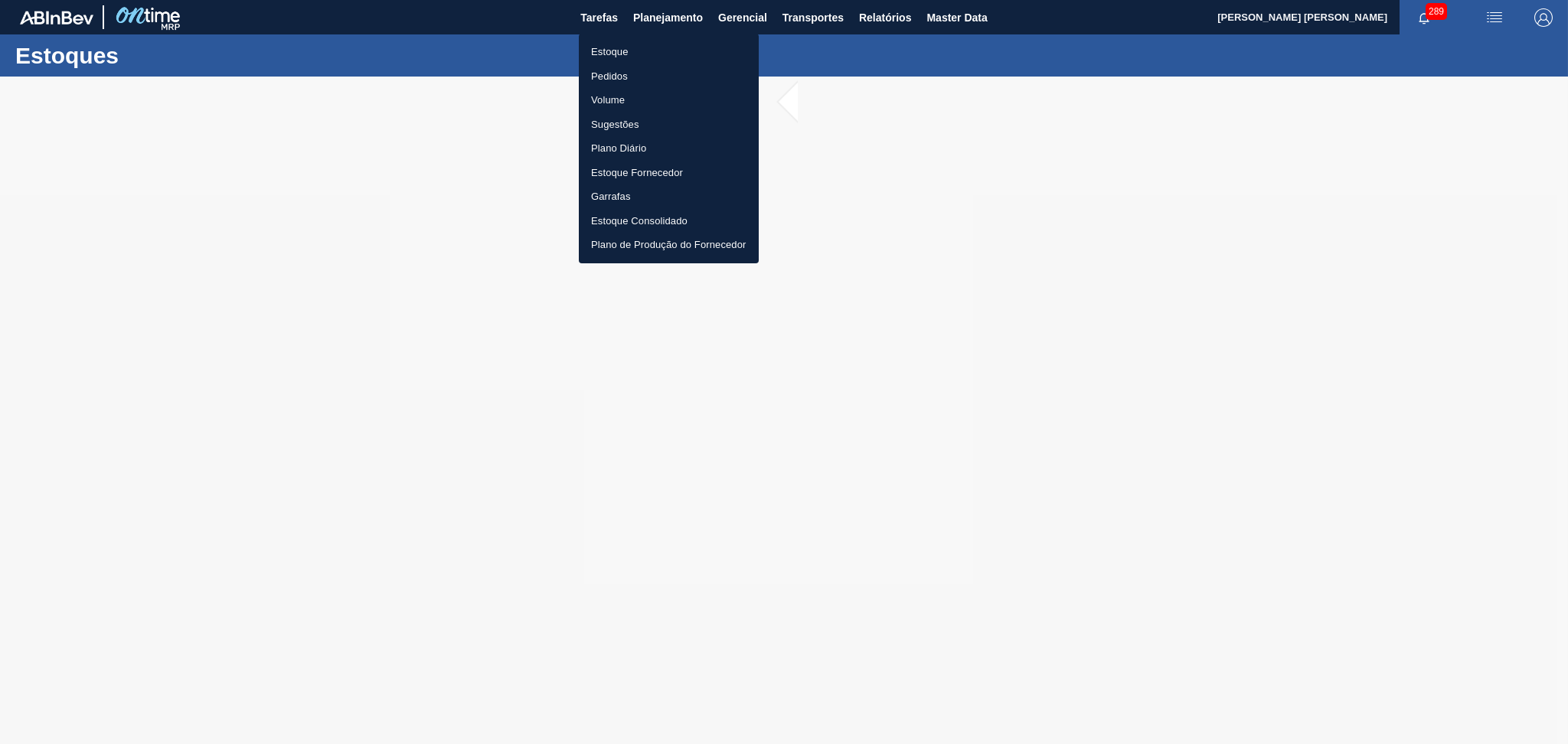
click at [638, 53] on li "Estoque" at bounding box center [669, 52] width 180 height 24
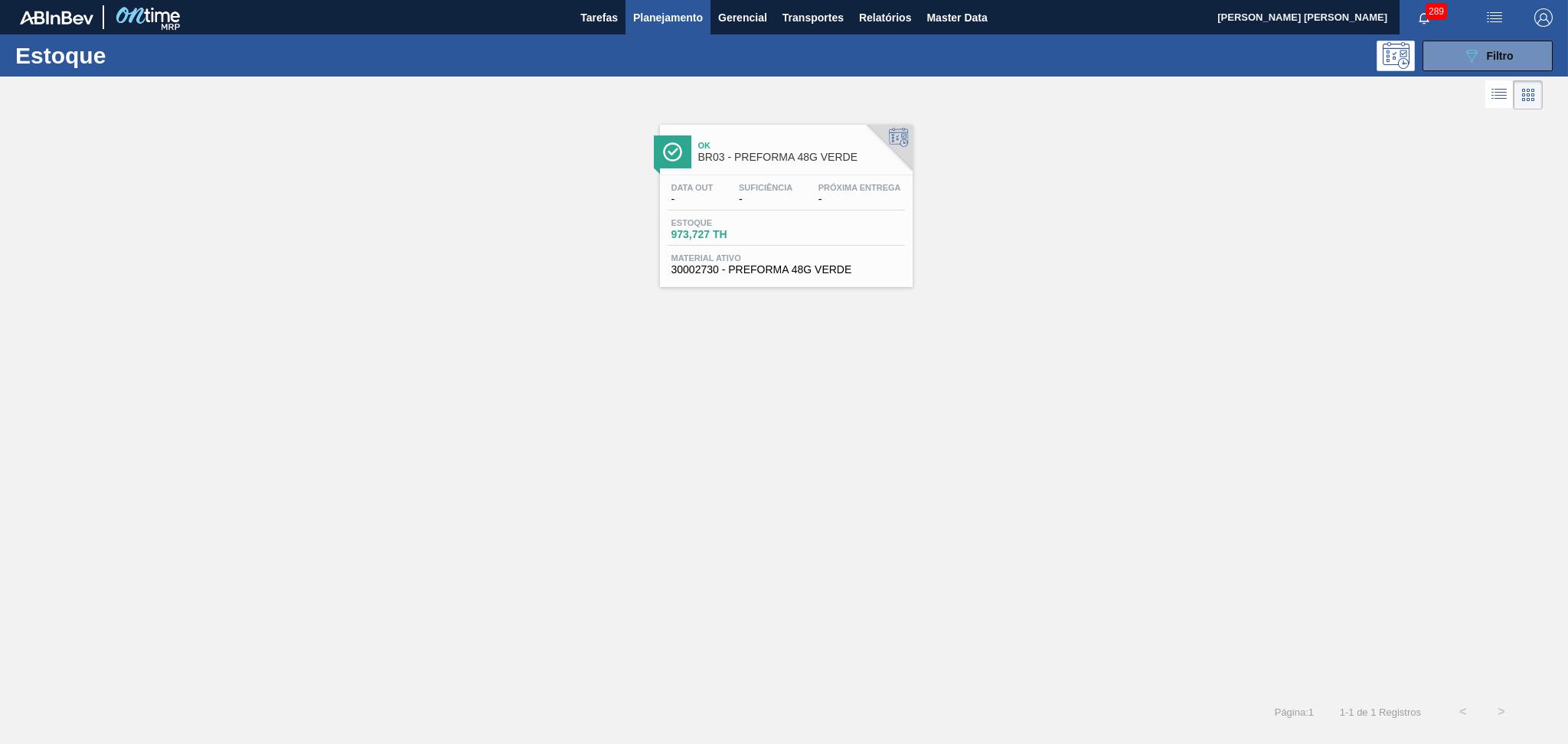
click at [703, 145] on span "Ok" at bounding box center [801, 145] width 207 height 9
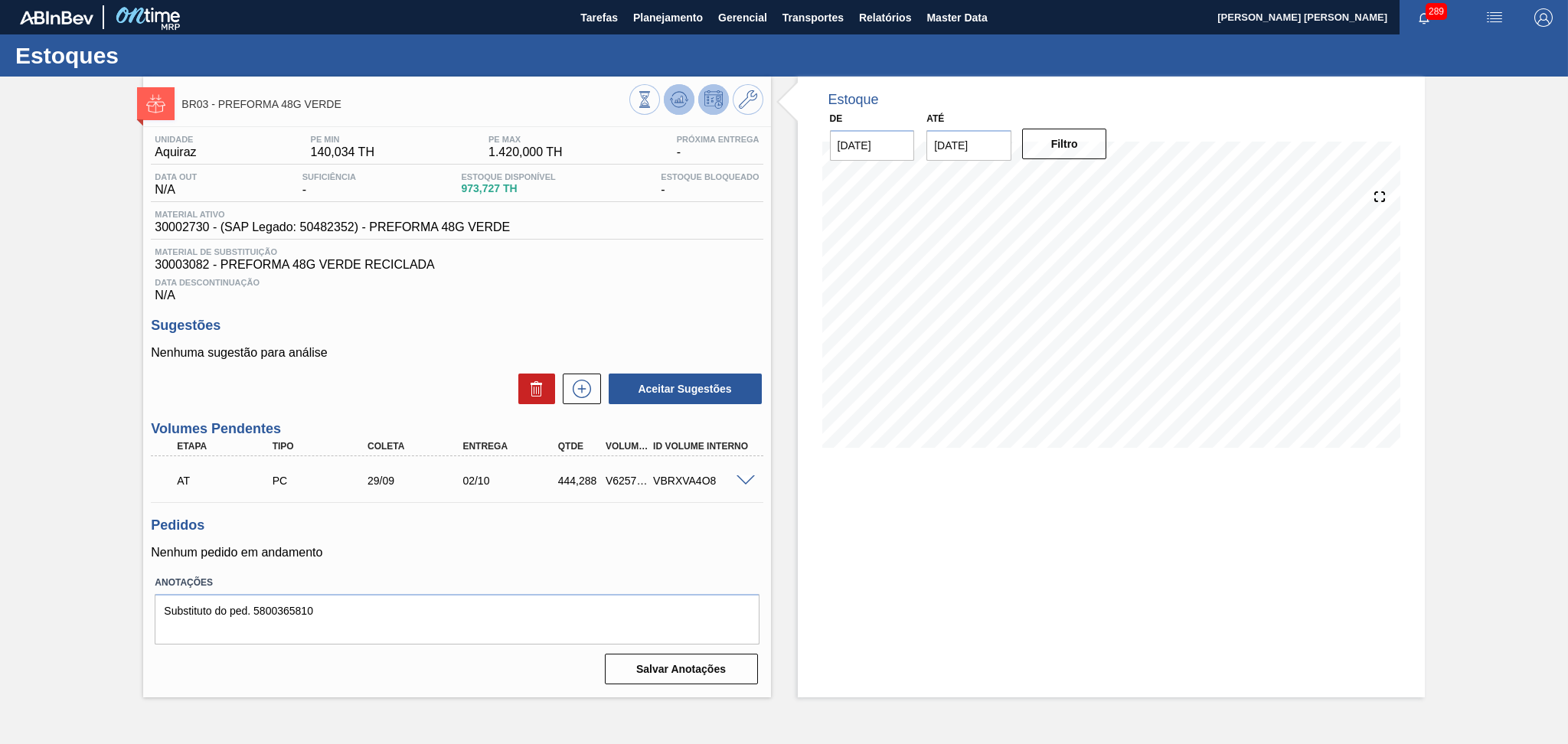
click at [670, 98] on icon at bounding box center [679, 99] width 19 height 19
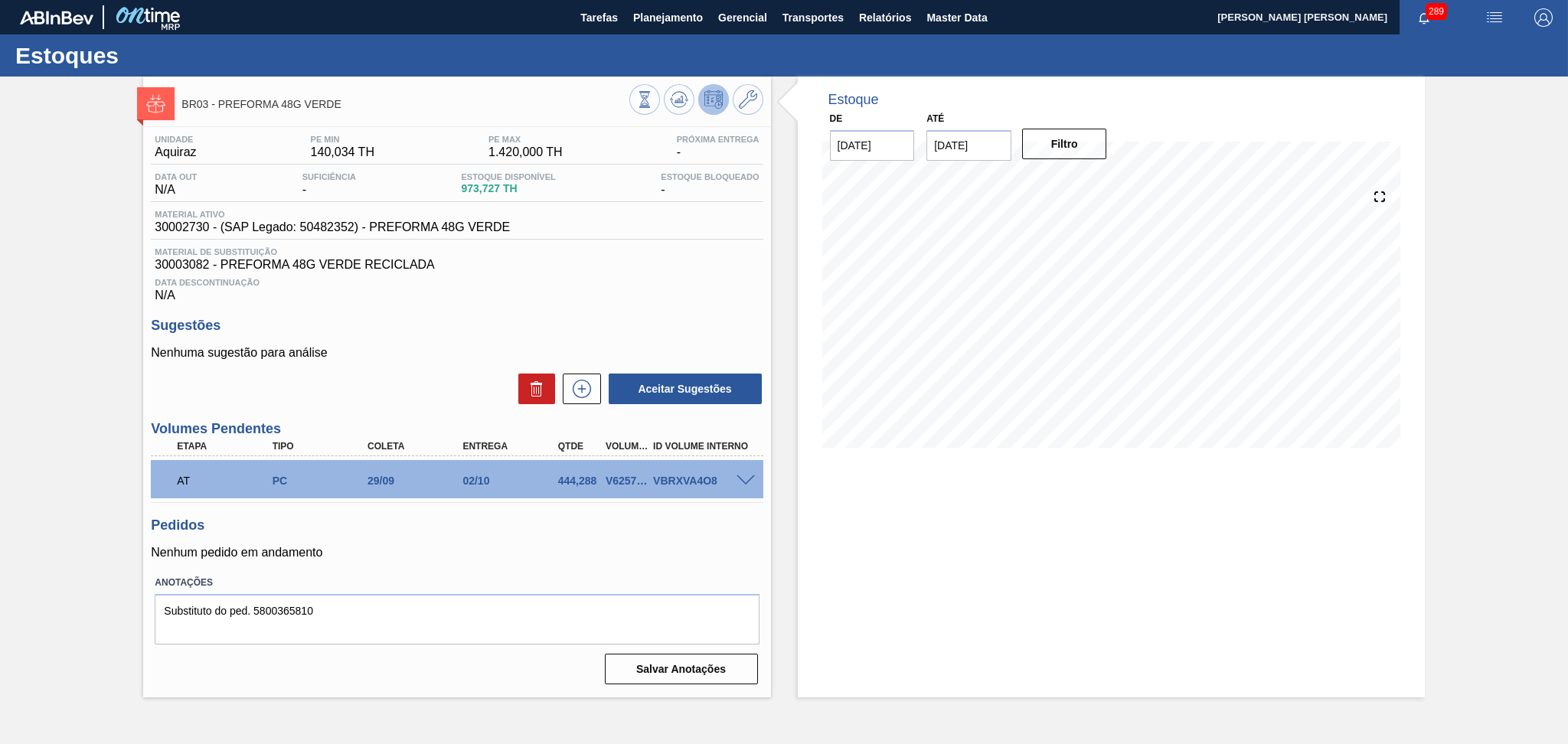
click at [447, 364] on div "Nenhuma sugestão para análise Aceitar Sugestões" at bounding box center [456, 375] width 612 height 60
click at [824, 23] on span "Transportes" at bounding box center [813, 18] width 62 height 19
click at [806, 69] on li "Otimização de Carga" at bounding box center [813, 76] width 125 height 24
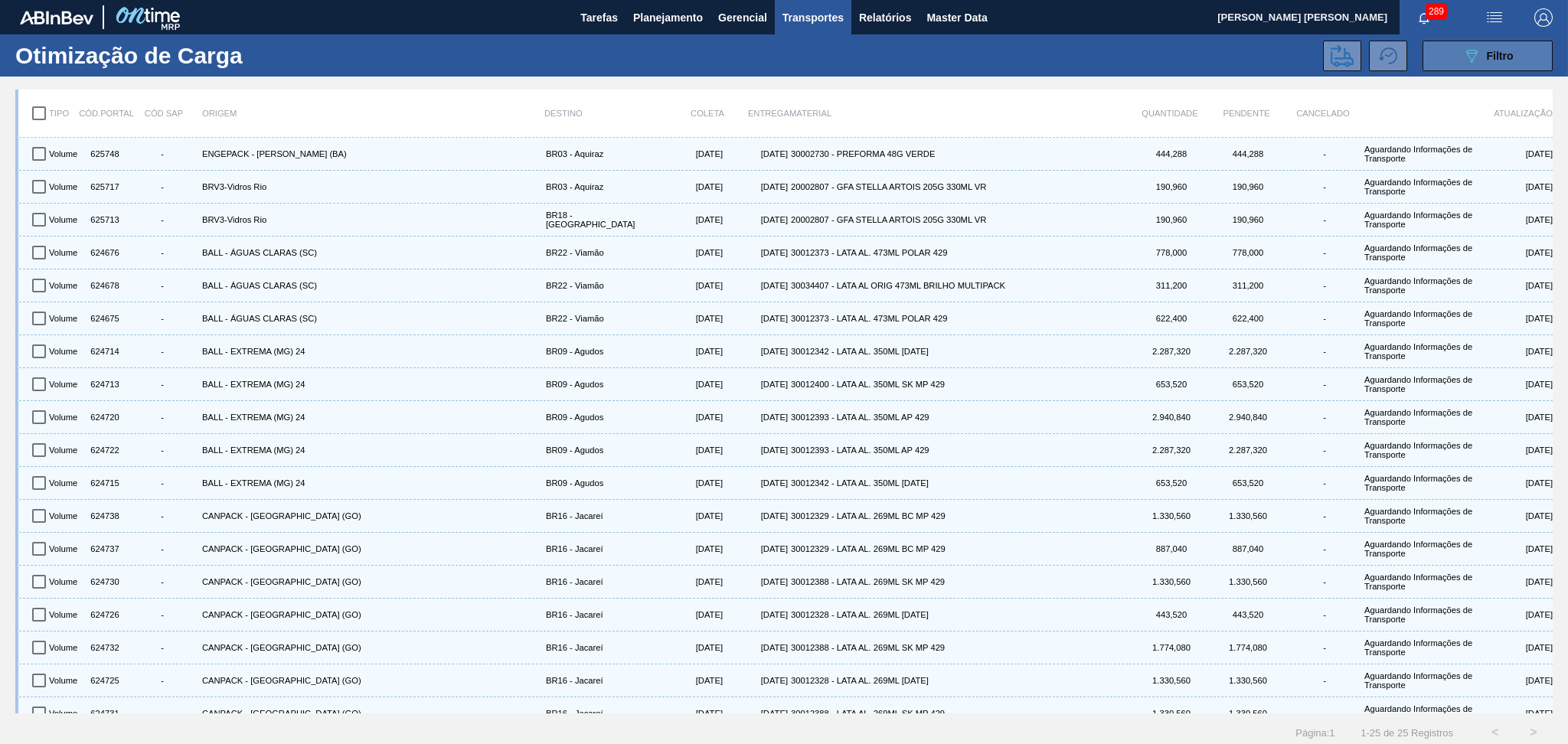
click at [1477, 50] on icon "089F7B8B-B2A5-4AFE-B5C0-19BA573D28AC" at bounding box center [1471, 56] width 19 height 19
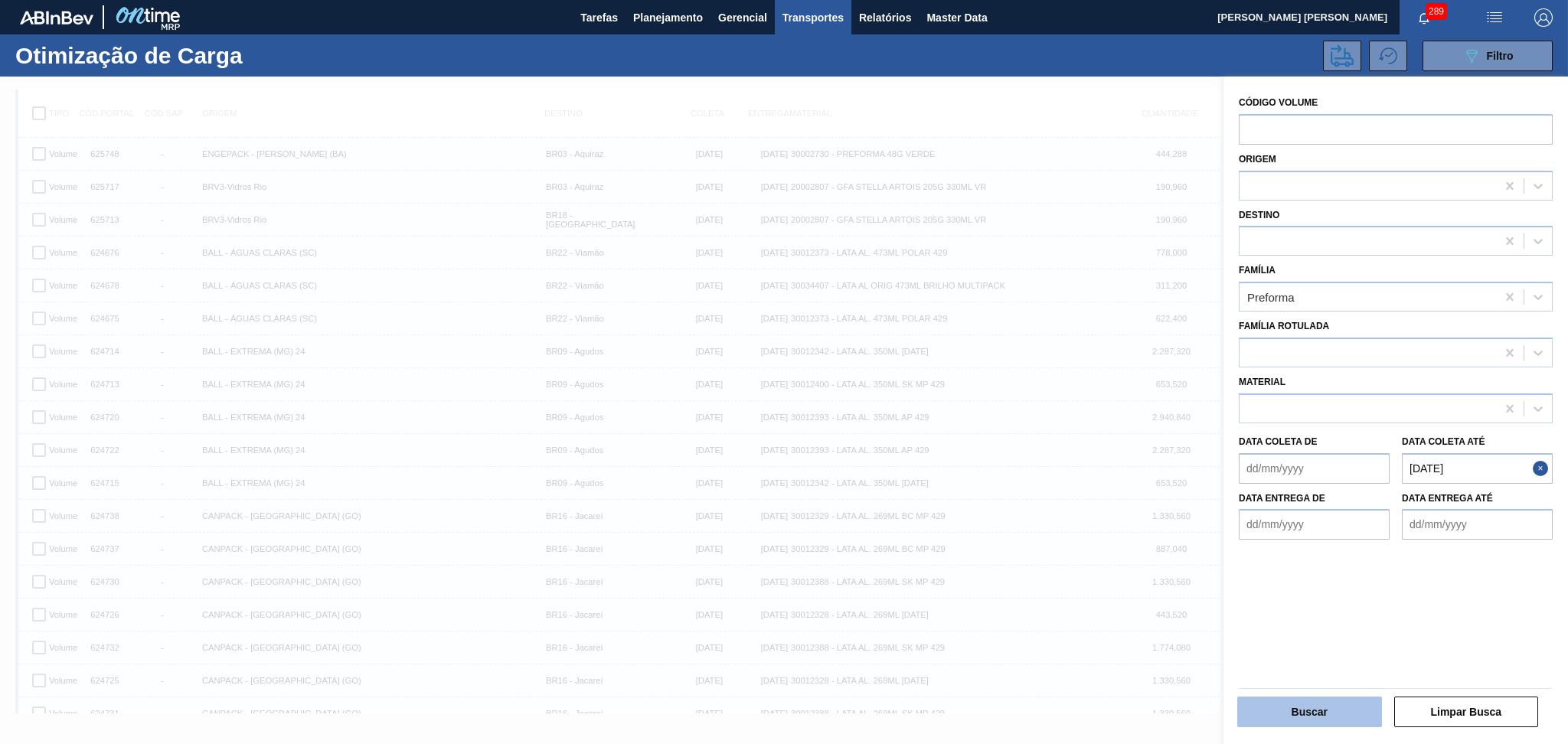
click at [1282, 715] on button "Buscar" at bounding box center [1309, 711] width 145 height 30
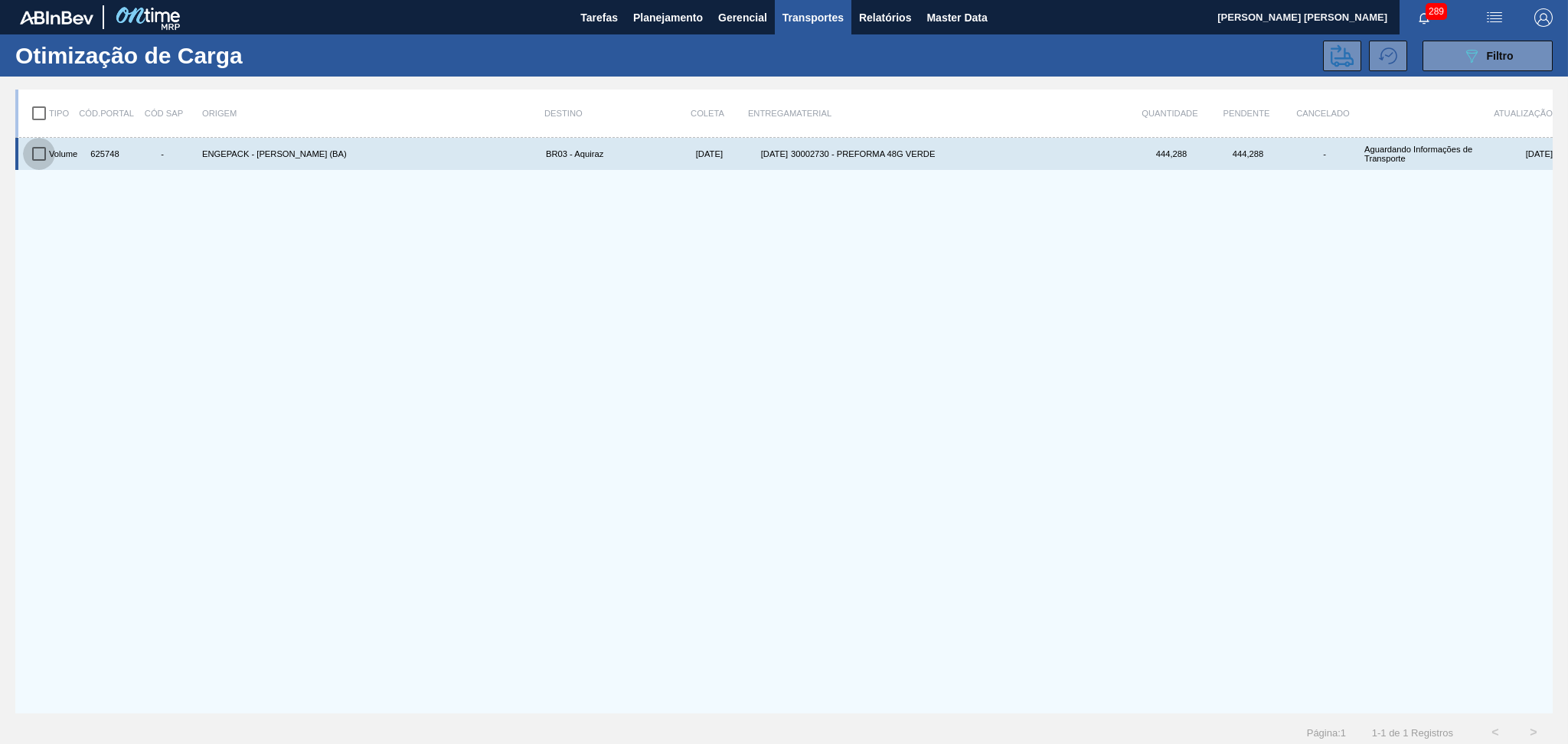
click at [50, 141] on input "checkbox" at bounding box center [38, 154] width 32 height 32
checkbox input "true"
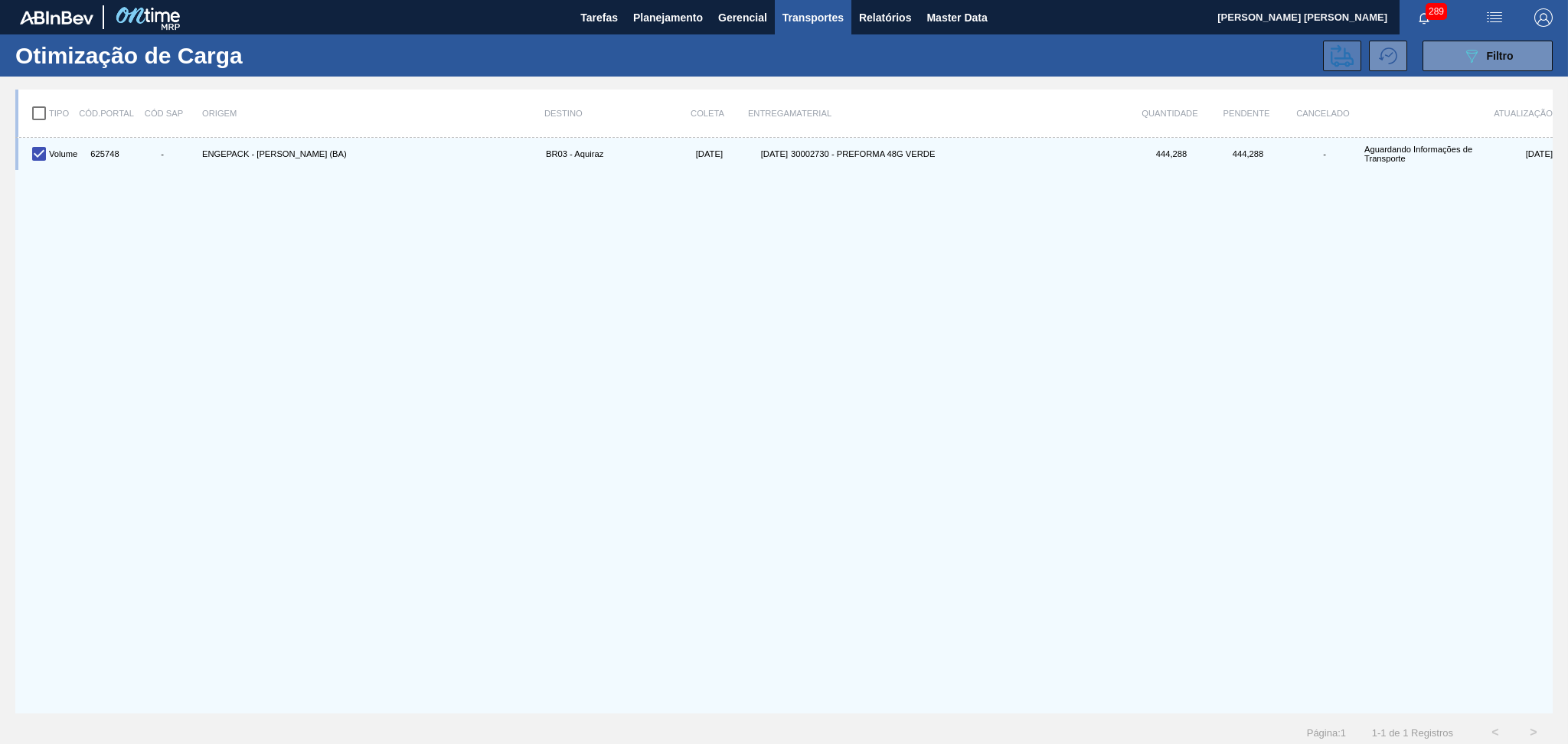
click at [1338, 61] on icon at bounding box center [1341, 55] width 23 height 23
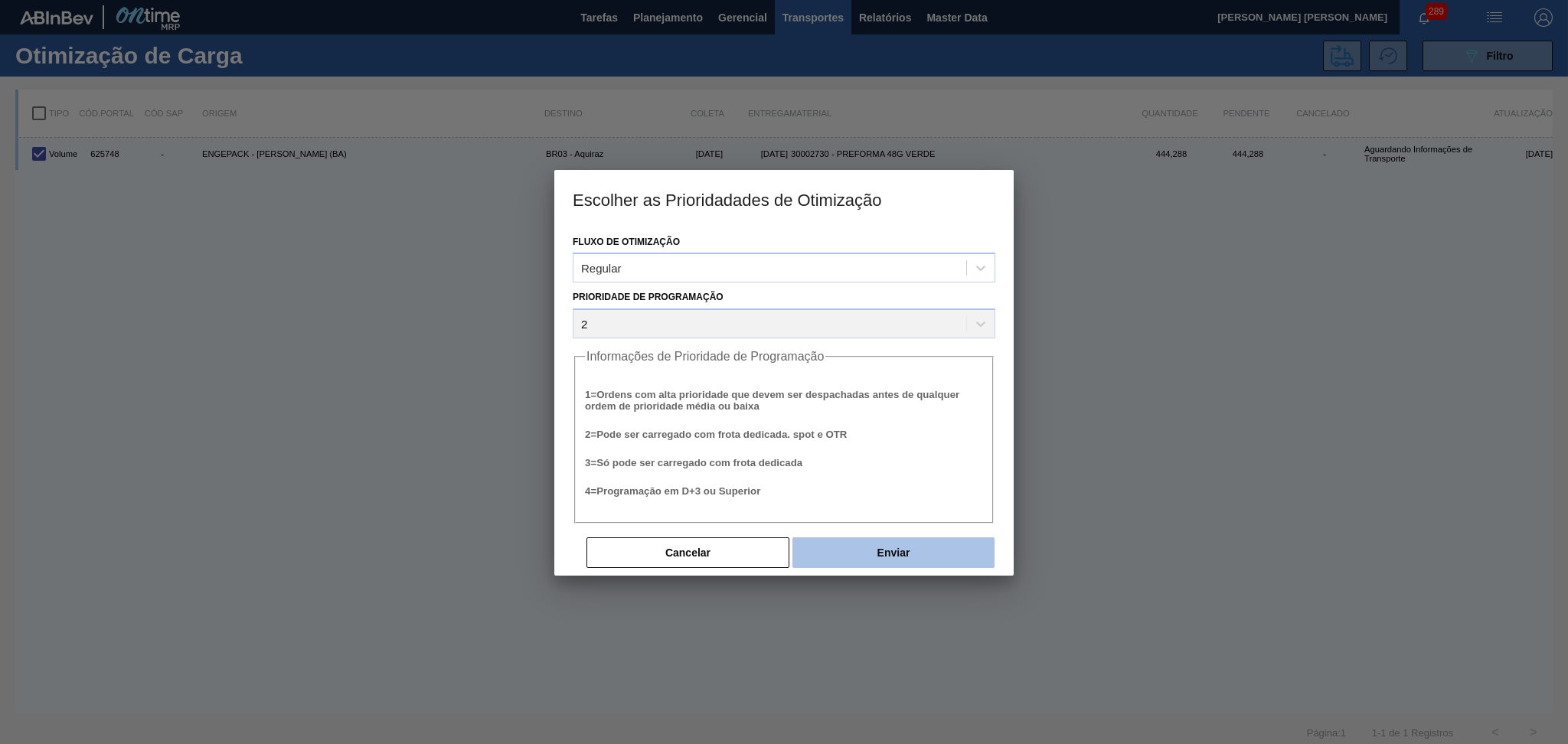
click at [868, 541] on button "Enviar" at bounding box center [893, 552] width 202 height 30
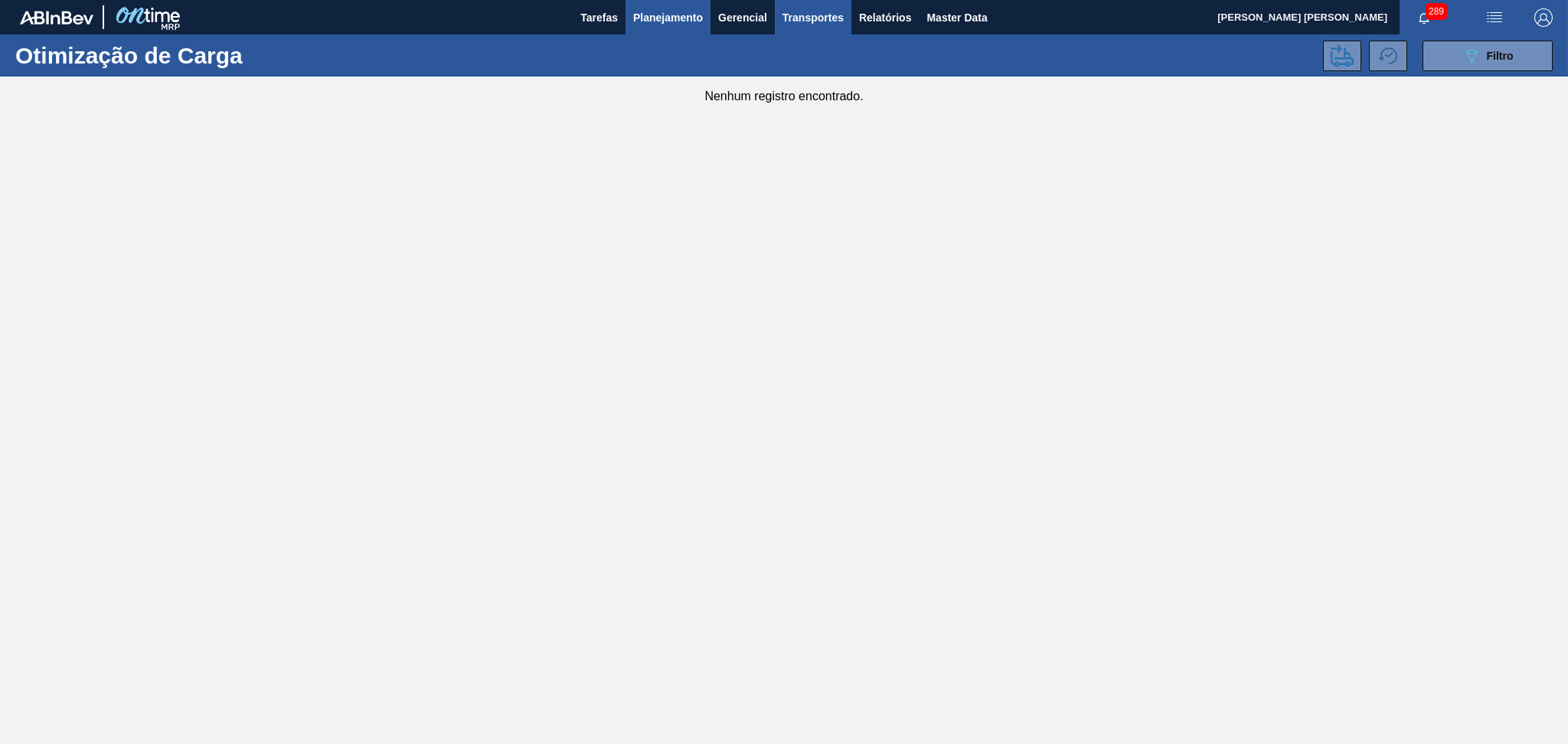
click at [672, 20] on span "Planejamento" at bounding box center [667, 18] width 70 height 19
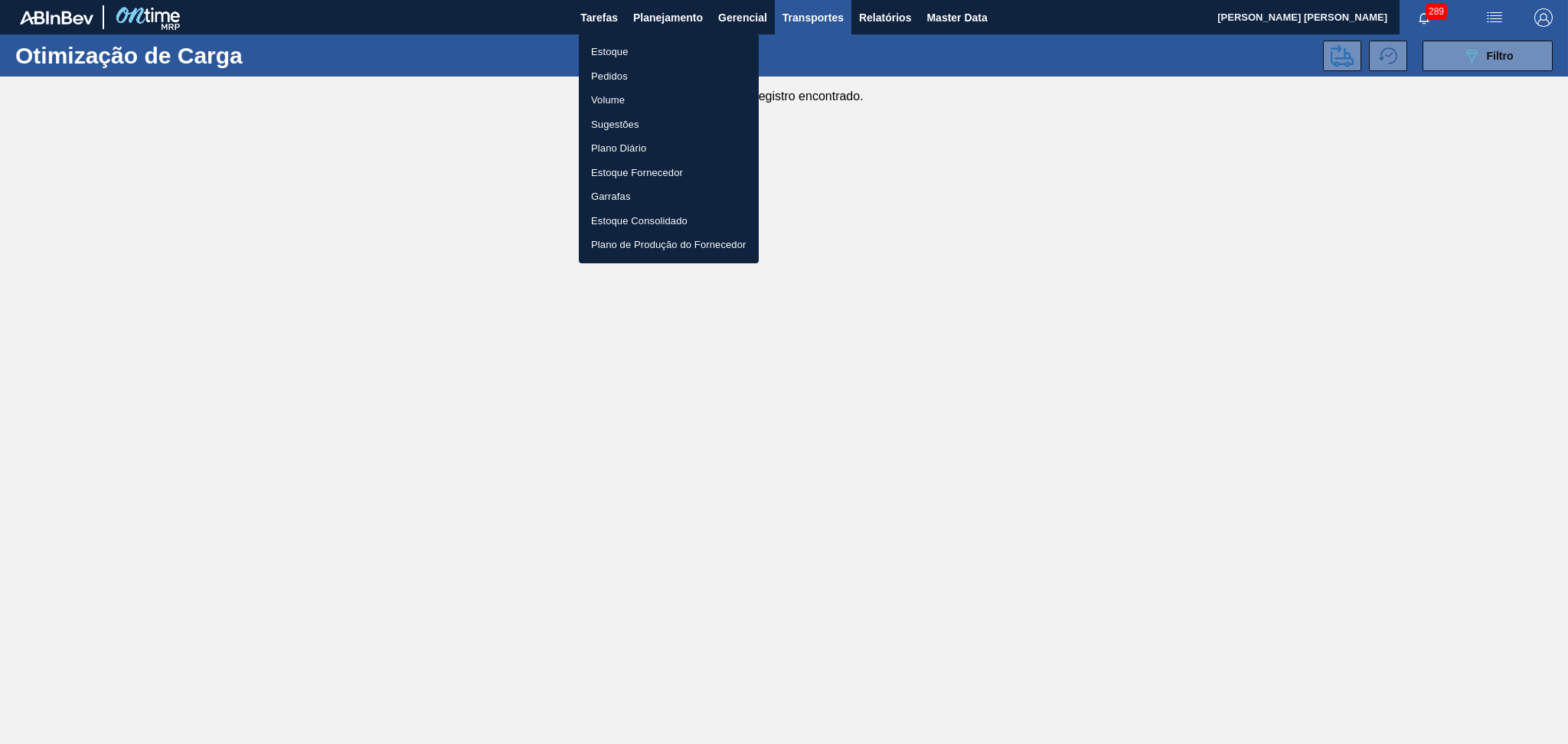
click at [610, 52] on li "Estoque" at bounding box center [669, 52] width 180 height 24
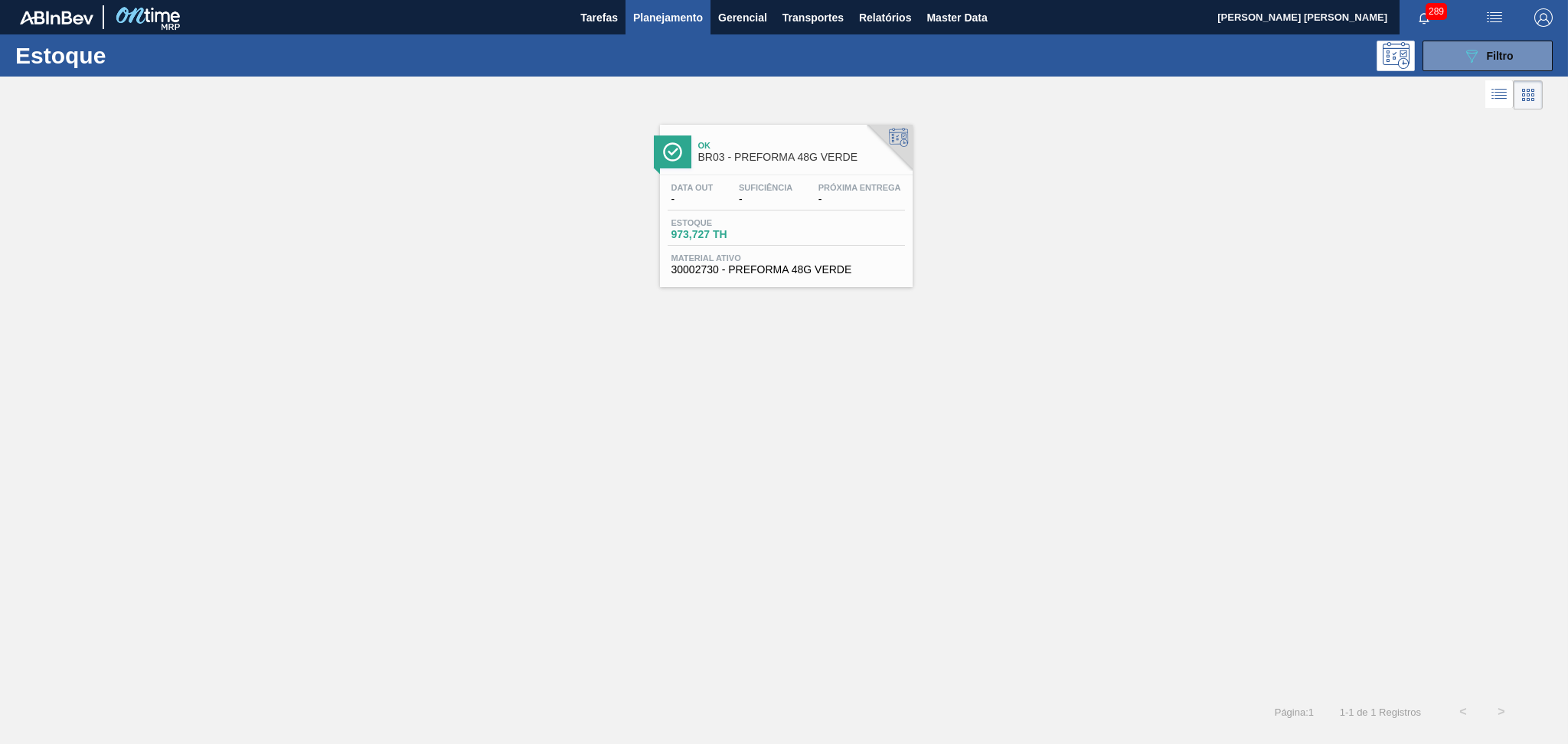
click at [766, 246] on div "Data out - Suficiência - Próxima Entrega - Estoque 973,727 TH Material ativo 30…" at bounding box center [786, 227] width 253 height 104
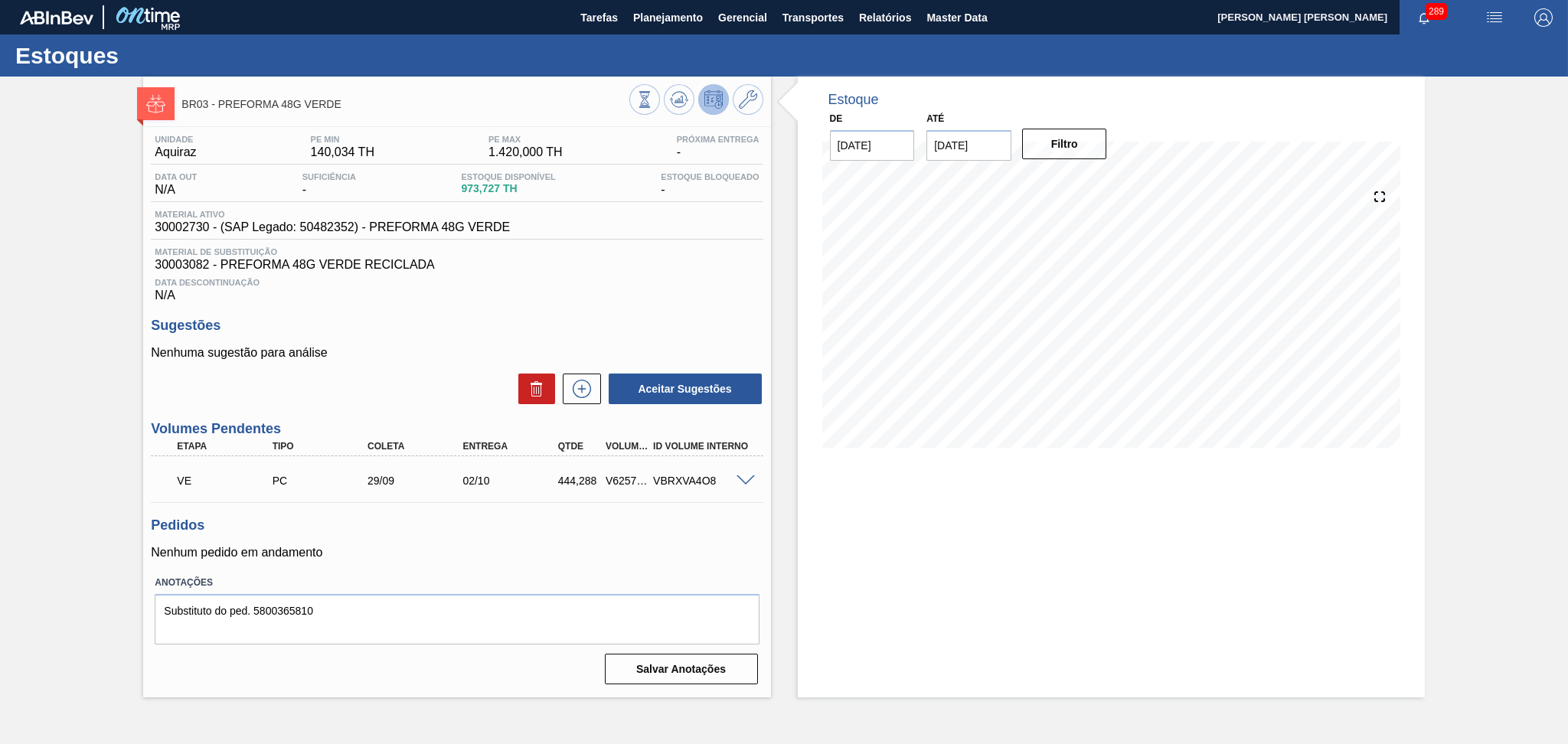
click at [741, 479] on span at bounding box center [745, 481] width 19 height 12
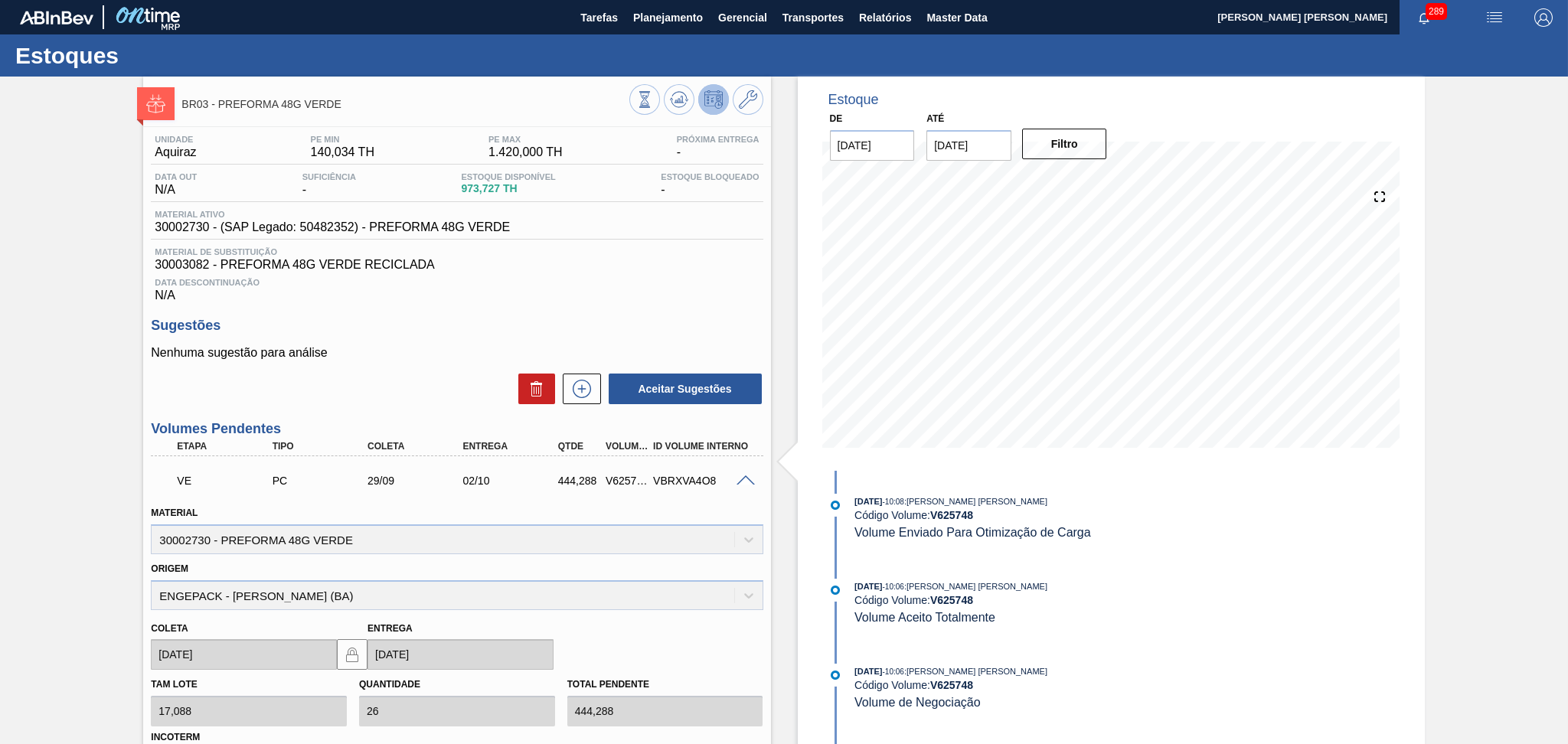
click at [721, 643] on div "Coleta 29/09/2025 Entrega 02/10/2025" at bounding box center [456, 640] width 624 height 61
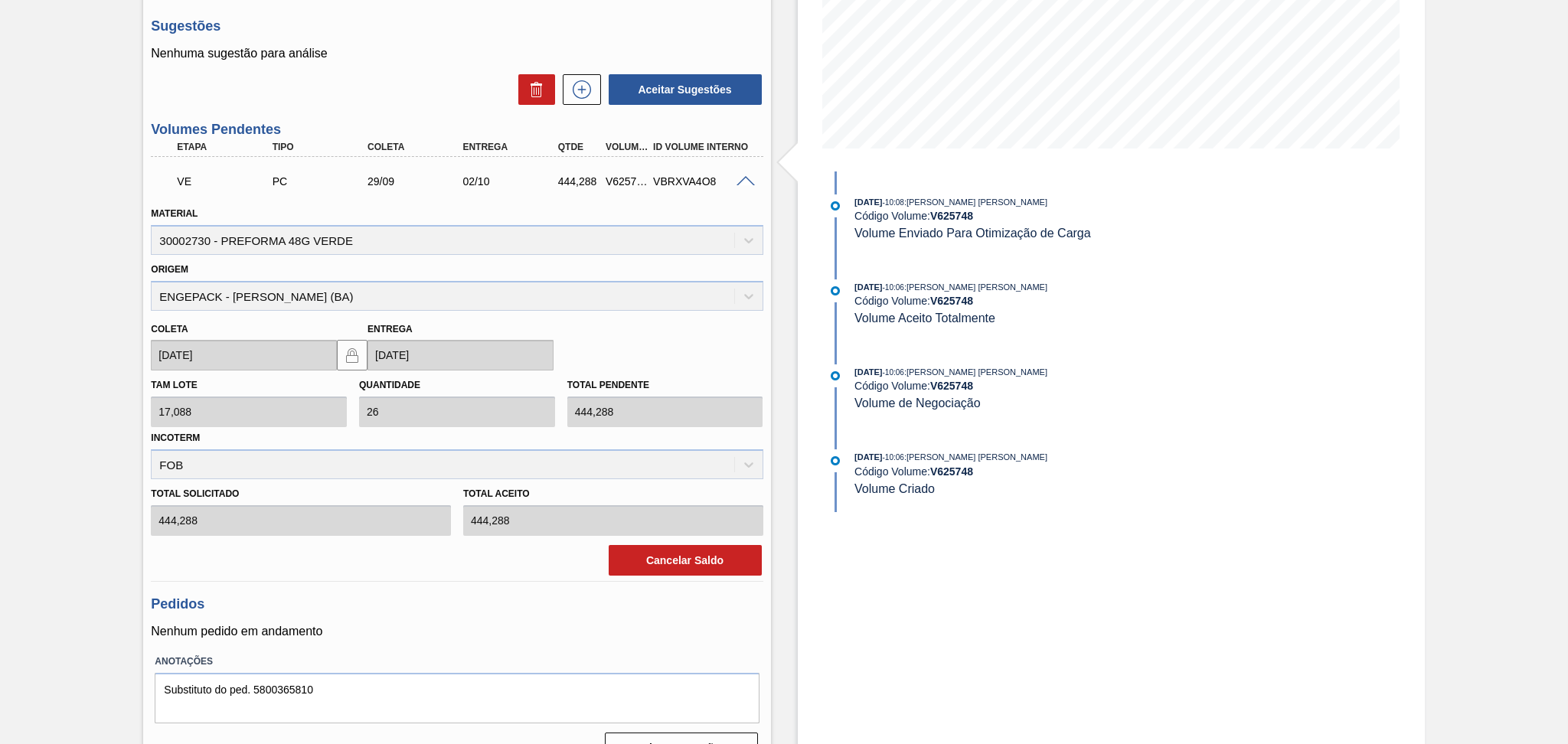
scroll to position [306, 0]
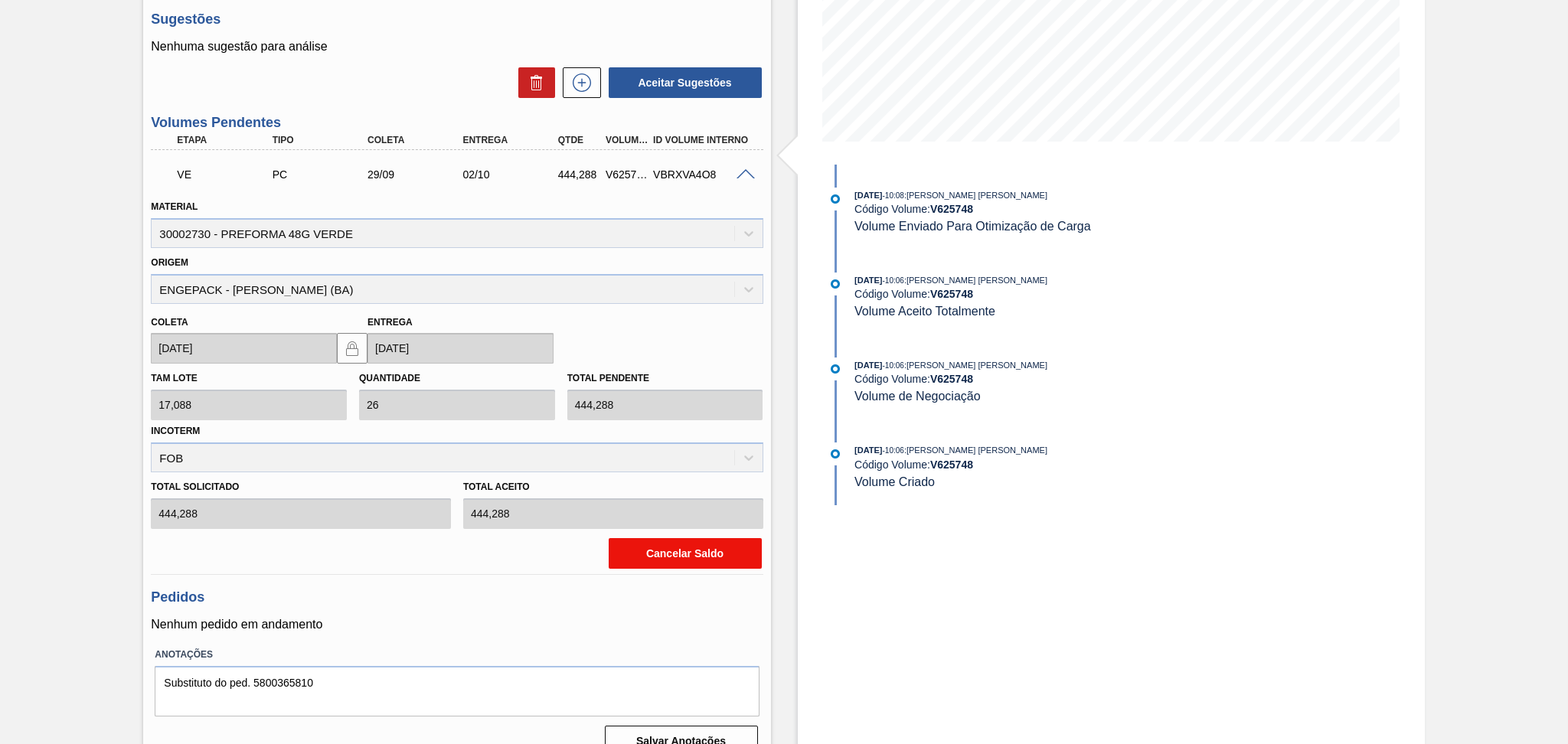
click at [664, 548] on button "Cancelar Saldo" at bounding box center [685, 552] width 153 height 30
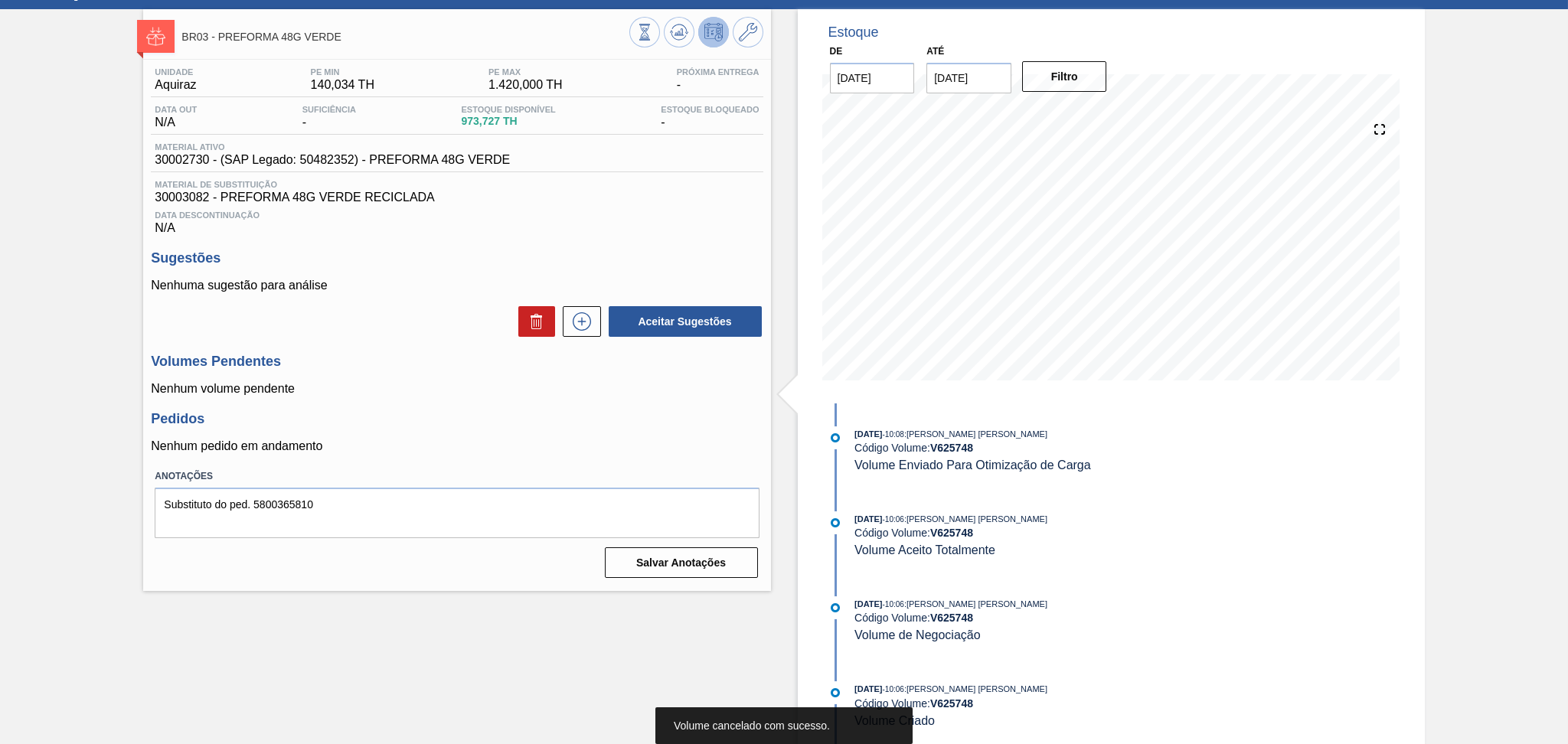
scroll to position [71, 0]
click at [521, 396] on div "Unidade Aquiraz PE MIN 140,034 TH PE MAX 1.420,000 TH Próxima Entrega - Data ou…" at bounding box center [456, 321] width 627 height 524
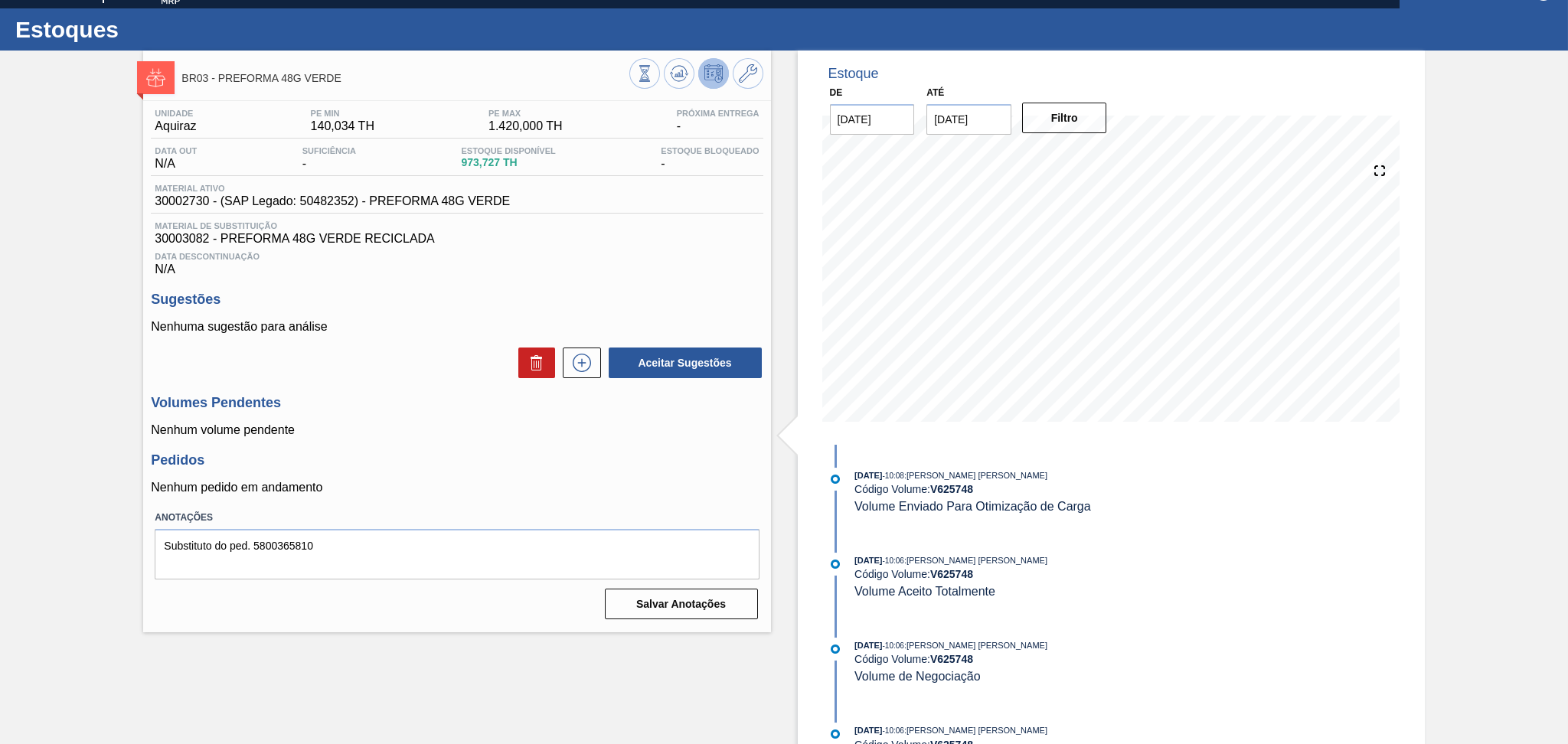
scroll to position [0, 0]
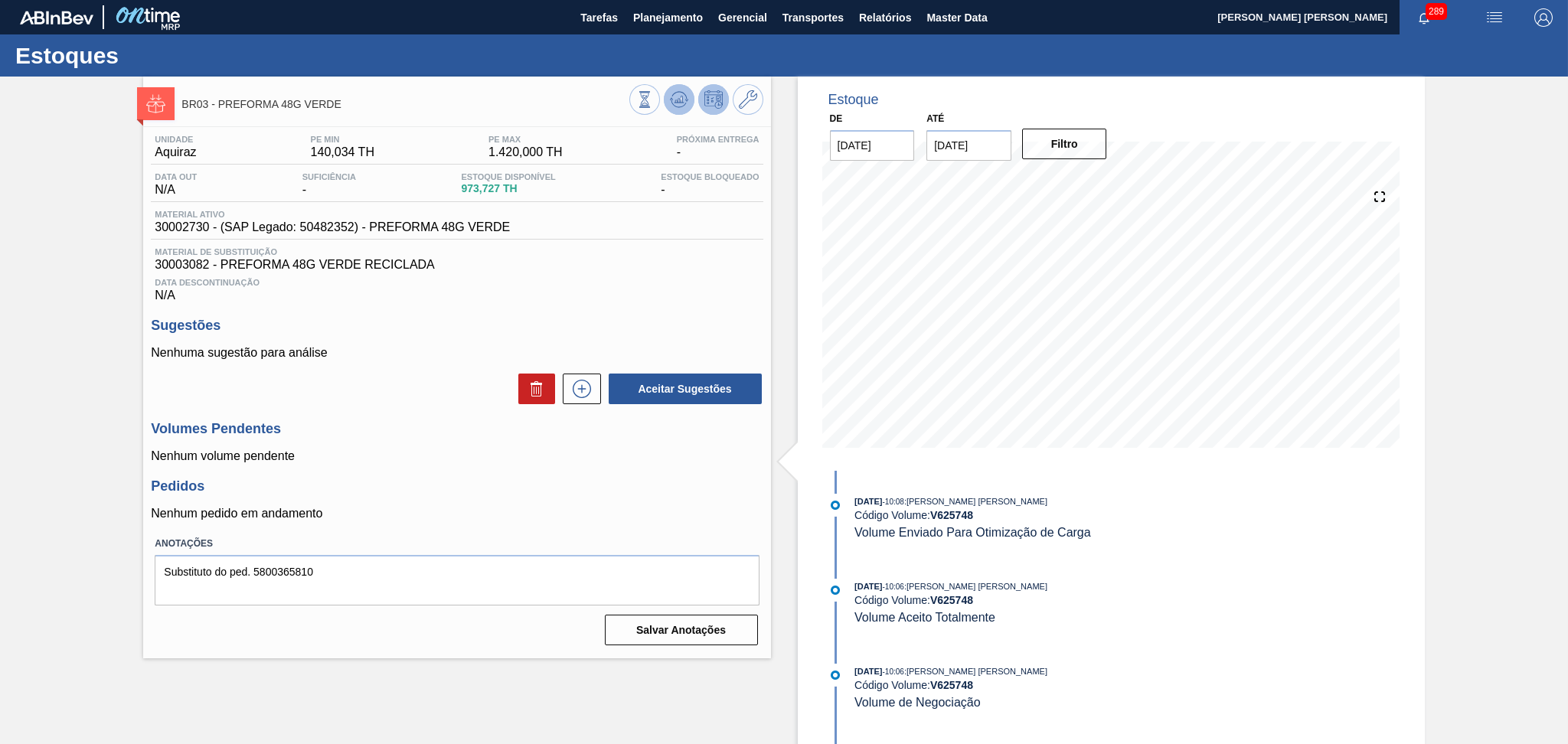
click at [684, 90] on icon at bounding box center [679, 99] width 19 height 19
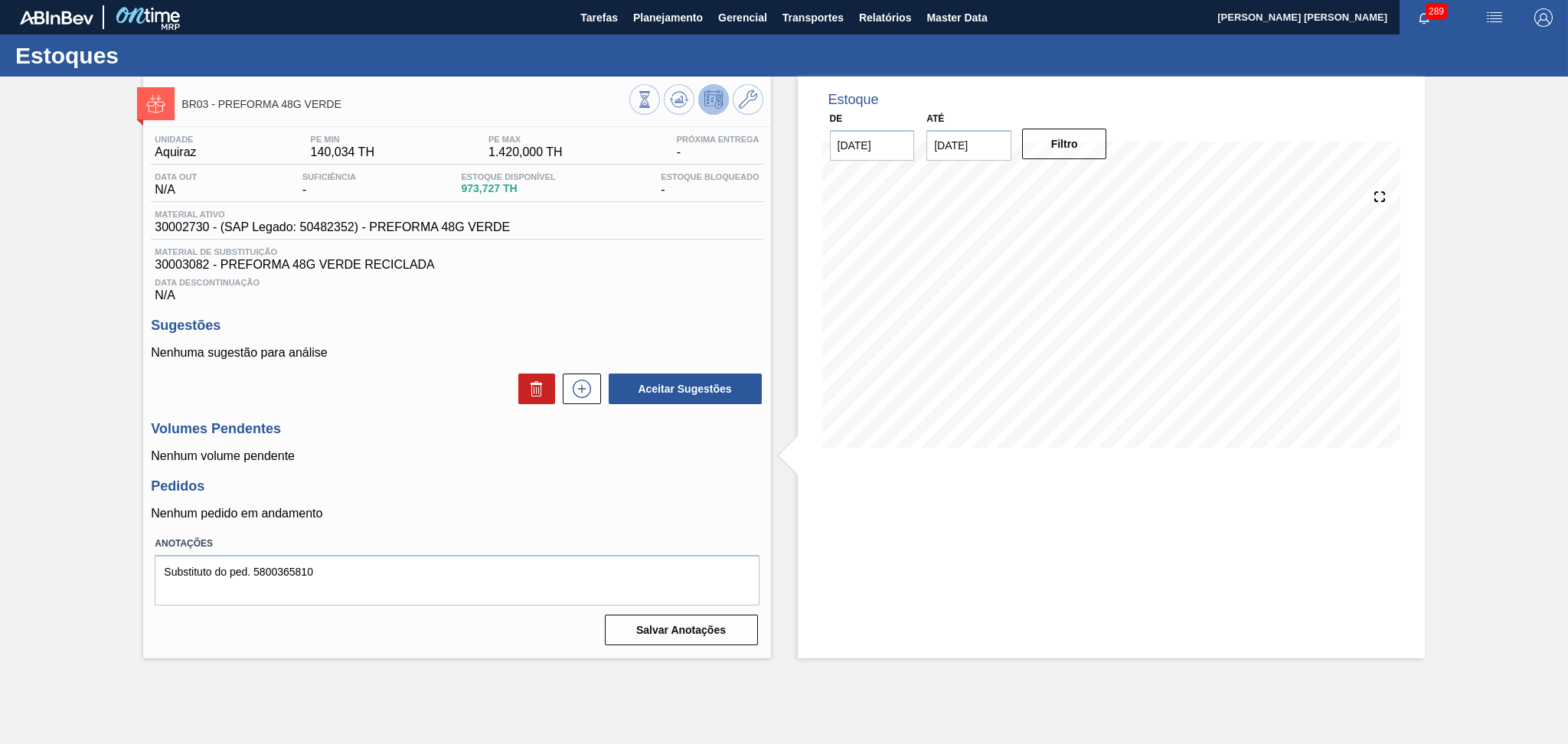
click at [486, 467] on div "Unidade Aquiraz PE MIN 140,034 TH PE MAX 1.420,000 TH Próxima Entrega - Data ou…" at bounding box center [456, 389] width 627 height 524
click at [447, 522] on div "Unidade Aquiraz PE MIN 140,034 TH PE MAX 1.420,000 TH Próxima Entrega - Data ou…" at bounding box center [456, 389] width 627 height 524
drag, startPoint x: 148, startPoint y: 577, endPoint x: 0, endPoint y: 610, distance: 151.6
click at [0, 600] on div "BR03 - PREFORMA 48G VERDE Unidade Aquiraz PE MIN 140,034 TH PE MAX 1.420,000 TH…" at bounding box center [784, 367] width 1568 height 581
click at [698, 631] on button "Salvar Anotações" at bounding box center [681, 629] width 153 height 30
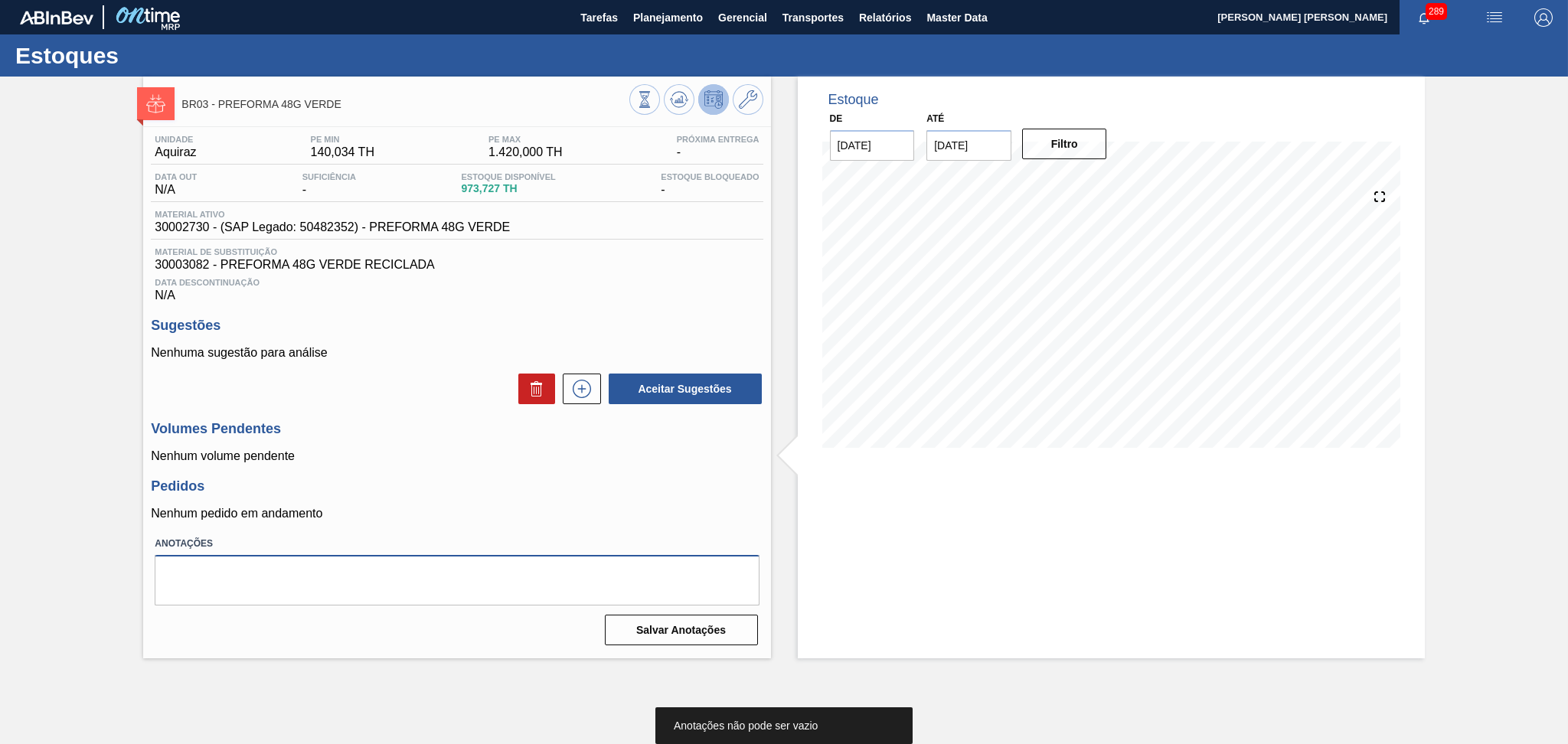
click at [524, 556] on textarea at bounding box center [456, 581] width 604 height 51
type textarea "."
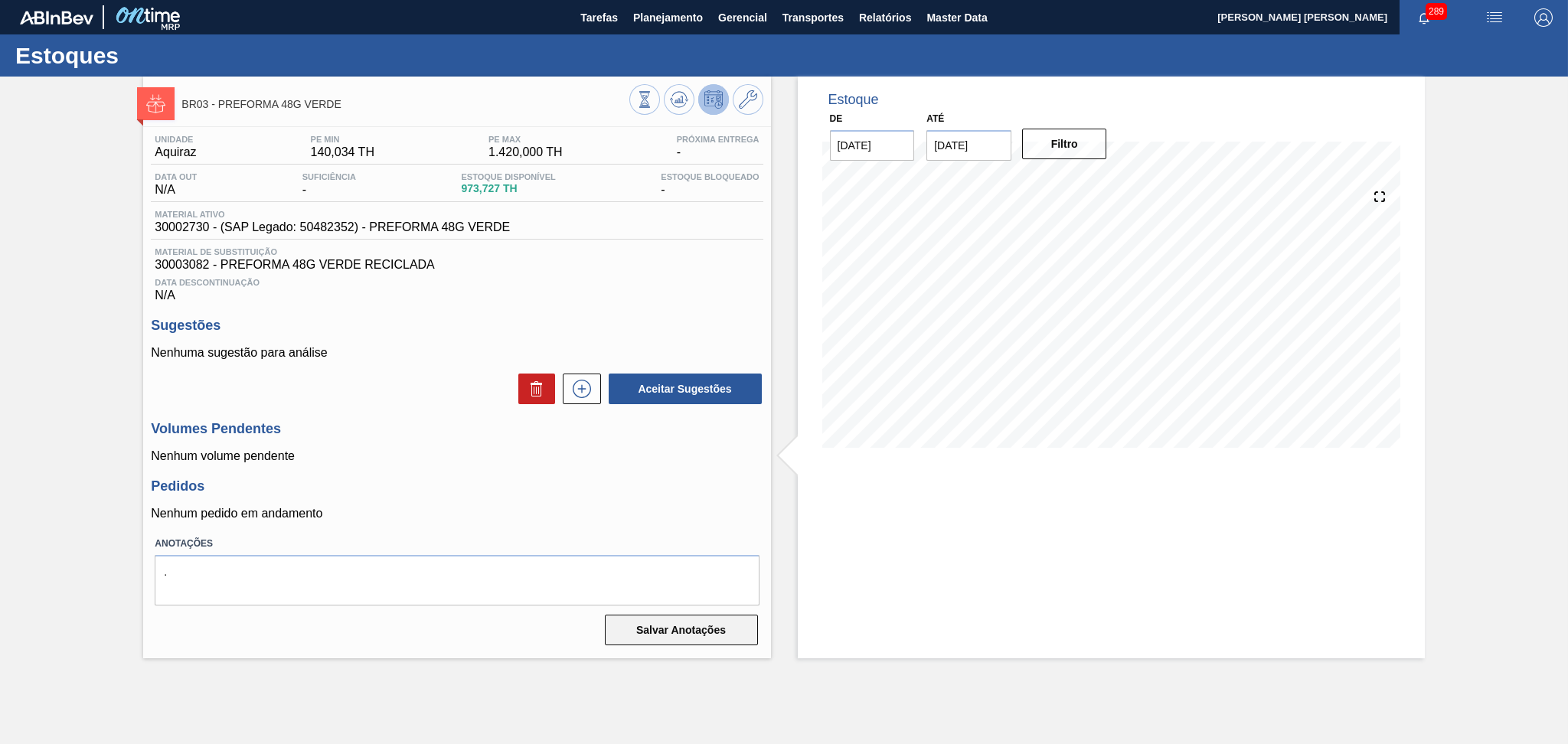
click at [699, 633] on button "Salvar Anotações" at bounding box center [681, 629] width 153 height 30
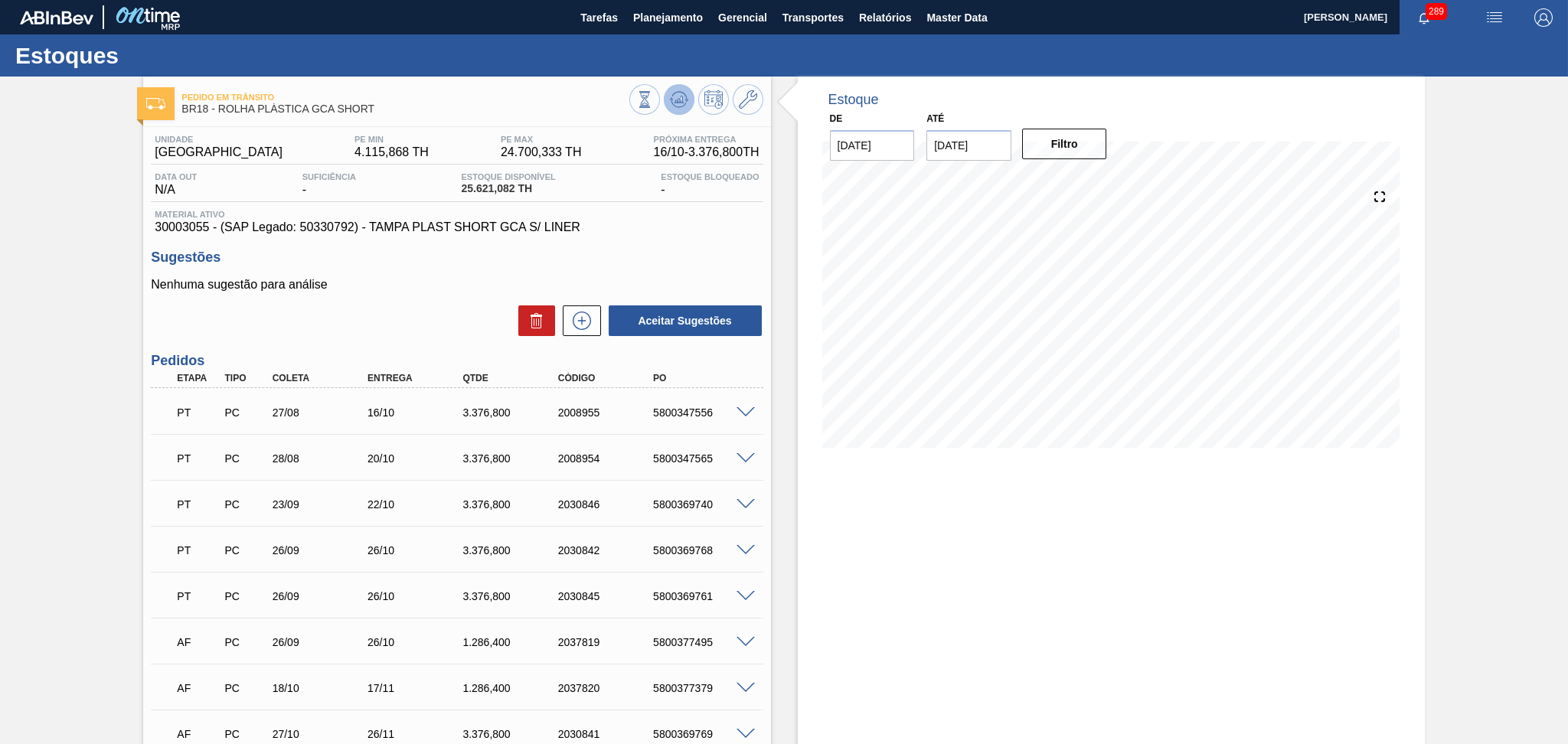
click at [674, 104] on icon at bounding box center [679, 99] width 19 height 19
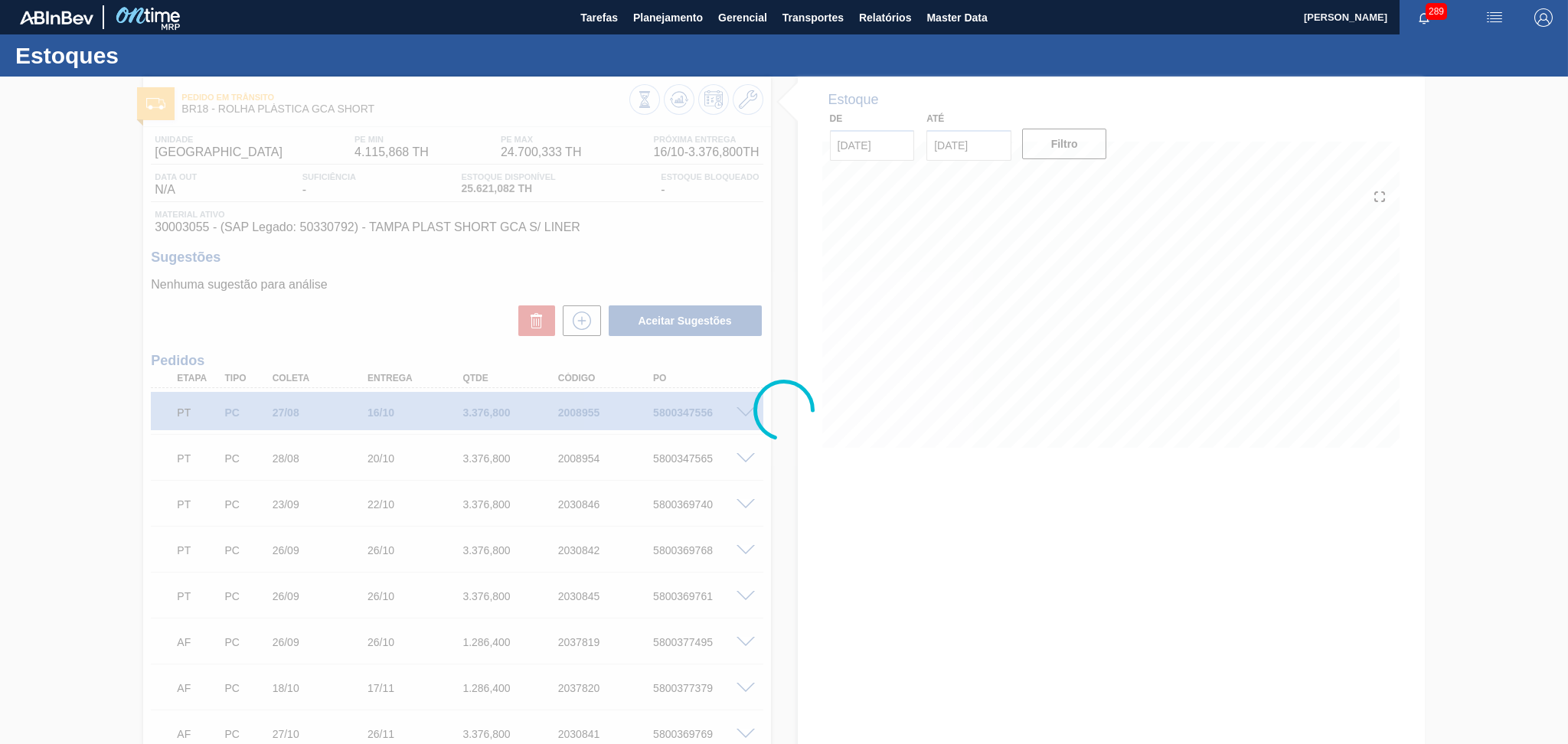
click at [406, 299] on div at bounding box center [784, 410] width 1568 height 668
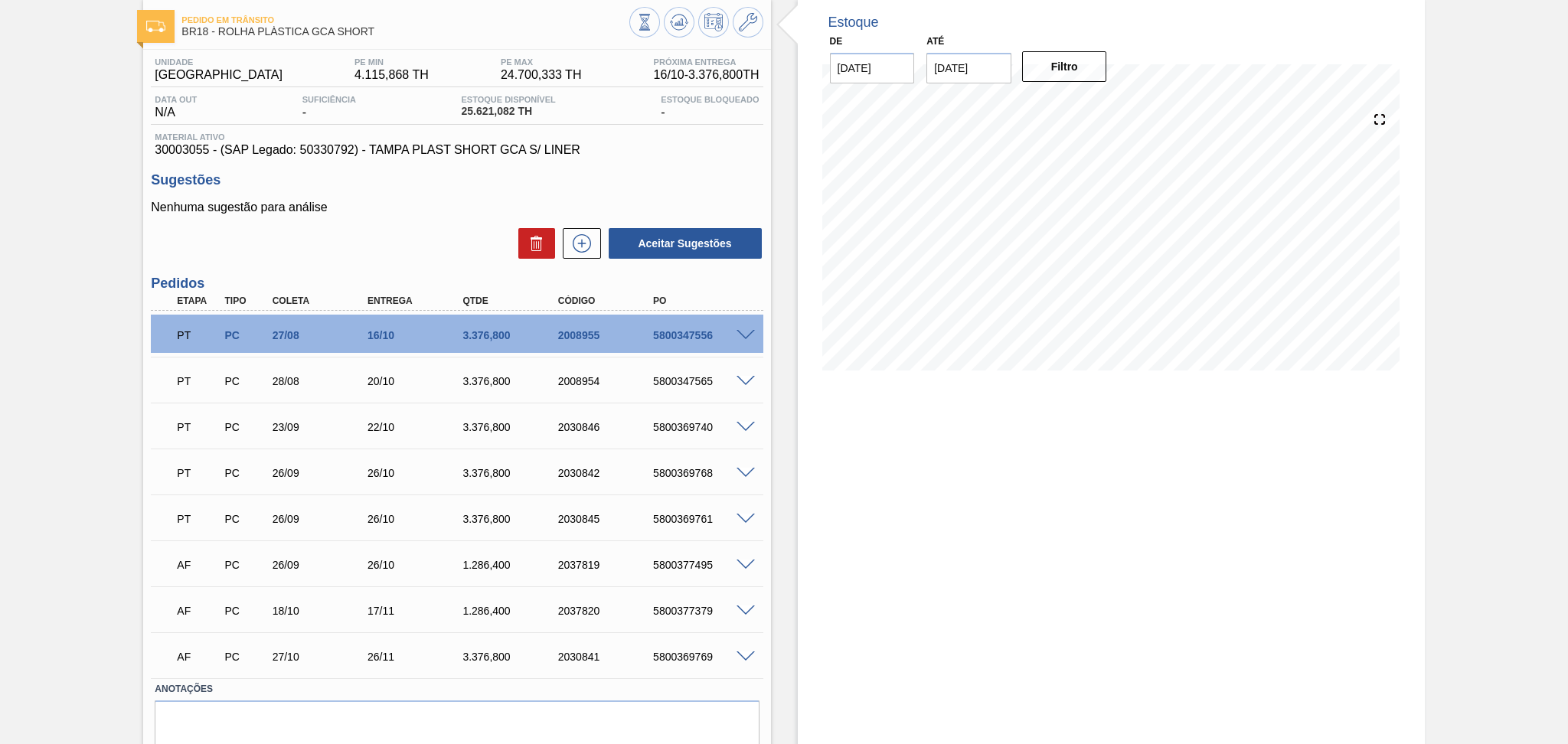
scroll to position [135, 0]
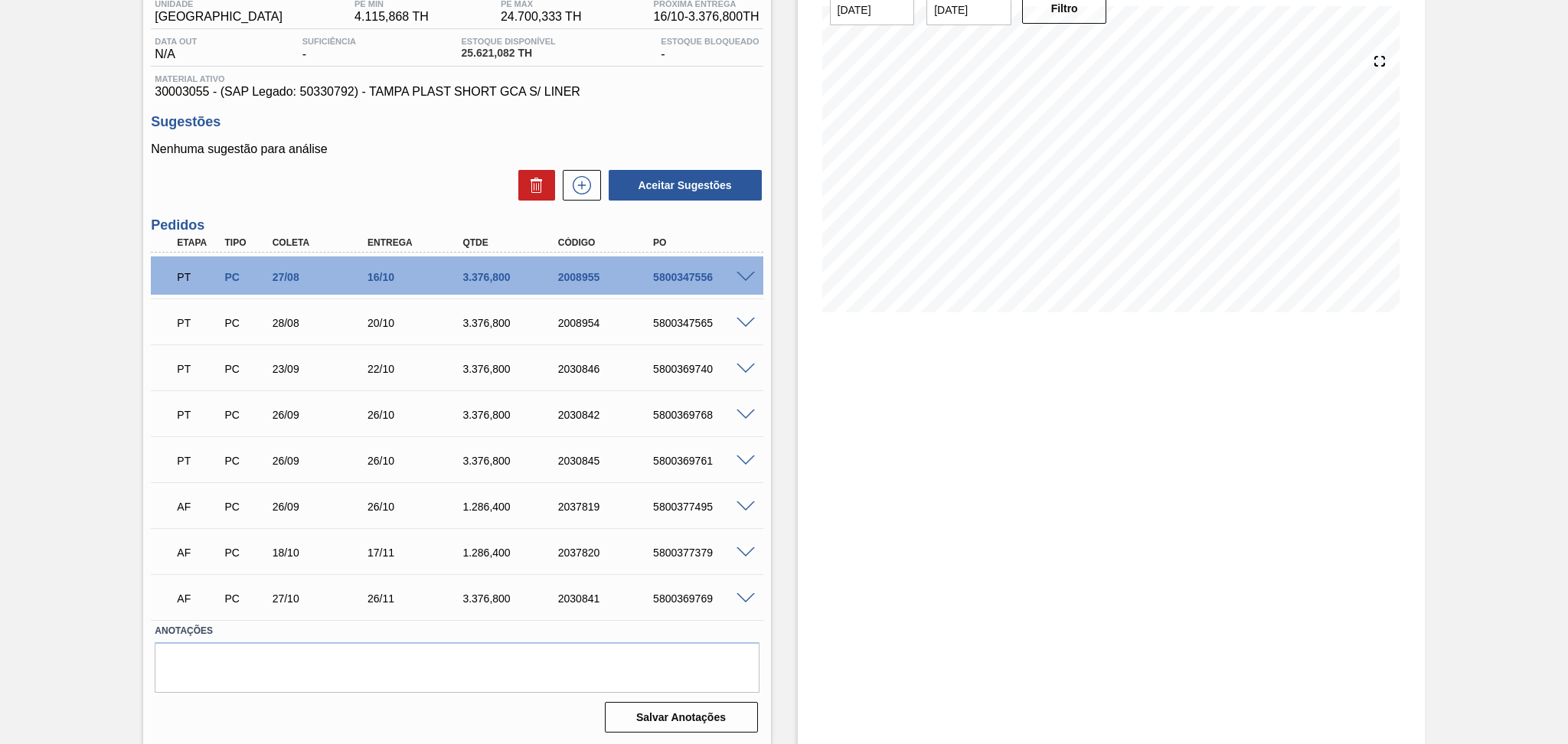
click at [713, 506] on div "5800377495" at bounding box center [702, 506] width 107 height 13
click at [745, 502] on span at bounding box center [745, 507] width 19 height 12
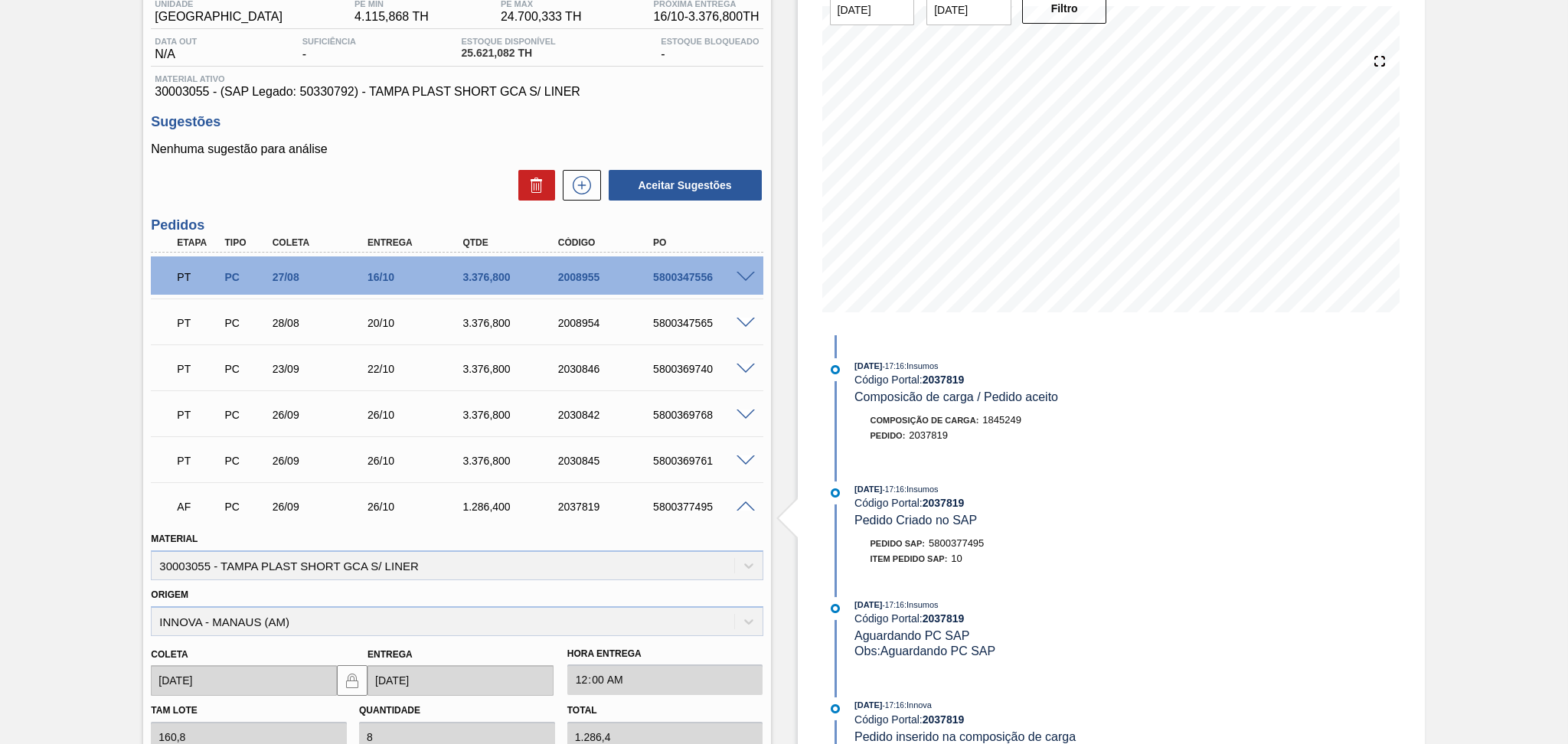
click at [431, 181] on div "Aceitar Sugestões" at bounding box center [456, 185] width 612 height 33
click at [789, 460] on div "Estoque De 29/09/2025 Até 30/10/2025 Filtro 24/09/2025 - 17:16 : Insumos Código…" at bounding box center [1098, 529] width 654 height 1176
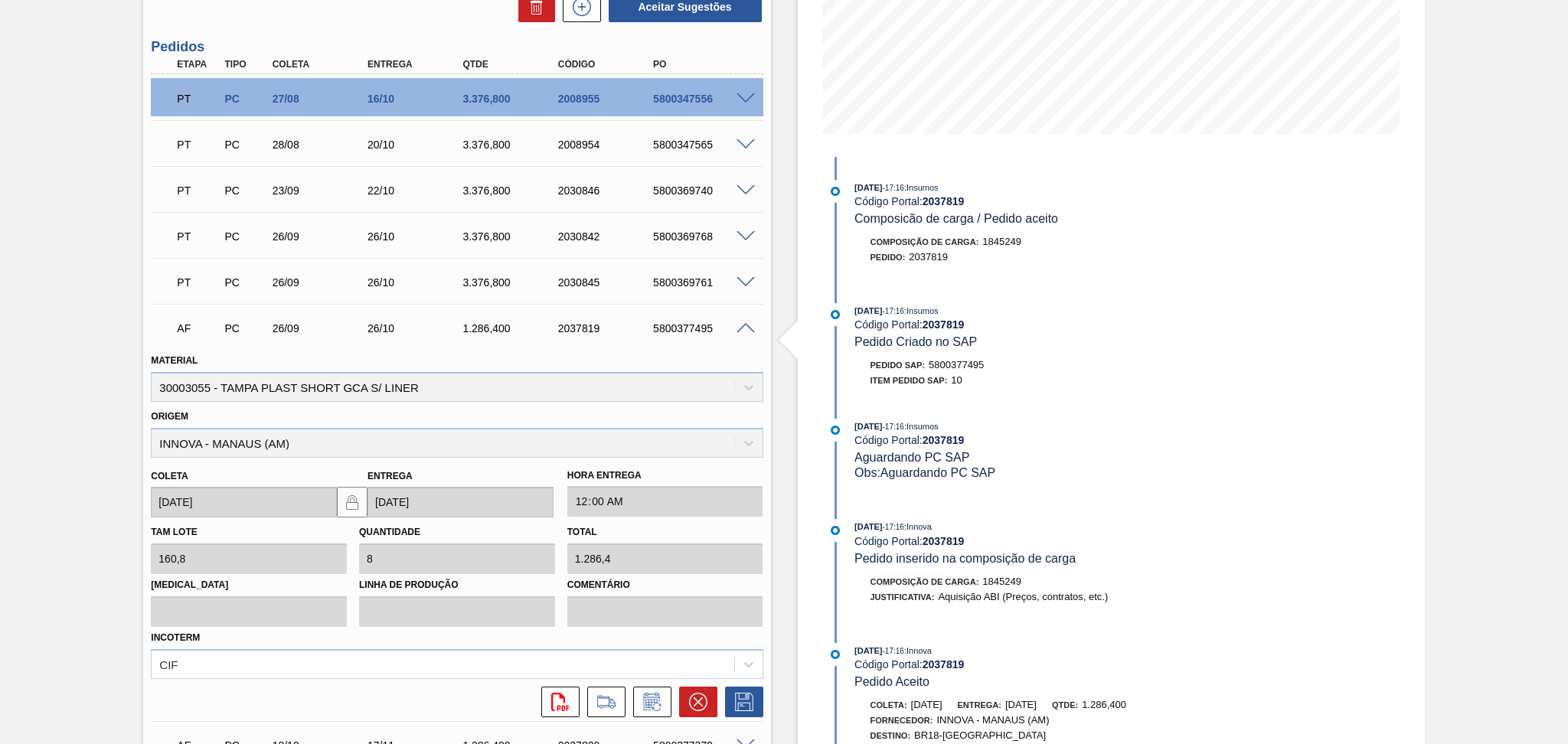
scroll to position [504, 0]
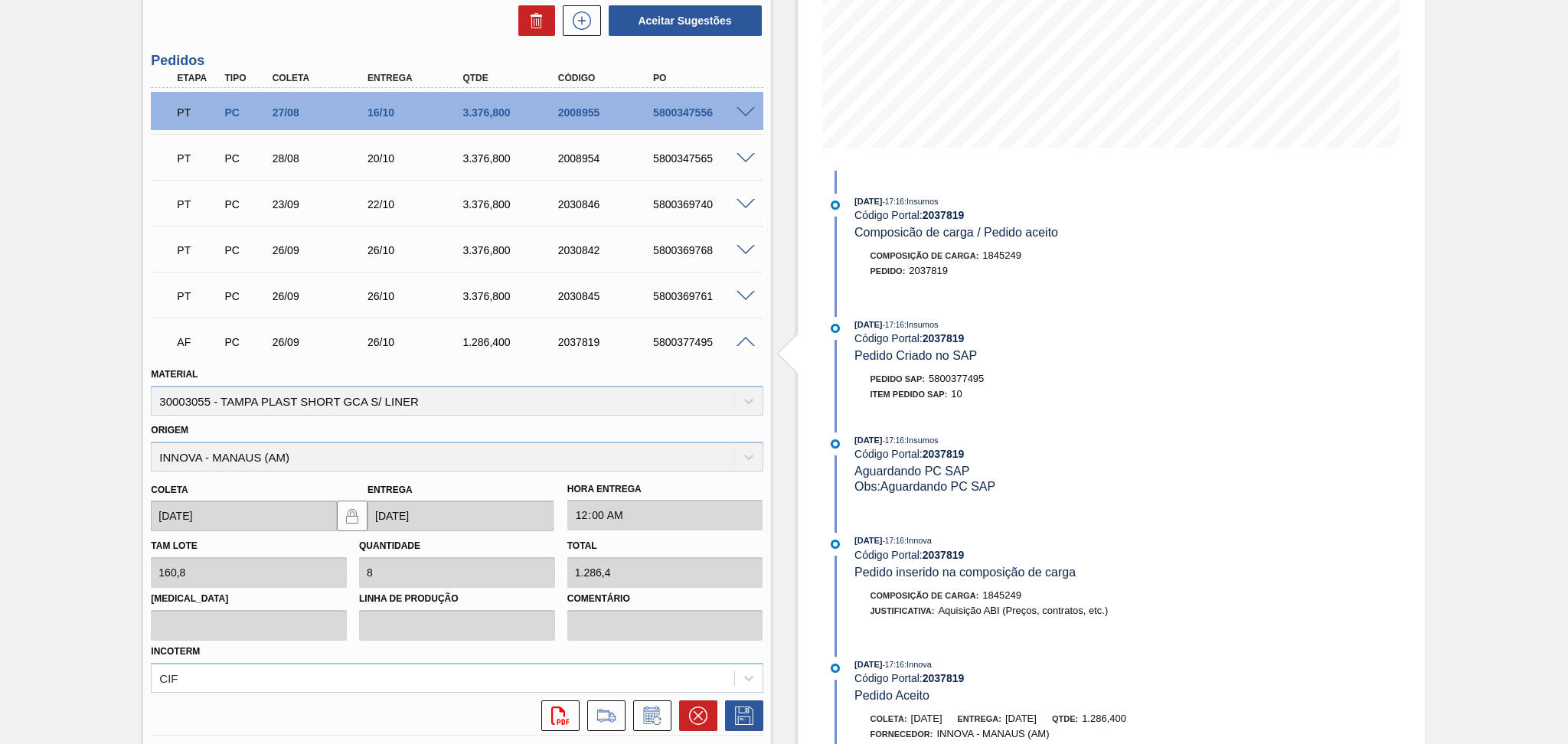
click at [742, 342] on span at bounding box center [745, 343] width 19 height 12
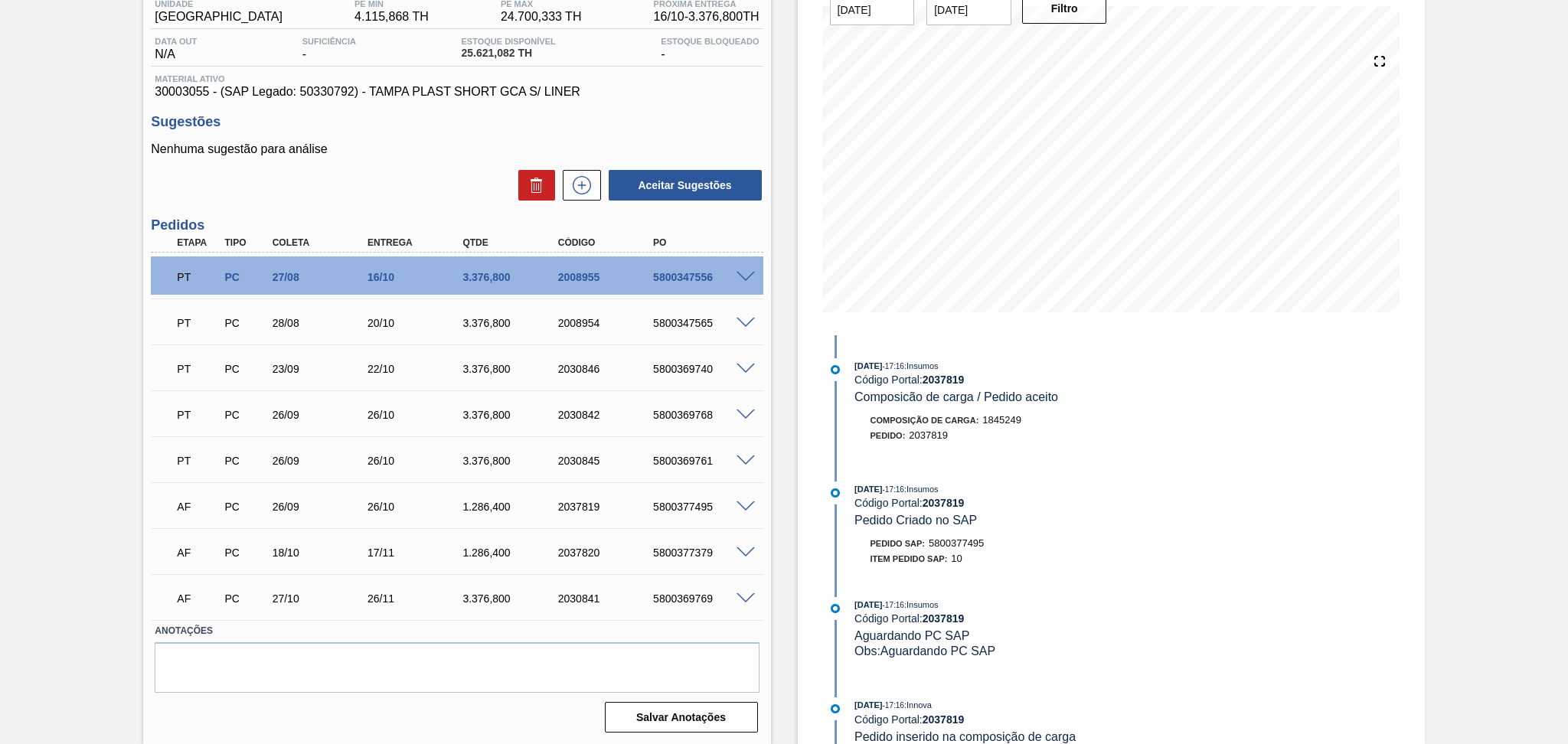
click at [772, 492] on div "Estoque De 29/09/2025 Até 30/10/2025 Filtro 24/09/2025 - 17:16 : Insumos Código…" at bounding box center [1098, 343] width 654 height 804
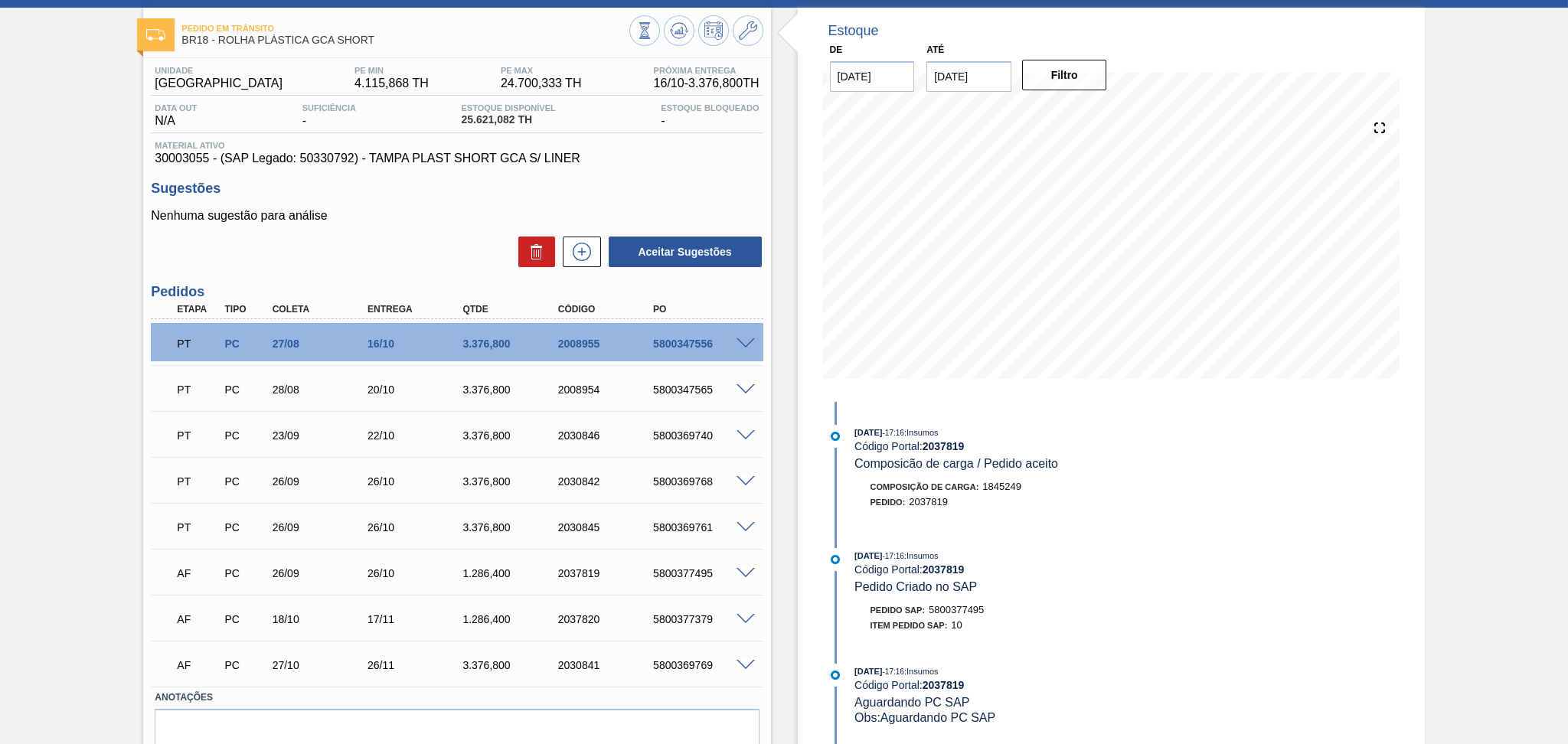
scroll to position [0, 0]
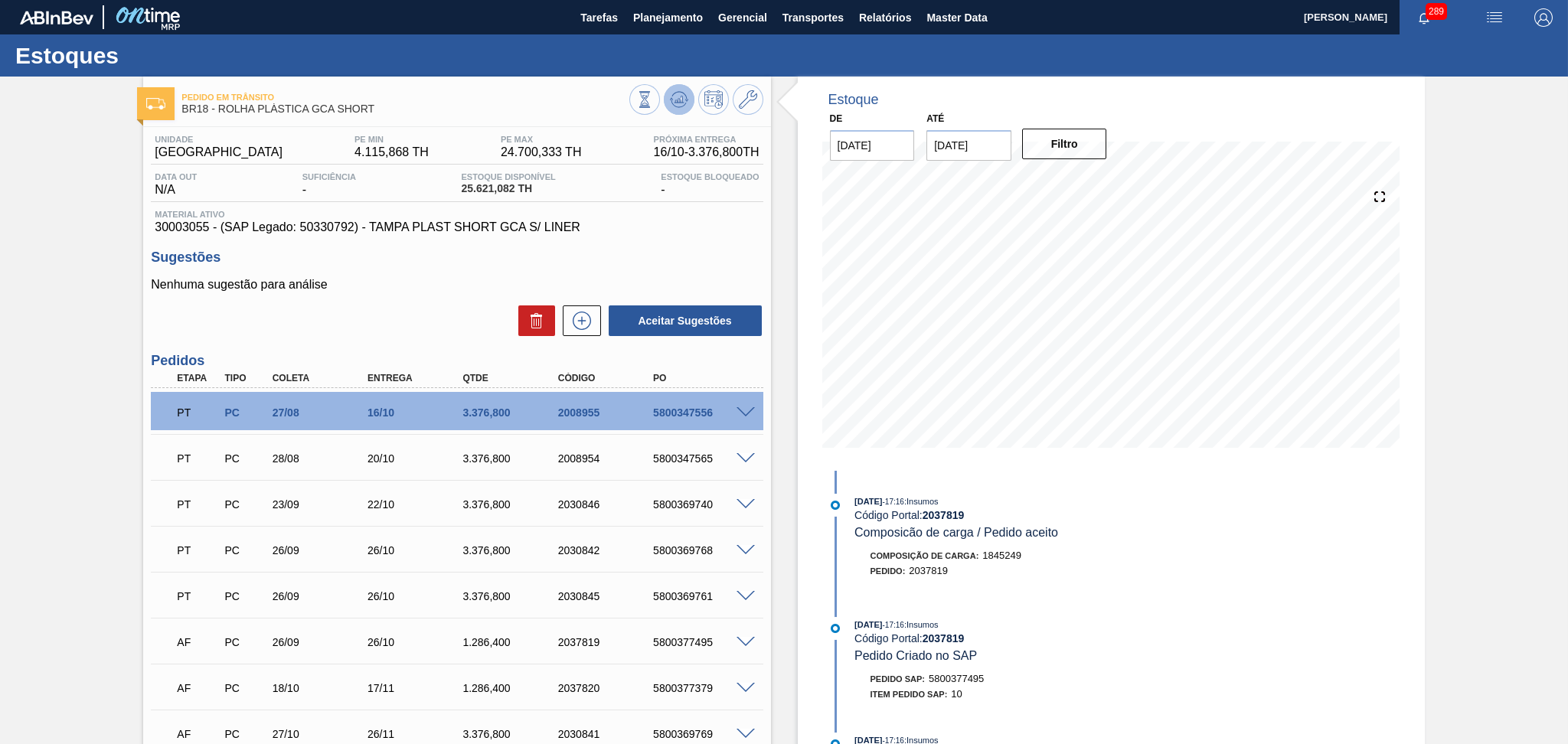
click at [671, 96] on icon at bounding box center [679, 99] width 19 height 19
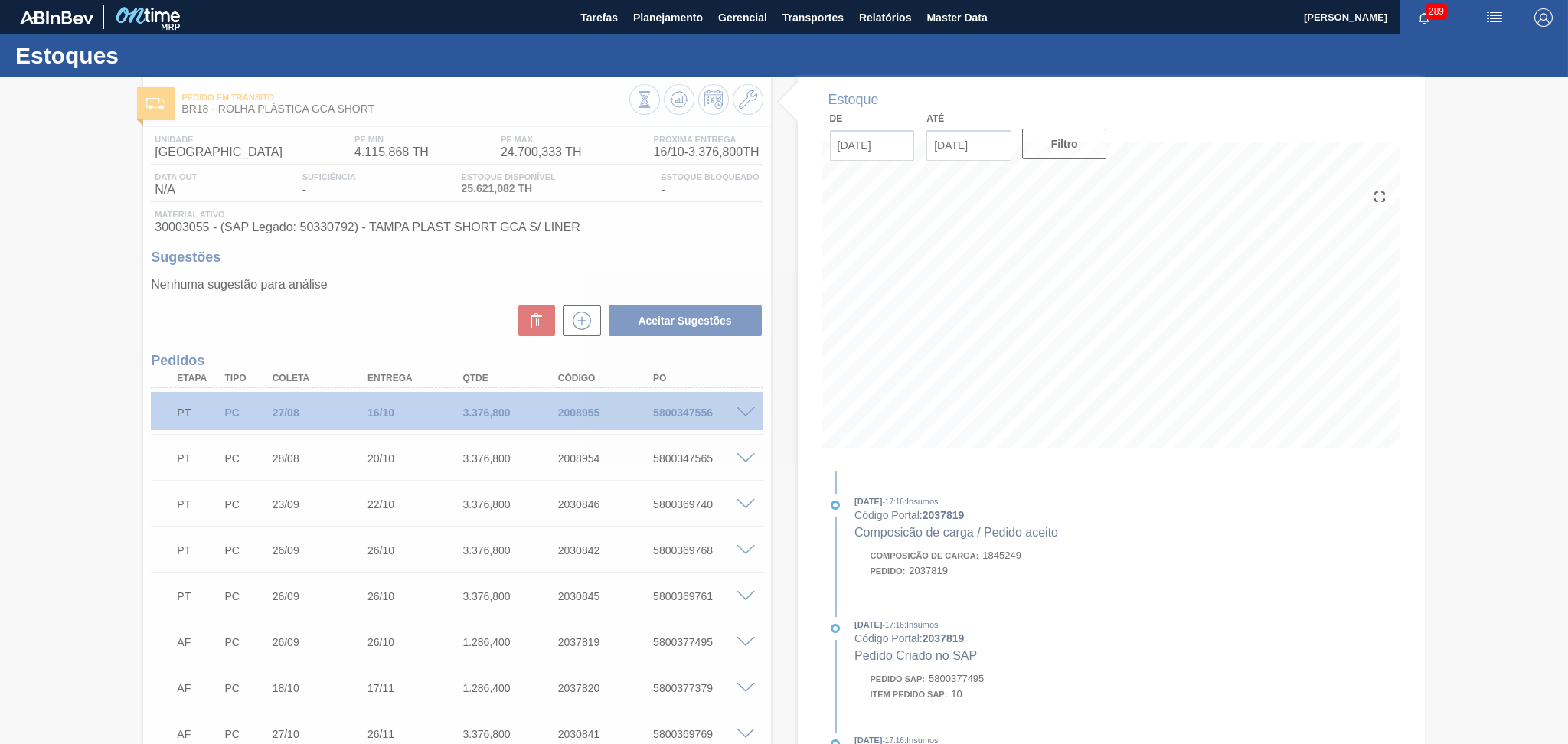
click at [381, 313] on div at bounding box center [784, 410] width 1568 height 668
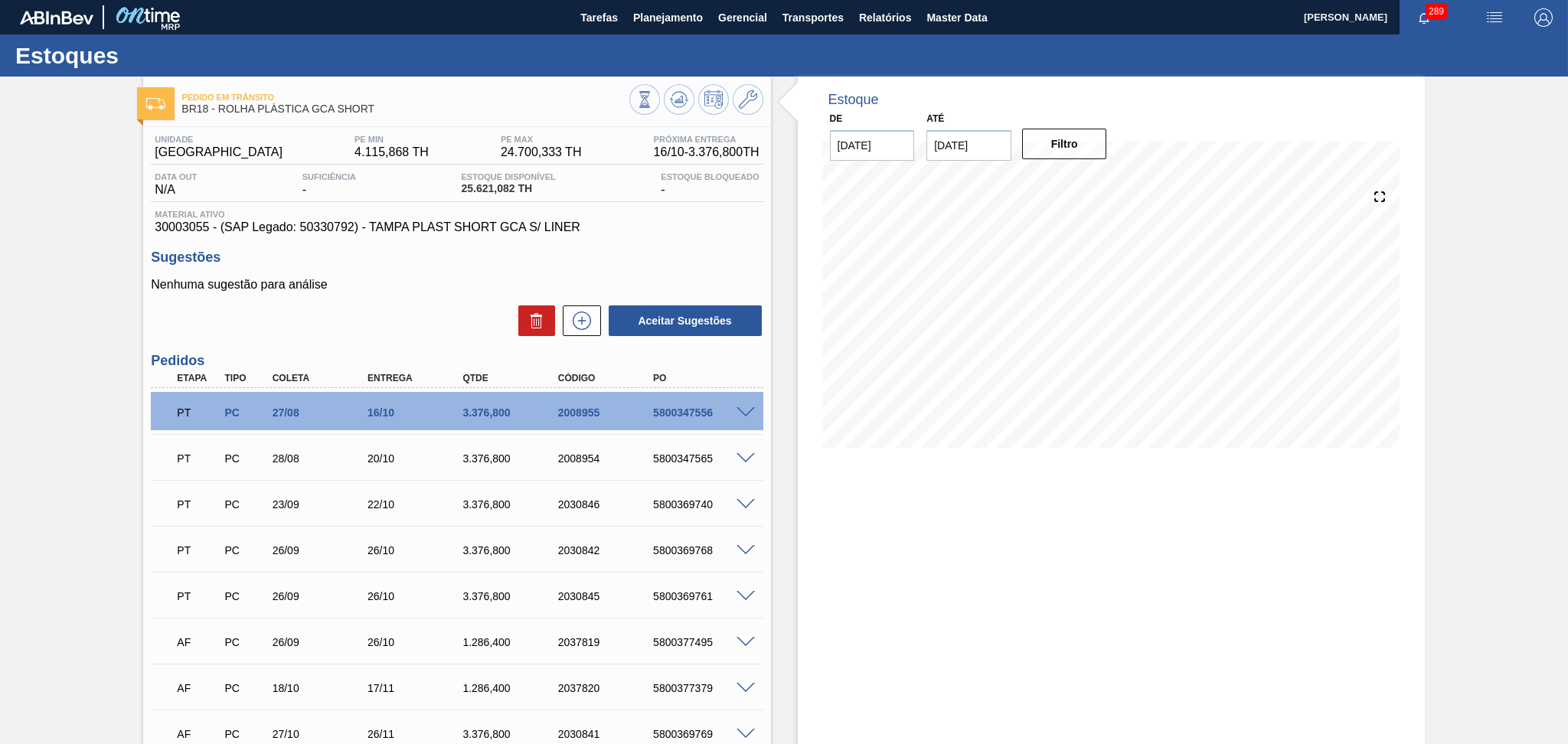
click at [779, 296] on div "Estoque De 29/09/2025 Até 30/10/2025 Filtro 29/10 Projeção de Estoque 31,866.47…" at bounding box center [1098, 478] width 654 height 804
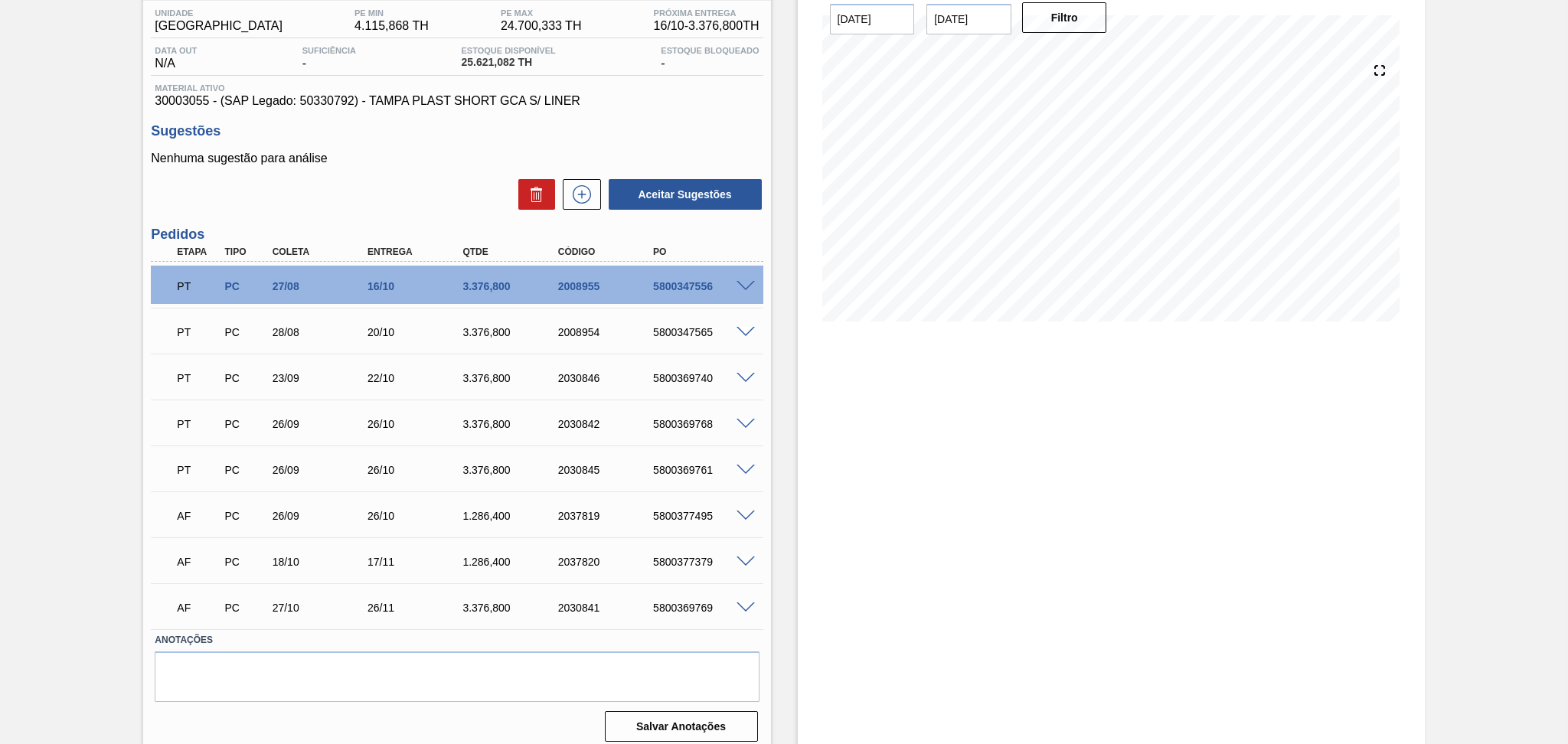
scroll to position [135, 0]
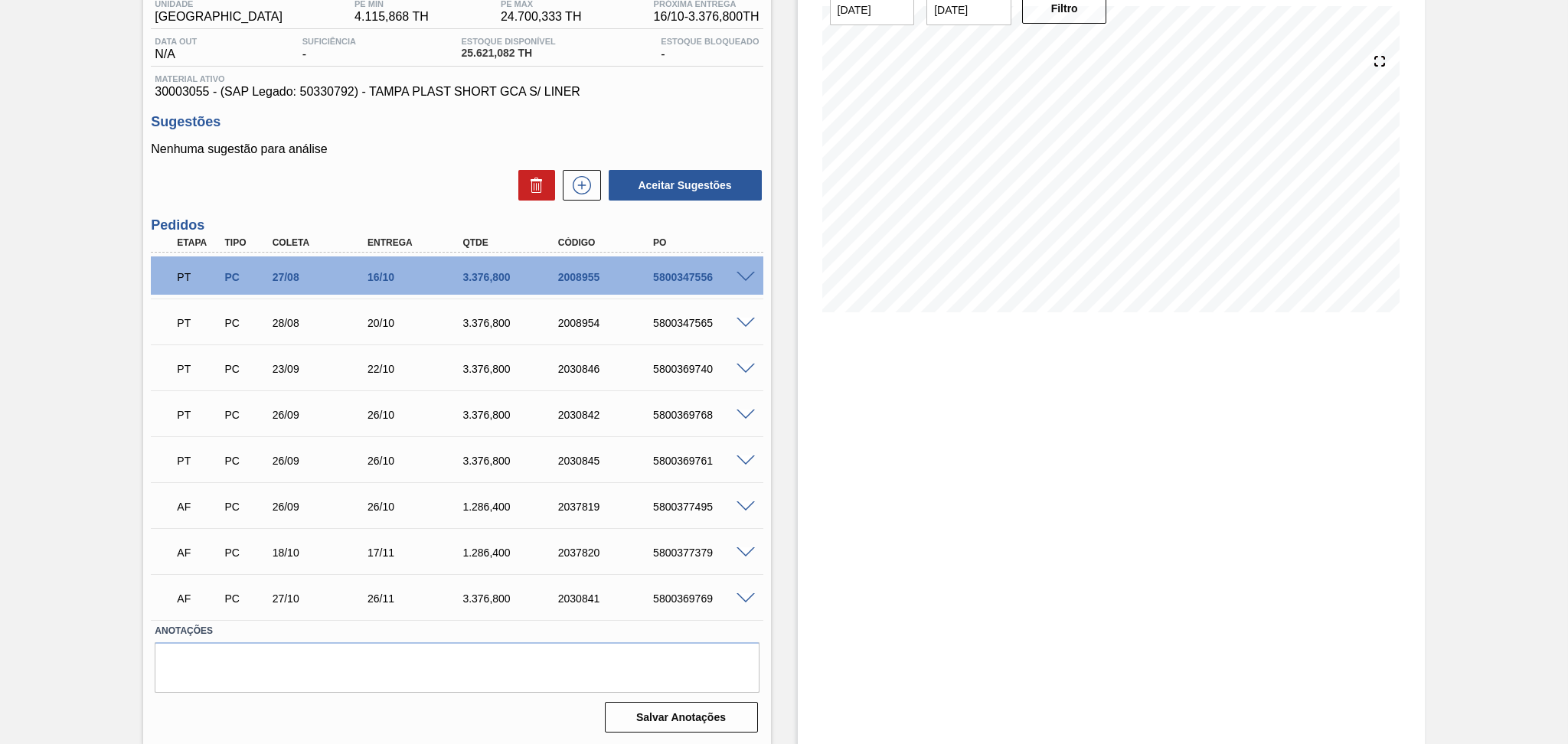
click at [740, 501] on span at bounding box center [745, 507] width 19 height 12
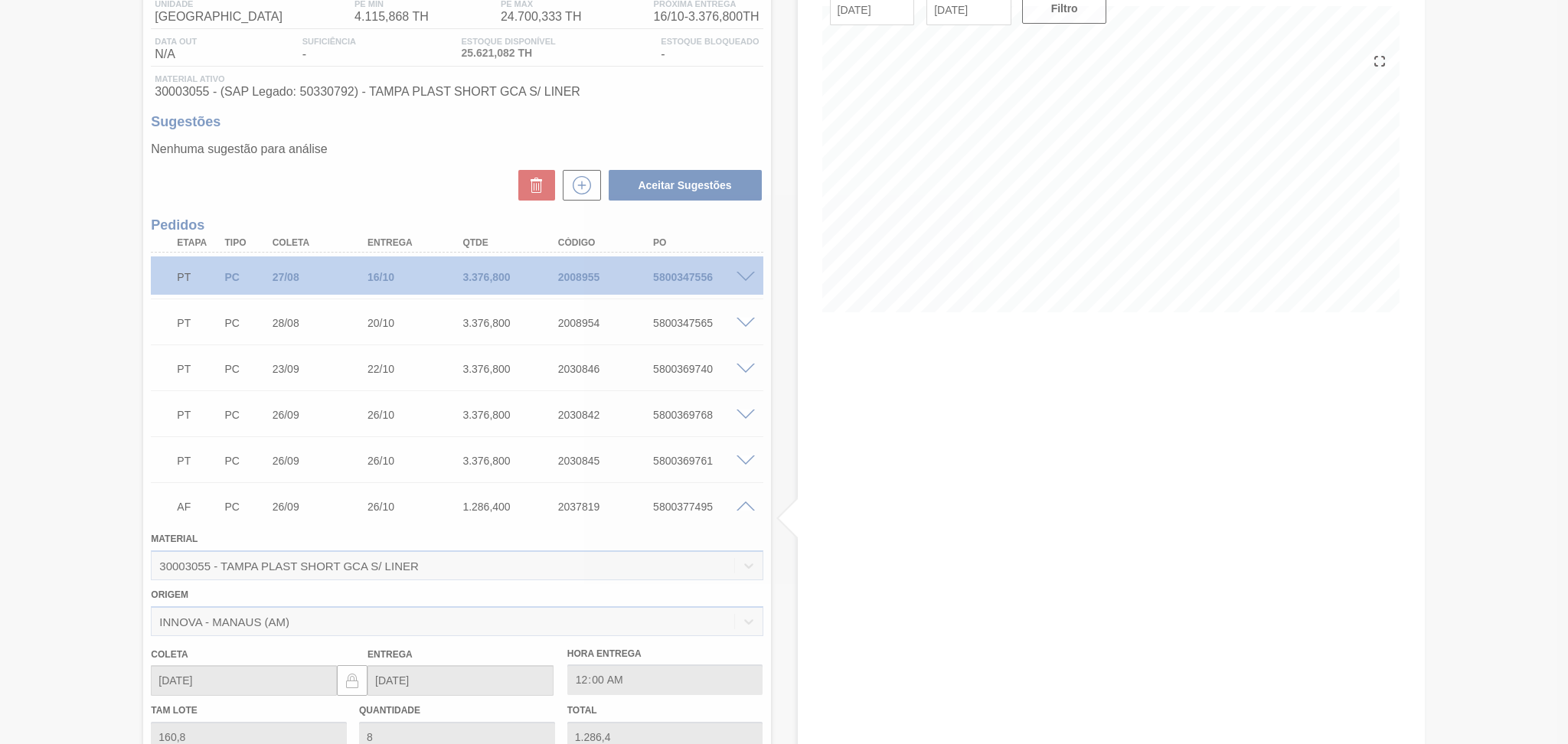
click at [658, 505] on div at bounding box center [784, 372] width 1568 height 744
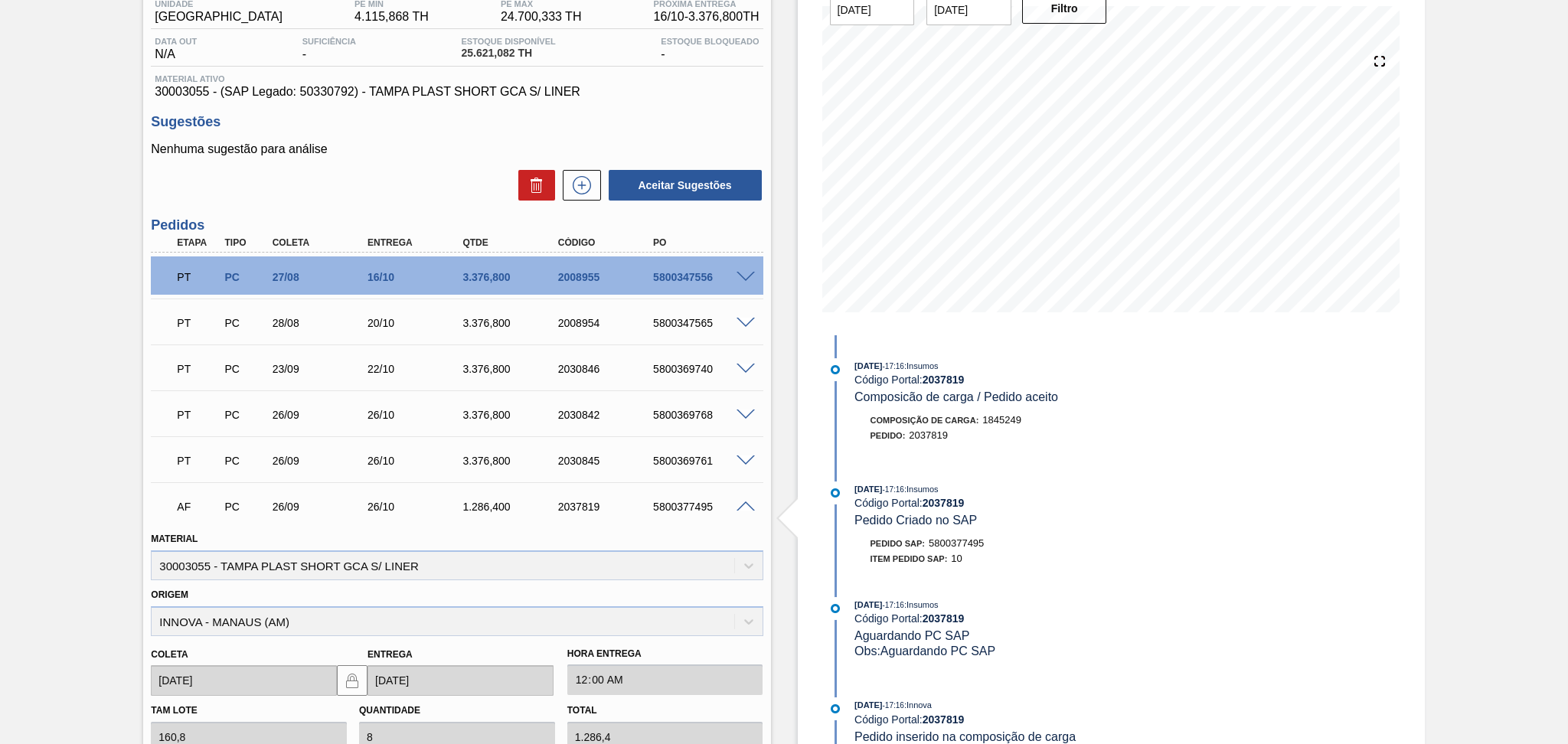
click at [658, 505] on div "5800377495" at bounding box center [702, 506] width 107 height 13
copy div "5800377495"
click at [396, 198] on div "Aceitar Sugestões" at bounding box center [456, 185] width 612 height 33
click at [743, 501] on span at bounding box center [745, 507] width 19 height 12
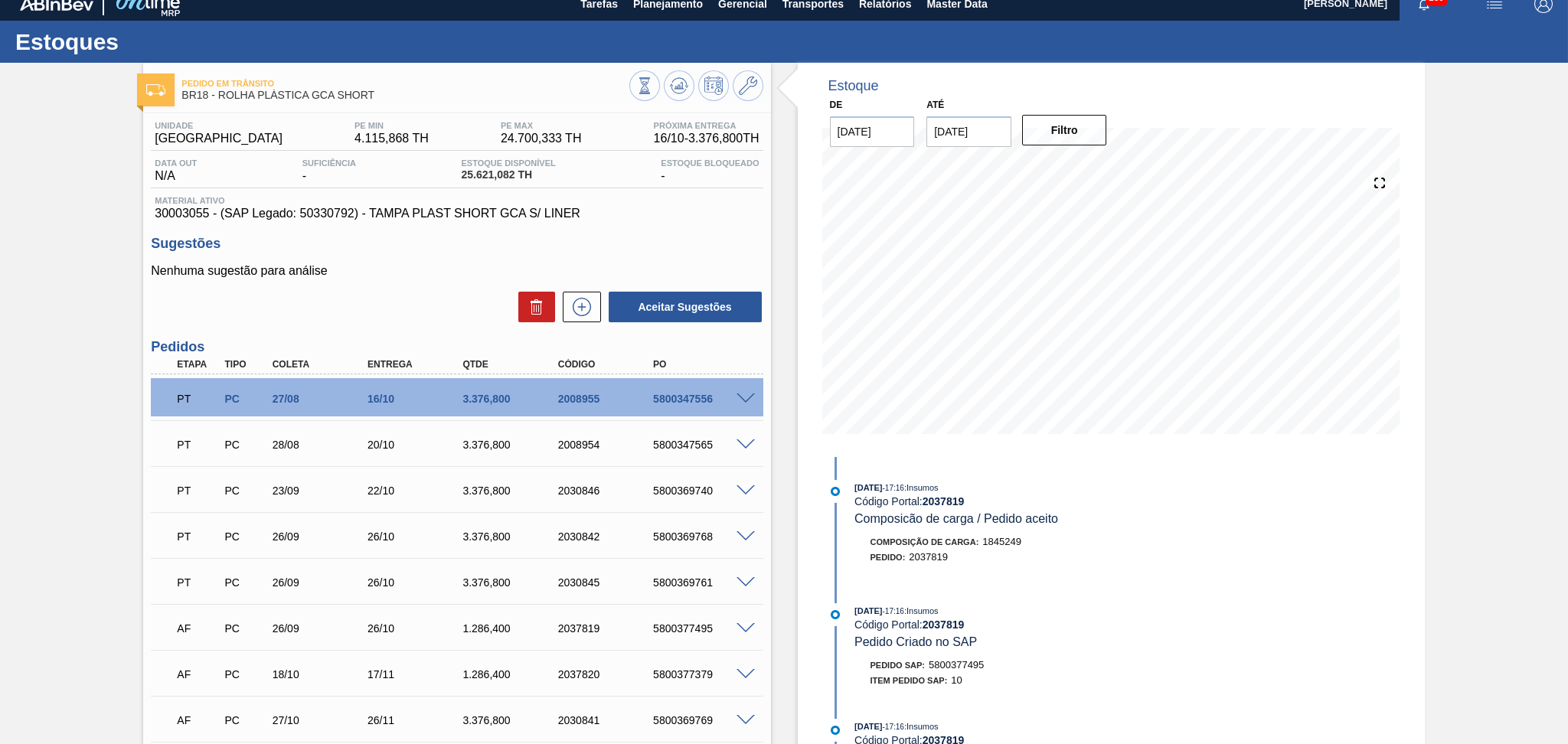
scroll to position [0, 0]
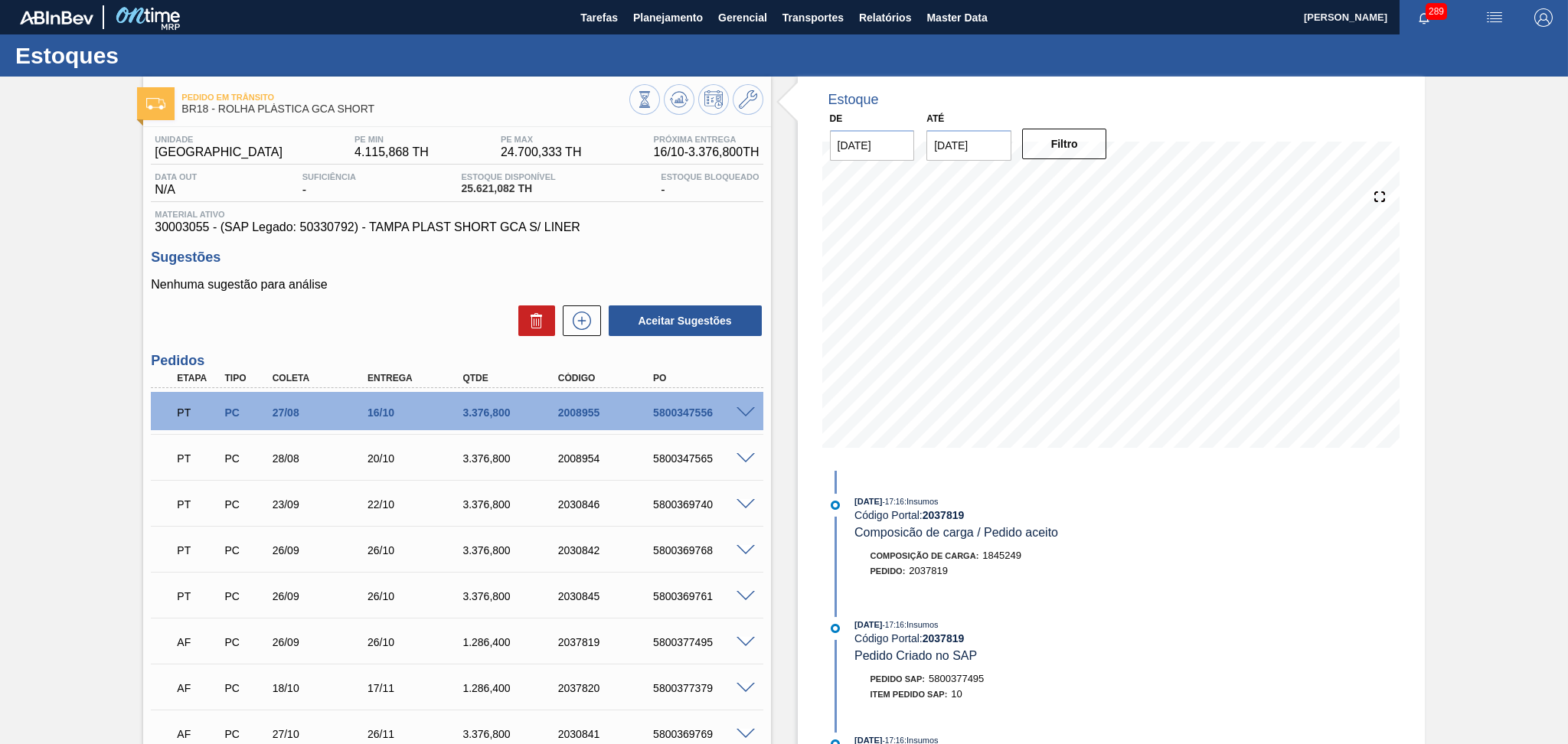
click at [680, 259] on h3 "Sugestões" at bounding box center [456, 257] width 612 height 16
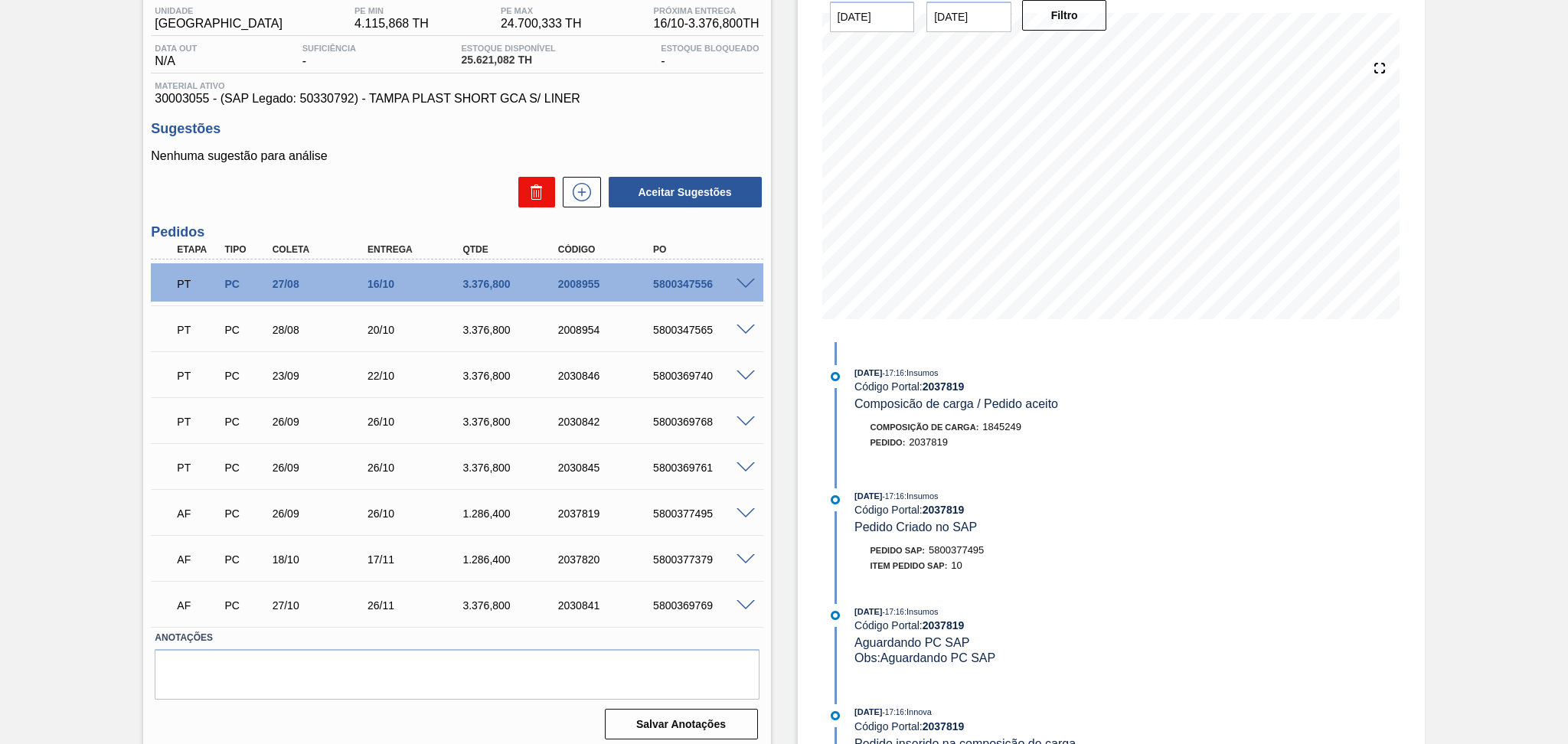
scroll to position [135, 0]
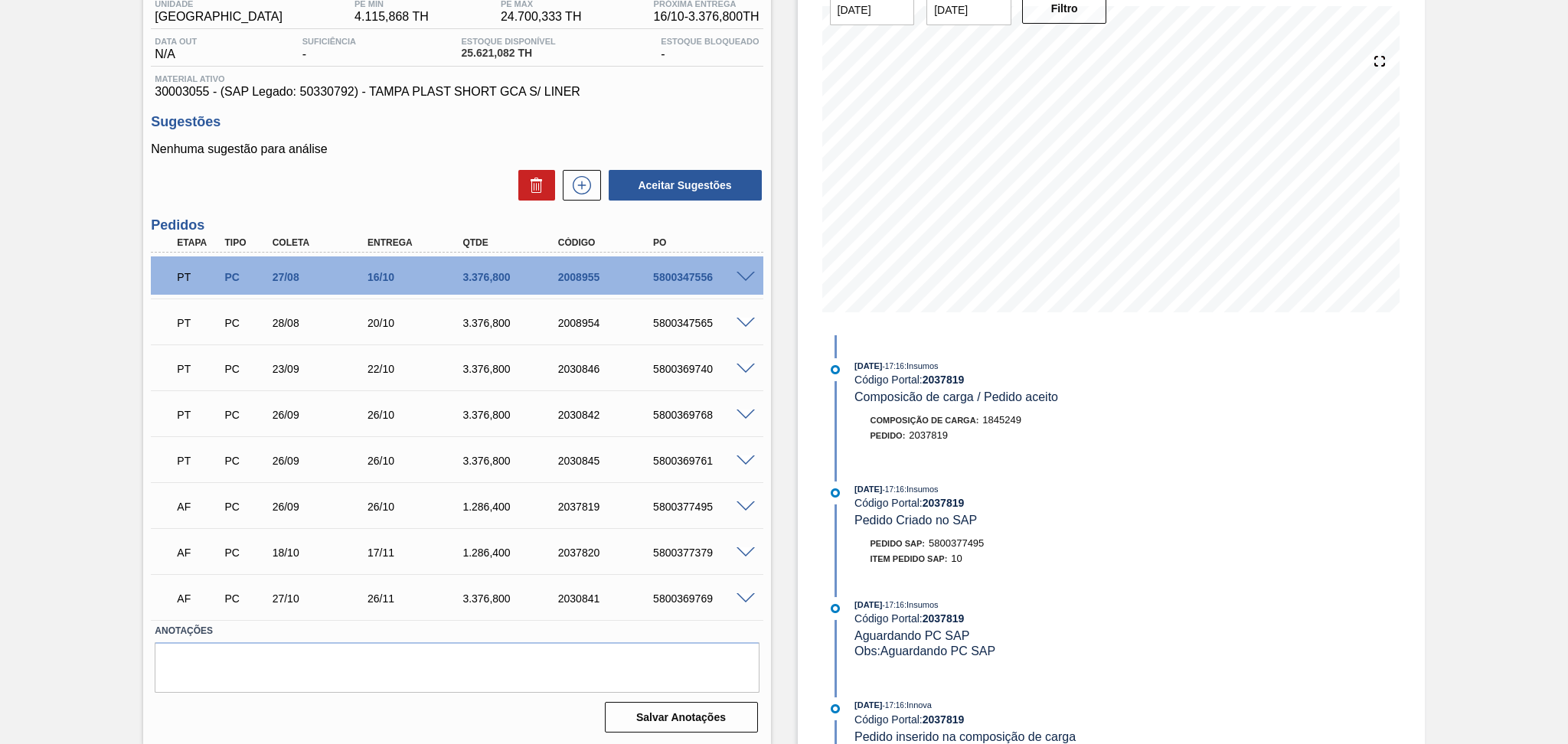
click at [771, 505] on div "Estoque De 29/09/2025 Até 30/10/2025 Filtro 29/09 Projeção de Estoque 24,546.08…" at bounding box center [1098, 343] width 654 height 804
click at [752, 506] on span at bounding box center [745, 507] width 19 height 12
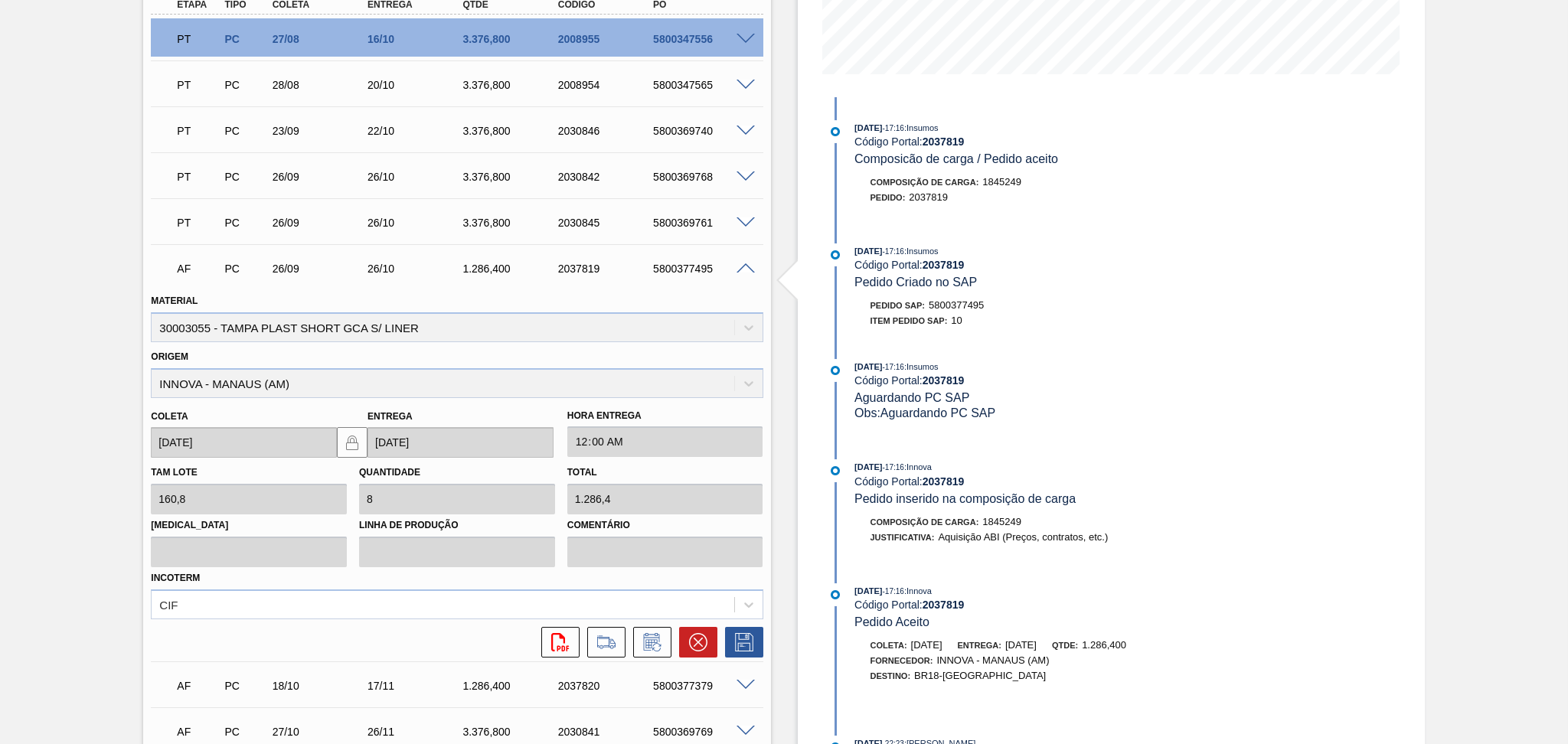
scroll to position [339, 0]
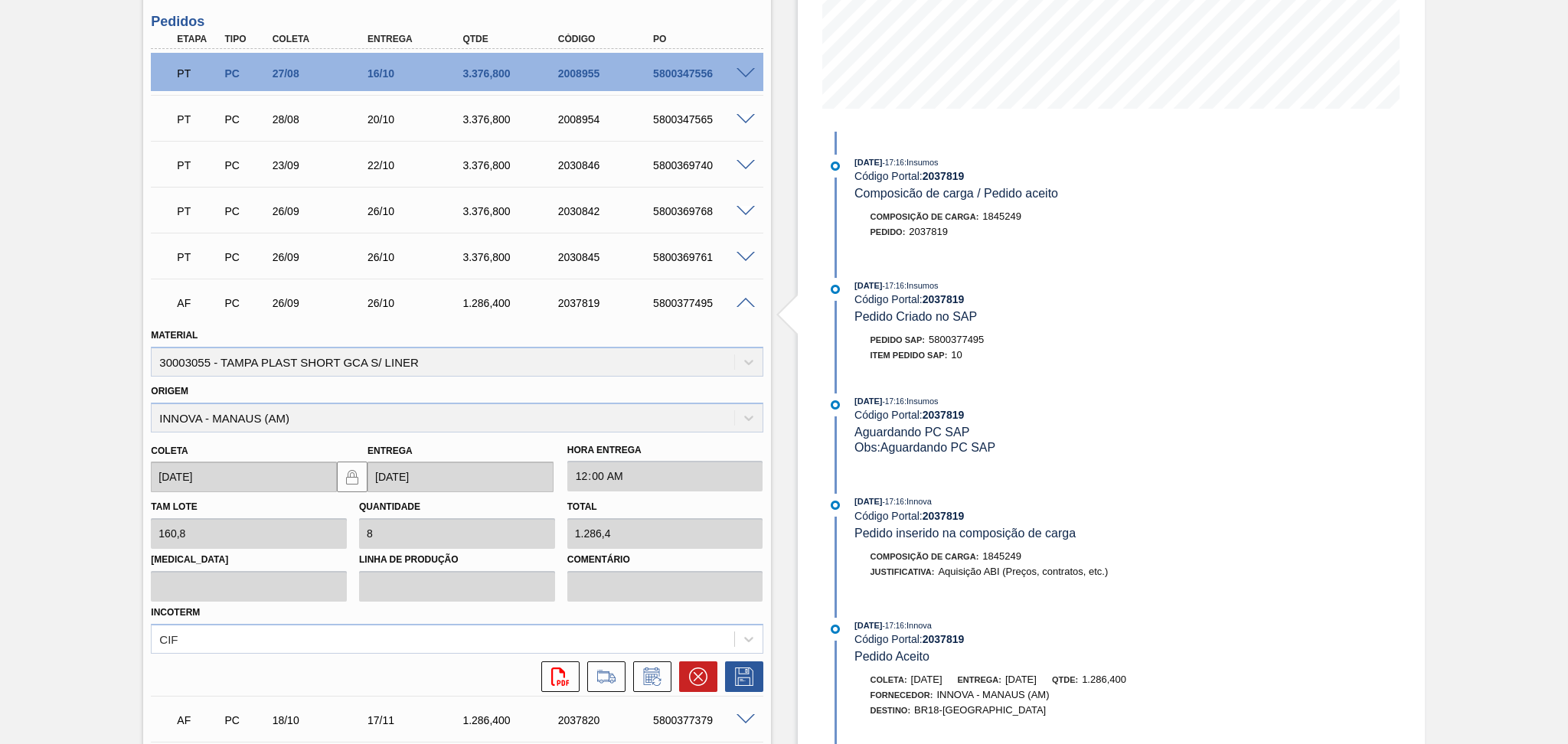
click at [745, 300] on span at bounding box center [745, 303] width 19 height 12
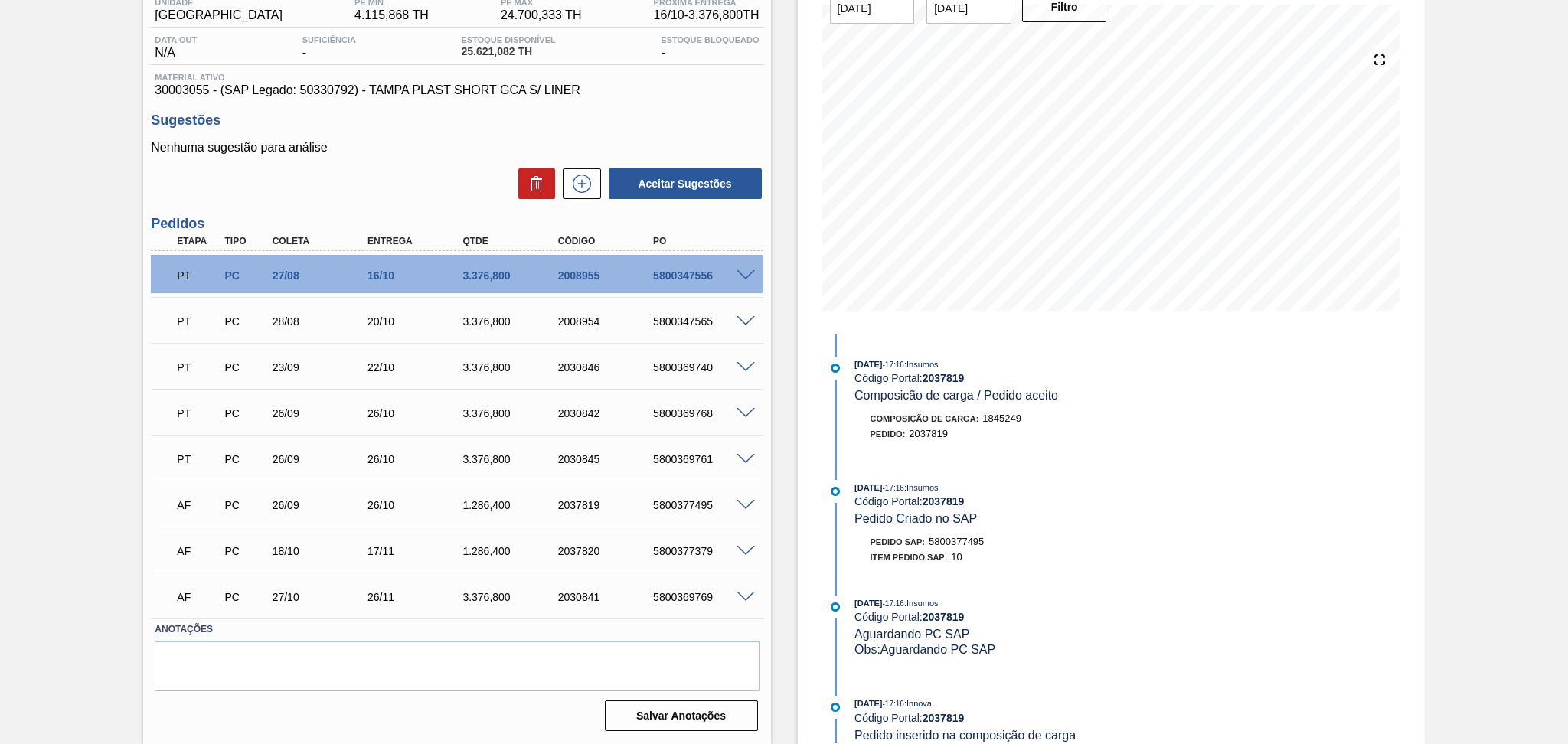
scroll to position [135, 0]
click at [682, 505] on div "5800377495" at bounding box center [702, 506] width 107 height 13
click at [743, 507] on span at bounding box center [745, 507] width 19 height 12
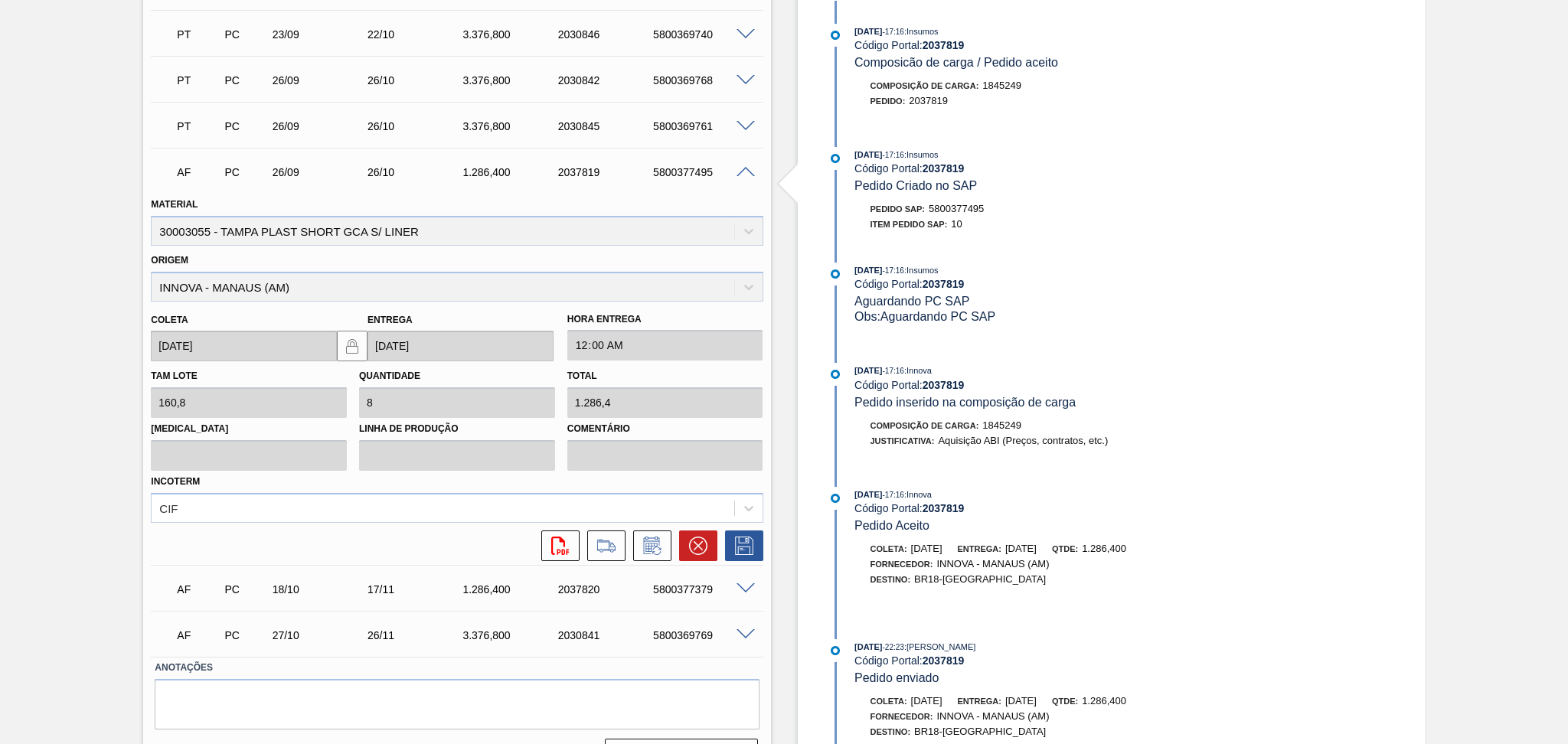
scroll to position [504, 0]
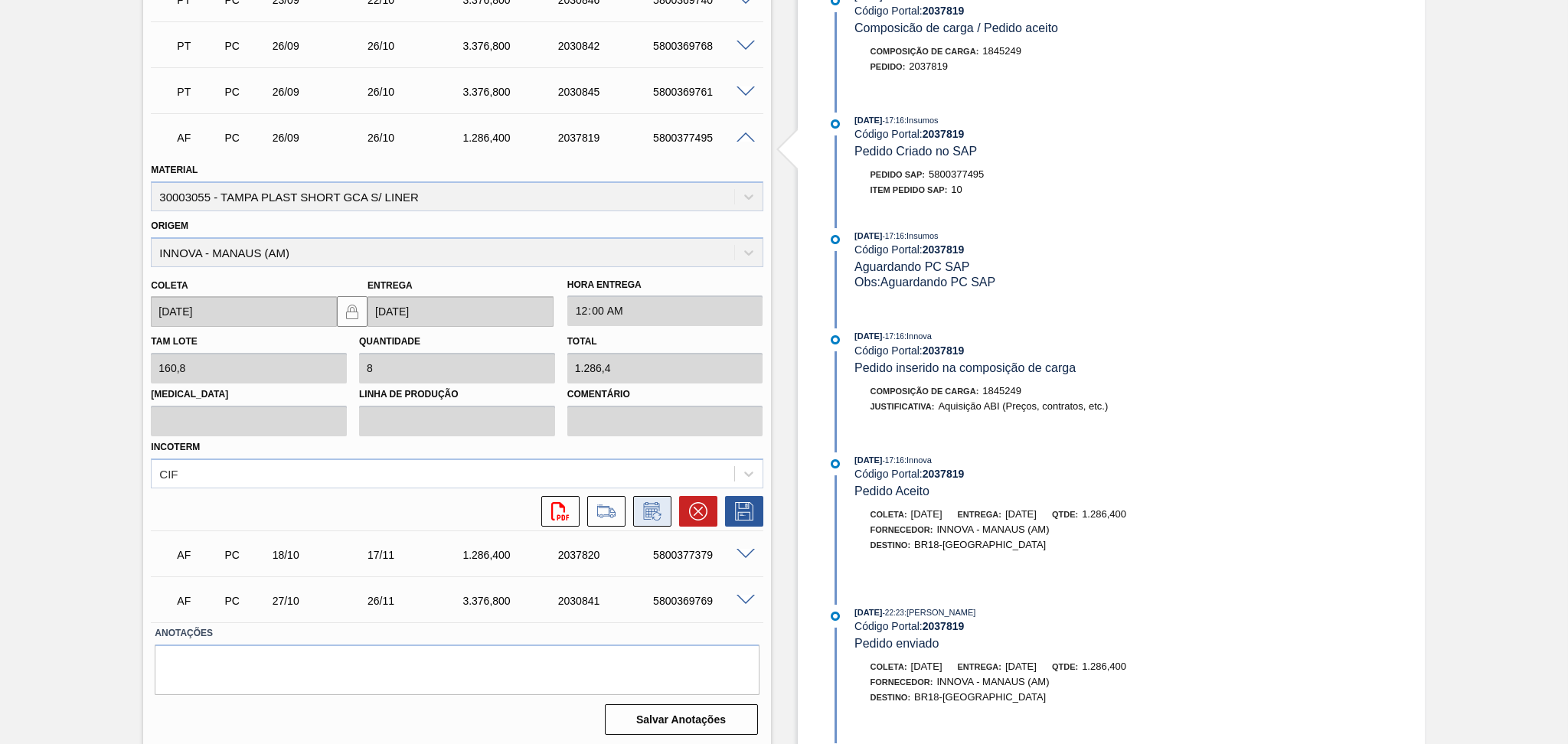
click at [647, 514] on icon at bounding box center [651, 512] width 12 height 9
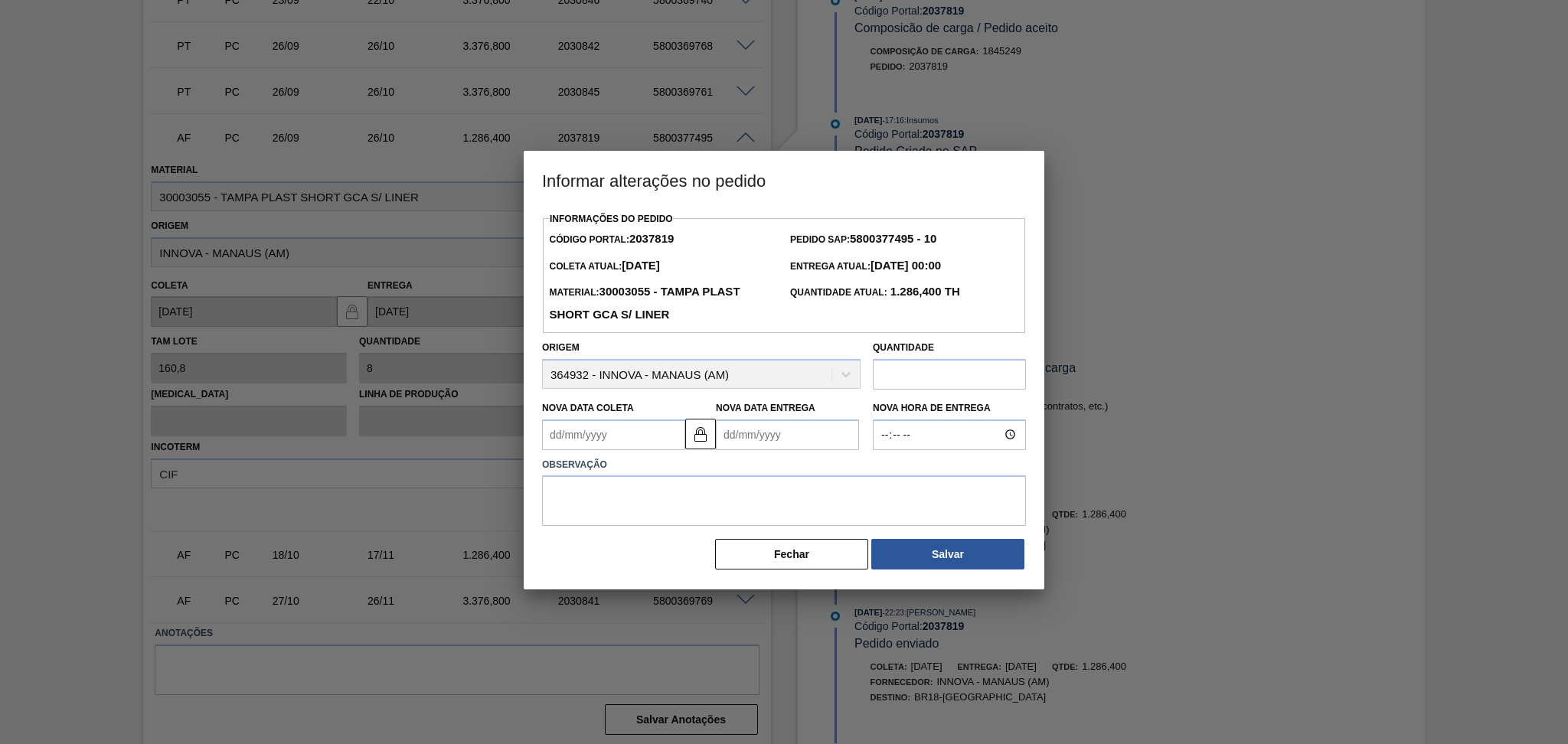
click at [879, 371] on input "text" at bounding box center [949, 374] width 153 height 30
click at [750, 558] on button "Fechar" at bounding box center [791, 553] width 153 height 30
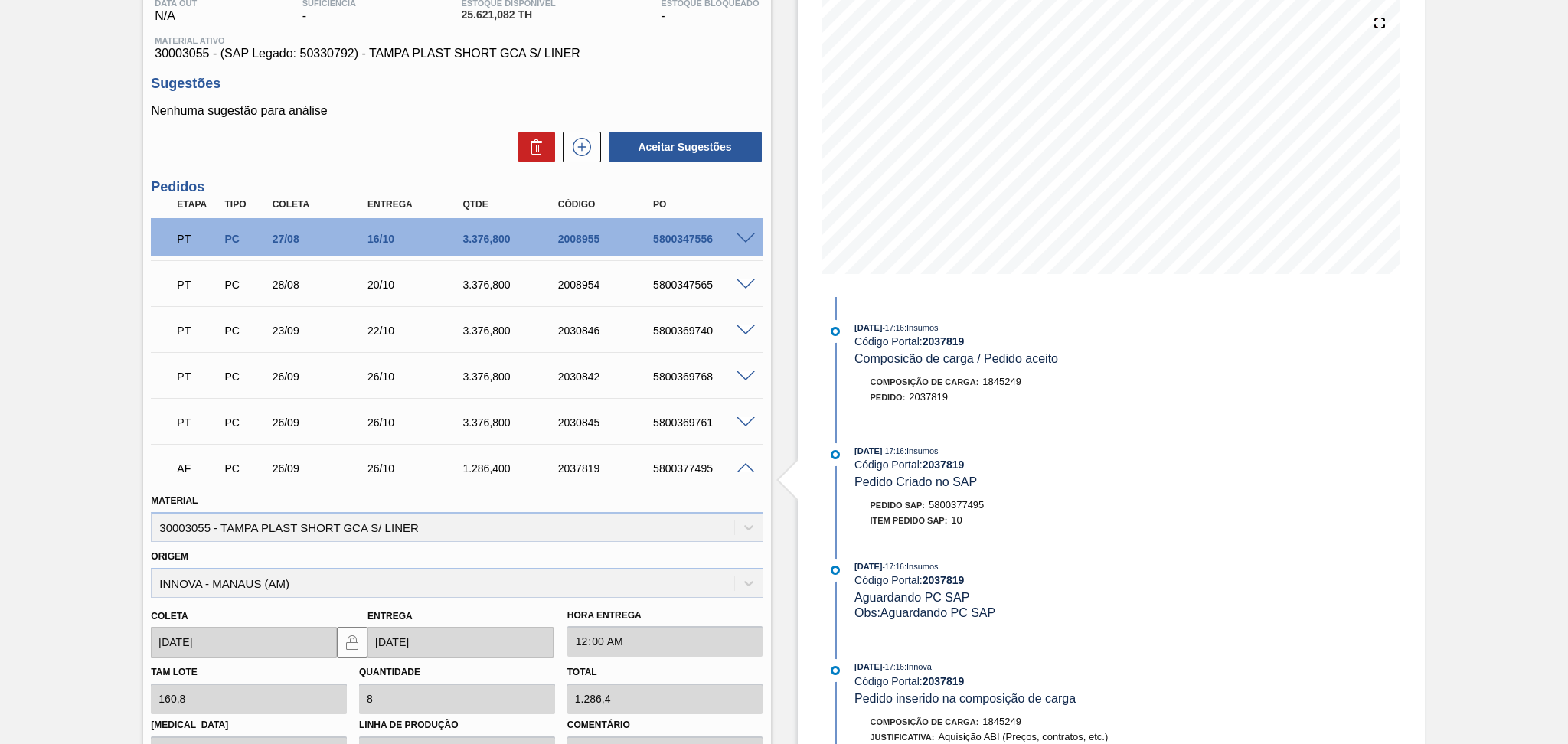
scroll to position [0, 0]
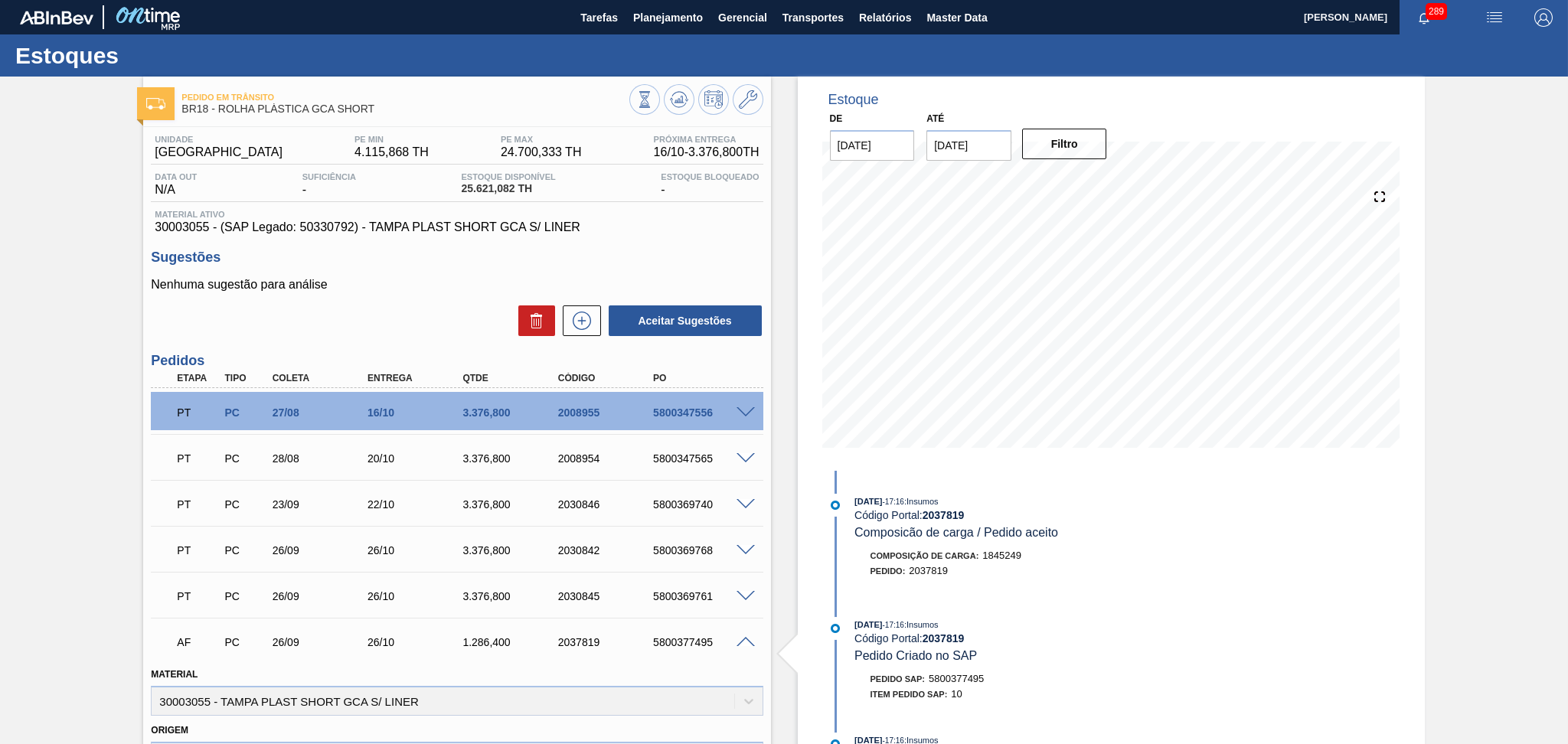
click at [577, 338] on div "Unidade Pernambuco PE MIN 4.115,868 TH PE MAX 24.700,333 TH Próxima Entrega 16/…" at bounding box center [456, 685] width 627 height 1117
click at [571, 316] on icon at bounding box center [582, 320] width 24 height 19
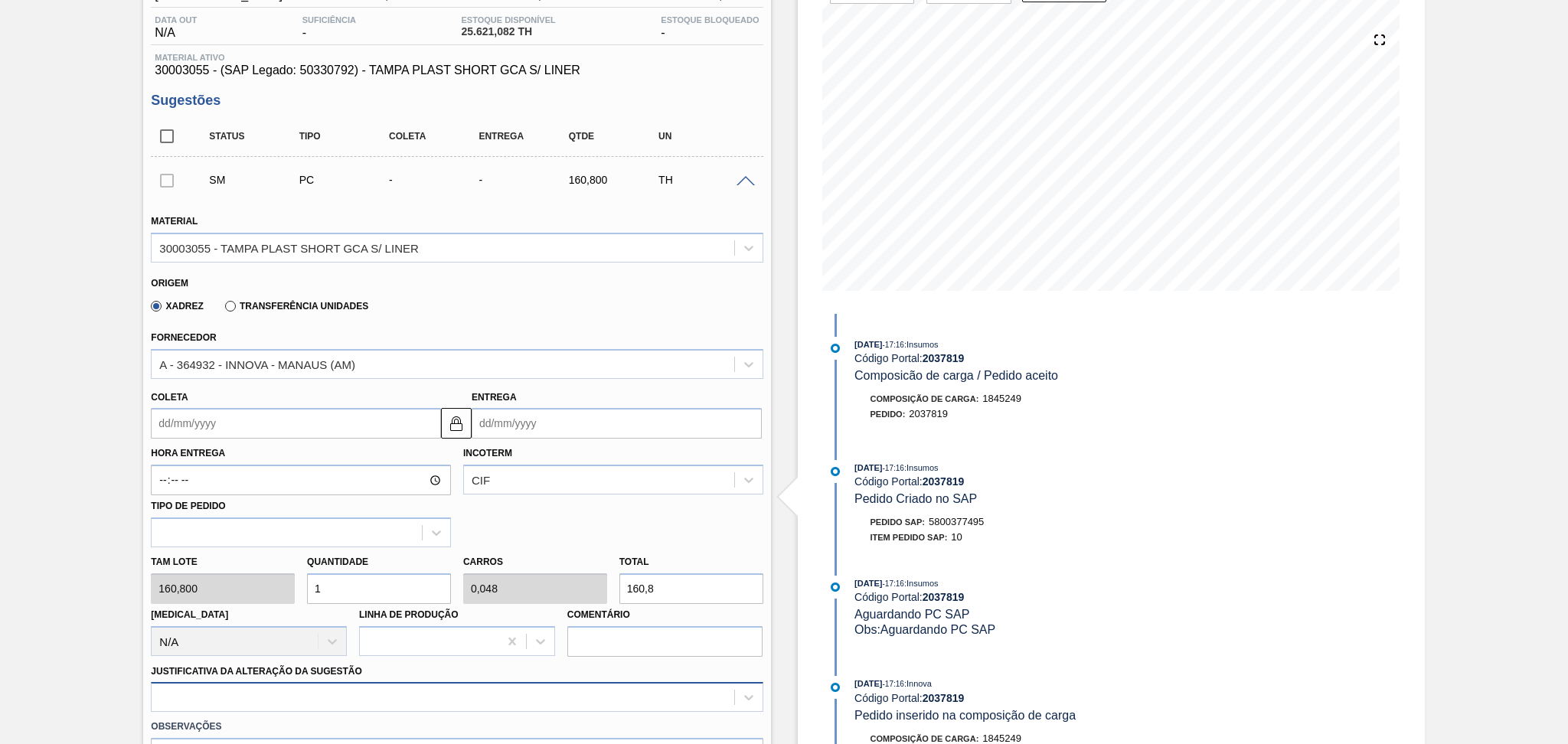
scroll to position [204, 0]
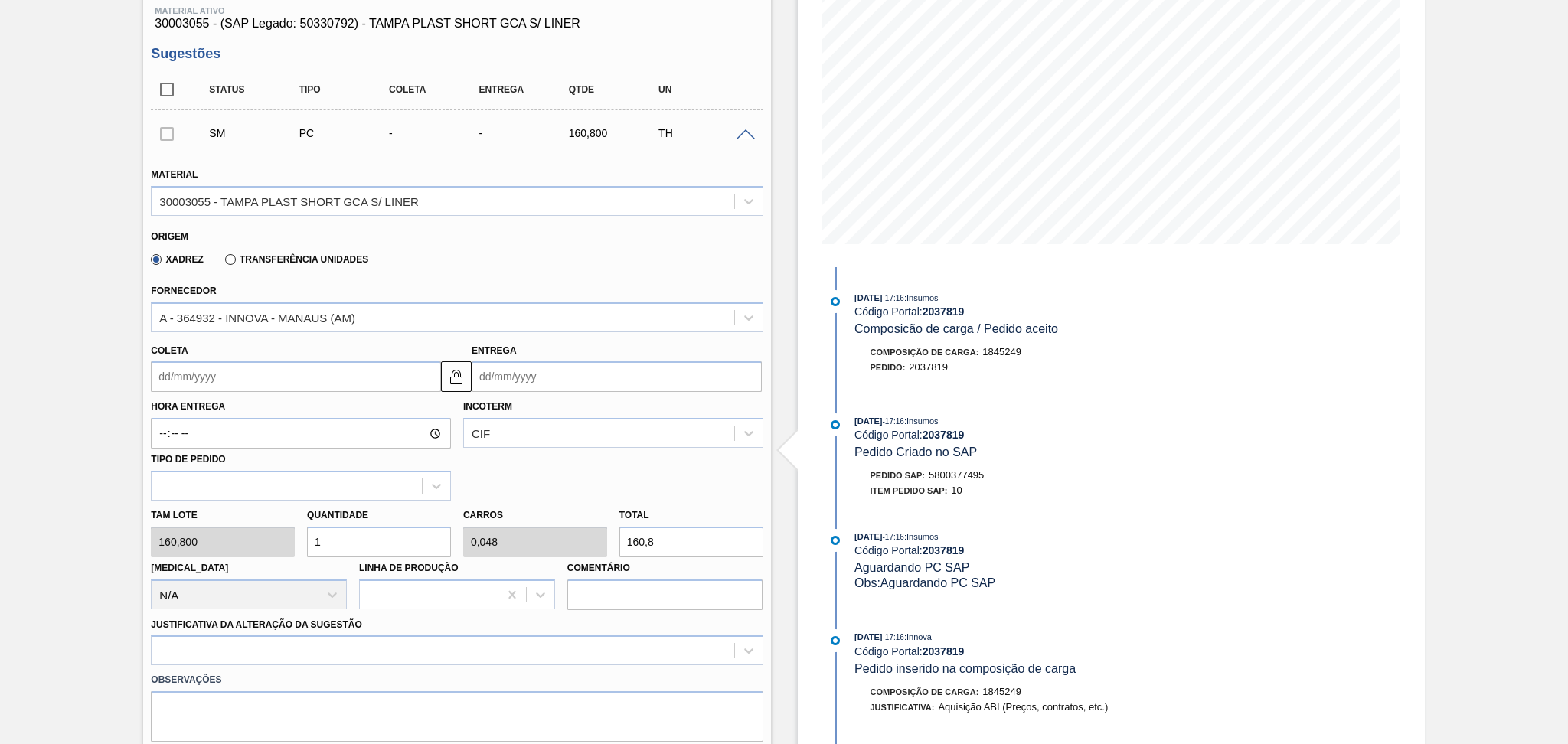
drag, startPoint x: 343, startPoint y: 530, endPoint x: 272, endPoint y: 516, distance: 72.4
click at [272, 516] on div "Tam lote 160,800 Quantidade 1 Carros 0,048 Total 160,8 Doca N/A Linha de Produç…" at bounding box center [456, 555] width 624 height 110
type input "11"
type input "0,524"
type input "1.768,8"
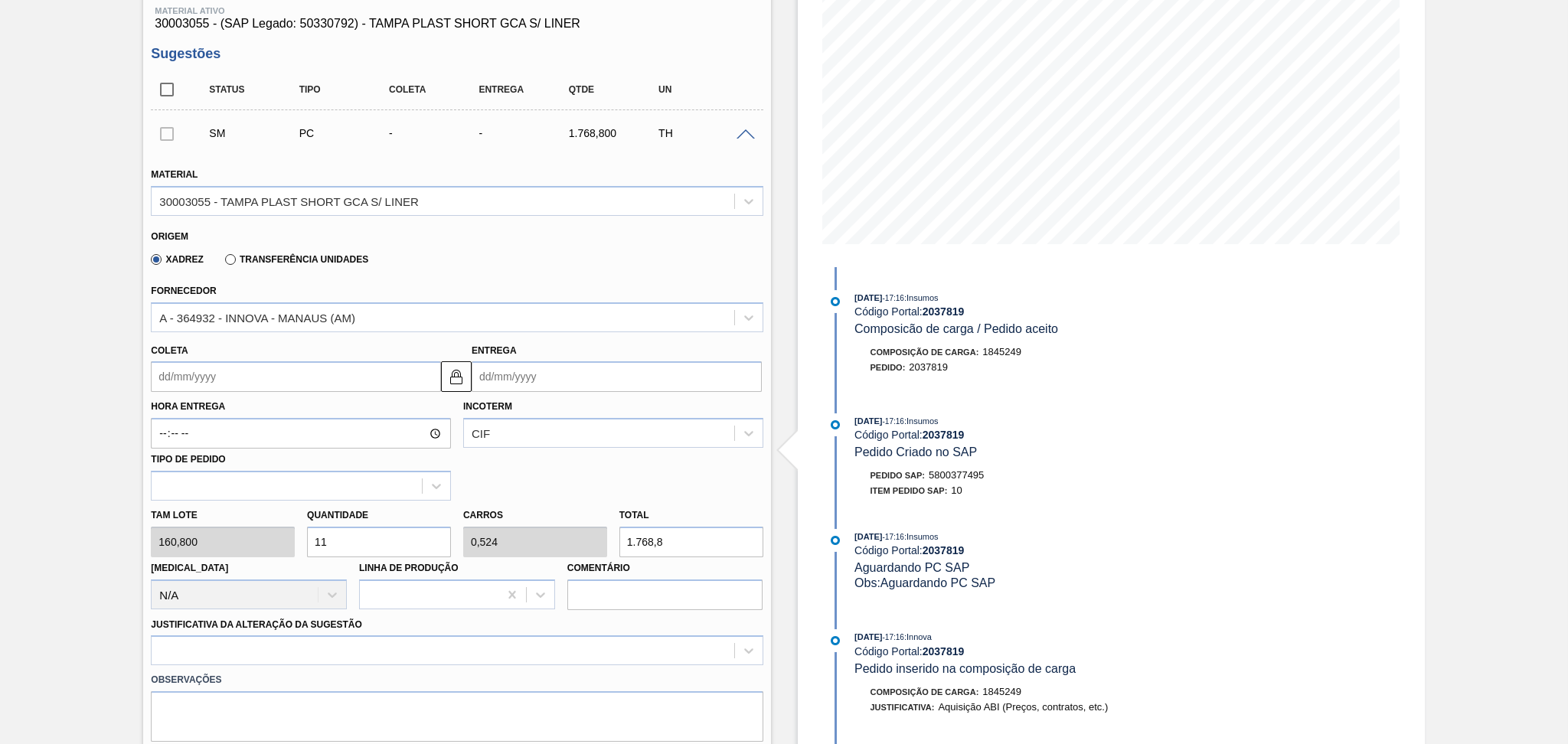
type input "11"
drag, startPoint x: 669, startPoint y: 531, endPoint x: 454, endPoint y: 560, distance: 216.9
click at [462, 557] on div "Tam lote 160,800 Quantidade 11 Carros 0,524 Total 1.768,8 Doca N/A Linha de Pro…" at bounding box center [456, 555] width 624 height 110
click at [742, 129] on span at bounding box center [745, 135] width 19 height 12
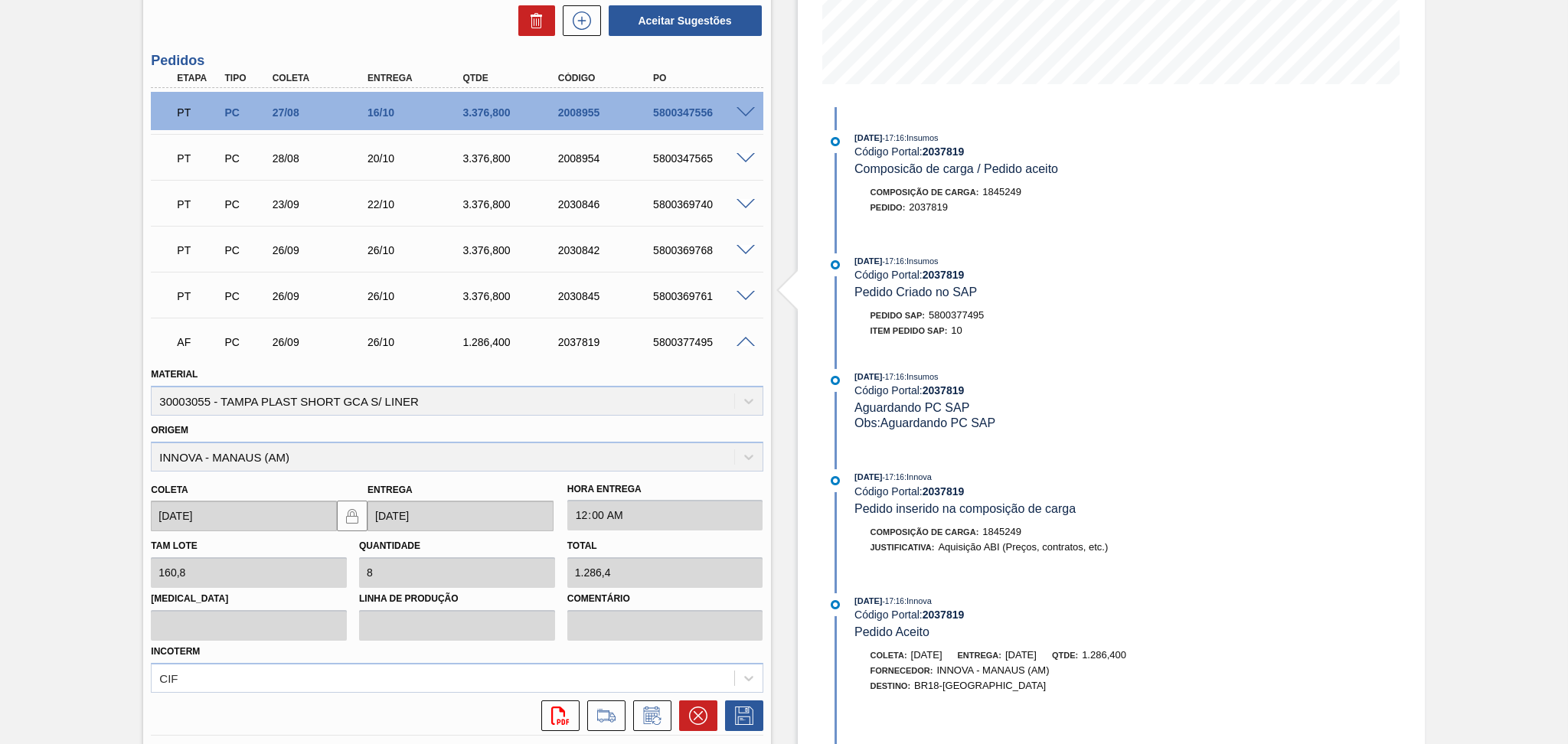
scroll to position [408, 0]
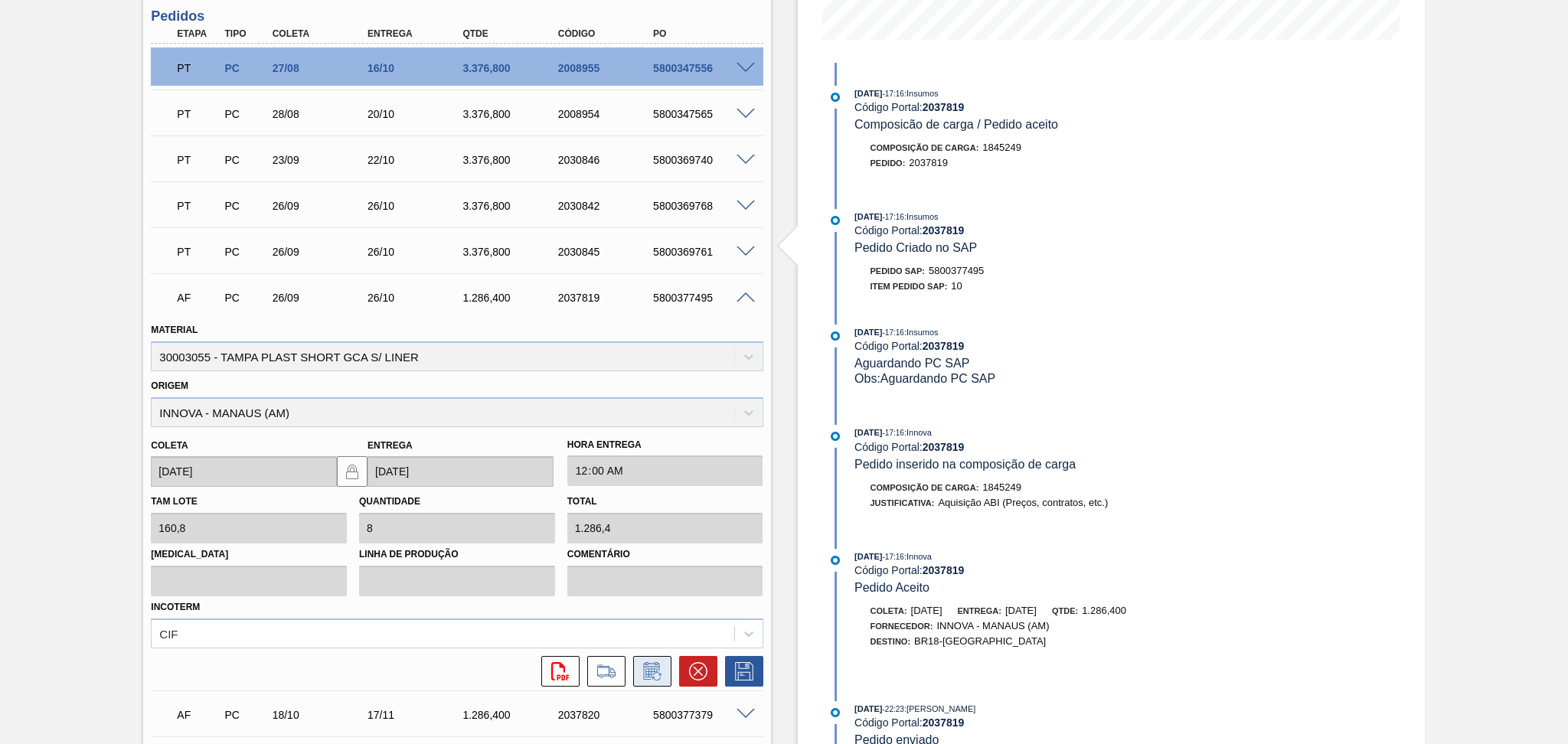
click at [654, 671] on icon at bounding box center [651, 671] width 24 height 19
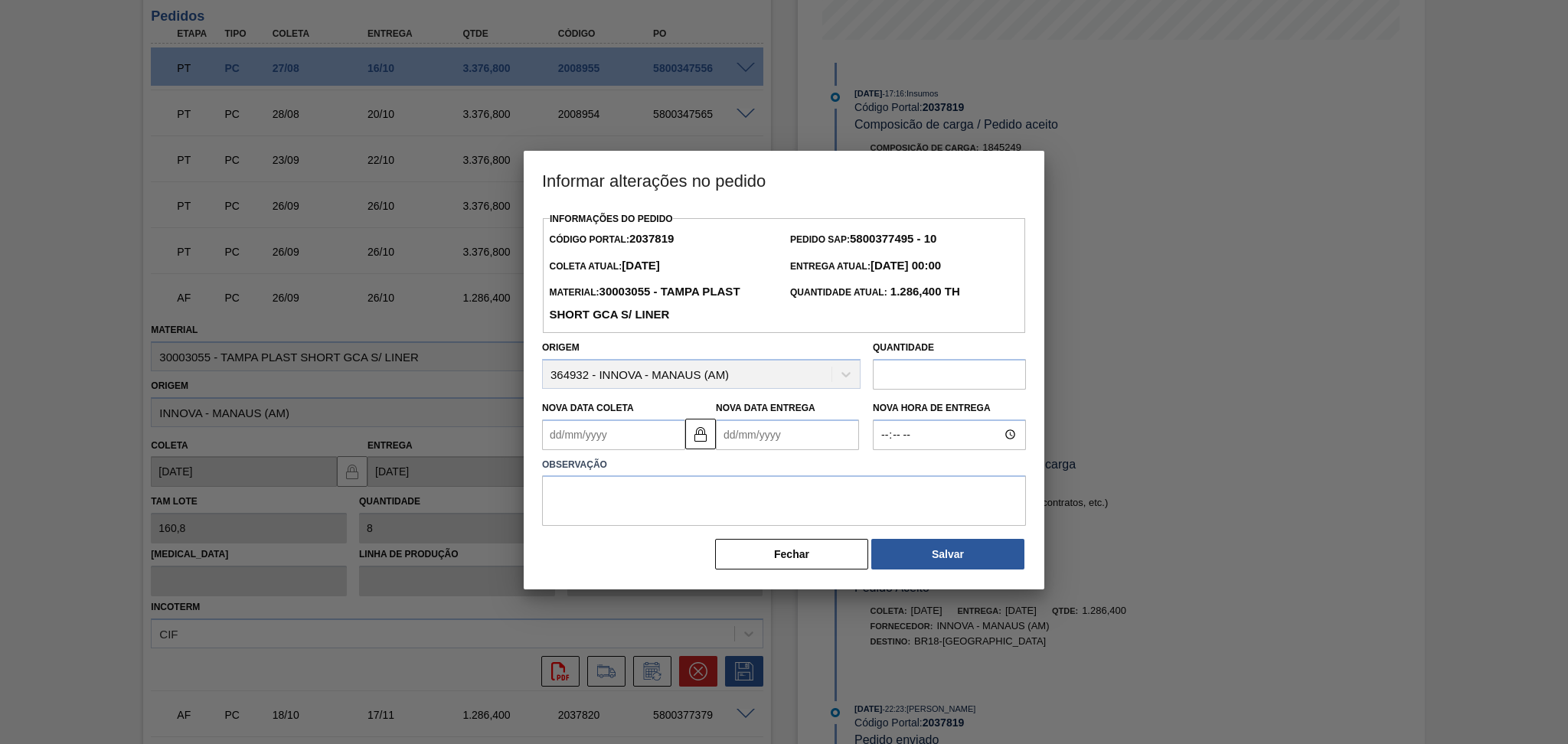
click at [954, 374] on input "text" at bounding box center [949, 374] width 153 height 30
paste input "1.768,8"
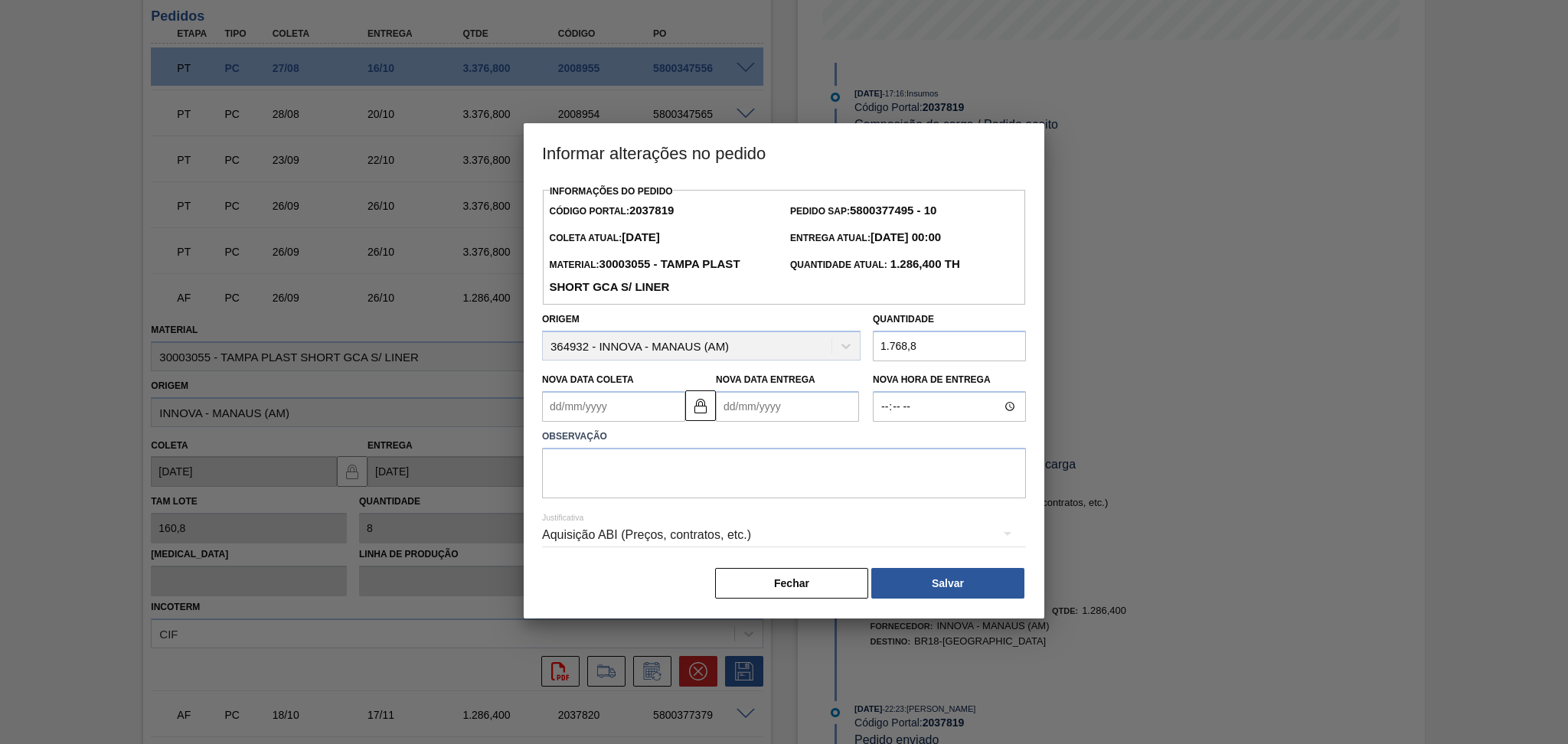
type input "1.768,8"
click at [626, 412] on Coleta2037819 "Nova Data Coleta" at bounding box center [613, 405] width 143 height 30
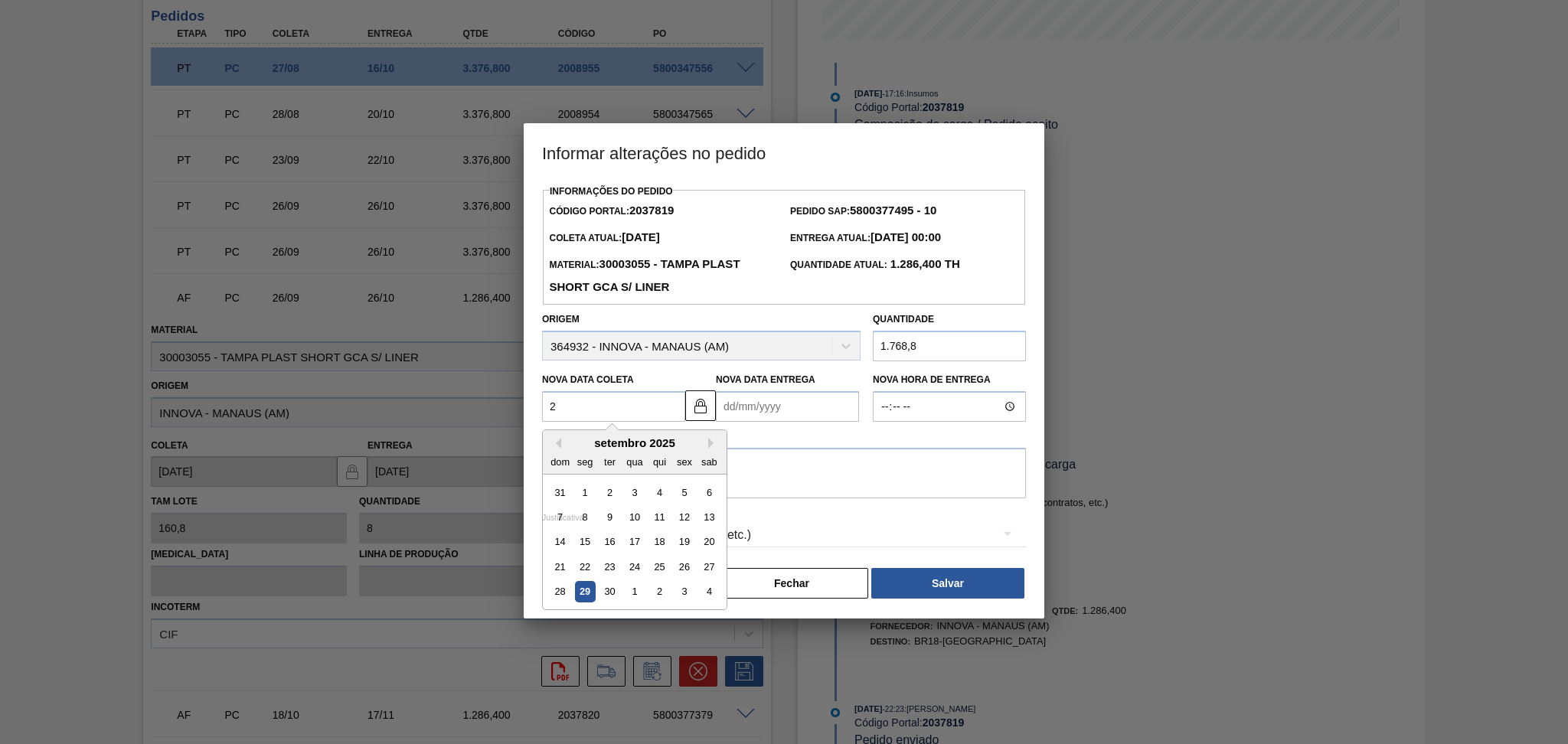
type Coleta2037819 "26"
type Entrega2037819 "26/10/2025"
click at [684, 573] on div "26" at bounding box center [684, 566] width 21 height 21
type Coleta2037819 "26/09/2025"
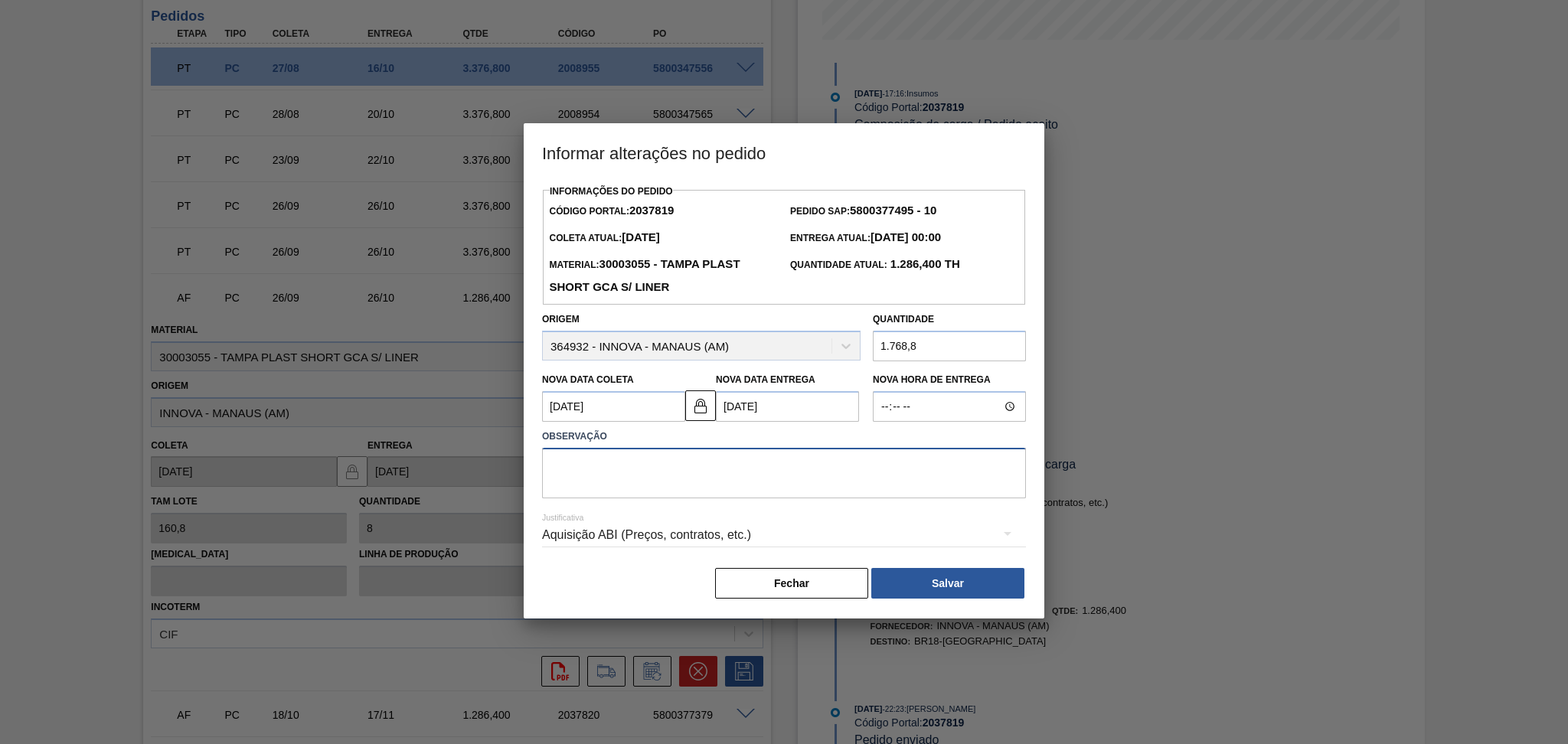
click at [652, 489] on textarea at bounding box center [784, 473] width 484 height 51
type textarea "alterar quantidade"
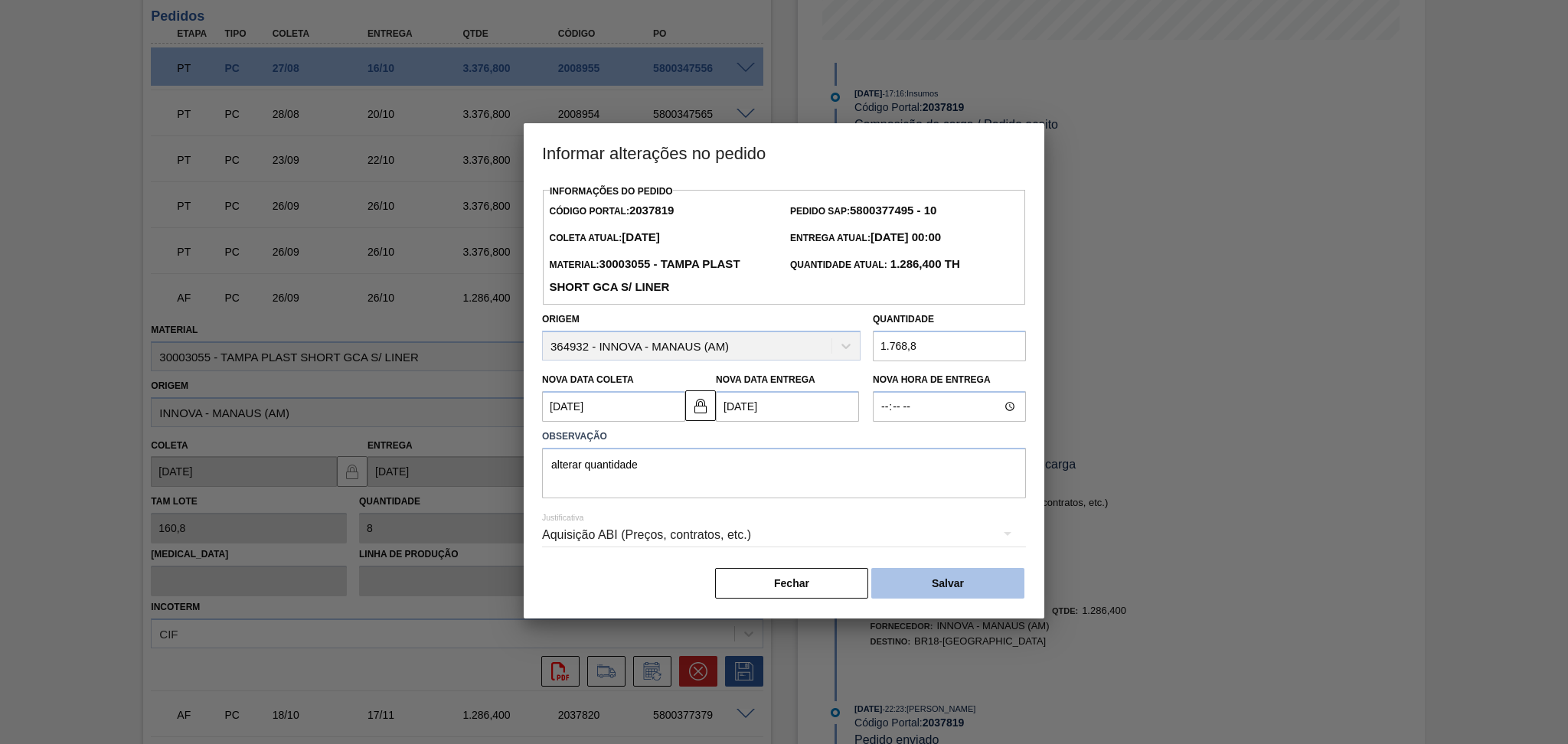
click at [937, 582] on button "Salvar" at bounding box center [947, 582] width 153 height 30
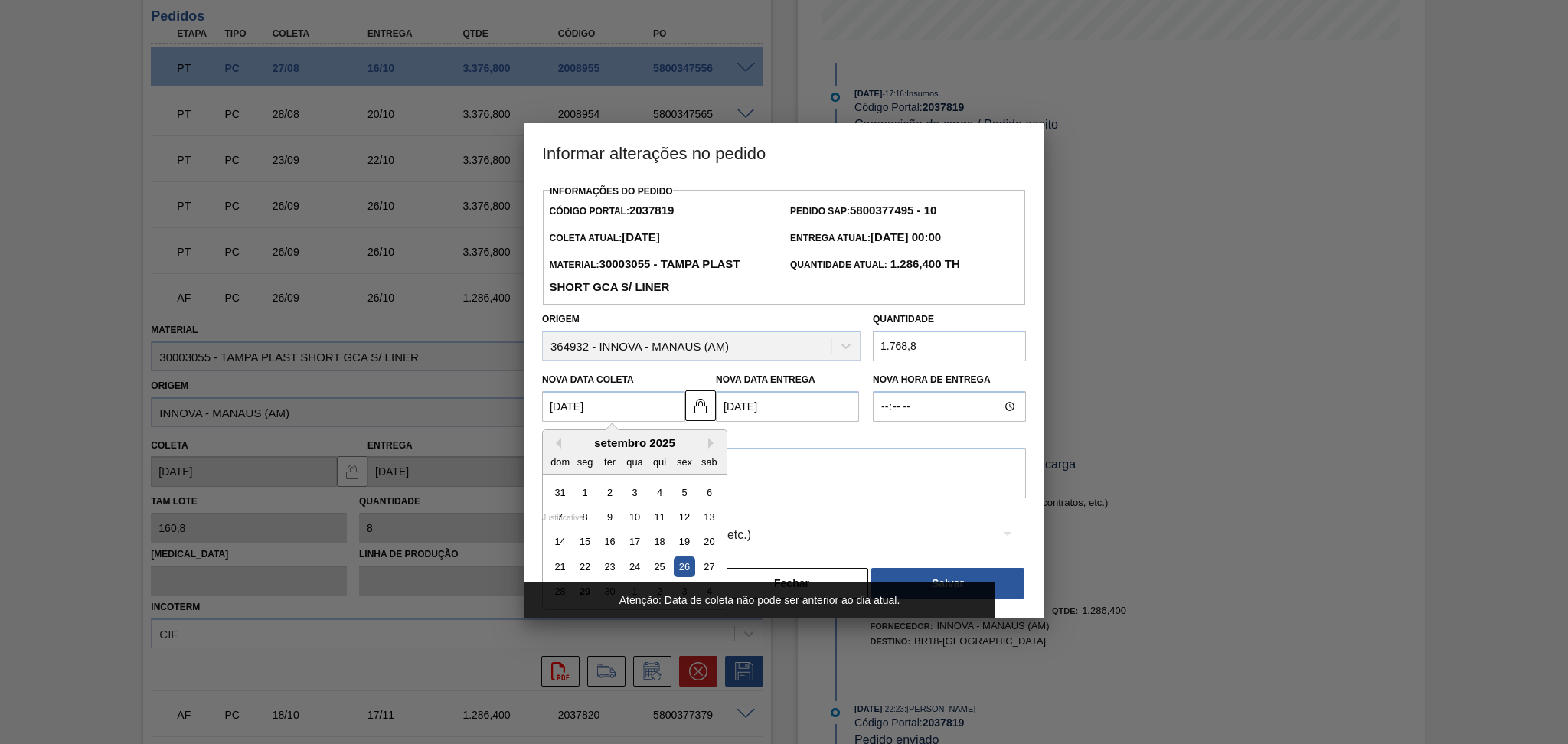
click at [590, 401] on Coleta2037819 "26/09/2025" at bounding box center [613, 405] width 143 height 30
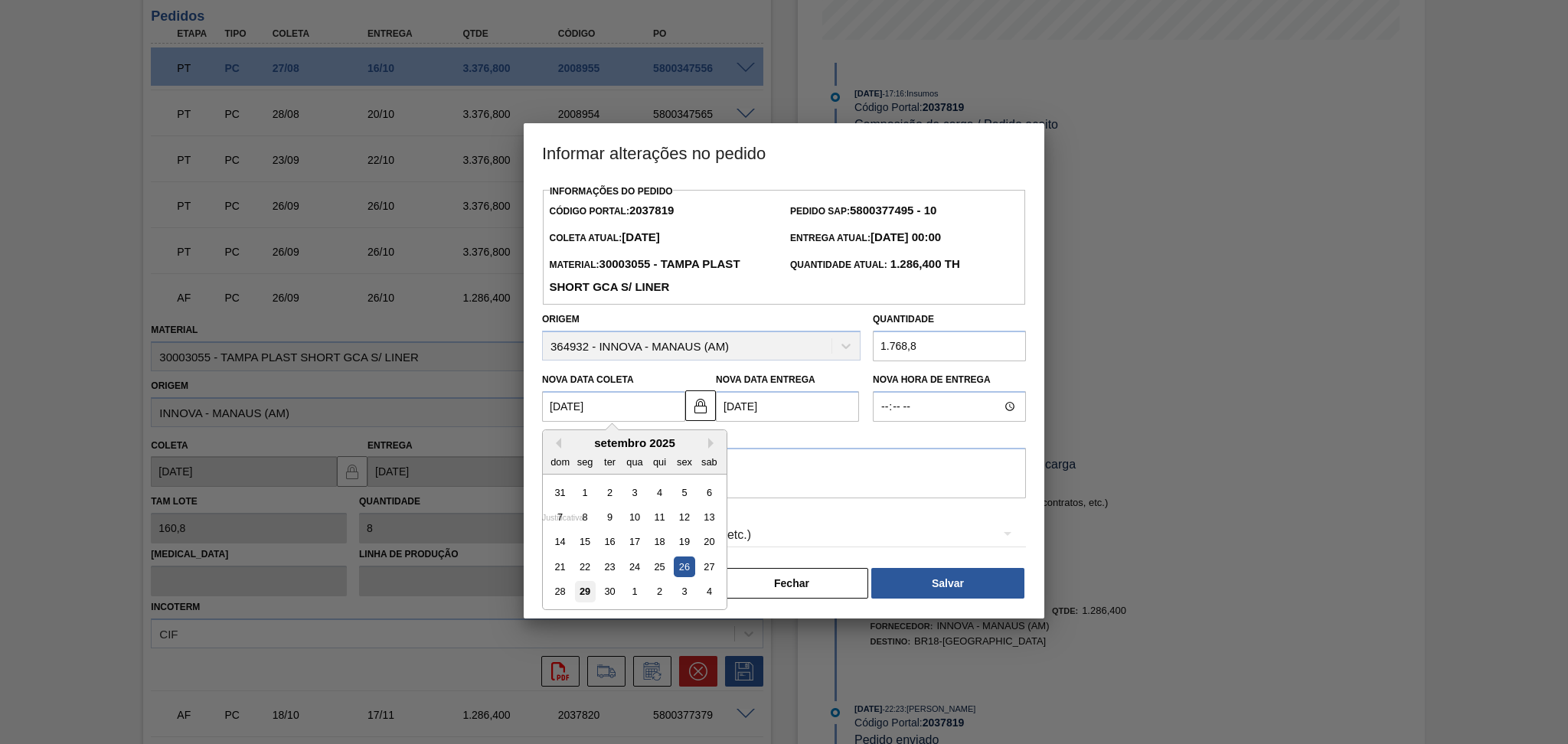
click at [584, 594] on div "29" at bounding box center [585, 591] width 21 height 21
type Coleta2037819 "[DATE]"
type Entrega2037819 "29/10/2025"
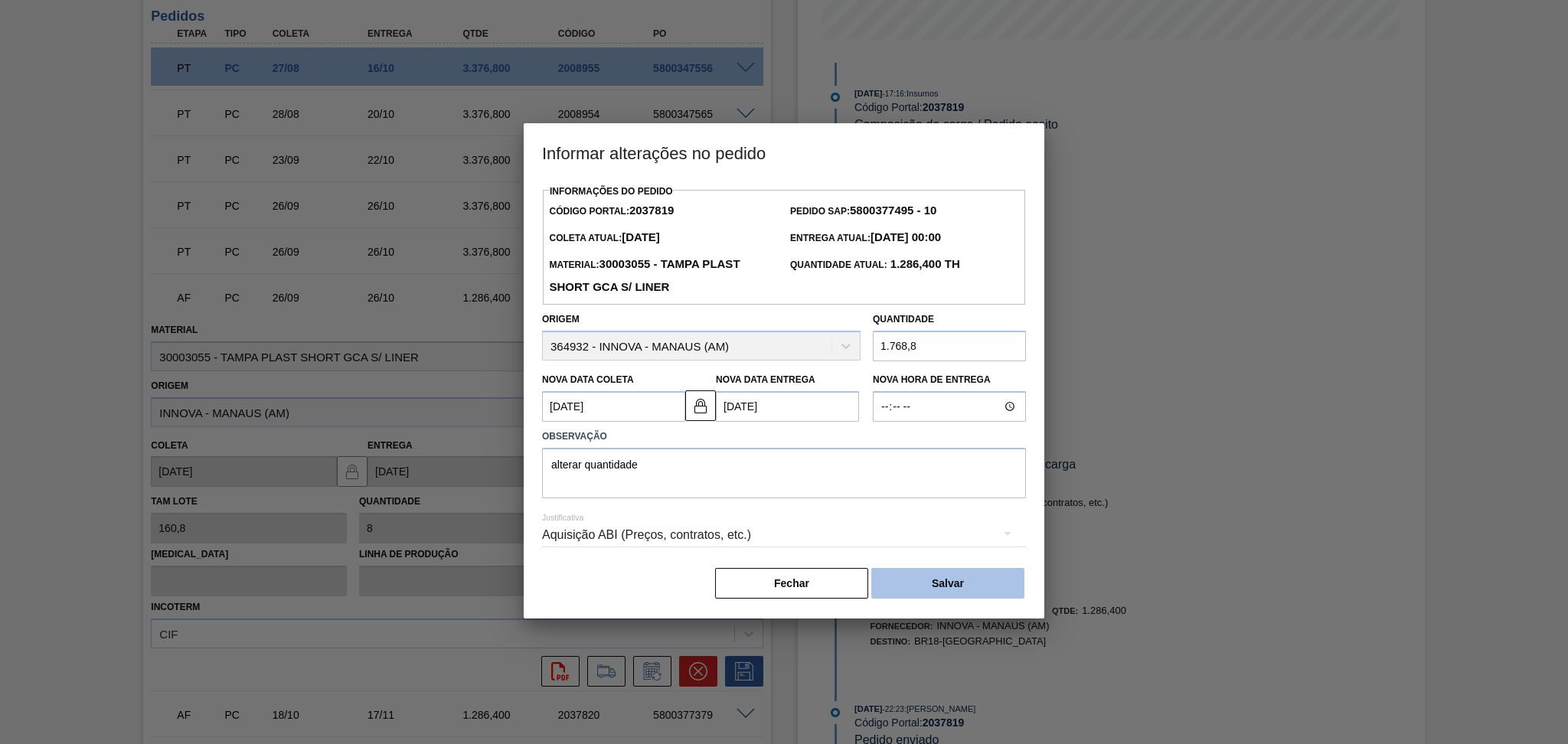
click at [938, 594] on button "Salvar" at bounding box center [947, 582] width 153 height 30
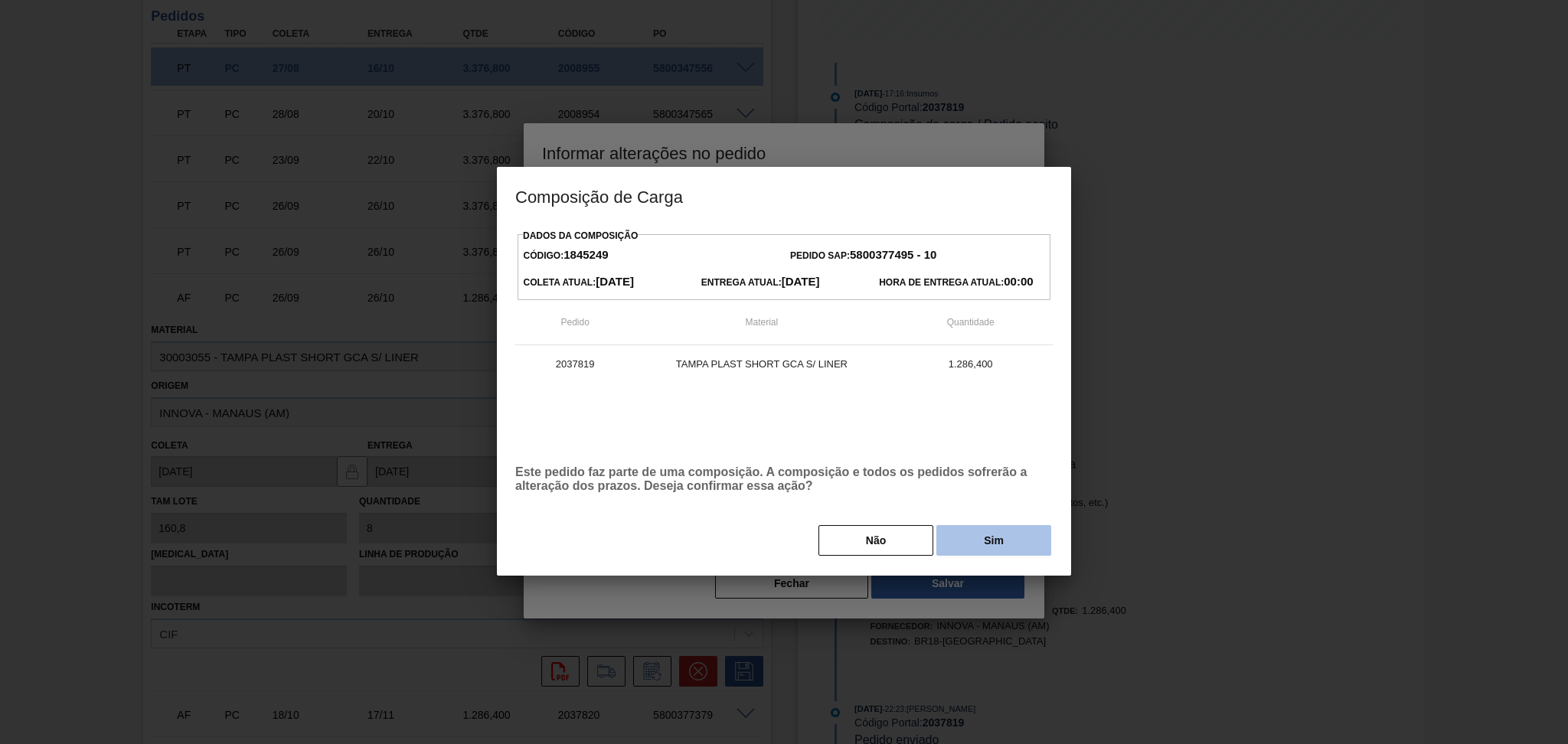
click at [983, 545] on button "Sim" at bounding box center [993, 539] width 115 height 30
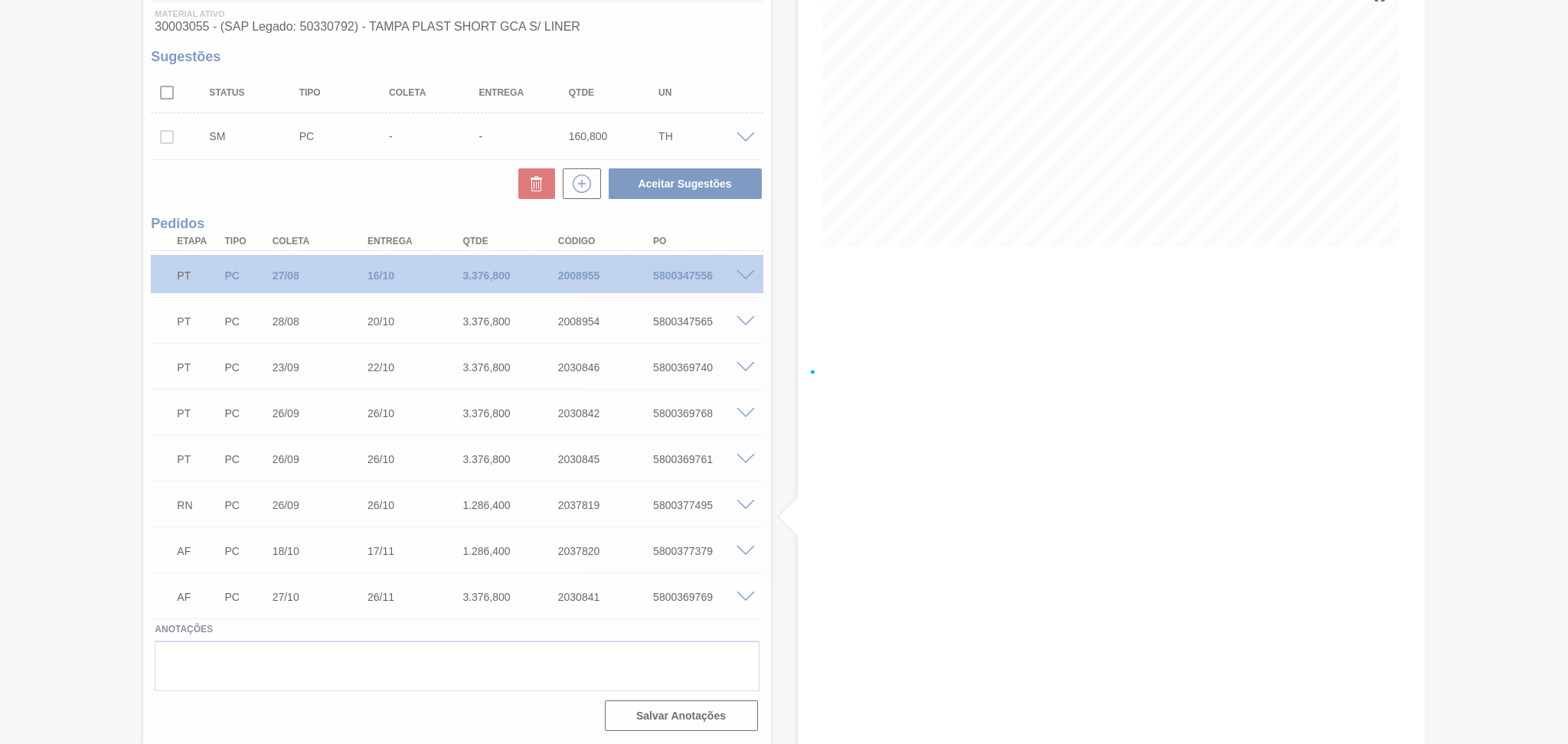
scroll to position [199, 0]
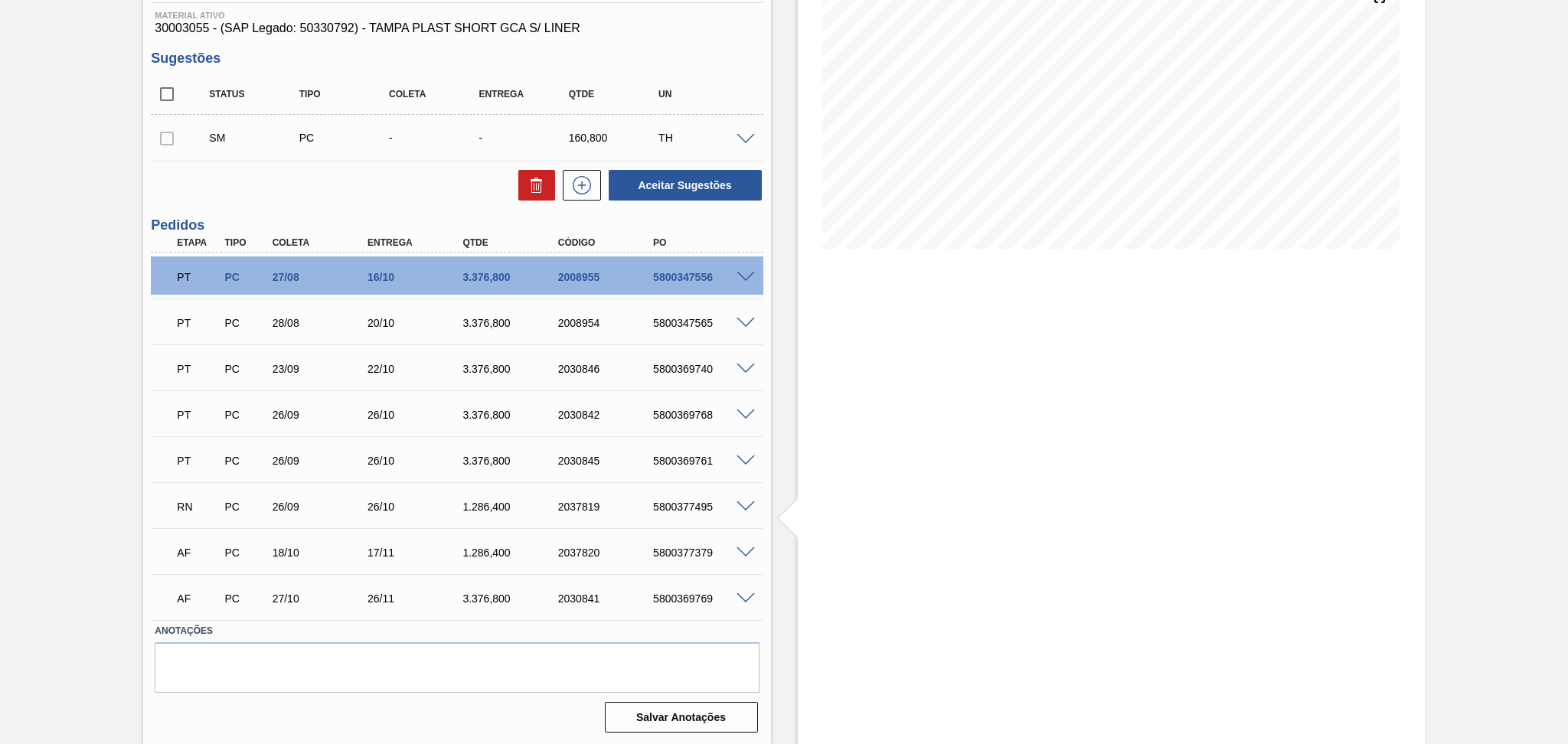
click at [739, 506] on span at bounding box center [745, 507] width 19 height 12
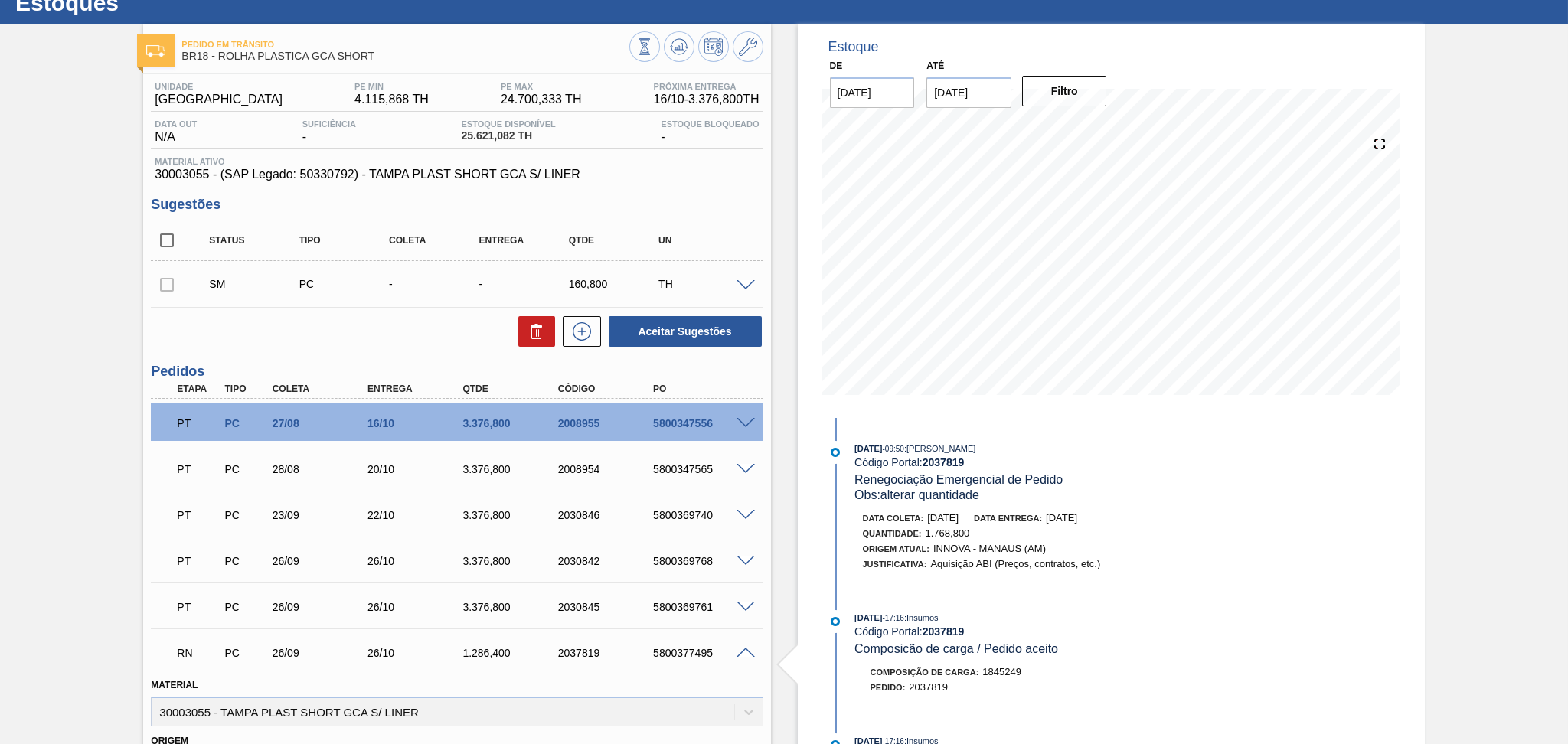
scroll to position [0, 0]
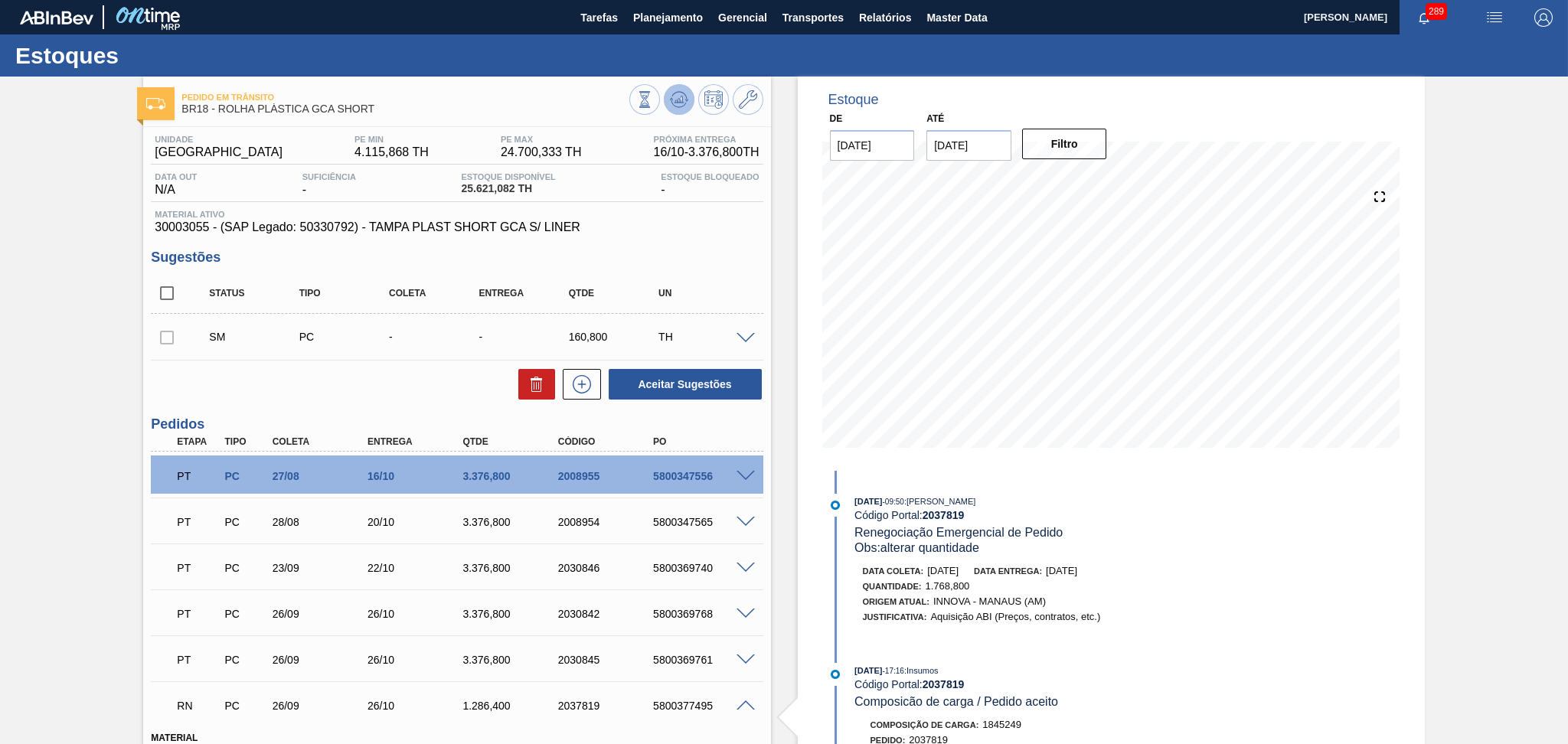
click at [688, 100] on button at bounding box center [679, 99] width 30 height 30
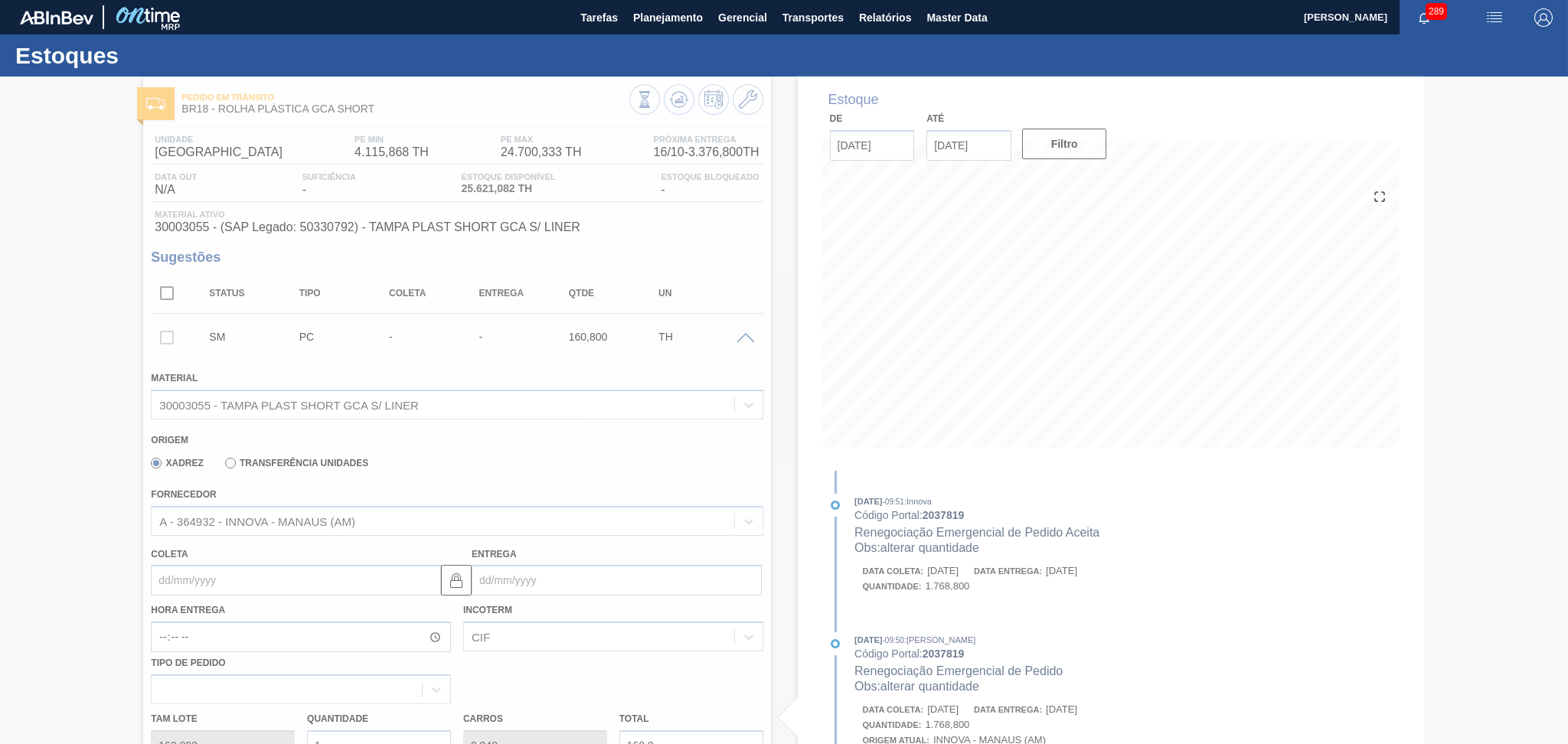
type input "11"
type input "1.768,8"
type input "alterar quantidade"
type input "29/09/2025"
type input "29/10/2025"
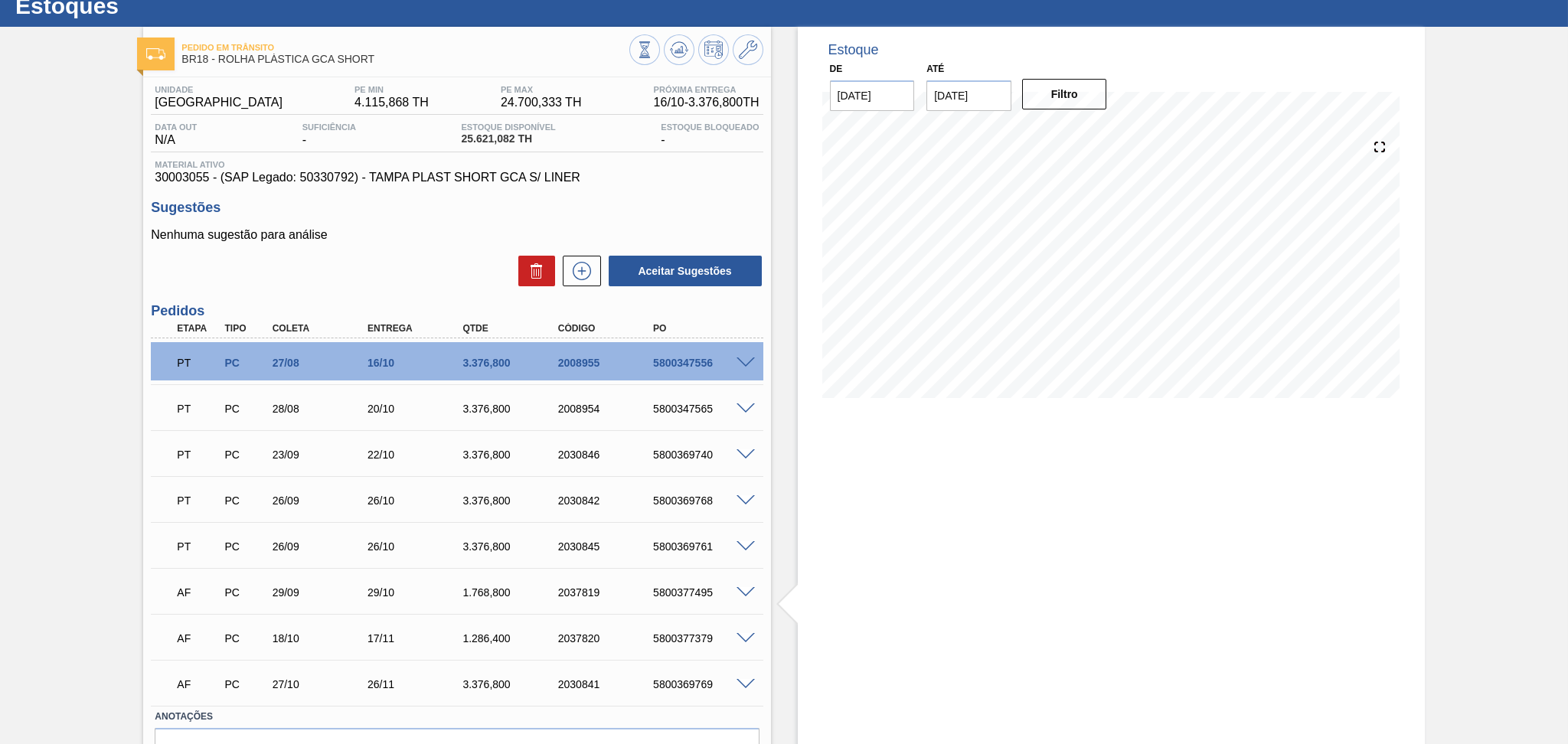
scroll to position [135, 0]
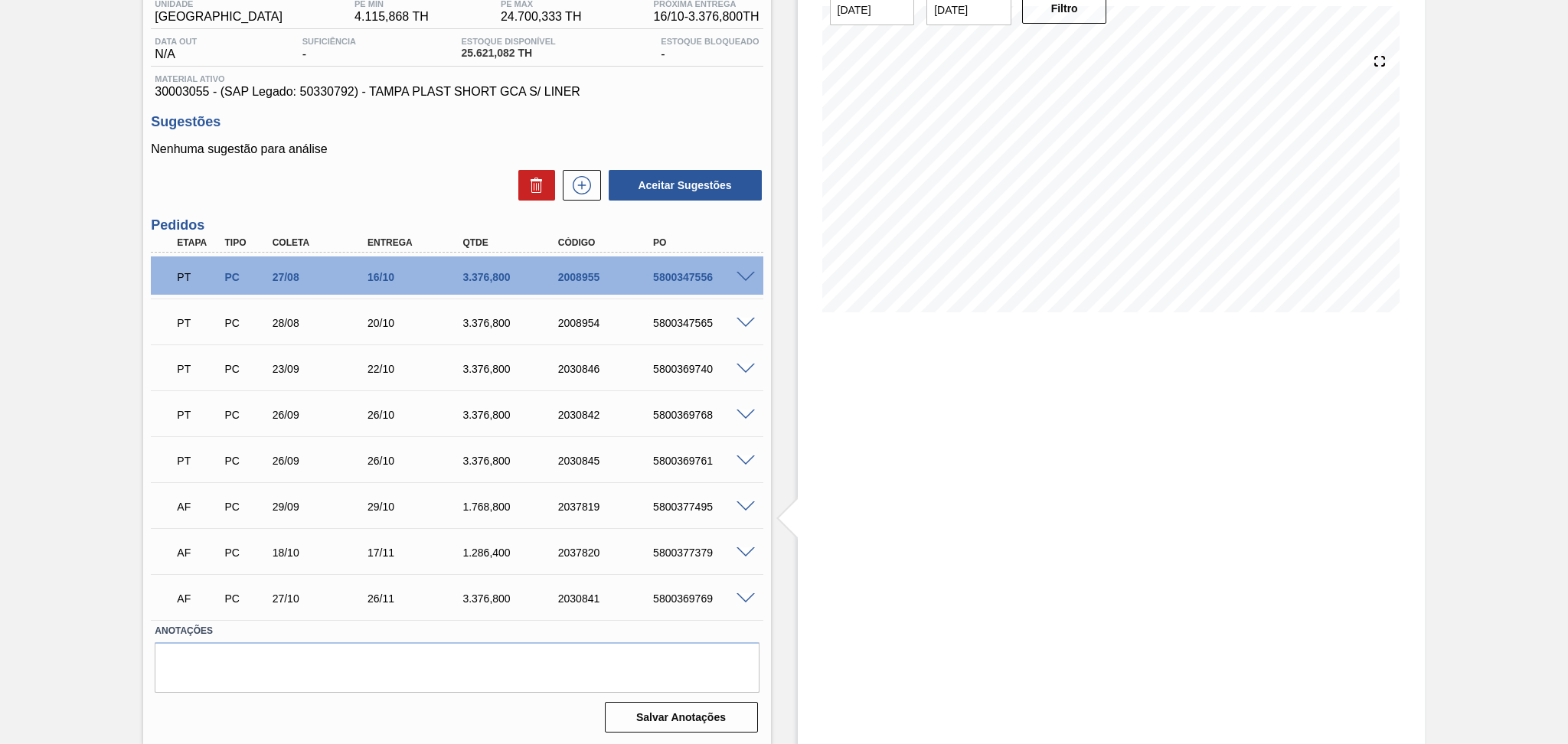
click at [742, 502] on span at bounding box center [745, 507] width 19 height 12
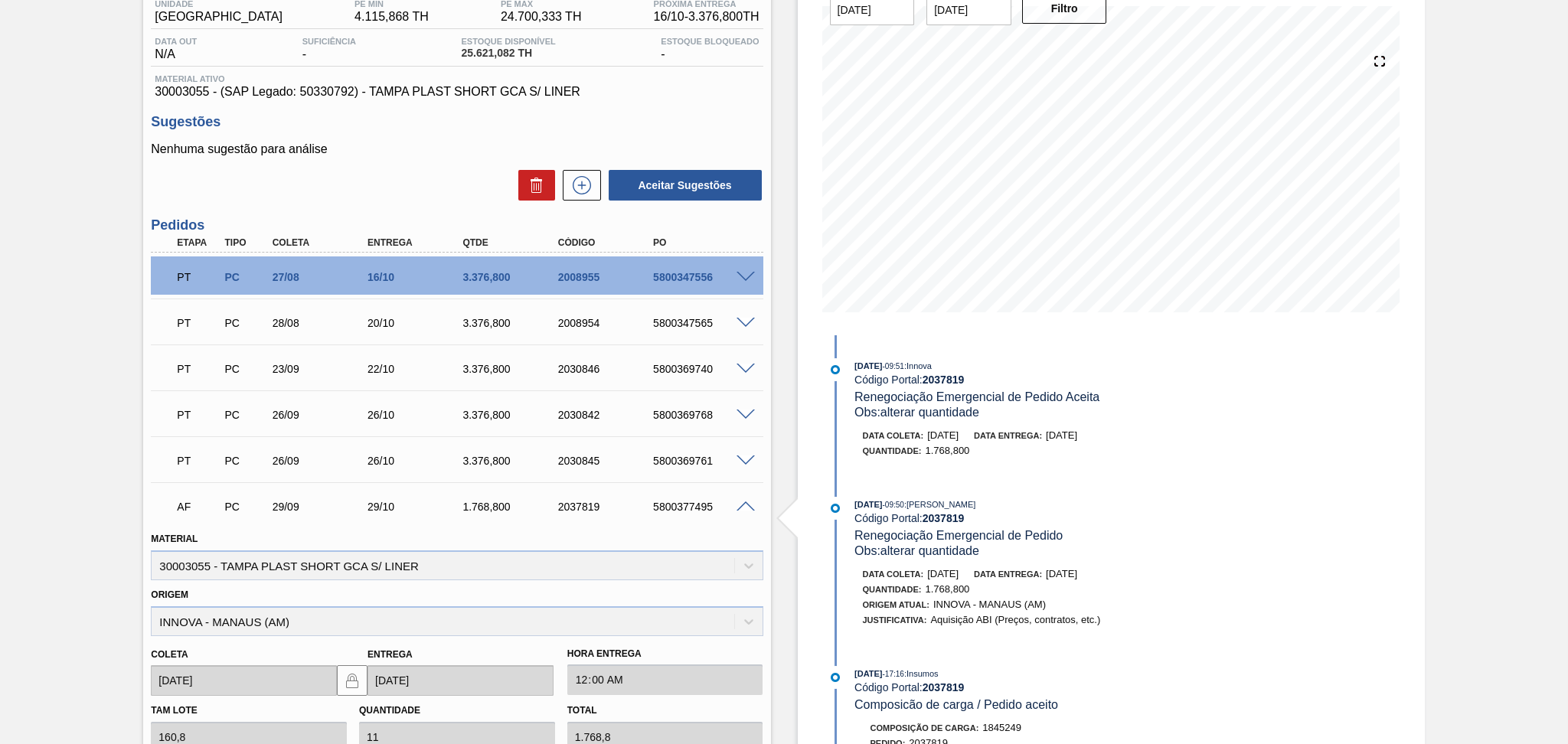
click at [742, 502] on span at bounding box center [745, 507] width 19 height 12
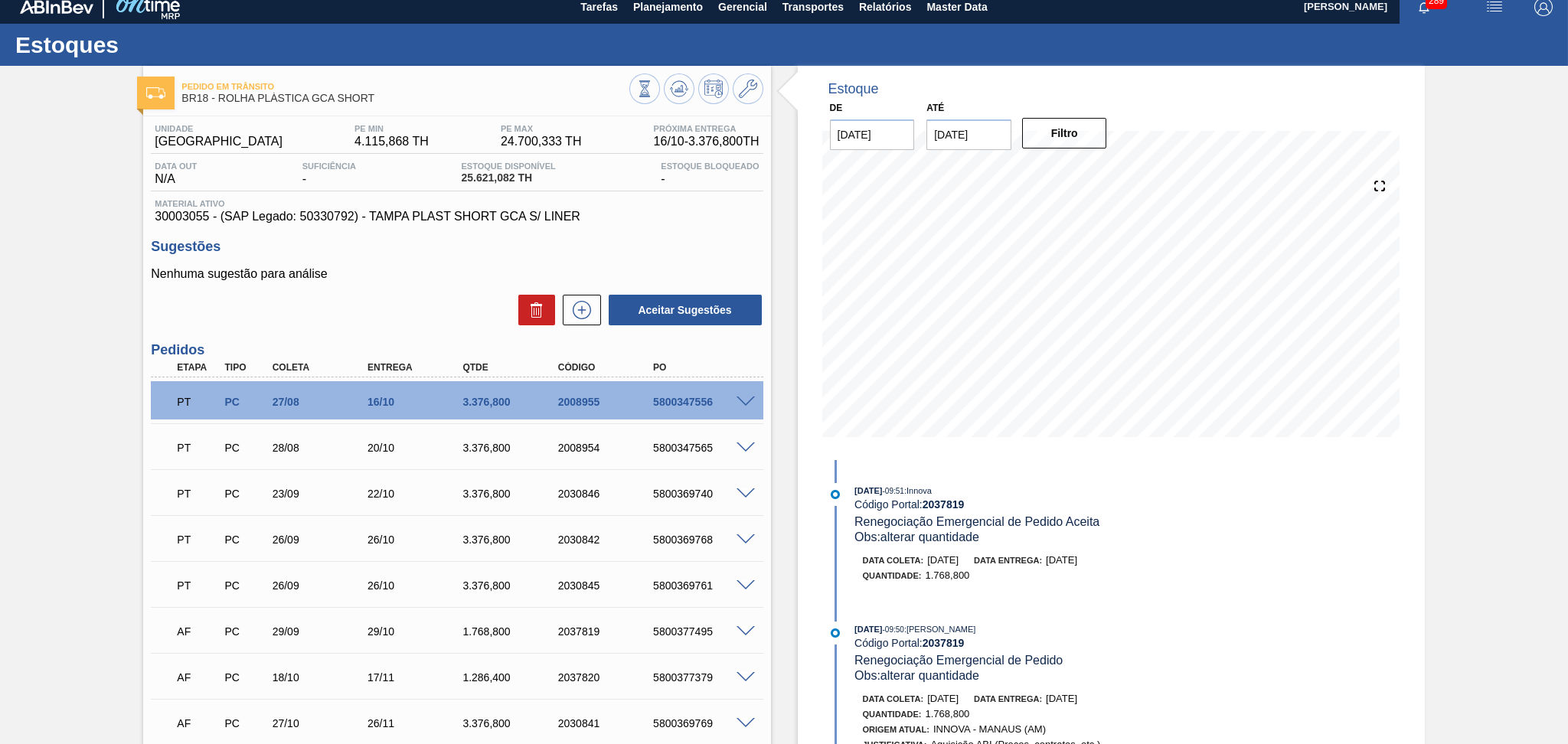
scroll to position [0, 0]
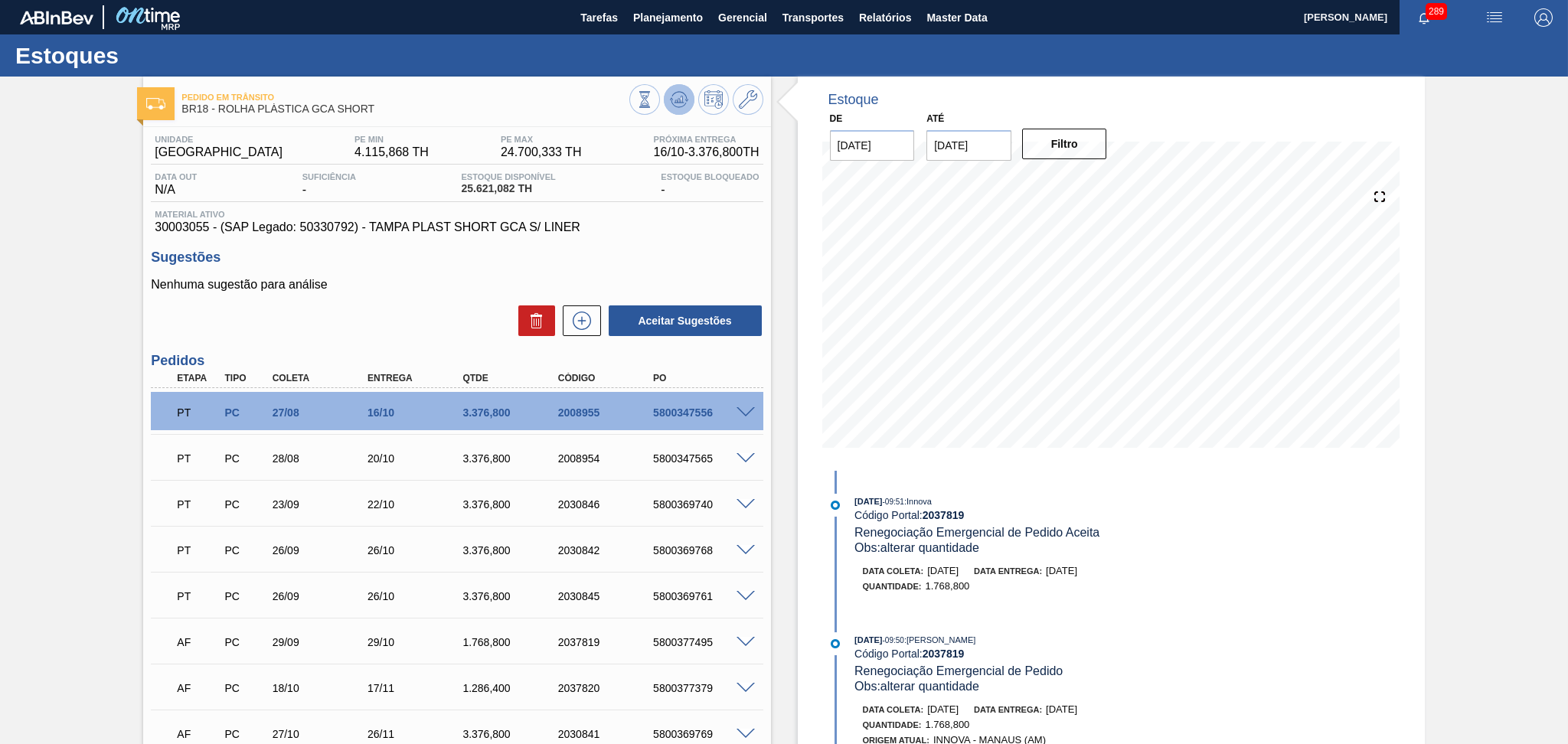
click at [676, 86] on button at bounding box center [679, 99] width 30 height 30
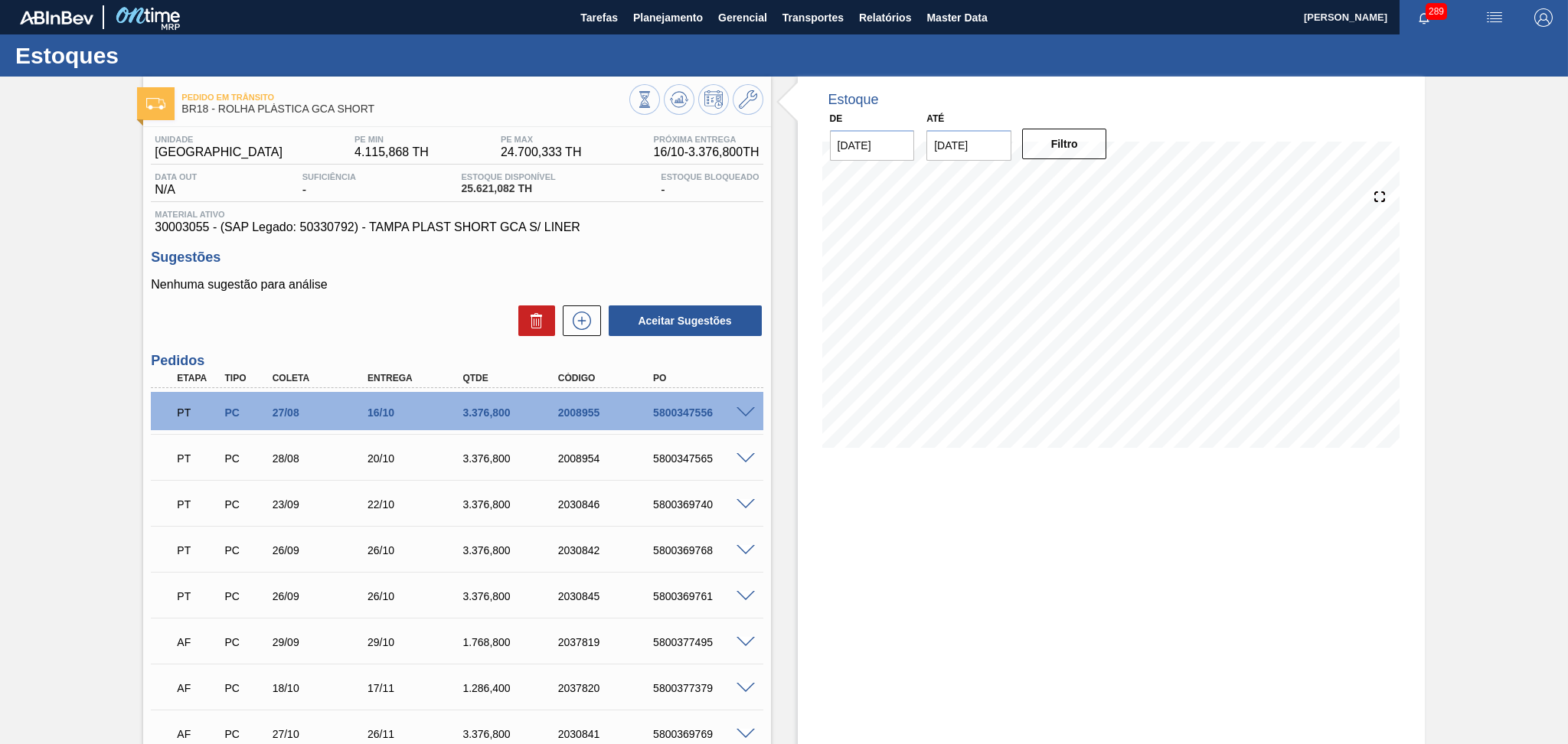
click at [990, 573] on div "Estoque De 29/09/2025 Até 30/10/2025 Filtro 29/10 Projeção de Estoque 32,348.87…" at bounding box center [1111, 478] width 627 height 804
click at [723, 191] on div "Estoque Bloqueado -" at bounding box center [710, 184] width 106 height 24
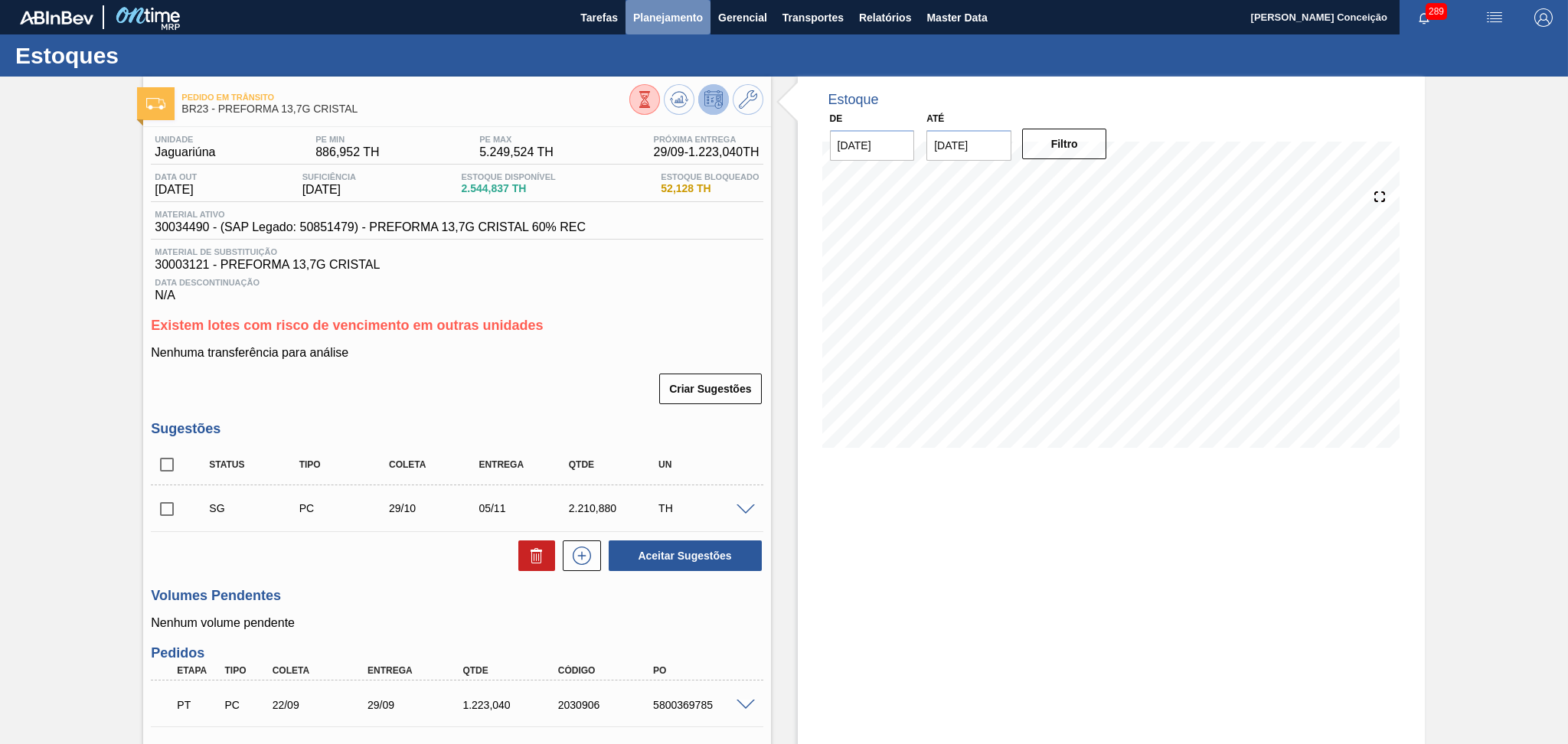
click at [659, 25] on span "Planejamento" at bounding box center [667, 18] width 70 height 19
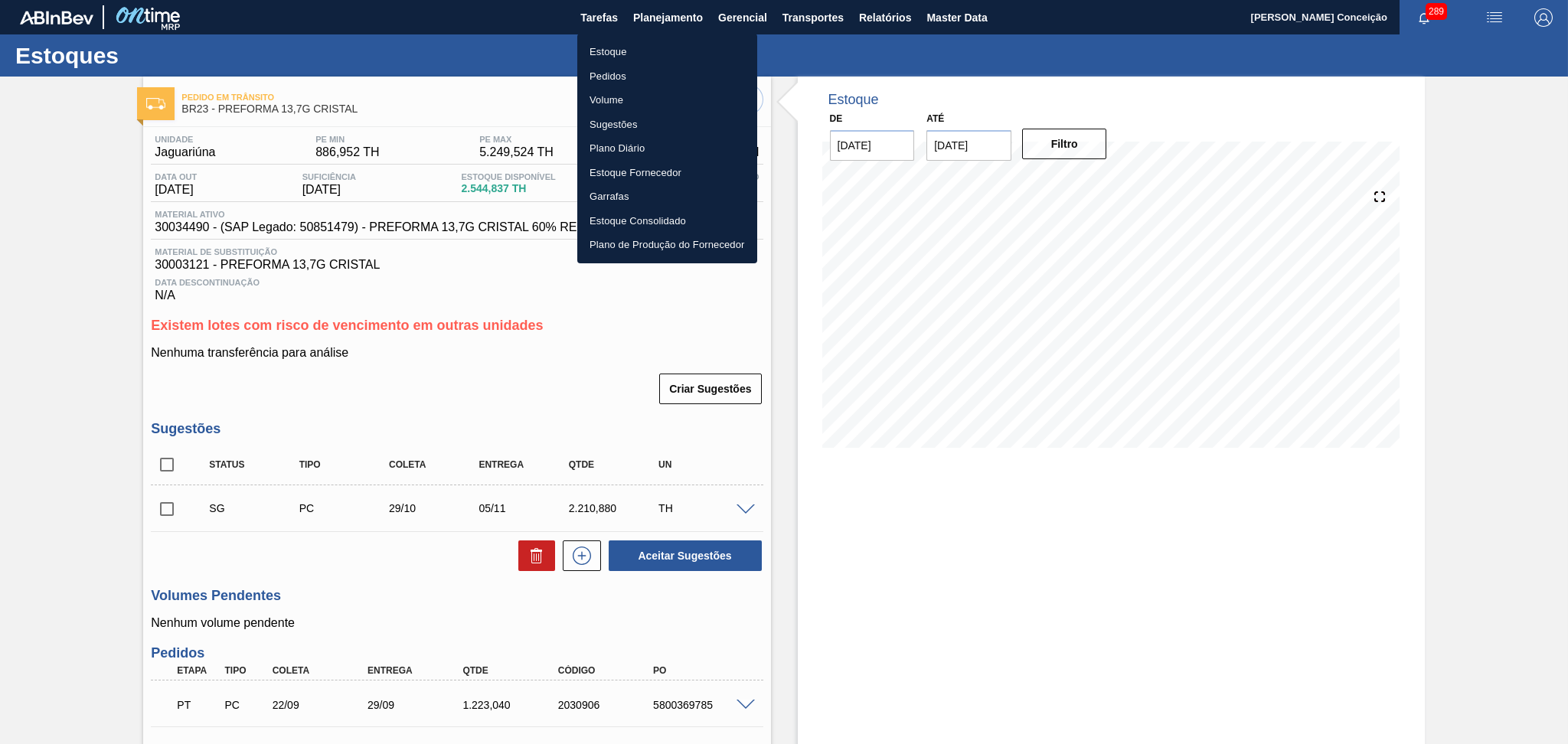
click at [608, 77] on li "Pedidos" at bounding box center [667, 76] width 180 height 24
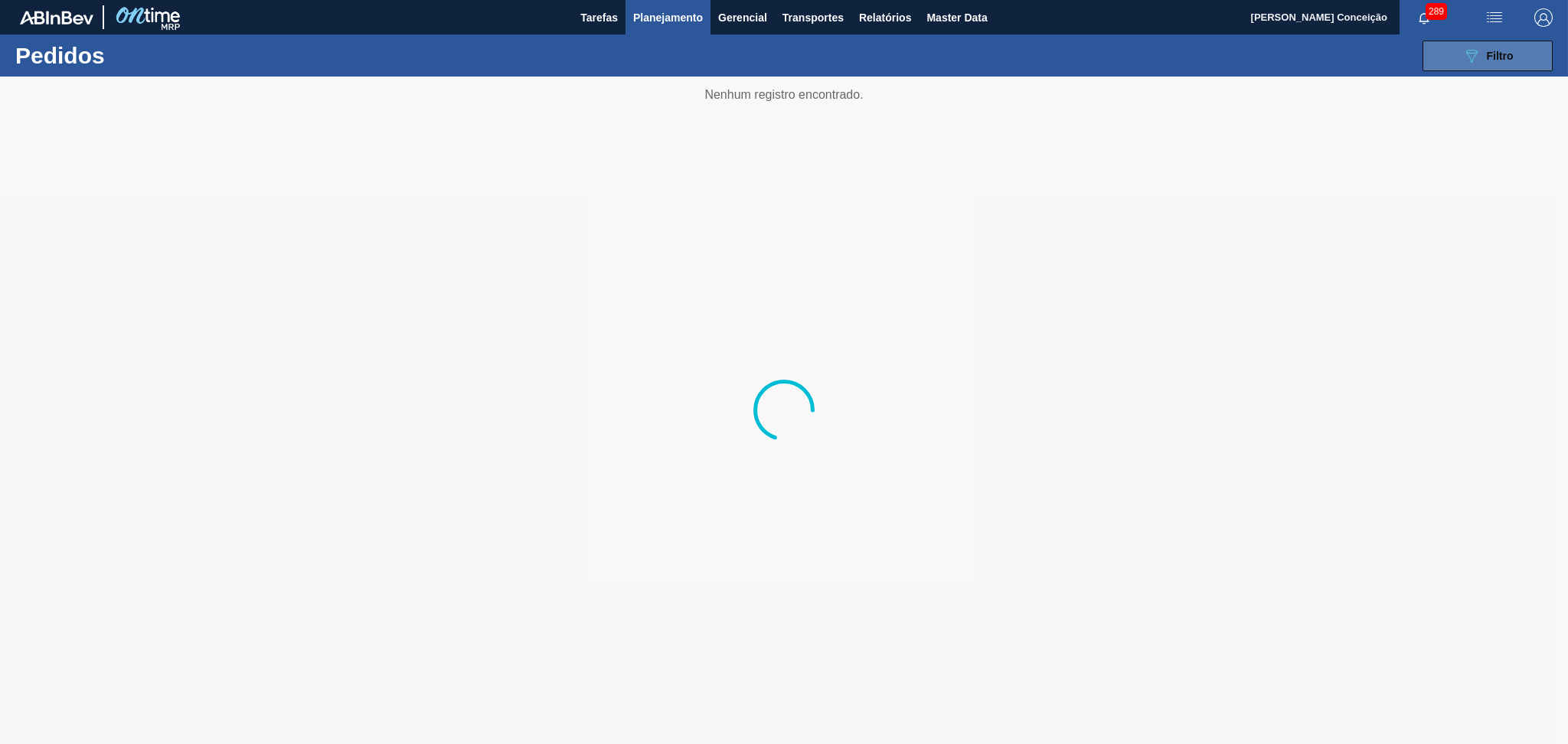
click at [1523, 48] on button "089F7B8B-B2A5-4AFE-B5C0-19BA573D28AC Filtro" at bounding box center [1487, 55] width 130 height 30
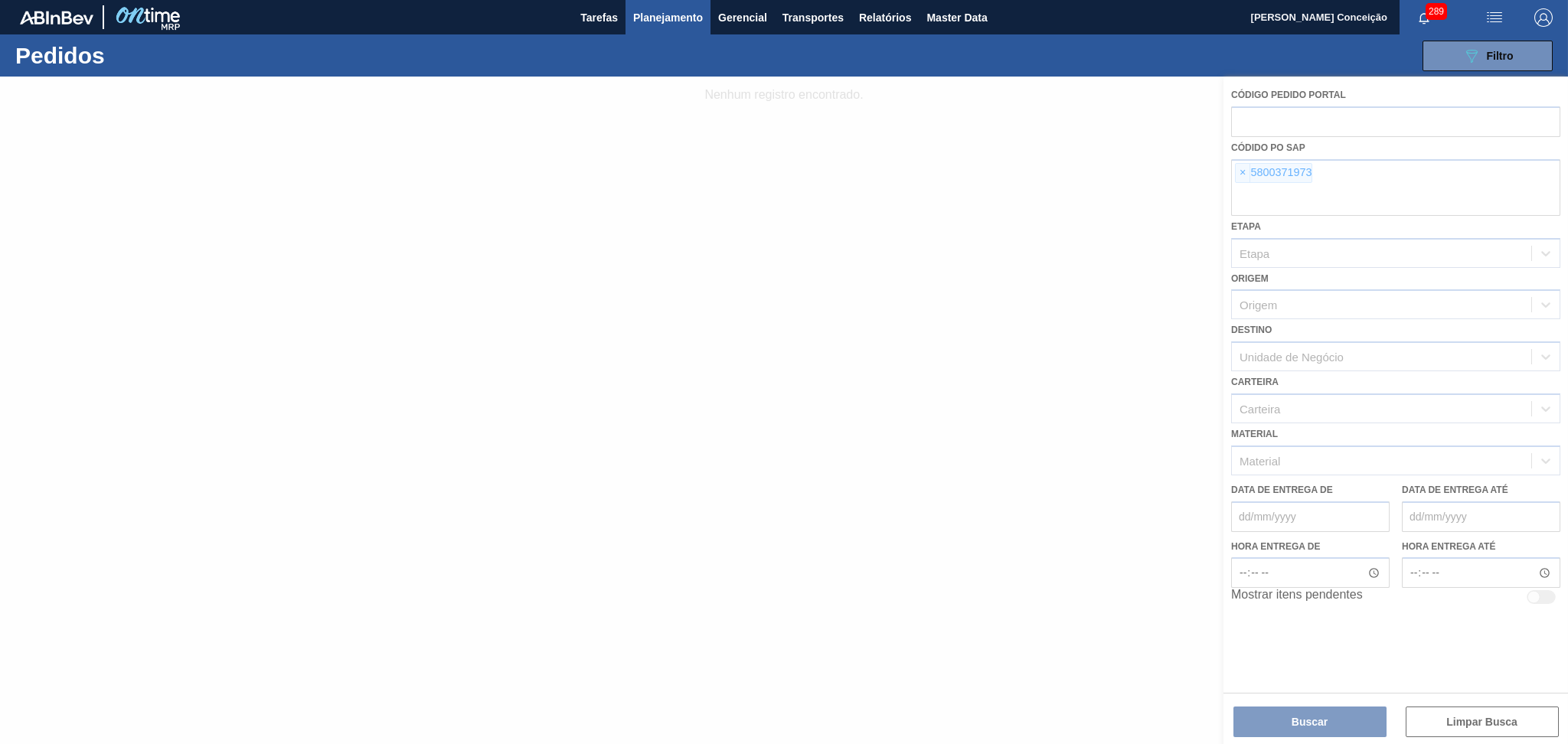
click at [1242, 170] on div at bounding box center [784, 410] width 1568 height 668
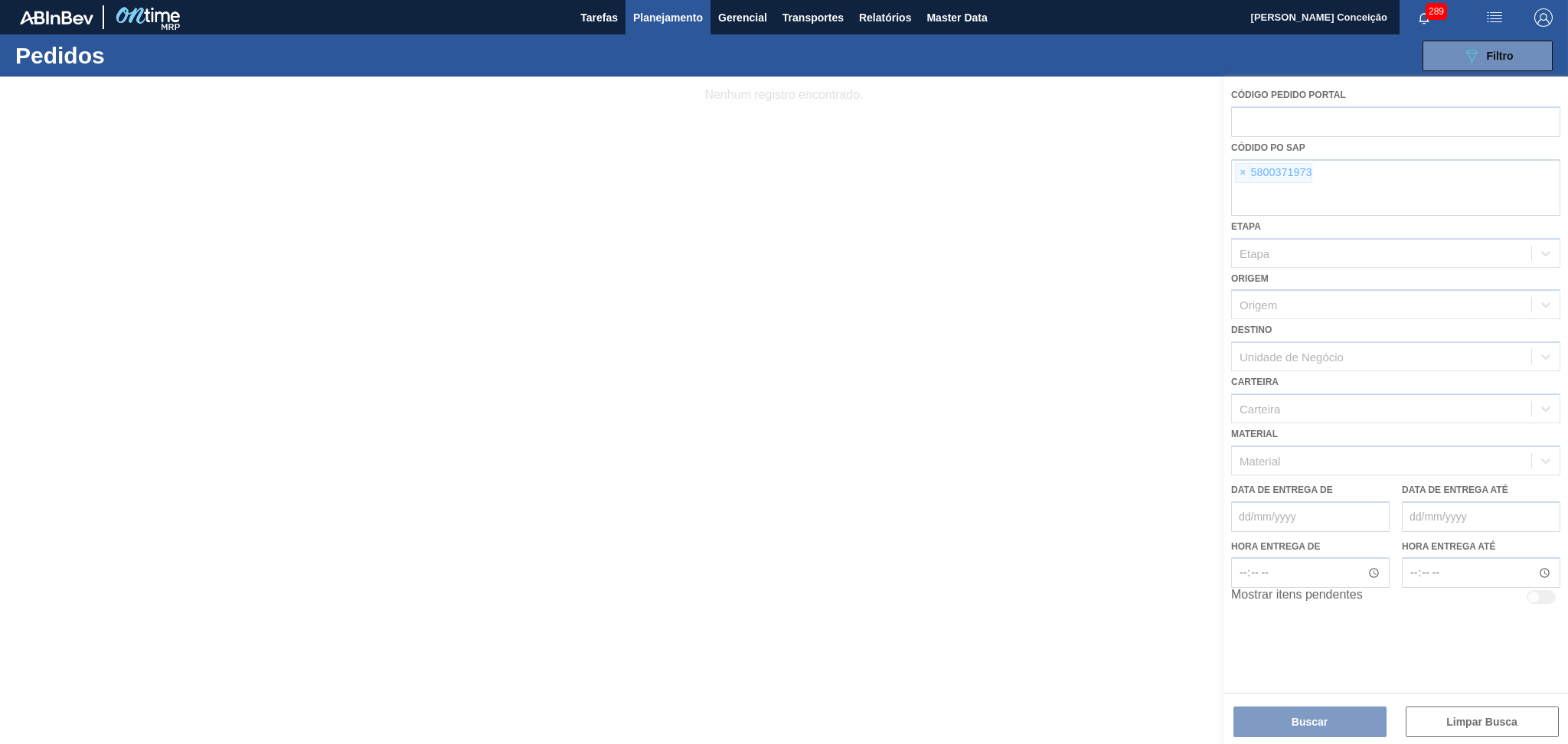
click at [1242, 170] on div at bounding box center [784, 410] width 1568 height 668
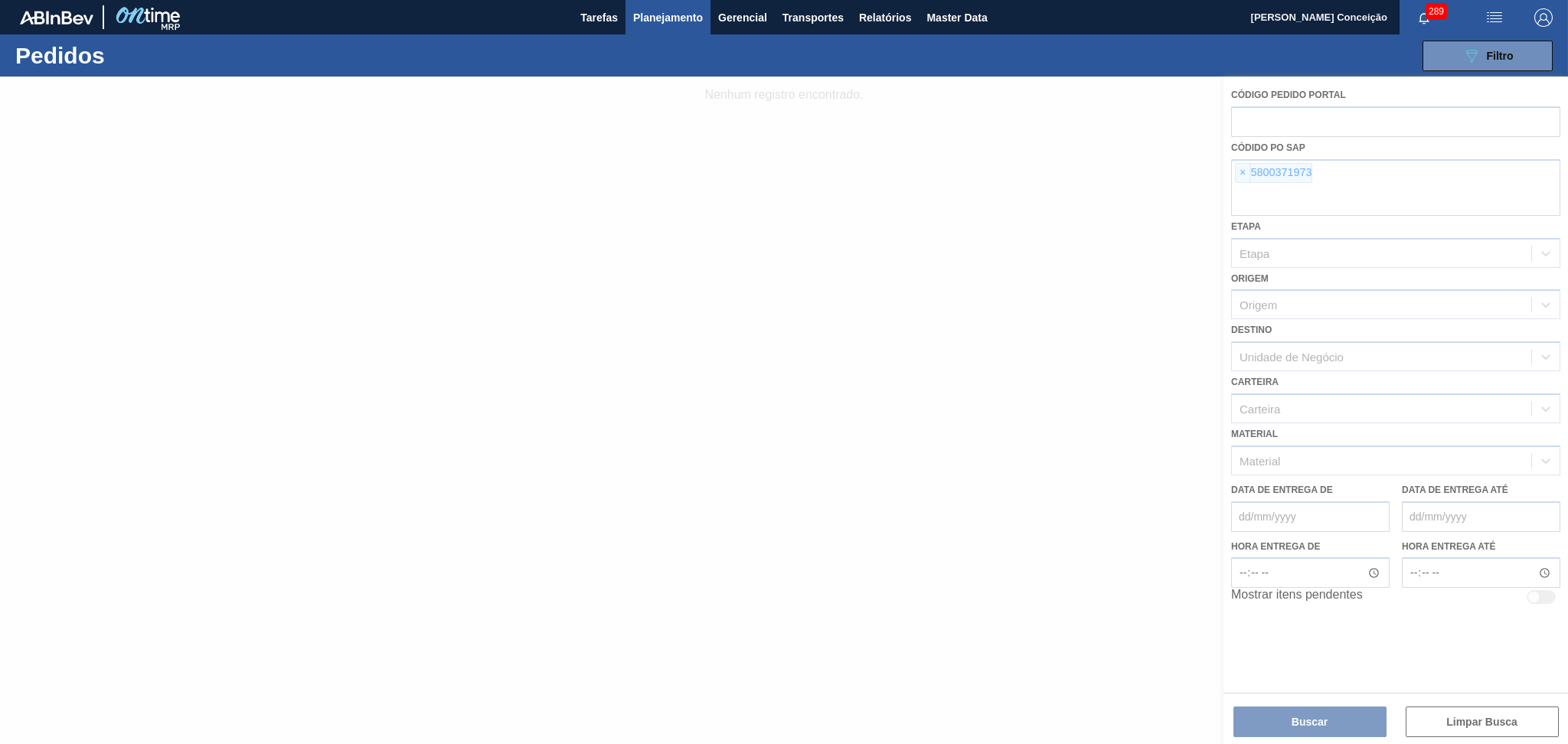
click at [1242, 170] on div at bounding box center [784, 410] width 1568 height 668
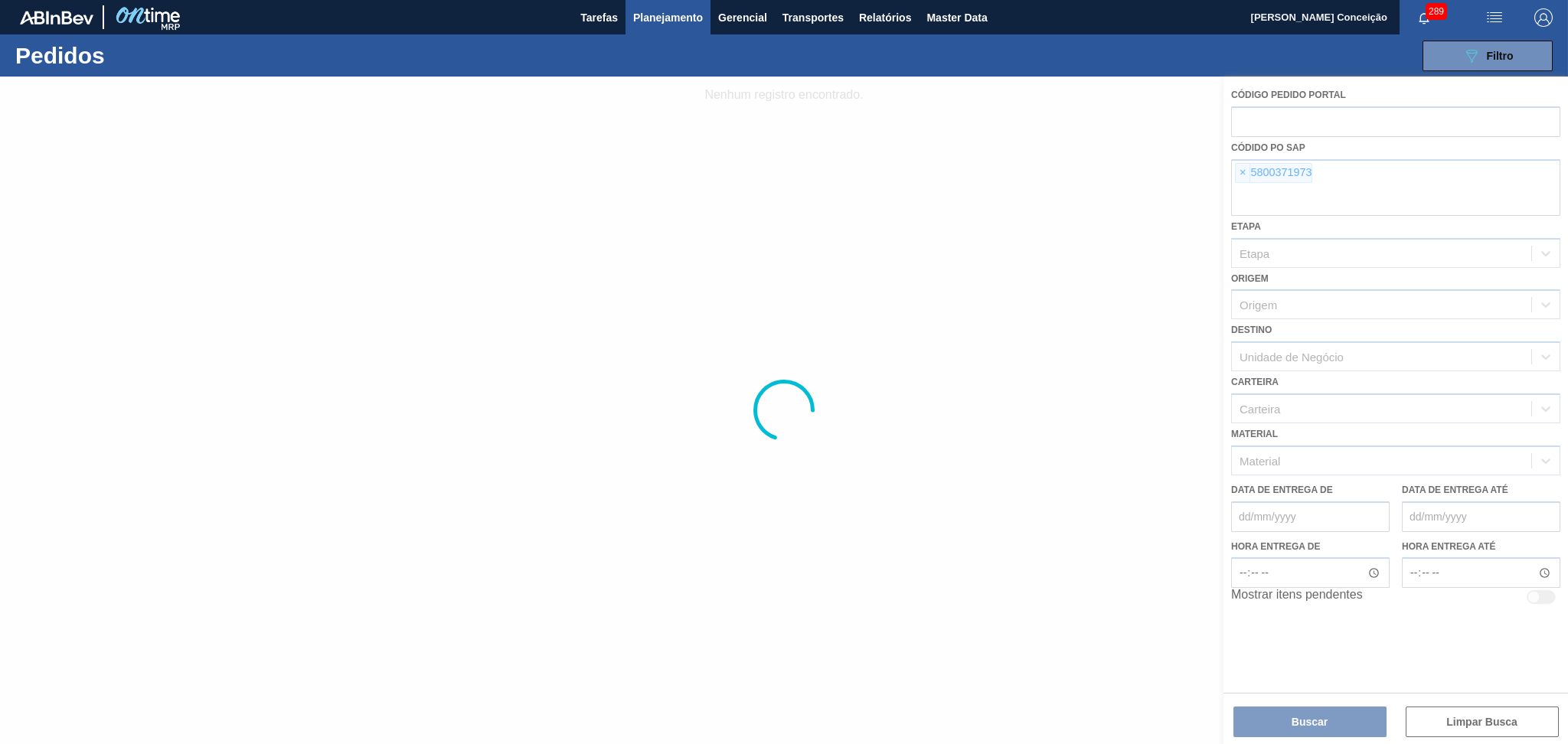
click at [1244, 176] on div at bounding box center [784, 410] width 1568 height 668
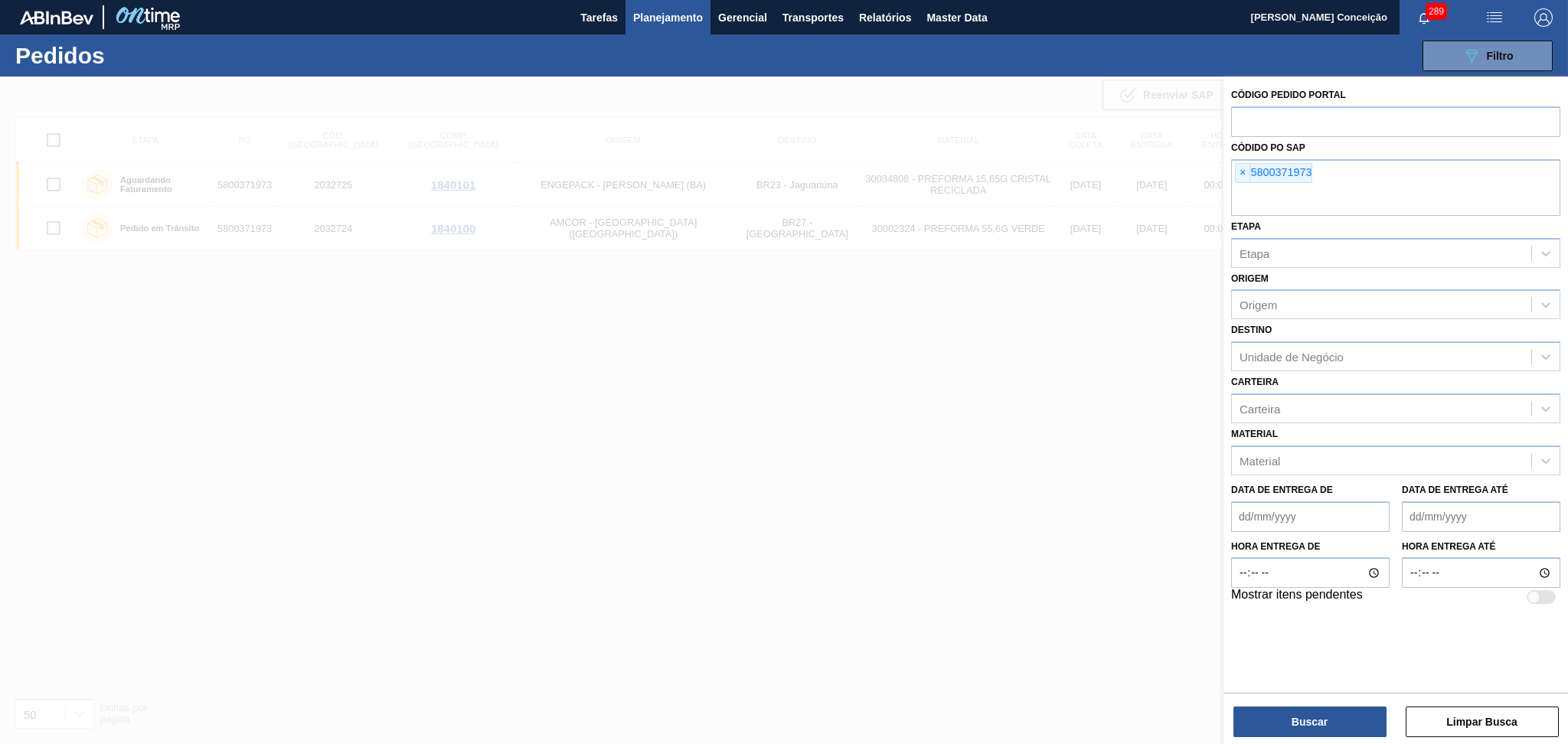
click at [1244, 176] on span "×" at bounding box center [1243, 172] width 15 height 19
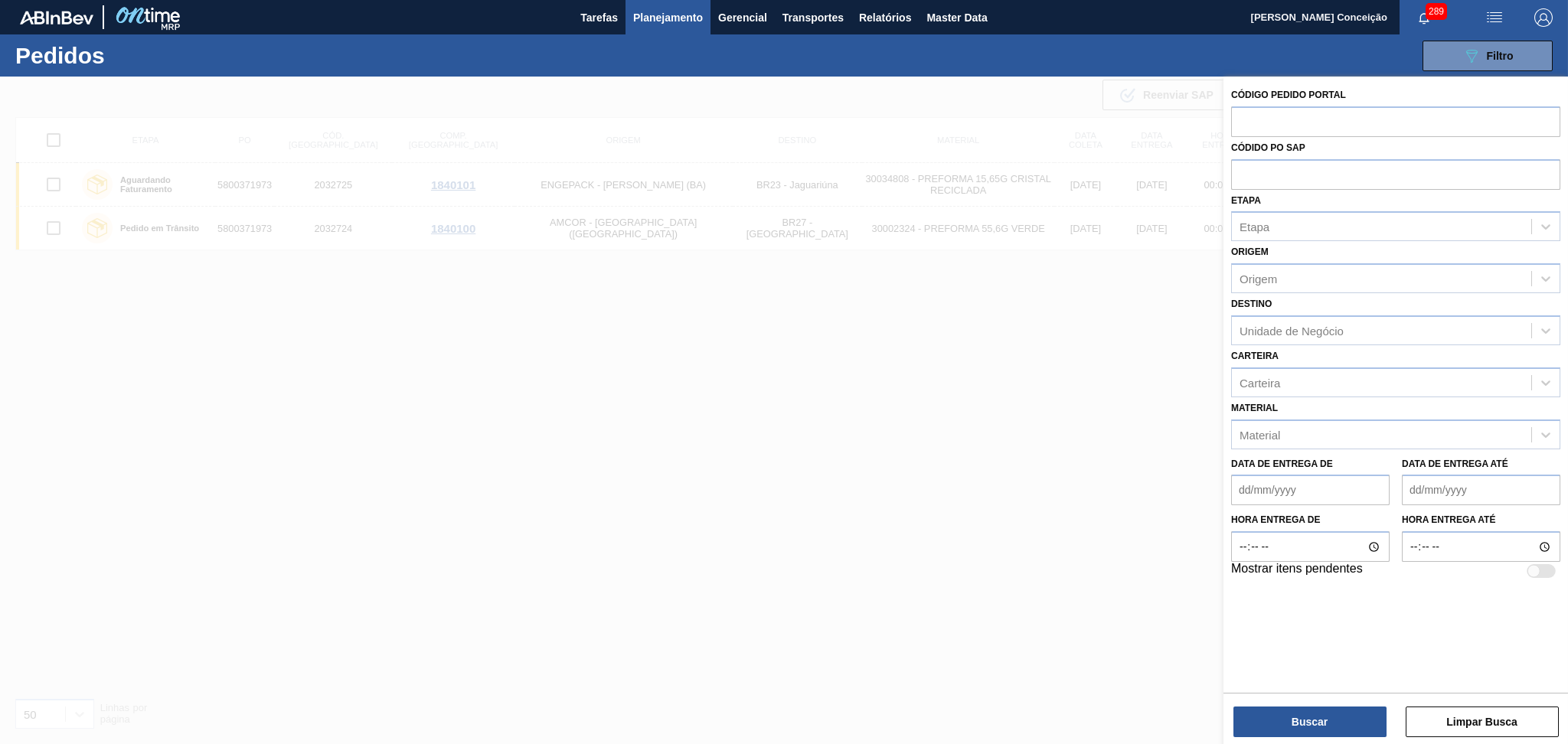
paste input "5800377495"
type input "5800377495"
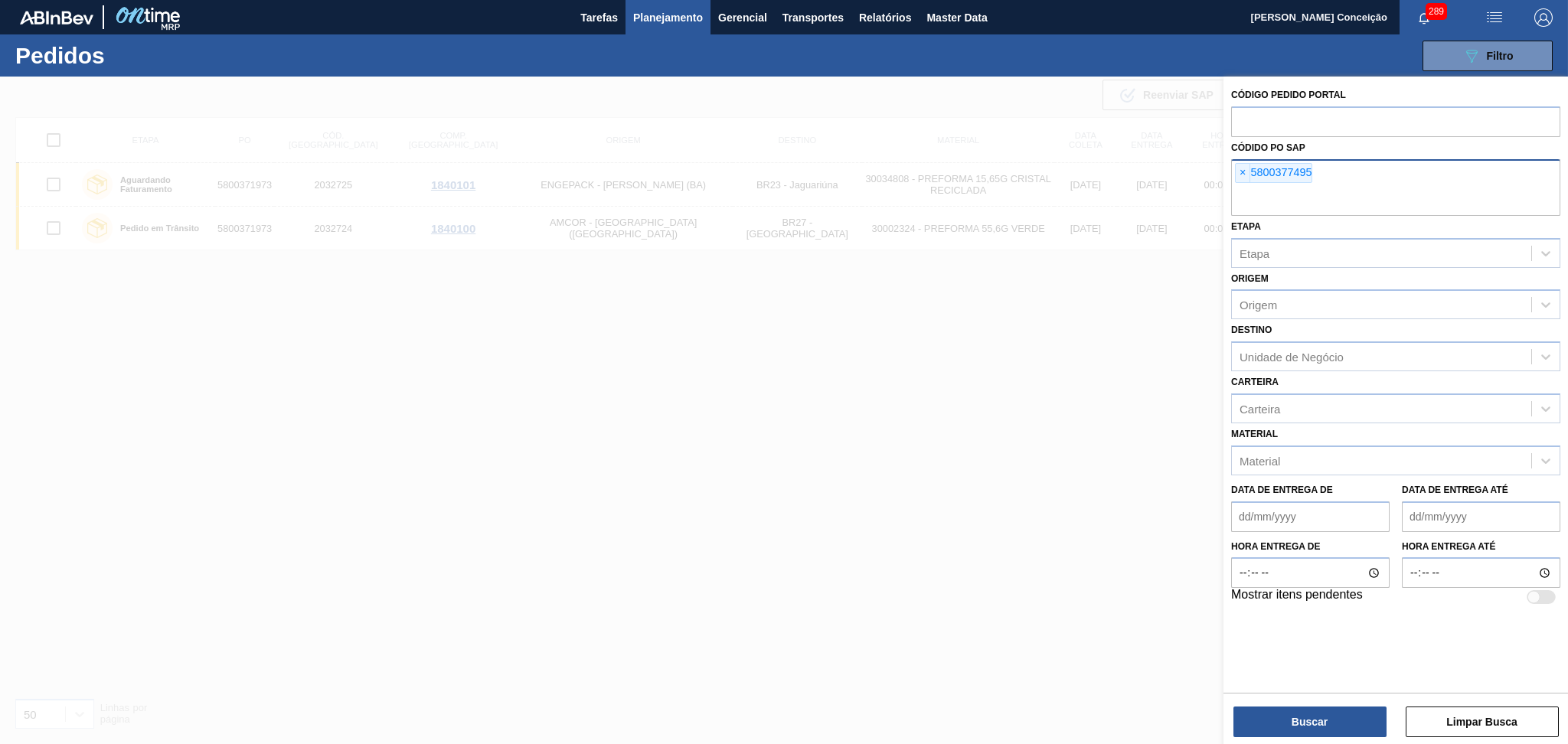
paste input "5800377498"
type input "5800377498"
click at [1309, 737] on button "Buscar" at bounding box center [1309, 721] width 153 height 30
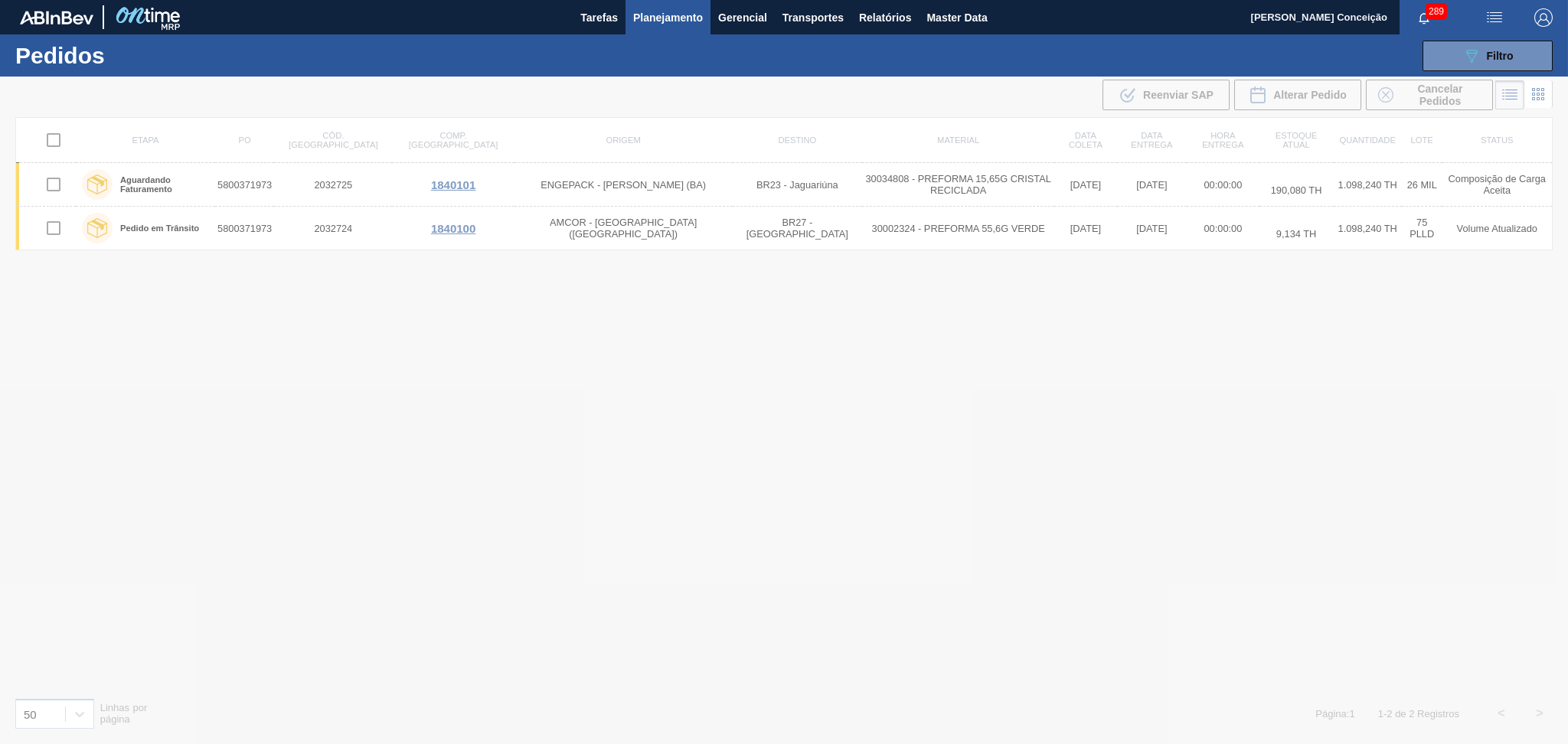
click at [922, 507] on div at bounding box center [784, 410] width 1568 height 668
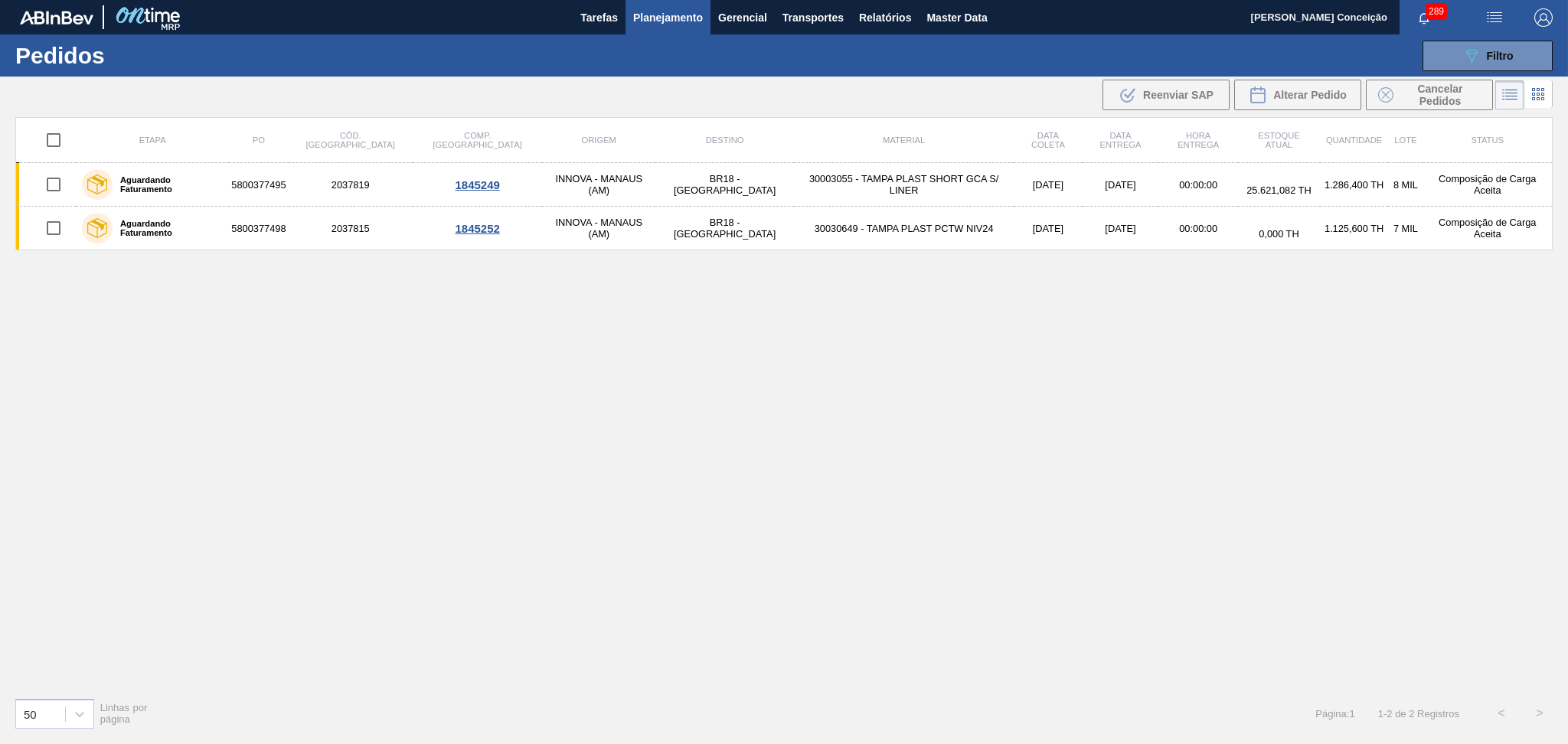
click at [367, 440] on div "Etapa PO Cód. Pedido Comp. Carga Origem Destino Material Data coleta Data entre…" at bounding box center [784, 401] width 1538 height 568
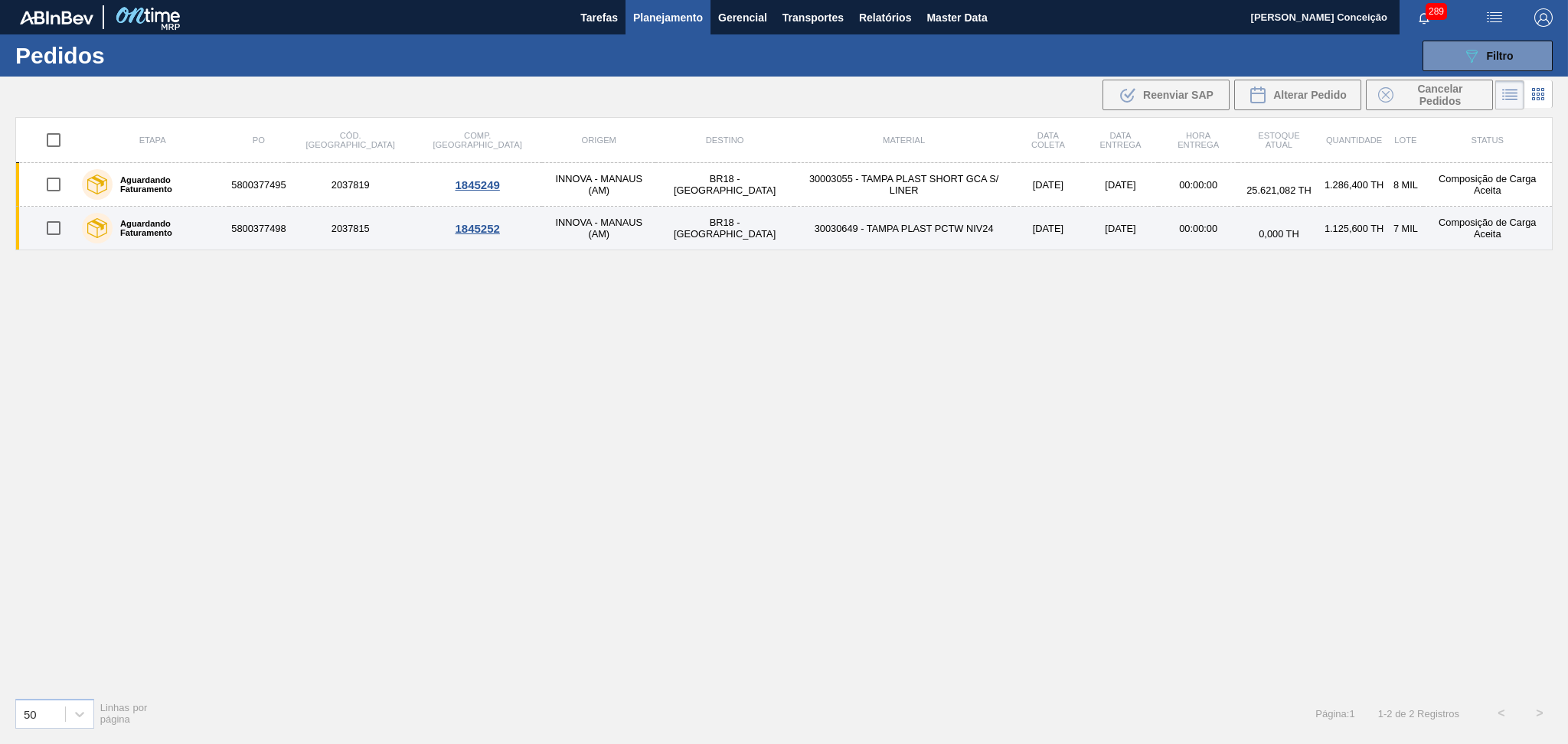
click at [846, 225] on td "30030649 - TAMPA PLAST PCTW NIV24" at bounding box center [904, 228] width 219 height 44
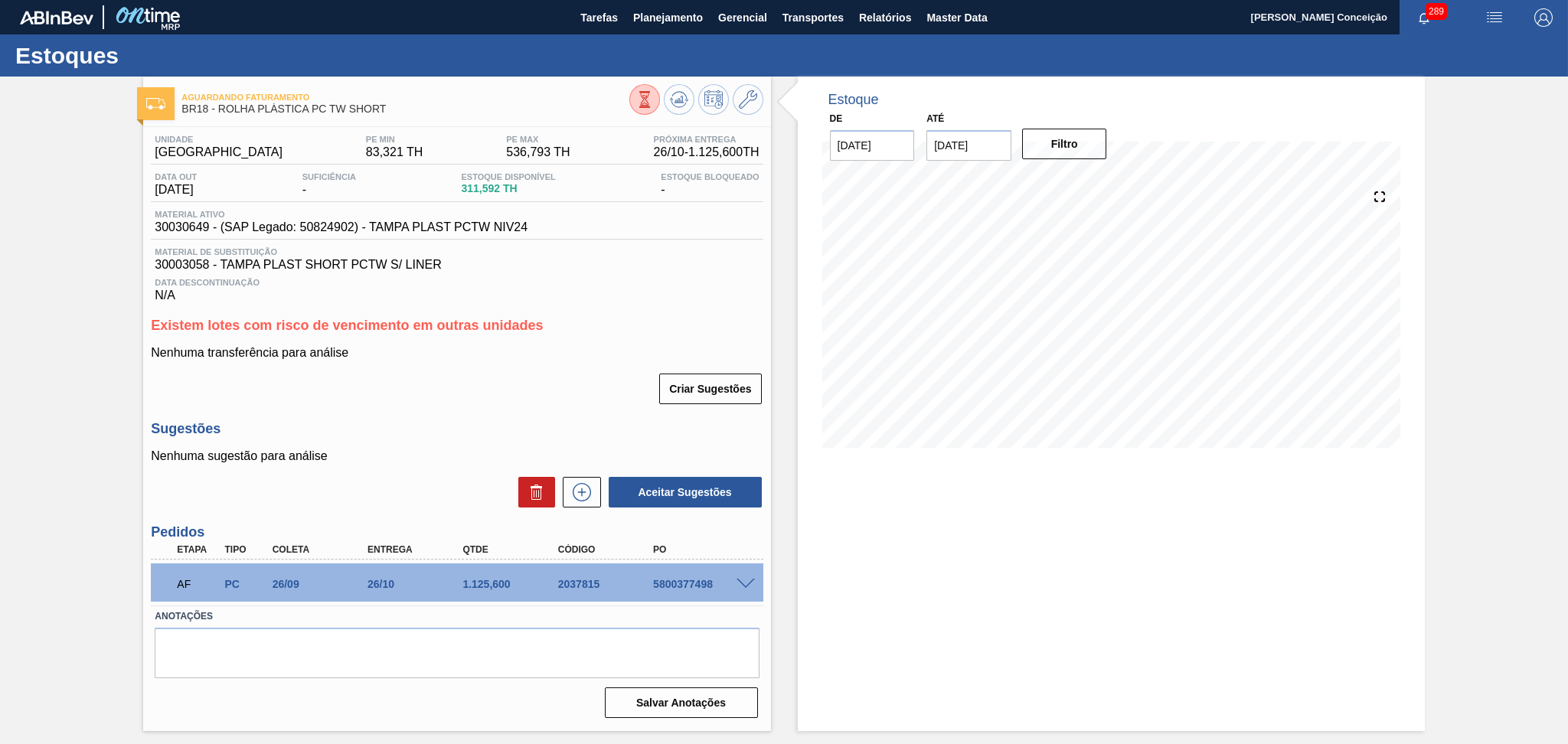
click at [395, 442] on div "Sugestões Nenhuma sugestão para análise Aceitar Sugestões" at bounding box center [456, 465] width 612 height 88
click at [666, 104] on button at bounding box center [679, 99] width 30 height 30
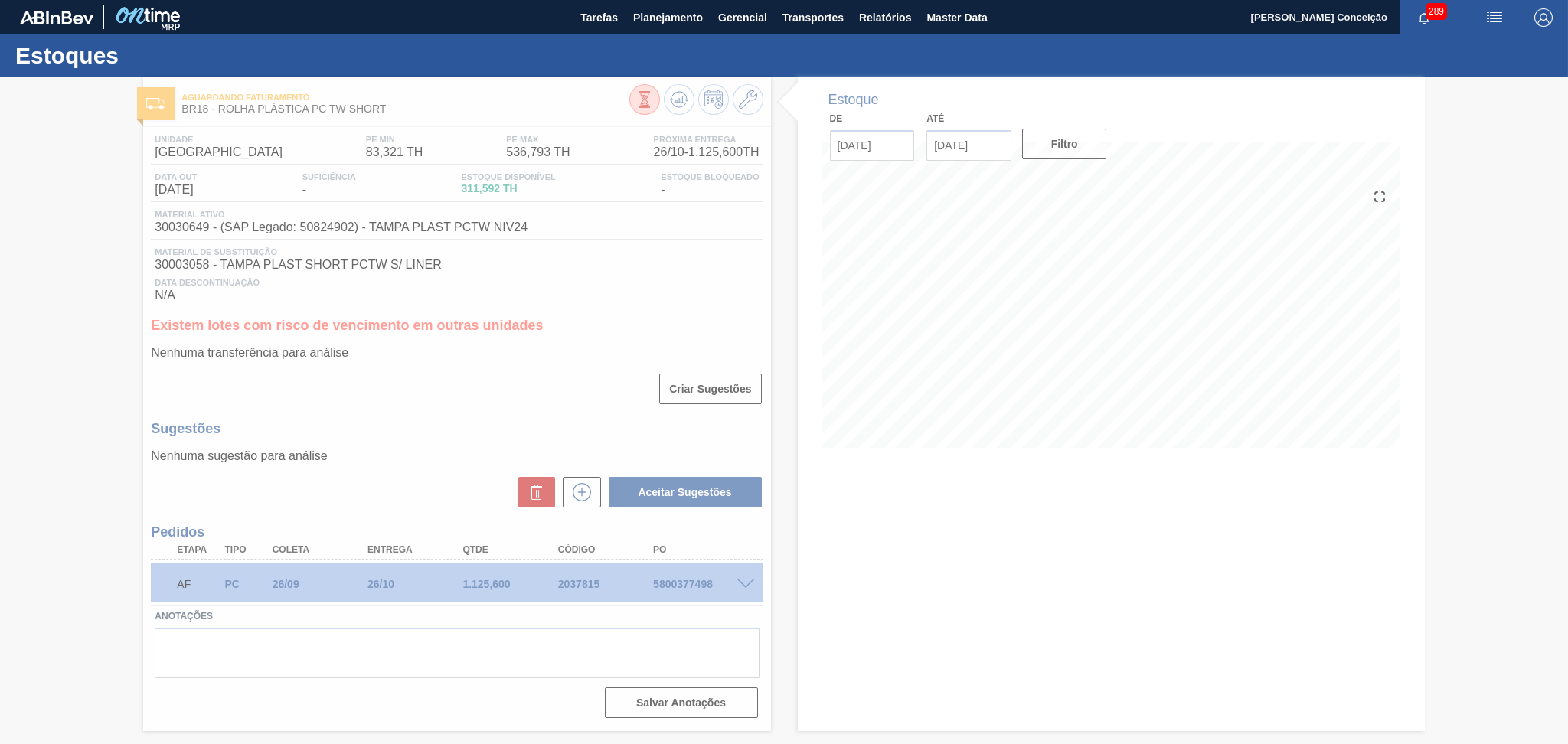
click at [989, 156] on div at bounding box center [784, 410] width 1568 height 668
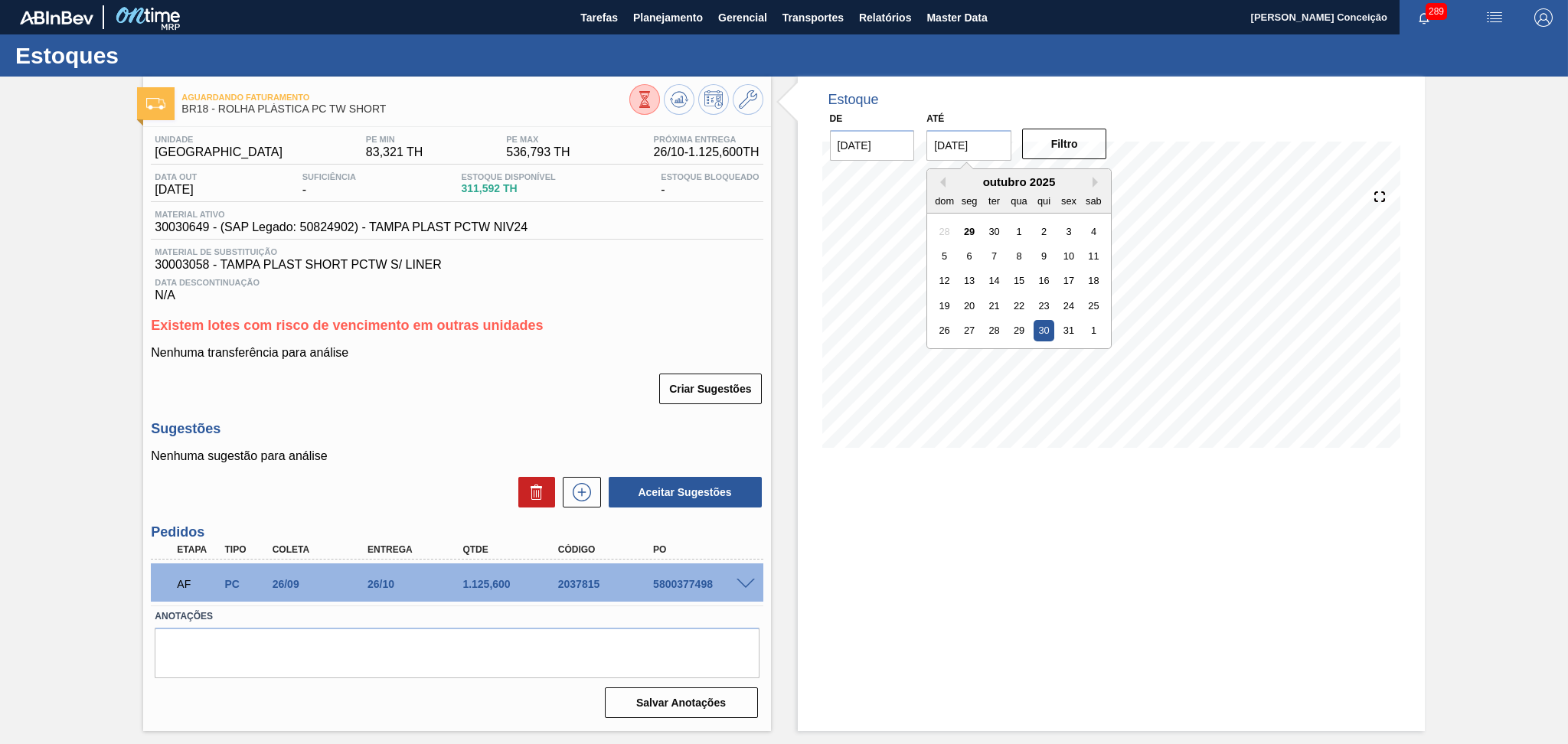
drag, startPoint x: 995, startPoint y: 142, endPoint x: 841, endPoint y: 149, distance: 154.2
click at [891, 147] on div "De 29/09/2025 Até 30/10/2025 Previous Month Next Month outubro 2025 dom seg ter…" at bounding box center [969, 134] width 307 height 53
type input "15/11/2025"
click at [1067, 146] on button "Filtro" at bounding box center [1064, 143] width 85 height 30
click at [1129, 531] on div "Estoque De 29/09/2025 Até 15/11/2025 Filtro" at bounding box center [1111, 403] width 627 height 654
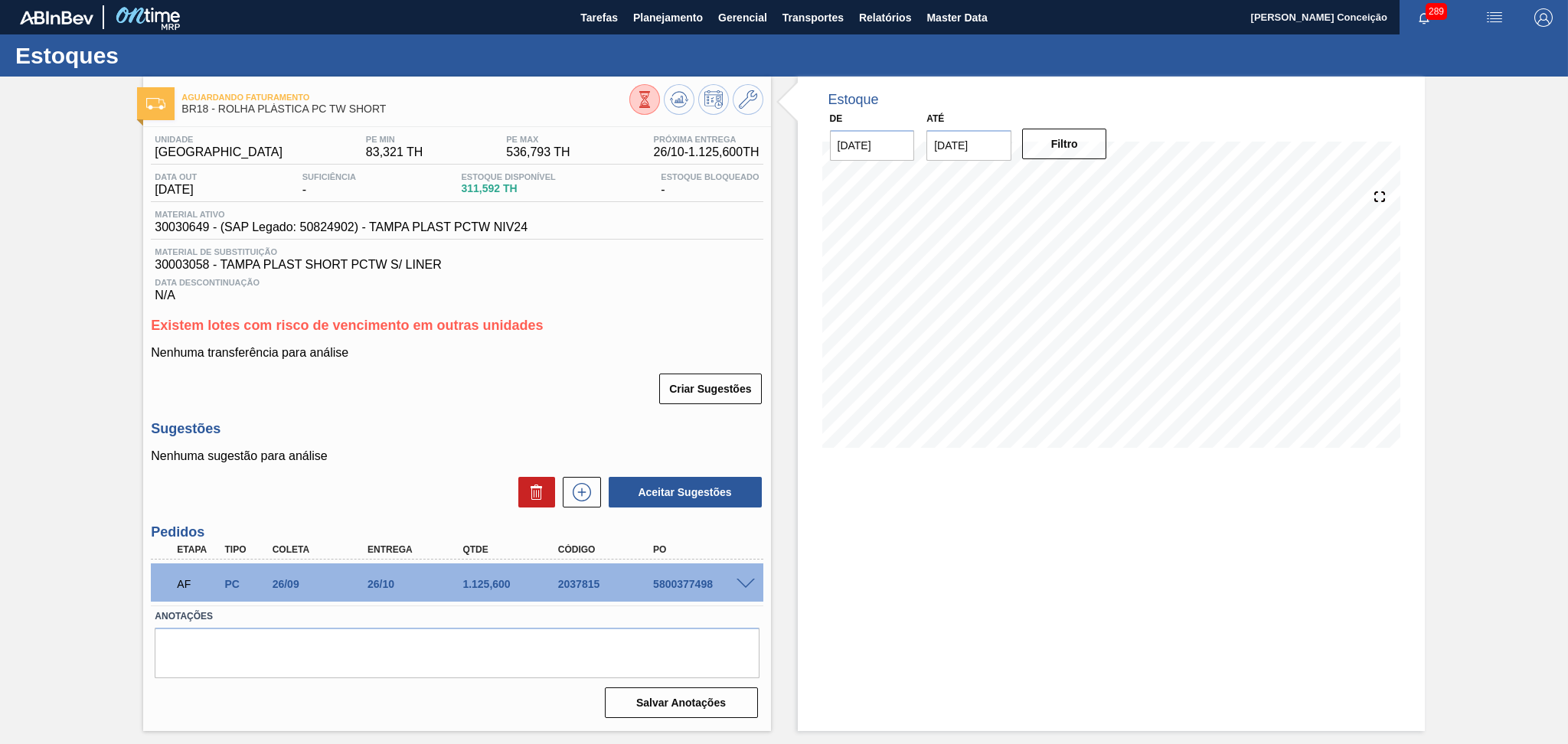
click at [459, 333] on h3 "Existem lotes com risco de vencimento em outras unidades" at bounding box center [456, 325] width 612 height 16
click at [436, 388] on div "Criar Sugestões" at bounding box center [456, 389] width 612 height 33
drag, startPoint x: 436, startPoint y: 388, endPoint x: 392, endPoint y: 416, distance: 52.2
click at [392, 416] on div "Unidade Pernambuco PE MIN 83,321 TH PE MAX 536,793 TH Próxima Entrega 26/10 - 1…" at bounding box center [456, 425] width 627 height 596
click at [455, 395] on div "Criar Sugestões" at bounding box center [456, 389] width 612 height 33
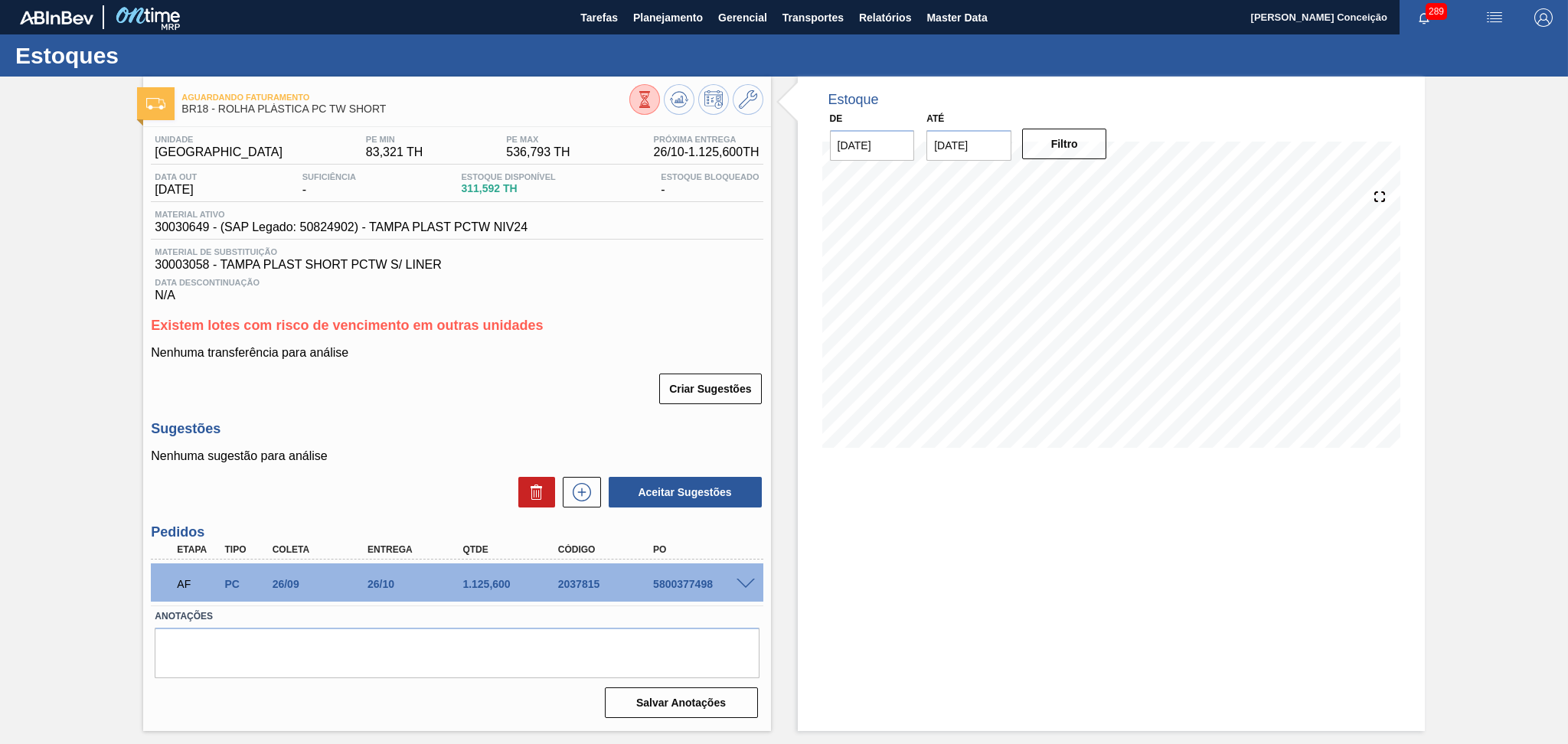
click at [747, 580] on span at bounding box center [745, 584] width 19 height 12
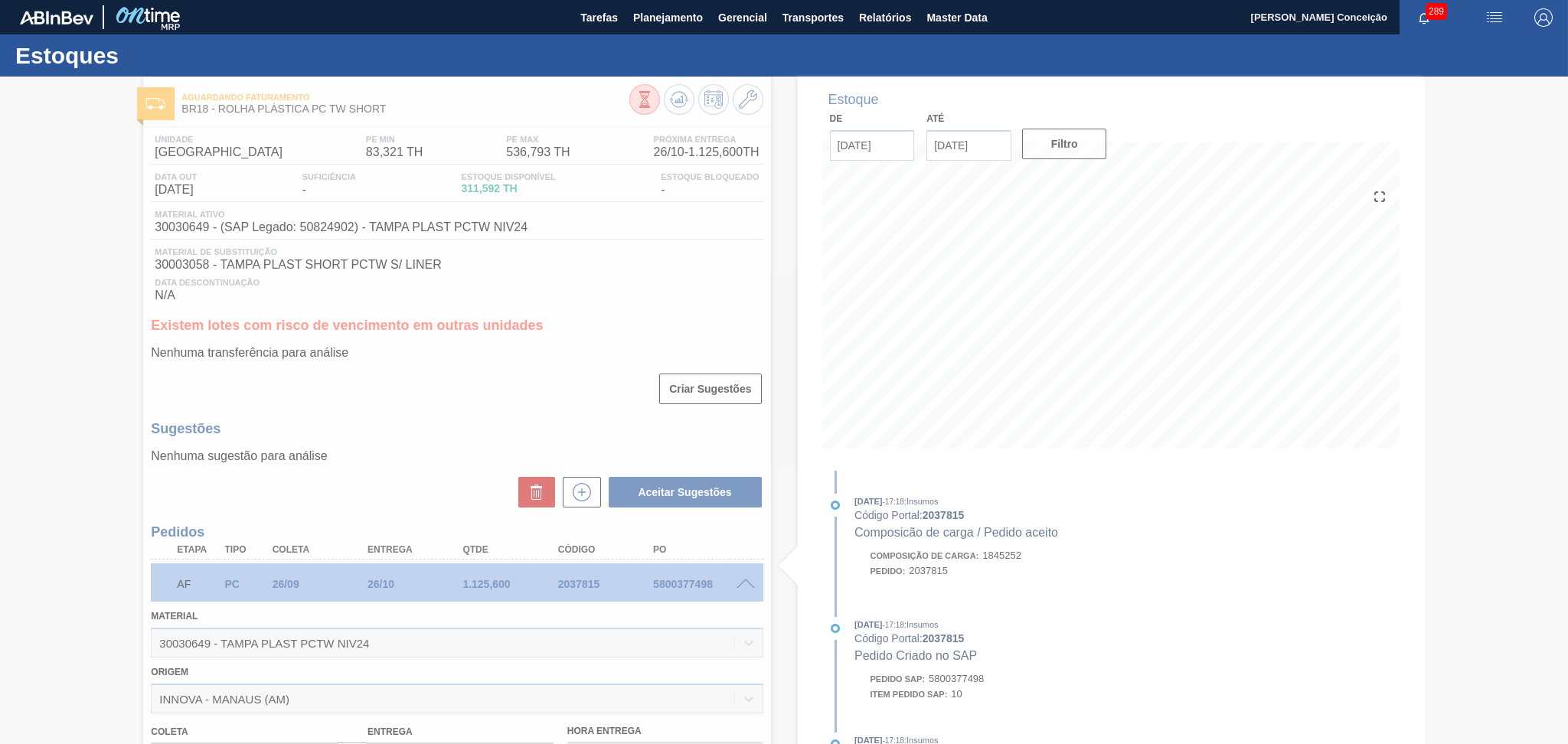
click at [349, 496] on div at bounding box center [784, 410] width 1568 height 668
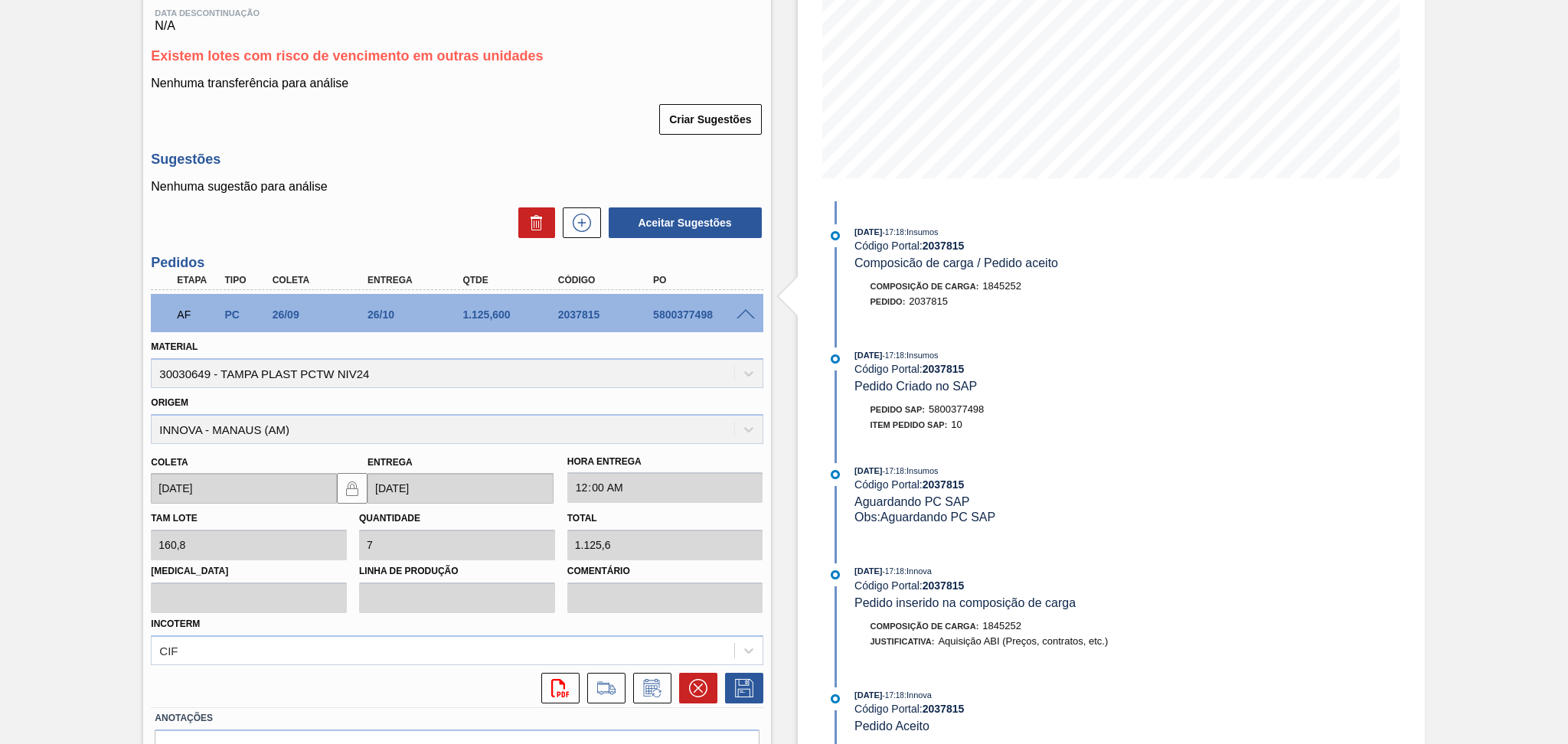
scroll to position [306, 0]
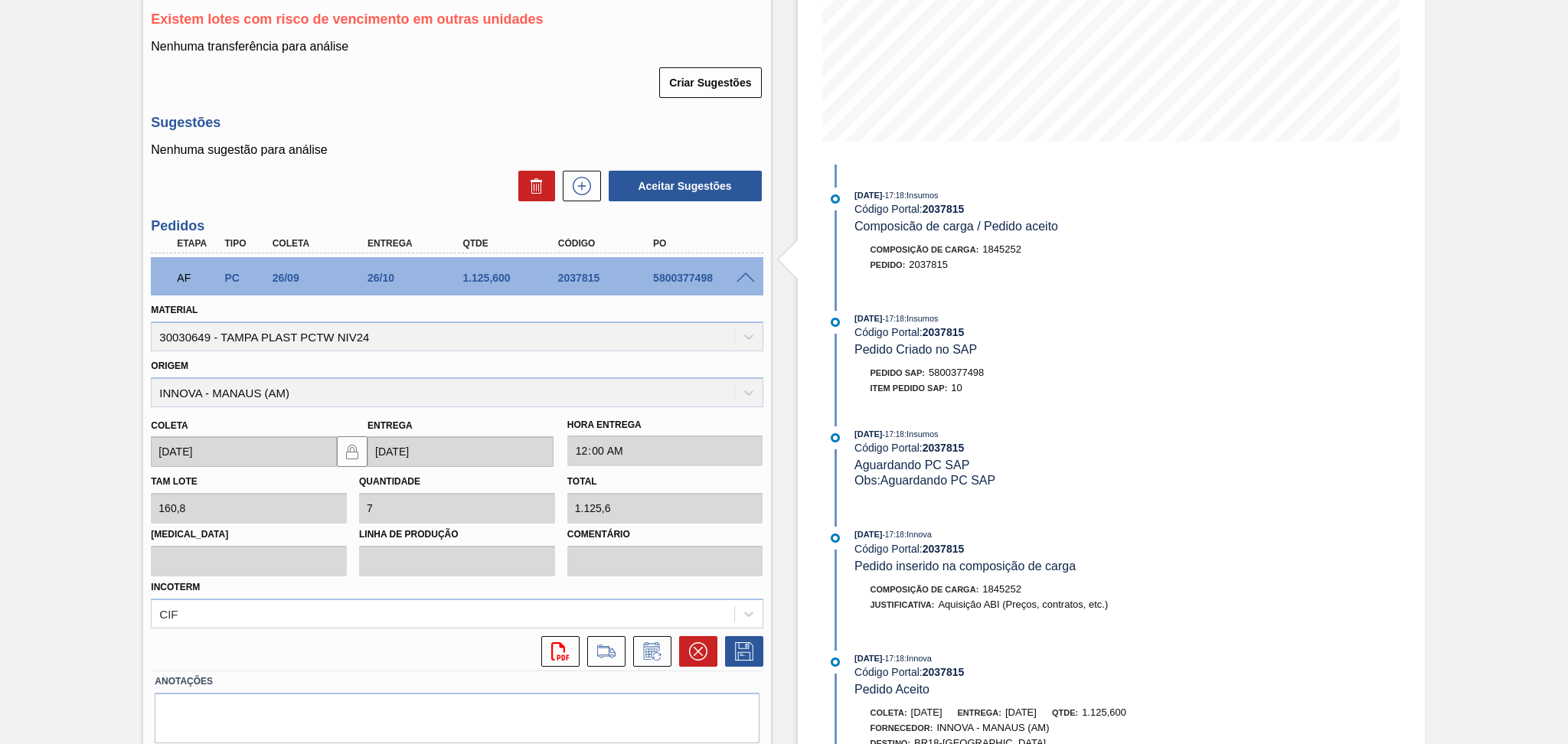
click at [742, 277] on span at bounding box center [745, 278] width 19 height 12
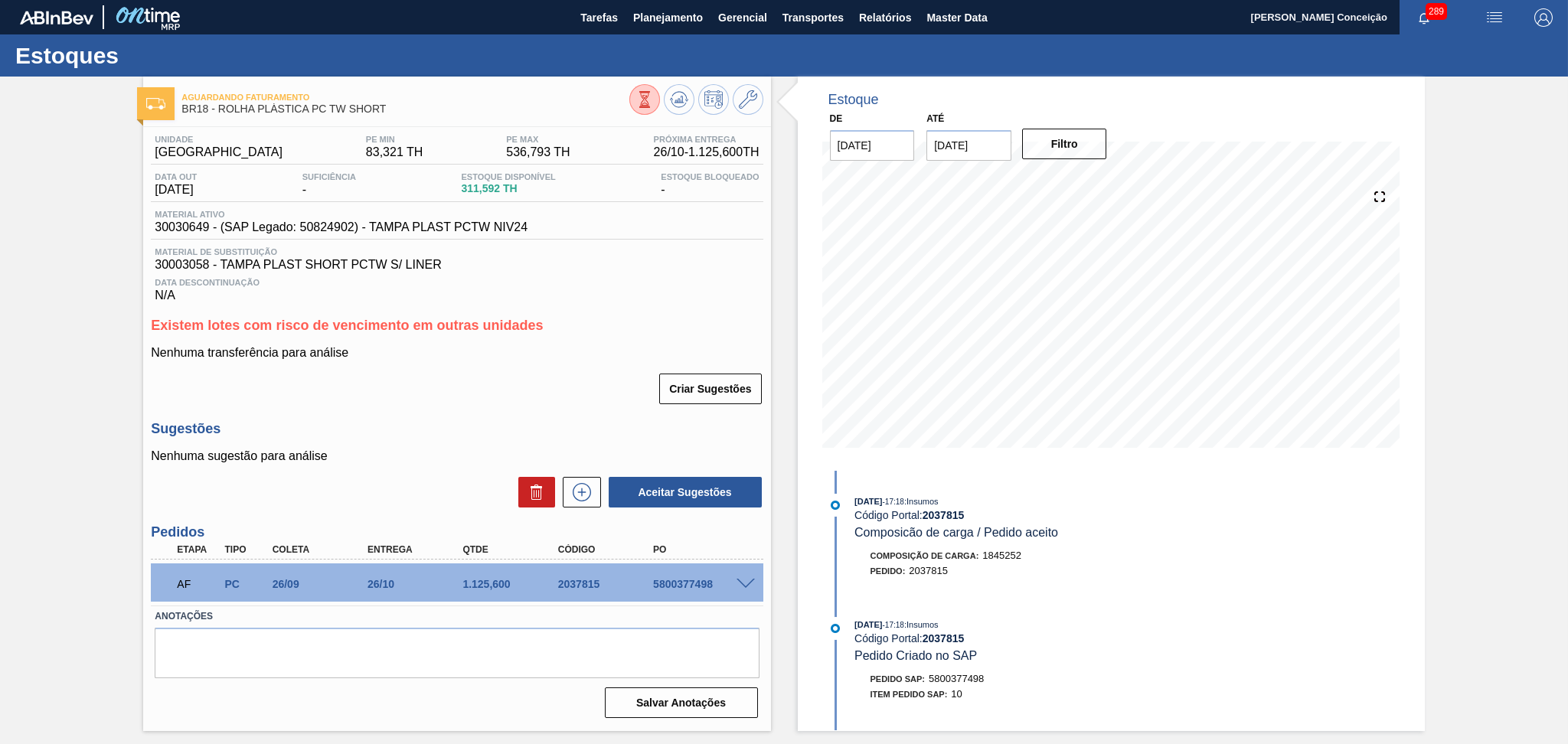
scroll to position [0, 0]
click at [484, 378] on div "Criar Sugestões" at bounding box center [456, 389] width 612 height 33
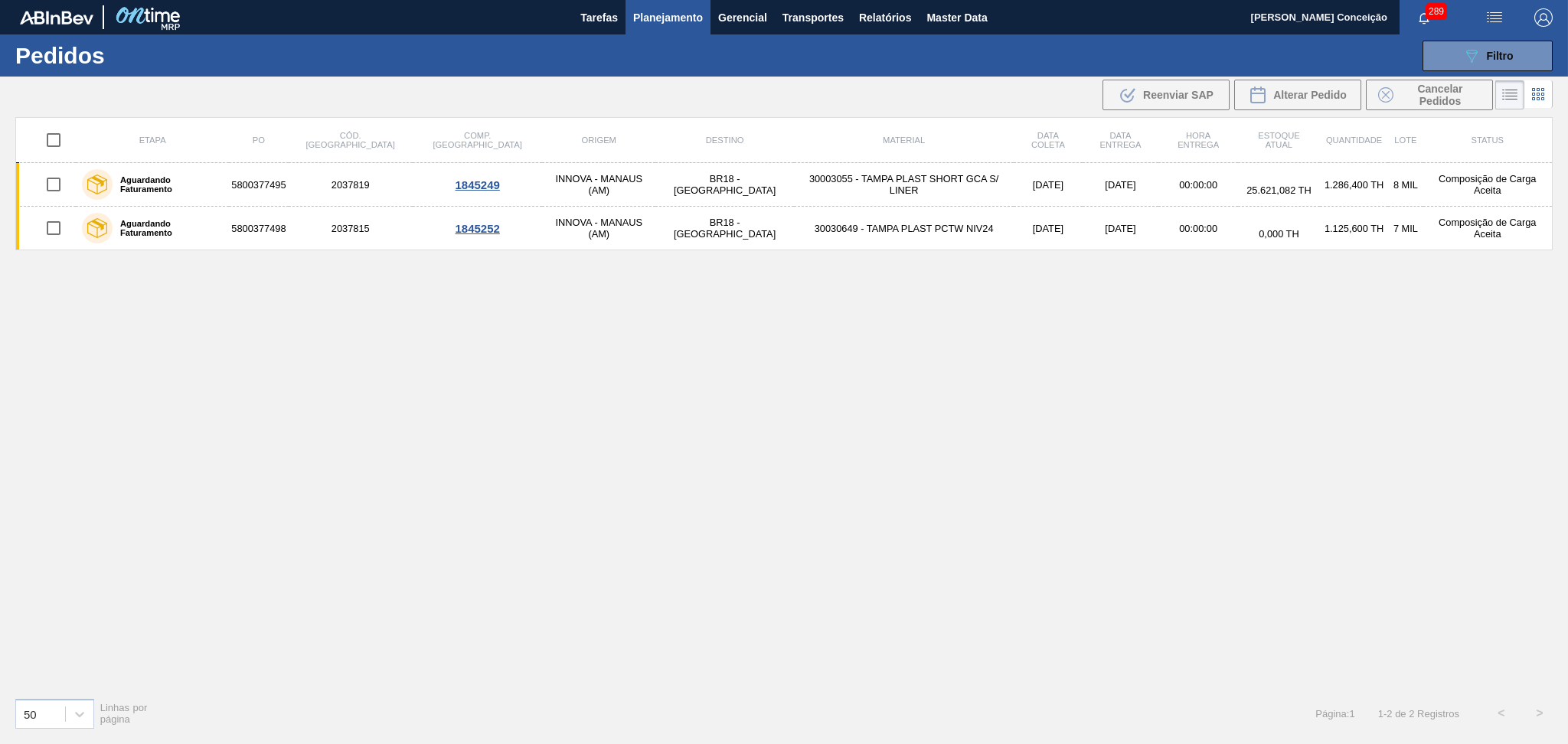
click at [1214, 338] on div "Etapa PO Cód. Pedido Comp. Carga Origem Destino Material Data coleta Data entre…" at bounding box center [784, 401] width 1538 height 568
click at [433, 397] on div "Etapa PO Cód. Pedido Comp. Carga Origem Destino Material Data coleta Data entre…" at bounding box center [784, 401] width 1538 height 568
click at [952, 416] on div "Etapa PO Cód. Pedido Comp. Carga Origem Destino Material Data coleta Data entre…" at bounding box center [784, 401] width 1538 height 568
drag, startPoint x: 851, startPoint y: 328, endPoint x: 874, endPoint y: 319, distance: 24.7
click at [851, 328] on div "Etapa PO Cód. Pedido Comp. Carga Origem Destino Material Data coleta Data entre…" at bounding box center [784, 401] width 1538 height 568
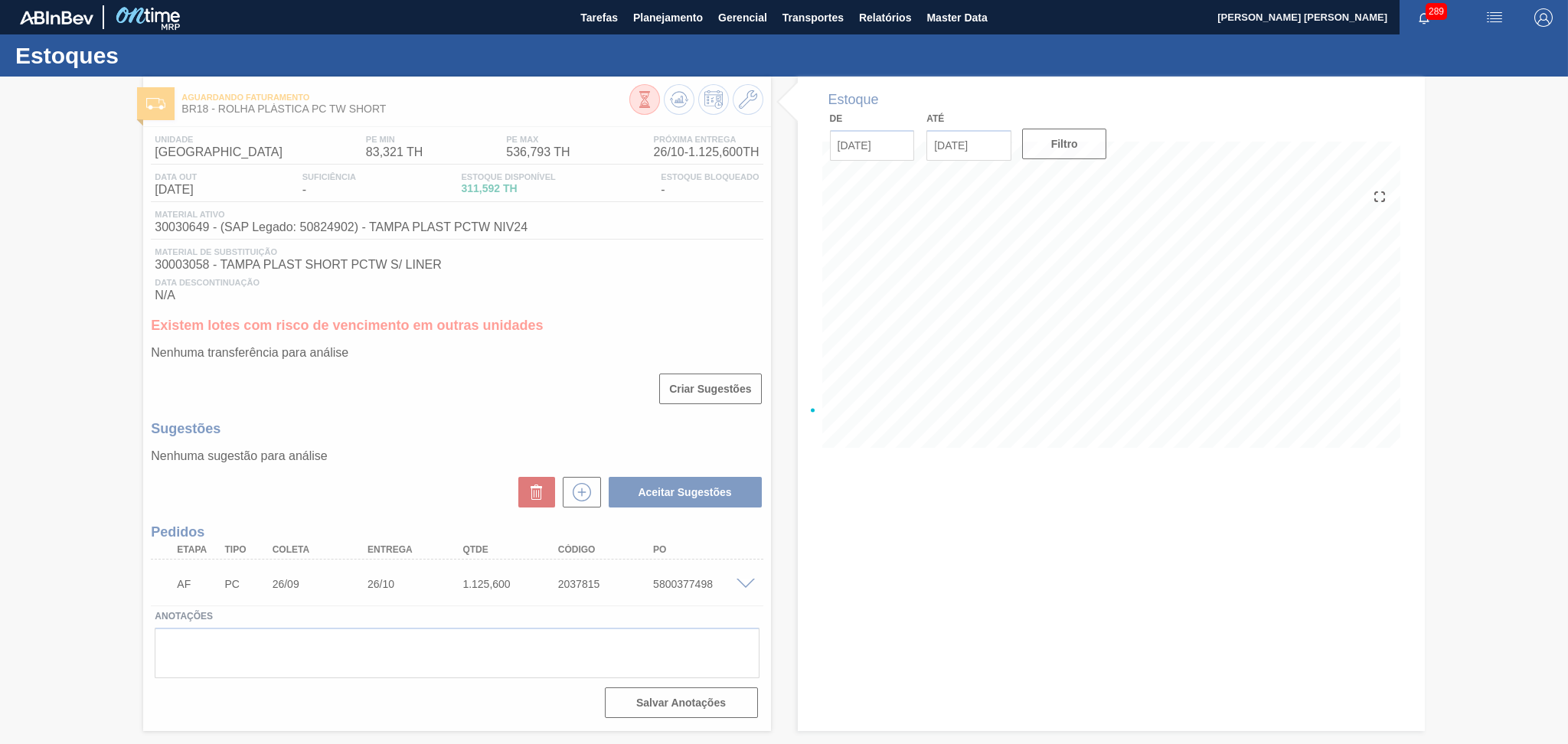
click at [414, 444] on div at bounding box center [784, 410] width 1568 height 668
click at [684, 576] on div at bounding box center [784, 410] width 1568 height 668
click at [684, 576] on div "AF PC 26/09 26/10 1.125,[PHONE_NUMBER] 5800377498" at bounding box center [451, 581] width 571 height 30
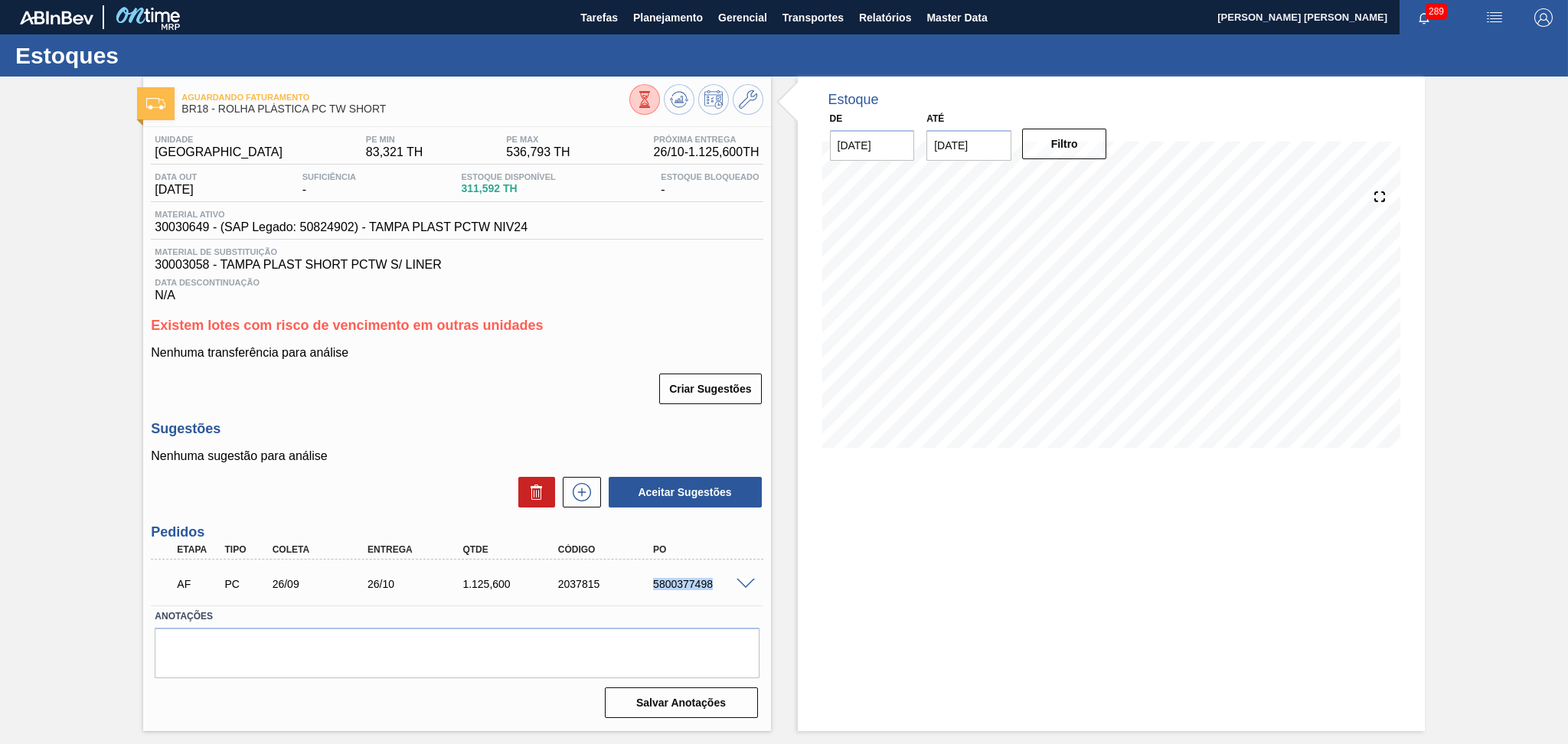
copy div "5800377498"
click at [476, 441] on div "Sugestões Nenhuma sugestão para análise Aceitar Sugestões" at bounding box center [456, 465] width 612 height 88
click at [741, 585] on span at bounding box center [745, 584] width 19 height 12
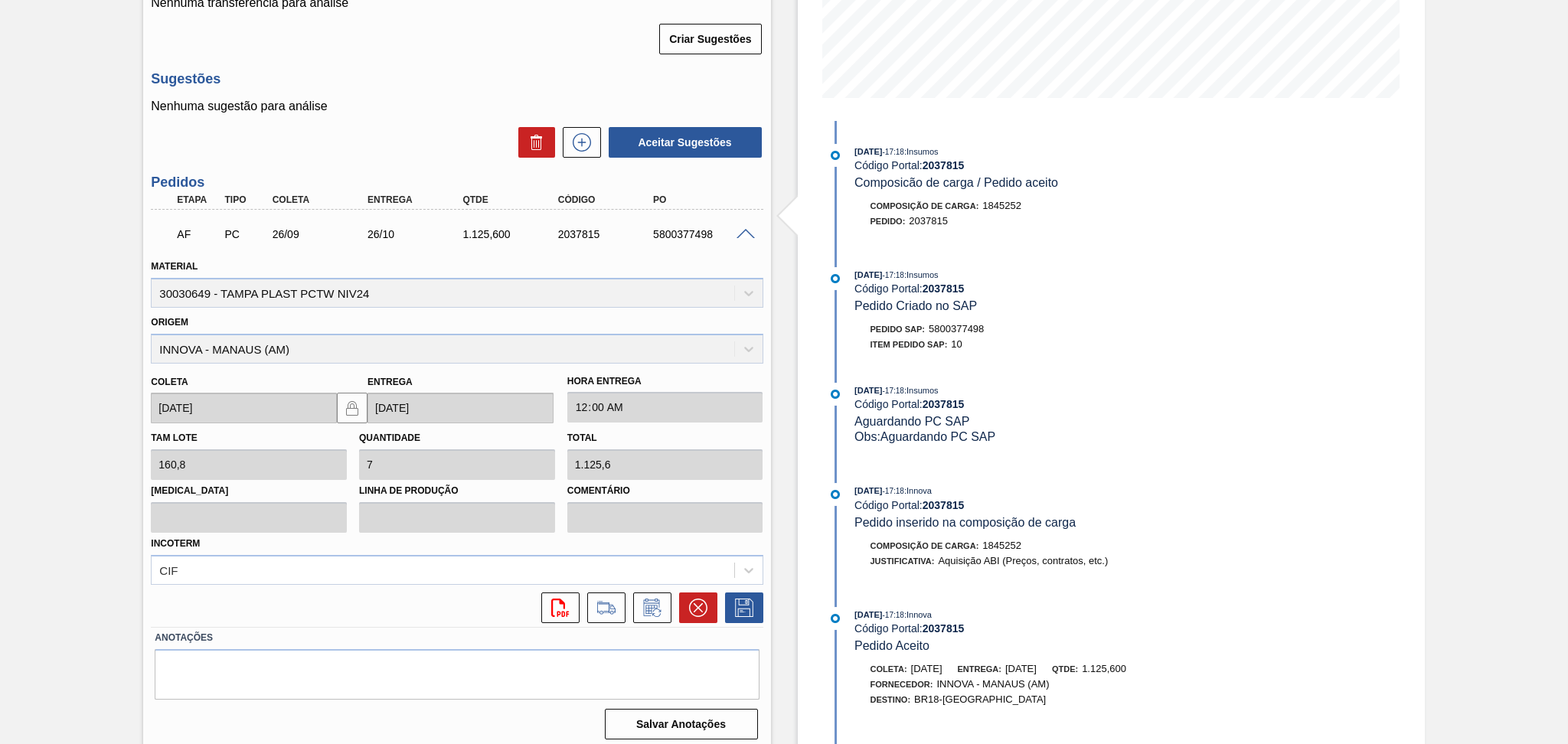
scroll to position [355, 0]
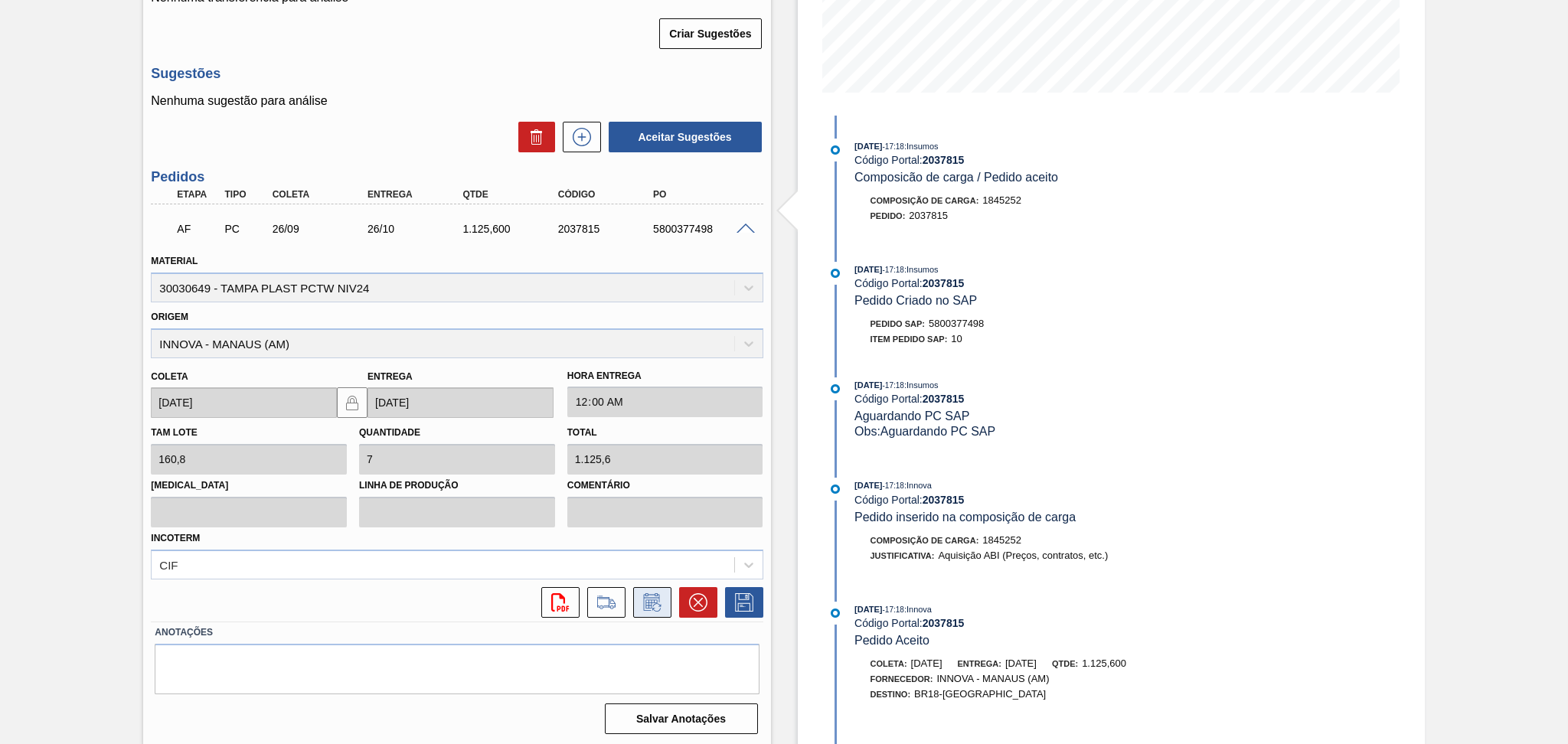
click at [659, 599] on icon at bounding box center [651, 602] width 24 height 19
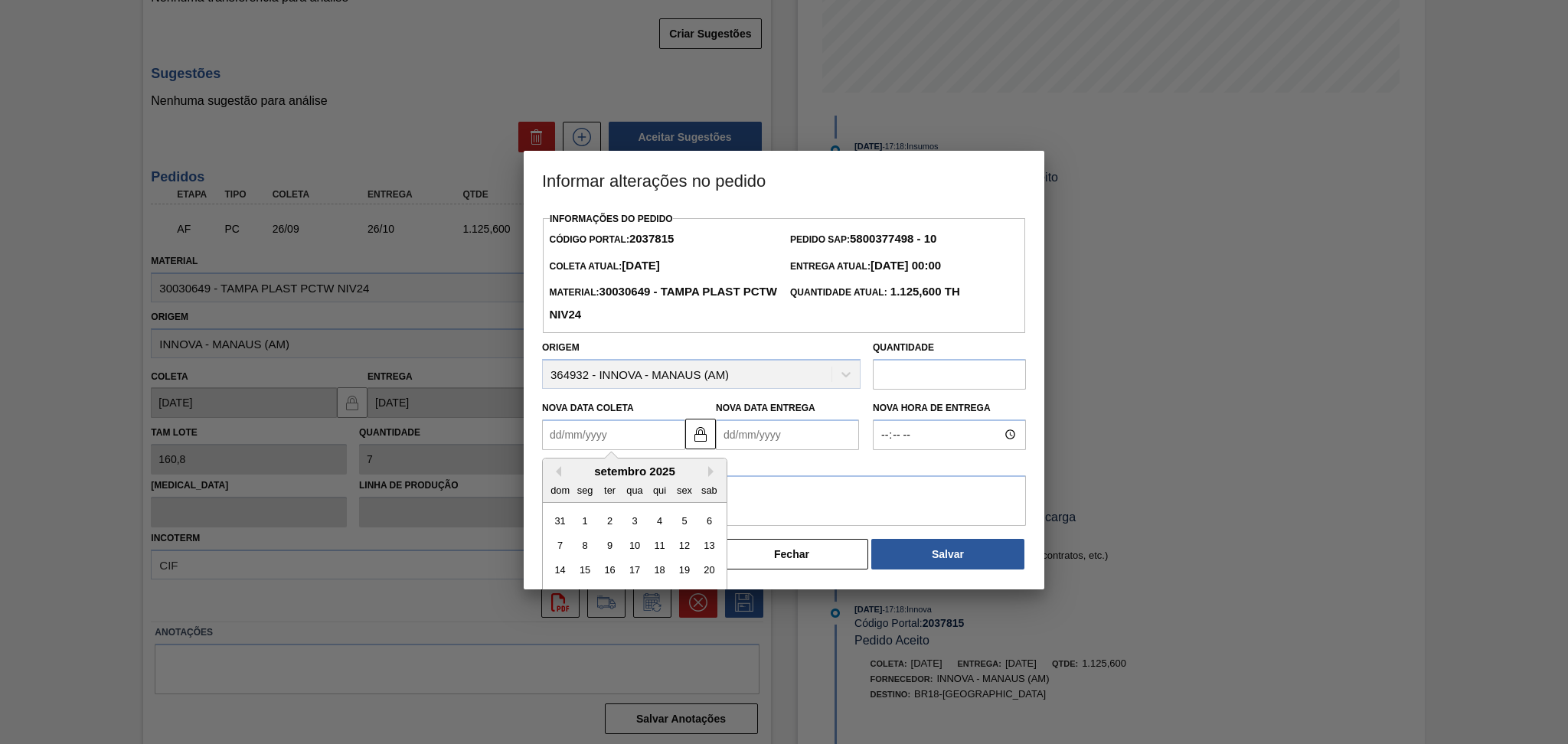
click at [598, 442] on Coleta2037815 "Nova Data Coleta" at bounding box center [613, 434] width 143 height 30
type Coleta2037815 "2"
type Entrega2037815 "[DATE]"
type Coleta2037815 "29"
type Entrega2037815 "[DATE]"
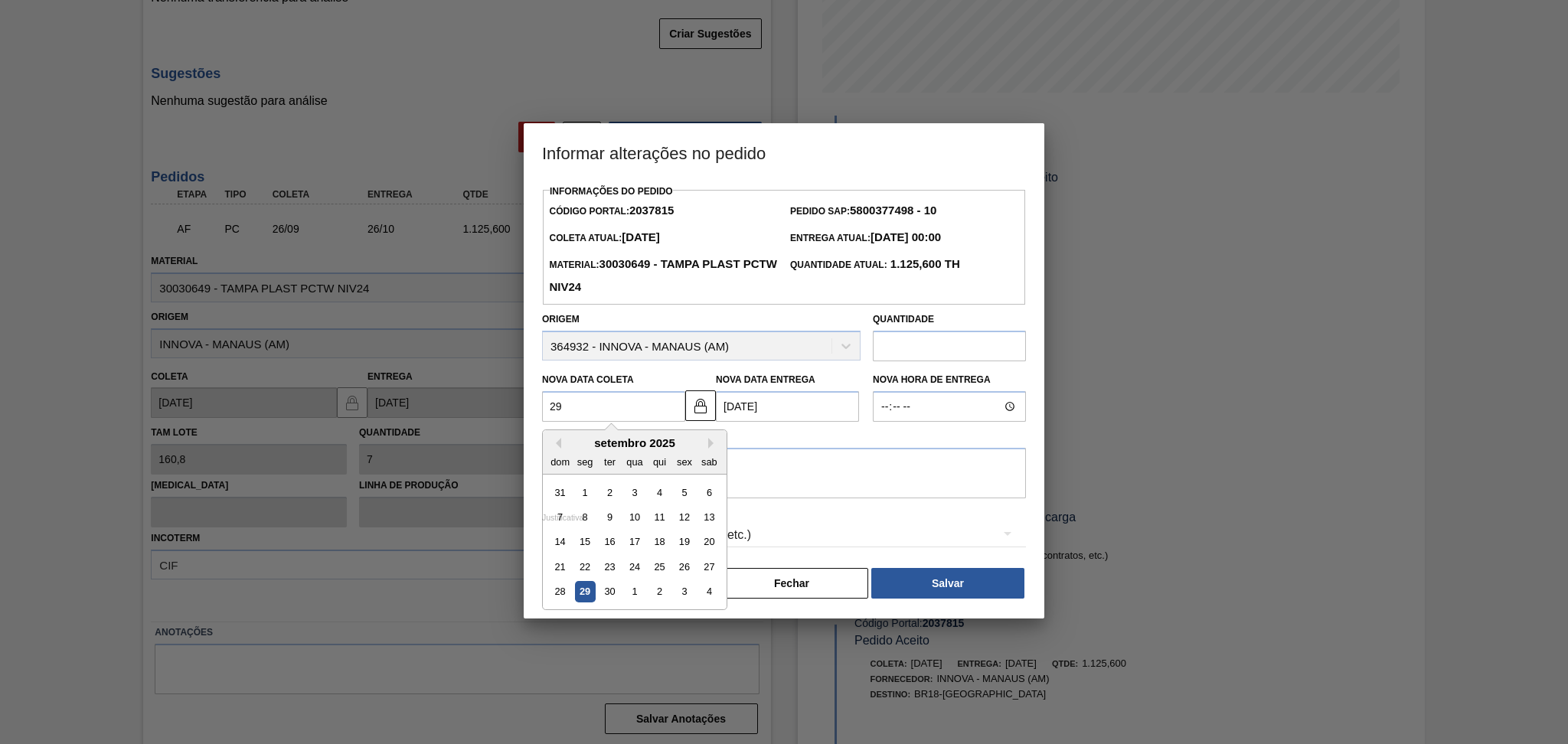
click at [585, 598] on div "29" at bounding box center [585, 591] width 21 height 21
type Coleta2037815 "[DATE]"
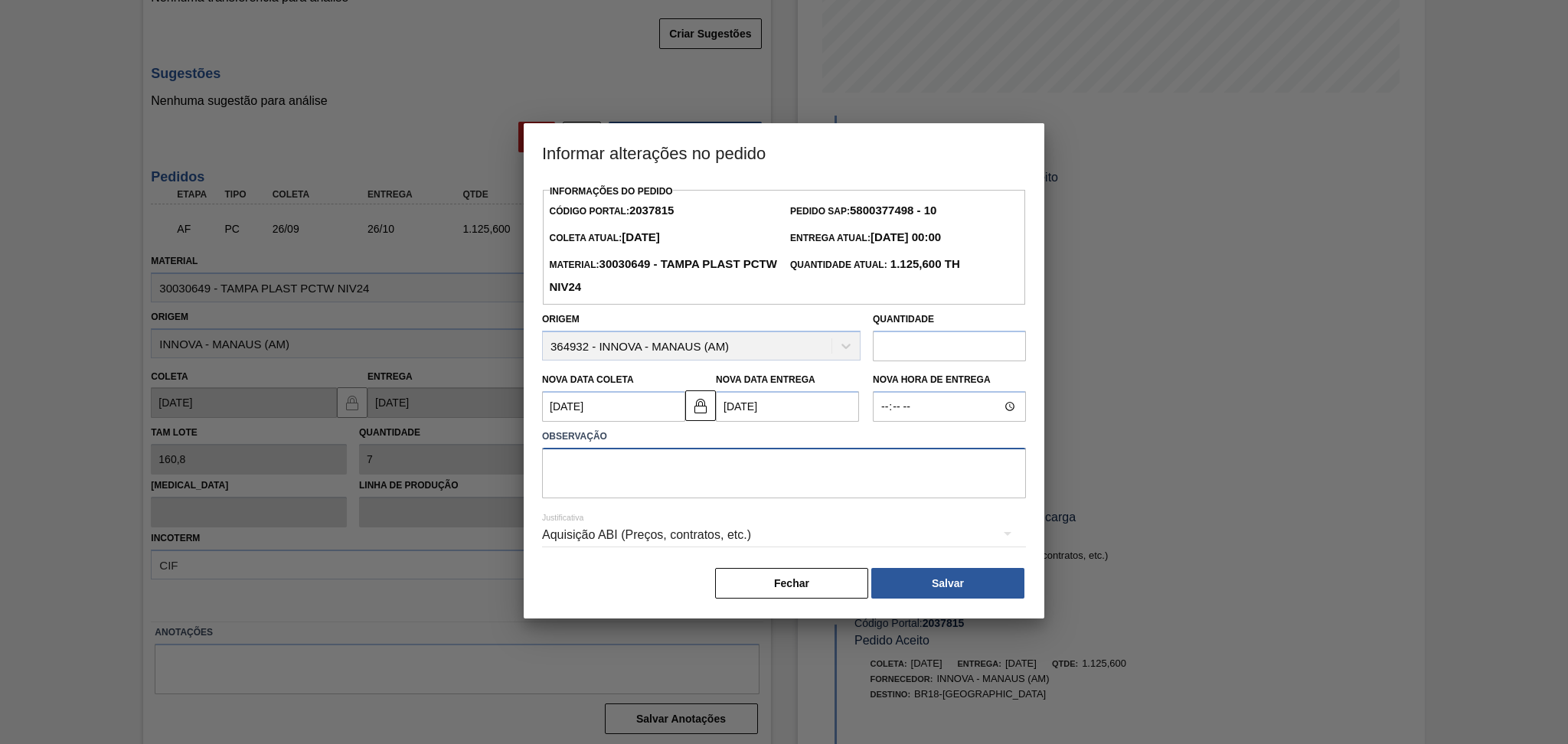
click at [668, 480] on textarea at bounding box center [784, 473] width 484 height 51
type textarea "ajustada data para D0"
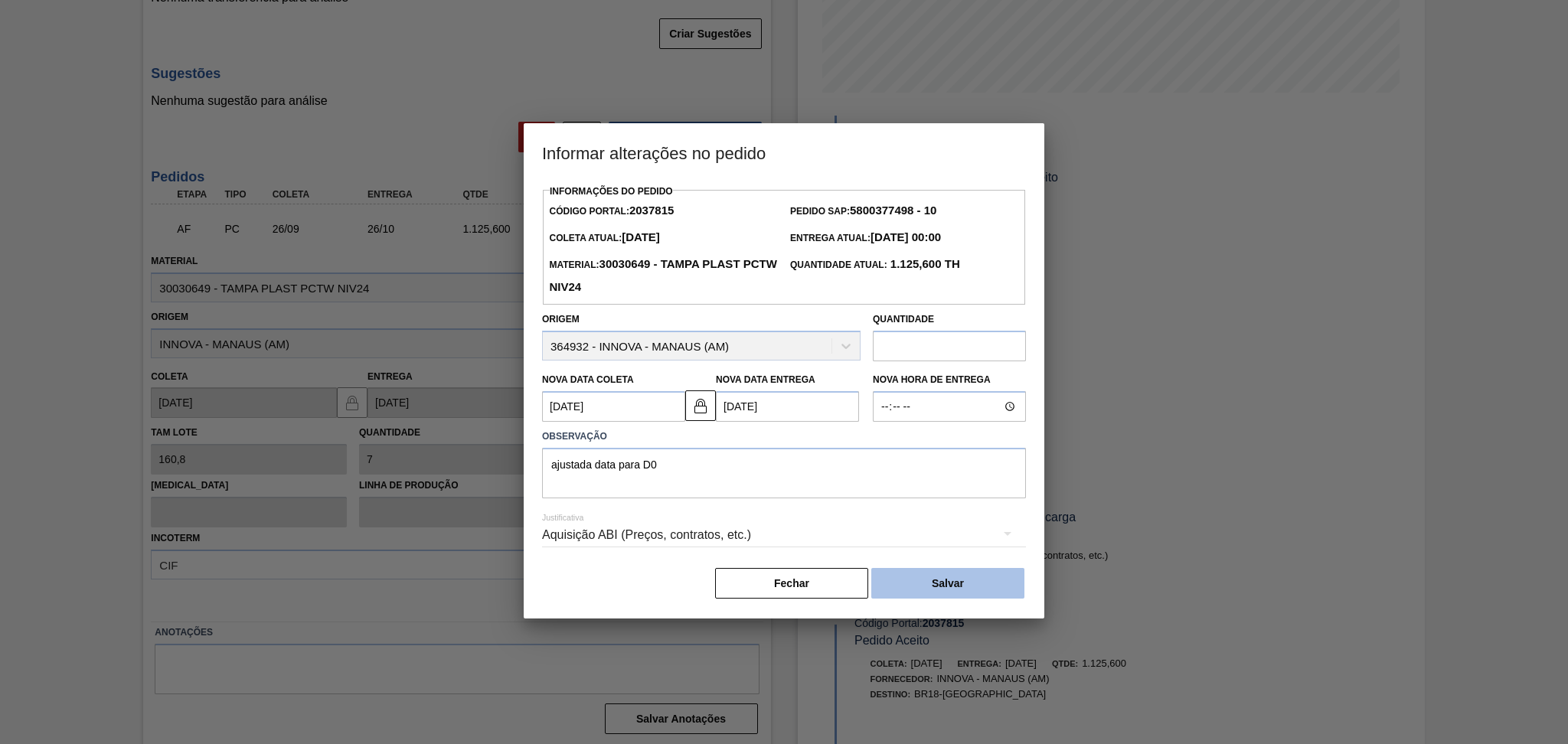
click at [944, 583] on button "Salvar" at bounding box center [947, 582] width 153 height 30
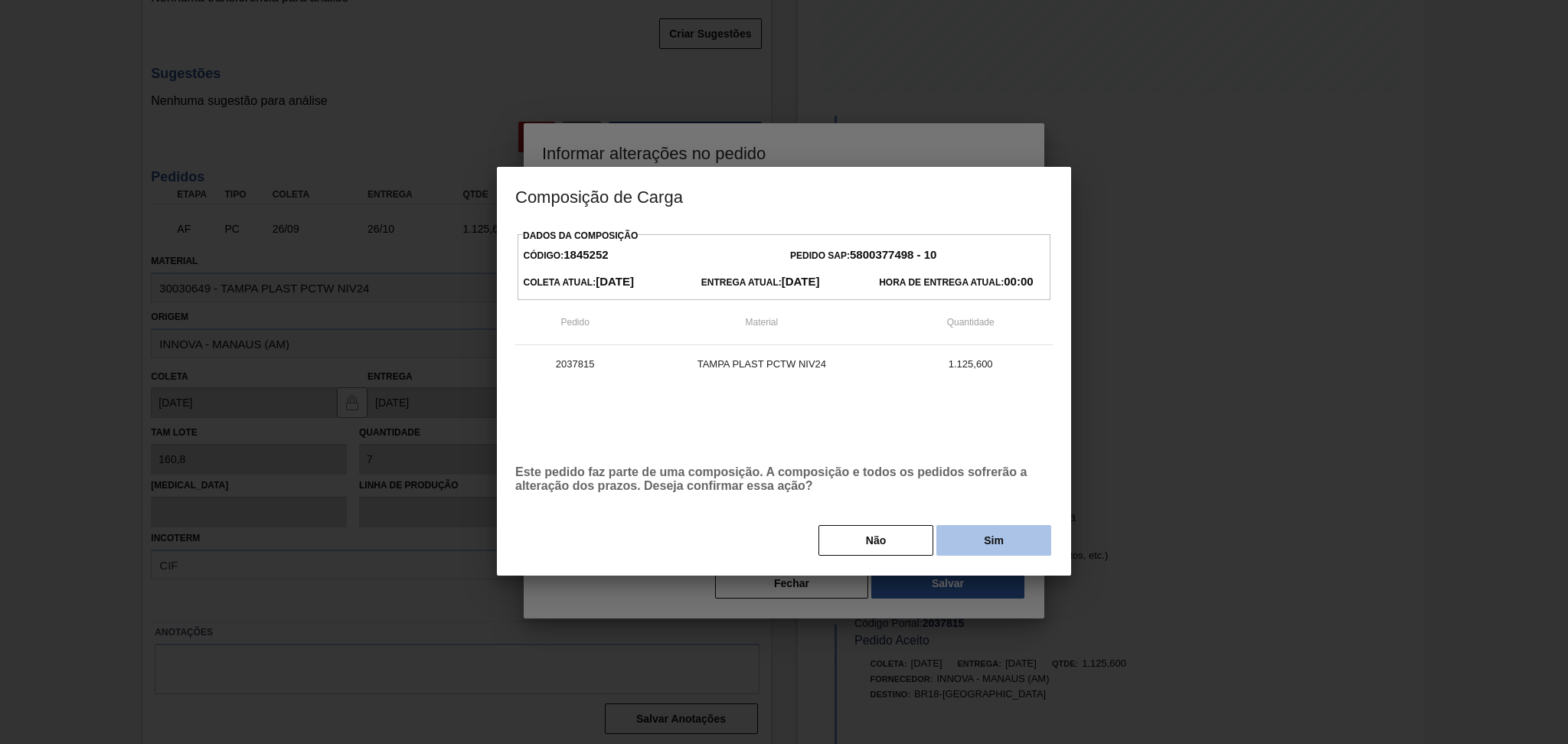
click at [1013, 542] on button "Sim" at bounding box center [993, 539] width 115 height 30
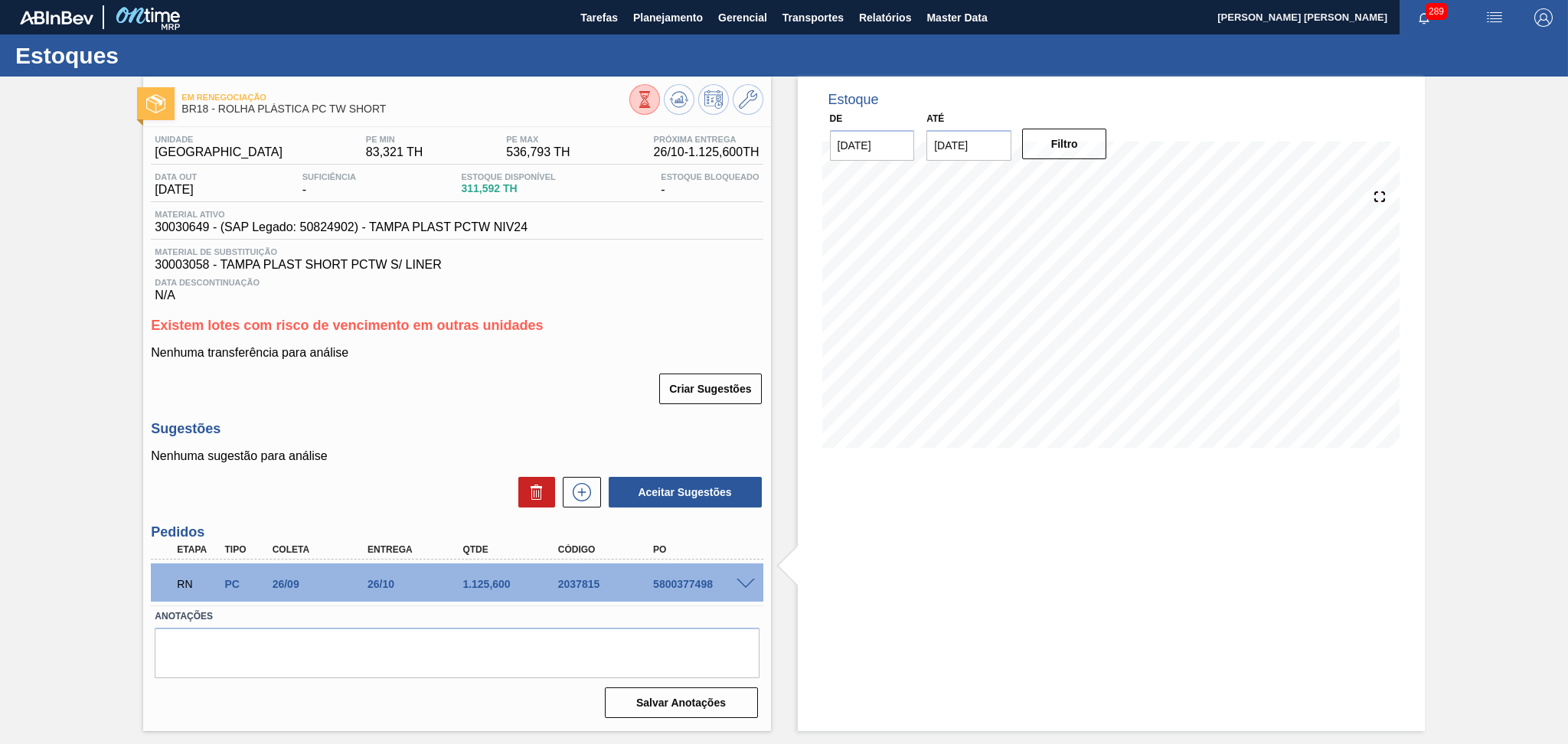
scroll to position [0, 0]
click at [480, 421] on h3 "Sugestões" at bounding box center [456, 429] width 612 height 16
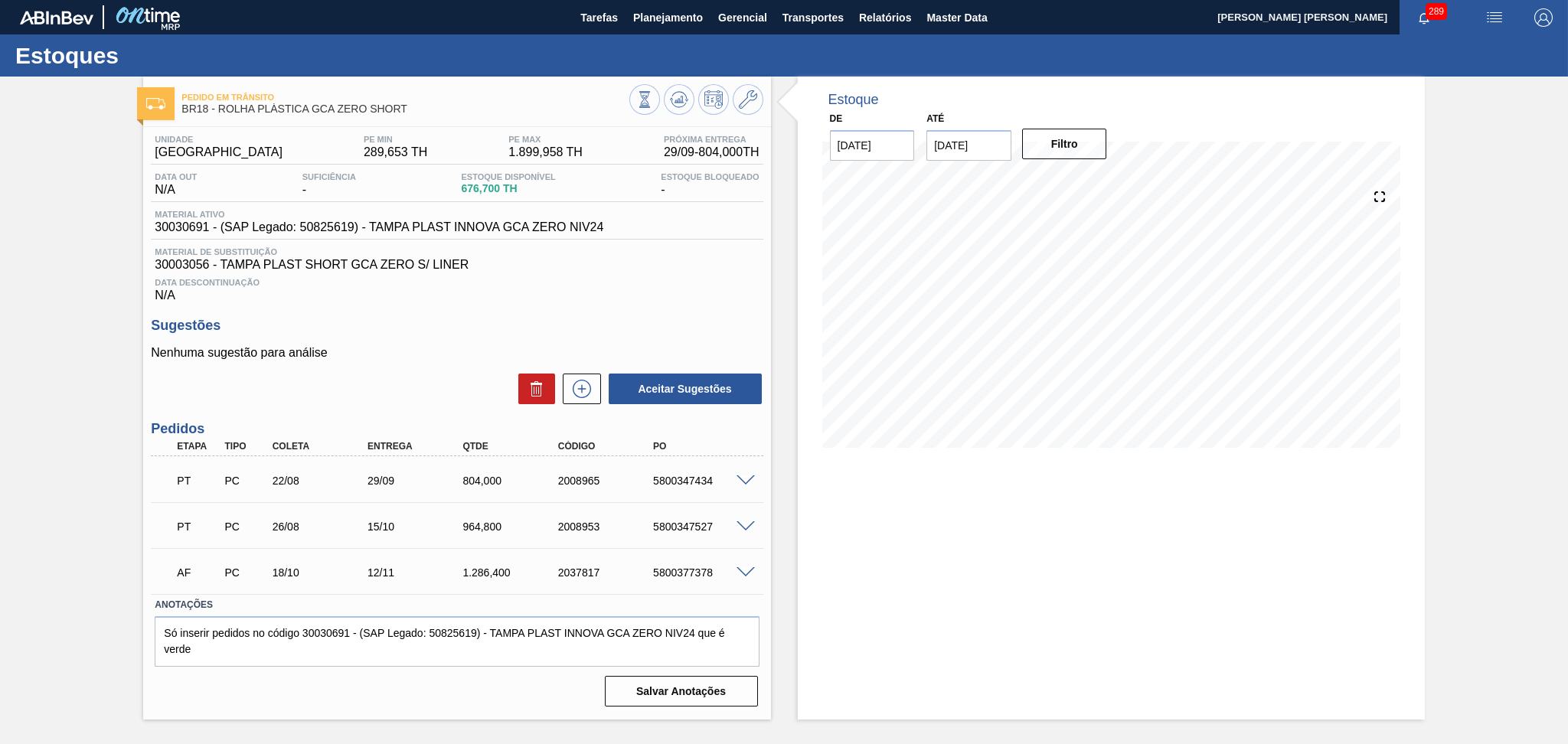
click at [422, 352] on p "Nenhuma sugestão para análise" at bounding box center [456, 352] width 612 height 14
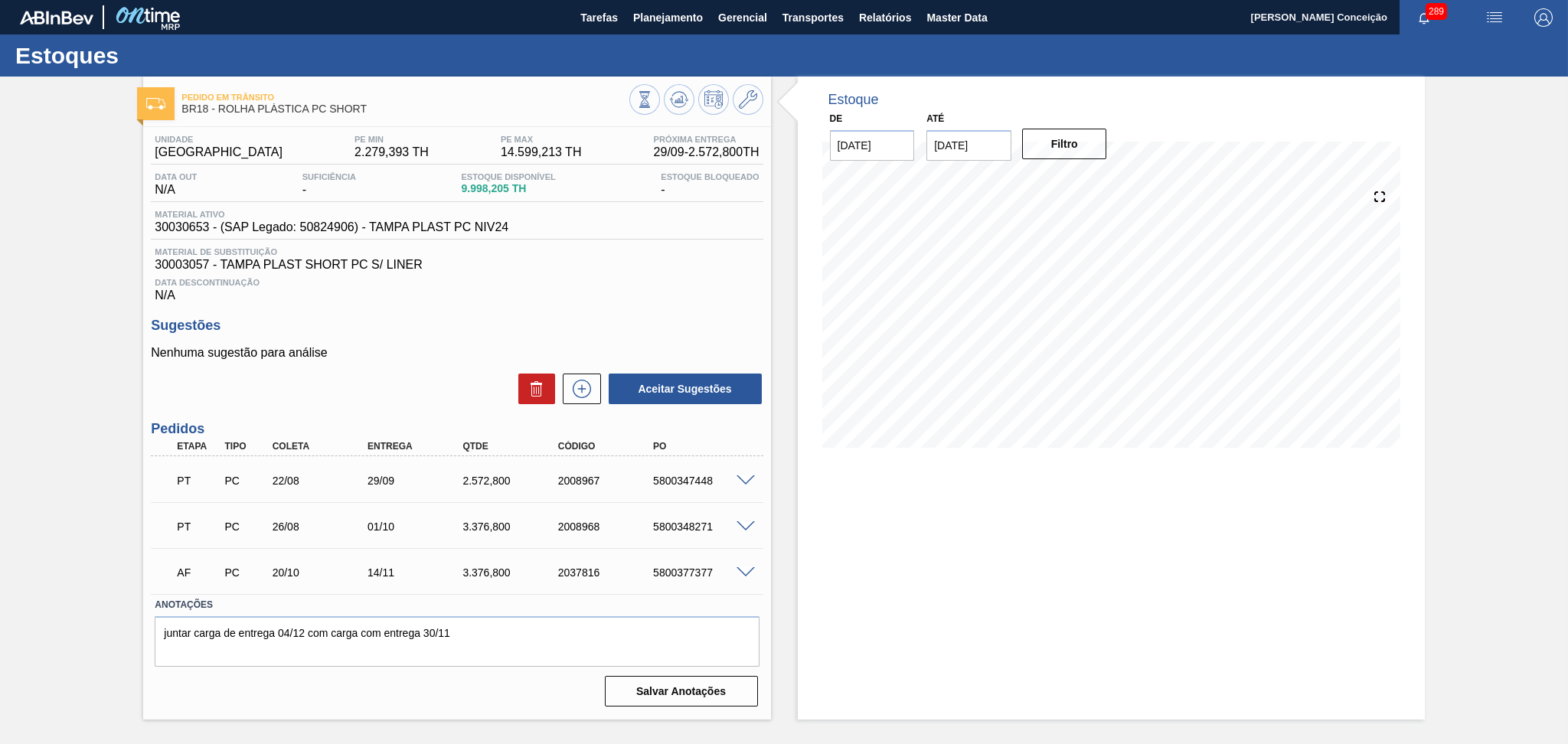
click at [406, 310] on div "Unidade Pernambuco PE MIN 2.279,393 TH PE MAX 14.599,213 TH Próxima Entrega 29/…" at bounding box center [456, 419] width 627 height 584
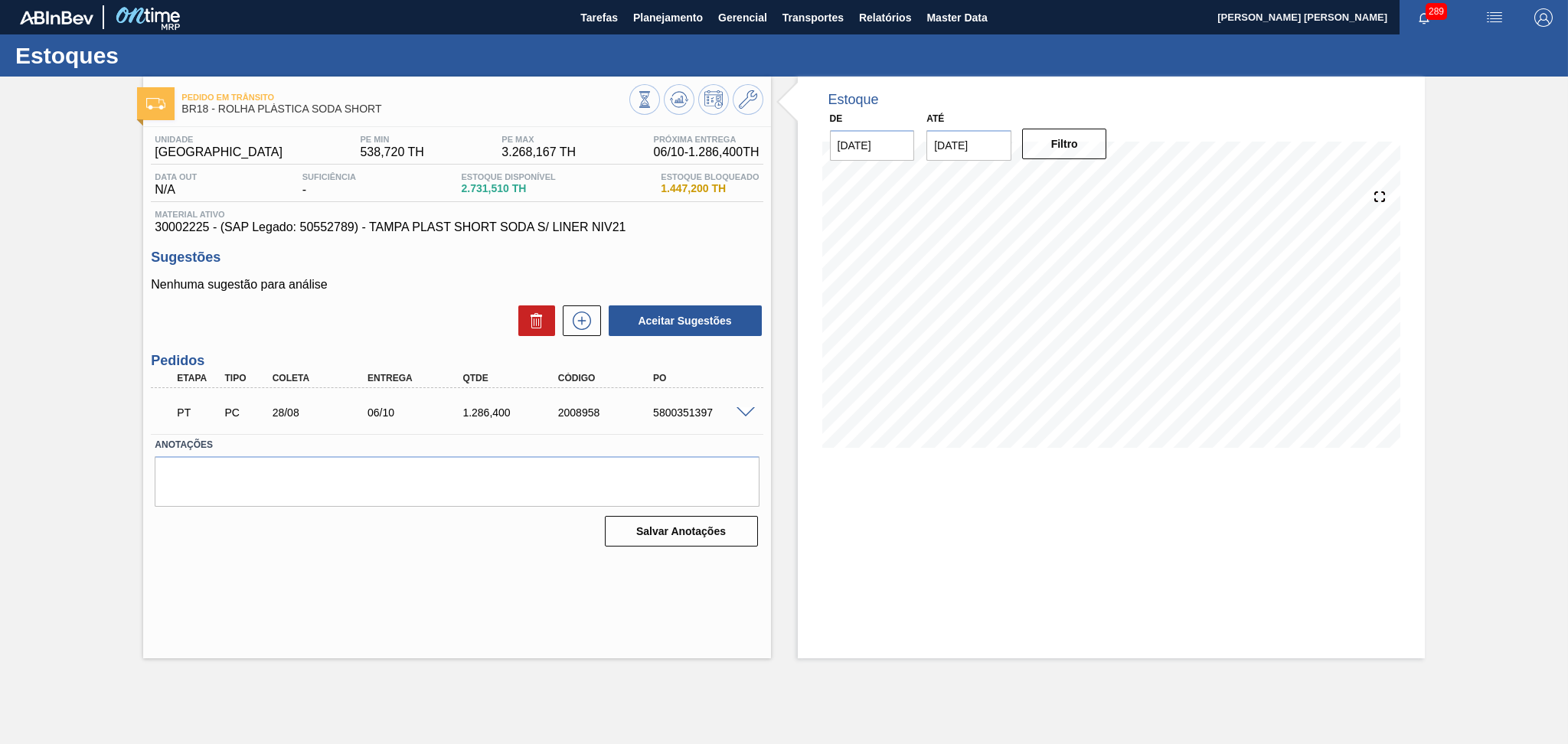
click at [368, 332] on div "Aceitar Sugestões" at bounding box center [456, 320] width 612 height 33
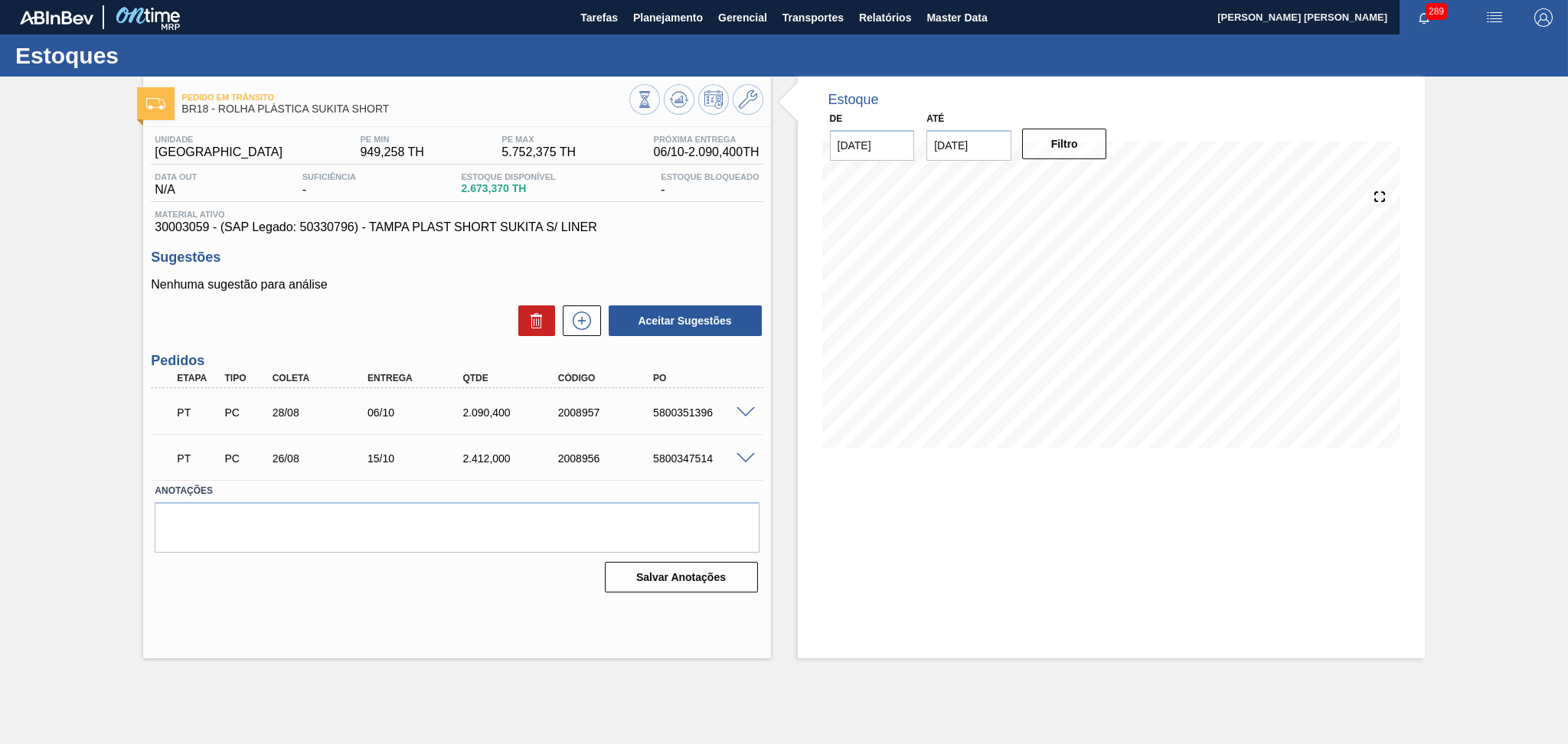
click at [810, 240] on div "Estoque De 29/09/2025 Até 30/10/2025 Filtro" at bounding box center [1111, 273] width 627 height 395
click at [247, 324] on div "Aceitar Sugestões" at bounding box center [456, 320] width 612 height 33
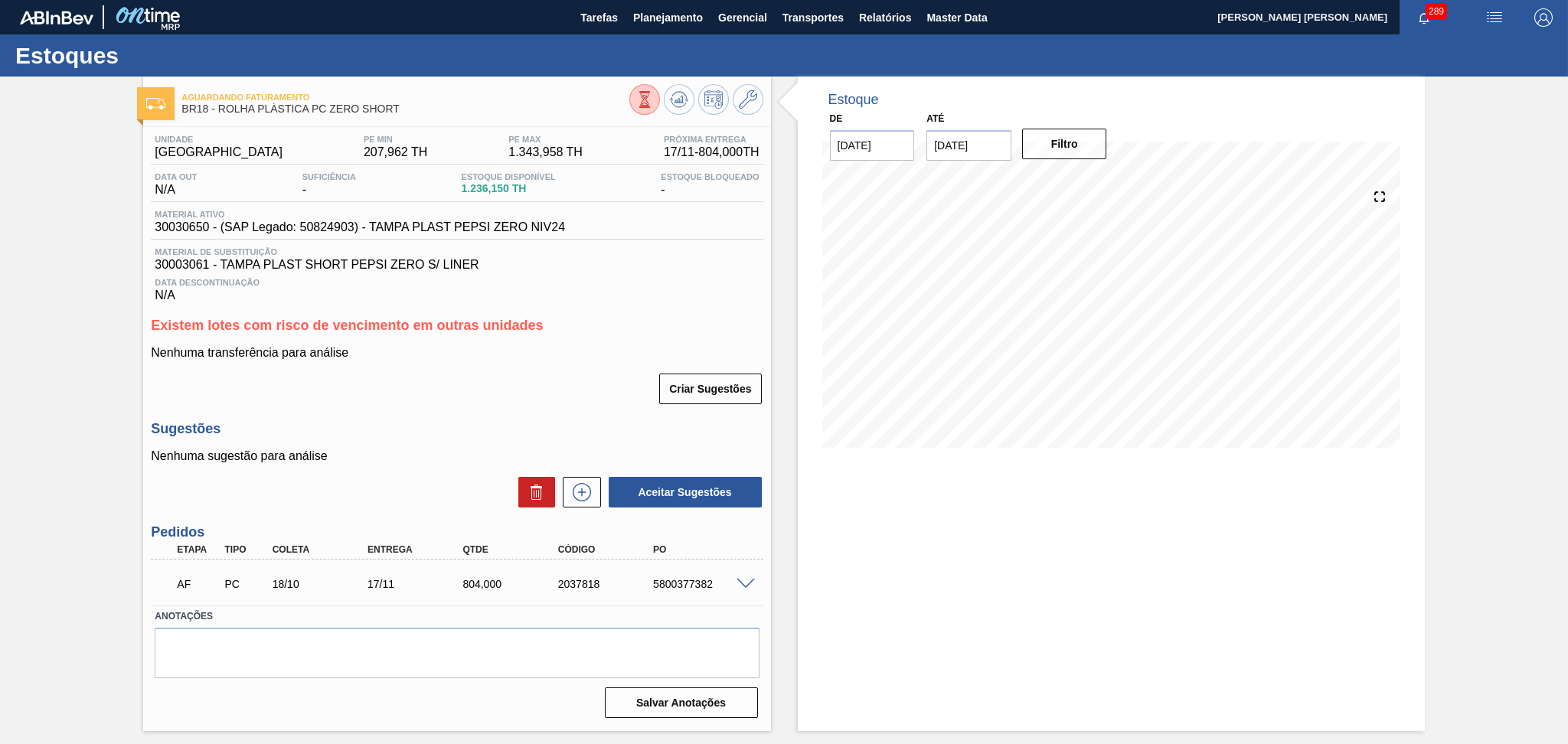
click at [400, 441] on div "Sugestões Nenhuma sugestão para análise Aceitar Sugestões" at bounding box center [456, 465] width 612 height 88
click at [670, 97] on icon at bounding box center [679, 99] width 19 height 19
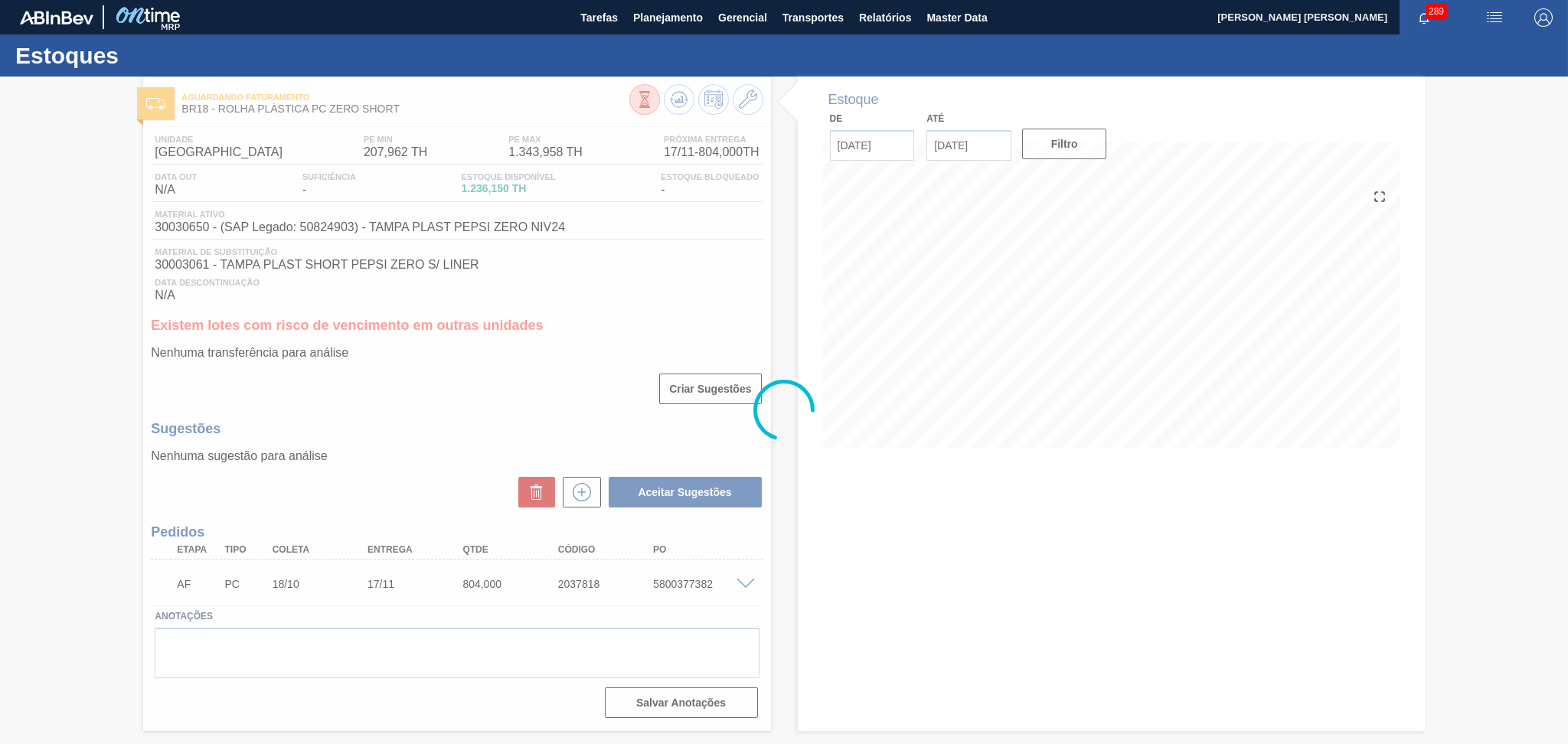
click at [433, 456] on div at bounding box center [784, 410] width 1568 height 668
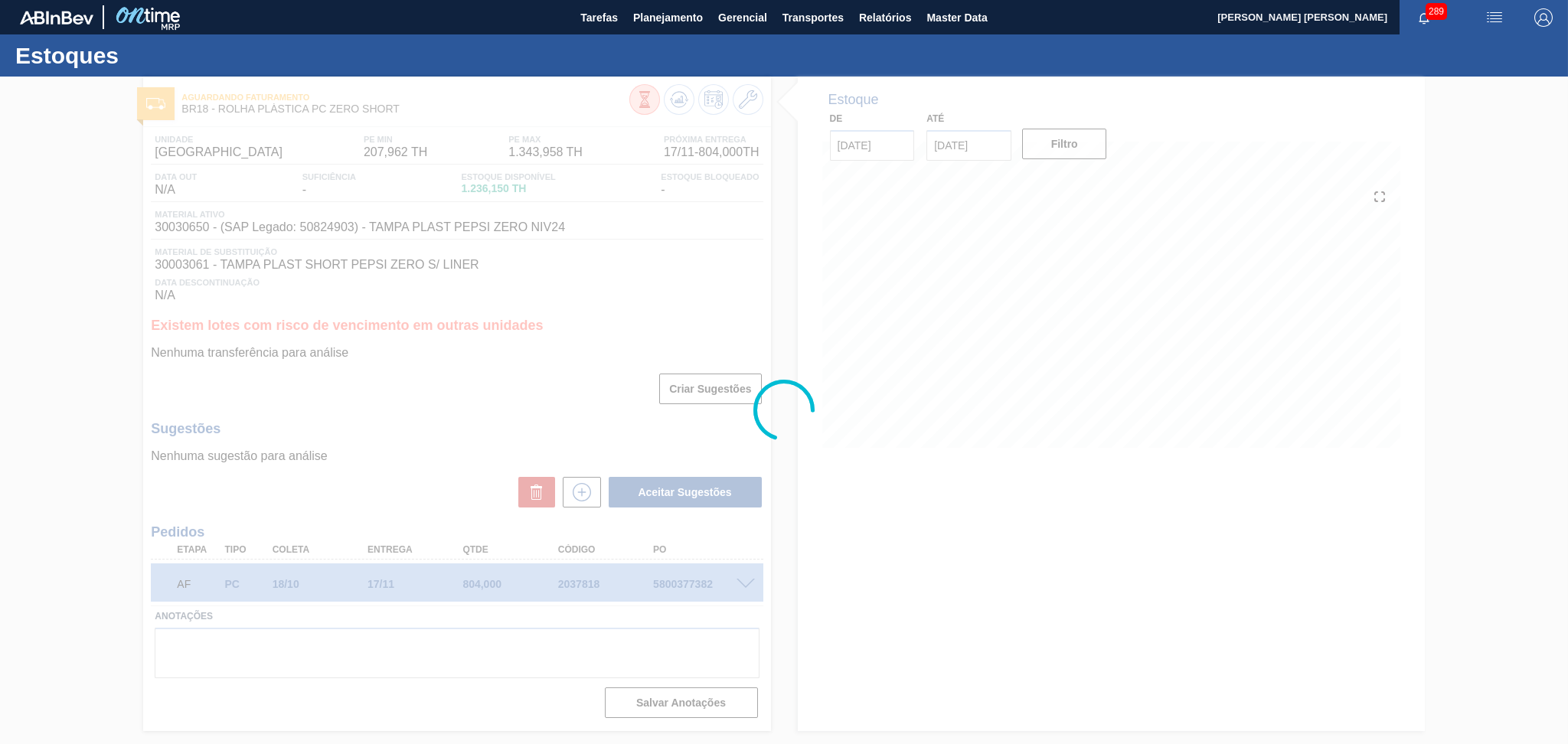
click at [1044, 330] on div at bounding box center [784, 410] width 1568 height 668
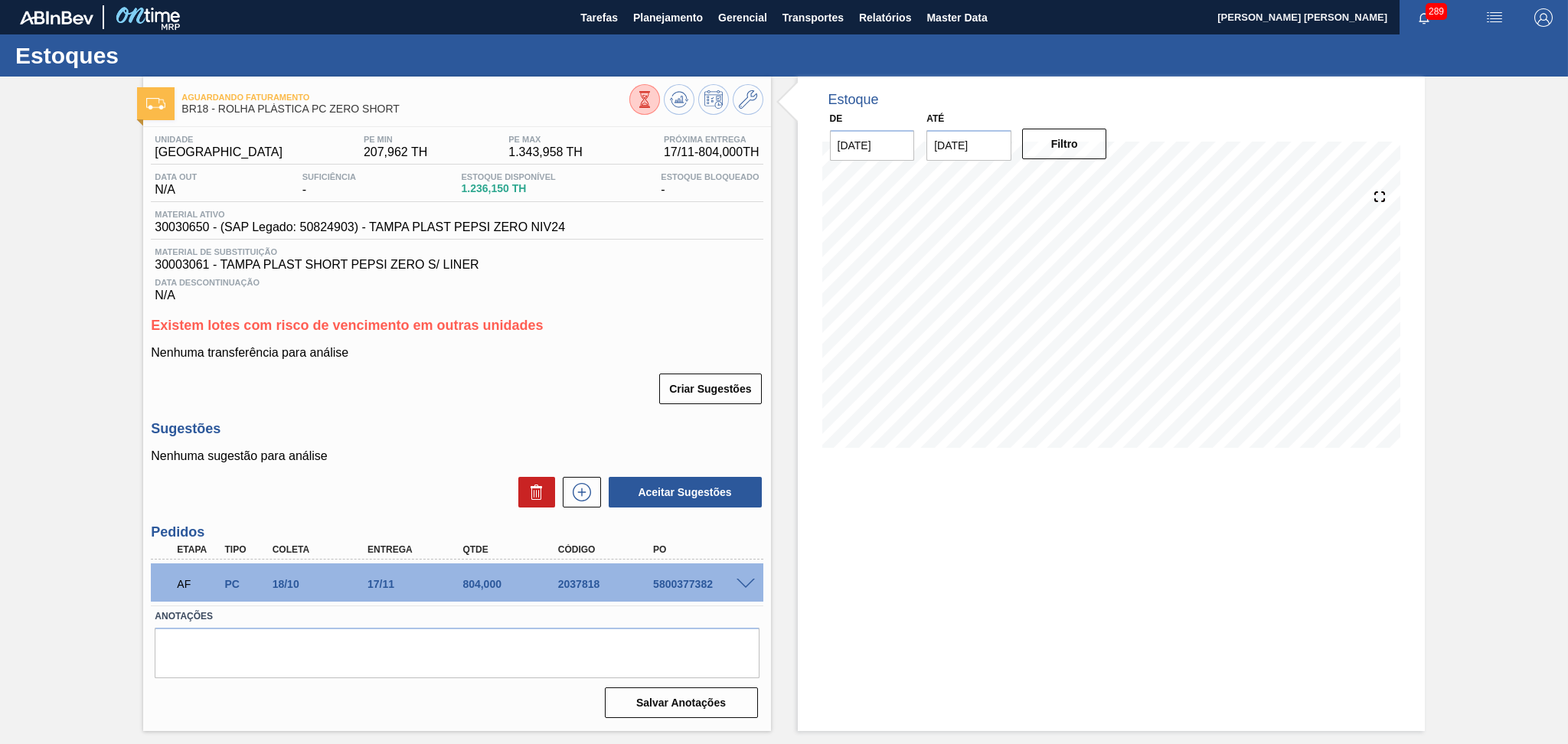
click at [620, 296] on div "Data Descontinuação N/A" at bounding box center [456, 286] width 612 height 30
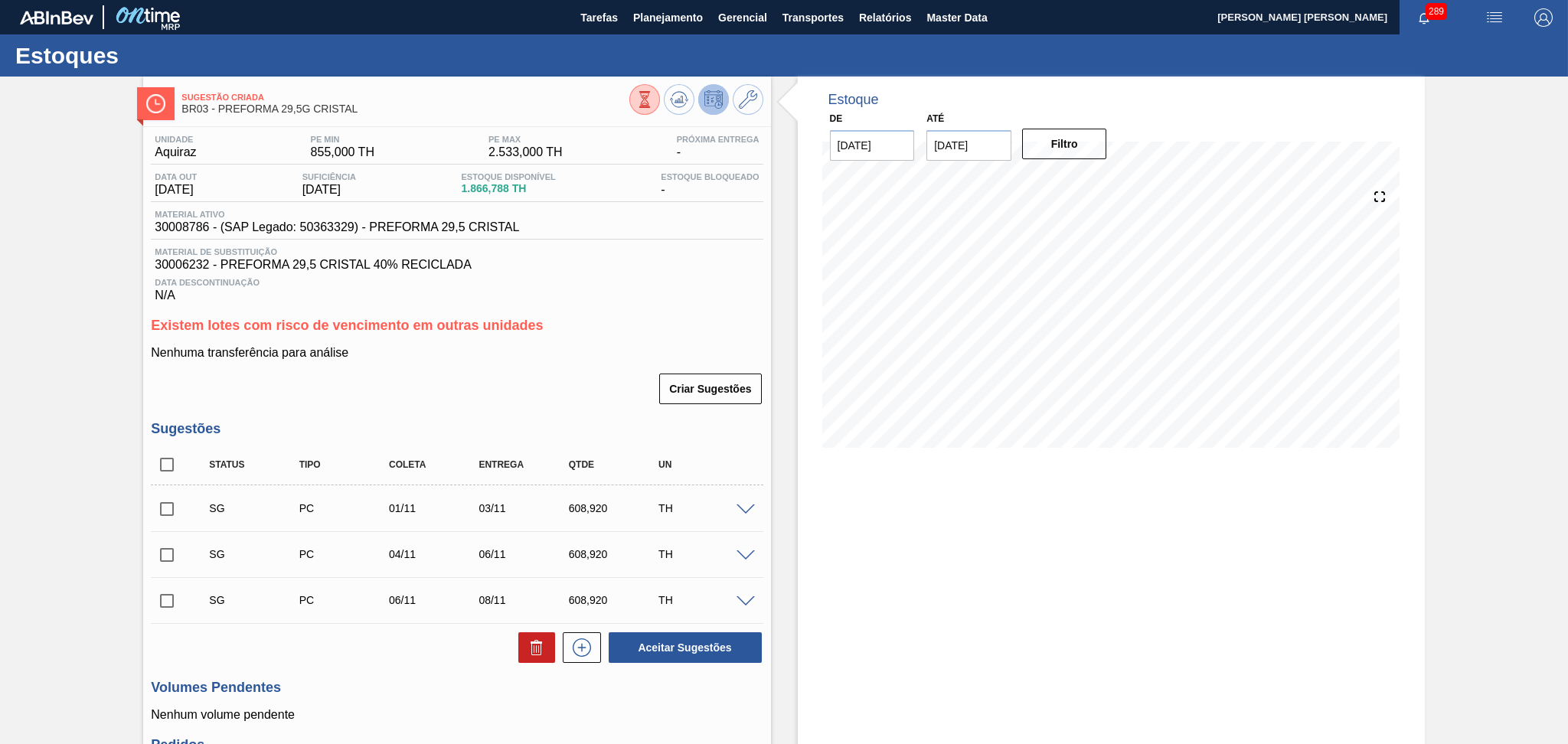
click at [609, 366] on div "Nenhuma transferência para análise Criar Sugestões" at bounding box center [456, 375] width 612 height 60
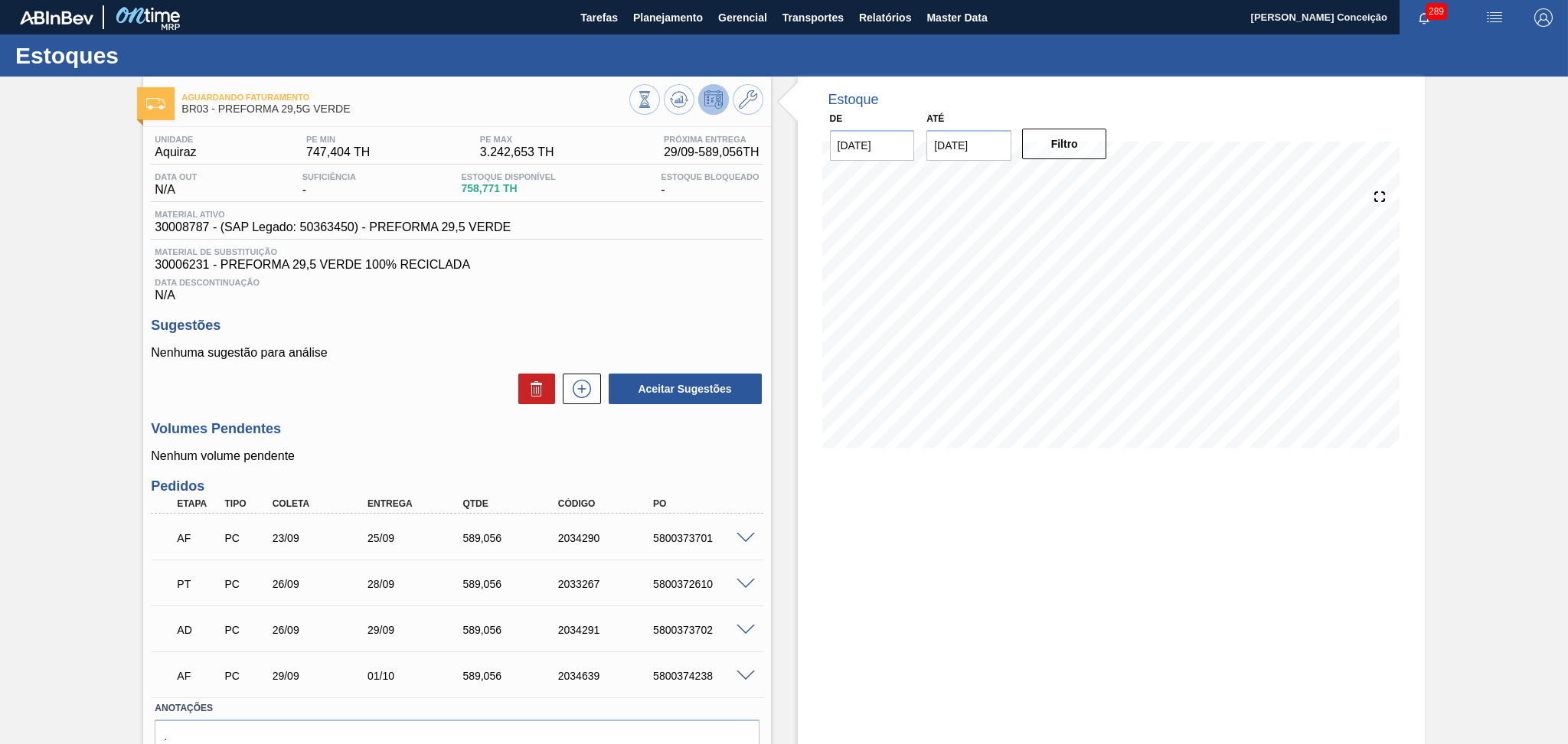
click at [552, 306] on div "Unidade Aquiraz PE MIN 747,404 TH PE MAX 3.242,653 TH Próxima Entrega 29/09 - 5…" at bounding box center [456, 471] width 627 height 688
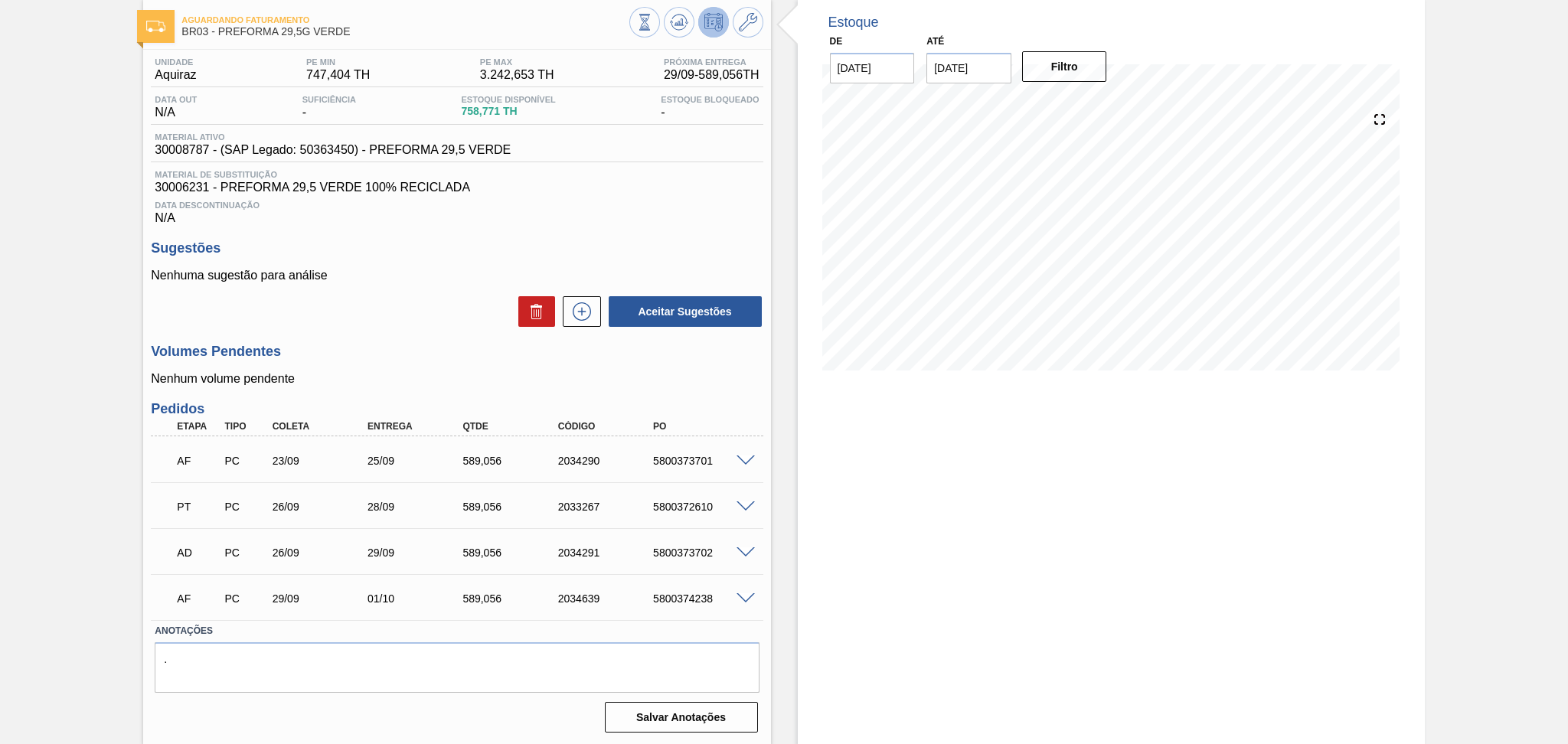
click at [424, 361] on div "Volumes Pendentes Nenhum volume pendente" at bounding box center [456, 364] width 612 height 42
click at [763, 395] on div "Unidade Aquiraz PE MIN 747,404 TH PE MAX 3.242,653 TH Próxima Entrega 29/09 - 5…" at bounding box center [456, 394] width 627 height 688
click at [646, 396] on div "Unidade Aquiraz PE MIN 747,404 TH PE MAX 3.242,653 TH Próxima Entrega 29/09 - 5…" at bounding box center [456, 394] width 627 height 688
click at [343, 348] on h3 "Volumes Pendentes" at bounding box center [456, 351] width 612 height 16
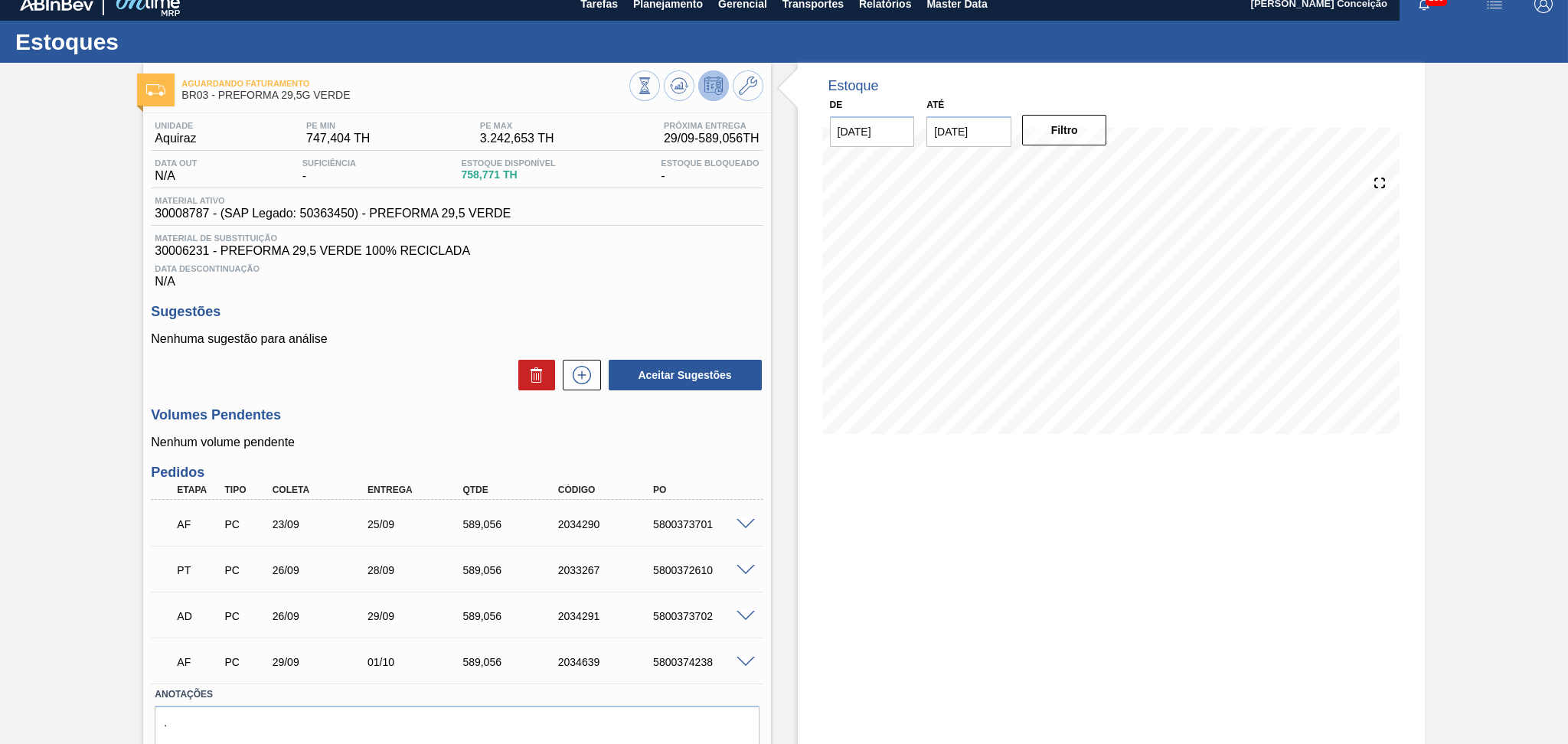
scroll to position [0, 0]
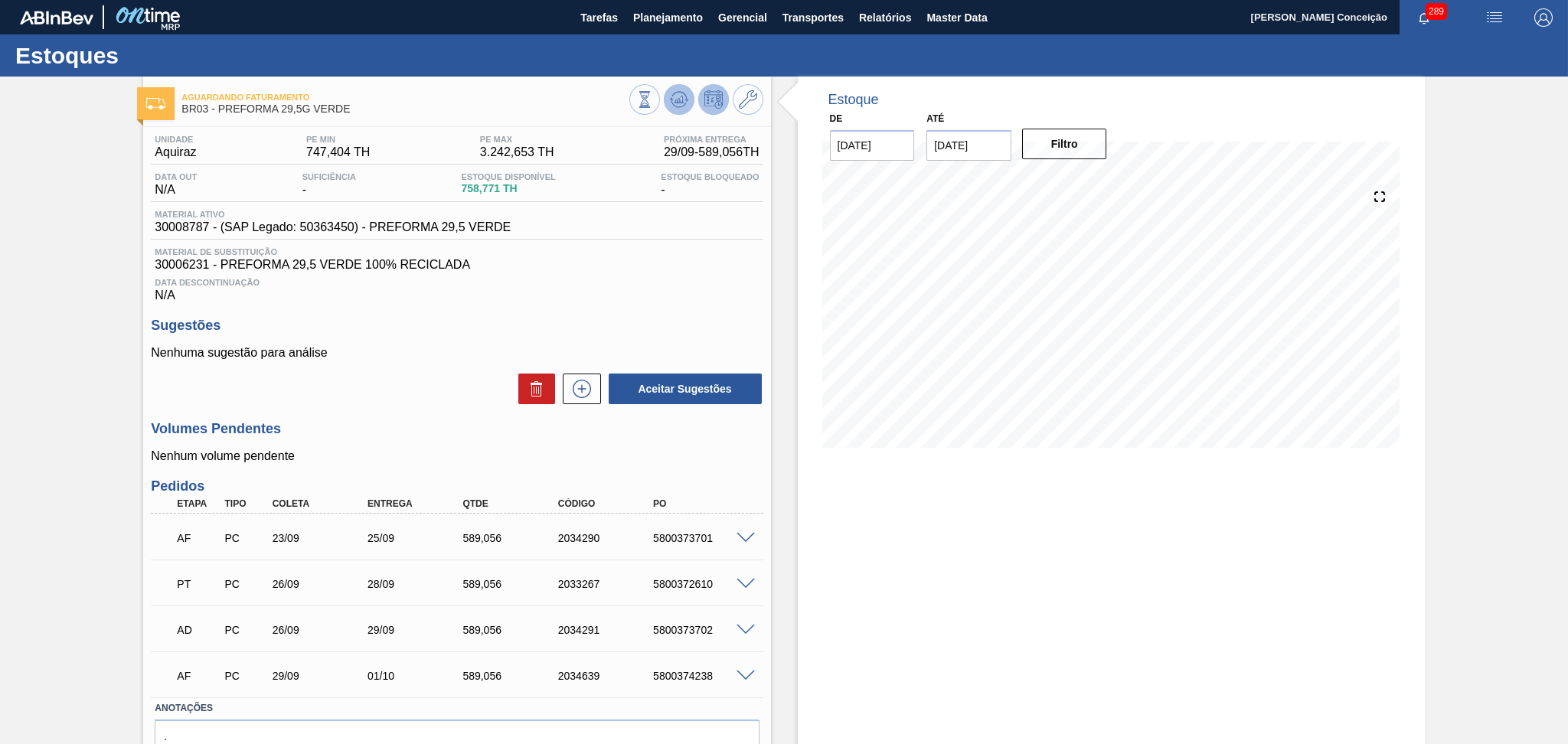
click at [682, 93] on icon at bounding box center [679, 96] width 16 height 9
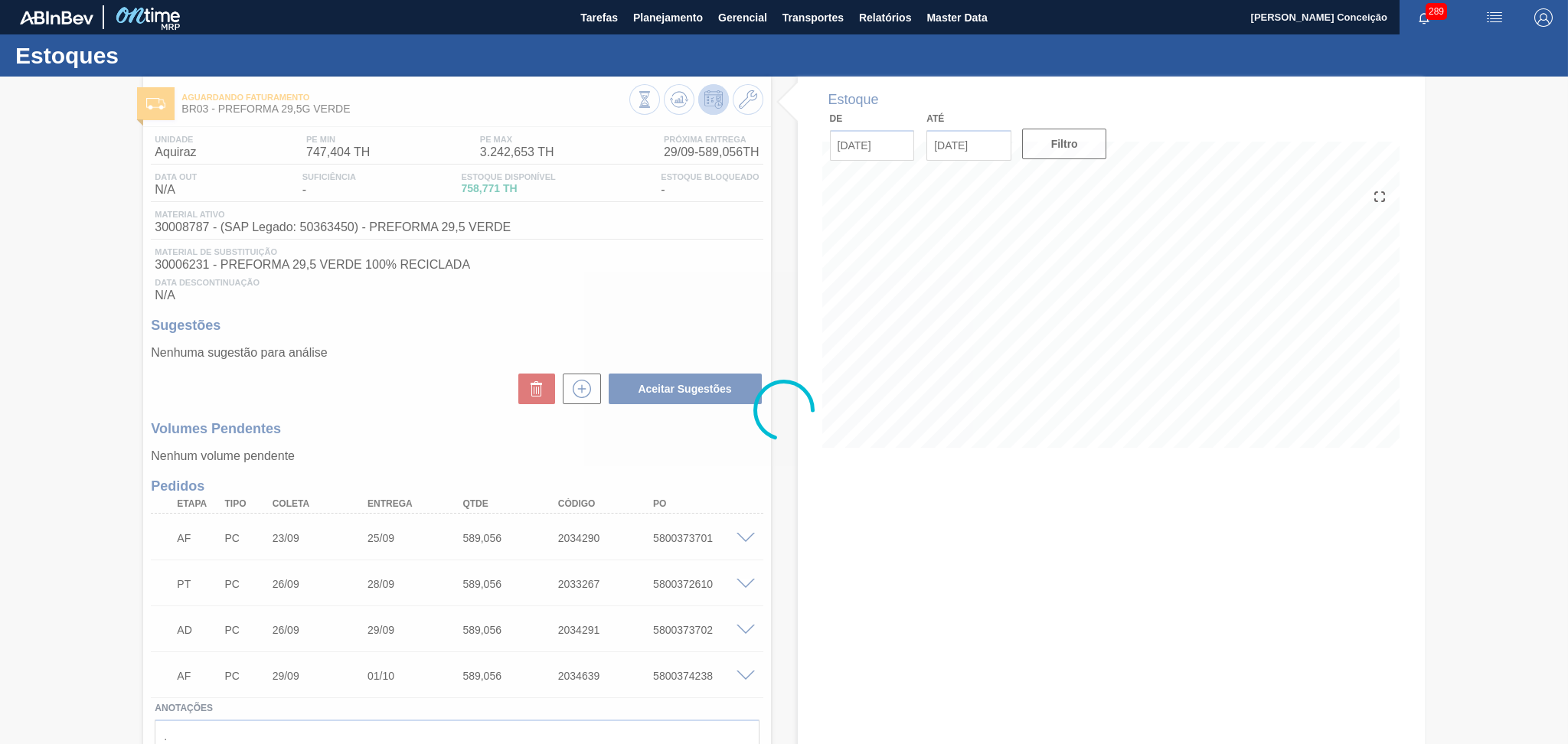
click at [689, 291] on div at bounding box center [784, 410] width 1568 height 668
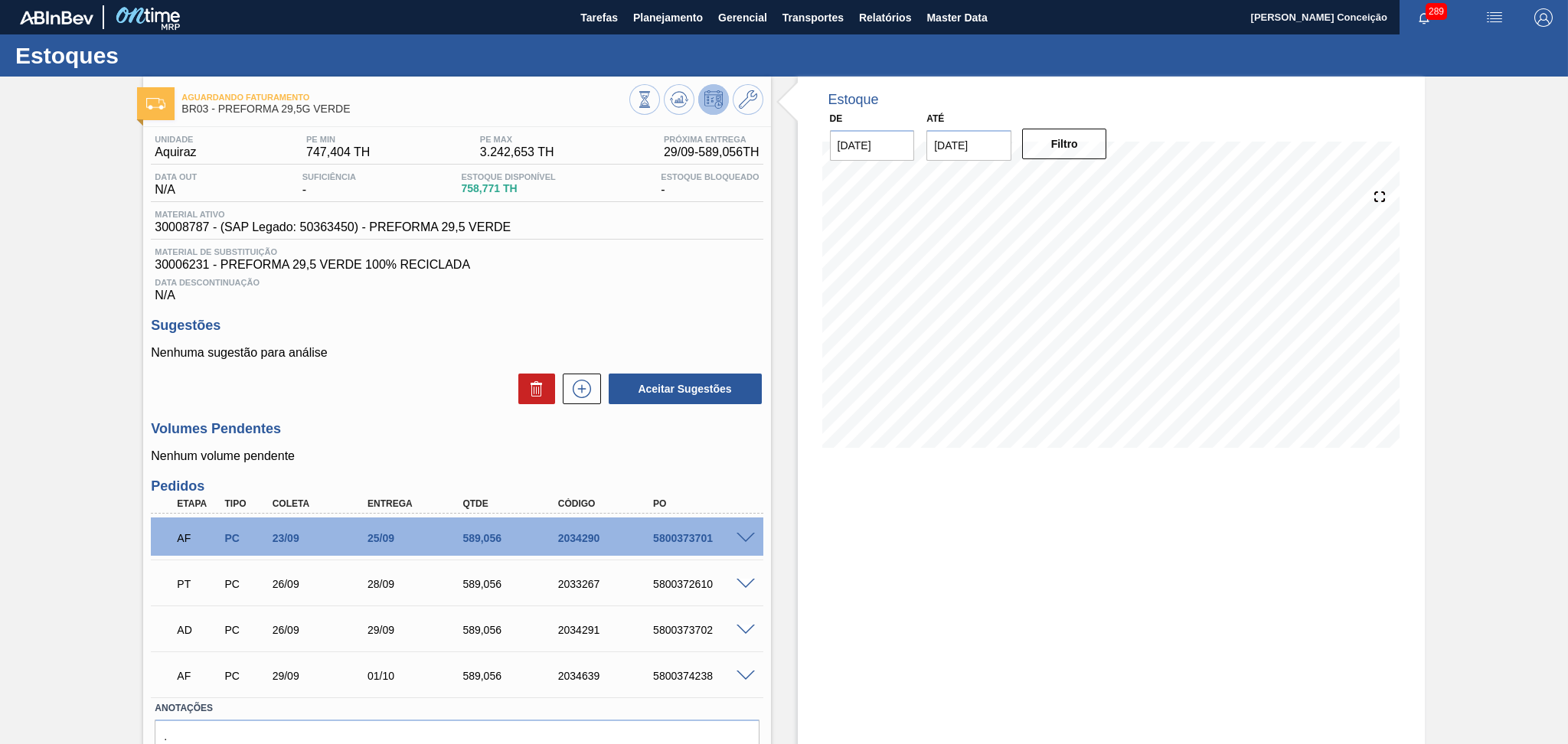
click at [747, 536] on span at bounding box center [745, 538] width 19 height 12
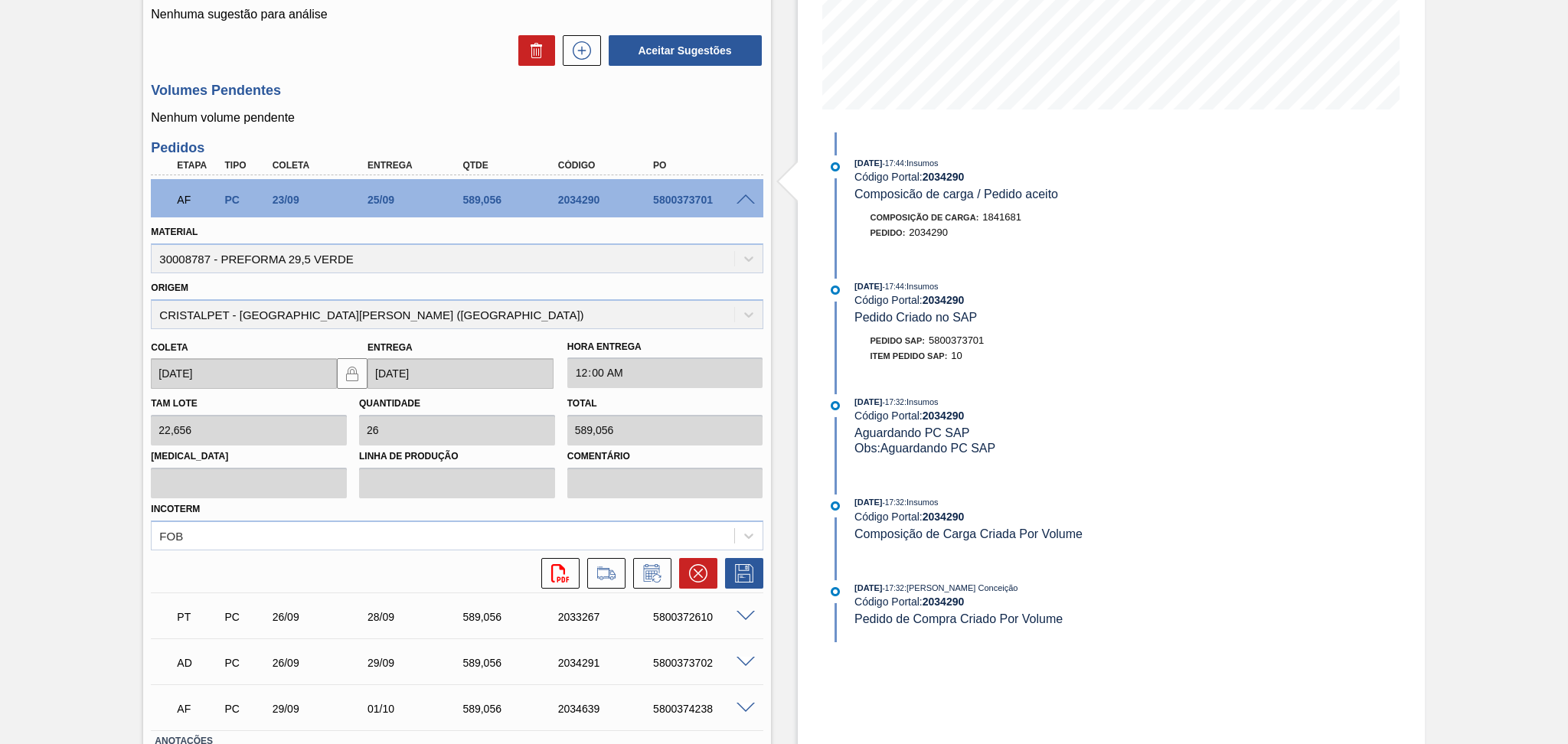
scroll to position [446, 0]
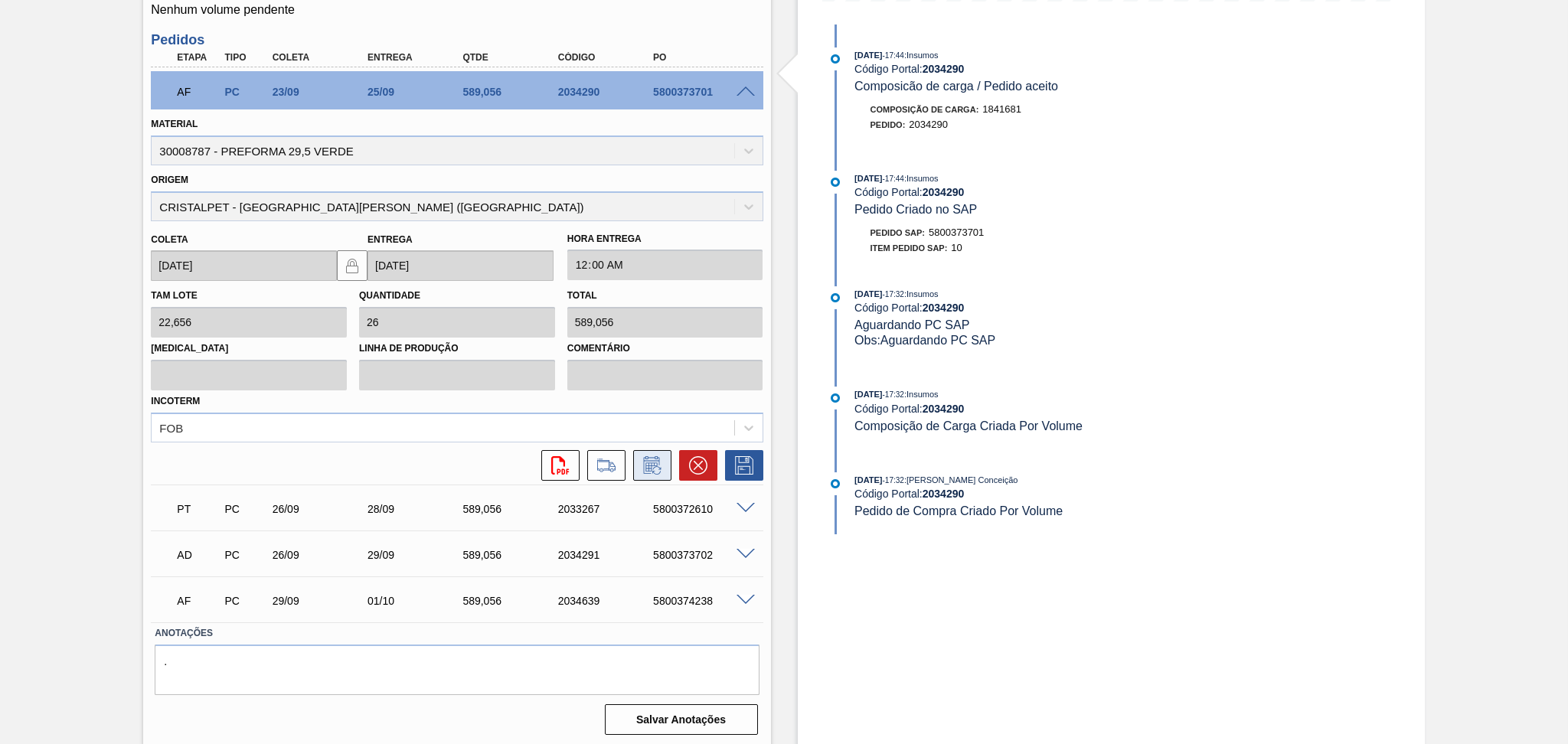
click at [654, 465] on icon at bounding box center [651, 465] width 24 height 19
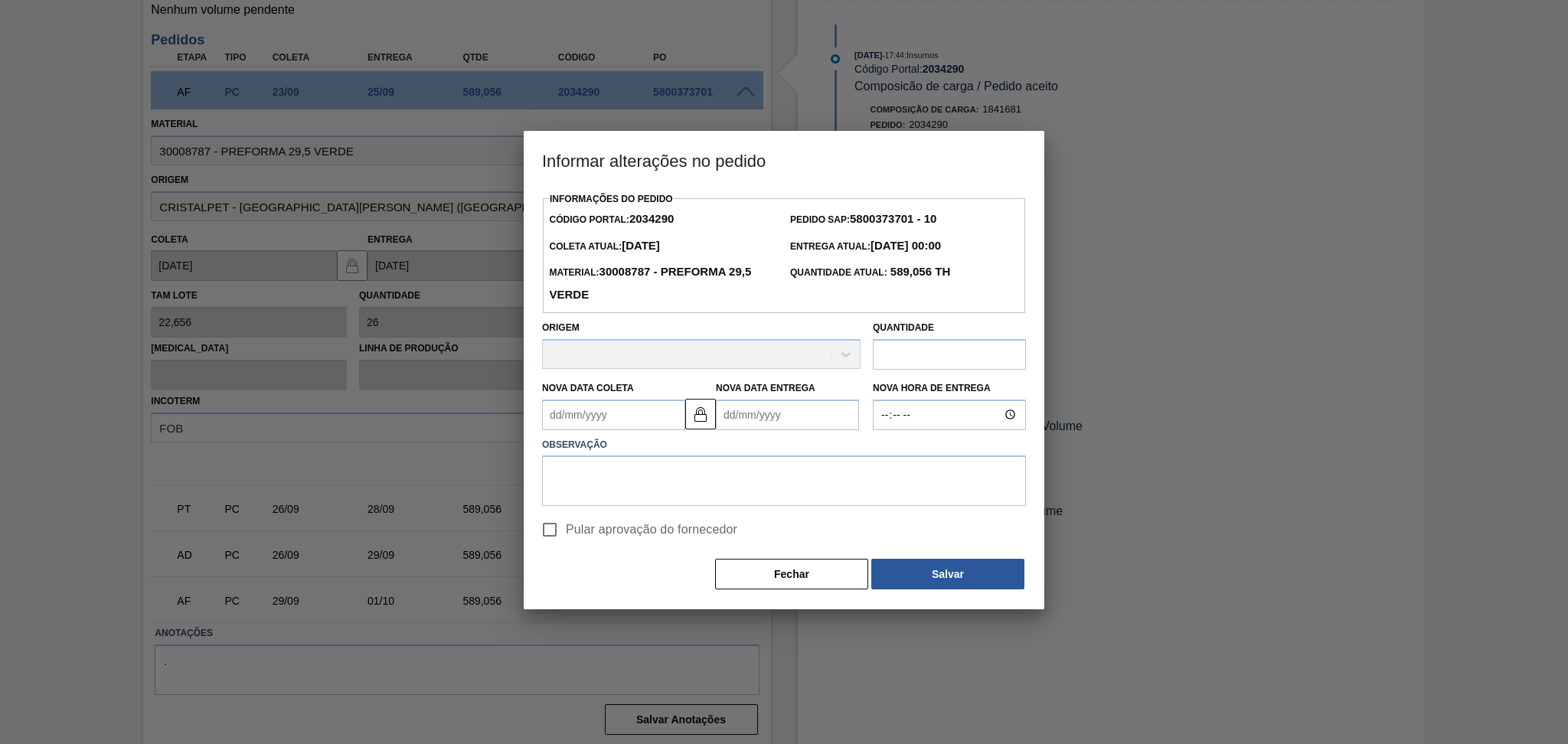
click at [611, 422] on Coleta2034290 "Nova Data Coleta" at bounding box center [613, 414] width 143 height 30
type Coleta2034290 "2"
type Entrega2034290 "04/09/2025"
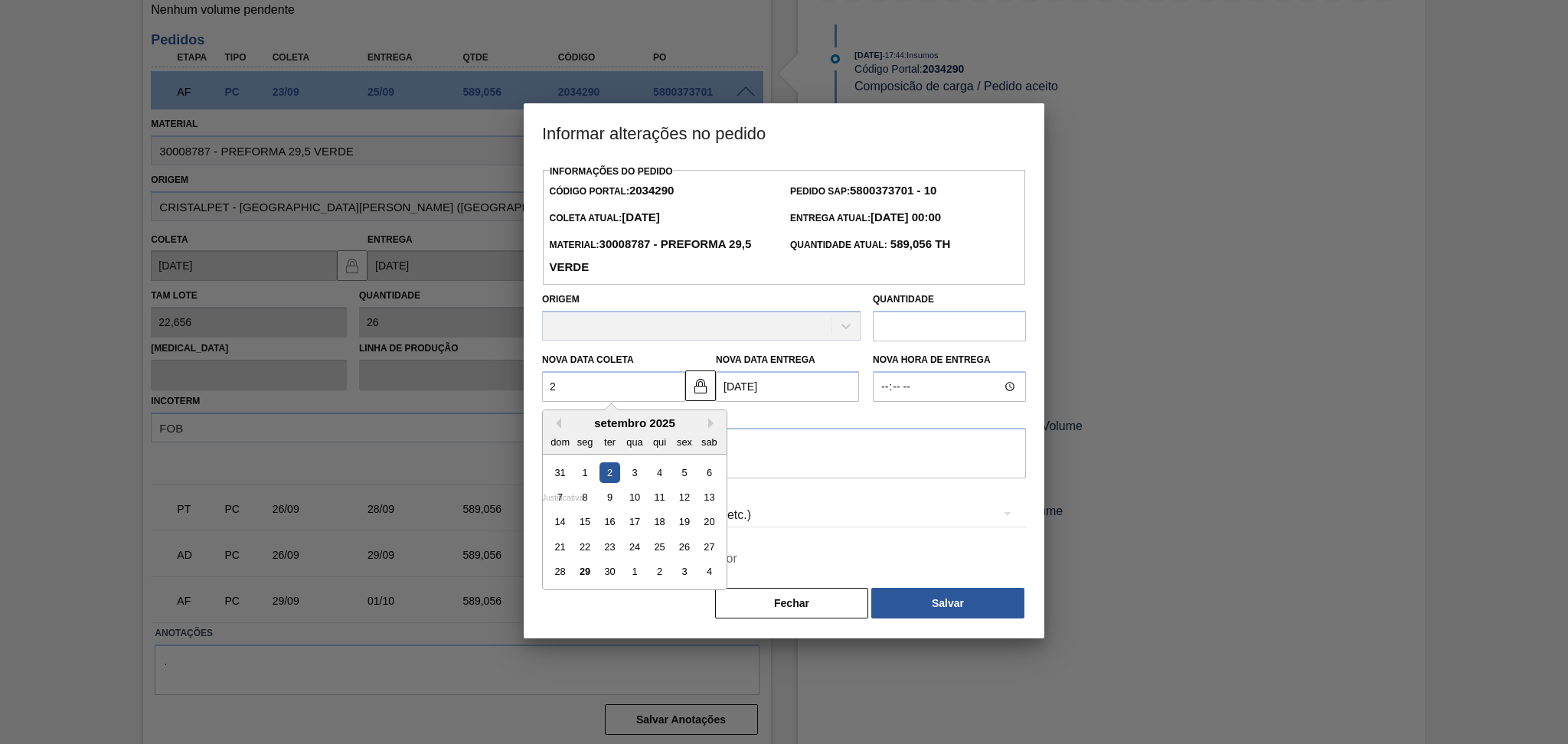
type Coleta2034290 "29"
type Entrega2034290 "01/10/2025"
click at [585, 573] on div "29" at bounding box center [585, 572] width 21 height 21
type Coleta2034290 "29/09/2025"
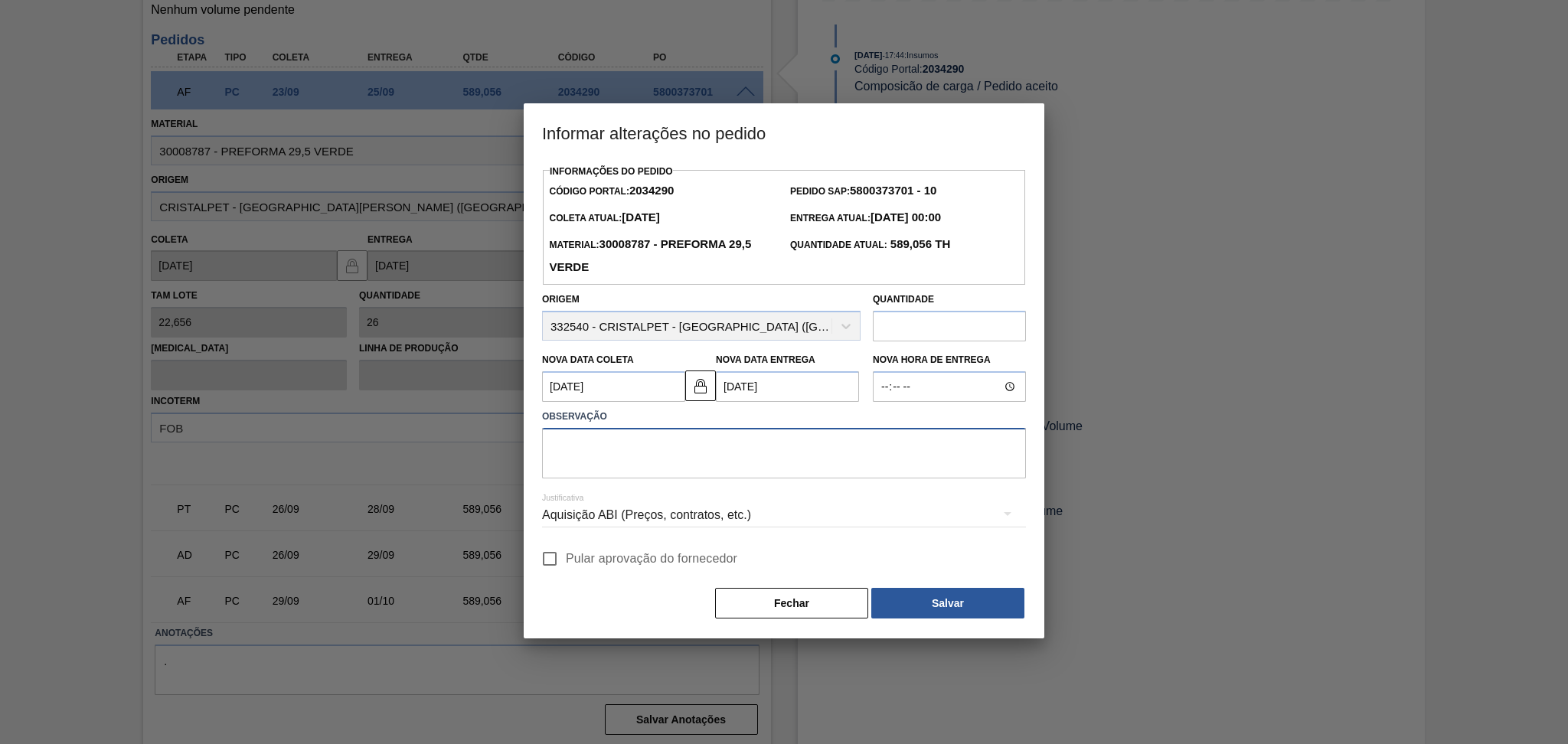
click at [657, 451] on textarea at bounding box center [784, 453] width 484 height 51
type textarea "furo reprogramado"
click at [606, 571] on label "Pular aprovação do fornecedor" at bounding box center [636, 558] width 204 height 32
click at [566, 571] on input "Pular aprovação do fornecedor" at bounding box center [549, 558] width 32 height 32
checkbox input "true"
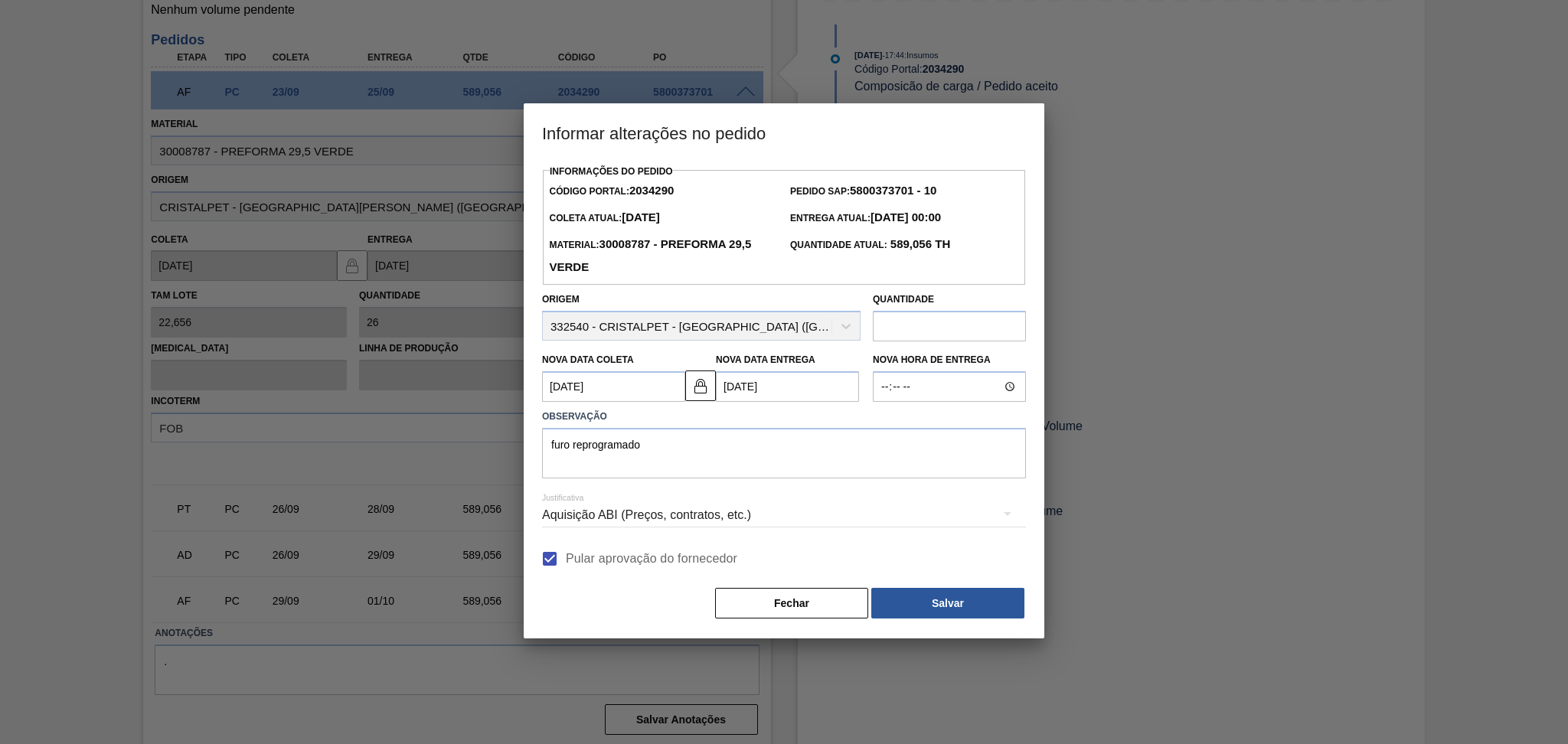
click at [993, 587] on div "Informações do Pedido Código Portal: 2034290 Pedido SAP: 5800373701 - 10 Coleta…" at bounding box center [784, 390] width 484 height 459
click at [986, 597] on button "Salvar" at bounding box center [947, 602] width 153 height 30
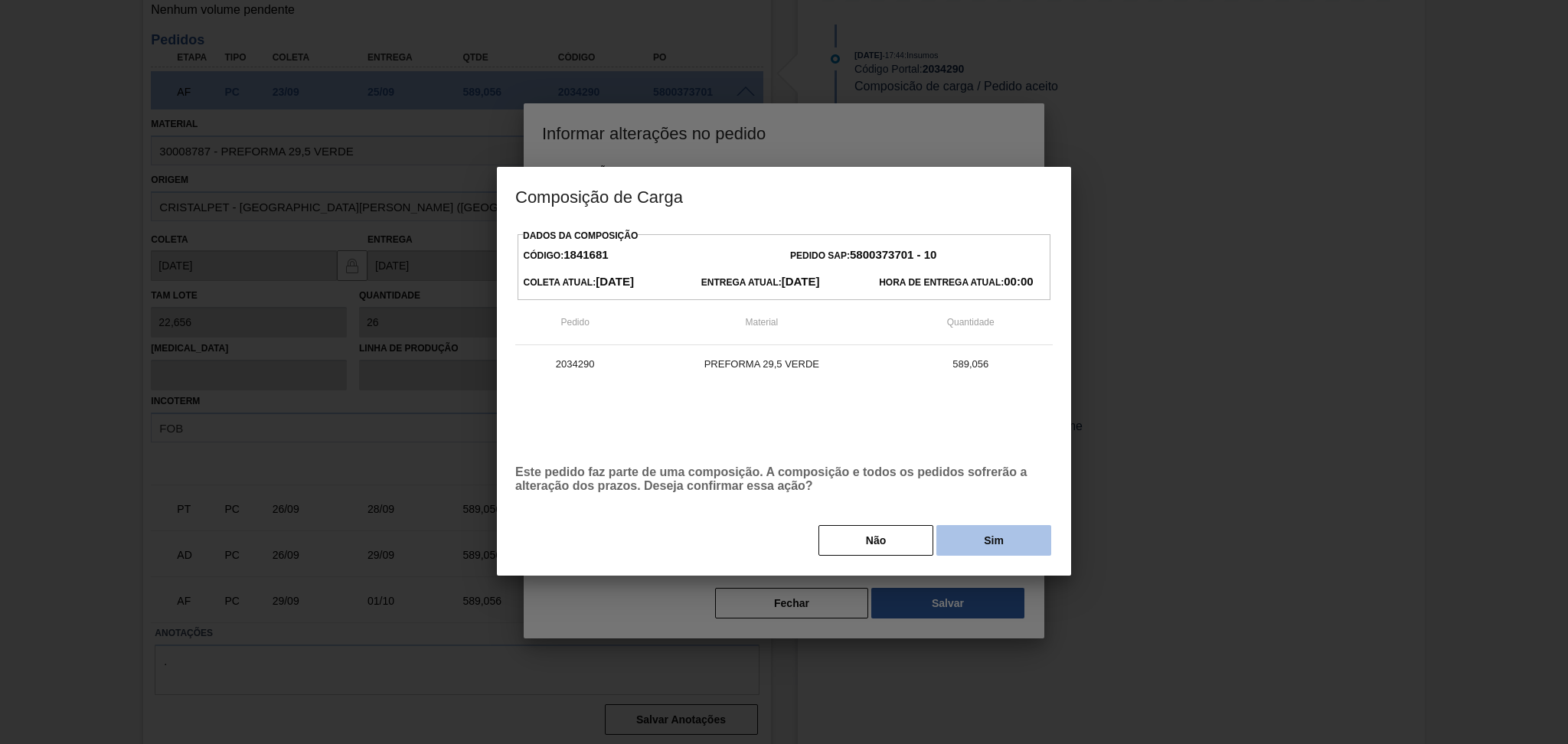
click at [959, 553] on button "Sim" at bounding box center [993, 539] width 115 height 30
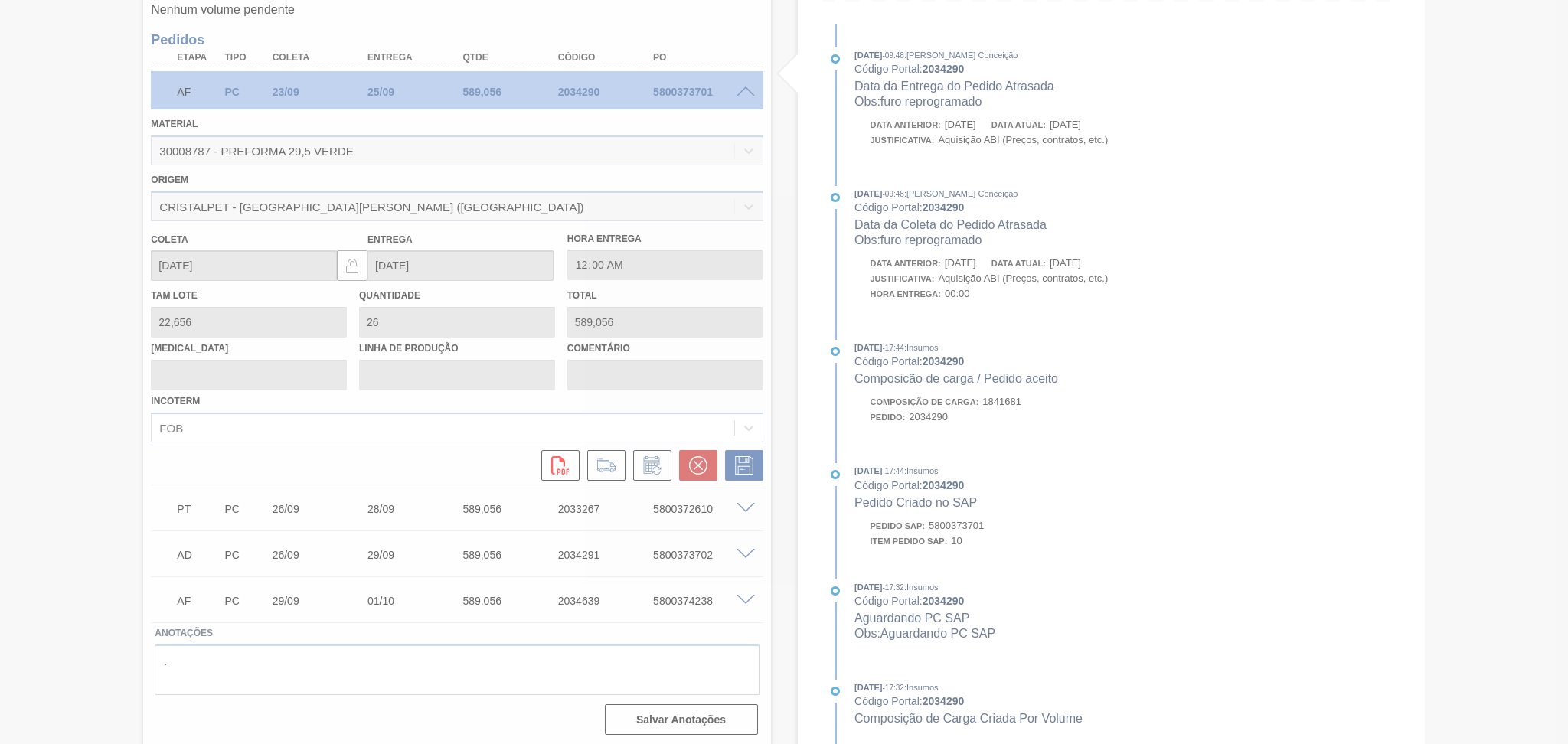
click at [111, 452] on div at bounding box center [784, 372] width 1568 height 744
